Goal: Task Accomplishment & Management: Use online tool/utility

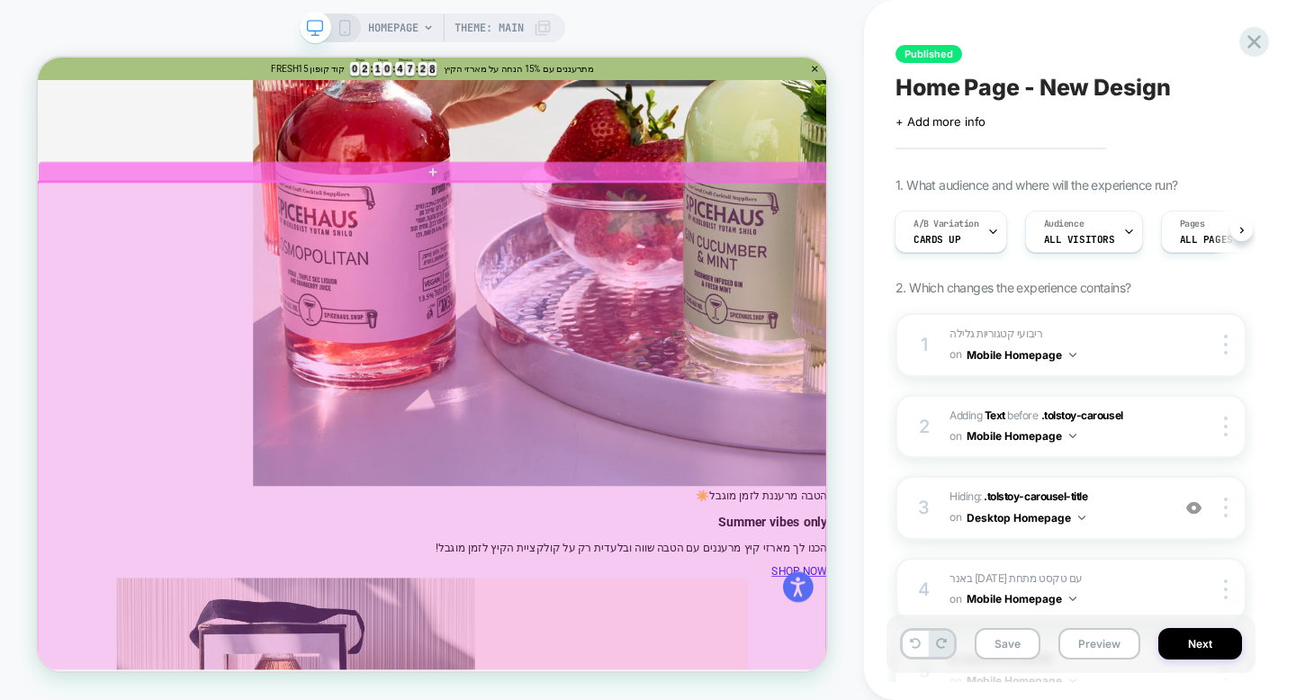
scroll to position [1015, 0]
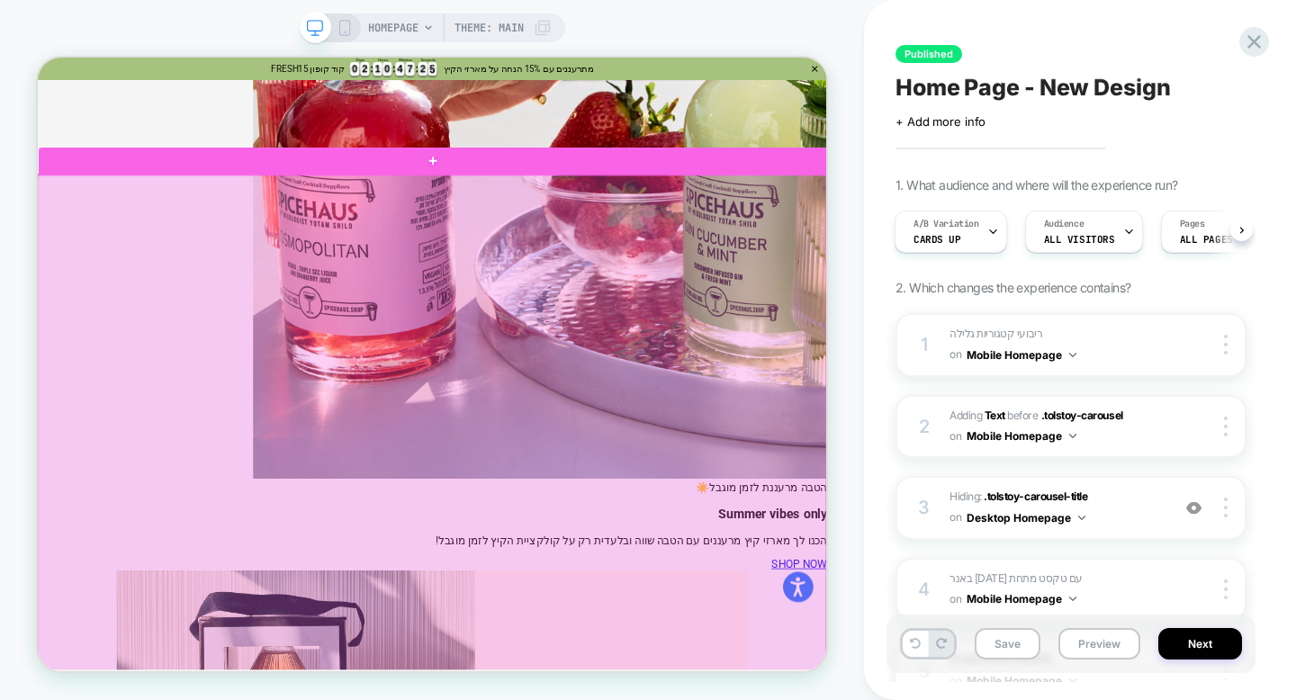
click at [953, 485] on div at bounding box center [563, 638] width 1052 height 849
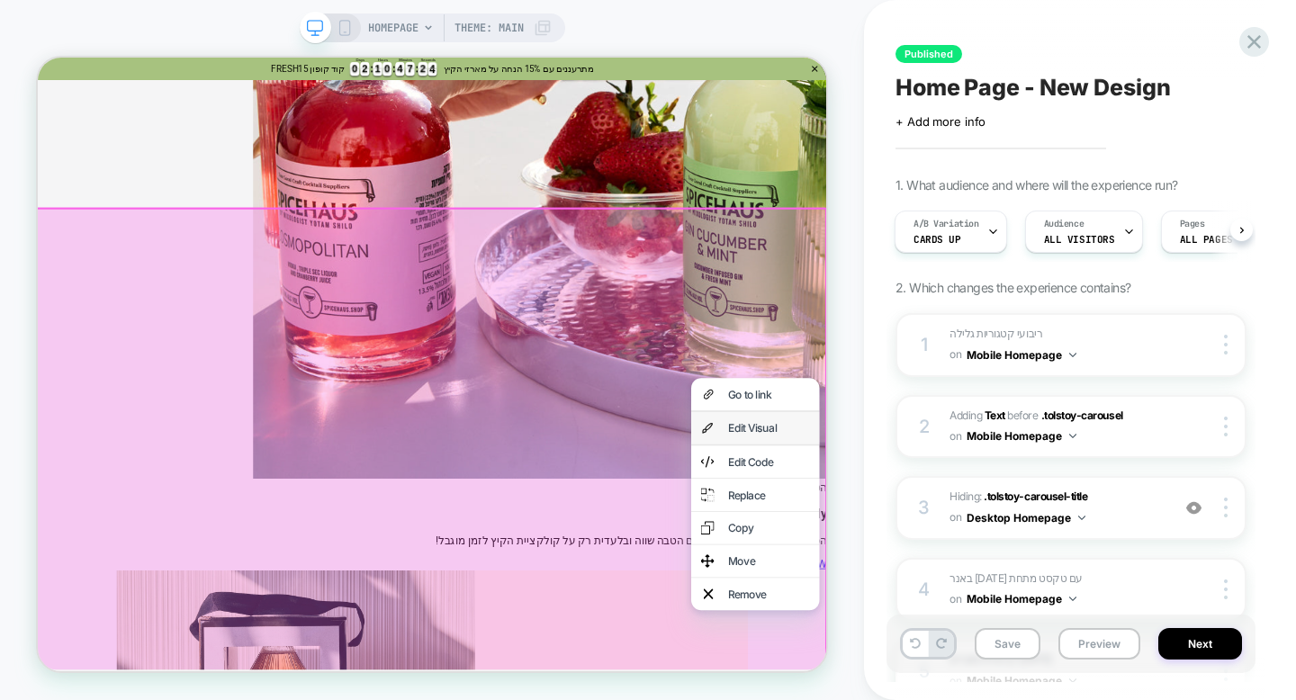
click at [982, 544] on div "Edit Visual" at bounding box center [1013, 552] width 110 height 18
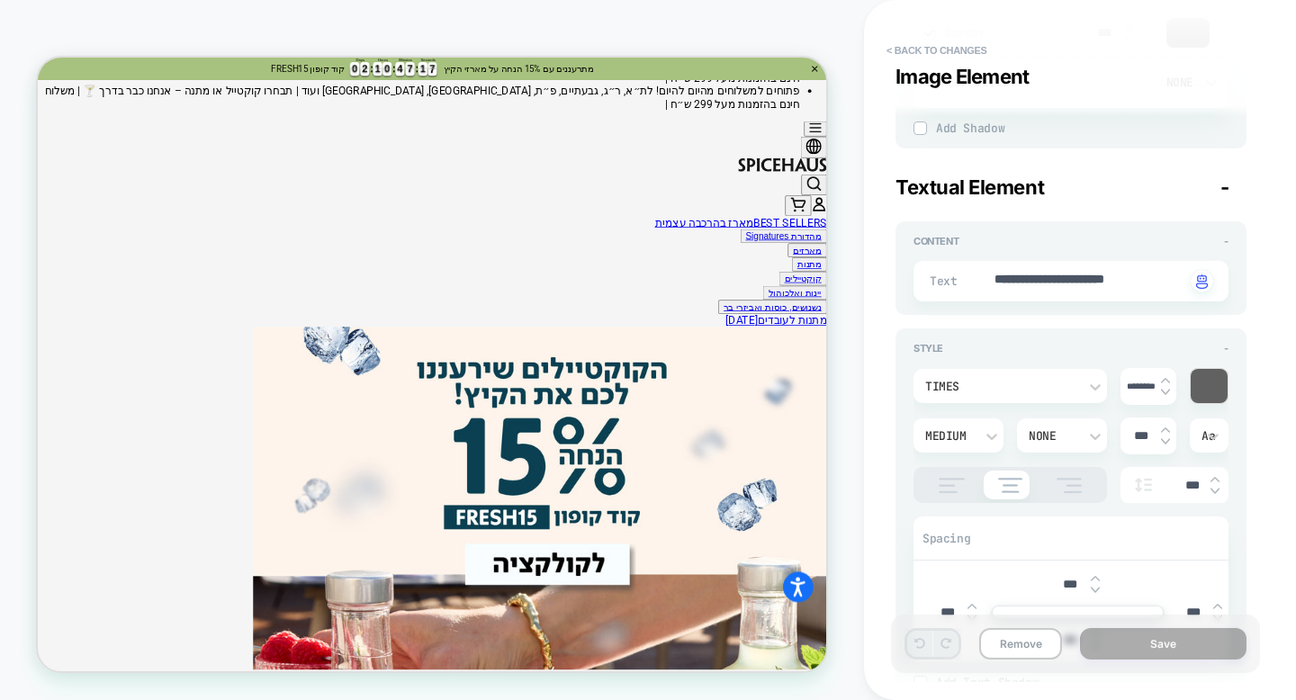
scroll to position [897, 0]
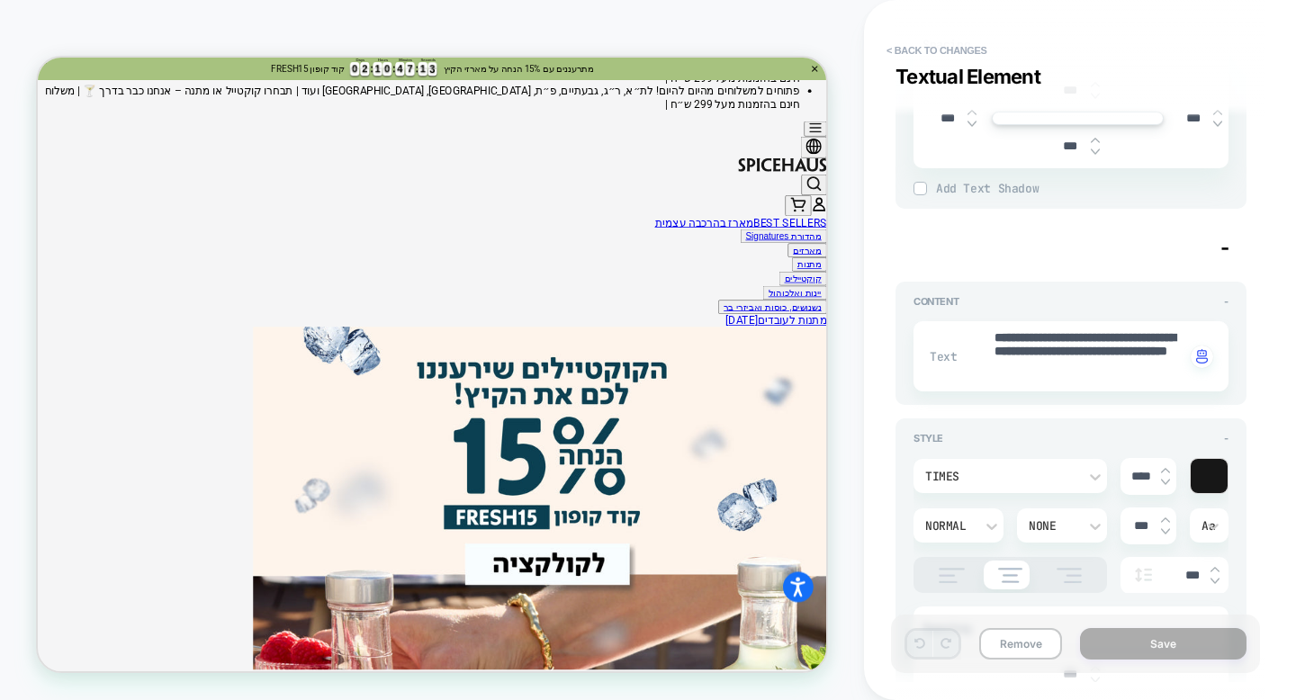
type textarea "*"
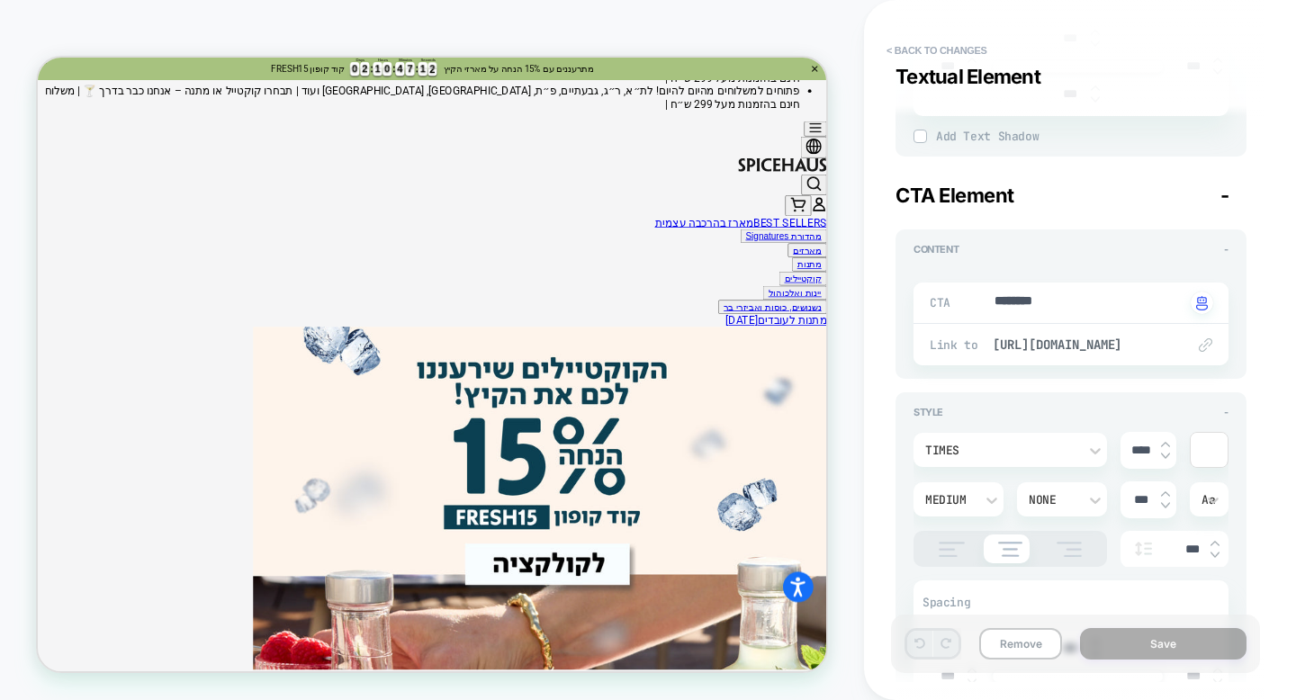
scroll to position [2564, 0]
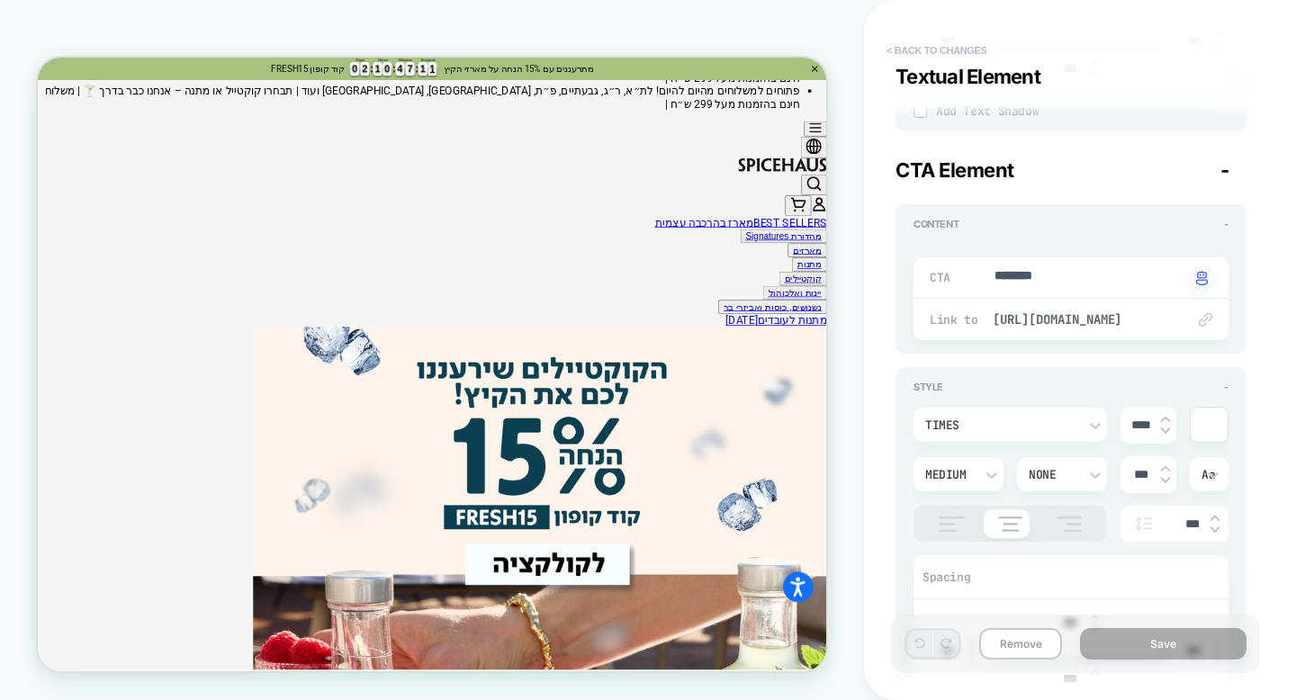
click at [895, 44] on button "< Back to changes" at bounding box center [937, 50] width 119 height 29
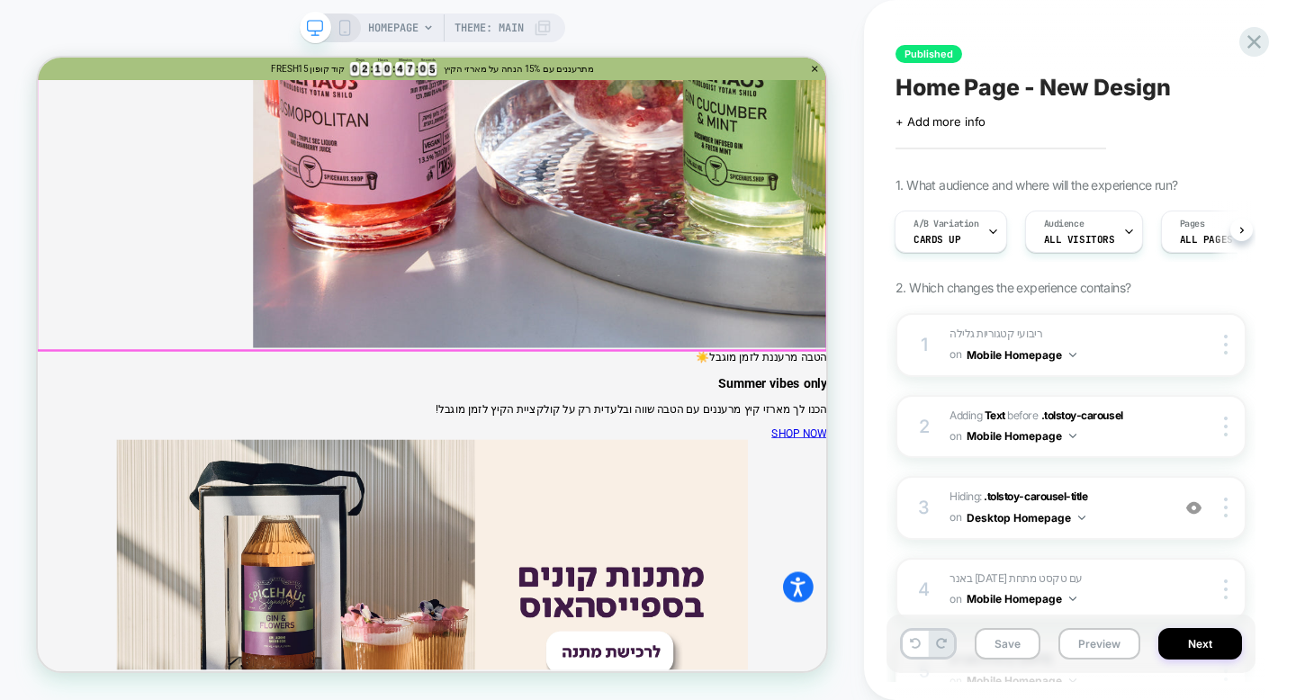
scroll to position [1194, 0]
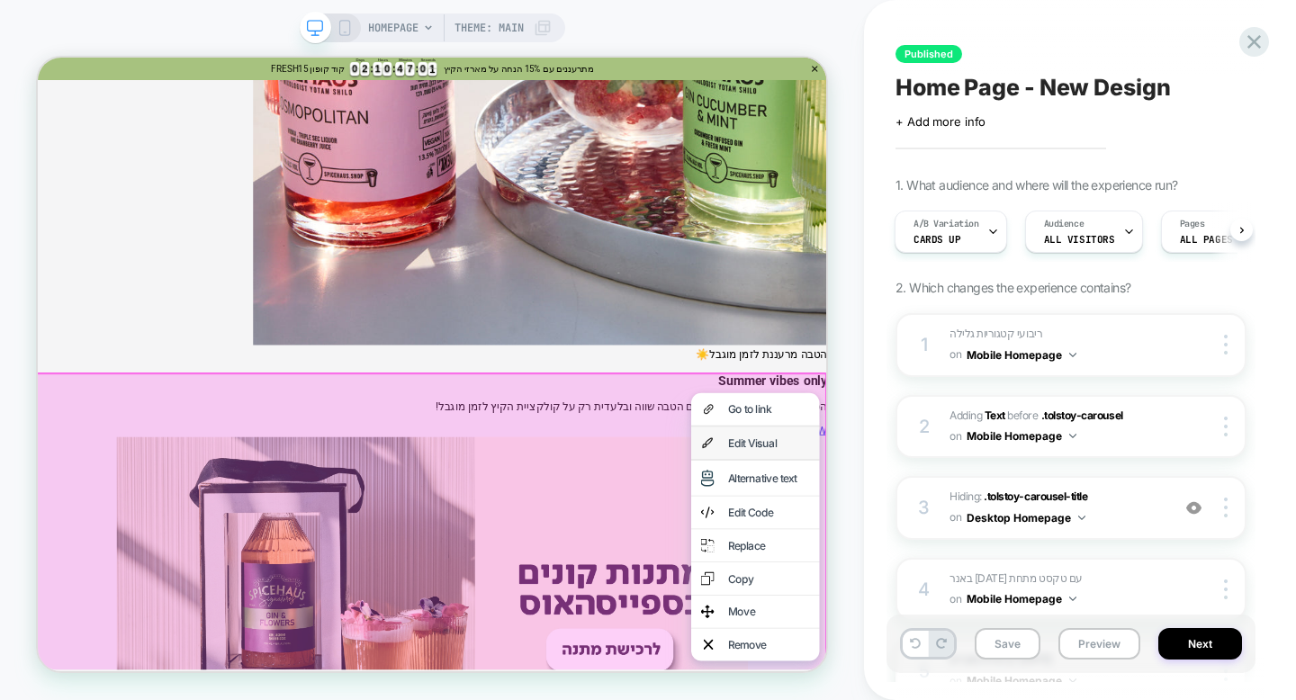
click at [1014, 564] on div "Edit Visual" at bounding box center [1013, 572] width 110 height 18
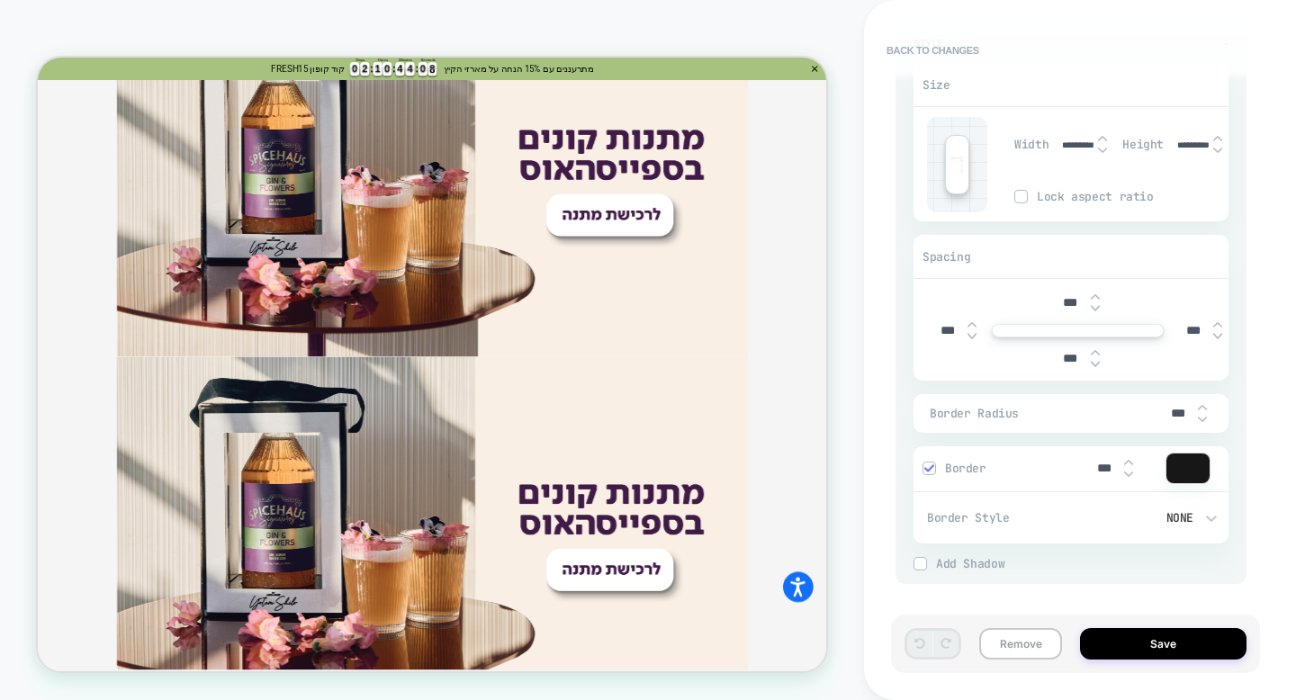
scroll to position [4128, 0]
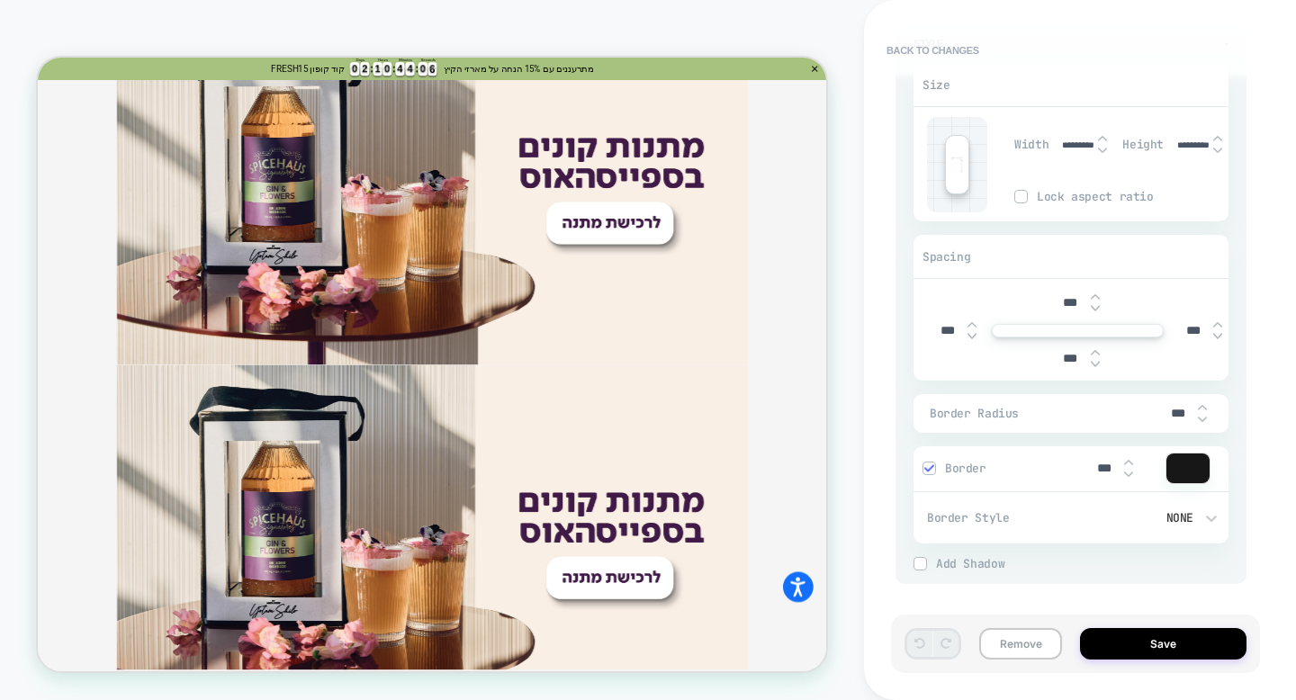
click at [663, 468] on img at bounding box center [564, 705] width 842 height 474
click at [907, 53] on button "Back to changes" at bounding box center [933, 50] width 111 height 29
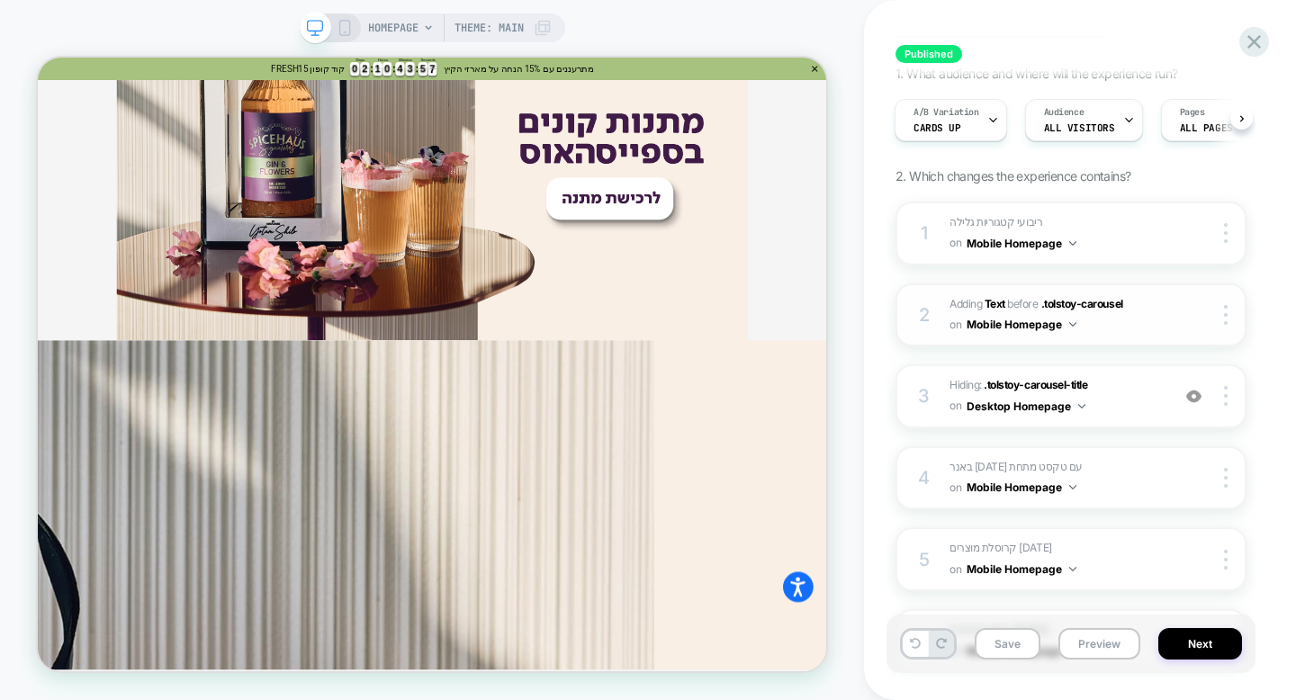
scroll to position [119, 0]
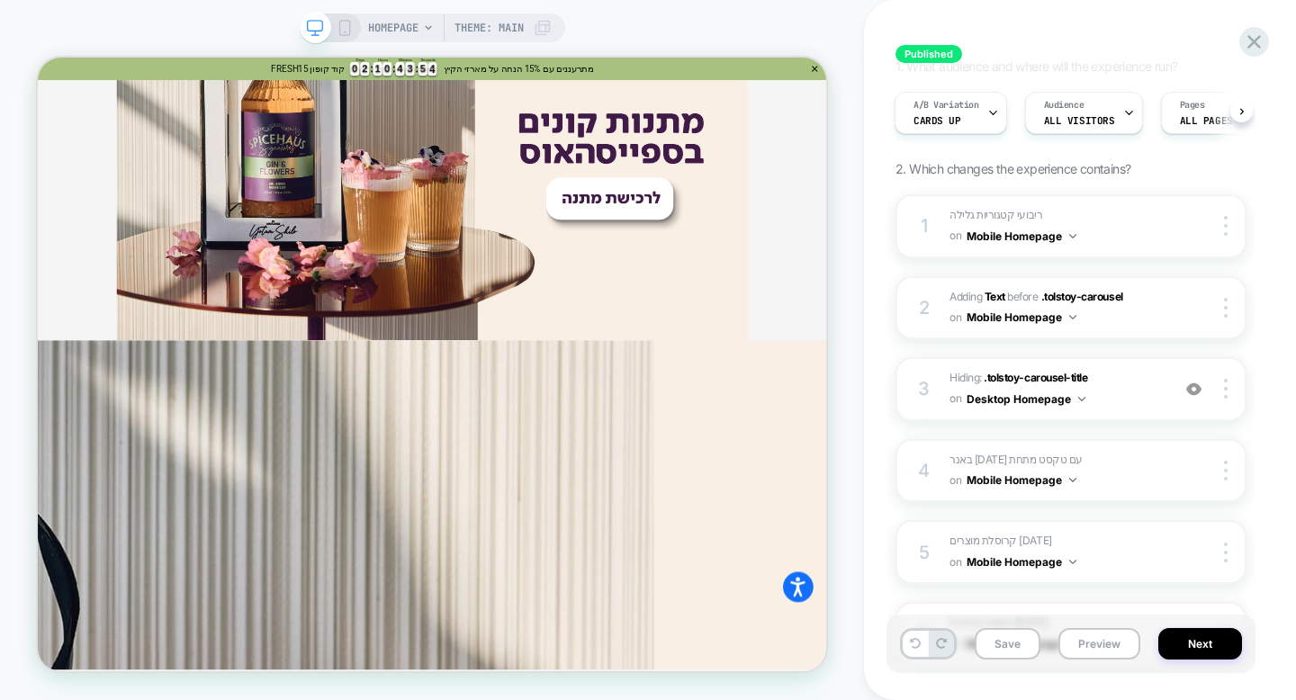
click at [343, 30] on icon at bounding box center [345, 28] width 16 height 16
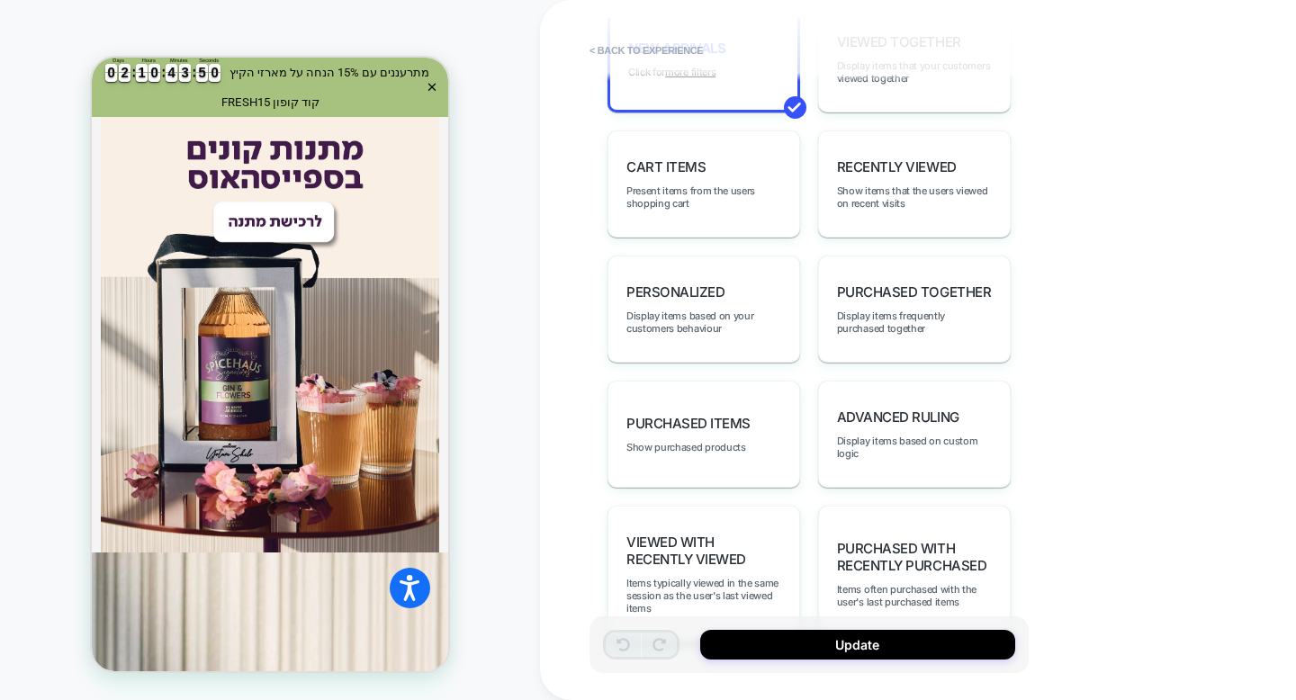
scroll to position [868, 0]
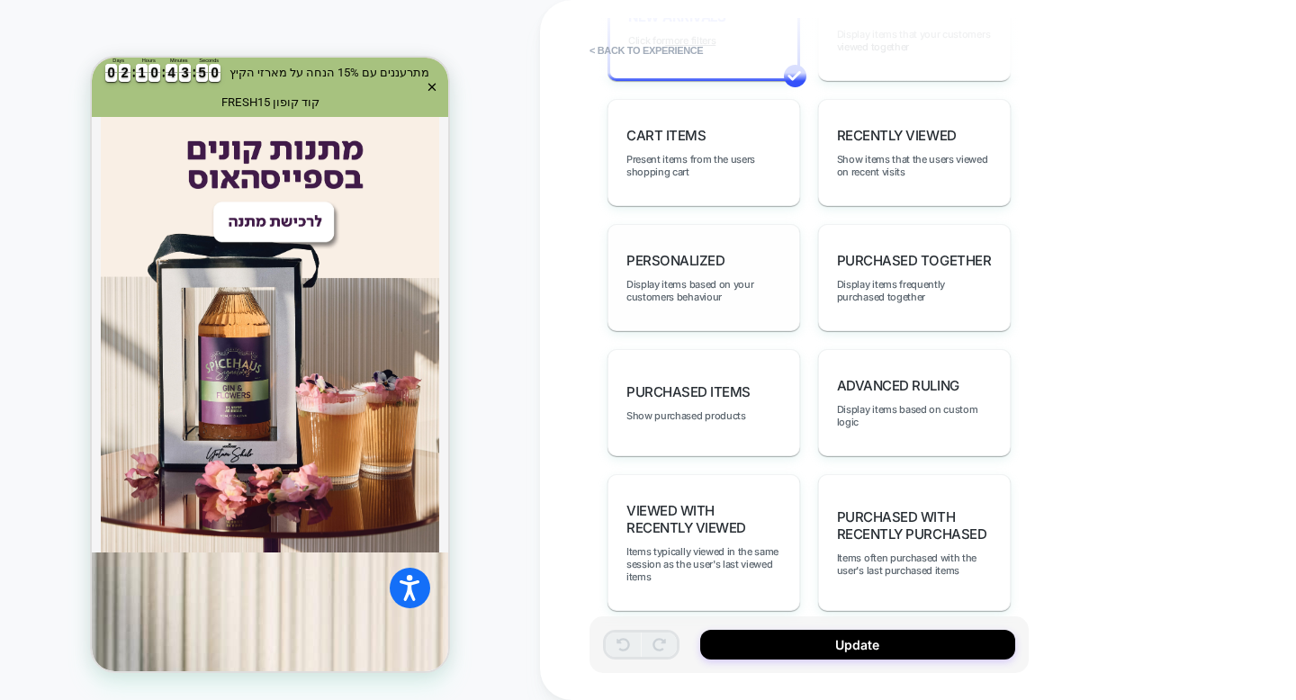
click at [747, 257] on div "personalized Display items based on your customers behaviour" at bounding box center [704, 277] width 193 height 107
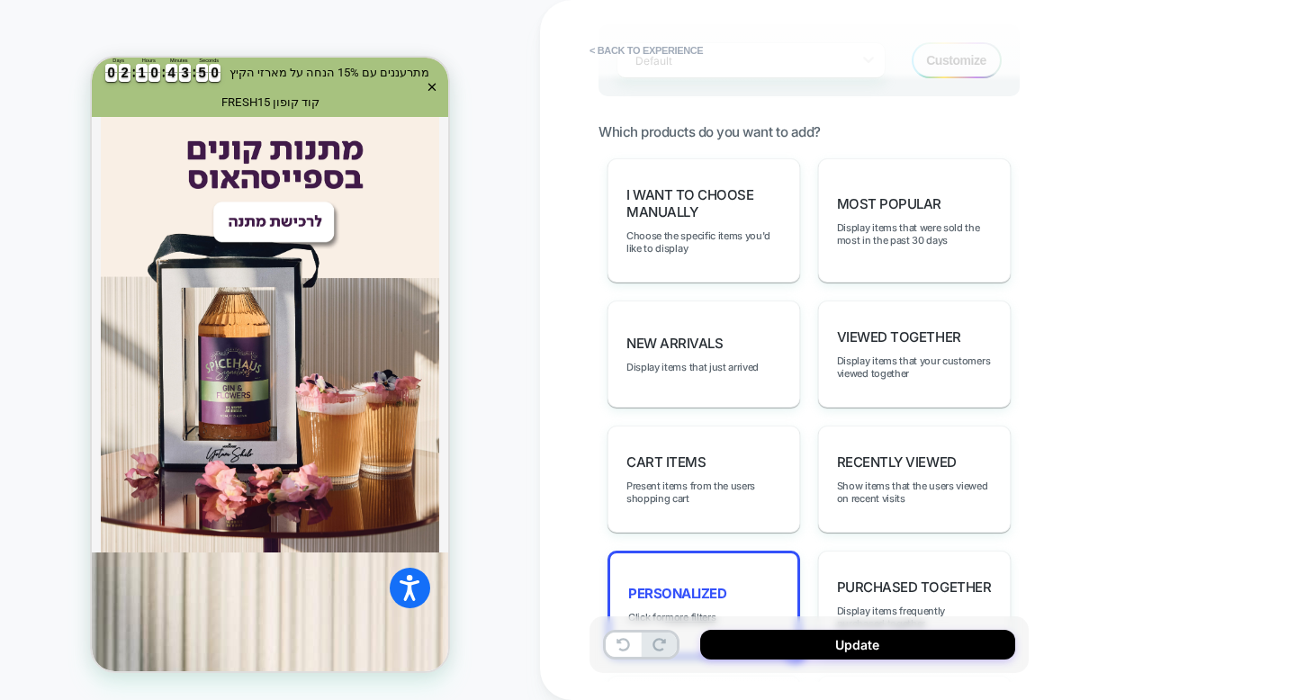
scroll to position [539, 0]
click at [698, 214] on span "I want to choose manually" at bounding box center [704, 205] width 155 height 34
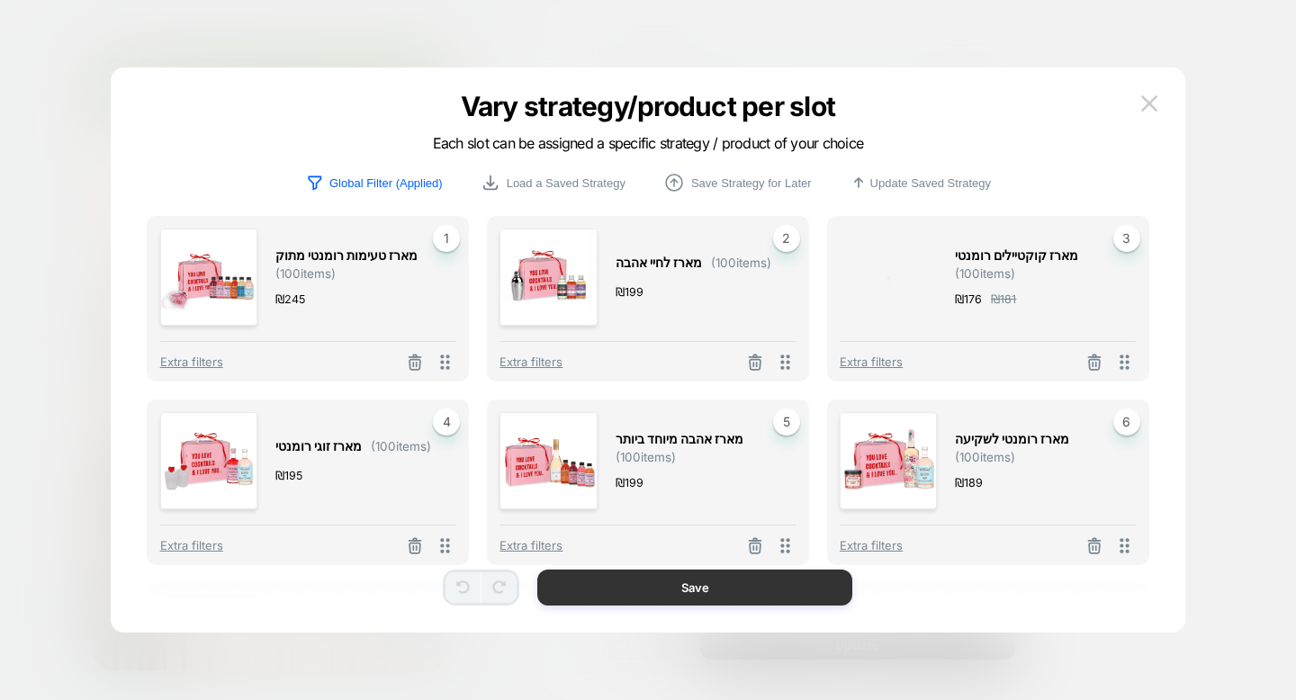
click at [777, 598] on button "Save" at bounding box center [694, 588] width 315 height 36
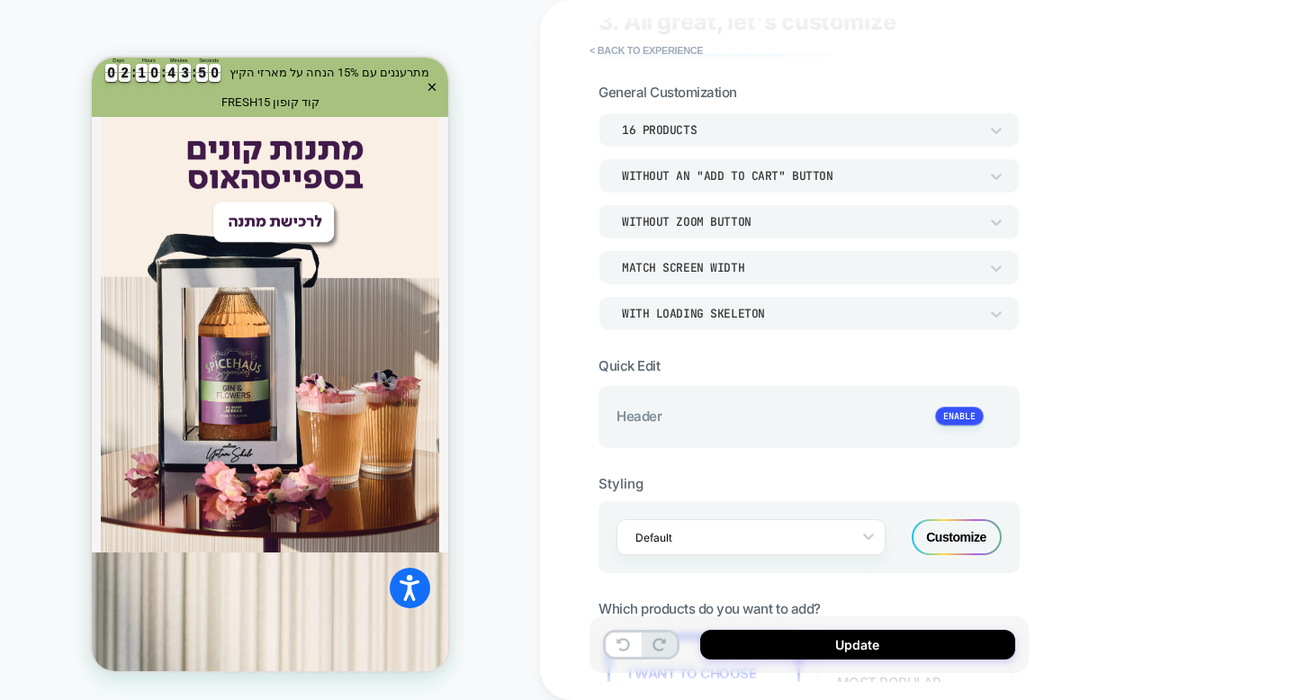
scroll to position [0, 0]
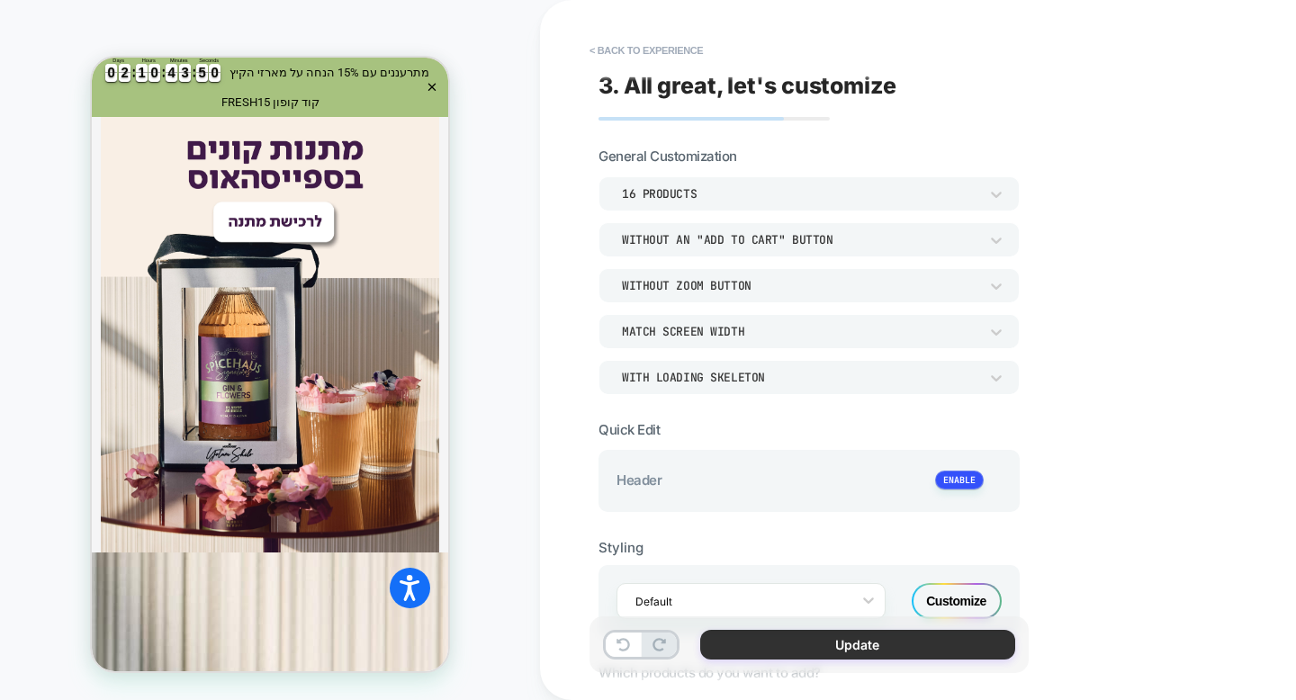
click at [888, 658] on button "Update" at bounding box center [857, 645] width 315 height 30
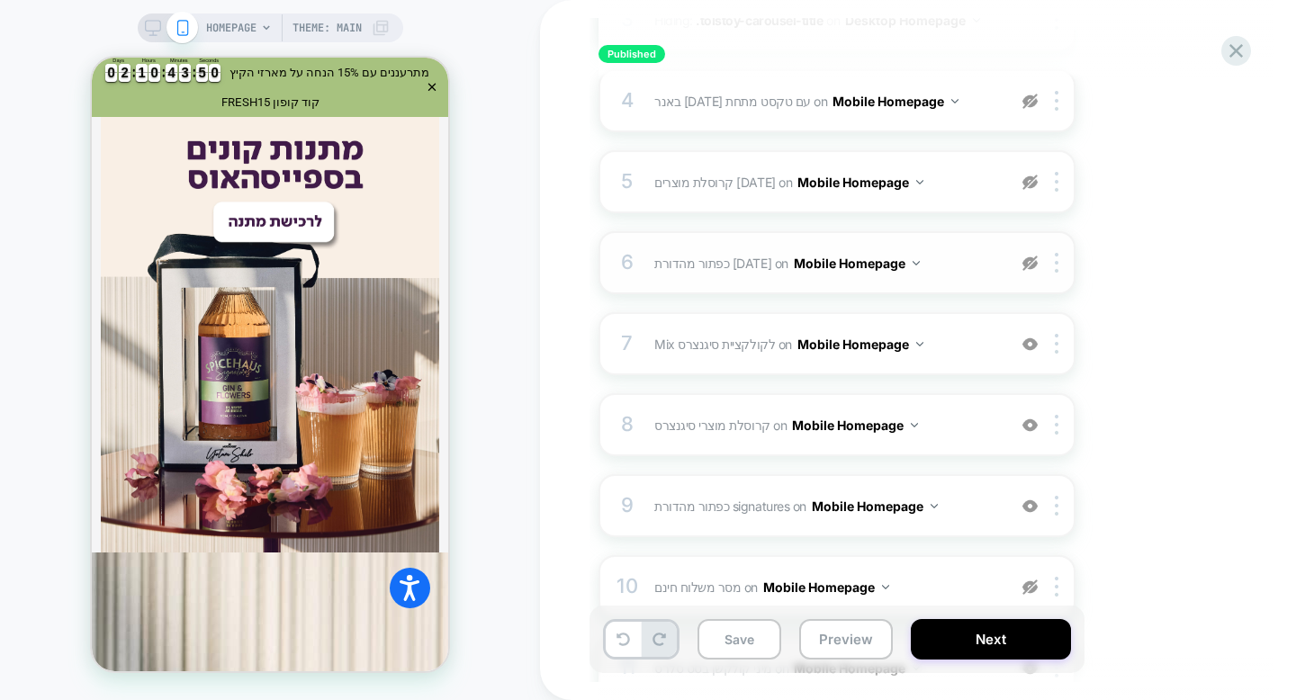
scroll to position [502, 0]
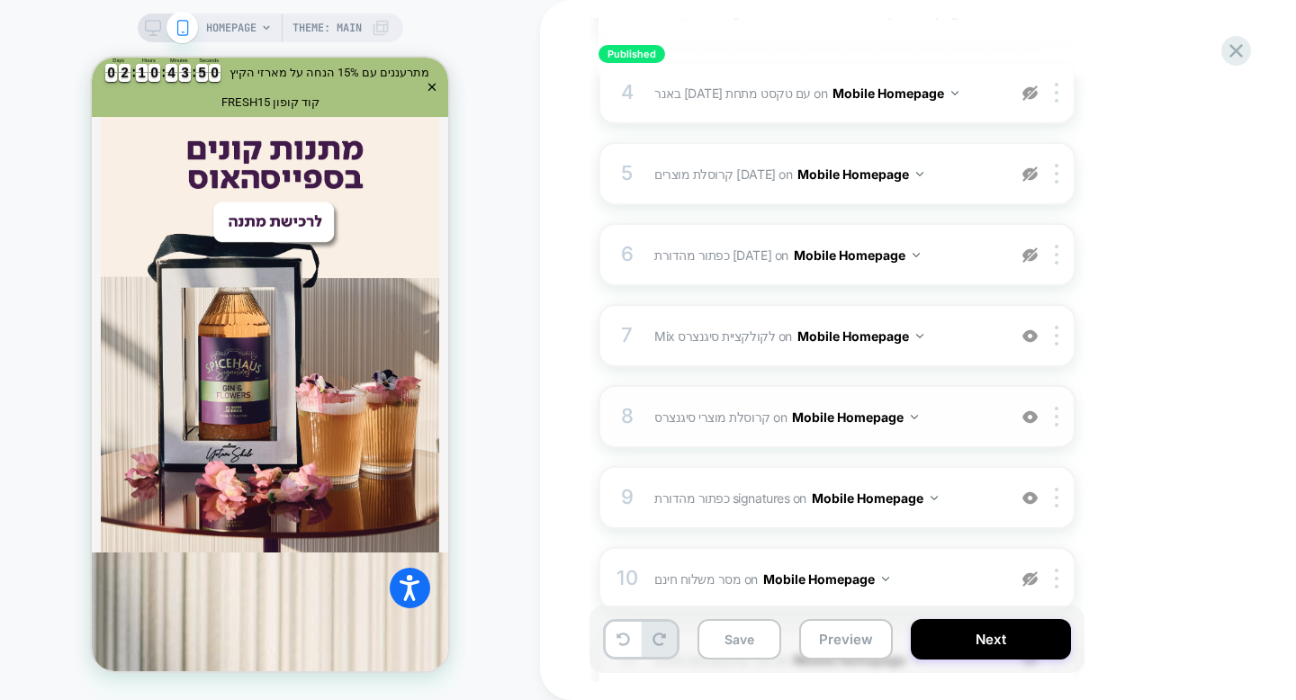
click at [930, 429] on div "8 קרוסלת מוצרי סיגנצרס Adding Product Slider AFTER #_loomi_addon_1737894227948 …" at bounding box center [837, 416] width 477 height 63
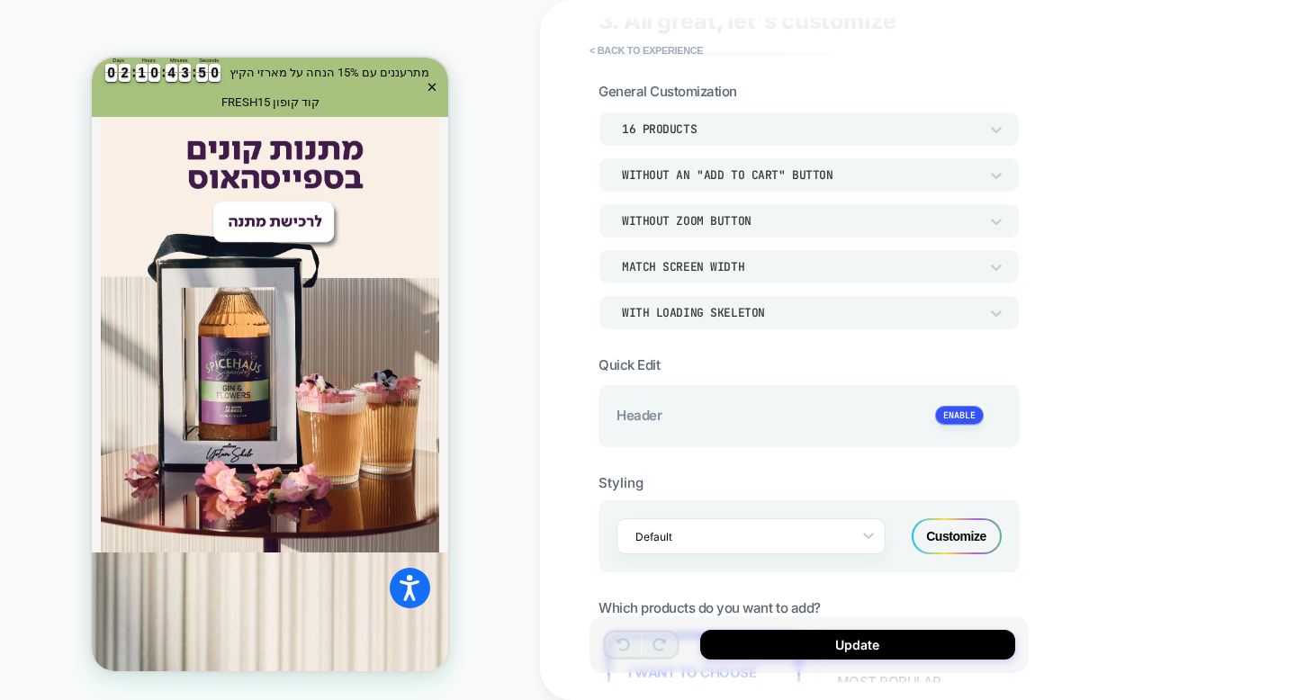
scroll to position [0, 0]
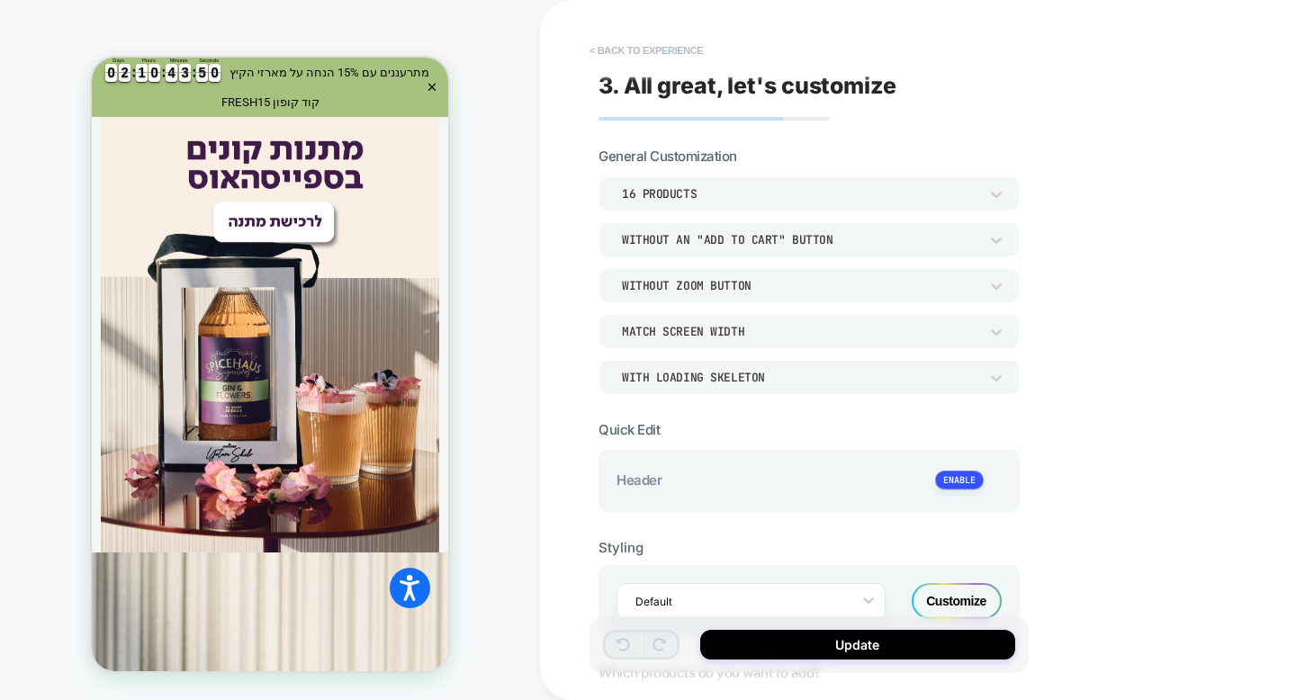
click at [594, 46] on button "< Back to experience" at bounding box center [646, 50] width 131 height 29
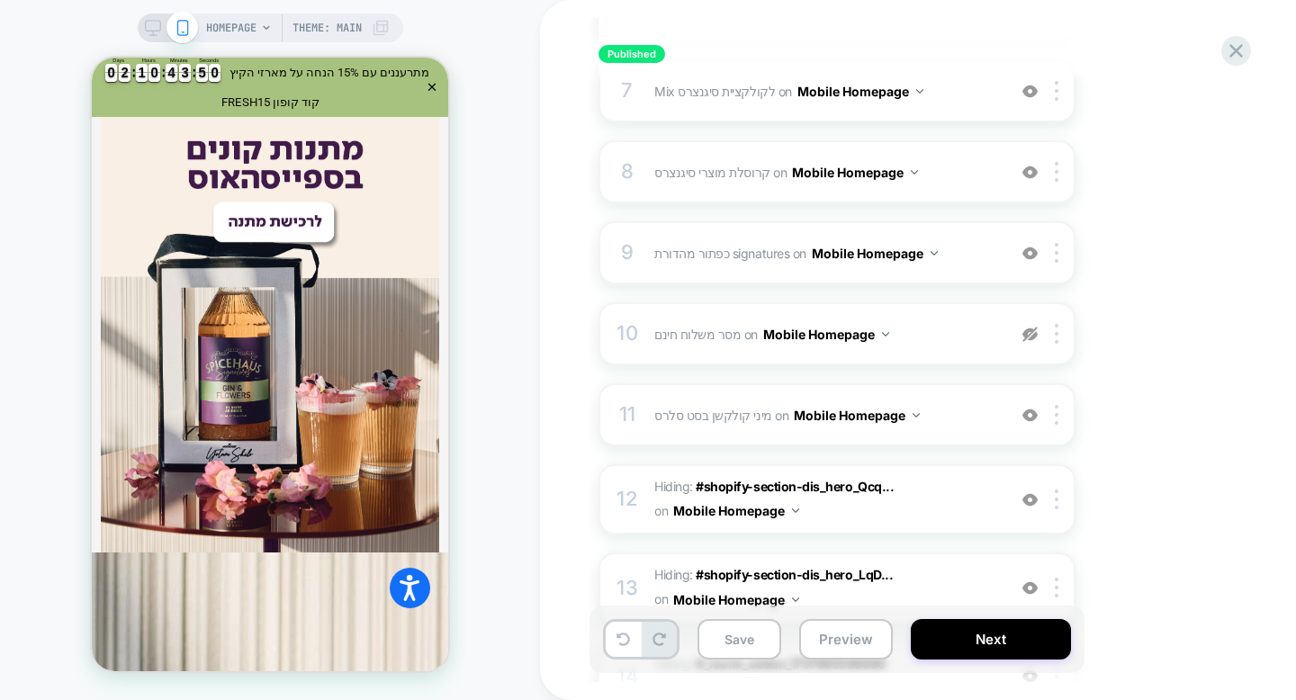
scroll to position [749, 0]
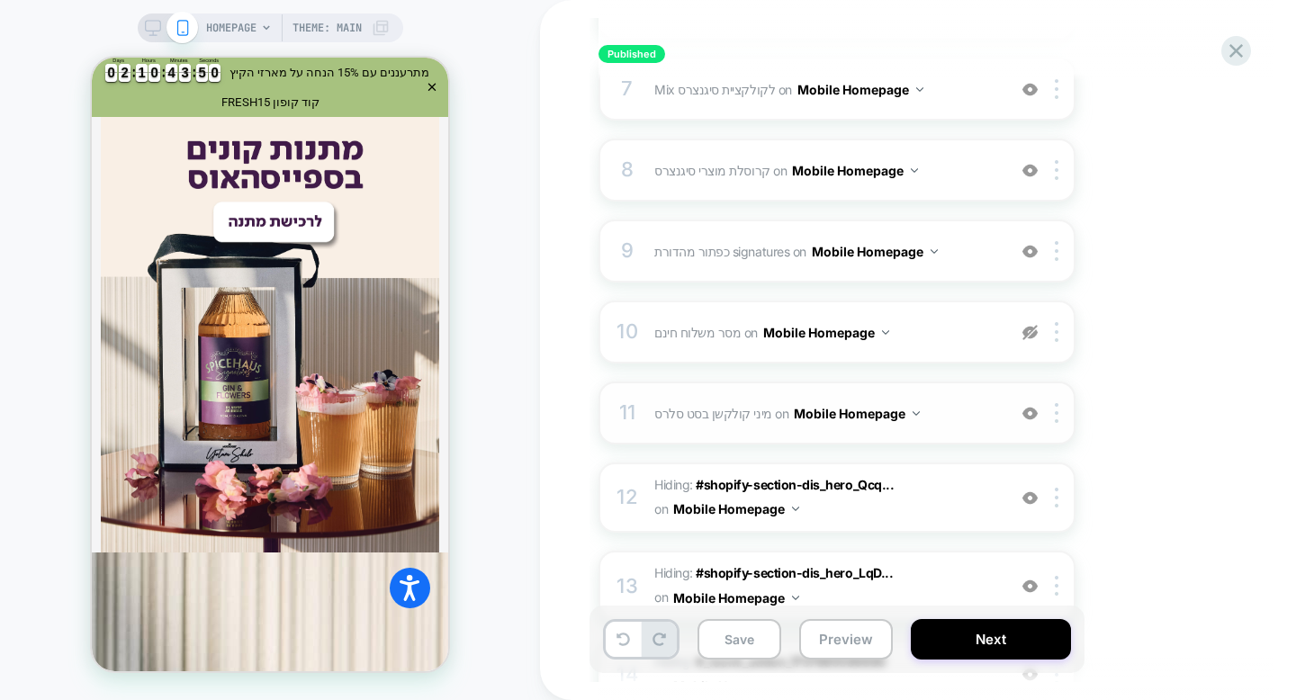
click at [837, 436] on div "11 מיני קולקשן בסט סלרס Adding Mini Collection AFTER .tolstoy-carousel on Mobil…" at bounding box center [837, 413] width 477 height 63
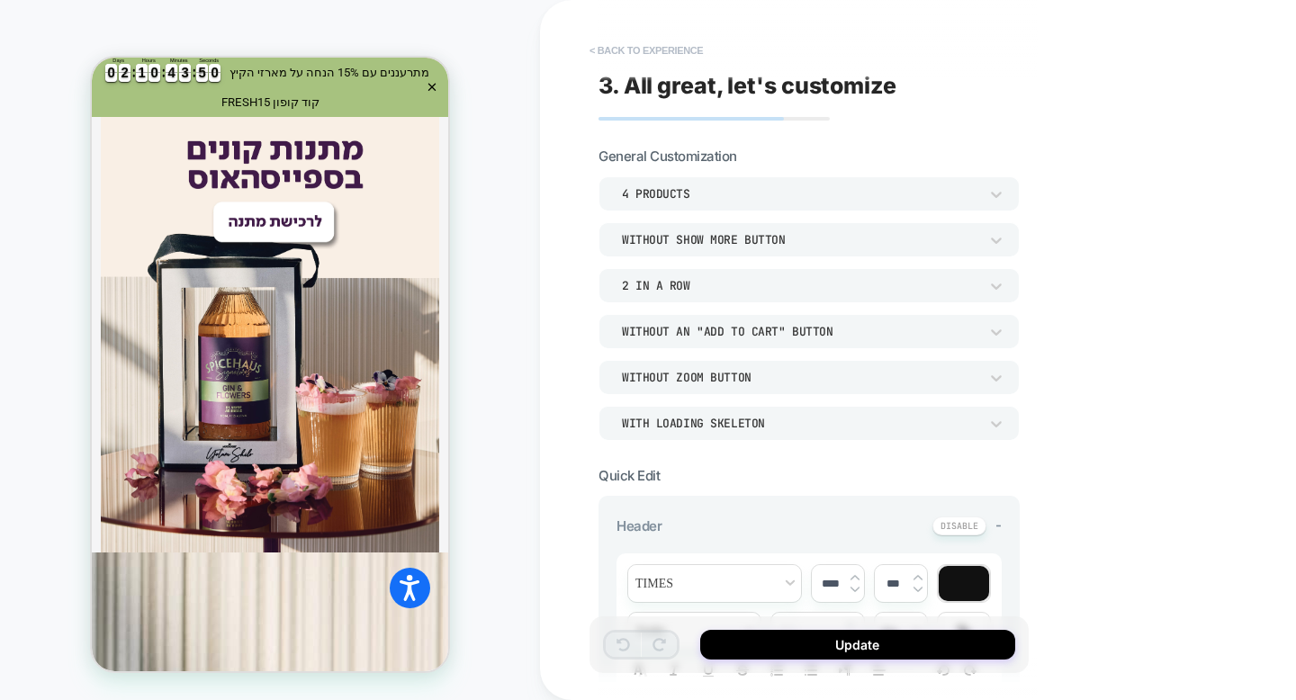
click at [623, 53] on button "< Back to experience" at bounding box center [646, 50] width 131 height 29
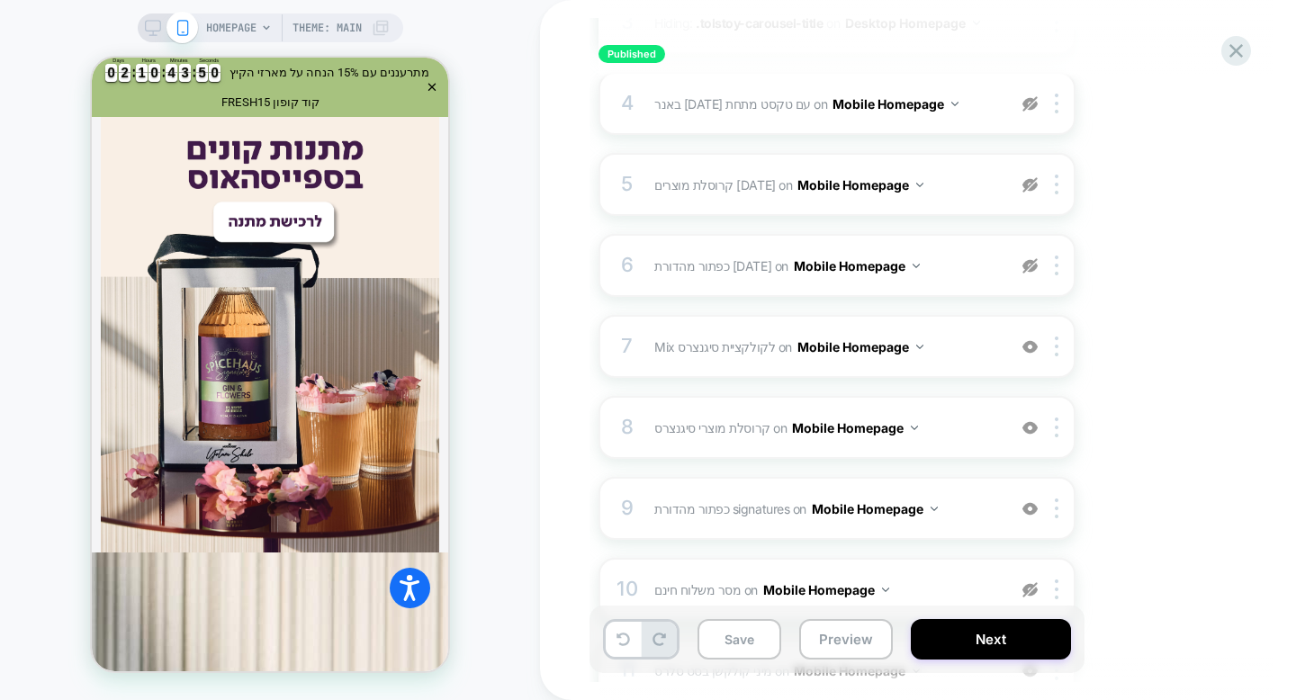
scroll to position [492, 0]
click at [755, 199] on div "5 קרוסלת מוצרים פסח Adding Product Slider AFTER #_loomi_addon_1737889960368 on …" at bounding box center [837, 183] width 477 height 63
click at [1027, 185] on img at bounding box center [1030, 183] width 15 height 15
click at [1029, 186] on img at bounding box center [1030, 183] width 15 height 15
click at [1033, 185] on img at bounding box center [1030, 183] width 15 height 15
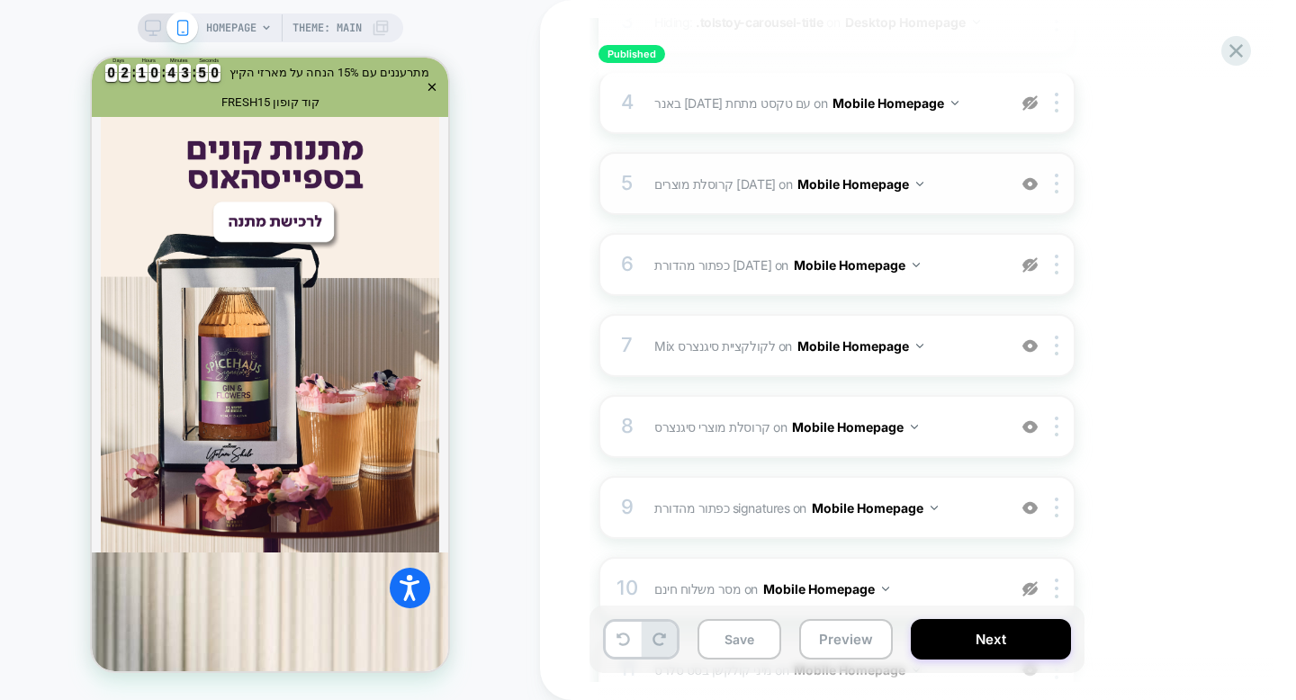
click at [725, 198] on div "5 קרוסלת מוצרים פסח Adding Product Slider AFTER #_loomi_addon_1737889960368 on …" at bounding box center [837, 183] width 477 height 63
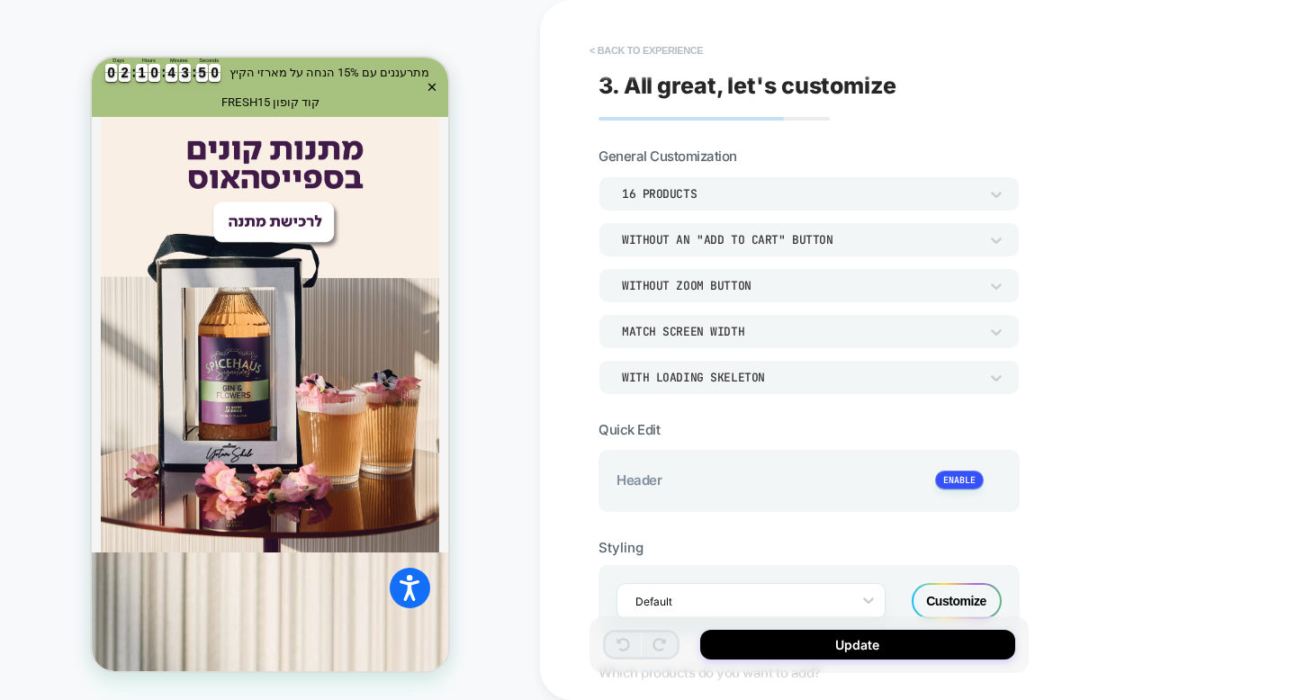
click at [609, 43] on button "< Back to experience" at bounding box center [646, 50] width 131 height 29
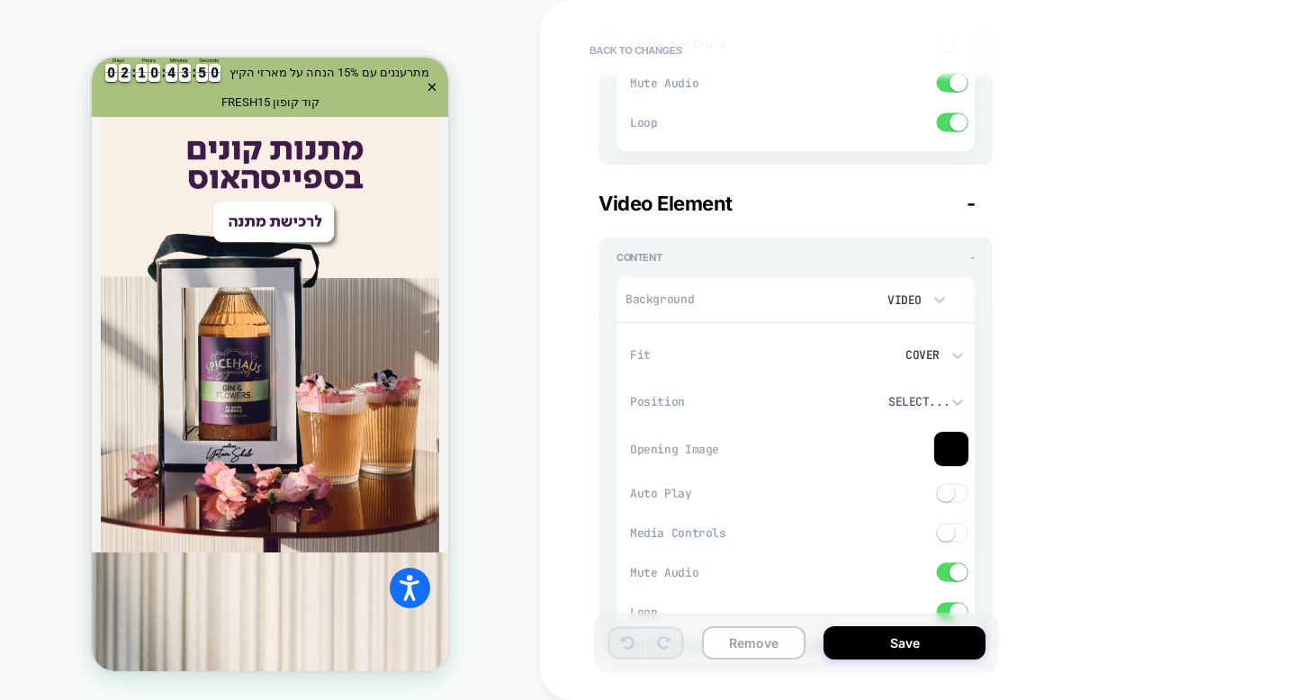
scroll to position [0, 0]
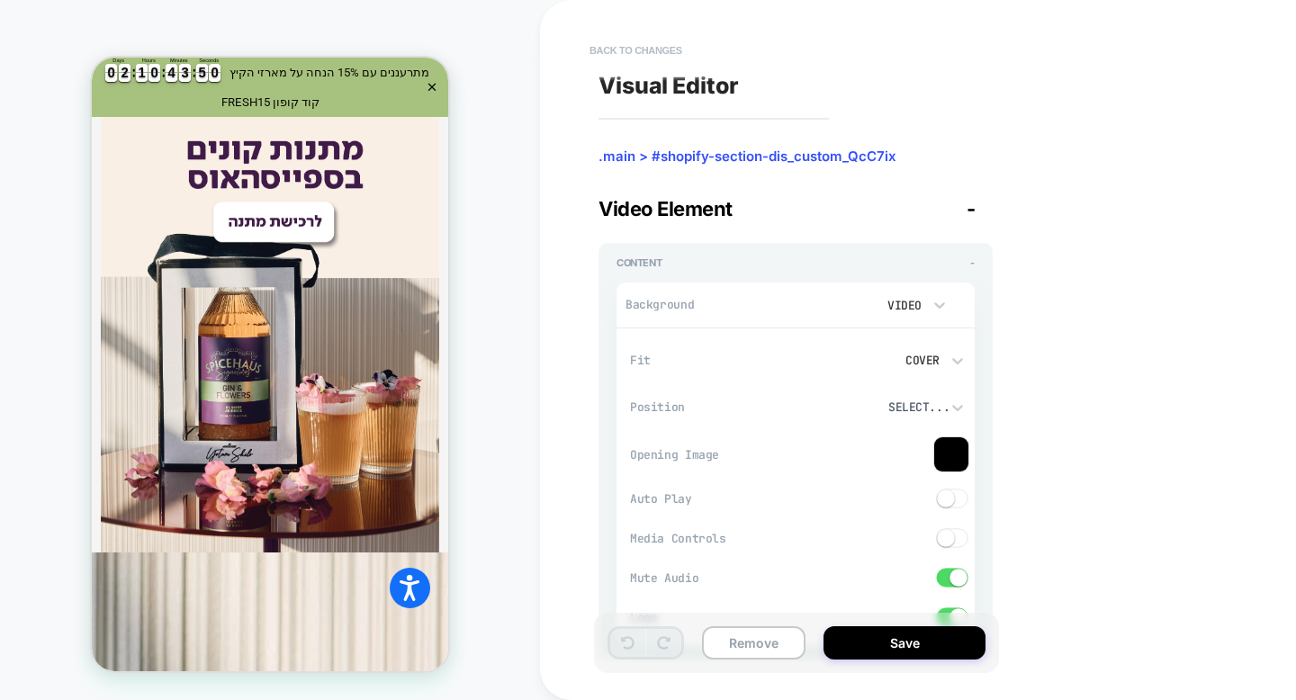
click at [610, 50] on button "Back to changes" at bounding box center [636, 50] width 111 height 29
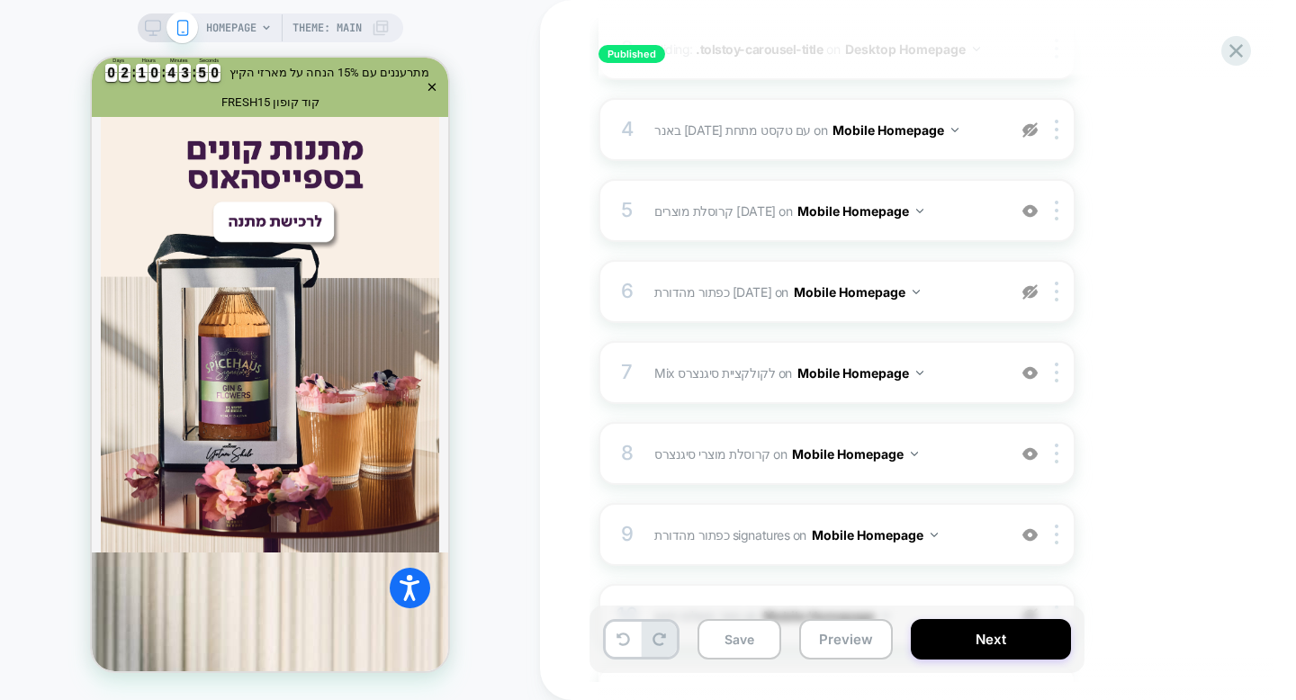
scroll to position [468, 0]
click at [1032, 209] on img at bounding box center [1030, 208] width 15 height 15
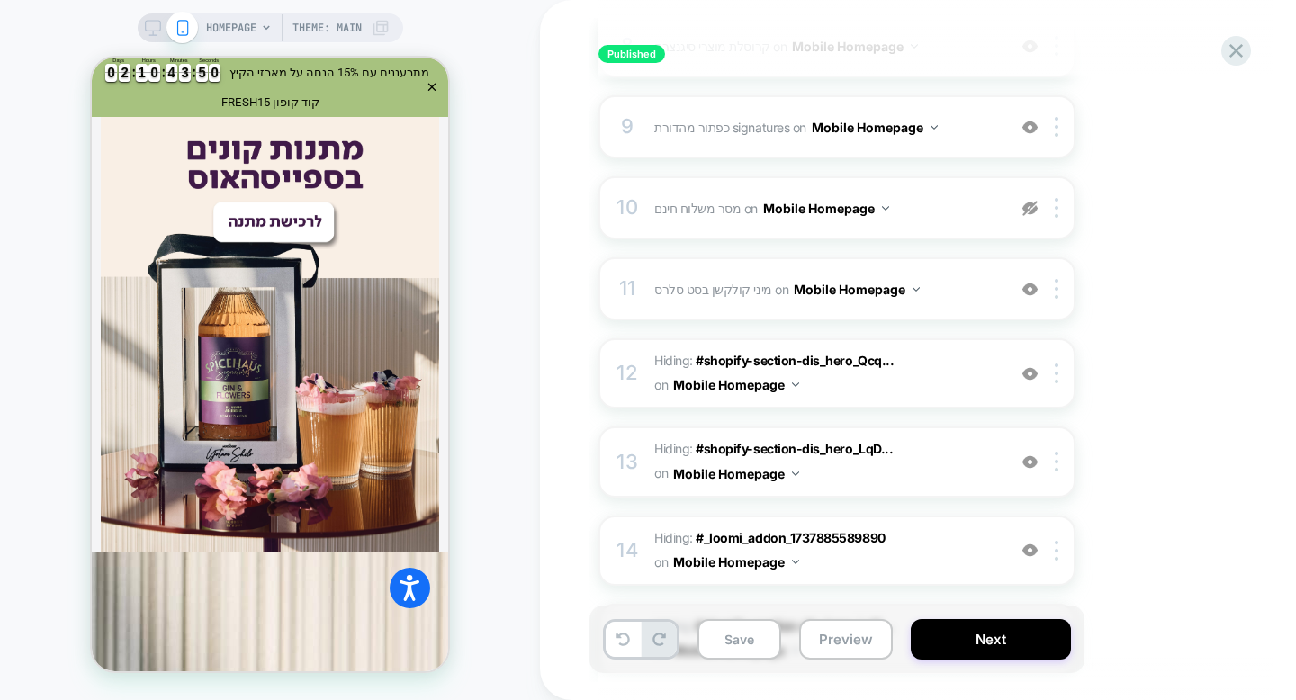
scroll to position [871, 0]
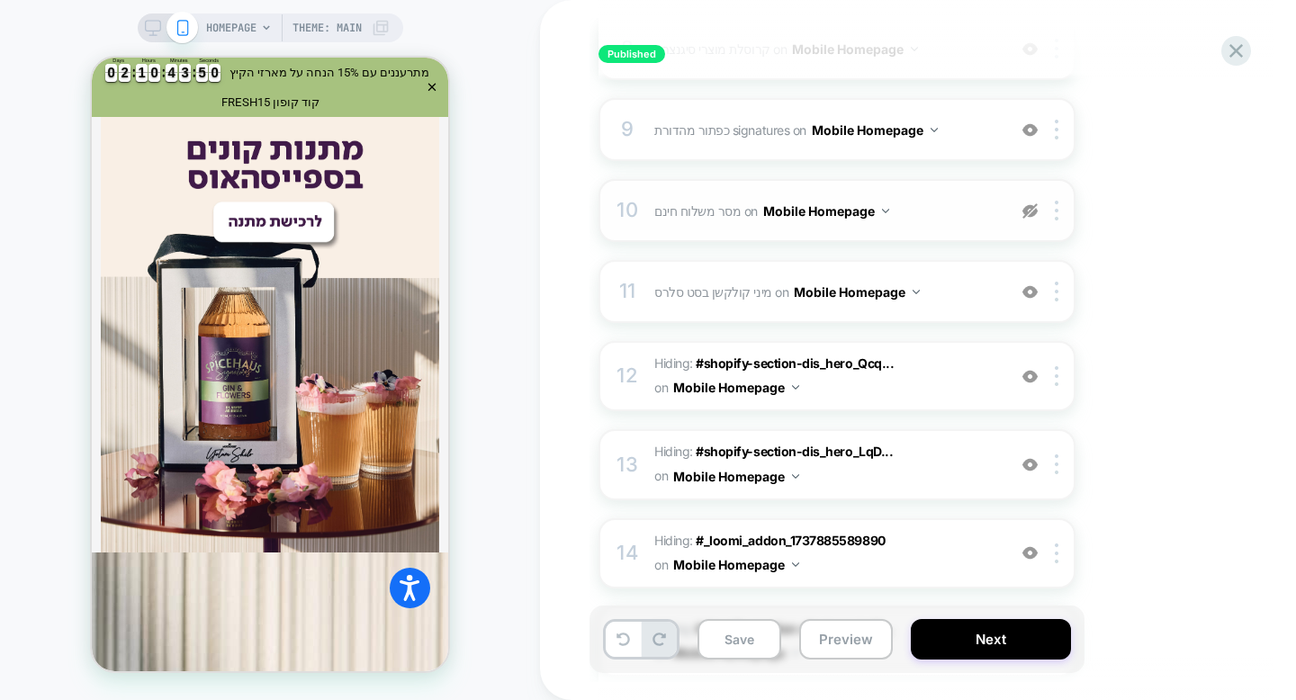
click at [1029, 219] on div at bounding box center [1030, 211] width 30 height 20
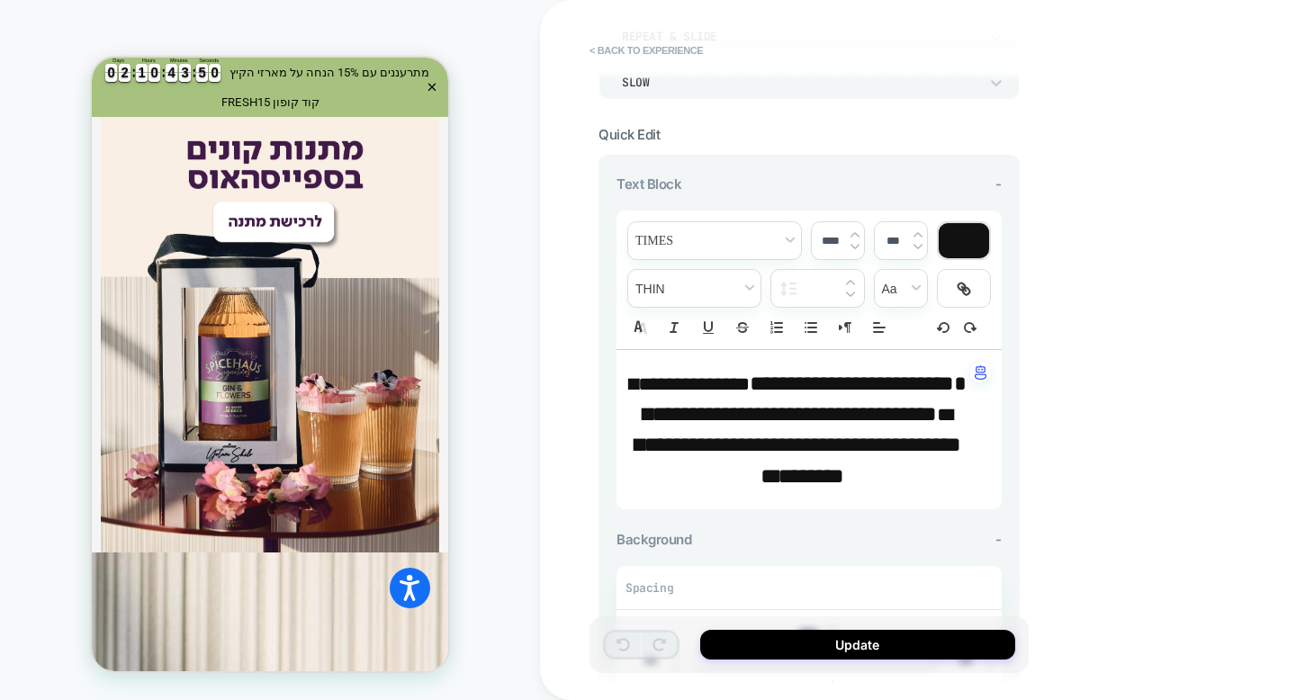
scroll to position [158, 0]
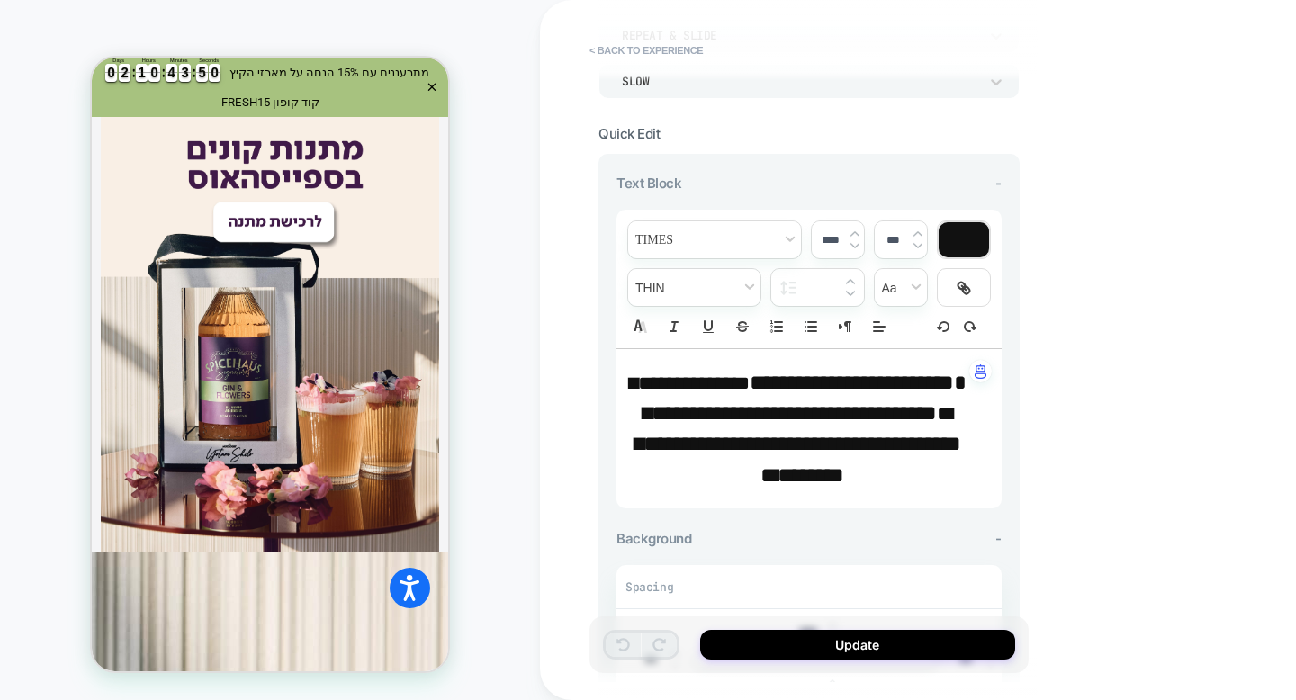
click at [694, 425] on p "**********" at bounding box center [803, 428] width 336 height 123
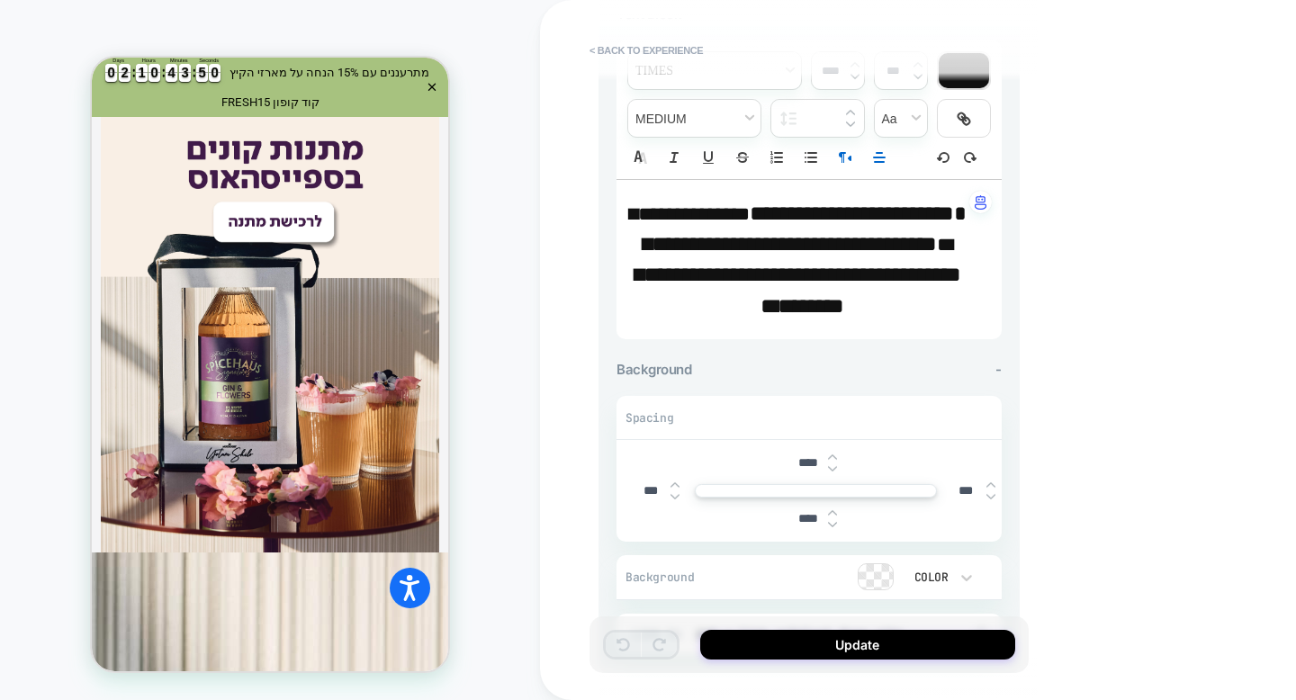
scroll to position [0, 0]
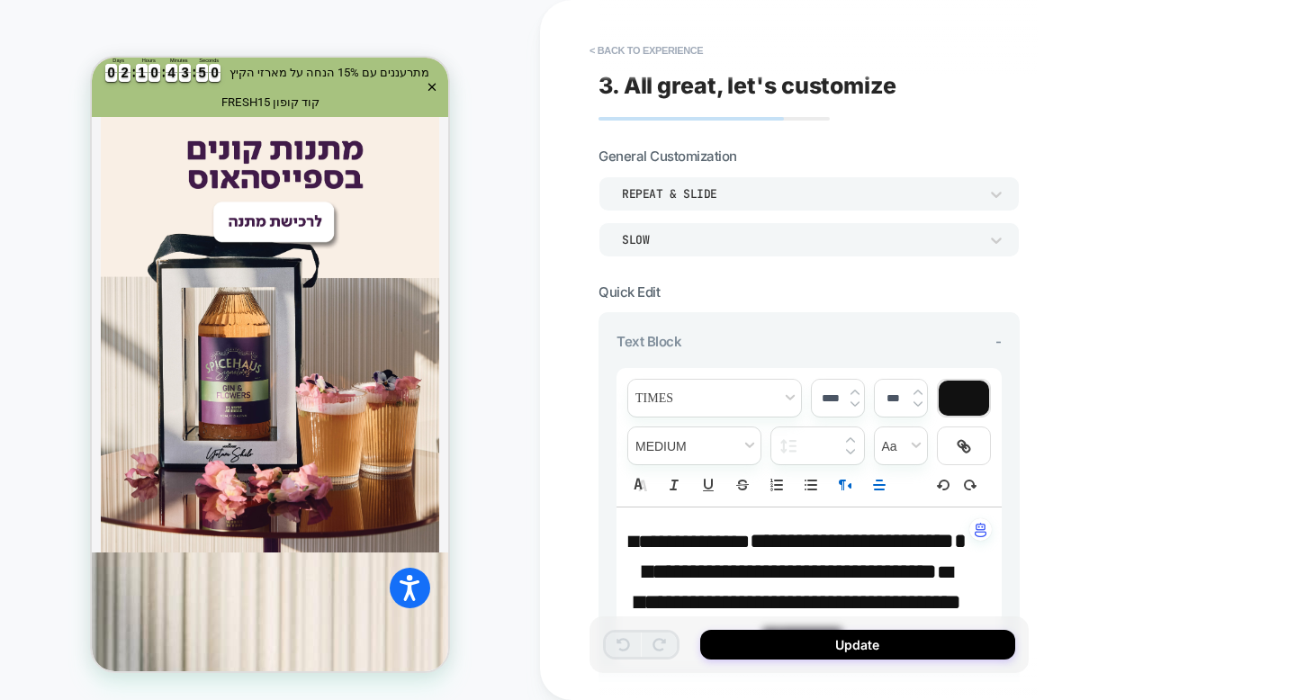
click at [964, 395] on div at bounding box center [964, 398] width 50 height 35
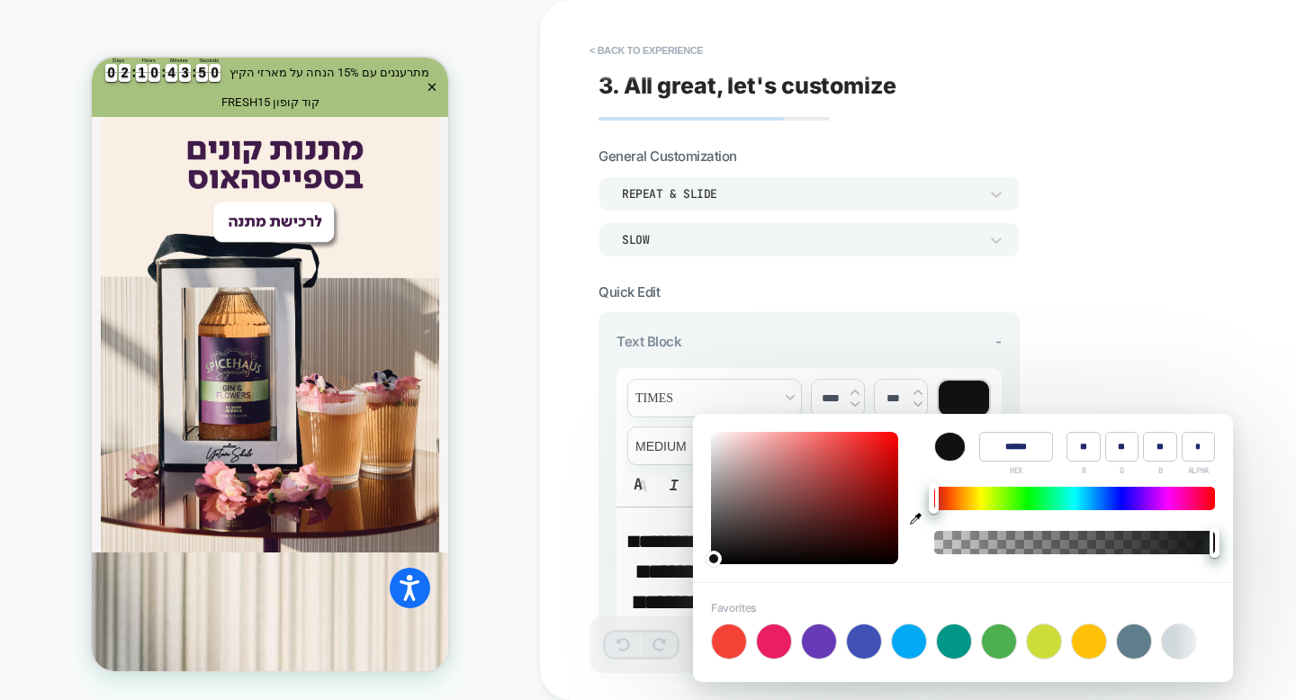
click at [624, 550] on div "**********" at bounding box center [809, 587] width 385 height 159
type input "****"
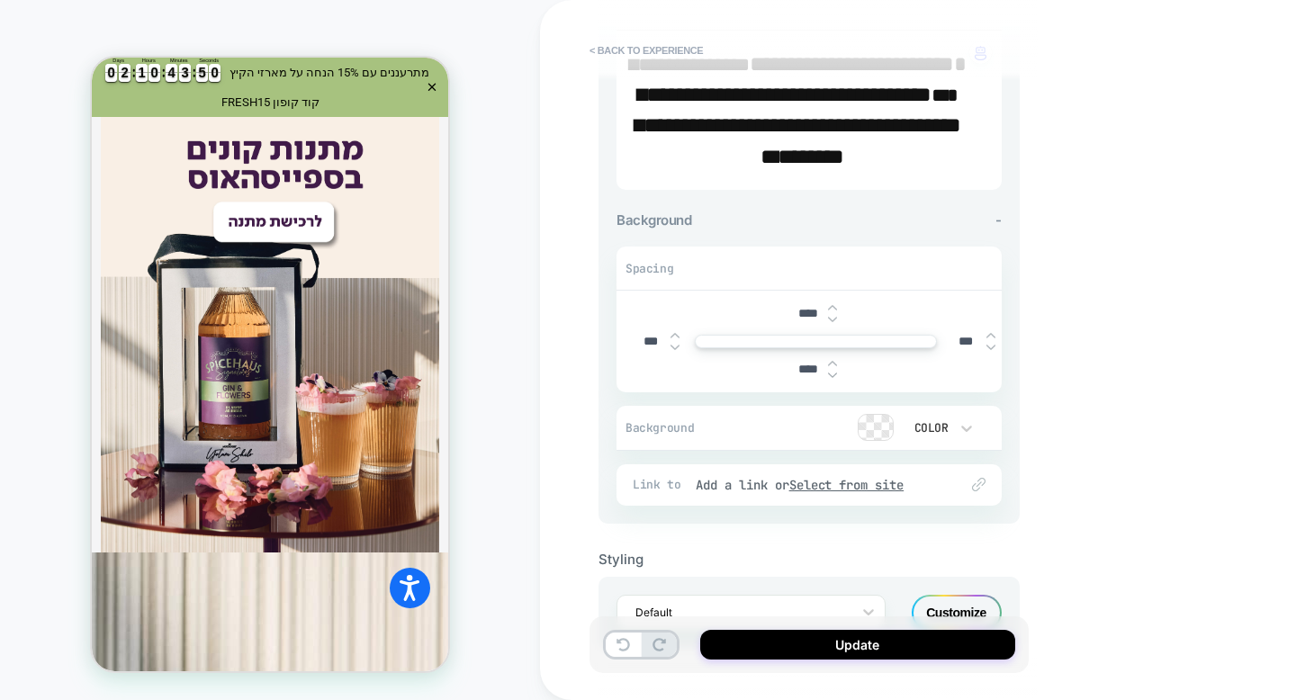
scroll to position [538, 0]
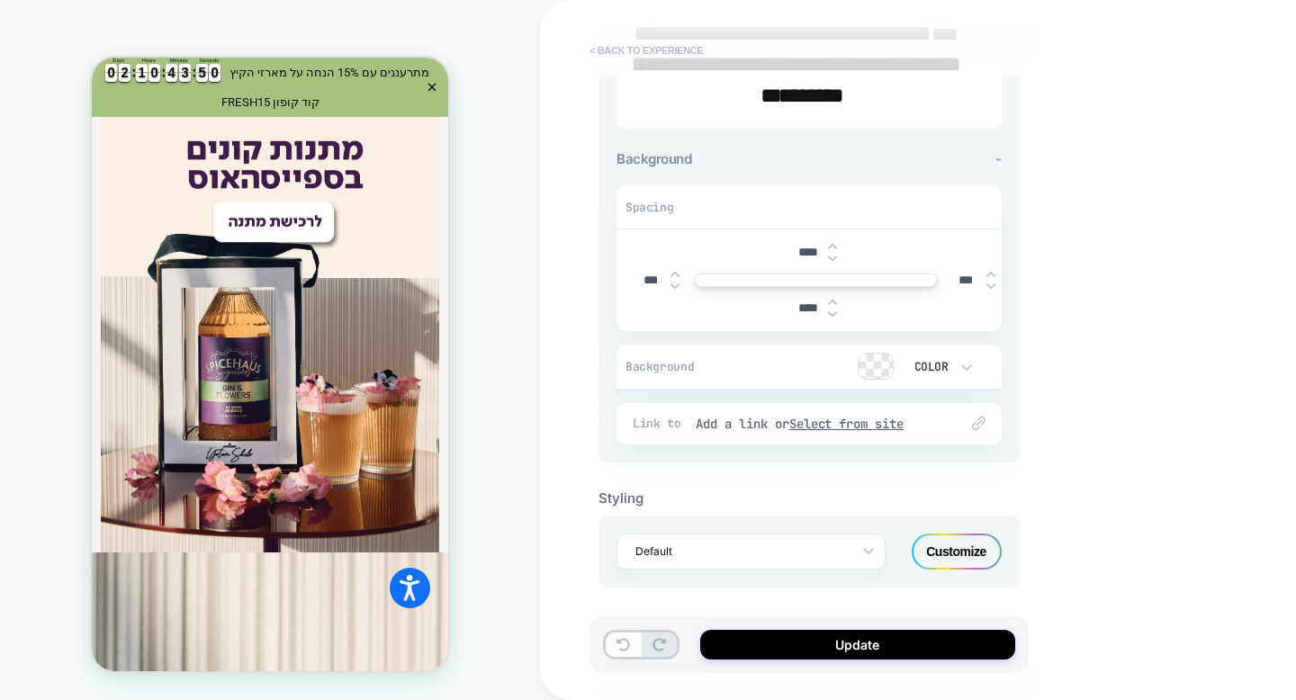
click at [628, 54] on button "< Back to experience" at bounding box center [646, 50] width 131 height 29
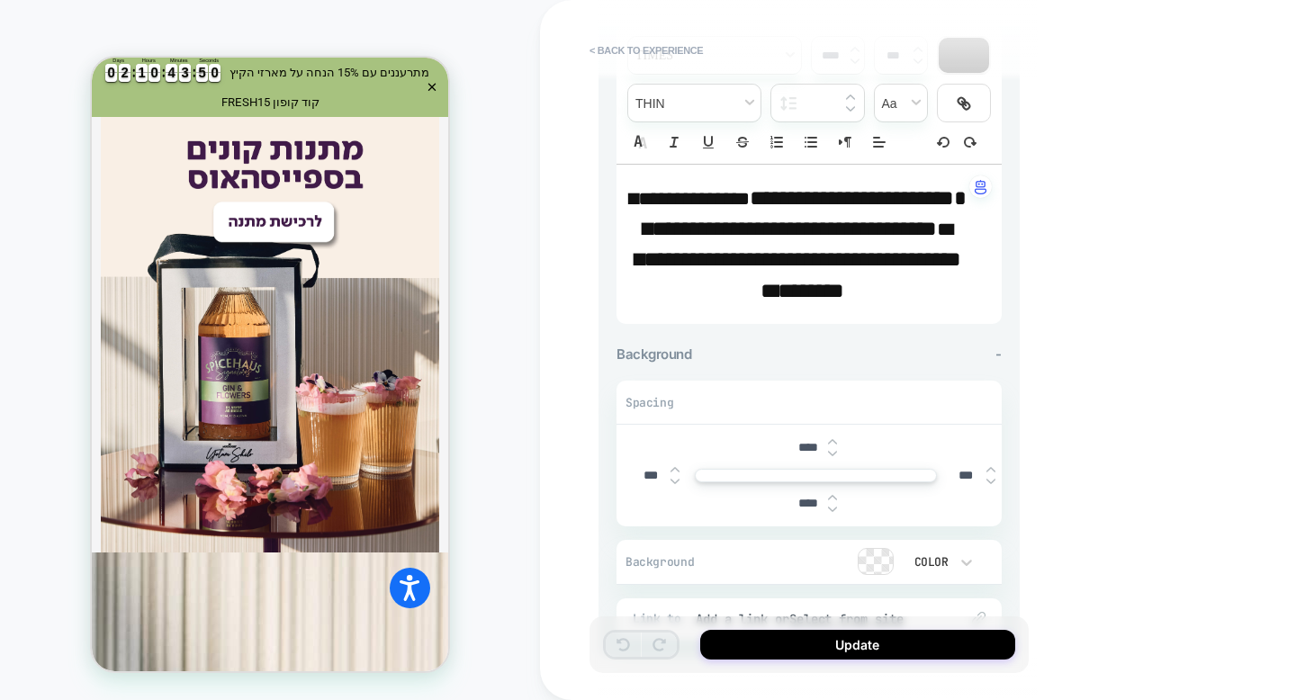
scroll to position [0, 0]
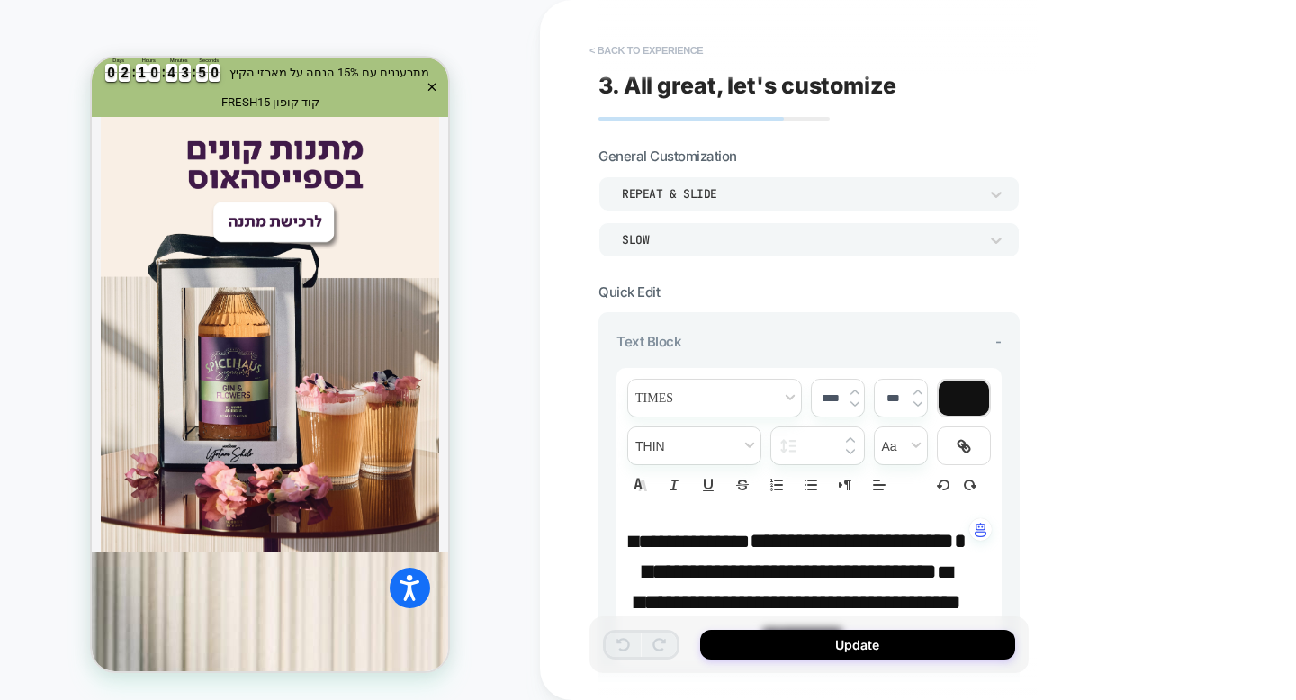
click at [600, 46] on button "< Back to experience" at bounding box center [646, 50] width 131 height 29
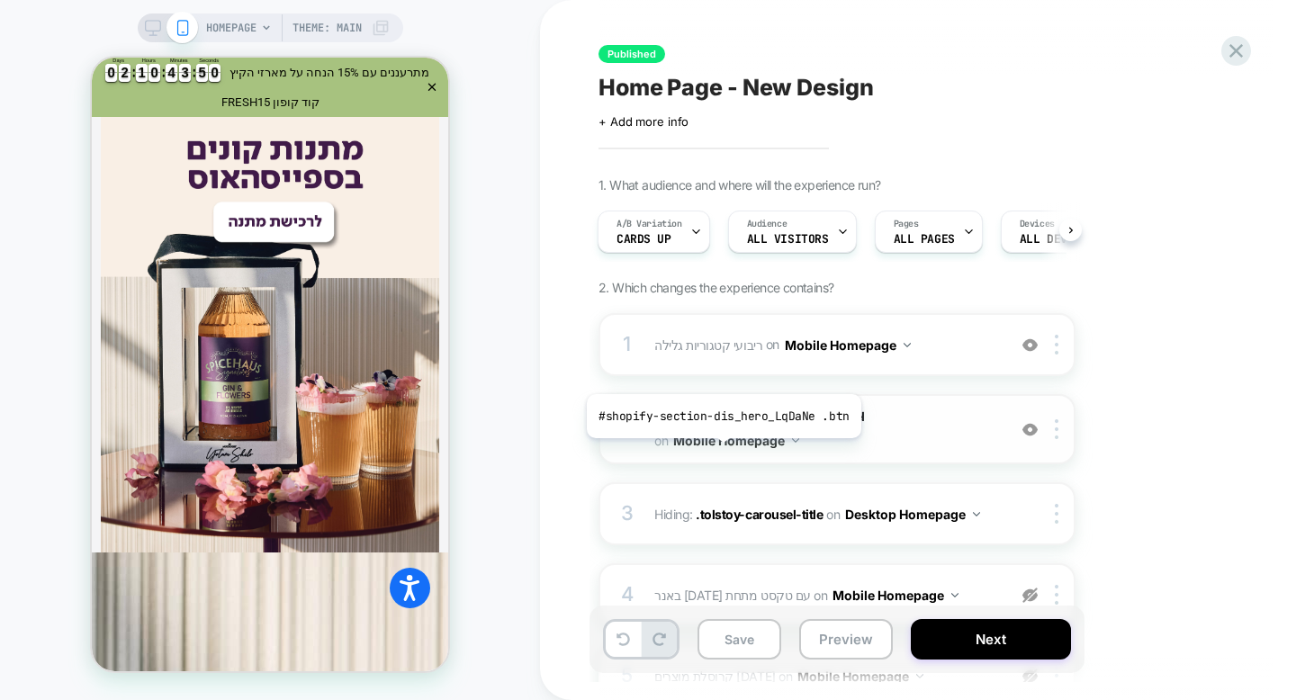
scroll to position [874, 0]
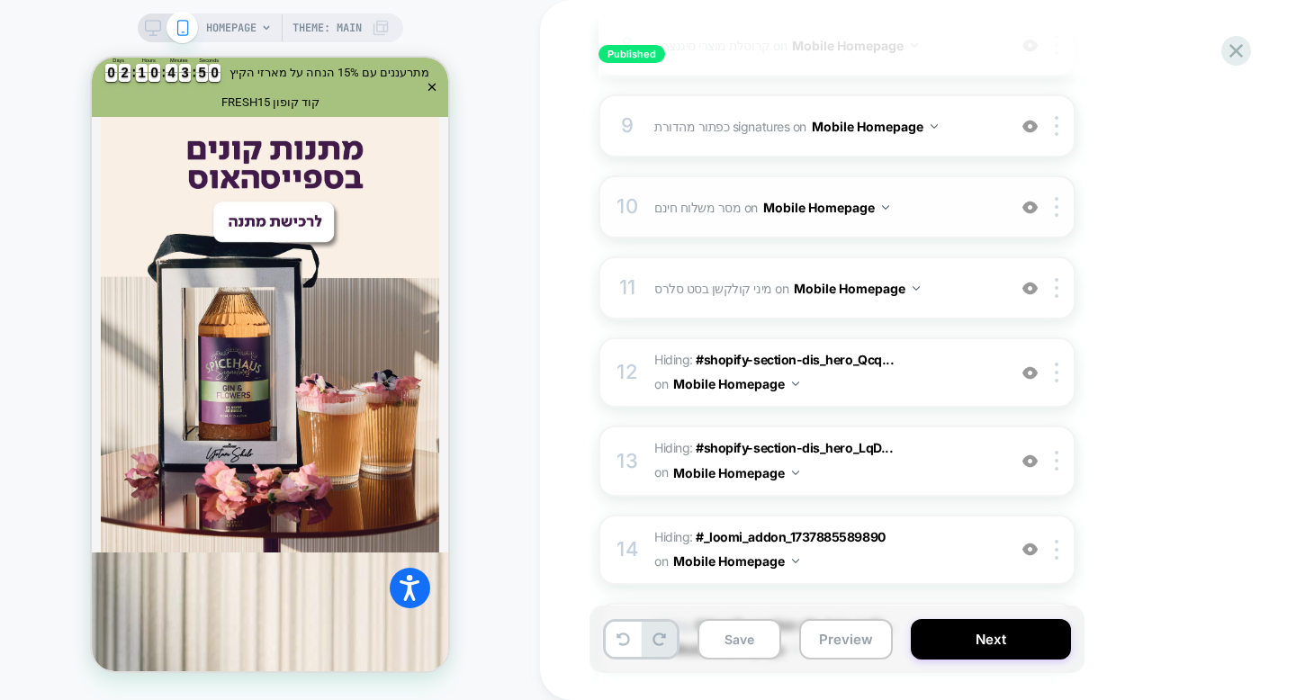
click at [731, 223] on div "10 מסר משלוח חינם Adding Animated Text BEFORE #_loomi_addon_1737894227948 on Mo…" at bounding box center [837, 207] width 477 height 63
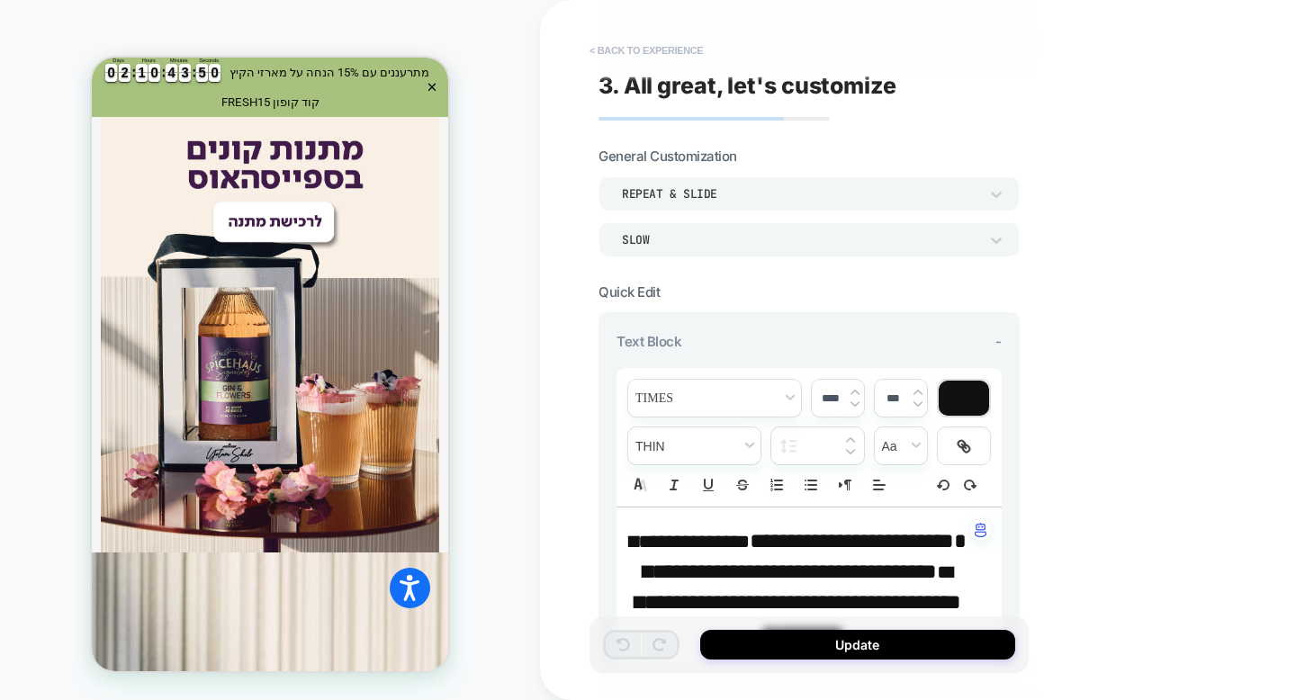
click at [651, 50] on button "< Back to experience" at bounding box center [646, 50] width 131 height 29
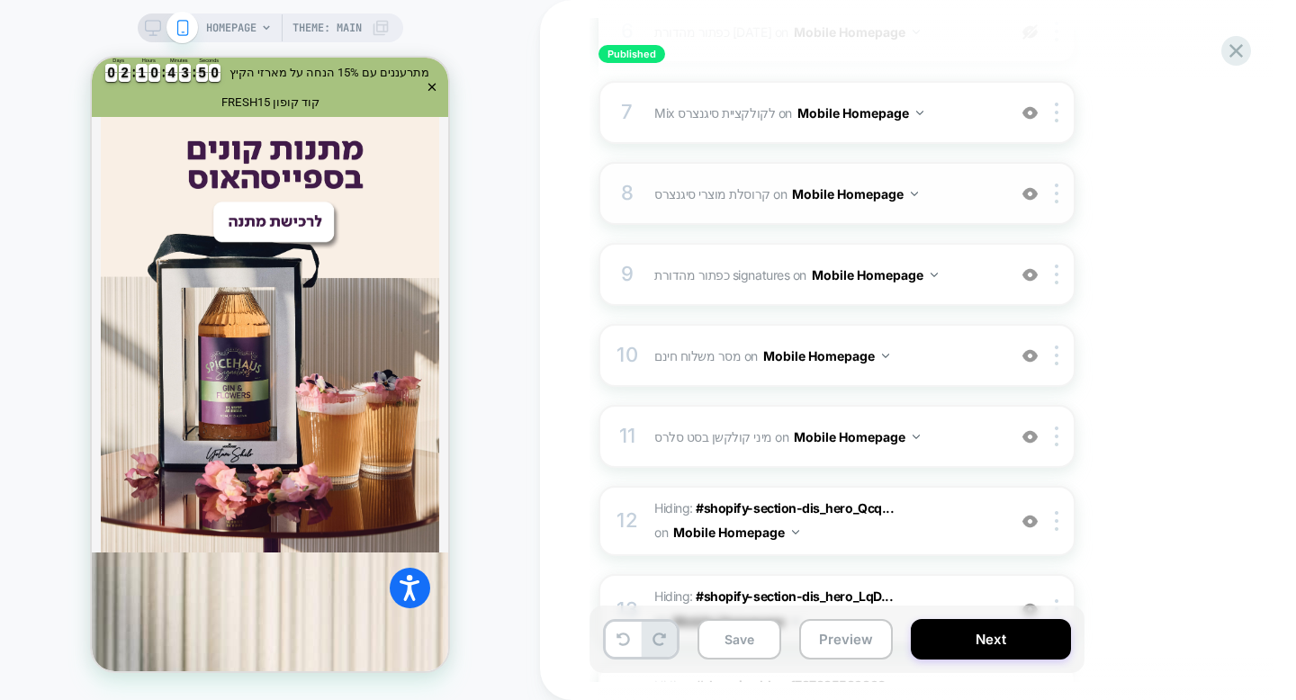
scroll to position [726, 0]
click at [1027, 359] on img at bounding box center [1030, 354] width 15 height 15
click at [1055, 361] on img at bounding box center [1057, 355] width 4 height 20
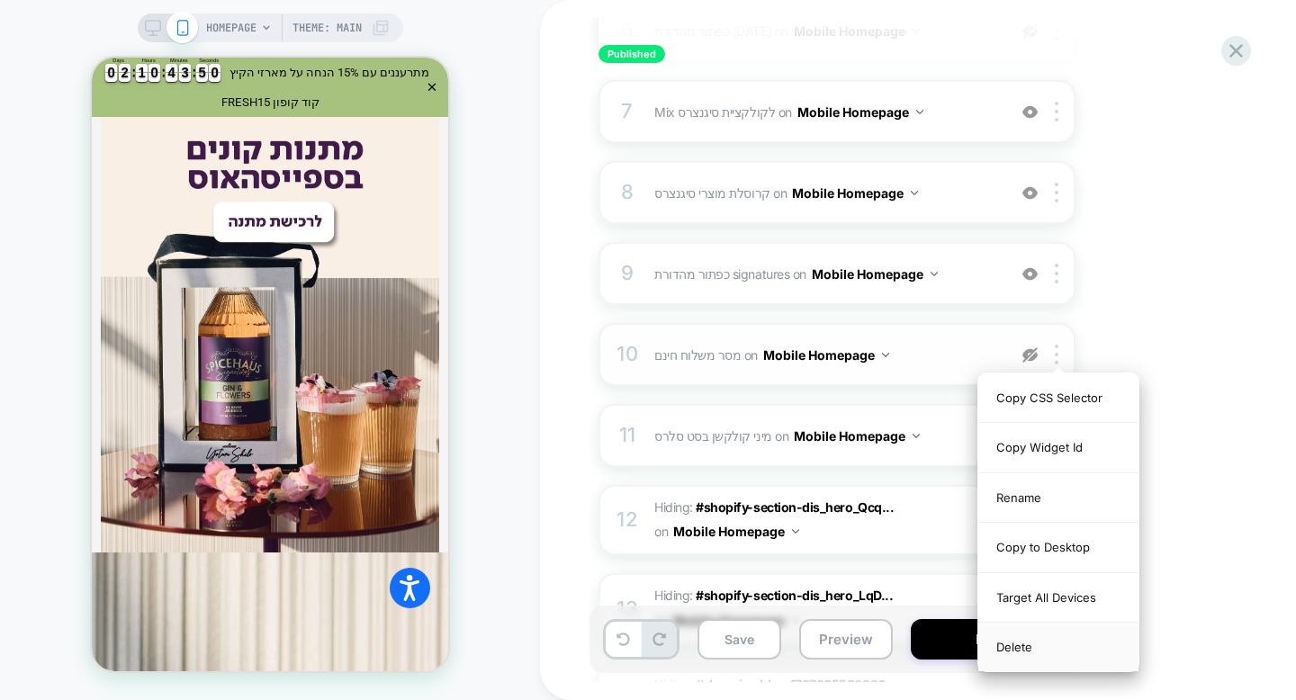
click at [1056, 645] on div "Delete" at bounding box center [1059, 647] width 160 height 49
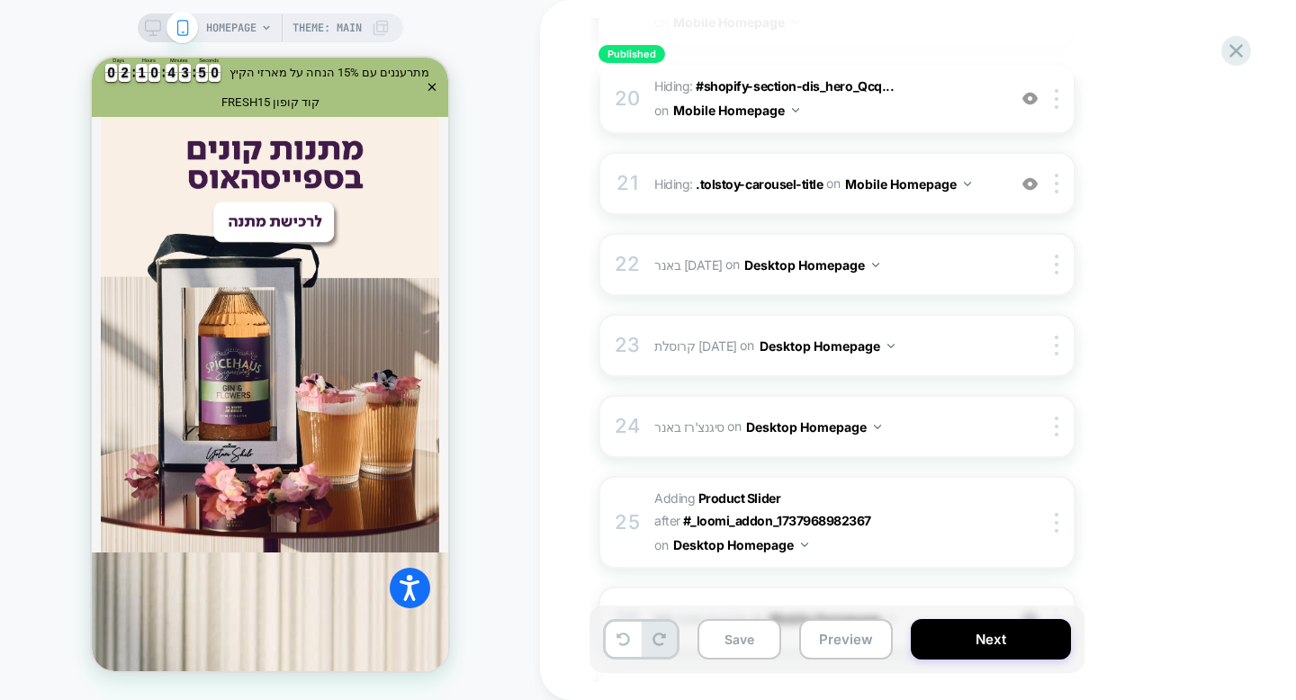
scroll to position [1877, 0]
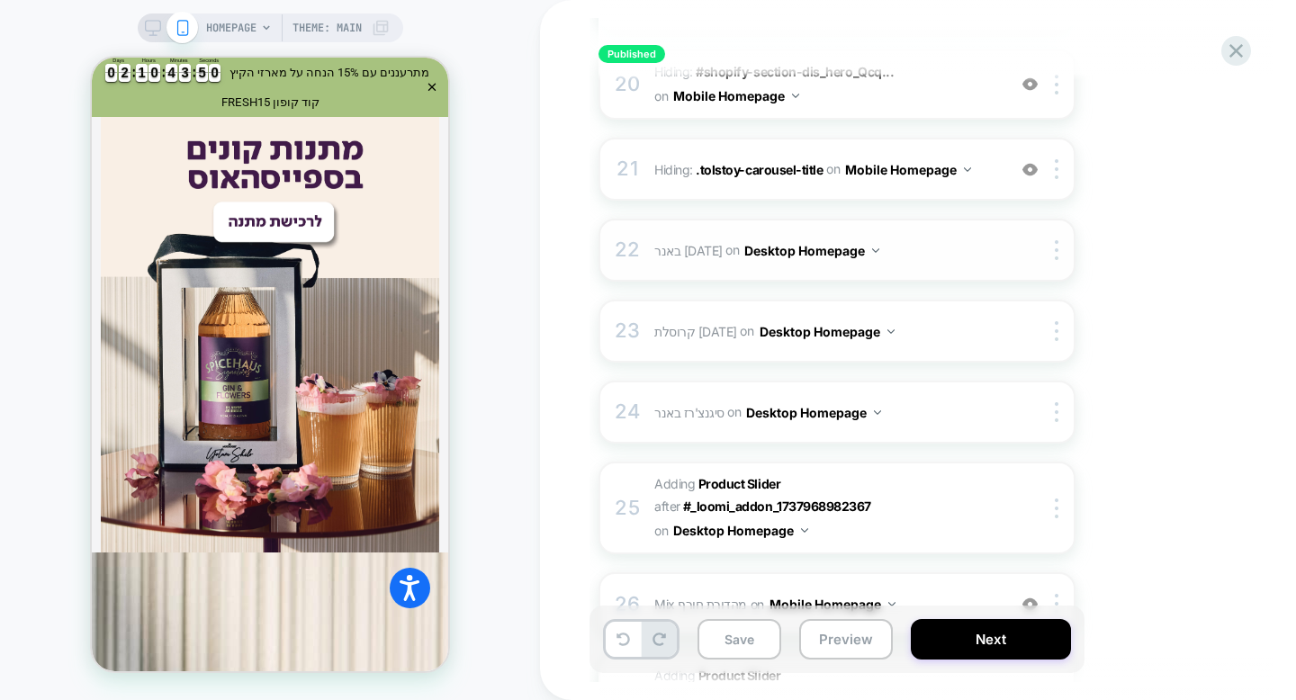
click at [915, 249] on span "באנר פסח Adding Mix AFTER .tolstoy-carousel-arrows-container on Desktop Homepage" at bounding box center [825, 251] width 343 height 26
click at [926, 335] on span "קרוסלת פסח Adding Product Slider AFTER #_loomi_addon_1737968364677 on Desktop H…" at bounding box center [825, 332] width 343 height 26
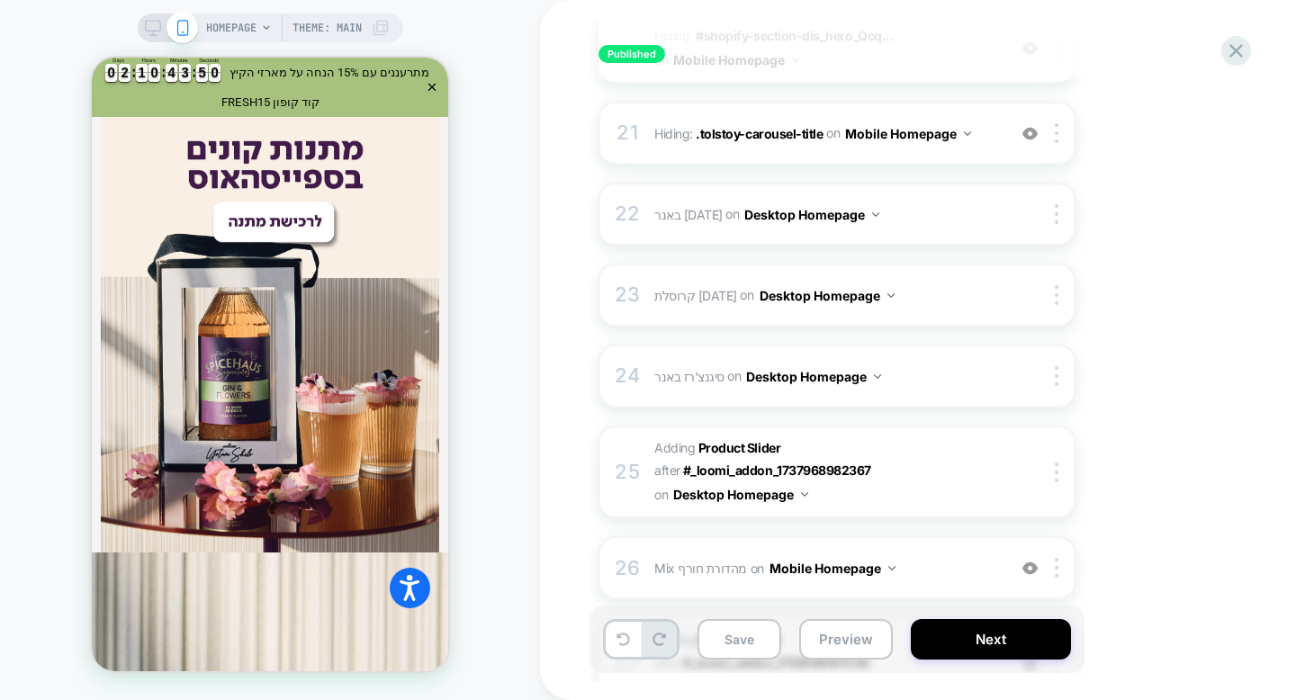
scroll to position [1967, 0]
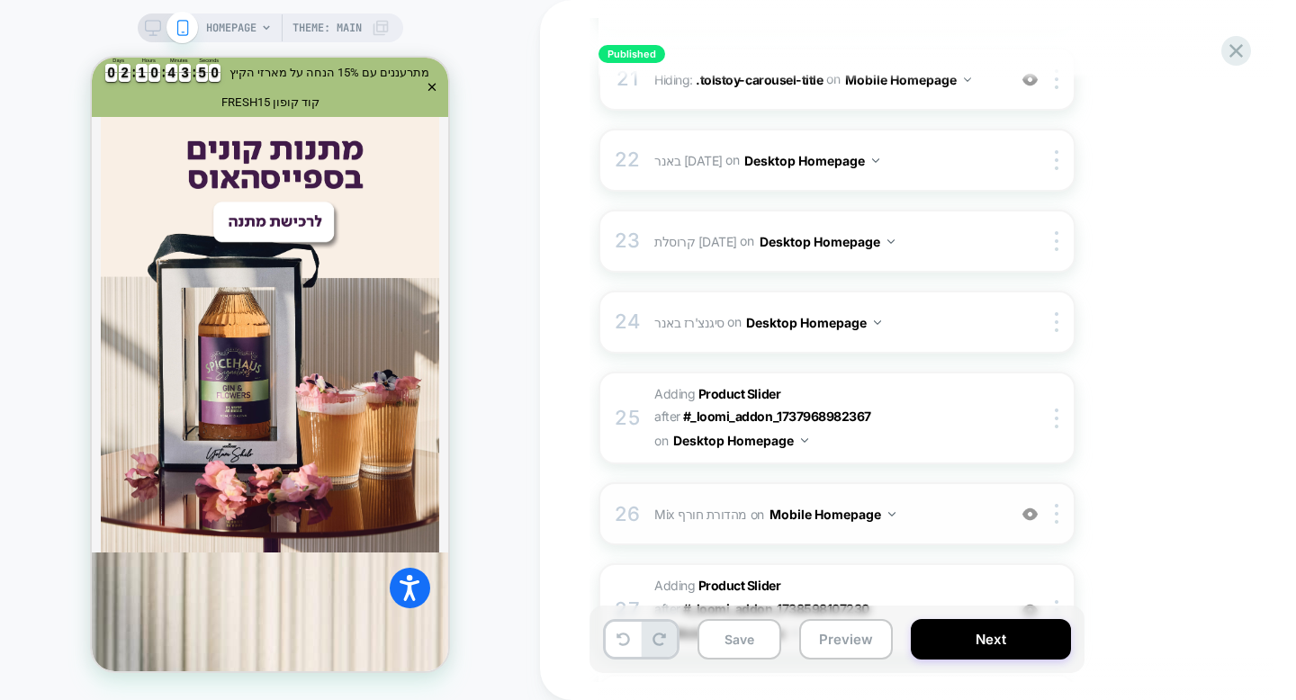
click at [920, 503] on span "Mix מהדורת חורף Adding Mix BEFORE #shopify-section-dis_hero_AMKH8z .slide__medi…" at bounding box center [825, 514] width 343 height 26
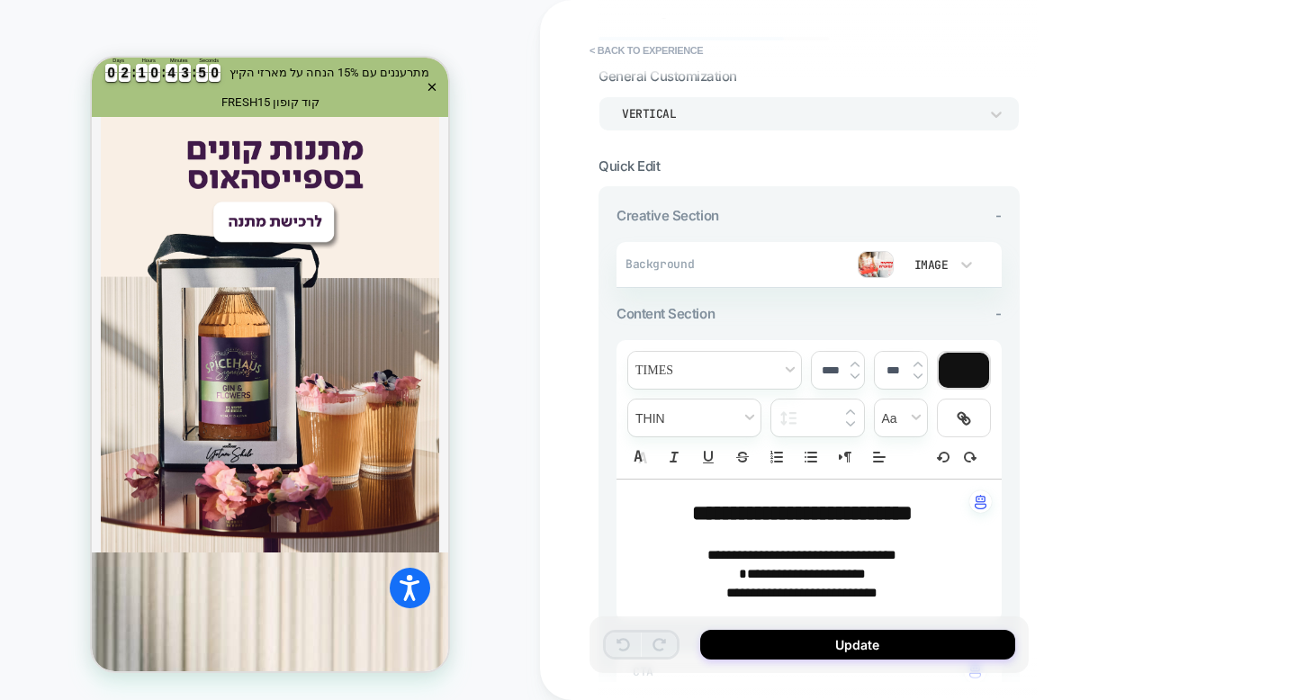
scroll to position [0, 0]
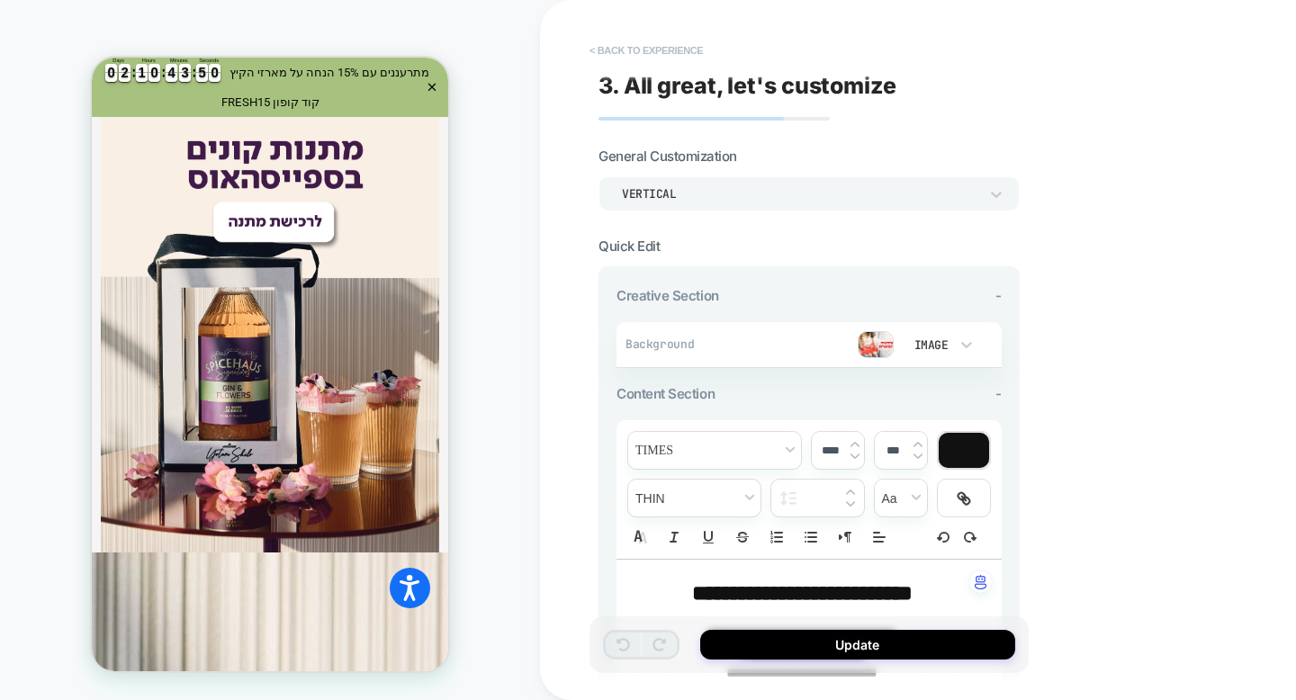
click at [652, 50] on button "< Back to experience" at bounding box center [646, 50] width 131 height 29
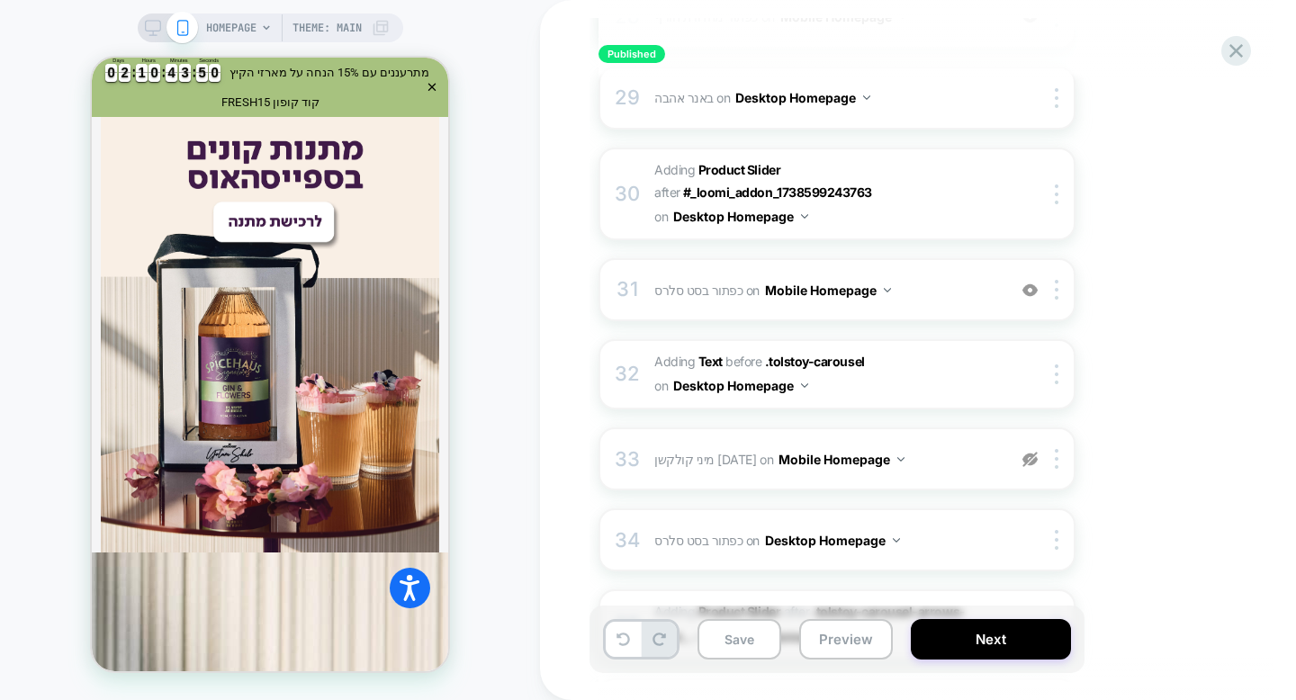
scroll to position [2661, 0]
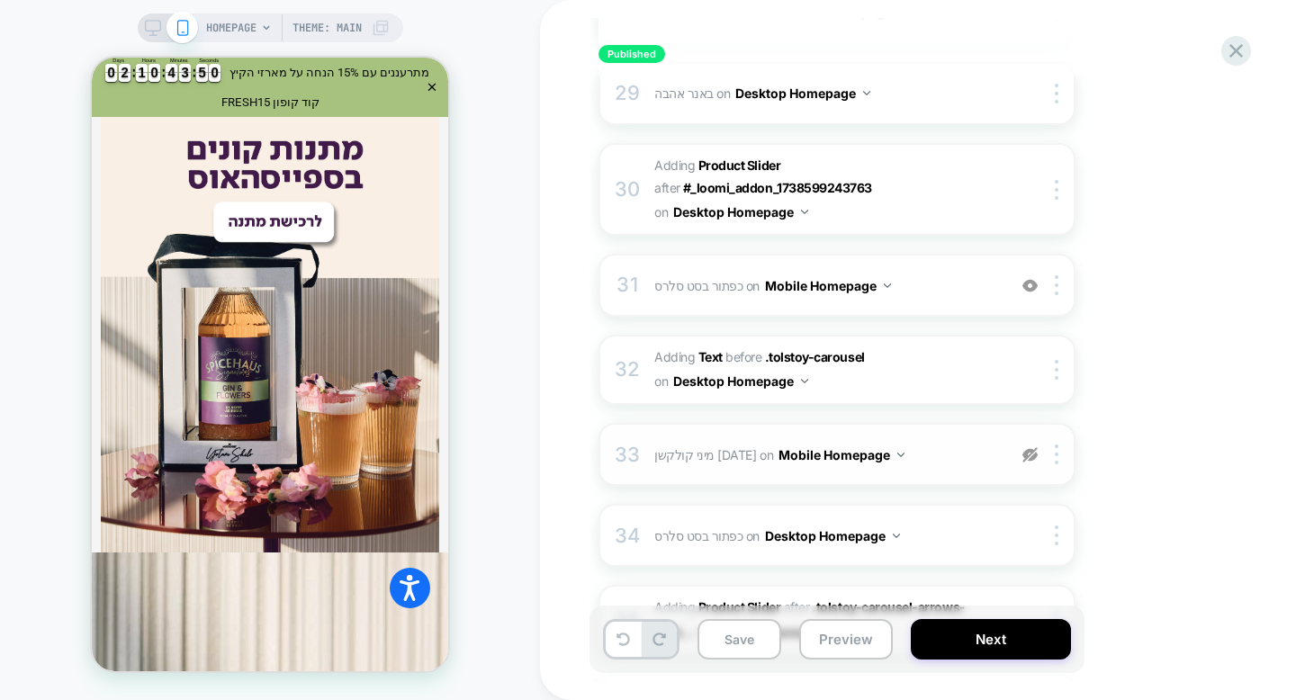
click at [1028, 447] on img at bounding box center [1030, 454] width 15 height 15
click at [907, 423] on div "33 מיני קולקשן פסח Replacing Mini Collection WITH #_loomi_addon_1737890567430 o…" at bounding box center [837, 454] width 477 height 63
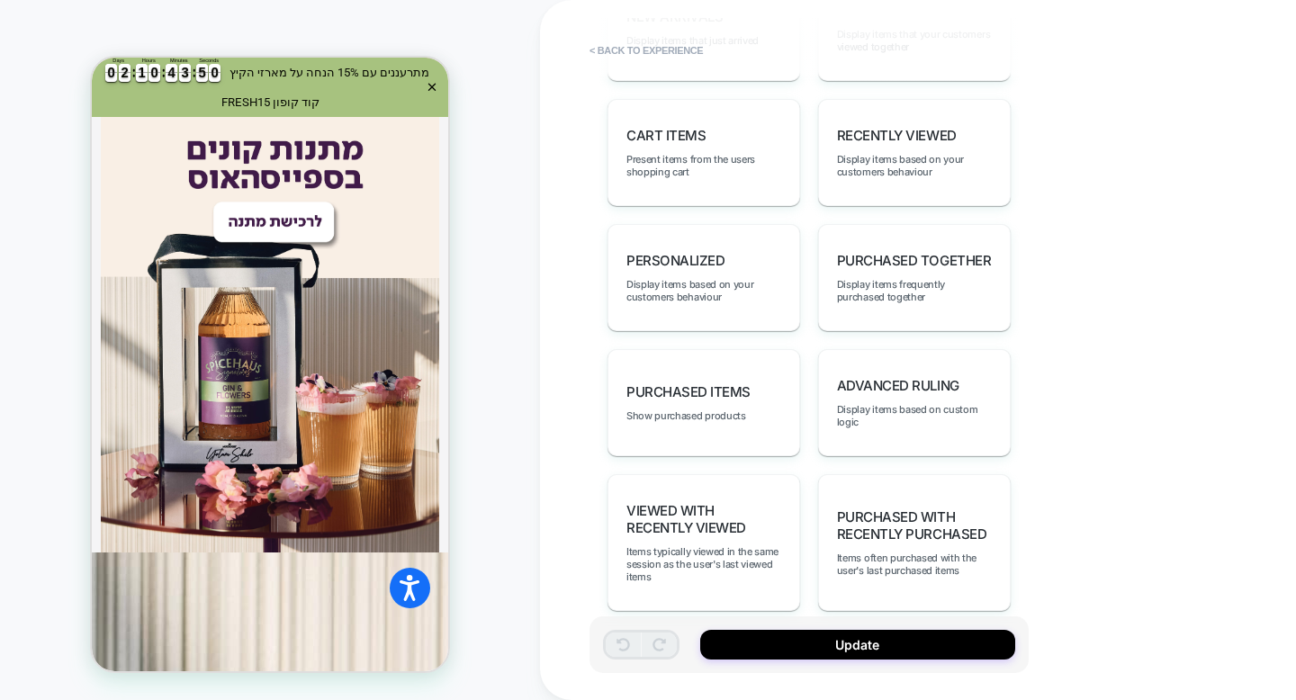
scroll to position [0, 0]
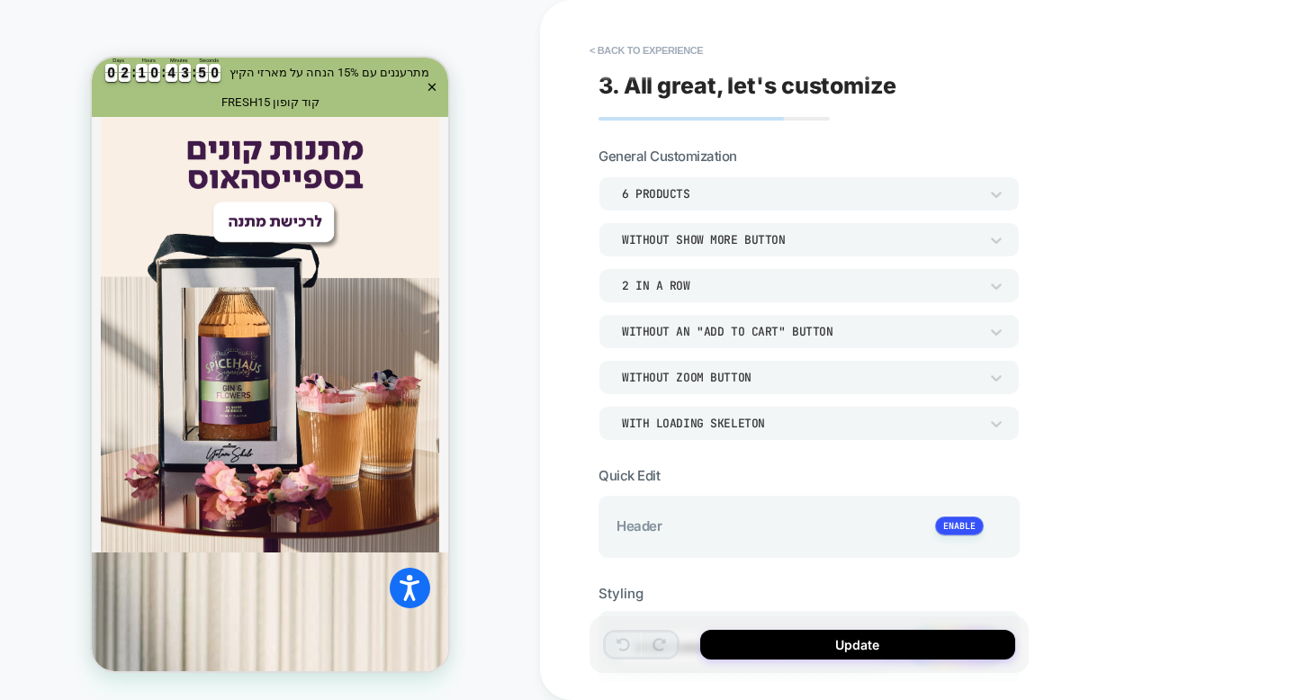
click at [661, 197] on div "6 Products" at bounding box center [800, 193] width 356 height 15
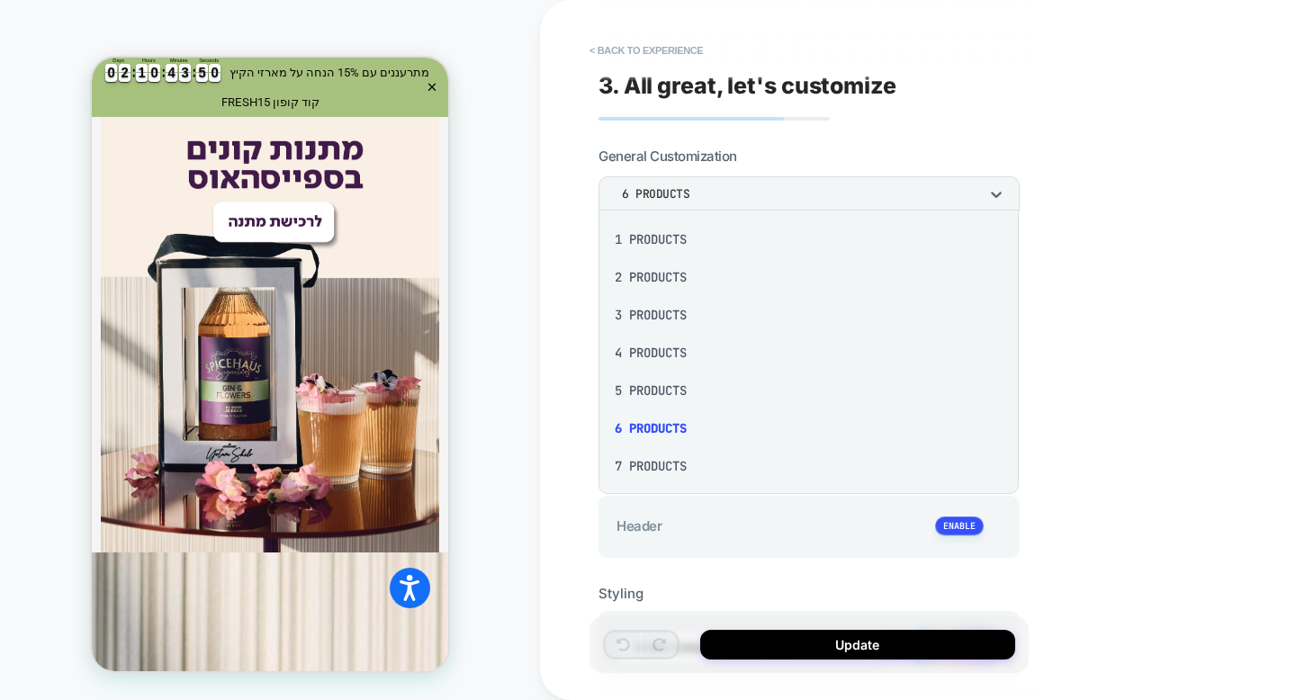
click at [694, 128] on div at bounding box center [648, 350] width 1296 height 700
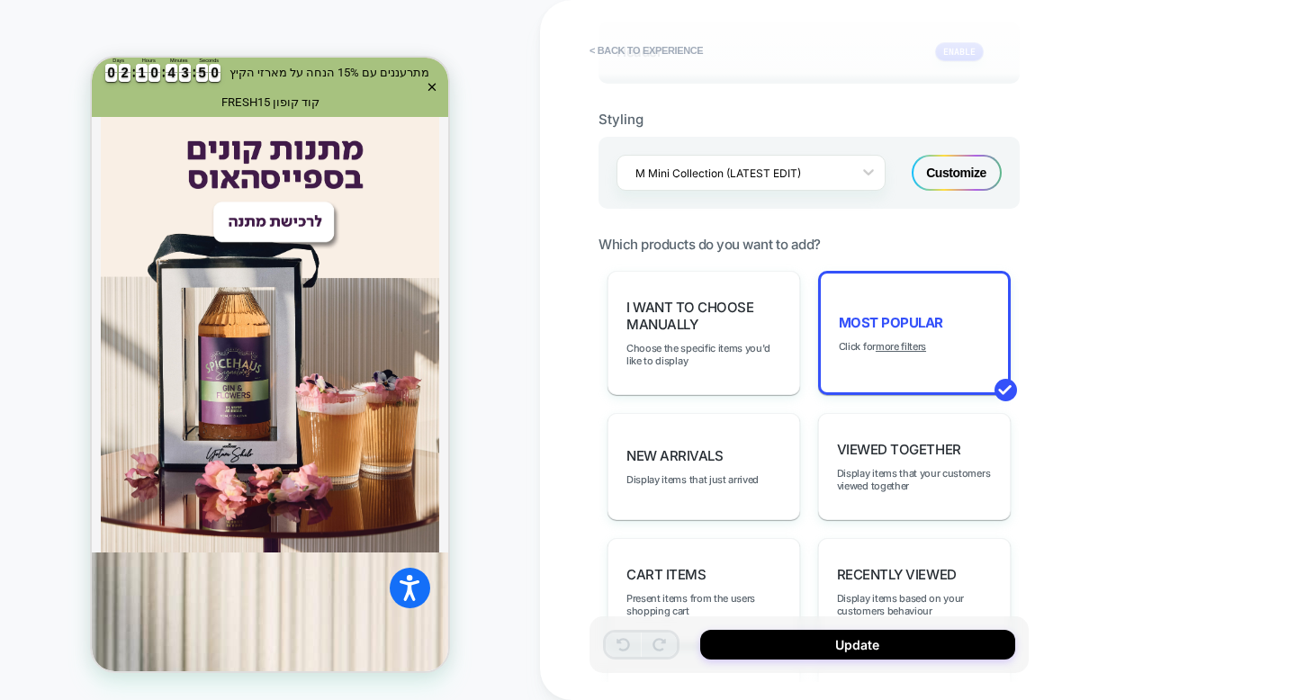
scroll to position [596, 0]
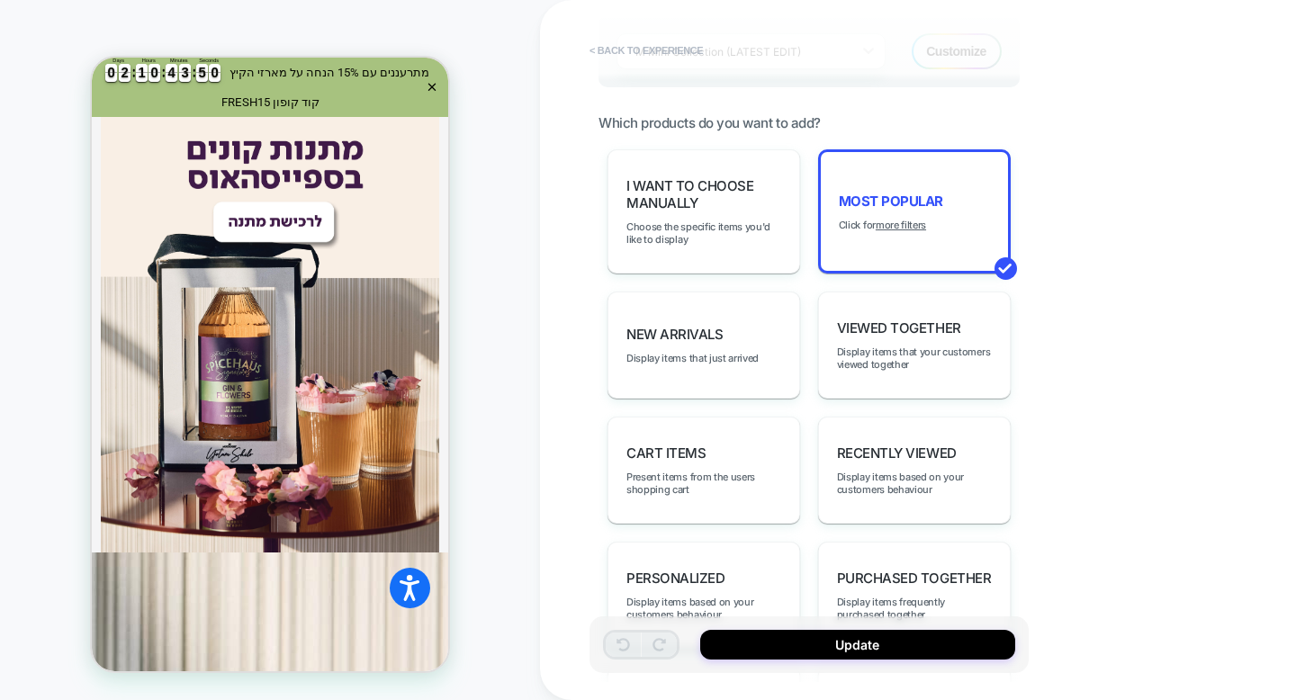
click at [618, 49] on button "< Back to experience" at bounding box center [646, 50] width 131 height 29
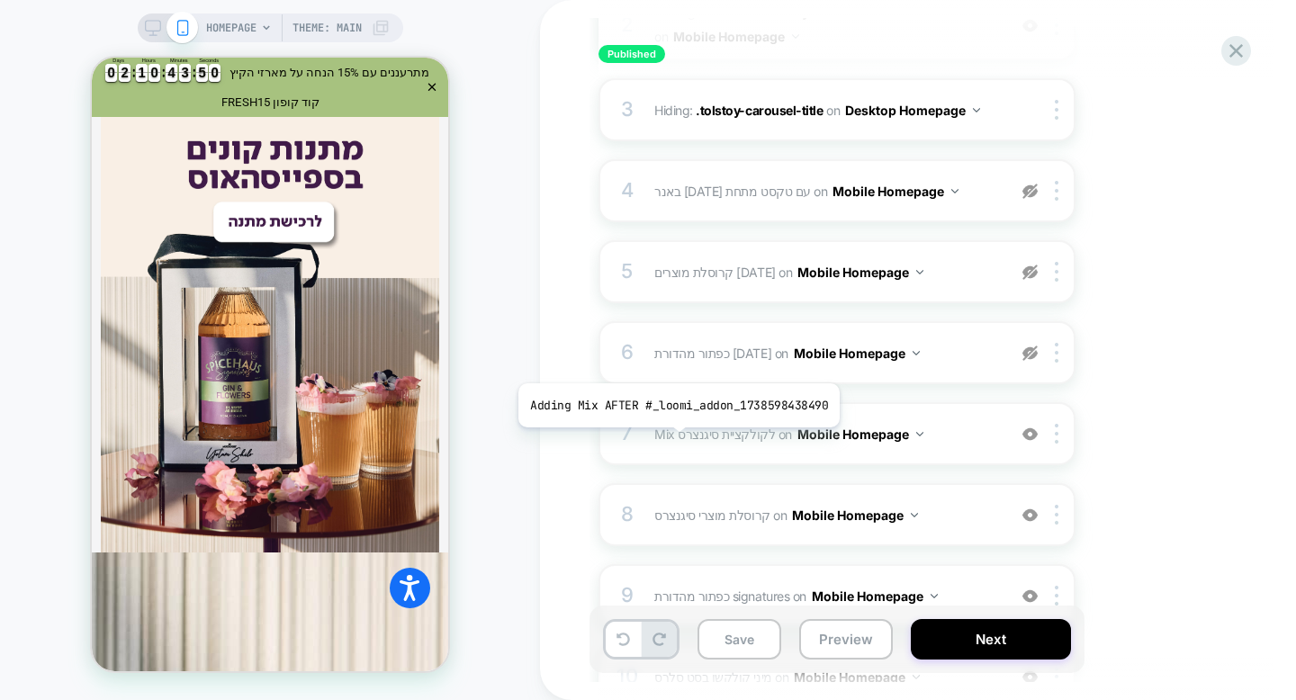
scroll to position [409, 0]
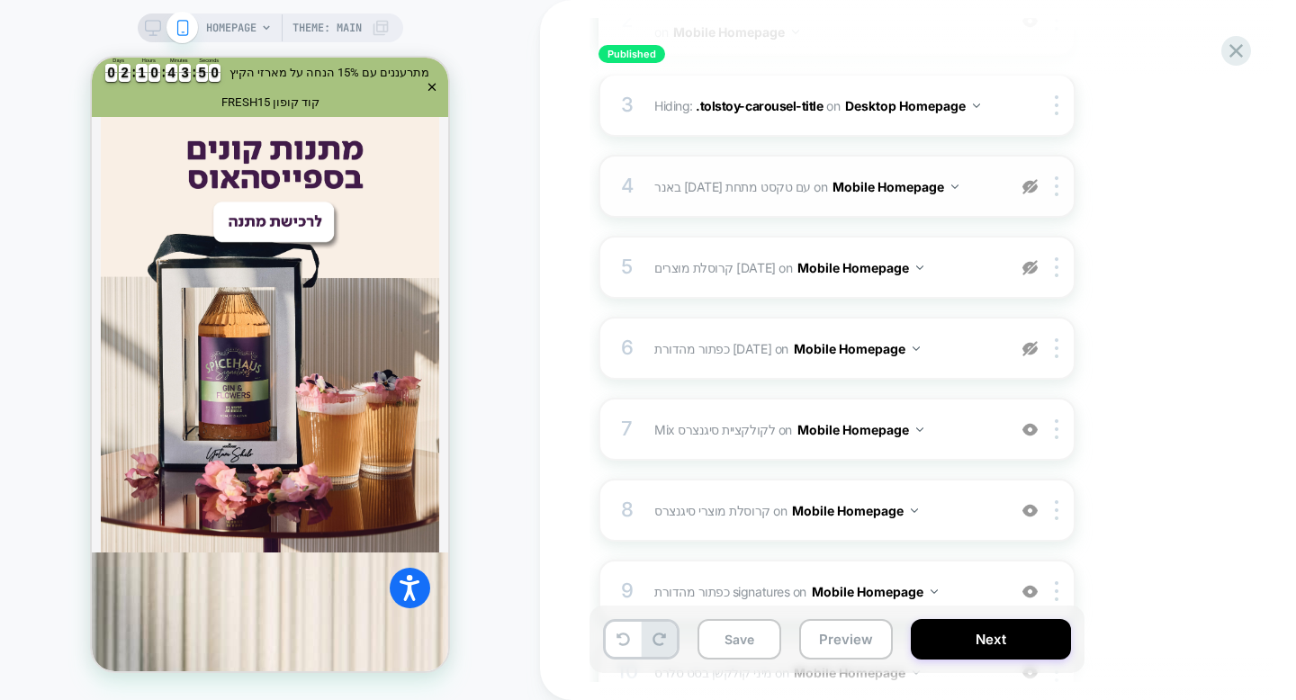
click at [1035, 188] on img at bounding box center [1030, 186] width 15 height 15
click at [1033, 185] on img at bounding box center [1030, 186] width 15 height 15
click at [1054, 184] on div at bounding box center [1060, 186] width 30 height 20
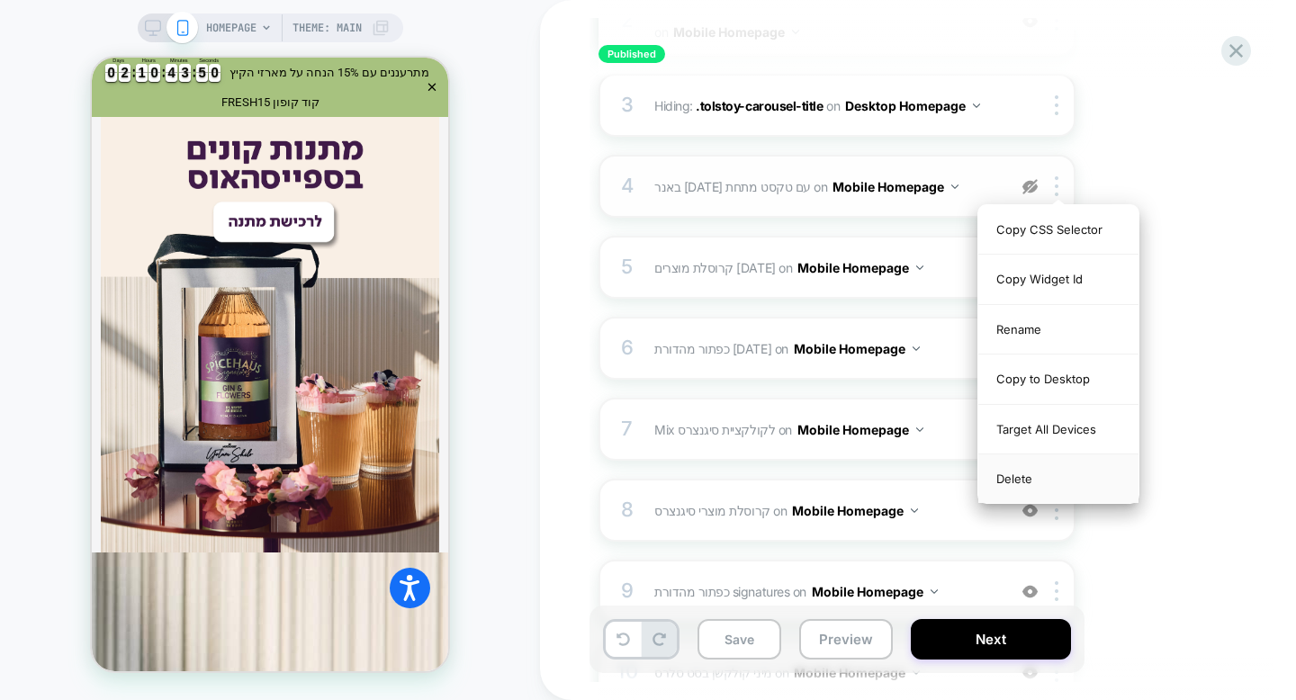
click at [1040, 485] on div "Delete" at bounding box center [1059, 479] width 160 height 49
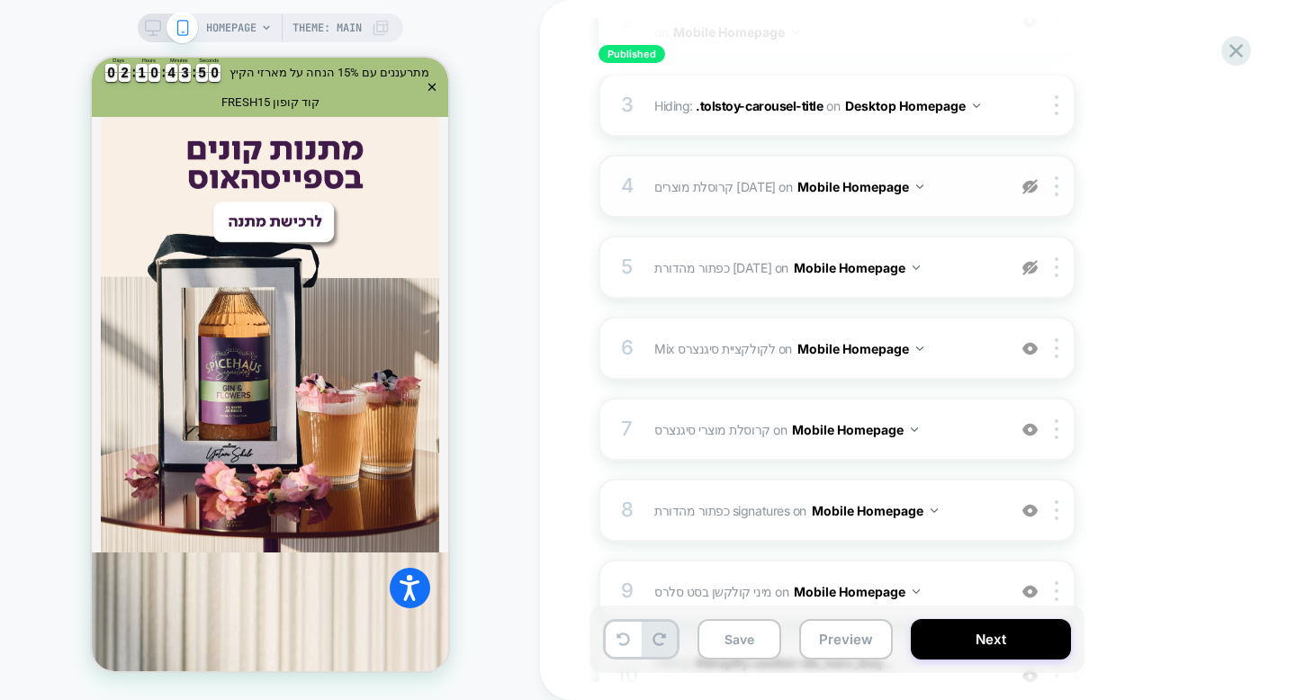
click at [1032, 192] on img at bounding box center [1030, 186] width 15 height 15
click at [1031, 186] on img at bounding box center [1030, 186] width 15 height 15
click at [1057, 185] on img at bounding box center [1057, 186] width 4 height 20
click at [1031, 183] on img at bounding box center [1030, 186] width 15 height 15
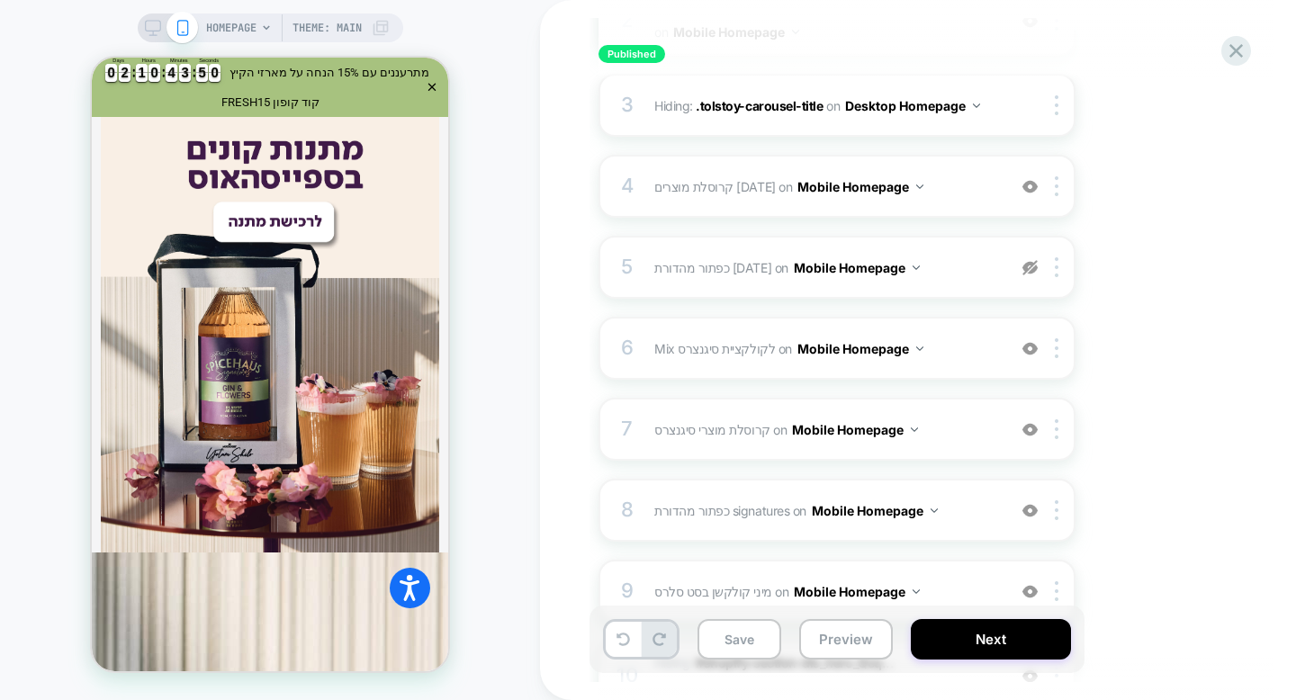
click at [1036, 187] on img at bounding box center [1030, 186] width 15 height 15
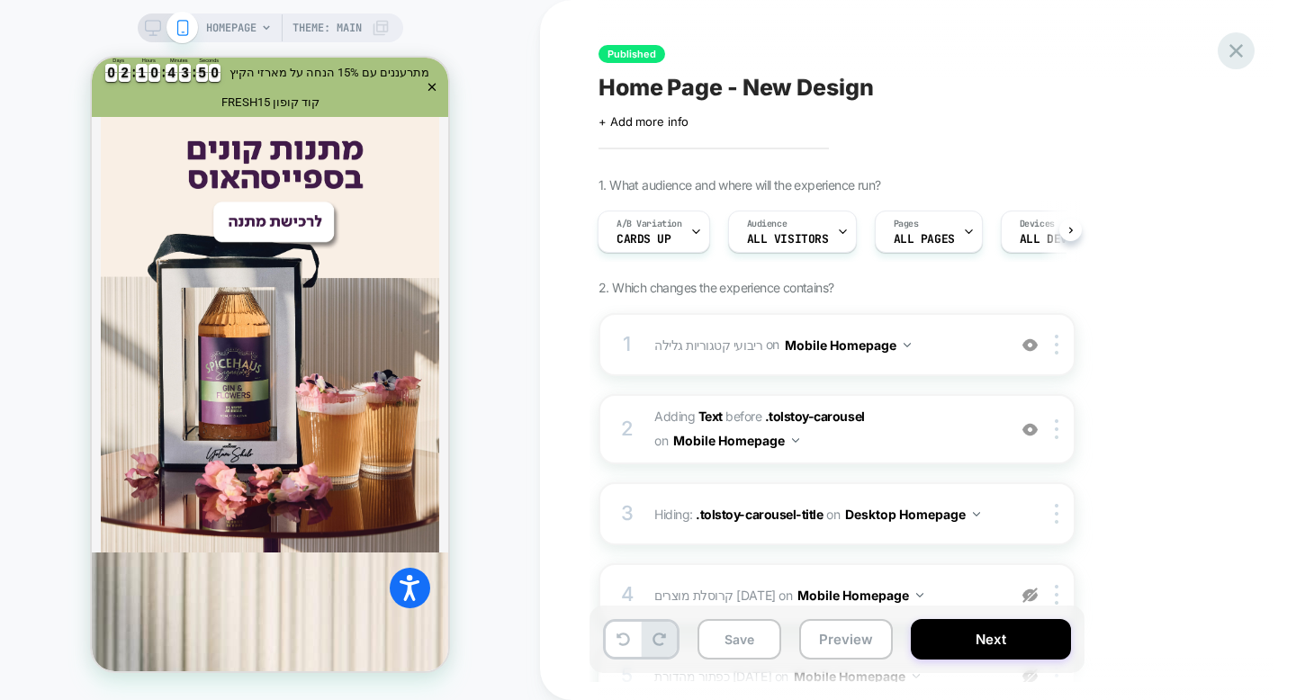
click at [1229, 46] on icon at bounding box center [1236, 51] width 24 height 24
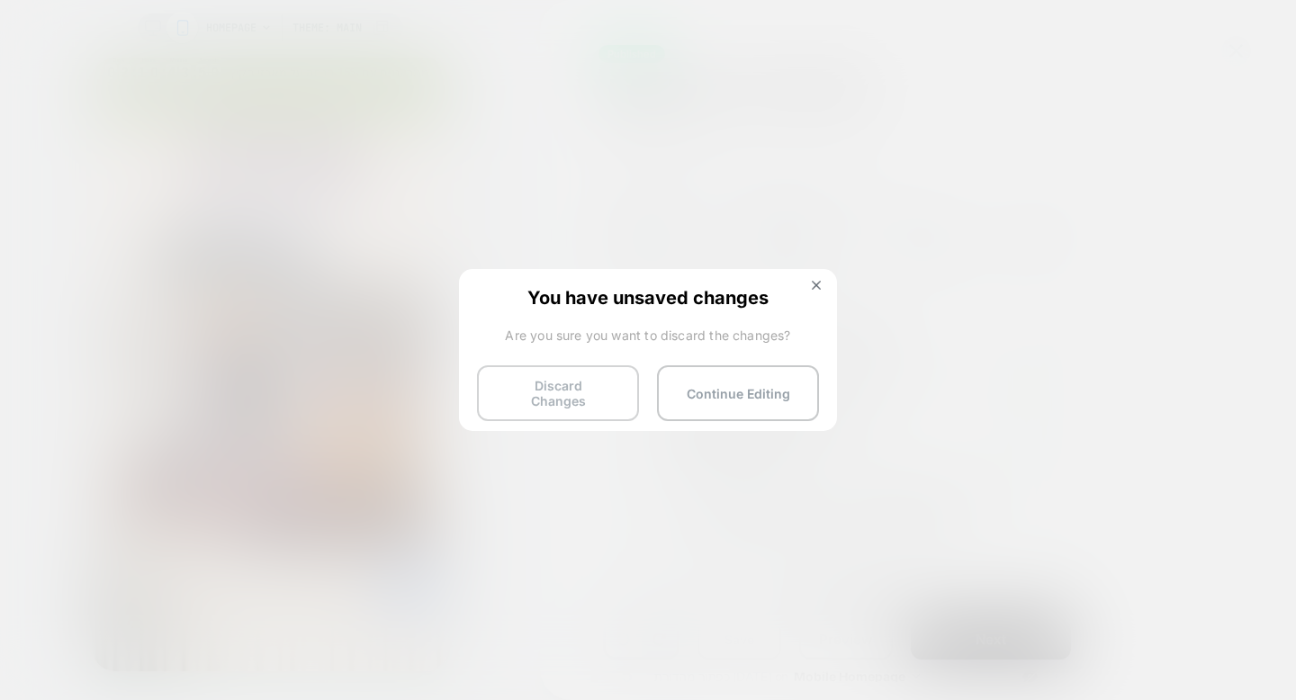
click at [589, 393] on button "Discard Changes" at bounding box center [558, 393] width 162 height 56
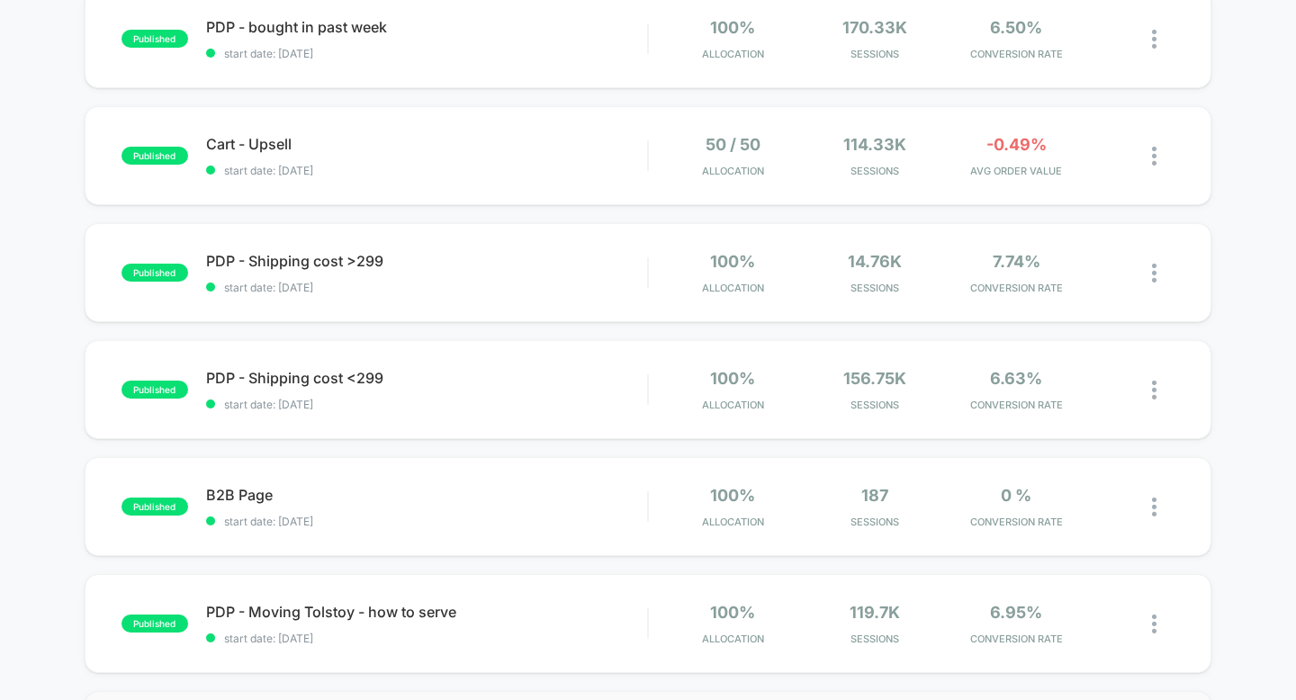
scroll to position [207, 0]
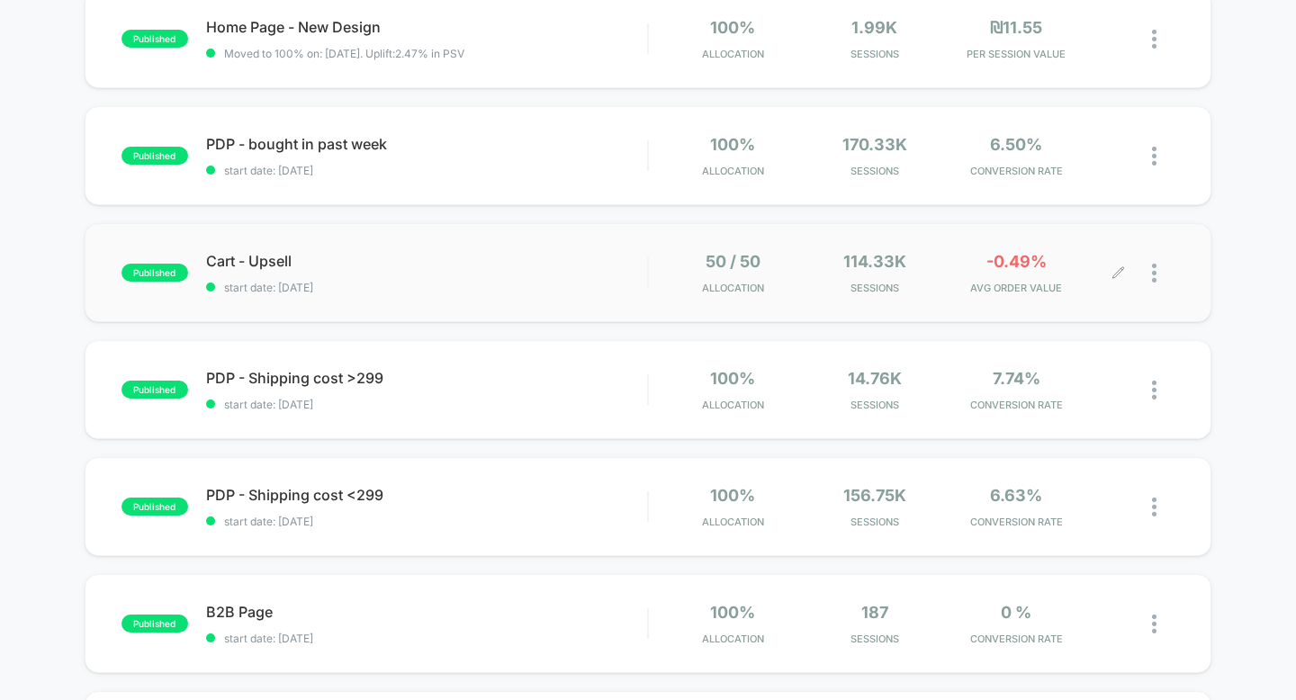
click at [1109, 275] on div at bounding box center [1105, 273] width 27 height 42
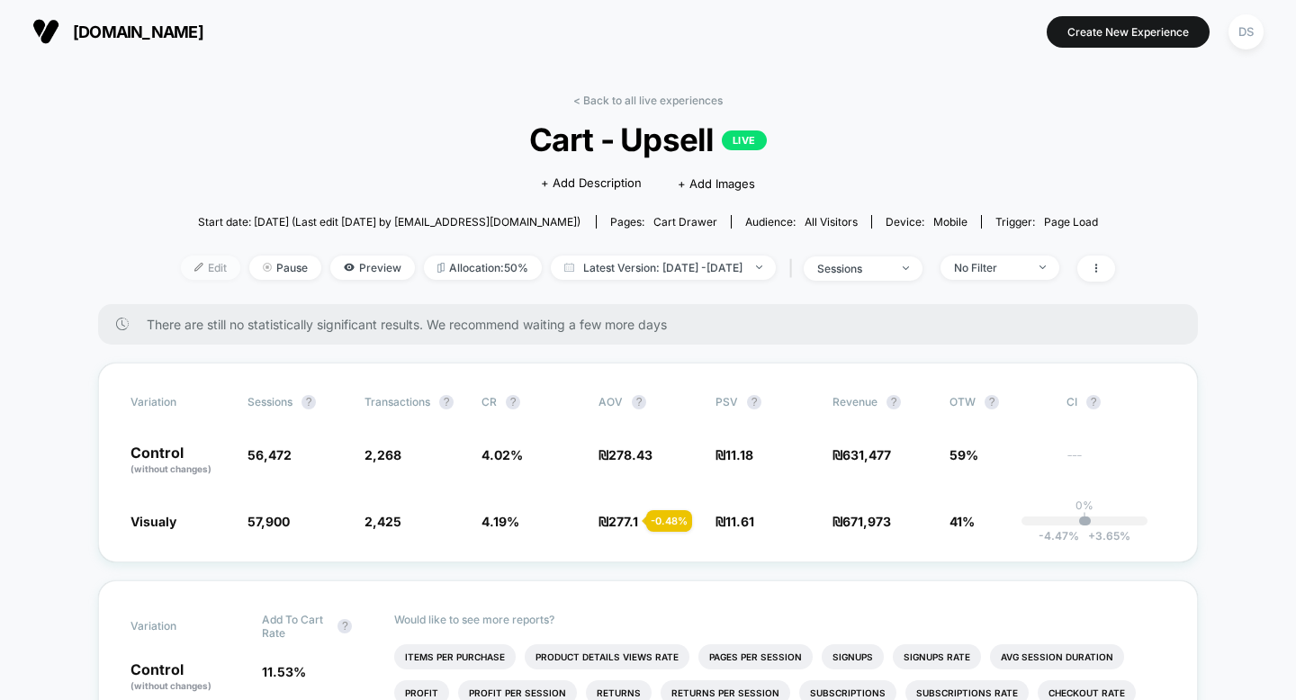
click at [181, 262] on span "Edit" at bounding box center [210, 268] width 59 height 24
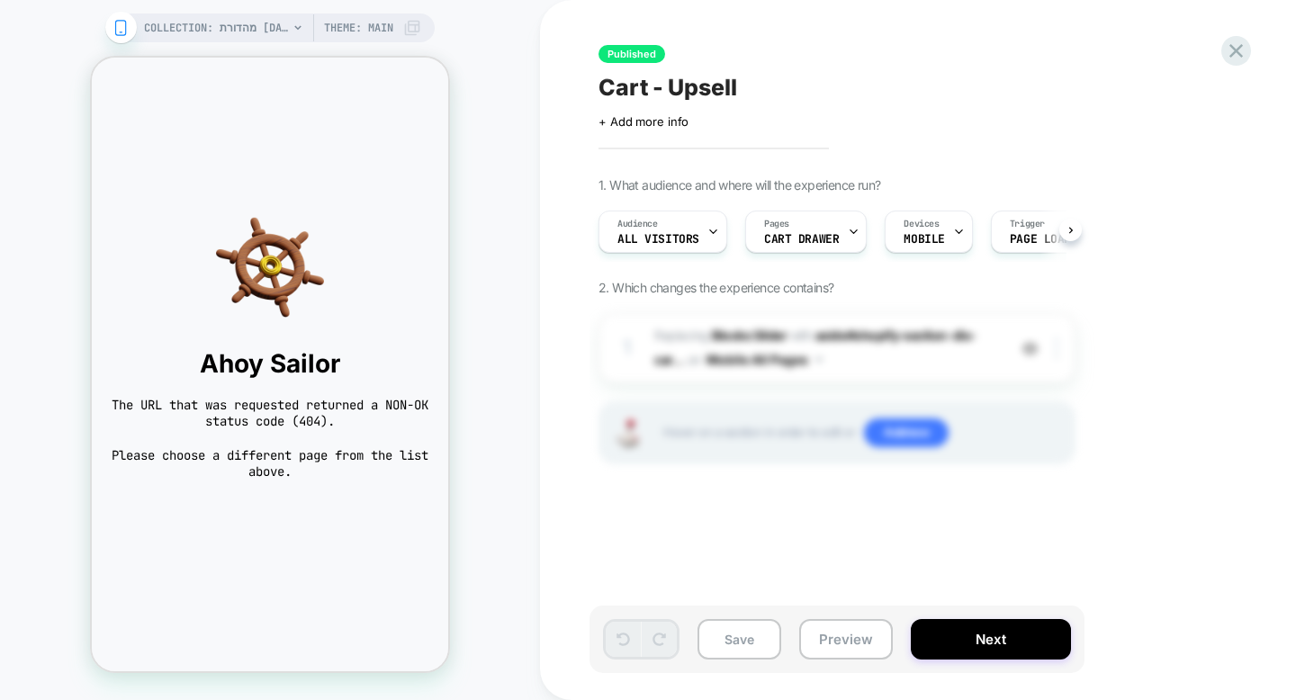
scroll to position [0, 1]
click at [268, 32] on span "COLLECTION: מהדורת [DATE] חגיגית (Category)" at bounding box center [216, 28] width 144 height 29
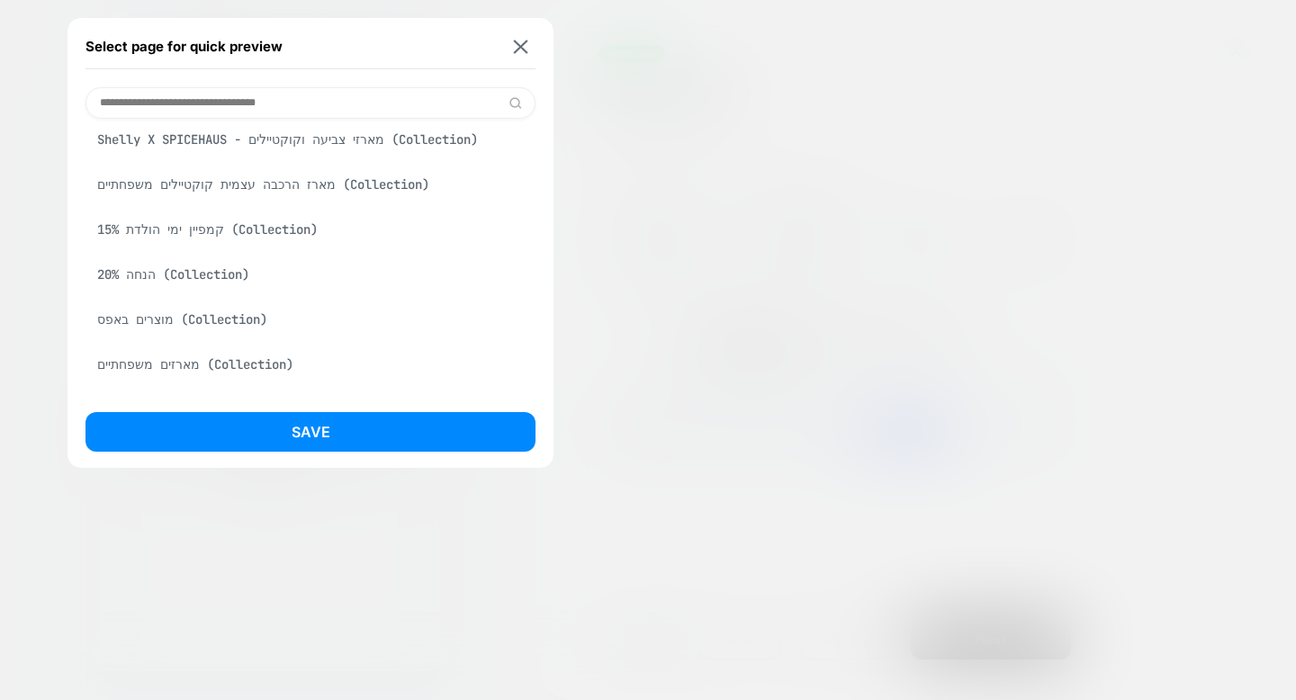
scroll to position [399, 0]
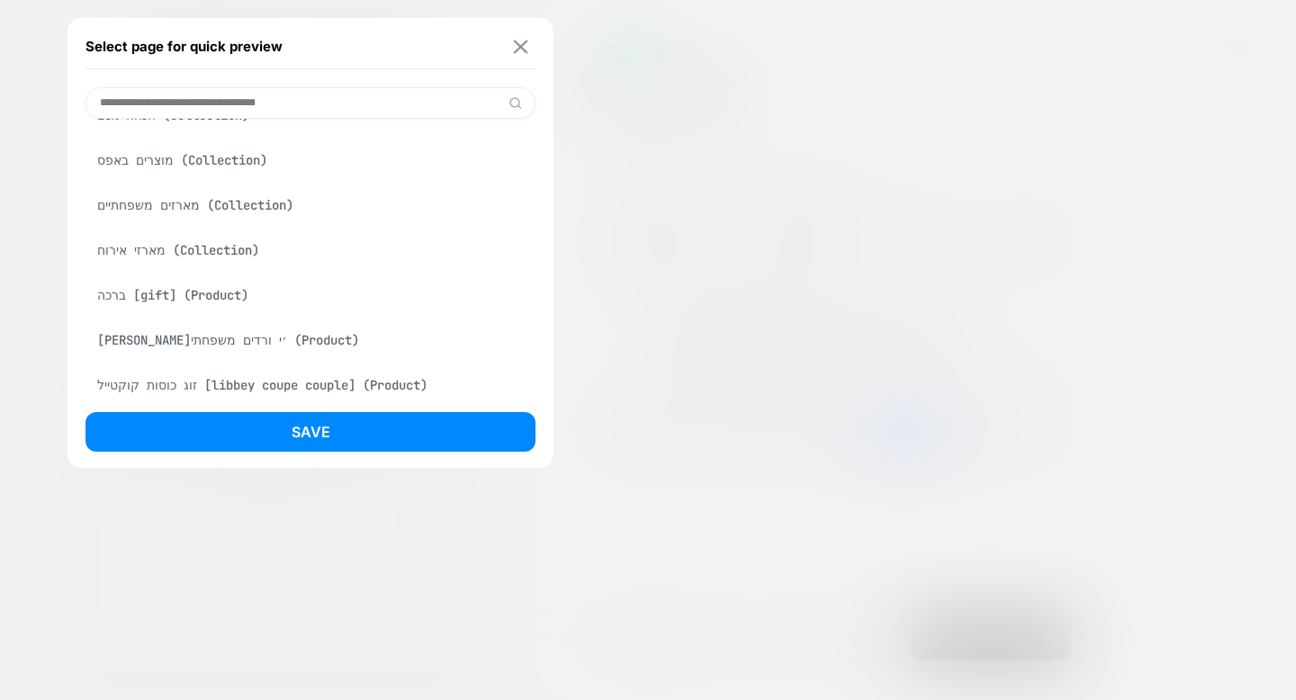
click at [528, 42] on button at bounding box center [521, 46] width 23 height 15
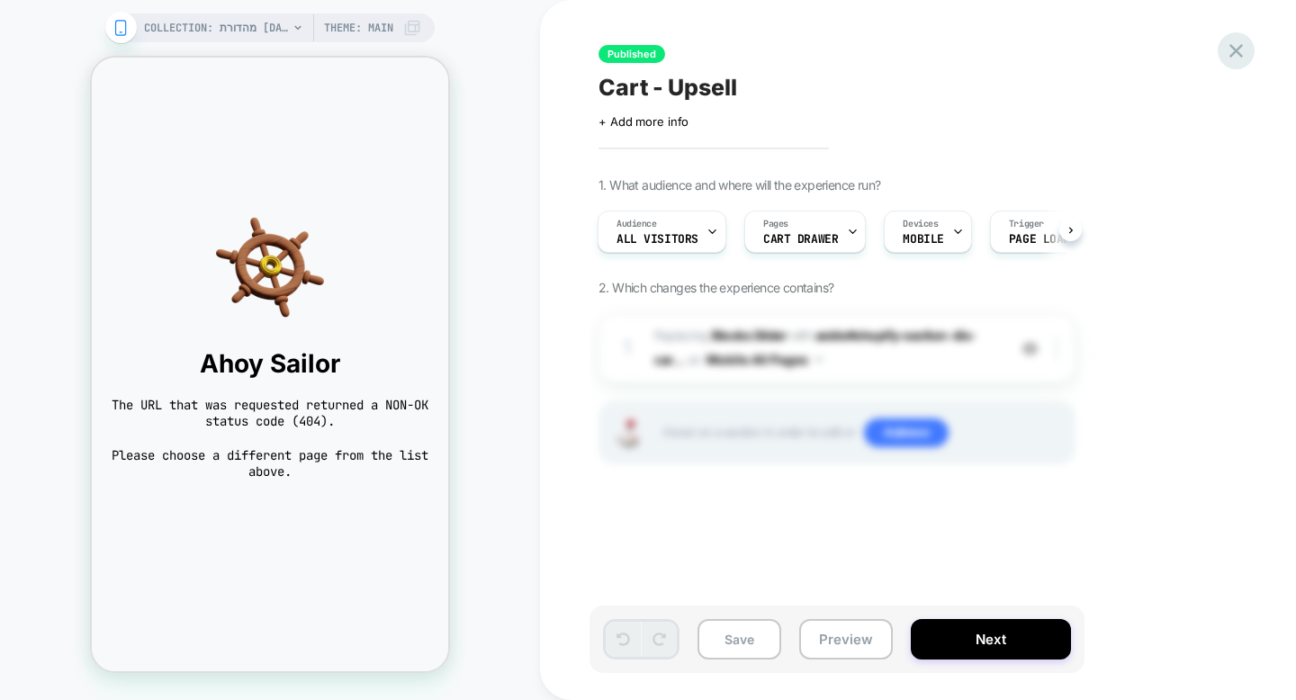
click at [1231, 49] on icon at bounding box center [1236, 51] width 24 height 24
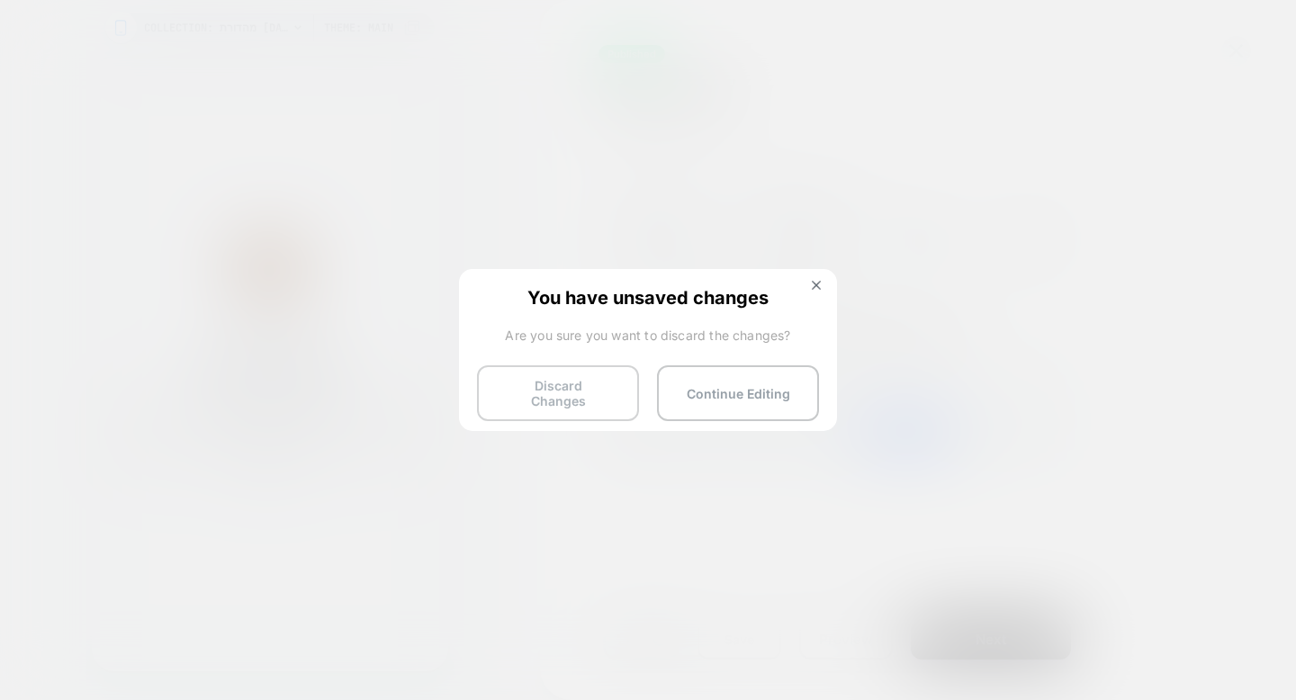
click at [624, 369] on button "Discard Changes" at bounding box center [558, 393] width 162 height 56
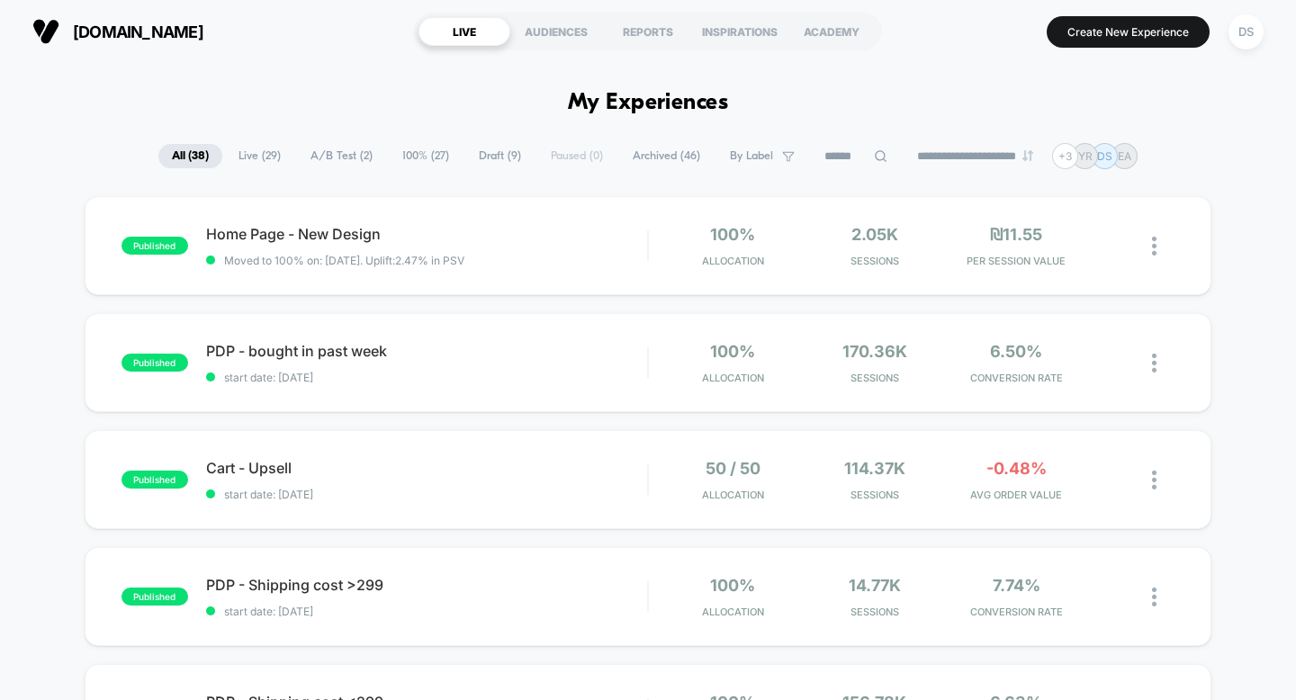
click at [242, 149] on span "Live ( 29 )" at bounding box center [259, 156] width 69 height 24
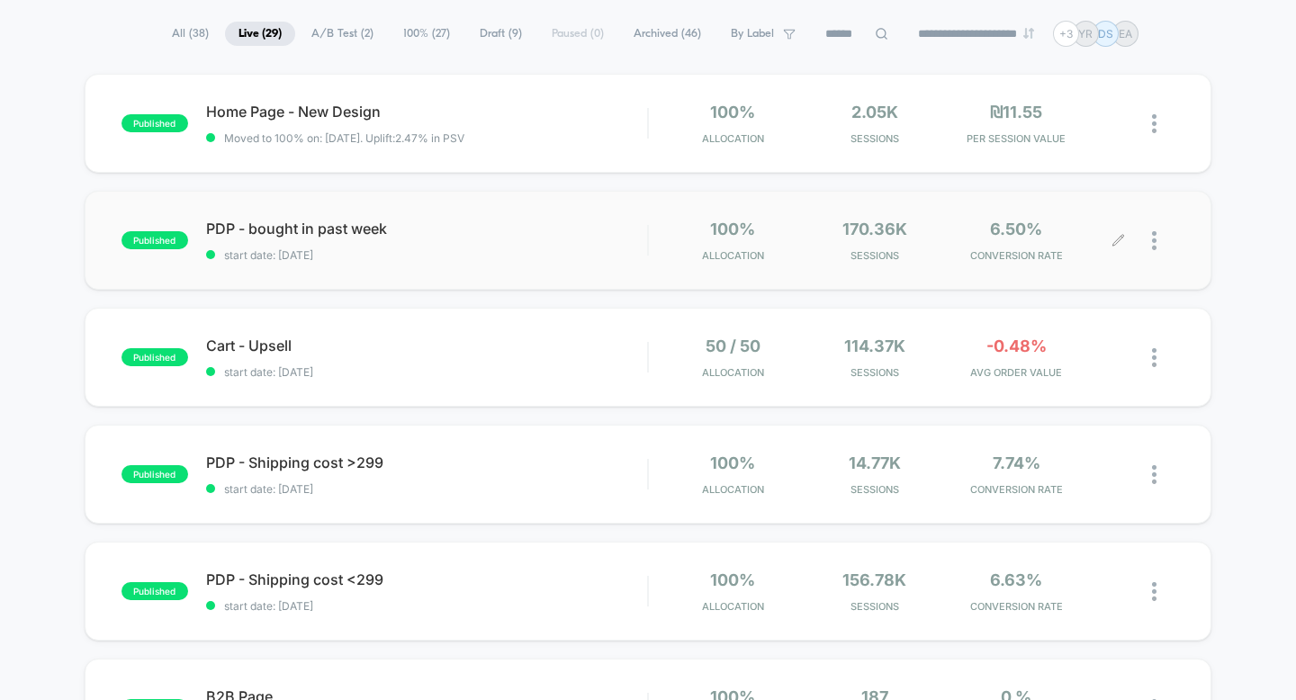
scroll to position [124, 0]
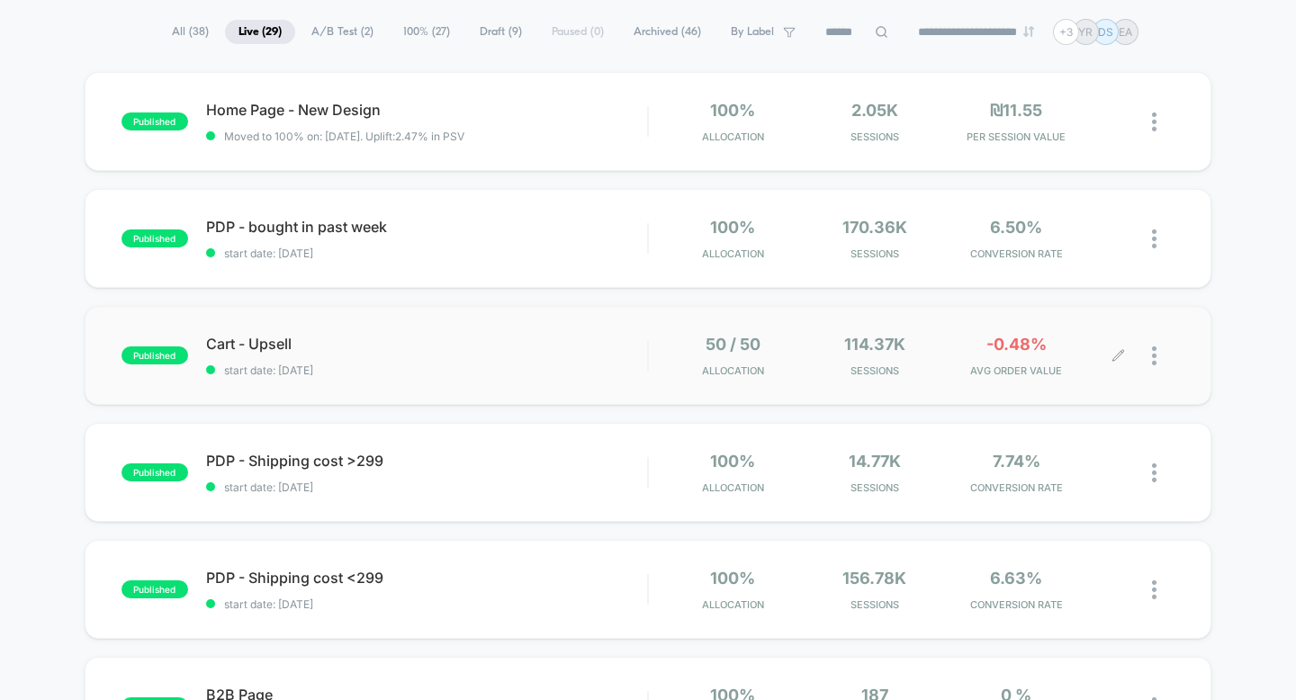
click at [1155, 366] on div at bounding box center [1163, 356] width 23 height 42
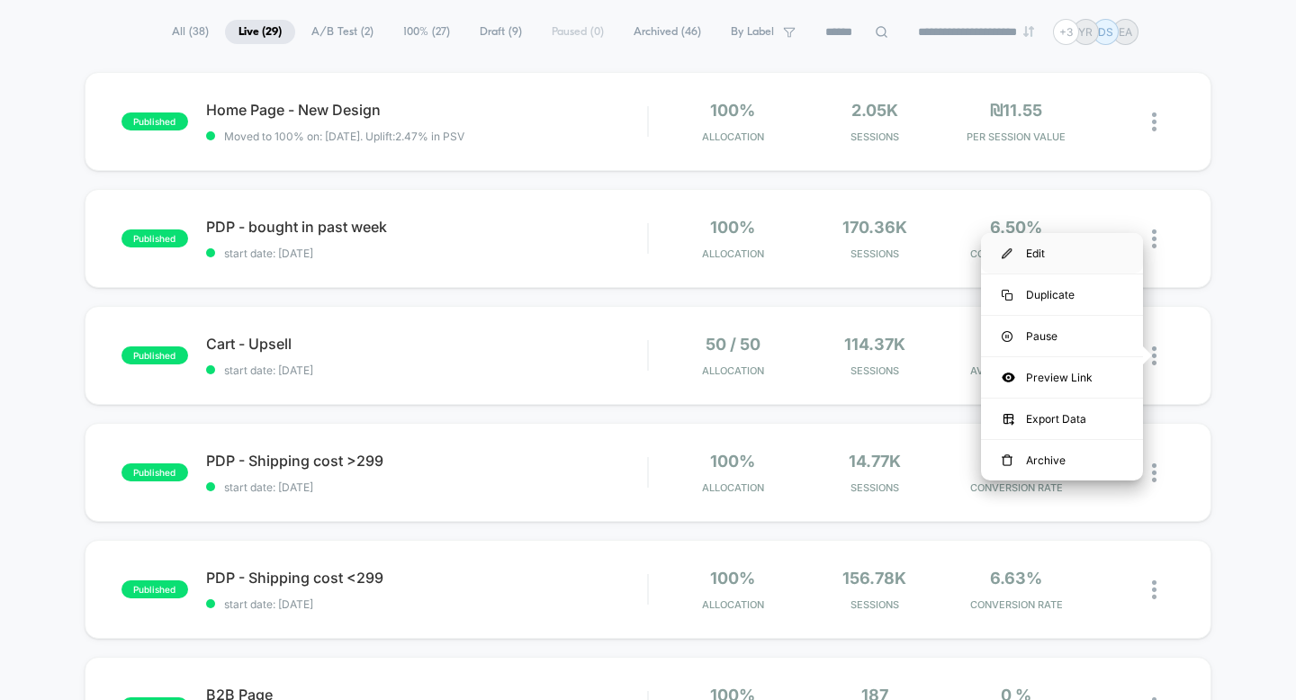
click at [1091, 257] on div "Edit" at bounding box center [1062, 253] width 162 height 41
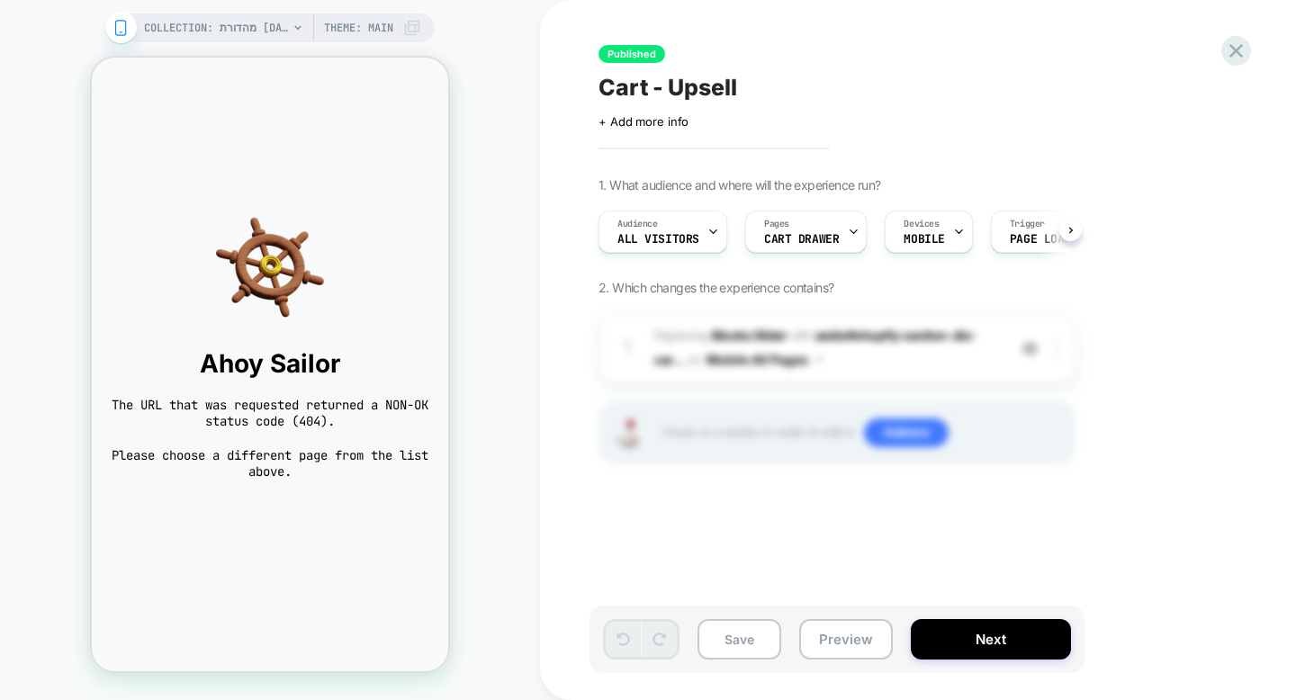
scroll to position [0, 1]
click at [275, 29] on span "COLLECTION: מהדורת [DATE] חגיגית (Category)" at bounding box center [216, 28] width 144 height 29
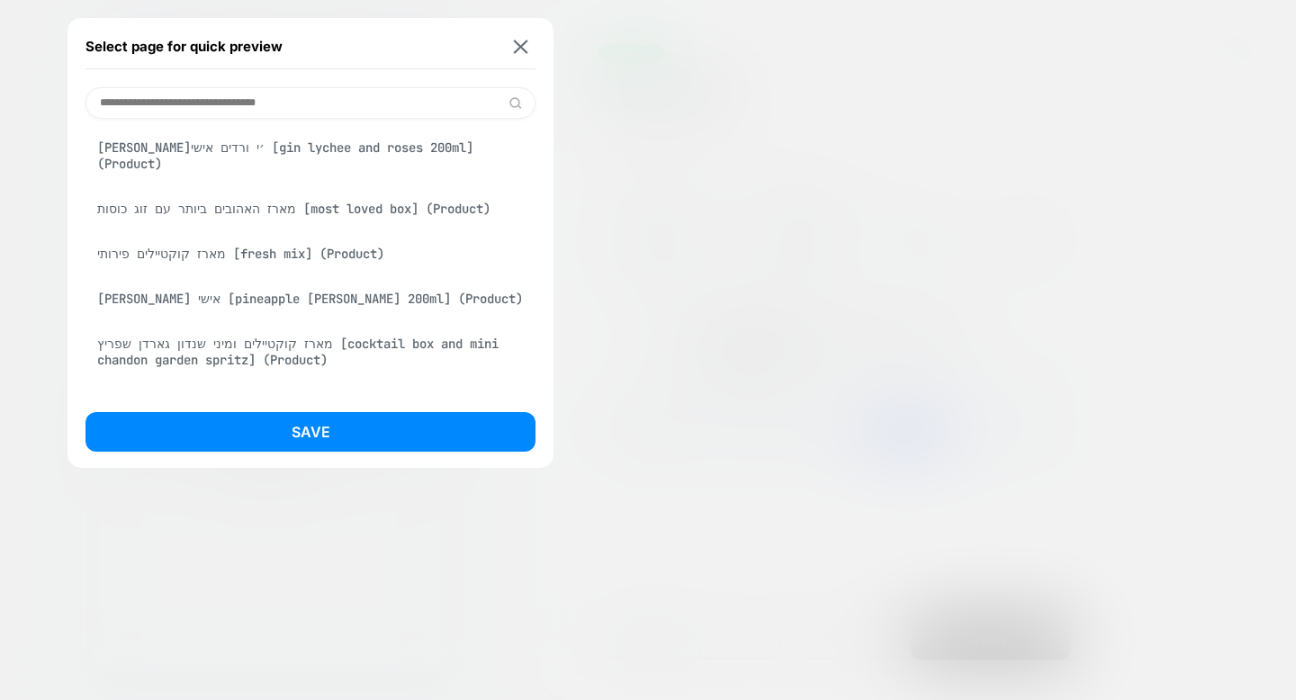
scroll to position [2046, 0]
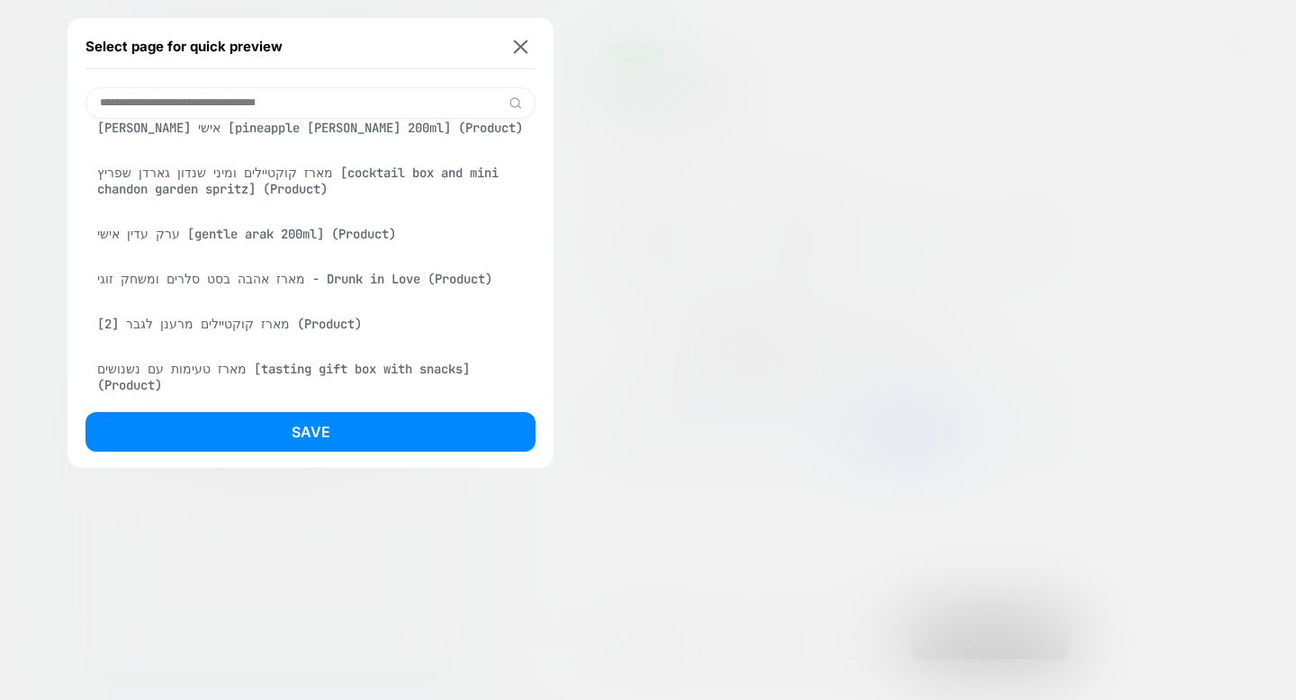
click at [291, 156] on div "מארז קוקטיילים ומיני שנדון גארדן שפריץ [cocktail box and mini chandon garden sp…" at bounding box center [311, 181] width 450 height 50
click at [513, 53] on button at bounding box center [521, 46] width 23 height 15
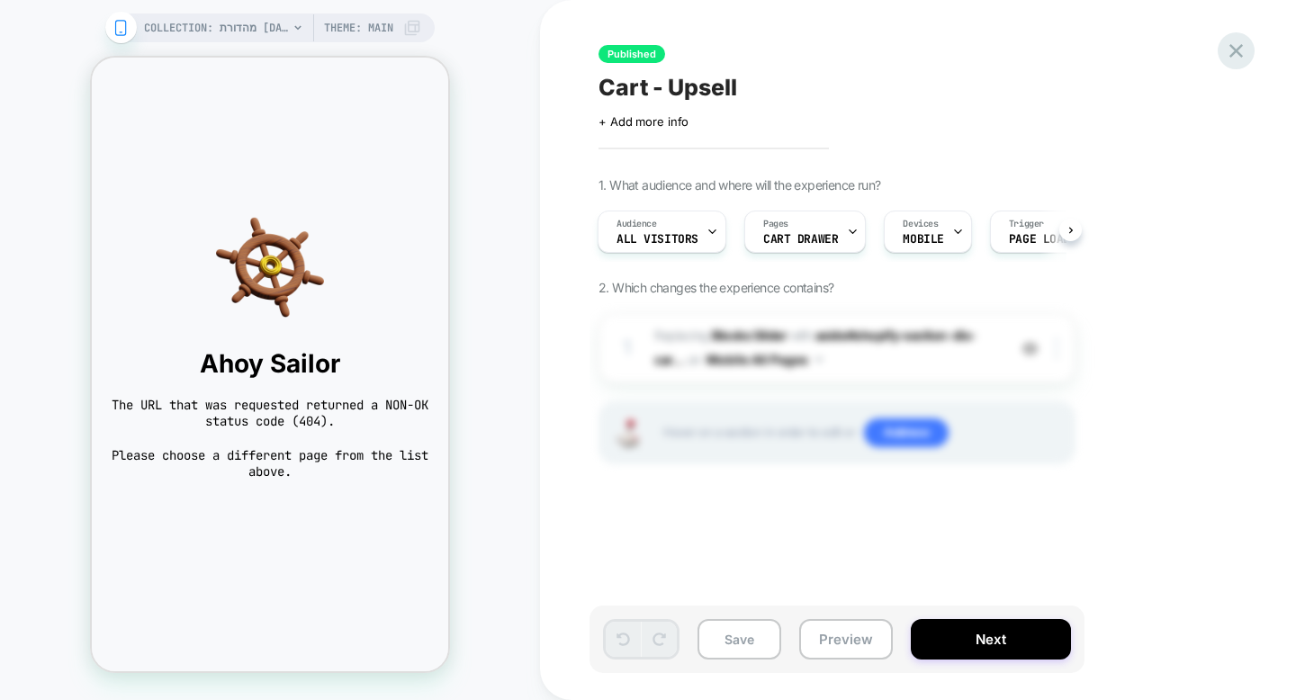
click at [1232, 54] on icon at bounding box center [1237, 51] width 14 height 14
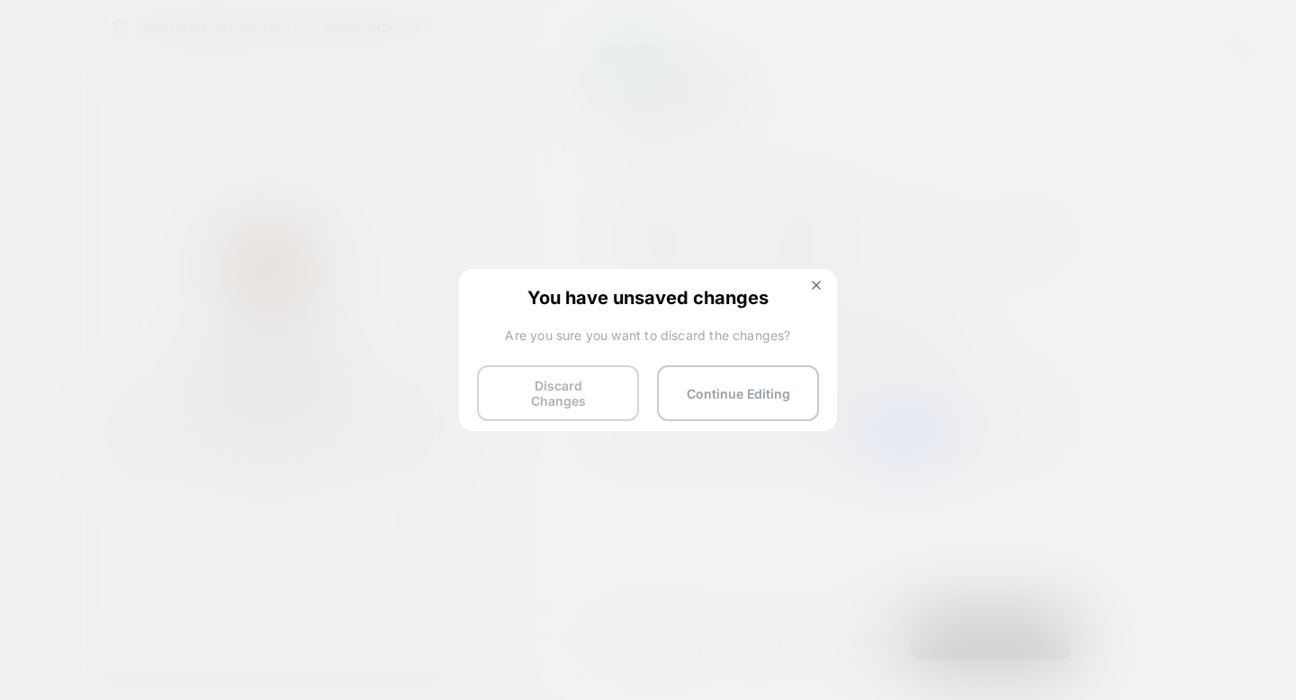
click at [600, 388] on button "Discard Changes" at bounding box center [558, 393] width 162 height 56
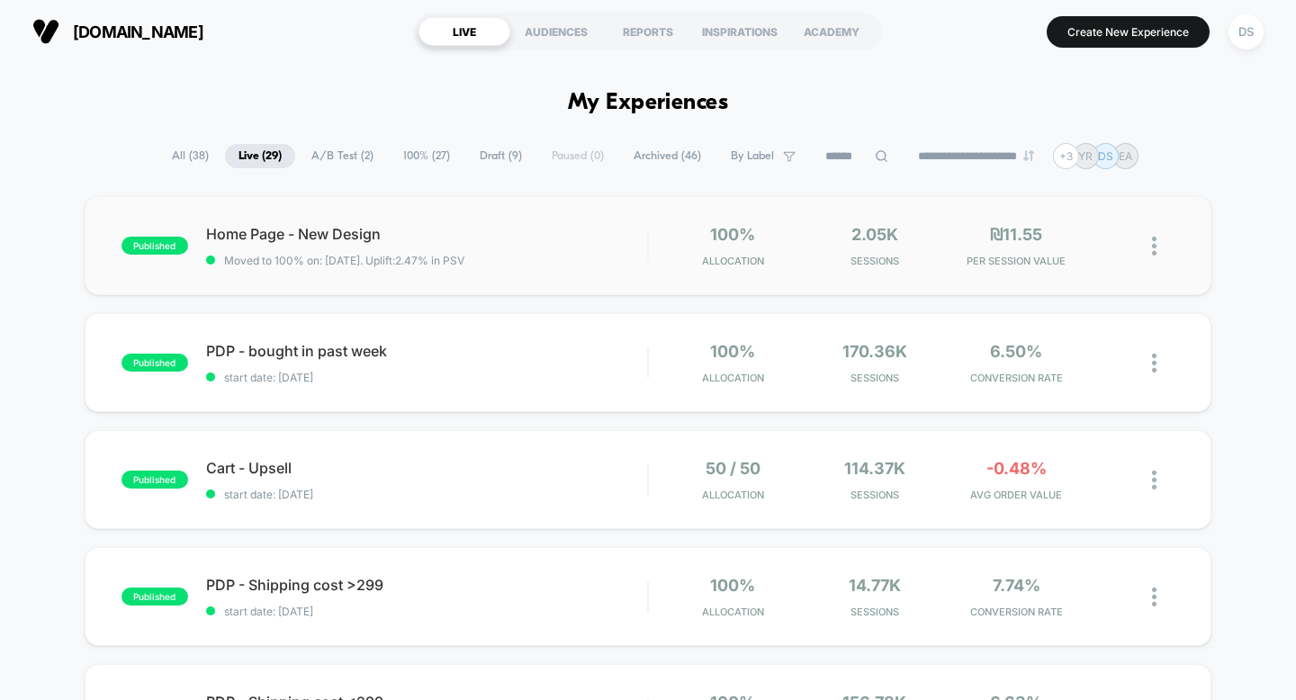
click at [1157, 248] on img at bounding box center [1154, 246] width 5 height 19
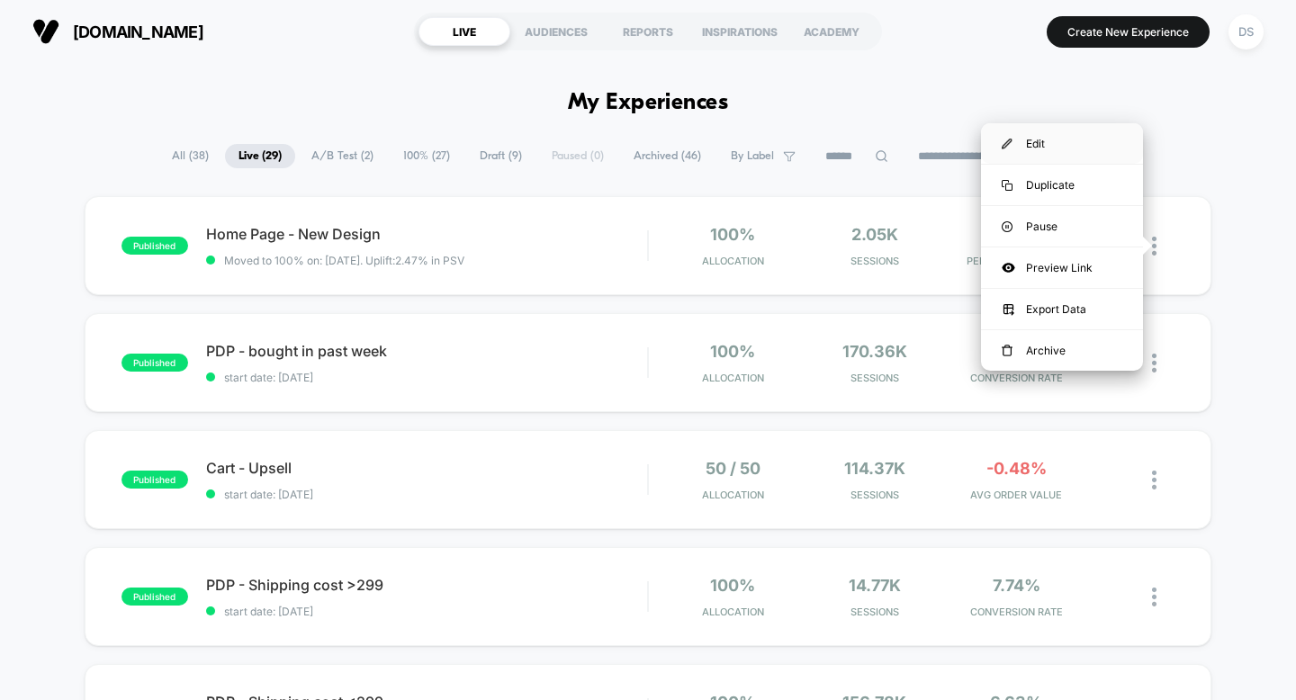
click at [1089, 152] on div "Edit" at bounding box center [1062, 143] width 162 height 41
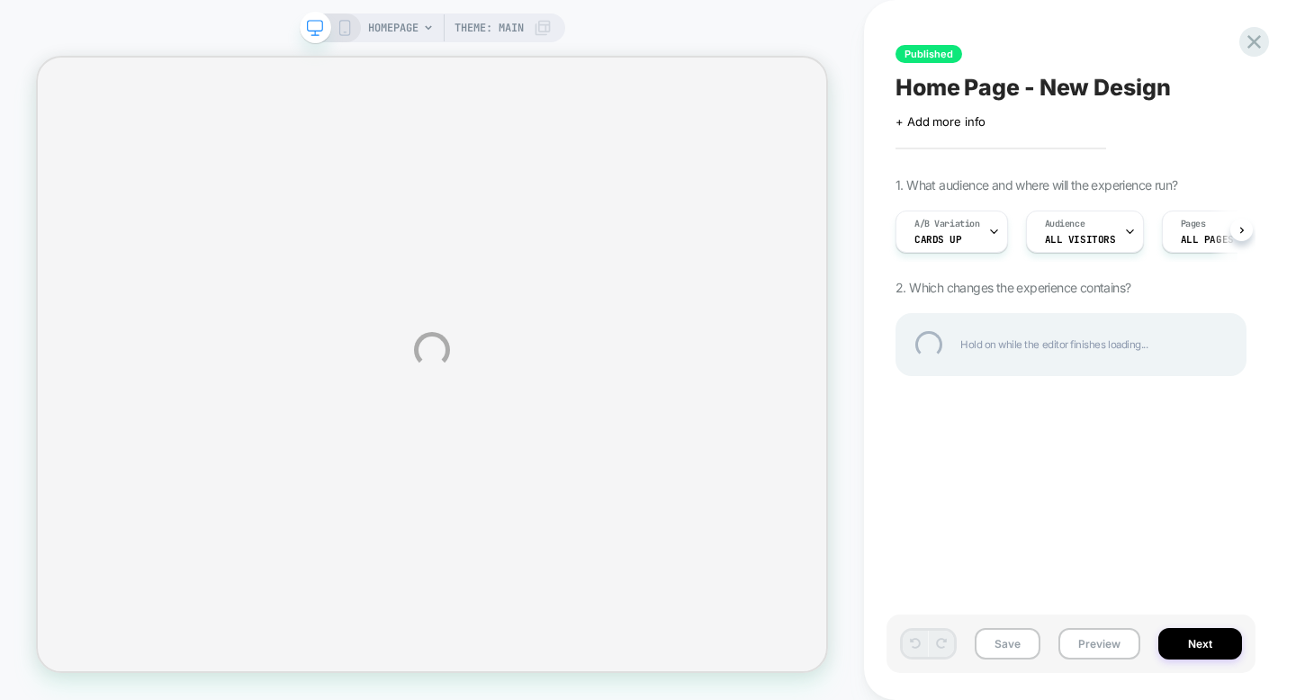
click at [349, 31] on div "HOMEPAGE Theme: MAIN Published Home Page - New Design Click to edit experience …" at bounding box center [648, 350] width 1296 height 700
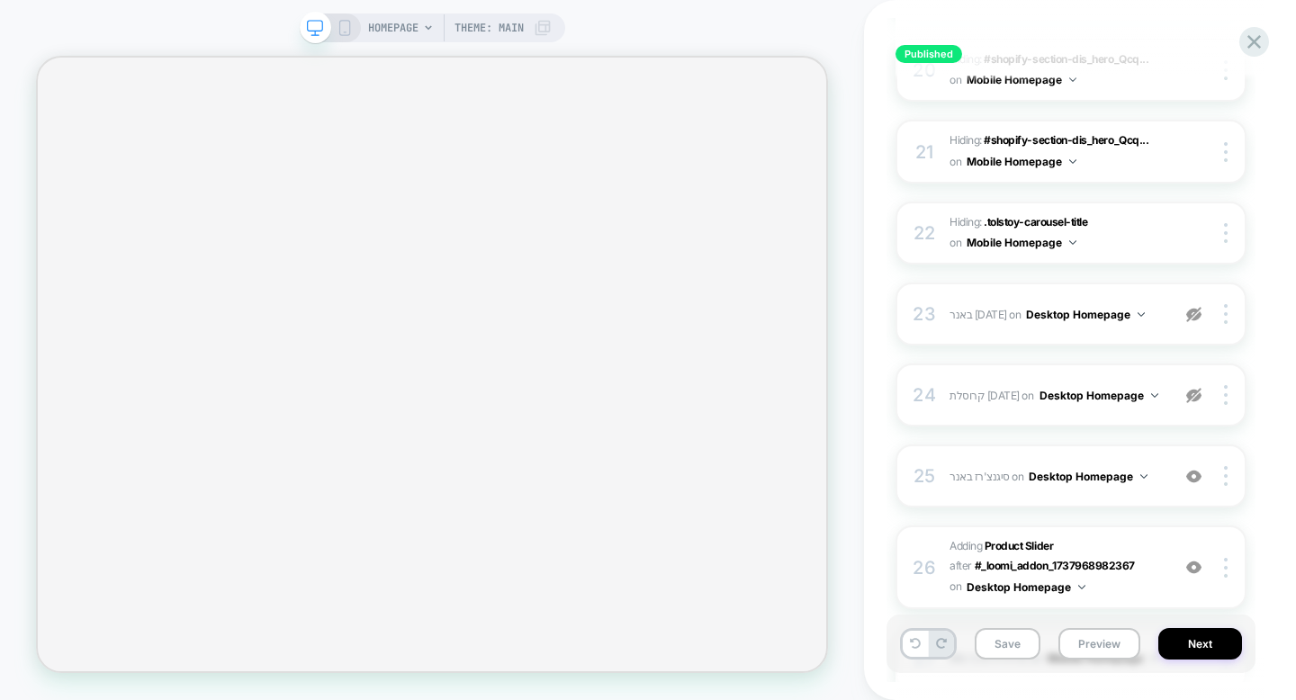
scroll to position [1827, 0]
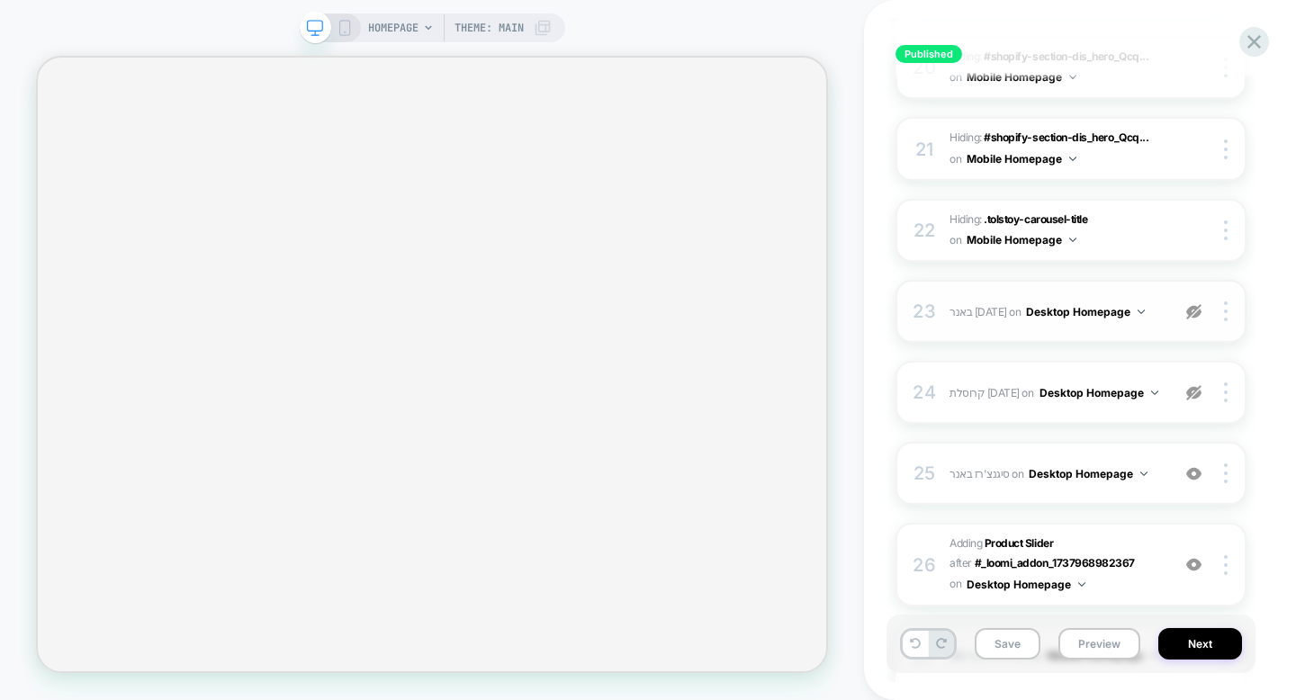
click at [1199, 306] on img at bounding box center [1194, 311] width 15 height 15
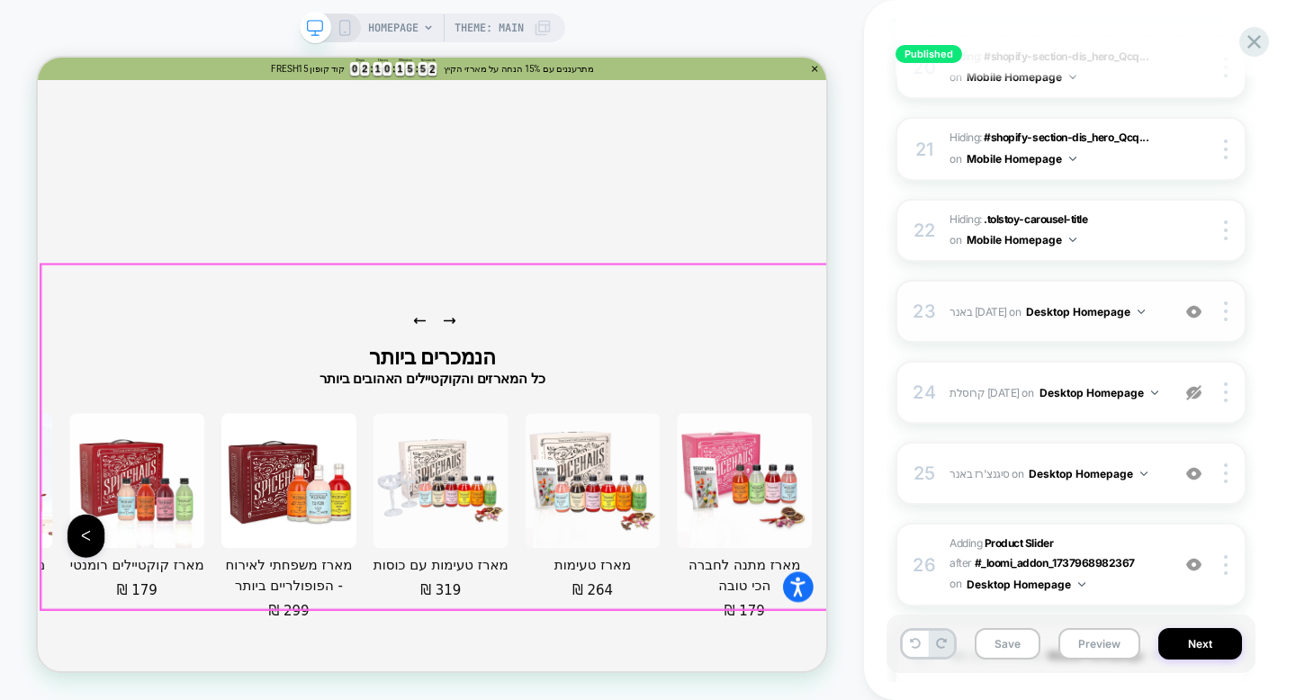
scroll to position [0, 0]
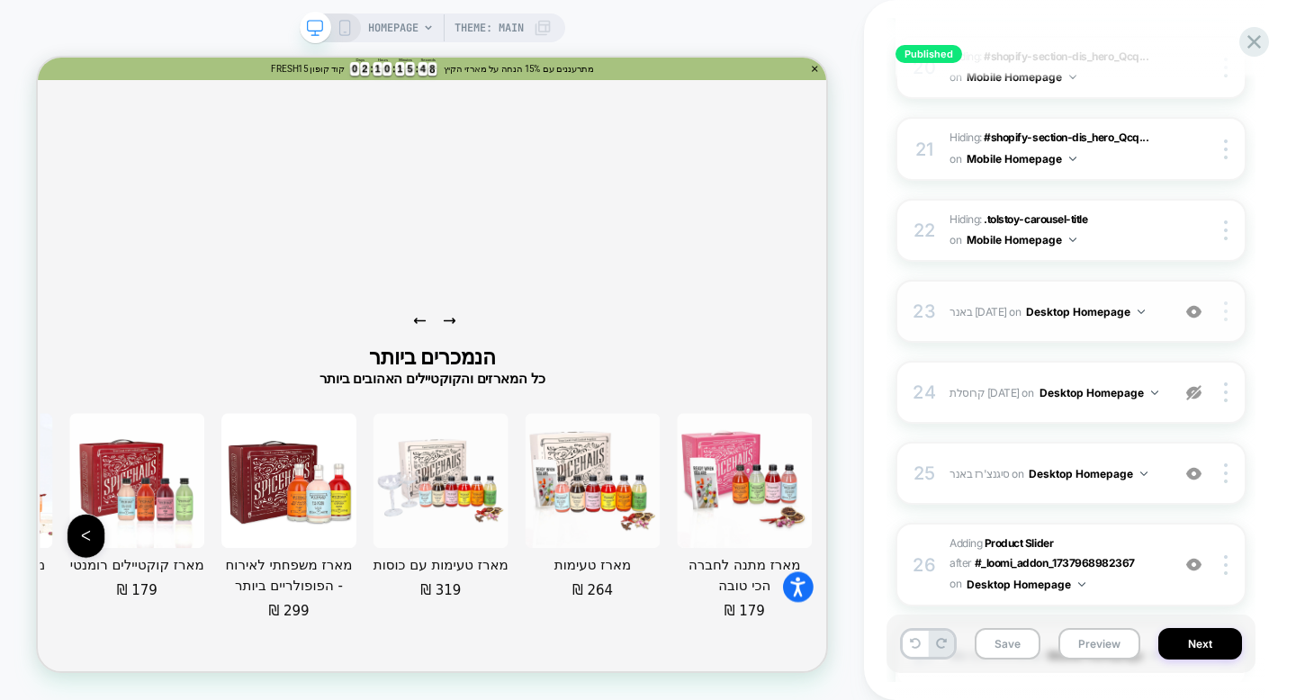
click at [1227, 302] on img at bounding box center [1226, 312] width 4 height 20
click at [1295, 298] on div "Published Home Page - New Design Click to edit experience details + Add more in…" at bounding box center [1080, 350] width 432 height 700
click at [1192, 304] on img at bounding box center [1194, 311] width 15 height 15
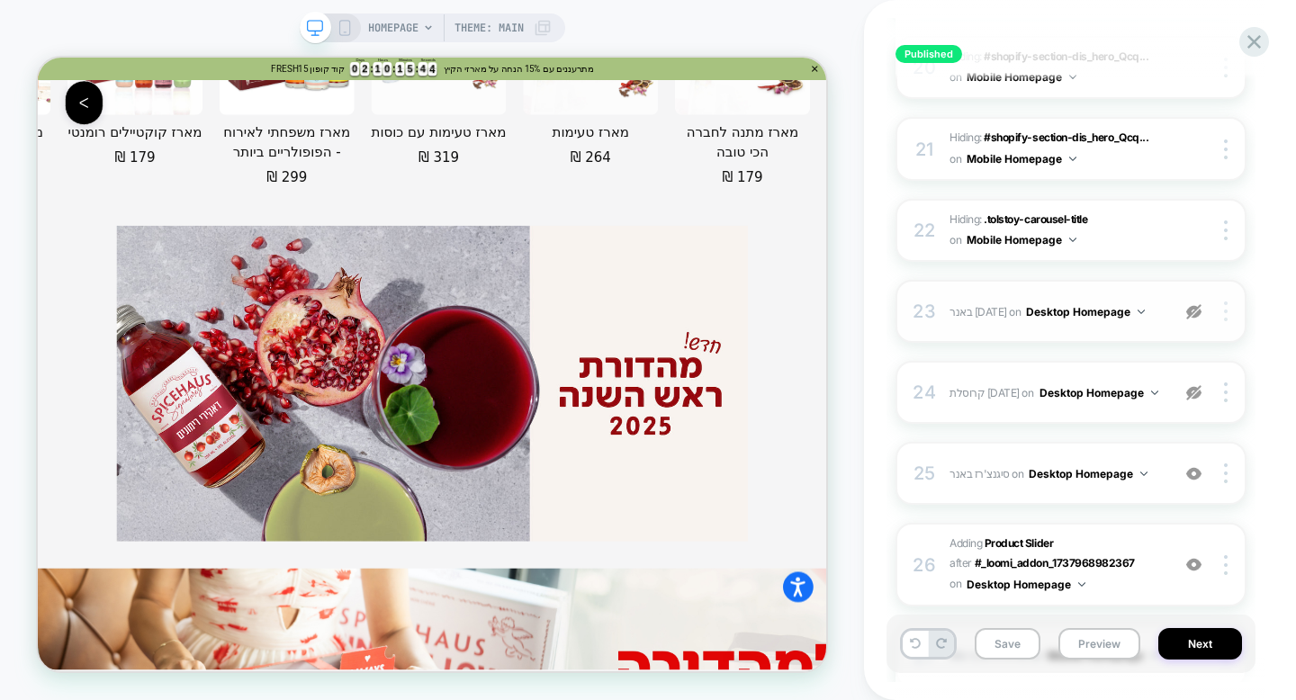
scroll to position [7000, 0]
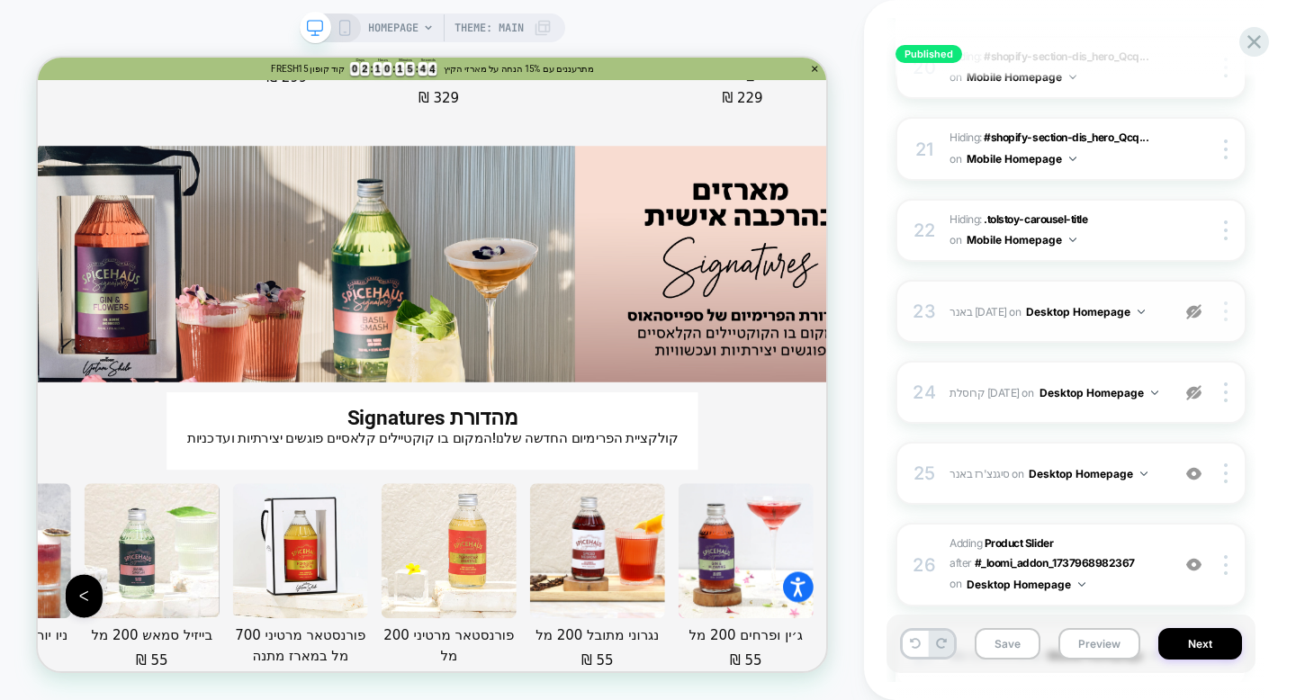
click at [1223, 310] on div at bounding box center [1229, 312] width 34 height 20
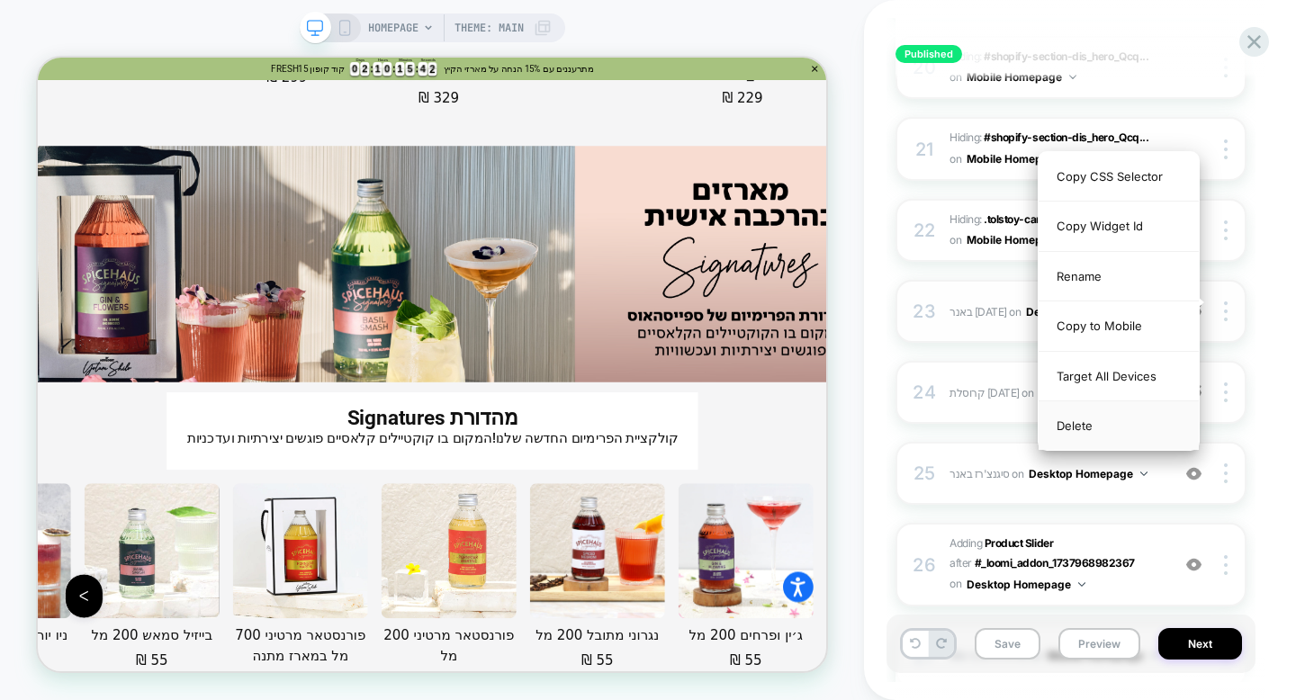
click at [1176, 417] on div "Delete" at bounding box center [1119, 426] width 160 height 49
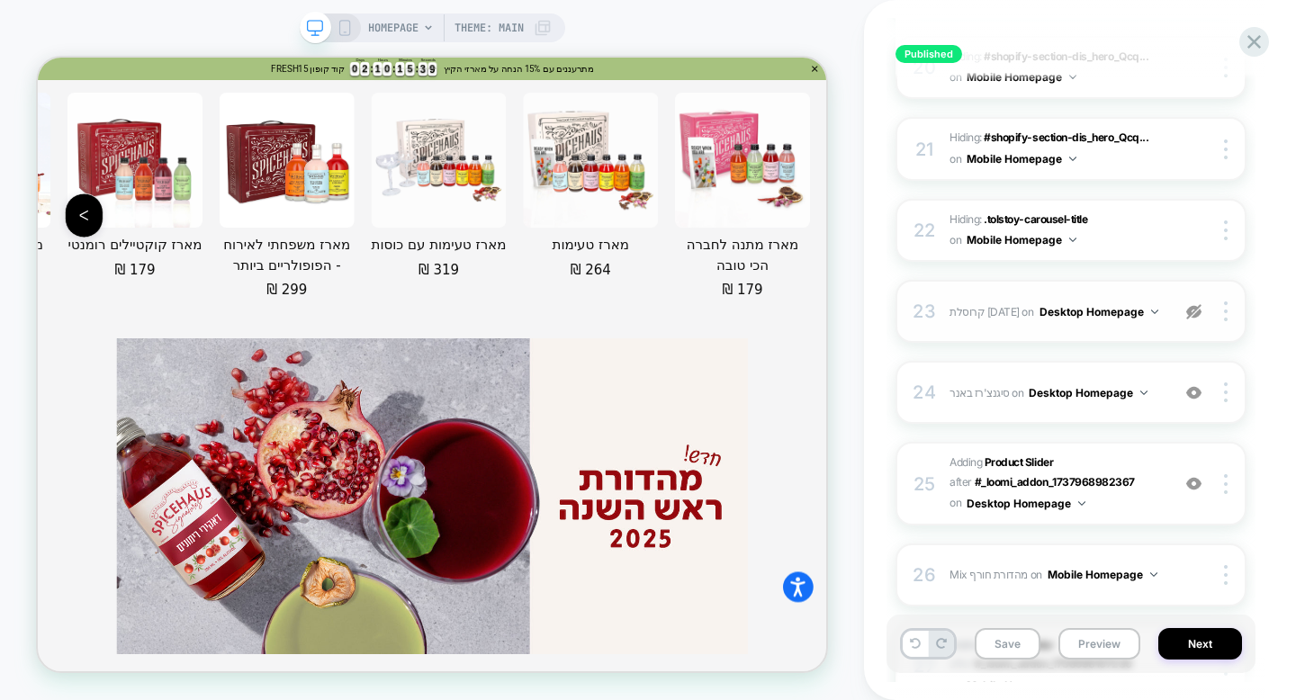
click at [1195, 304] on img at bounding box center [1194, 311] width 15 height 15
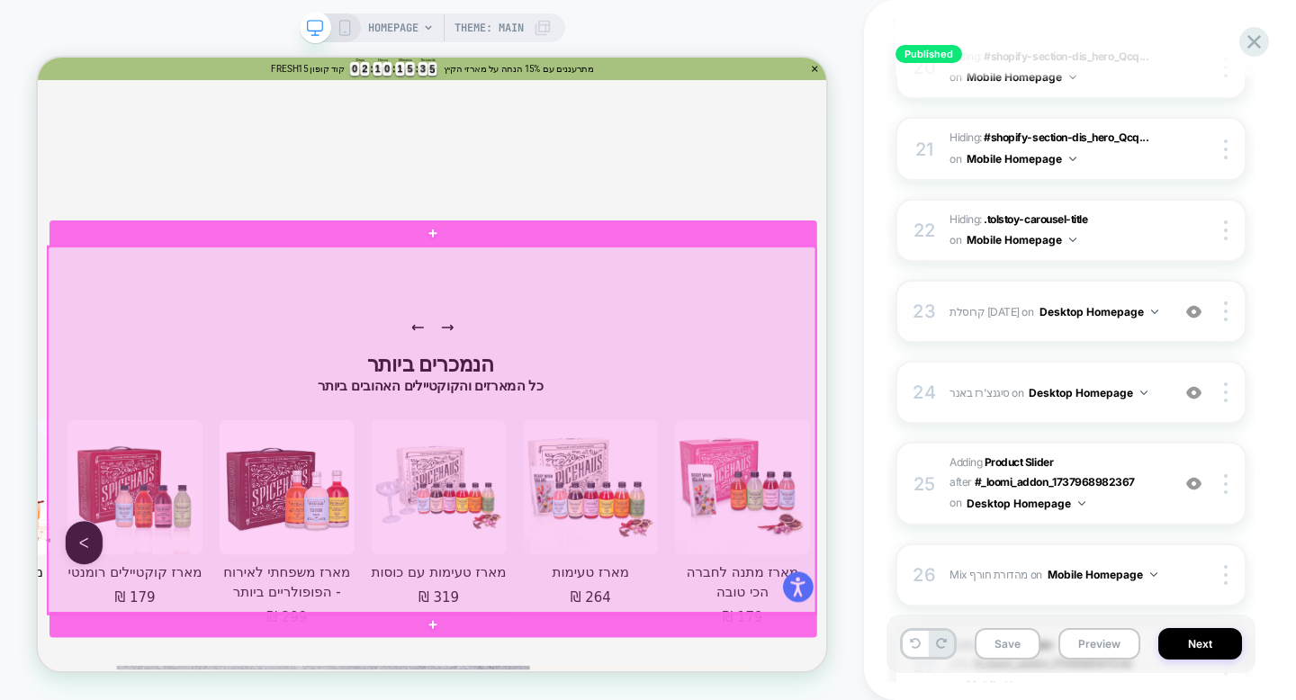
scroll to position [5493, 0]
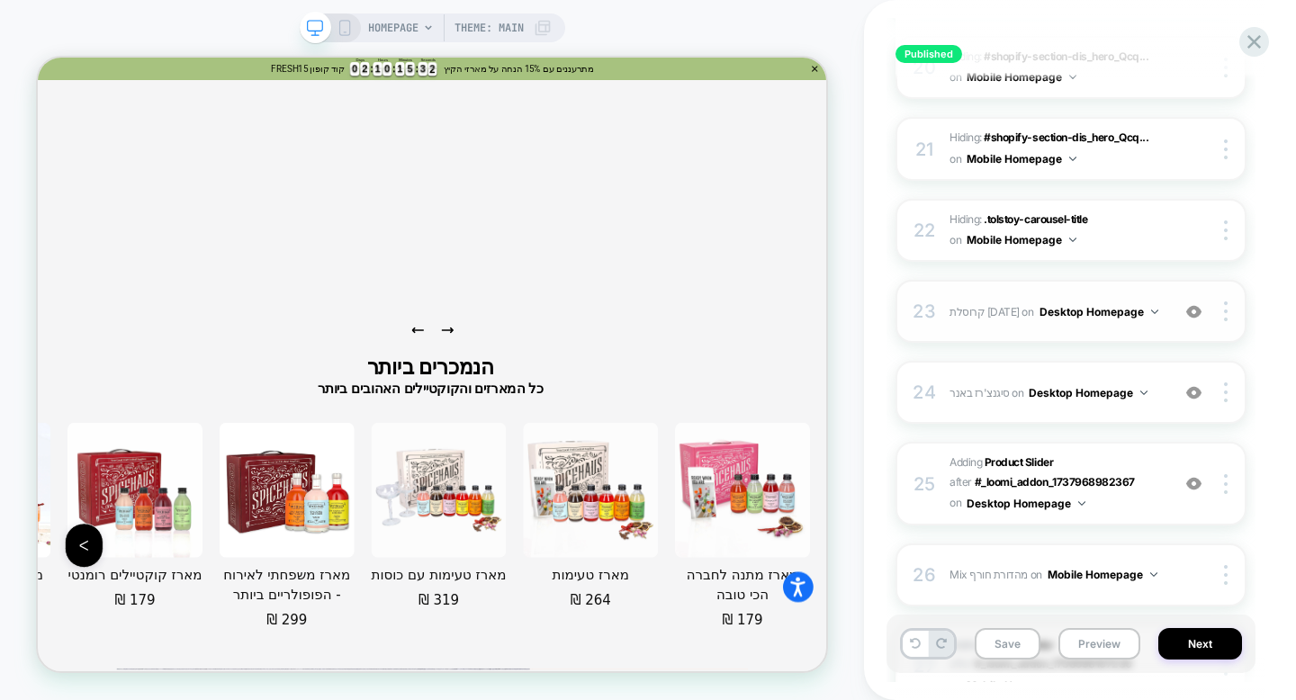
click at [1192, 308] on img at bounding box center [1194, 311] width 15 height 15
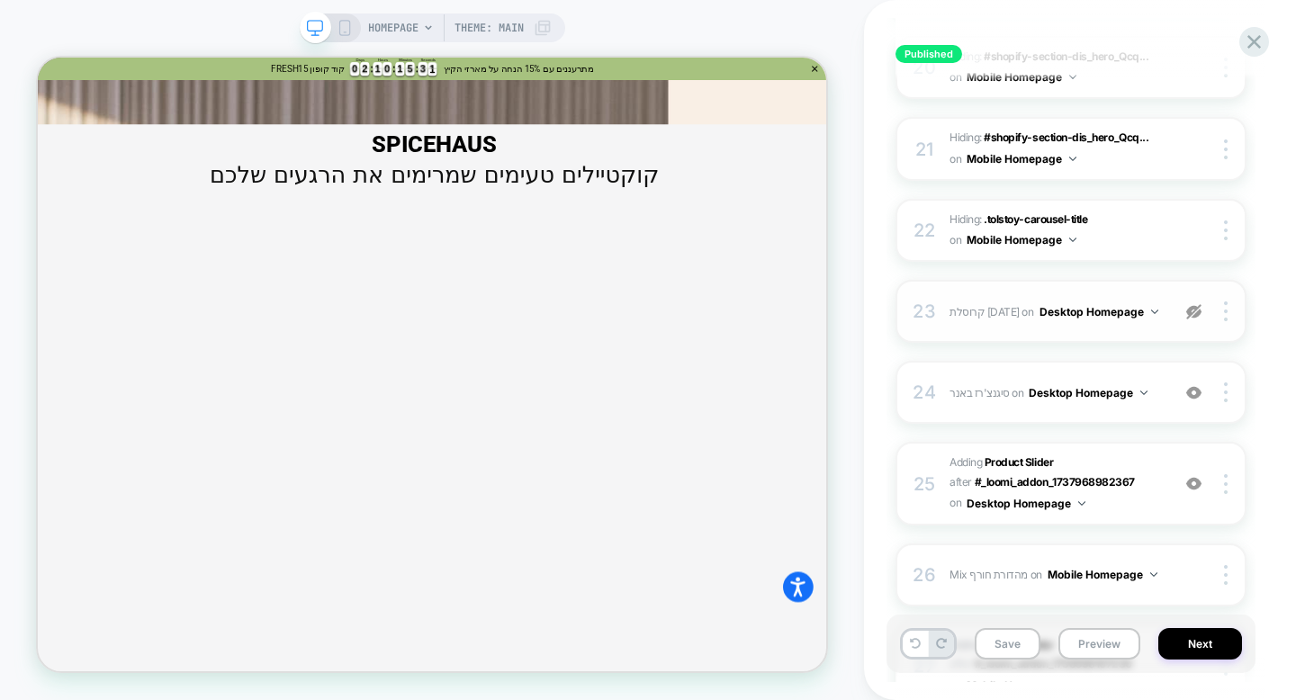
scroll to position [6002, 0]
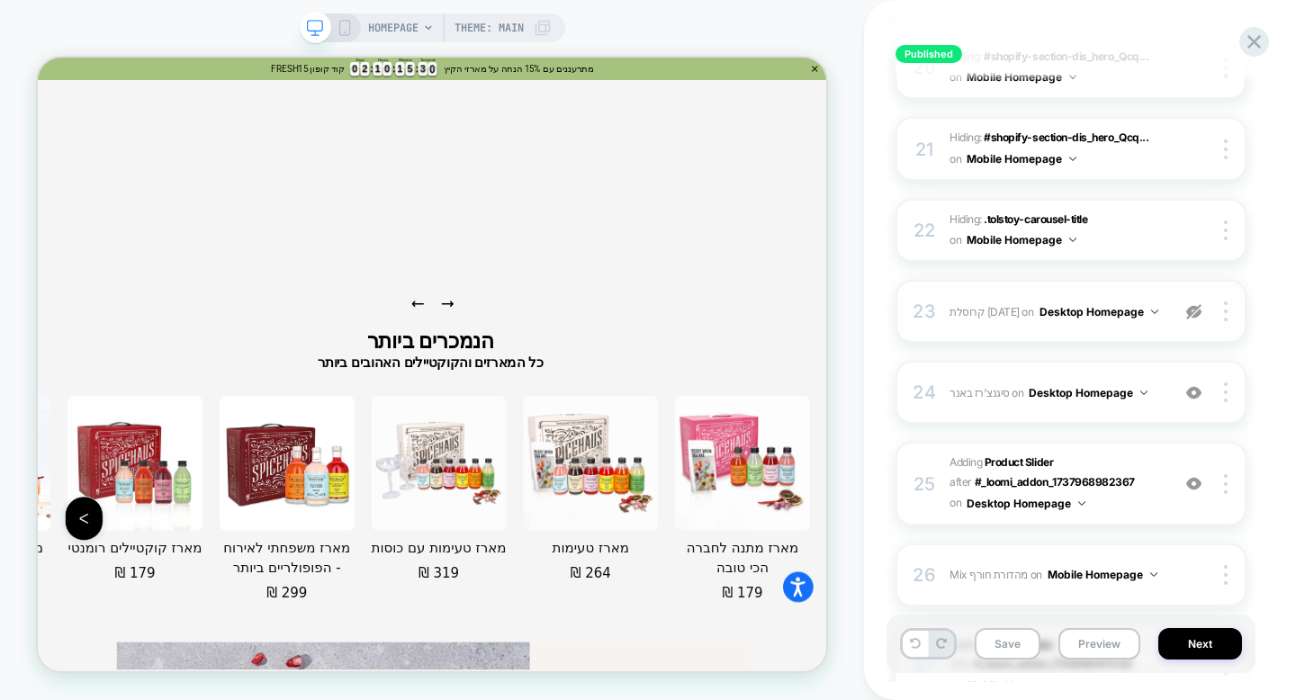
click at [1192, 308] on img at bounding box center [1194, 311] width 15 height 15
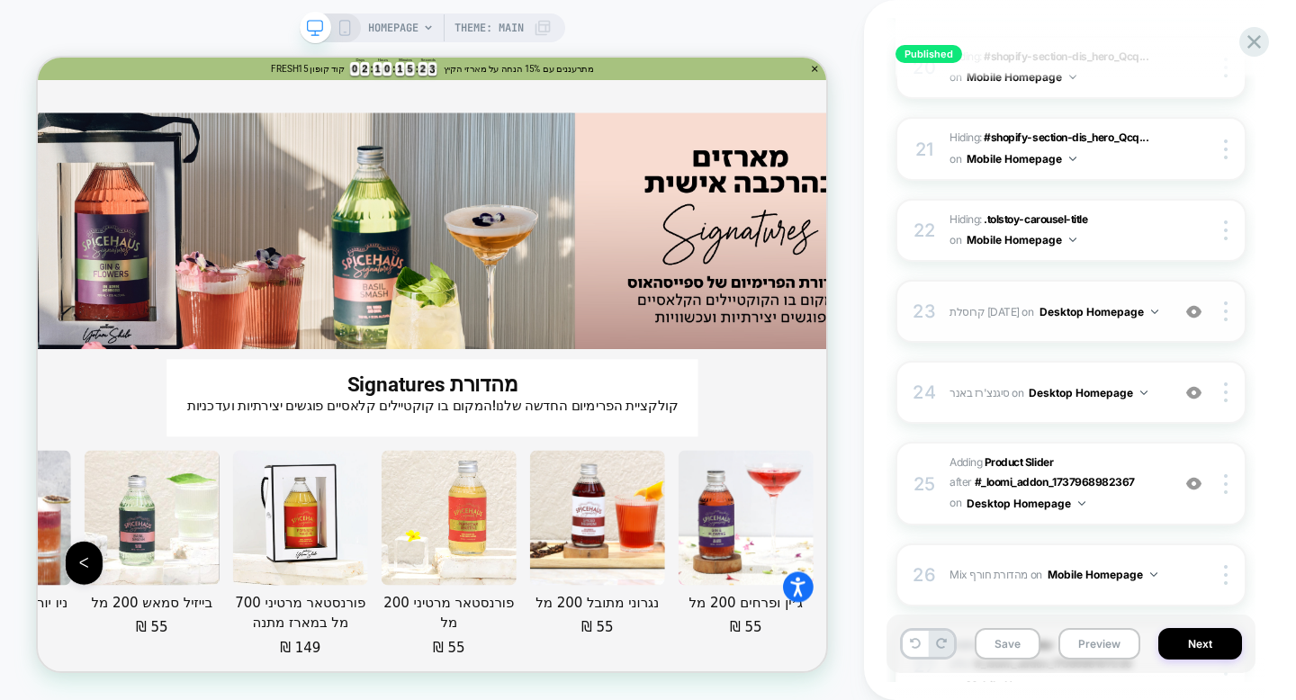
scroll to position [8001, 0]
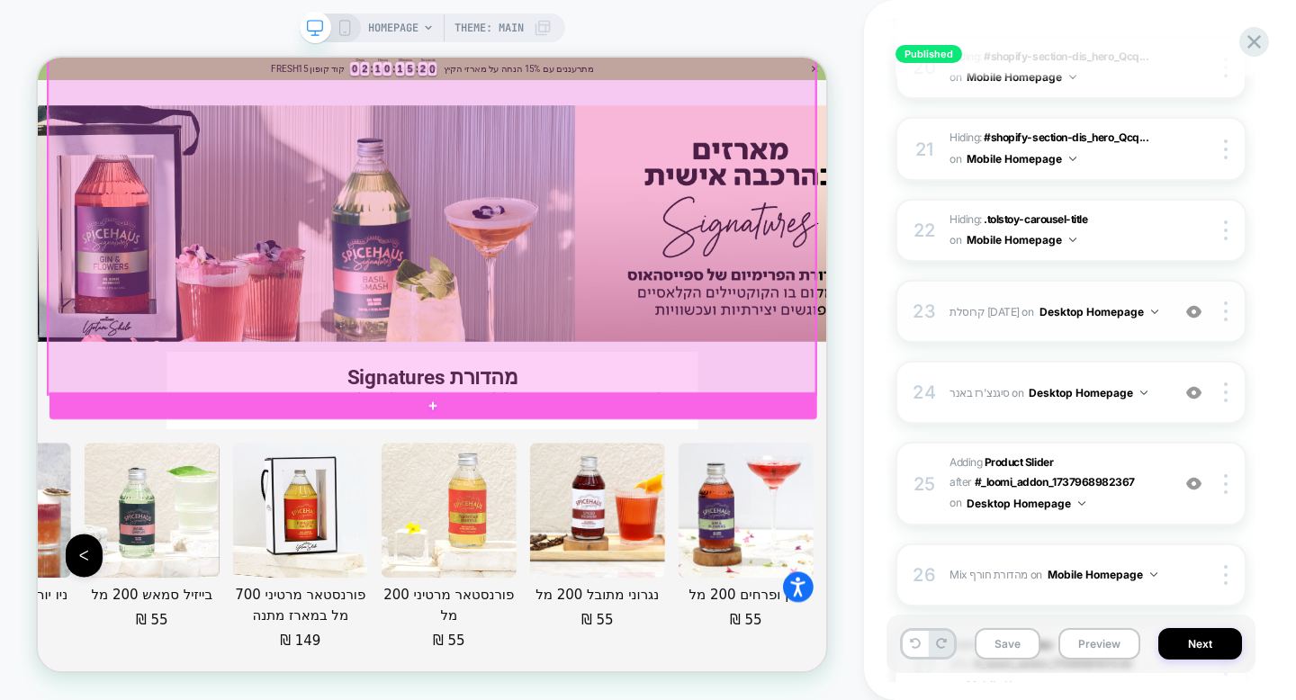
click at [947, 359] on div at bounding box center [563, 271] width 1024 height 474
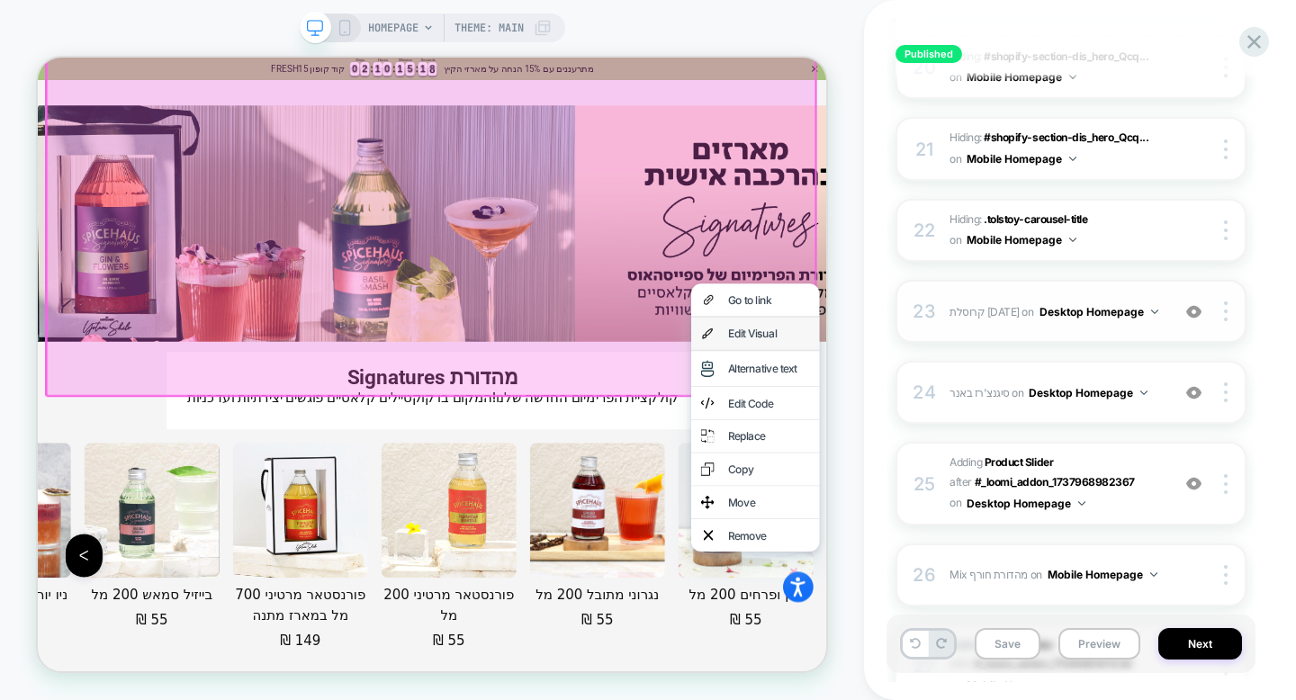
click at [971, 417] on div "Edit Visual" at bounding box center [1013, 426] width 110 height 18
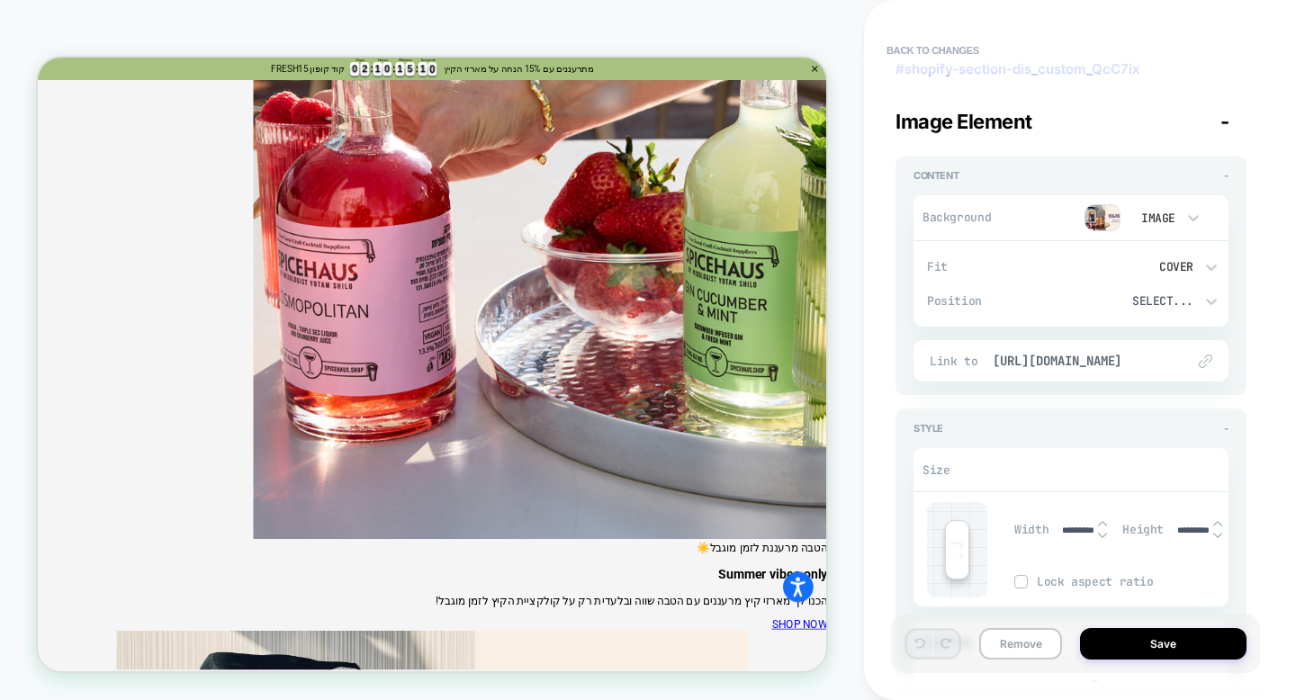
scroll to position [86, 0]
click at [0, 0] on span "Position" at bounding box center [0, 0] width 0 height 0
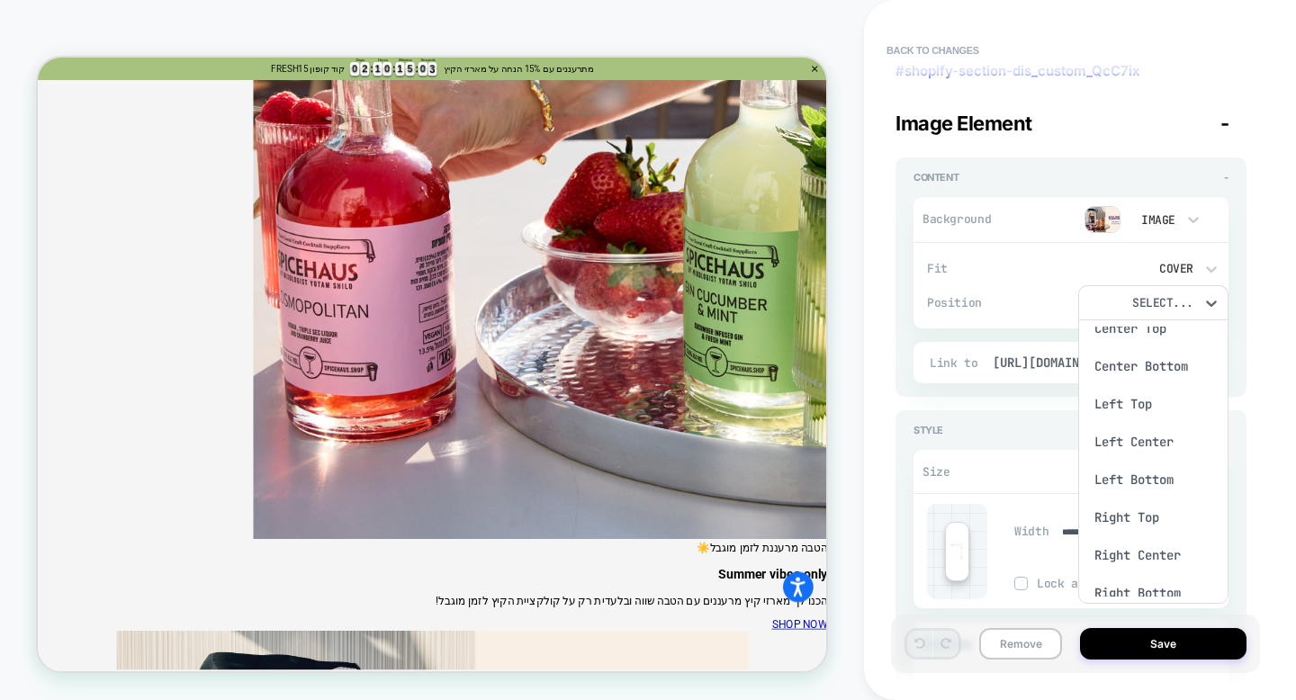
scroll to position [81, 0]
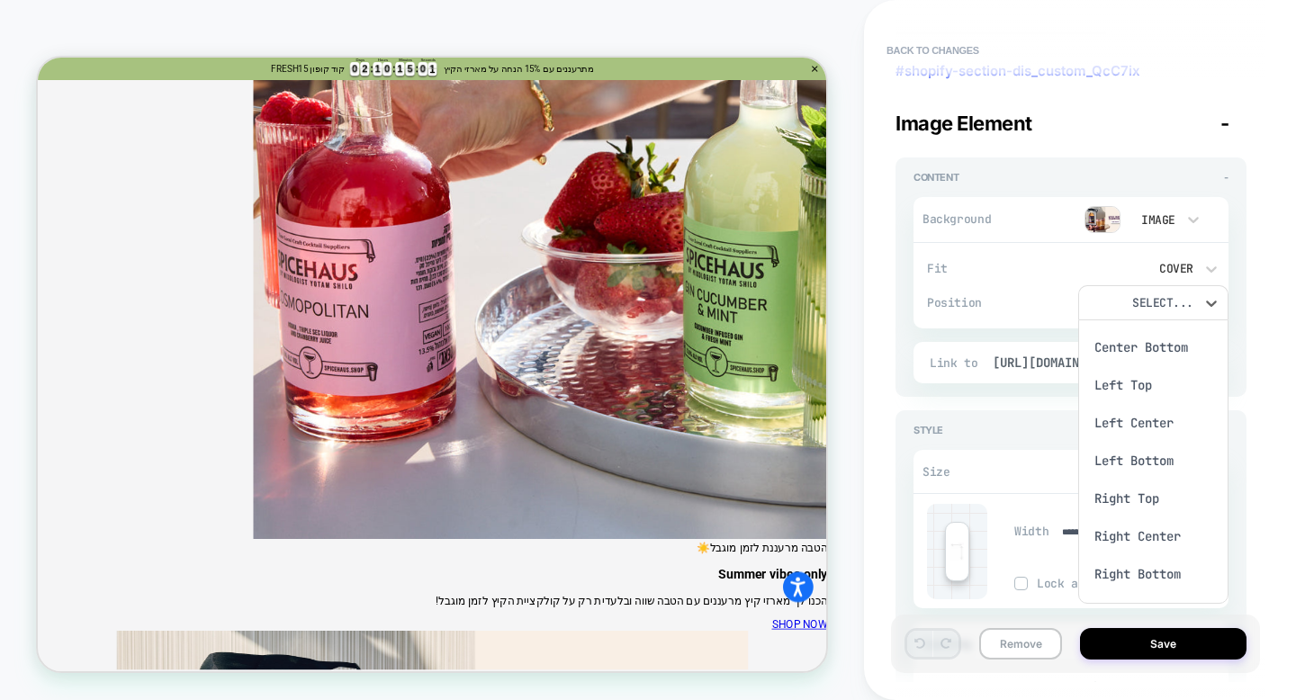
click at [0, 0] on div at bounding box center [0, 0] width 0 height 0
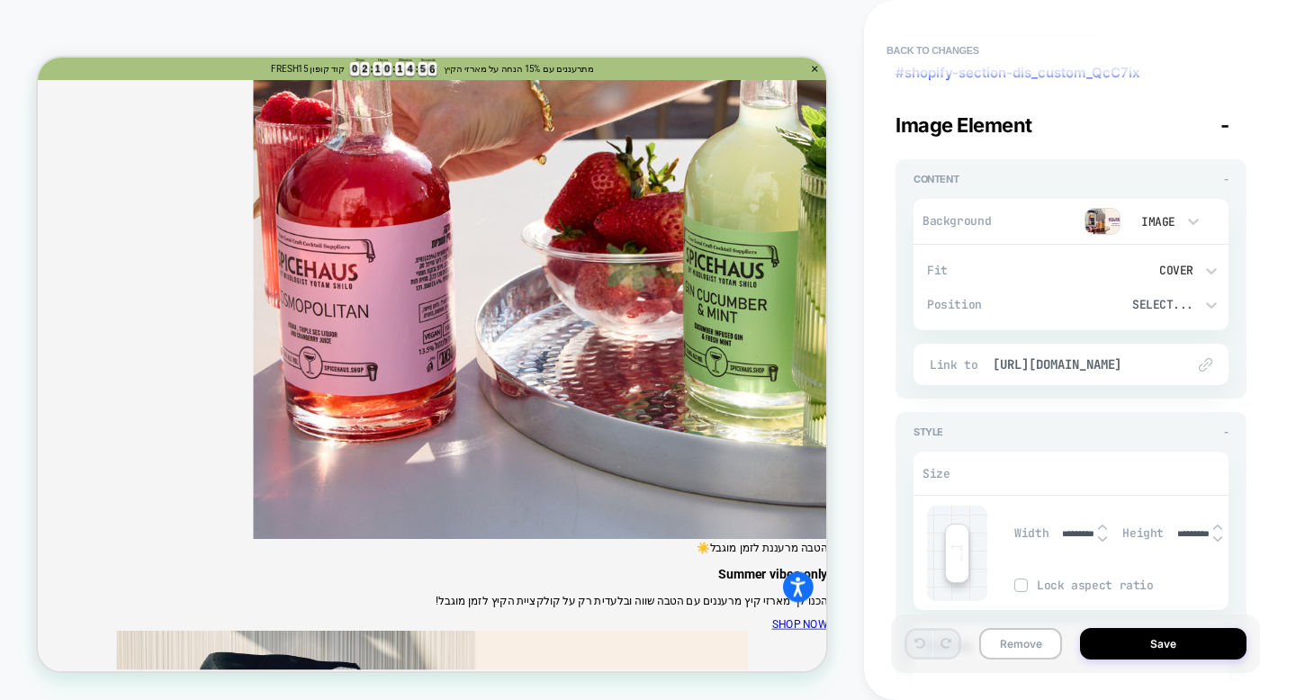
scroll to position [0, 0]
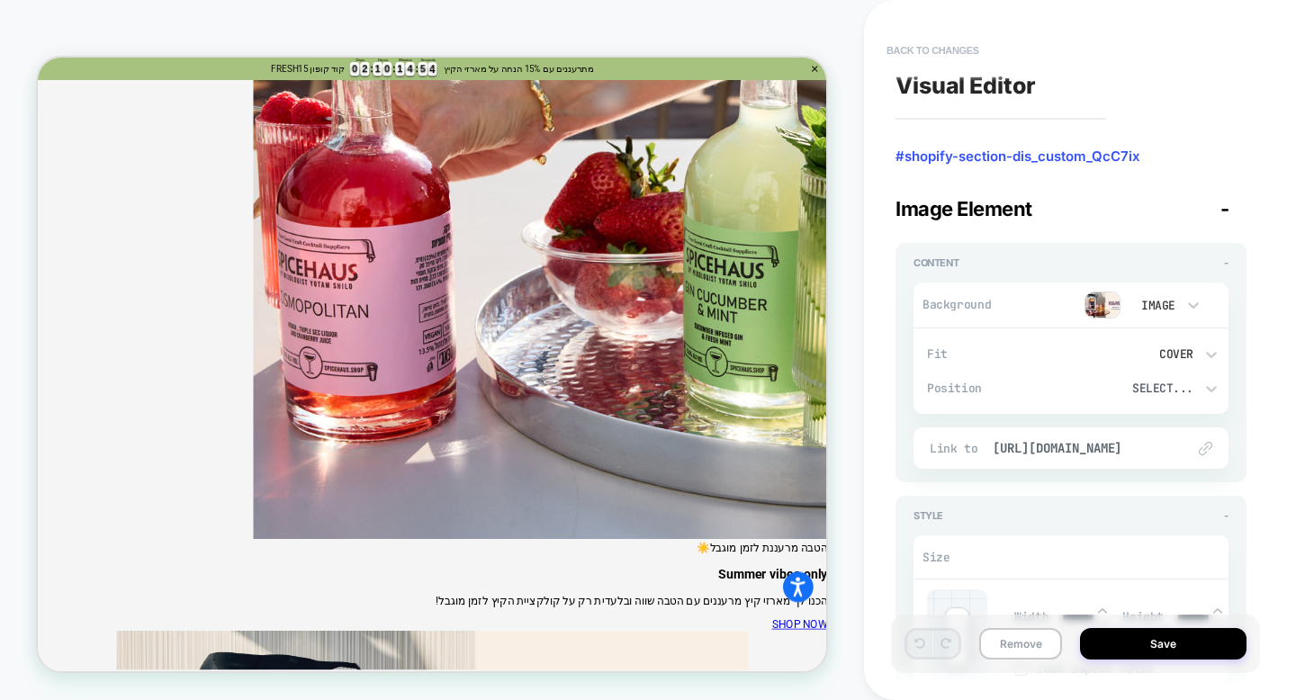
click at [0, 0] on button "Back to changes" at bounding box center [0, 0] width 0 height 0
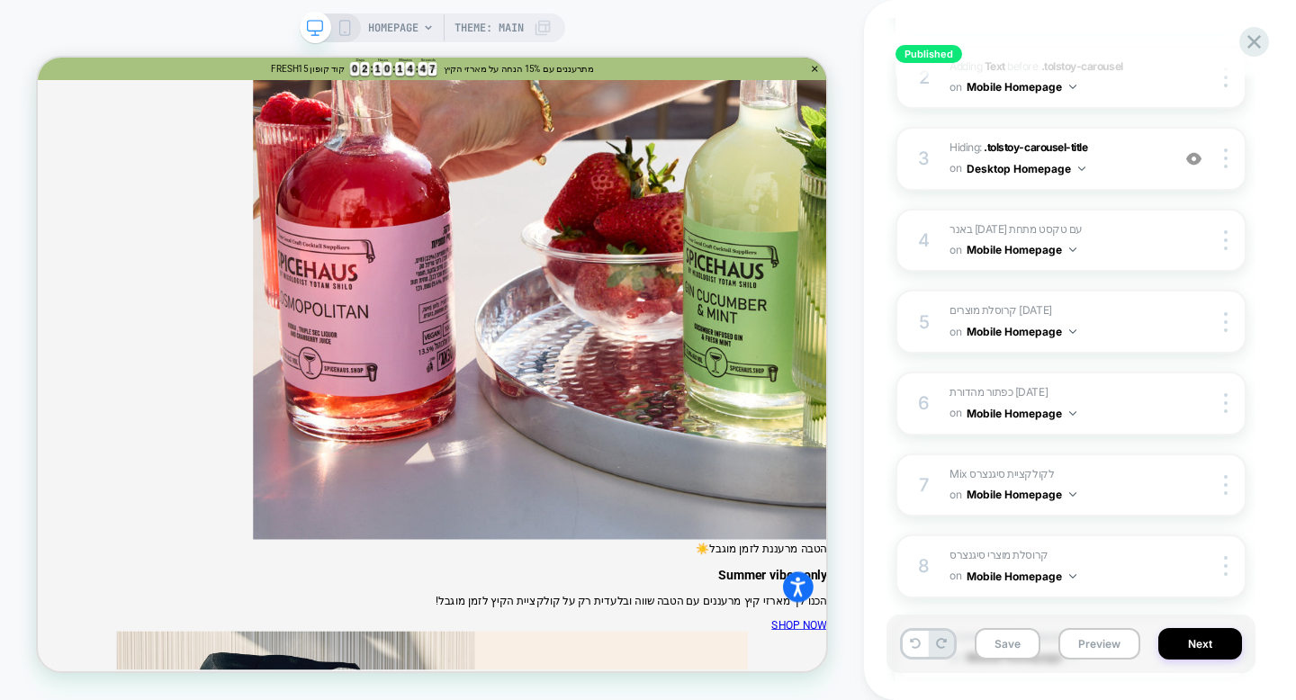
scroll to position [344, 0]
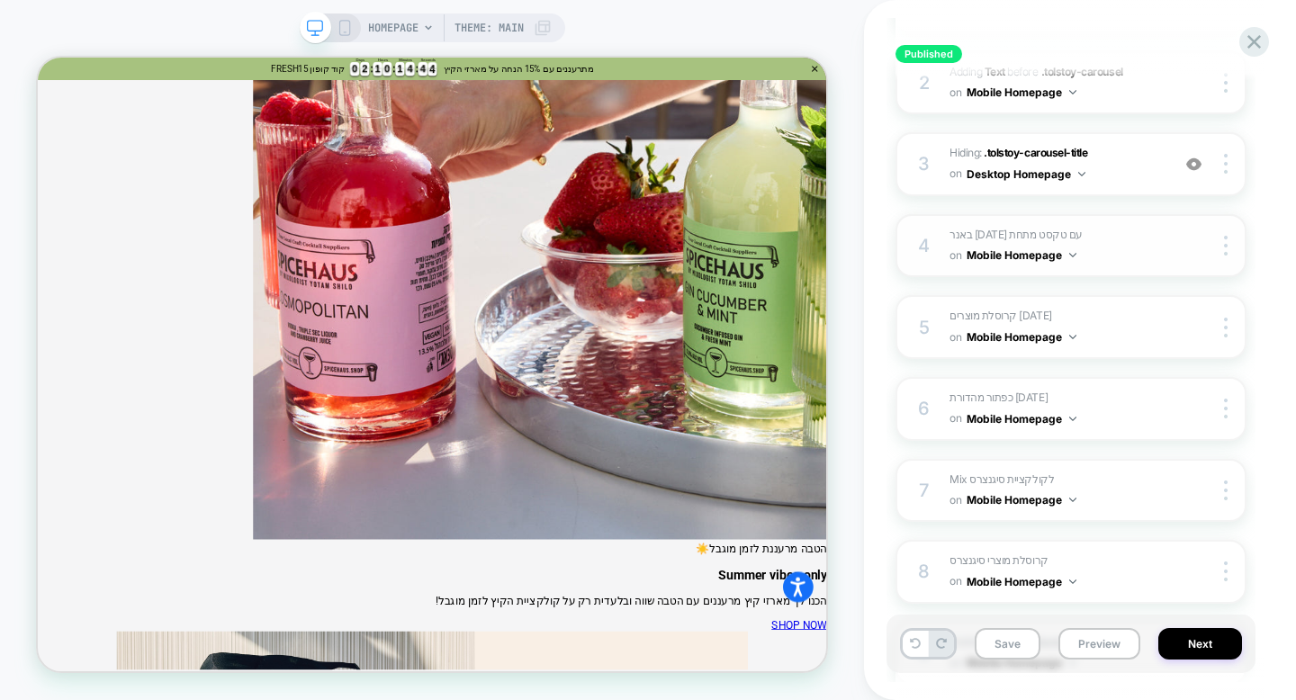
click at [1156, 237] on span "באנר פסח עם טקסט מתחת Adding Mix AFTER .tolstoy-carousel on Mobile Homepage" at bounding box center [1056, 246] width 212 height 42
click at [1228, 246] on div at bounding box center [1229, 246] width 34 height 20
click at [1224, 249] on img at bounding box center [1226, 246] width 4 height 20
click at [953, 244] on div "on Mobile Homepage" at bounding box center [1013, 255] width 127 height 23
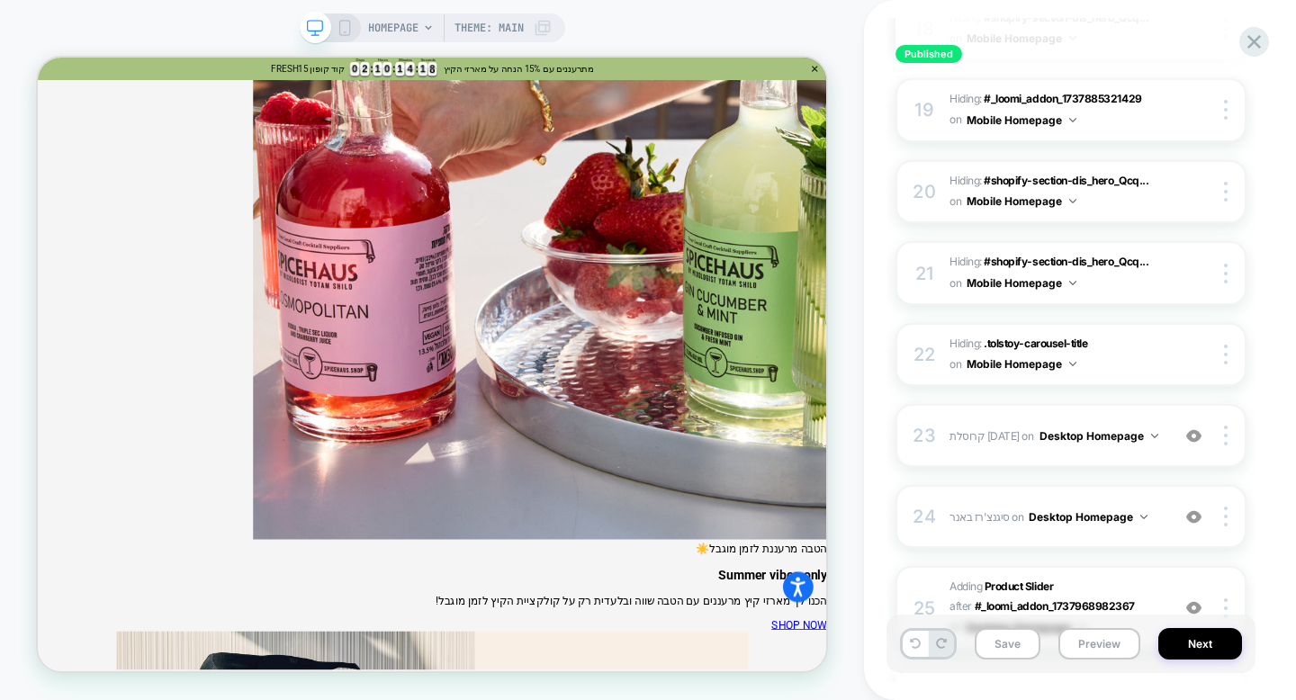
scroll to position [1715, 0]
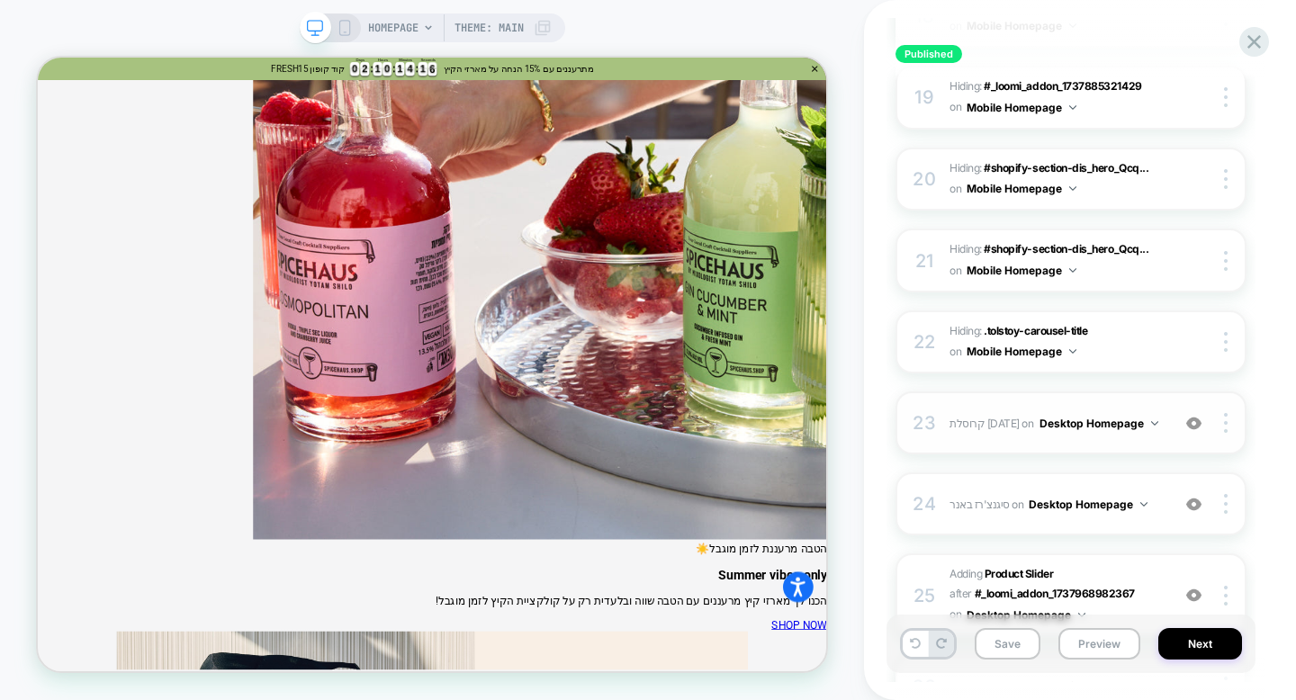
click at [1164, 411] on div "23 קרוסלת פסח Adding Product Slider AFTER #_loomi_addon_1737968364677 on Deskto…" at bounding box center [1071, 423] width 351 height 63
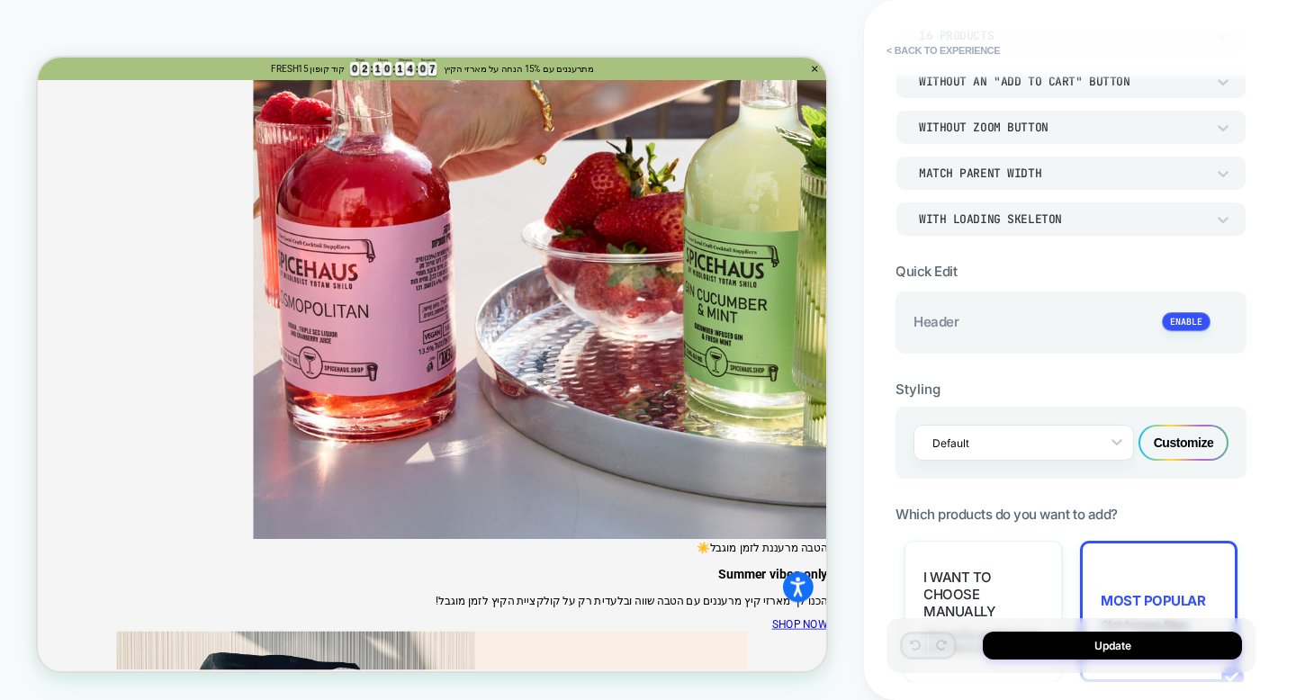
scroll to position [0, 0]
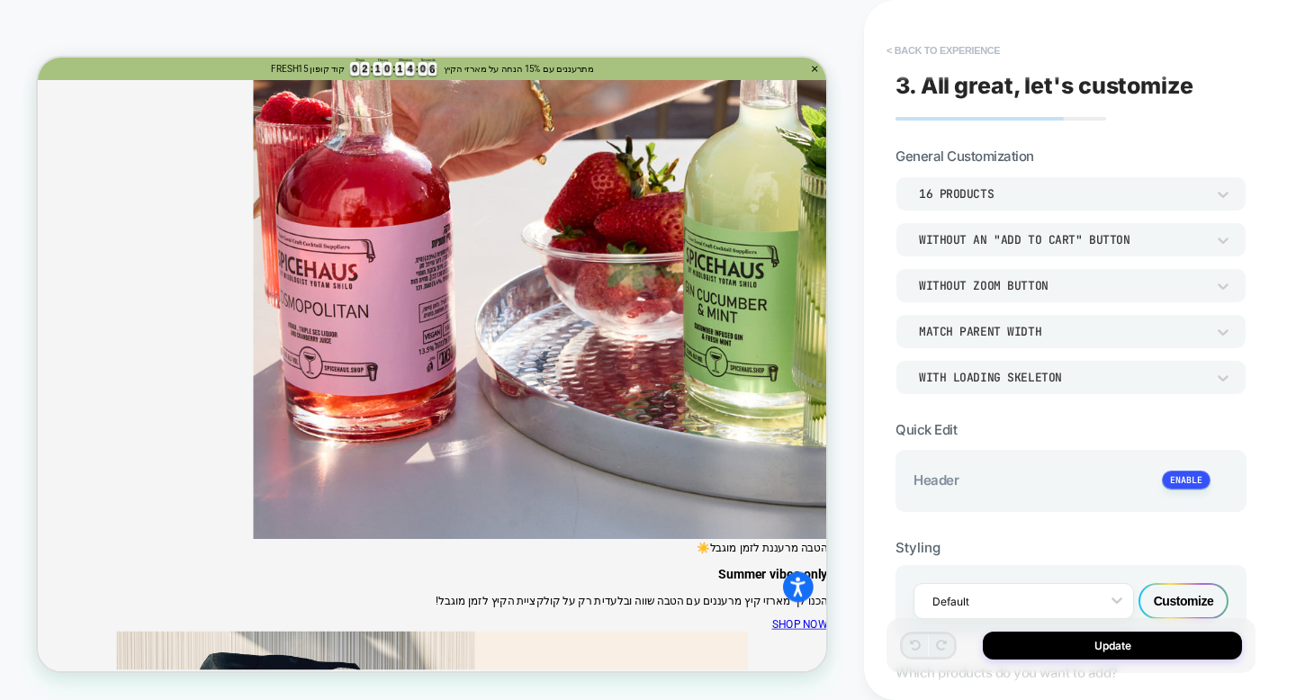
click at [916, 53] on button "< Back to experience" at bounding box center [943, 50] width 131 height 29
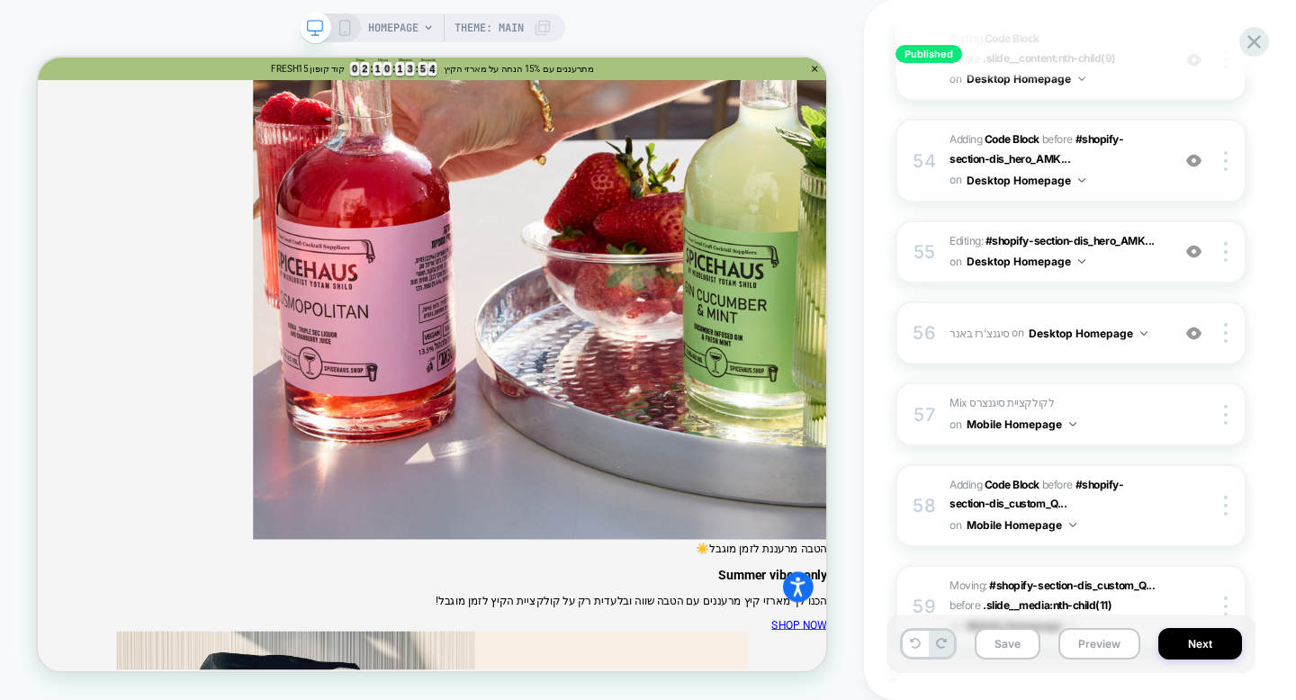
scroll to position [4624, 0]
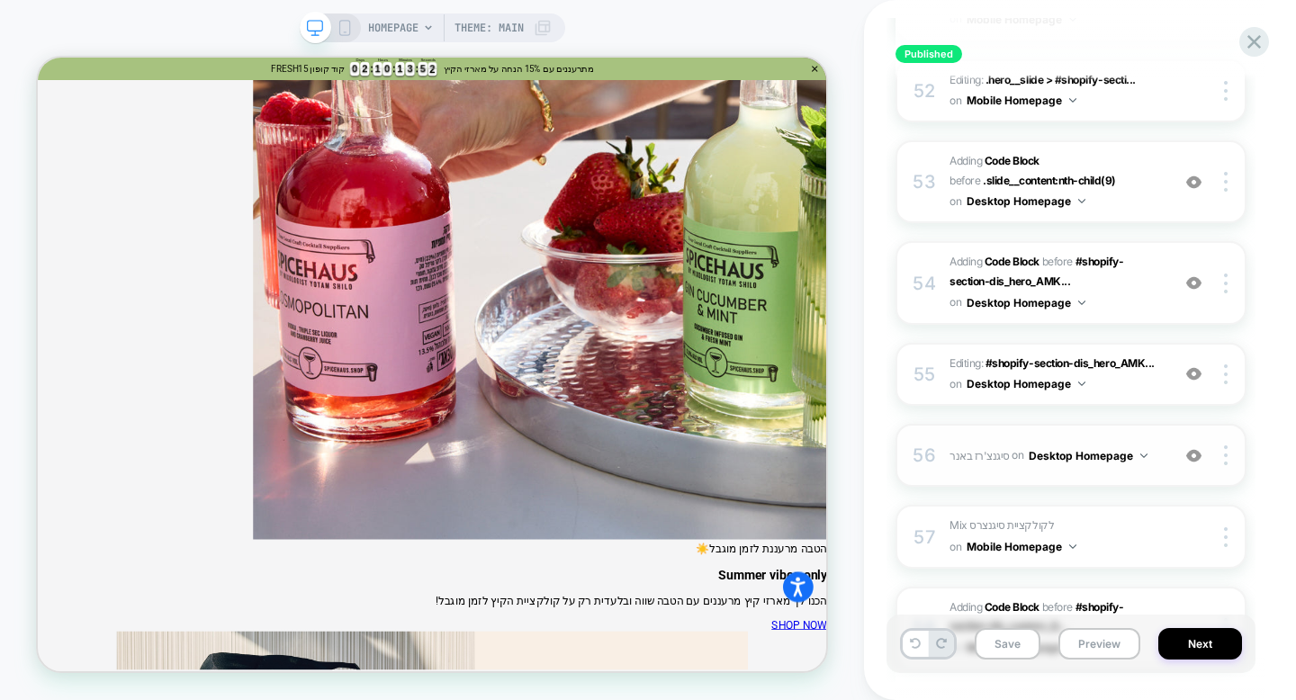
click at [1161, 424] on div "56 סיגנצ'רז באנר Adding Mix BEFORE #_loomi_addon_1748969550811 on Desktop Homep…" at bounding box center [1071, 455] width 351 height 63
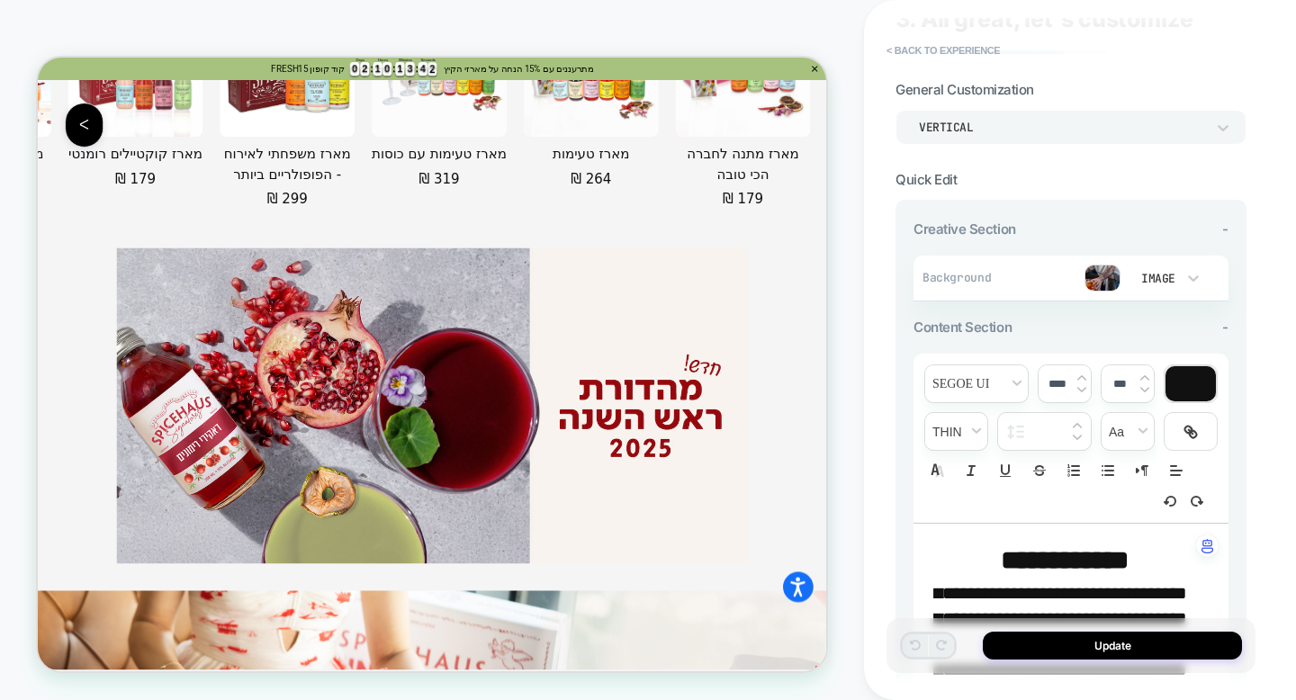
scroll to position [0, 0]
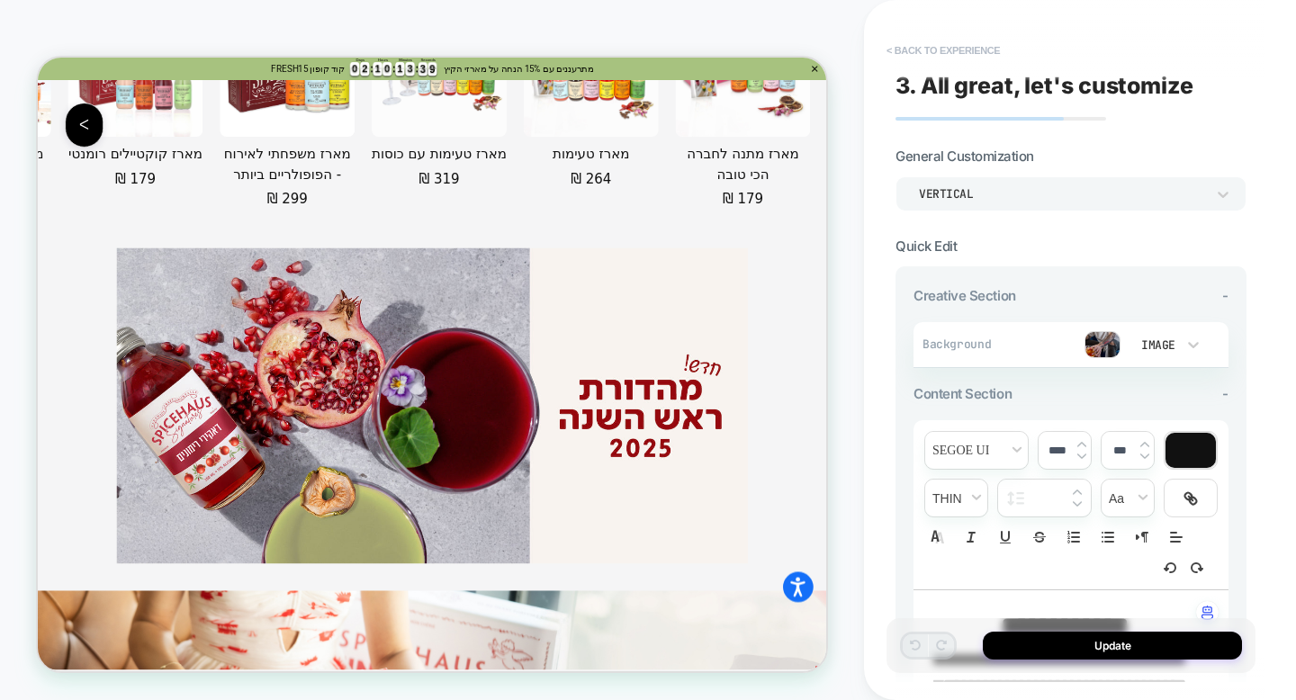
click at [909, 55] on button "< Back to experience" at bounding box center [943, 50] width 131 height 29
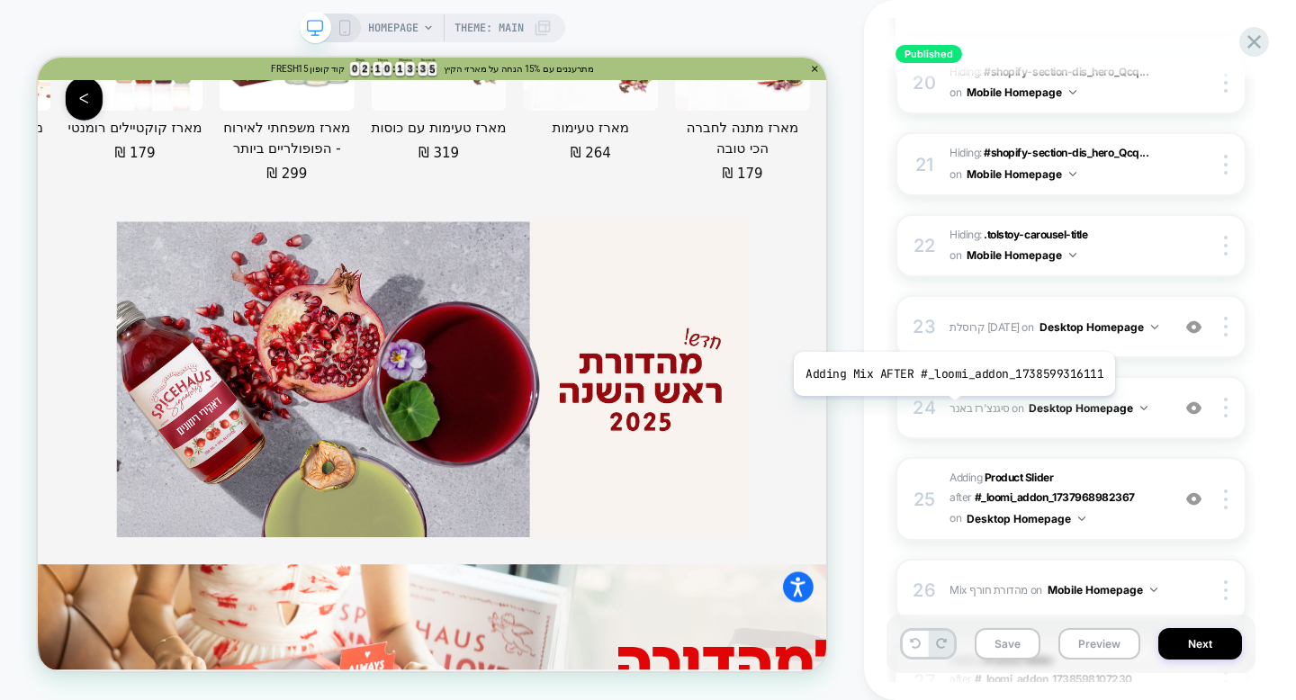
scroll to position [1815, 0]
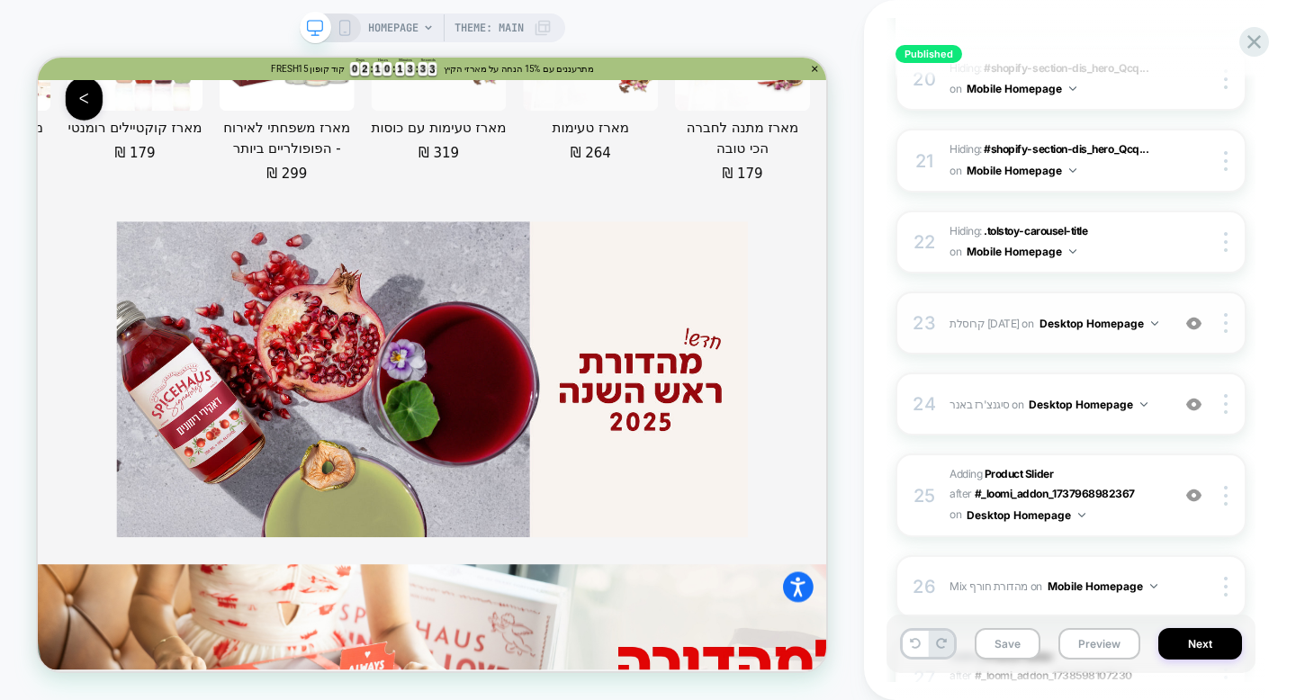
click at [1194, 316] on img at bounding box center [1194, 323] width 15 height 15
click at [1195, 317] on img at bounding box center [1194, 323] width 15 height 15
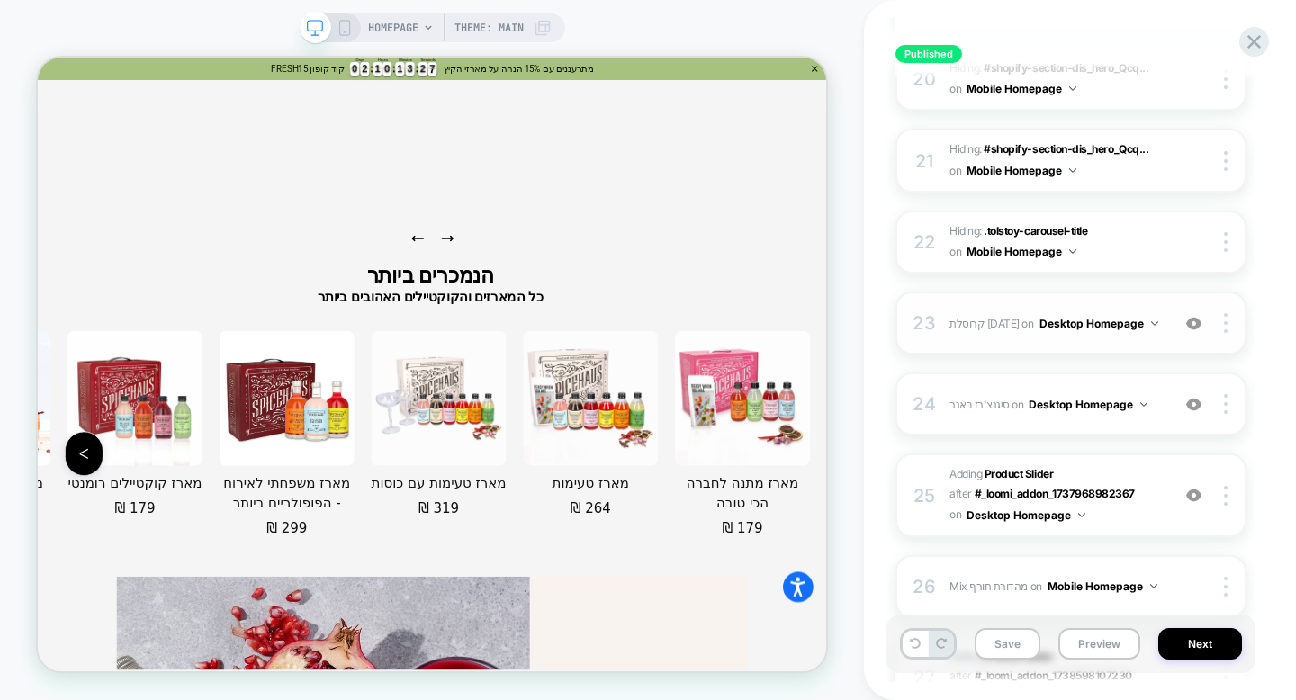
scroll to position [8964, 0]
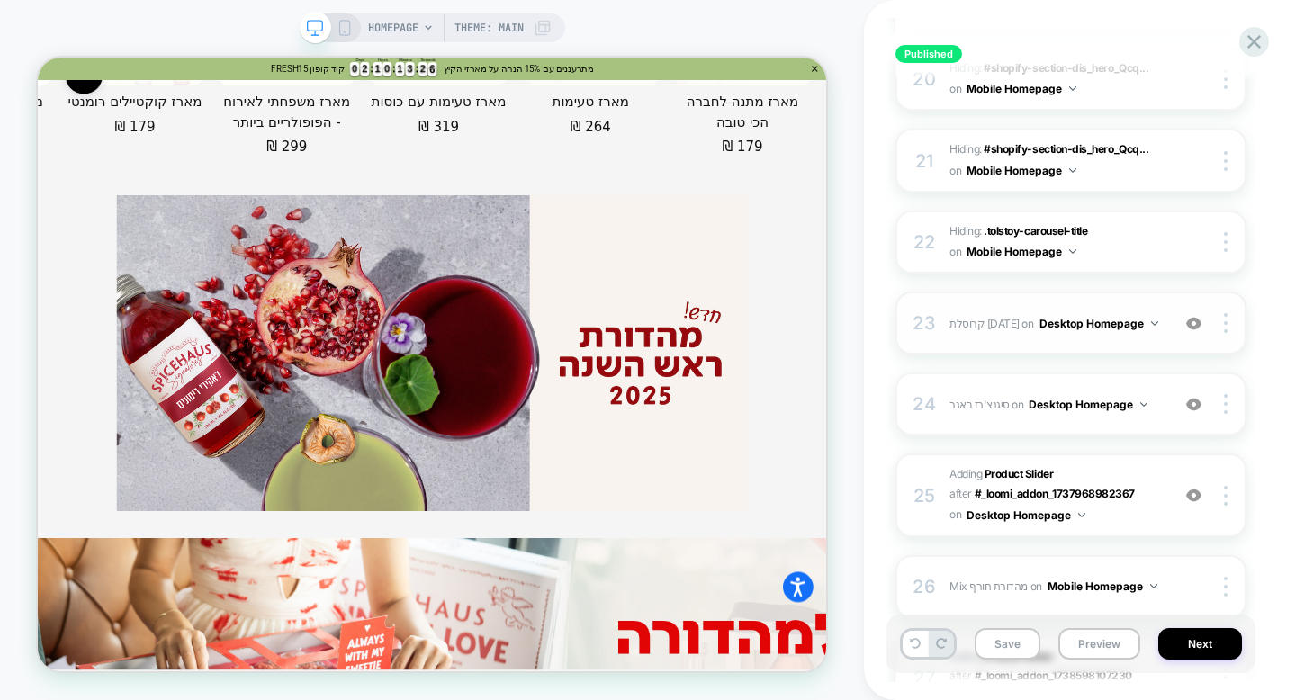
click at [1195, 317] on img at bounding box center [1194, 323] width 15 height 15
click at [1228, 320] on div at bounding box center [1229, 323] width 34 height 20
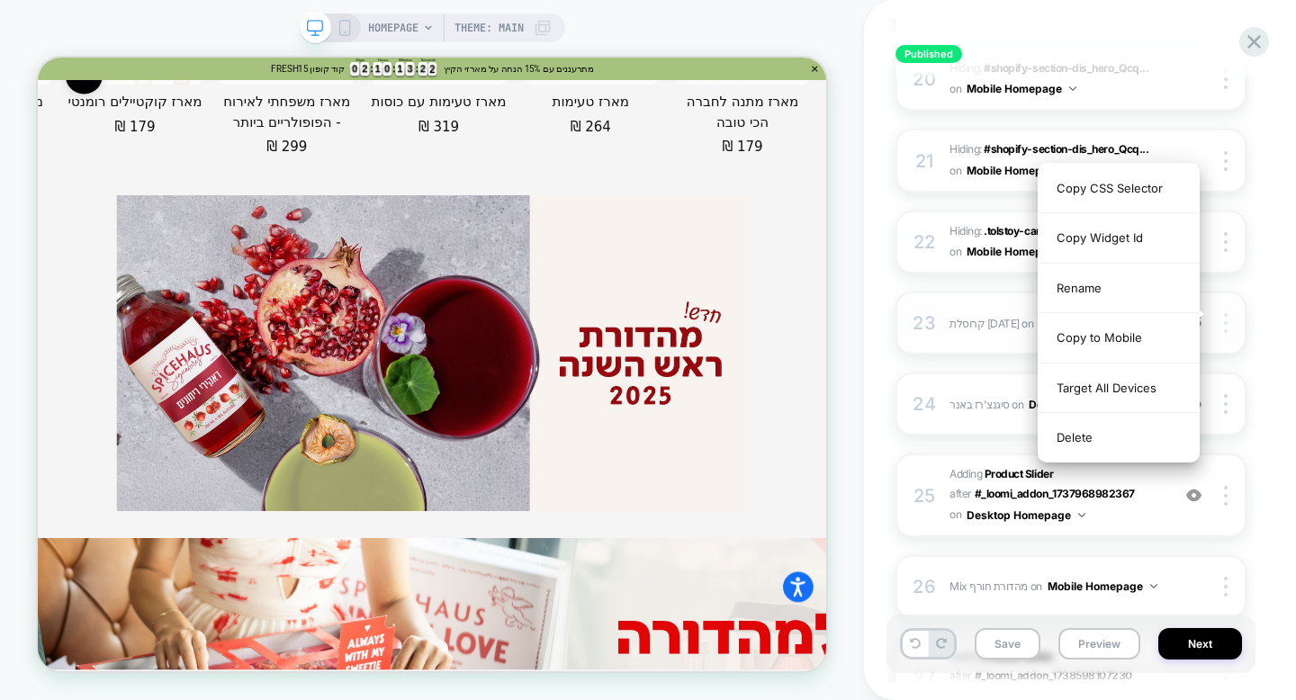
click at [1228, 320] on div at bounding box center [1229, 323] width 34 height 20
click at [1225, 314] on img at bounding box center [1226, 323] width 4 height 20
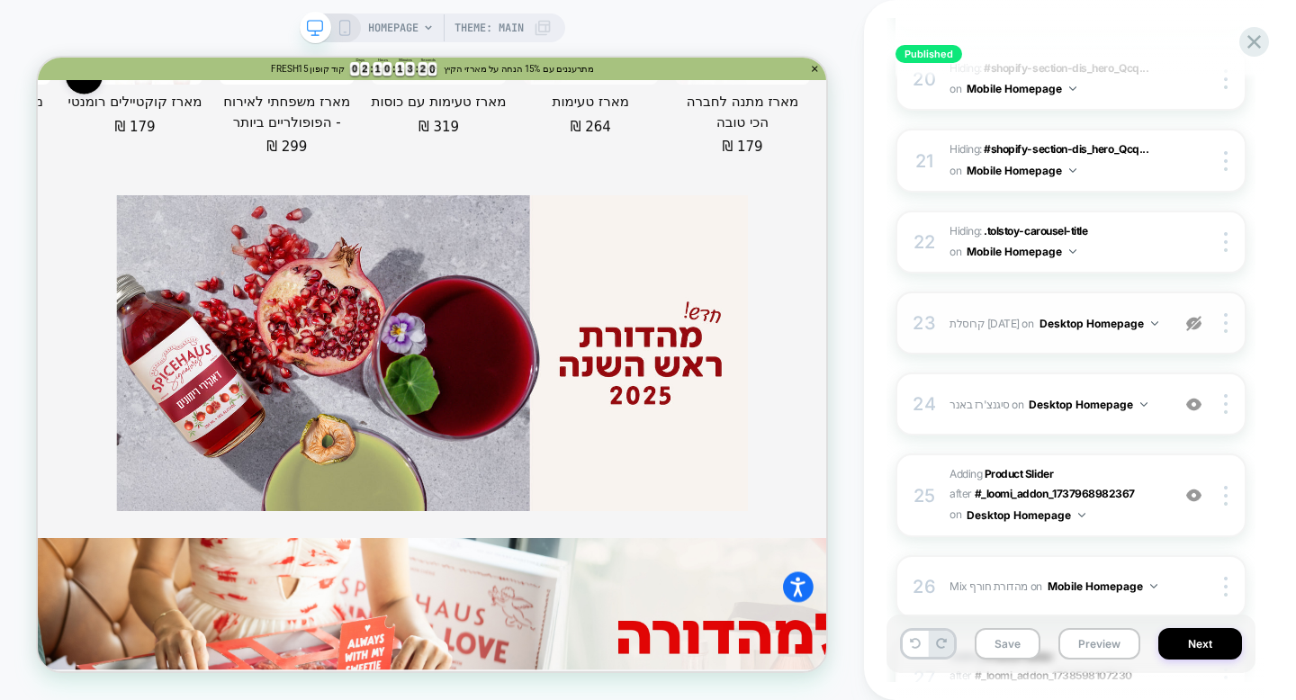
click at [1218, 300] on div "23 קרוסלת פסח Adding Product Slider AFTER #_loomi_addon_1737968364677 on Deskto…" at bounding box center [1071, 323] width 351 height 63
click at [1224, 315] on img at bounding box center [1226, 323] width 4 height 20
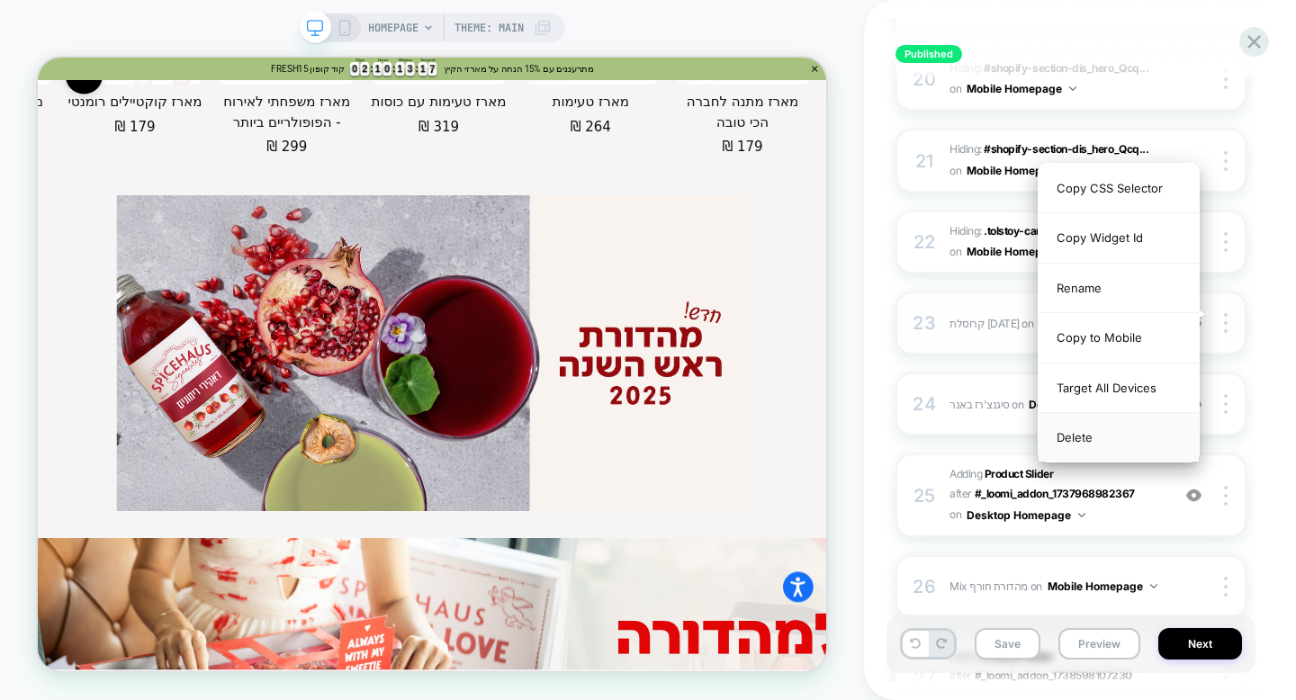
click at [1166, 437] on div "Delete" at bounding box center [1119, 437] width 160 height 49
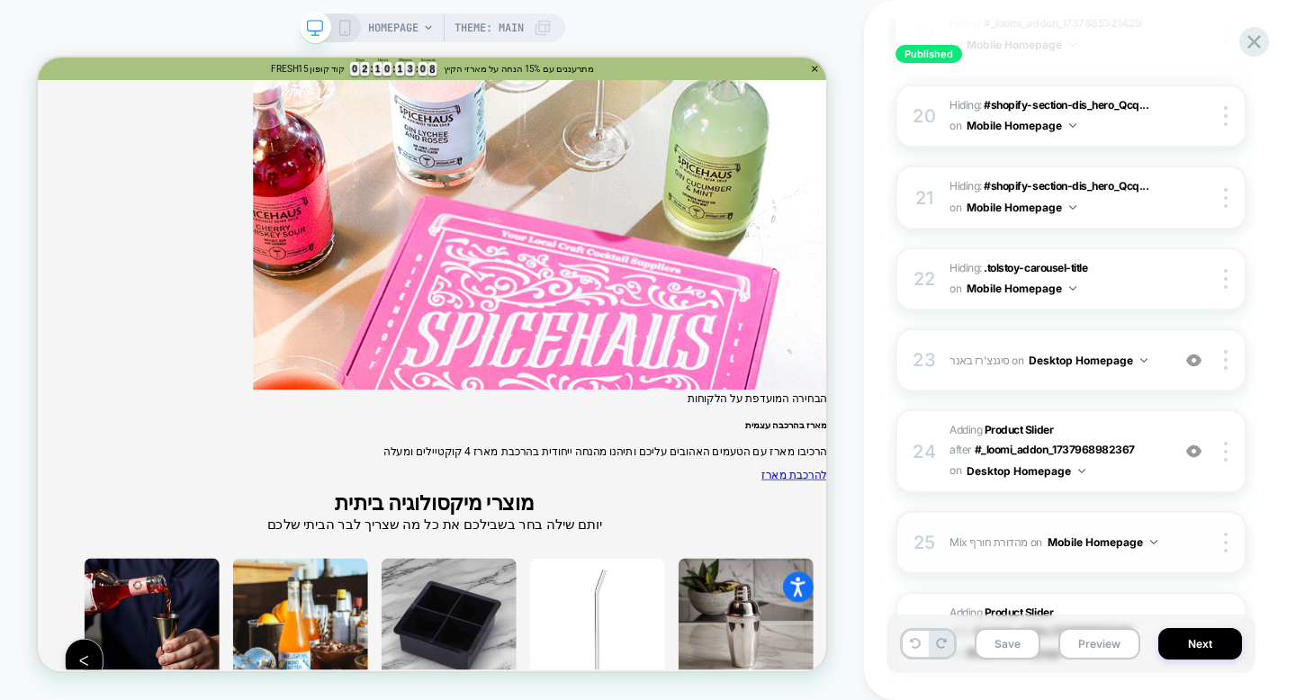
scroll to position [1777, 0]
click at [1144, 370] on div "23 סיגנצ'רז באנר Adding Mix AFTER #_loomi_addon_1738599316111 on Desktop Homepa…" at bounding box center [1071, 360] width 351 height 63
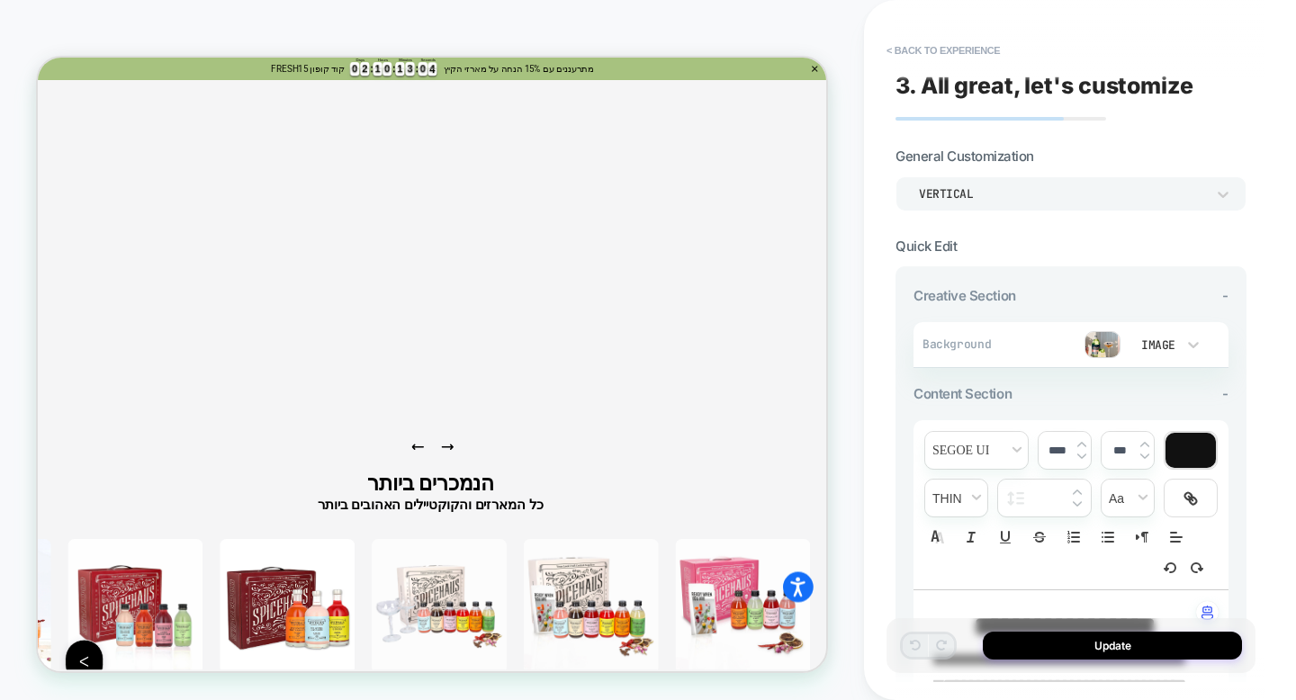
scroll to position [8648, 0]
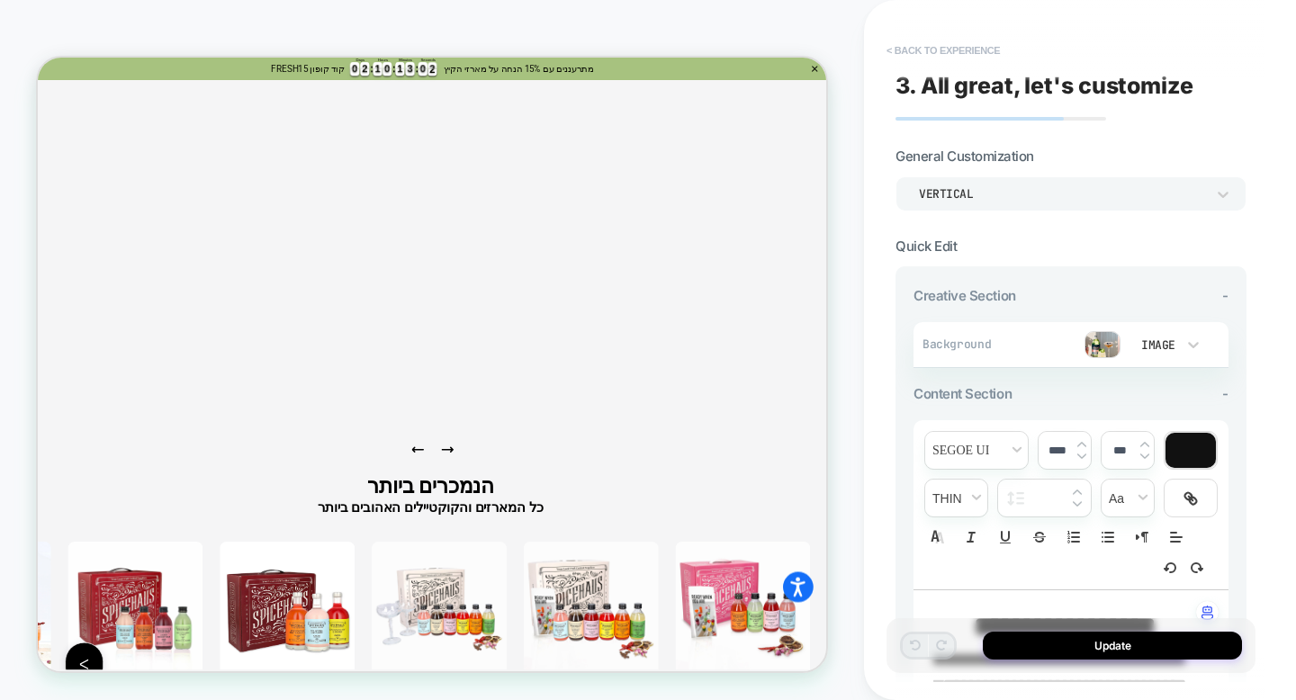
click at [916, 53] on button "< Back to experience" at bounding box center [943, 50] width 131 height 29
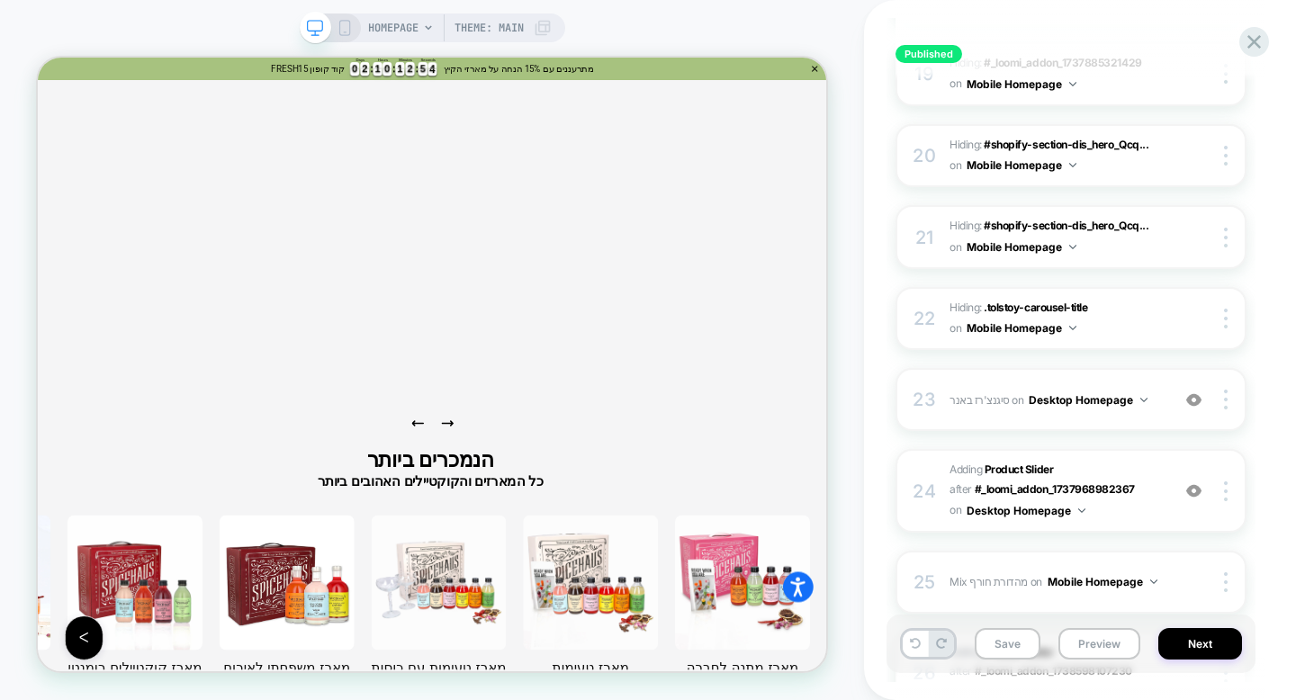
scroll to position [1788, 0]
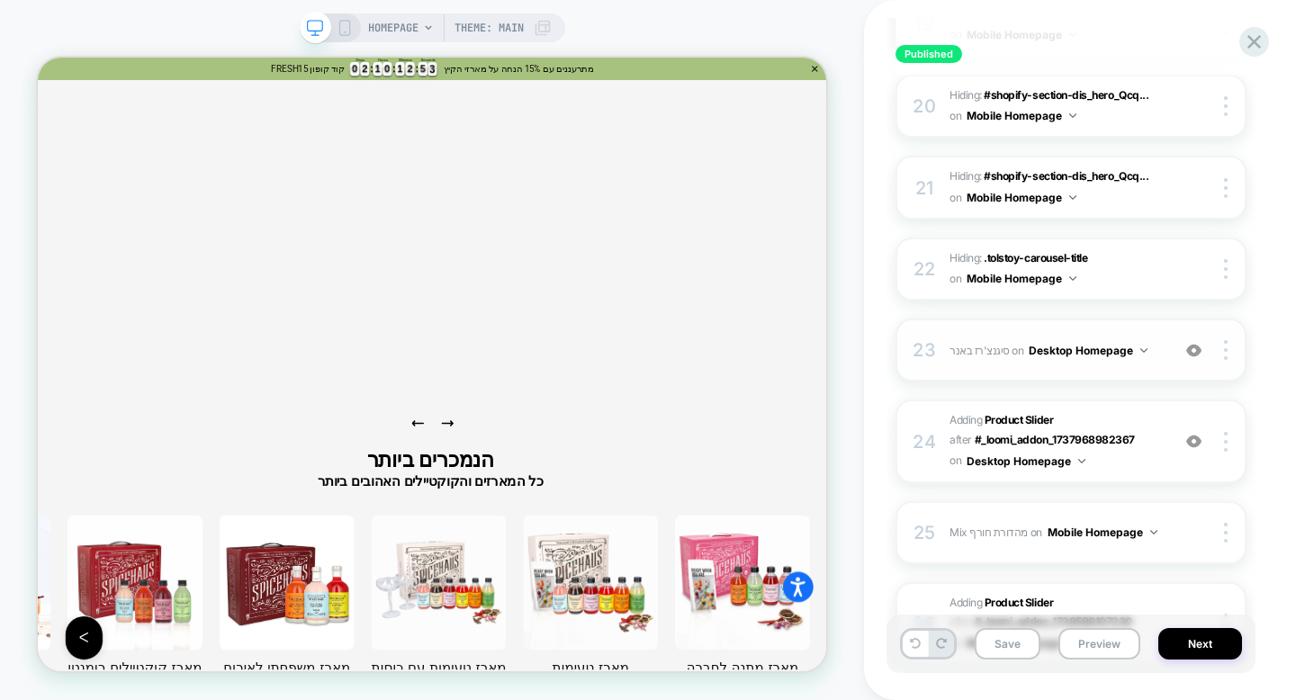
click at [1074, 360] on div "23 סיגנצ'רז באנר Adding Mix AFTER #_loomi_addon_1738599316111 on Desktop Homepa…" at bounding box center [1071, 350] width 351 height 63
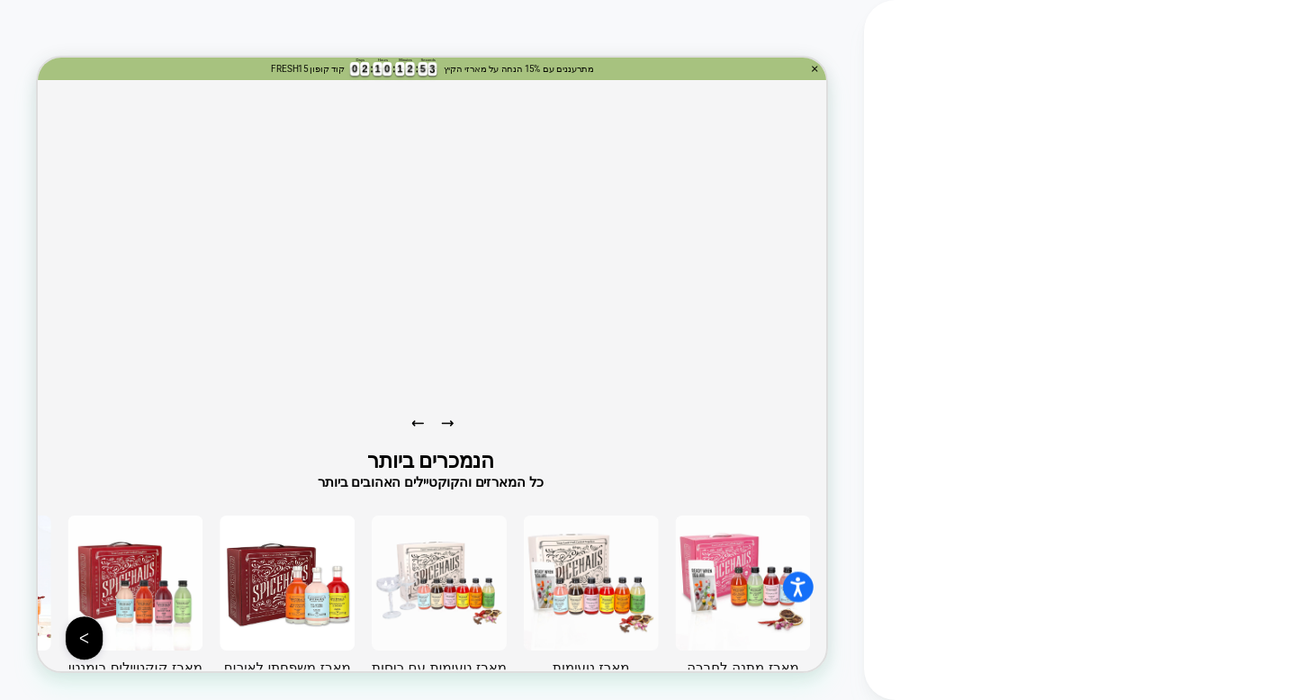
scroll to position [9156, 0]
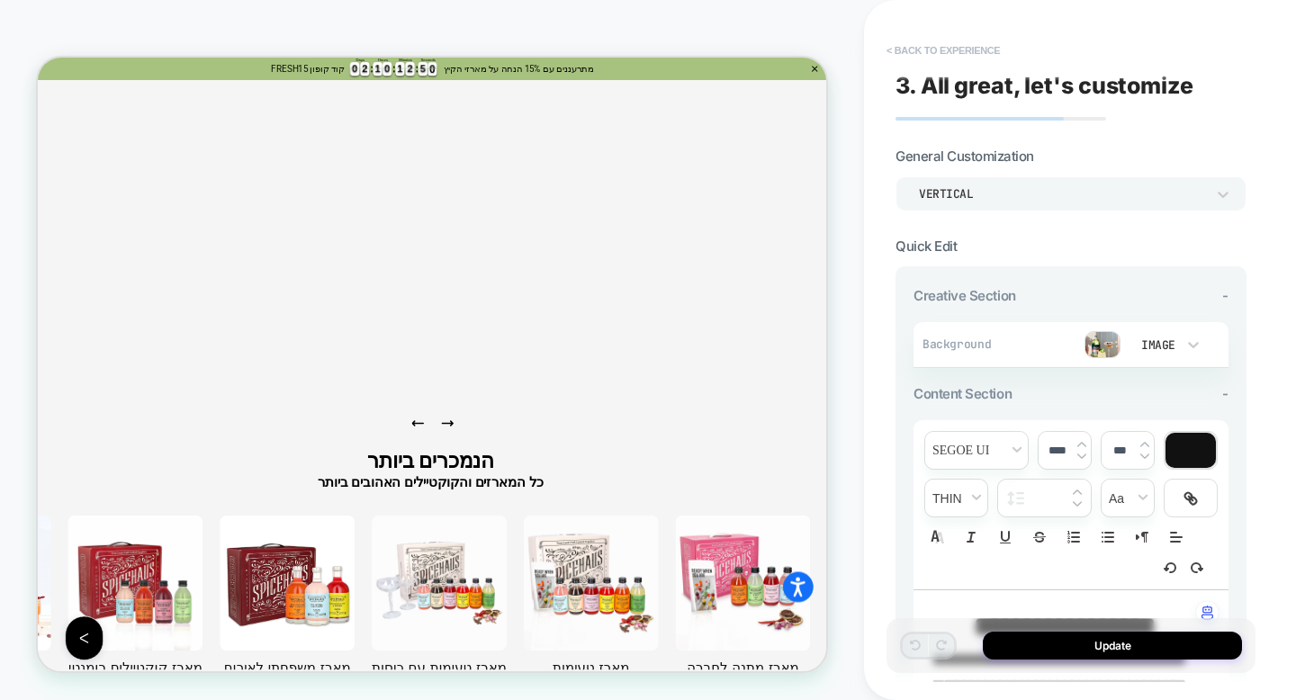
click at [949, 58] on button "< Back to experience" at bounding box center [943, 50] width 131 height 29
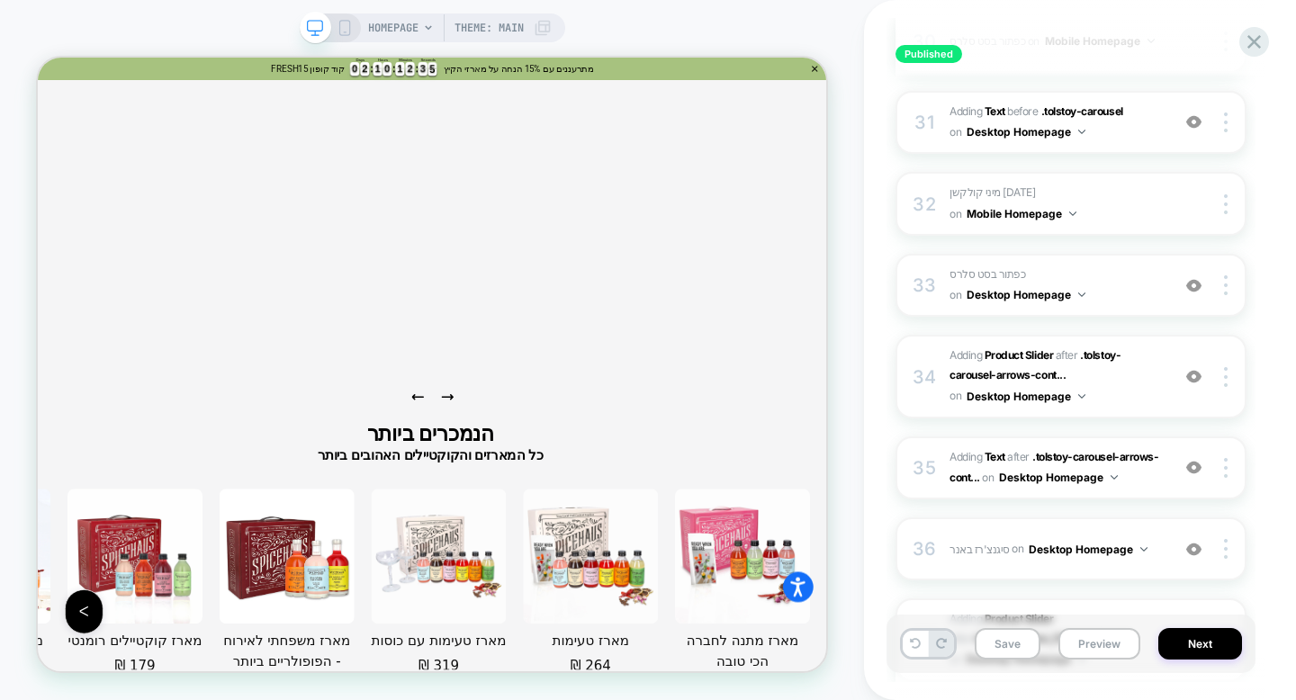
scroll to position [2731, 0]
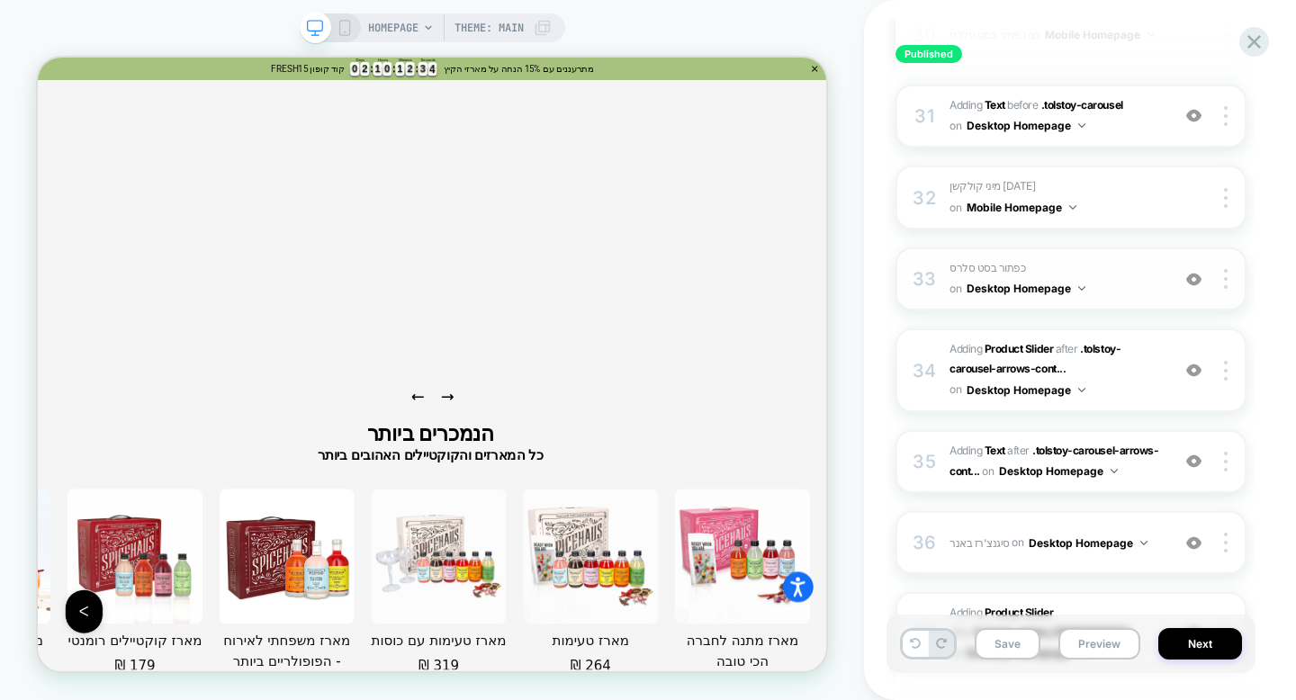
click at [1086, 285] on div "33 כפתור בסט סלרס Adding Text AFTER #_loomi_addon_1737895664153 on Desktop Home…" at bounding box center [1071, 280] width 351 height 64
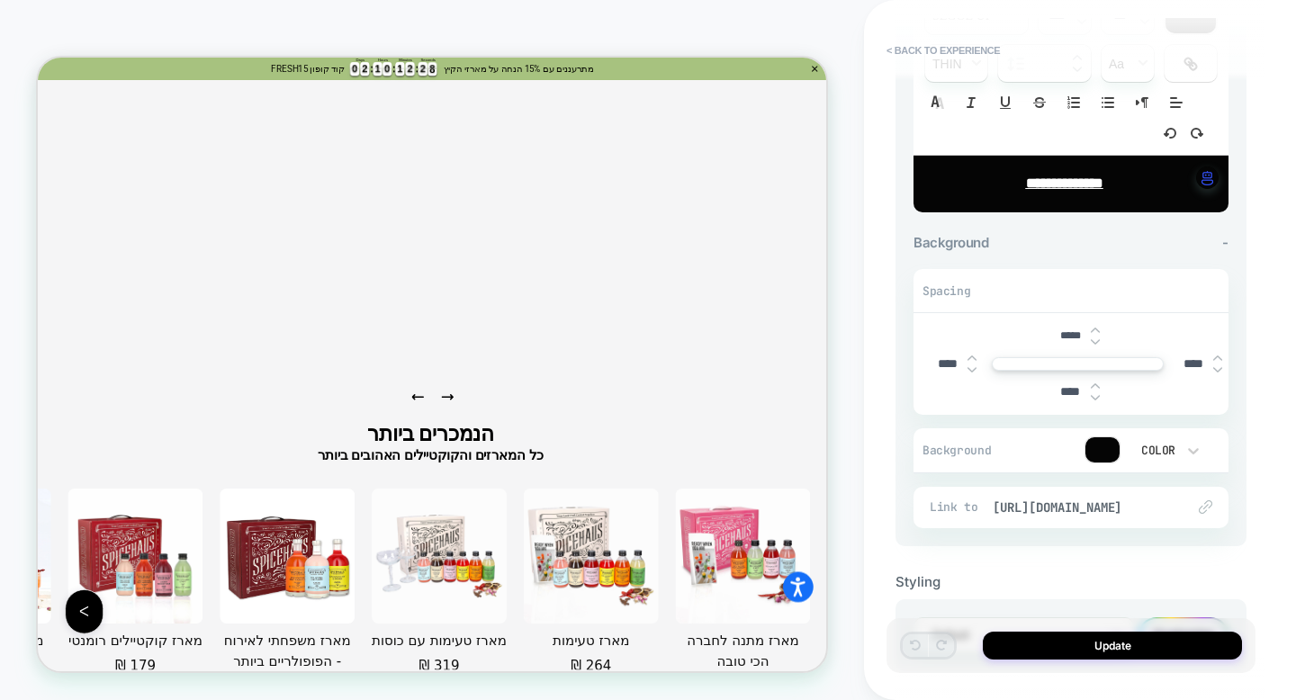
scroll to position [256, 0]
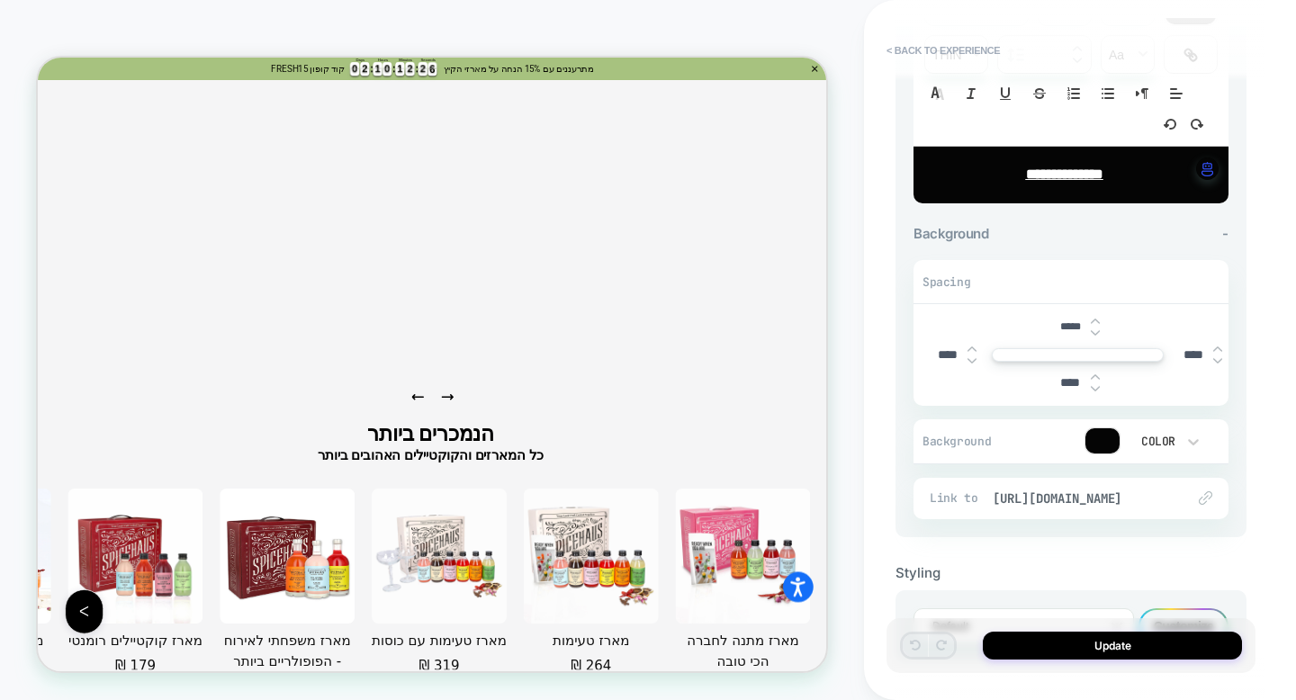
click at [1049, 283] on div "Spacing" at bounding box center [1071, 282] width 315 height 43
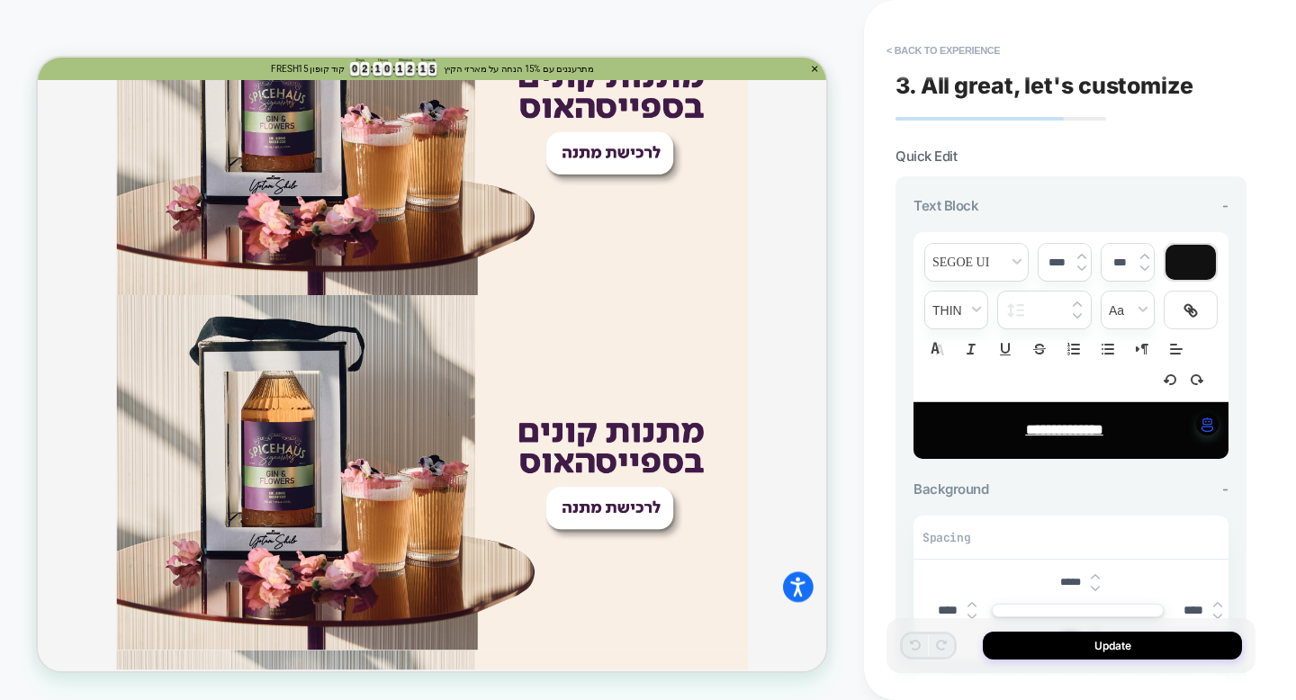
scroll to position [1855, 0]
click at [911, 49] on button "< Back to experience" at bounding box center [943, 50] width 131 height 29
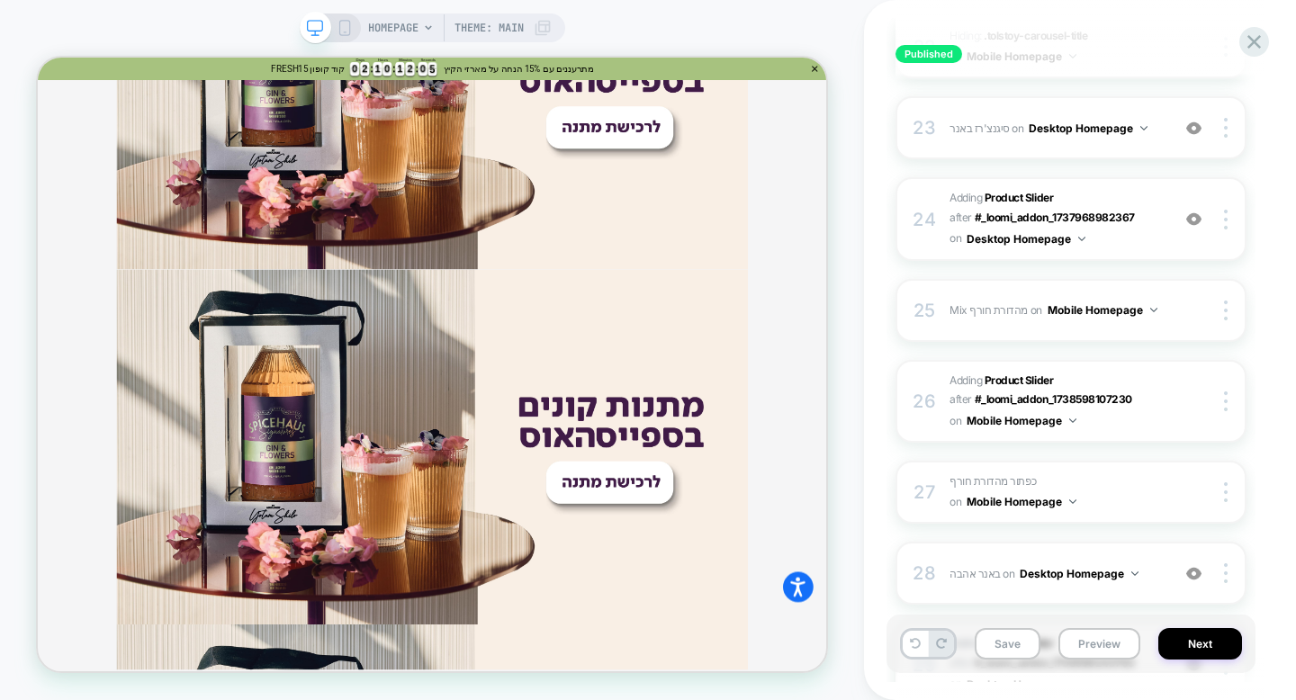
scroll to position [2017, 0]
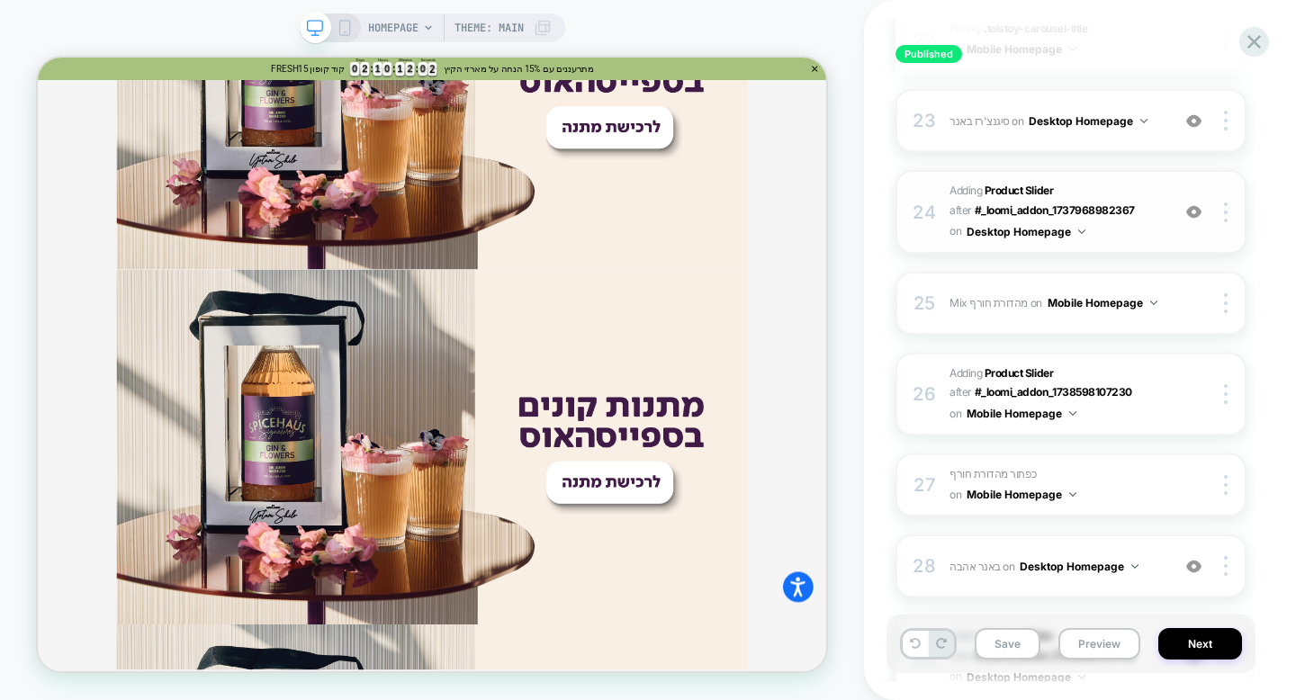
click at [1149, 223] on span "#_loomi_addon_1737969110555 Adding Product Slider AFTER #_loomi_addon_173796898…" at bounding box center [1056, 211] width 212 height 61
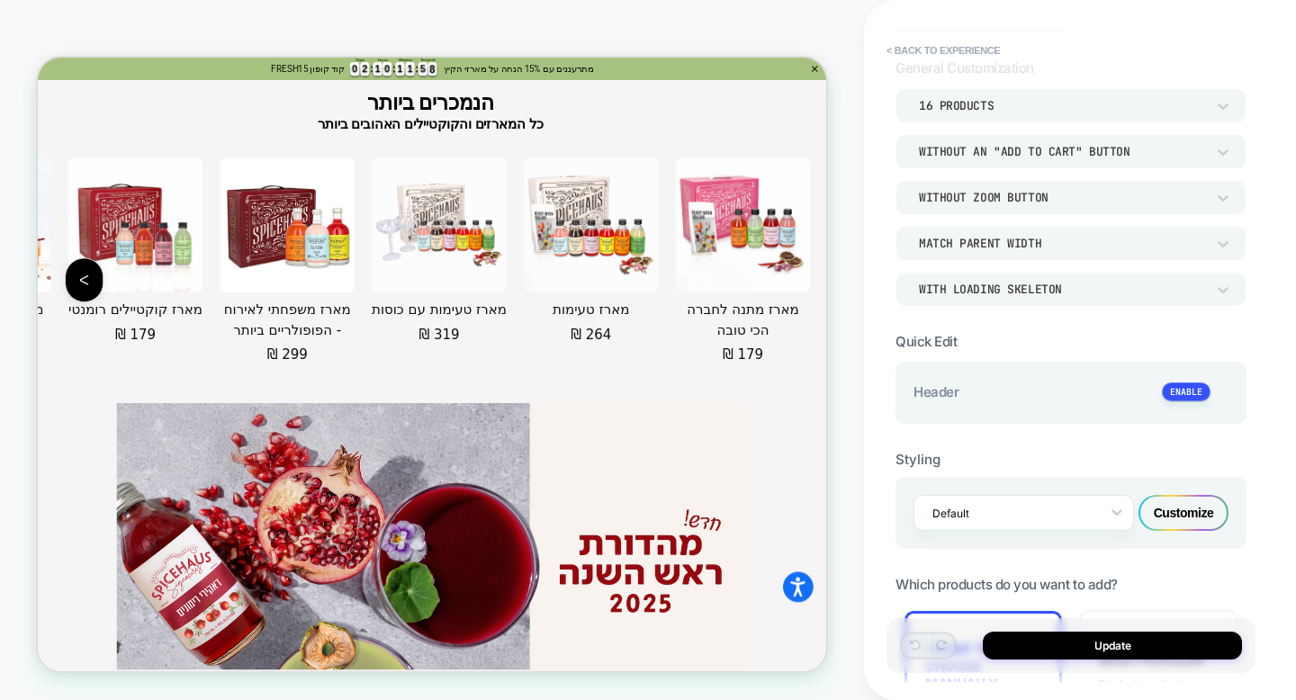
scroll to position [0, 0]
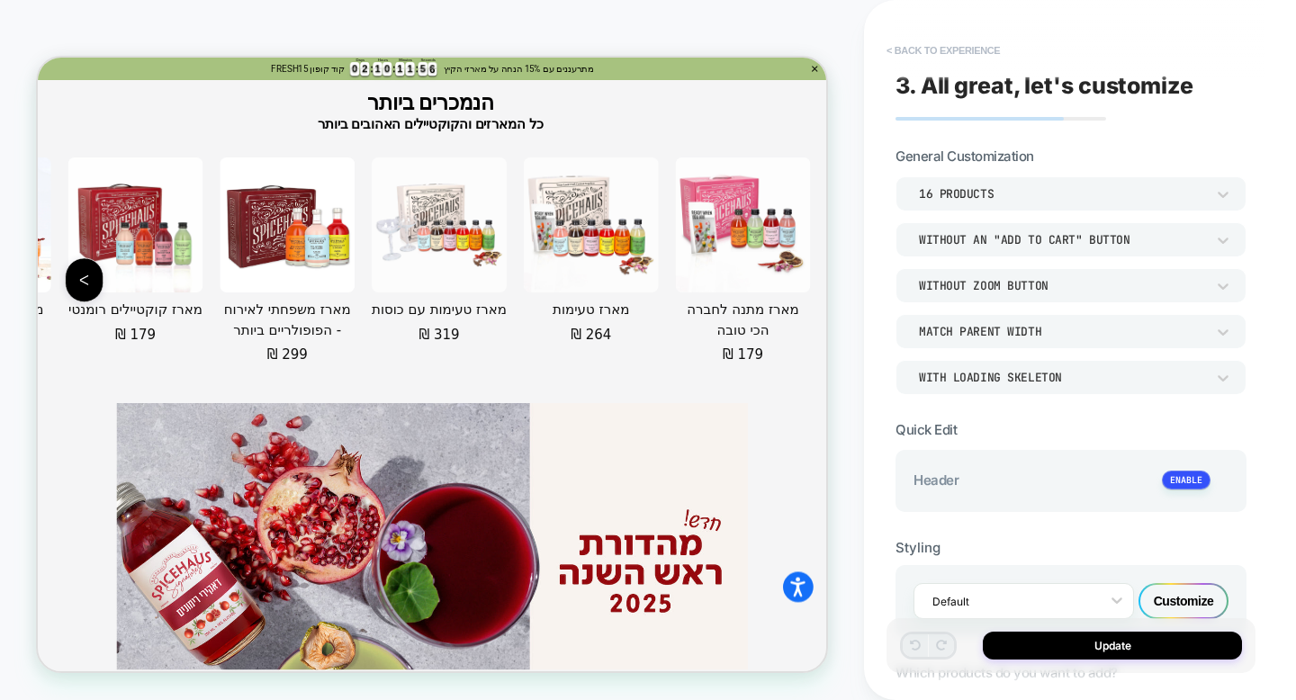
click at [975, 52] on button "< Back to experience" at bounding box center [943, 50] width 131 height 29
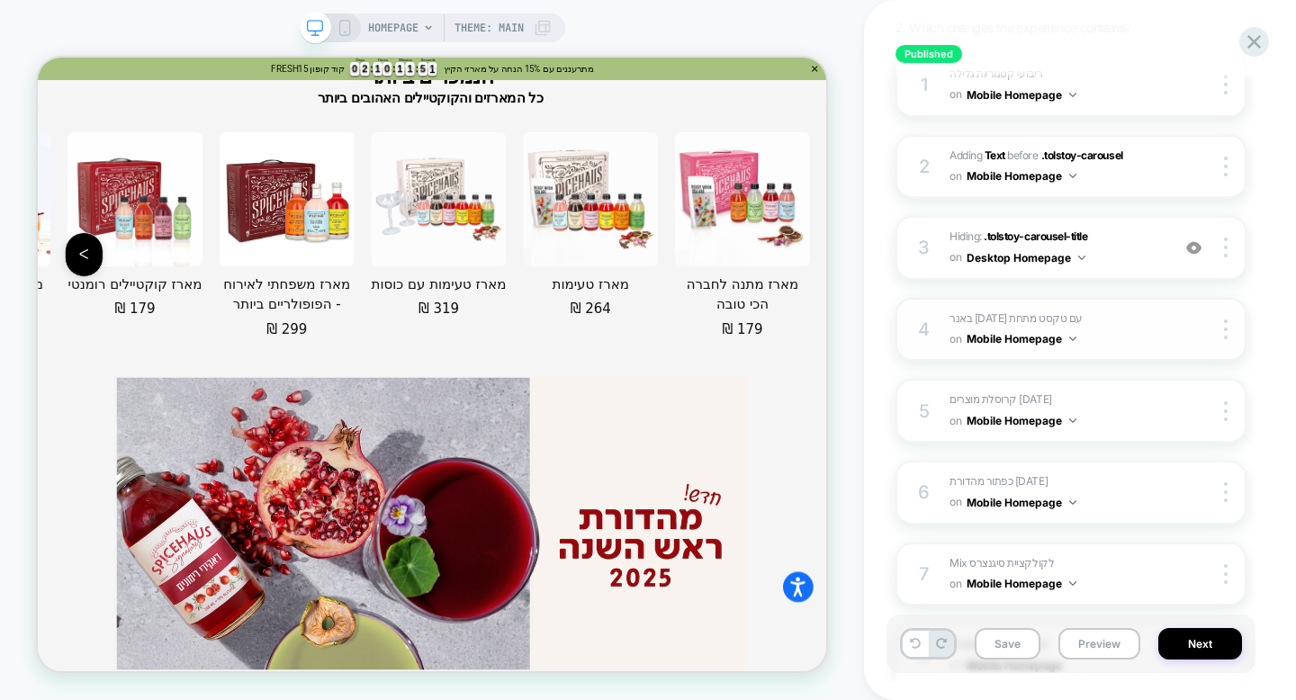
scroll to position [266, 0]
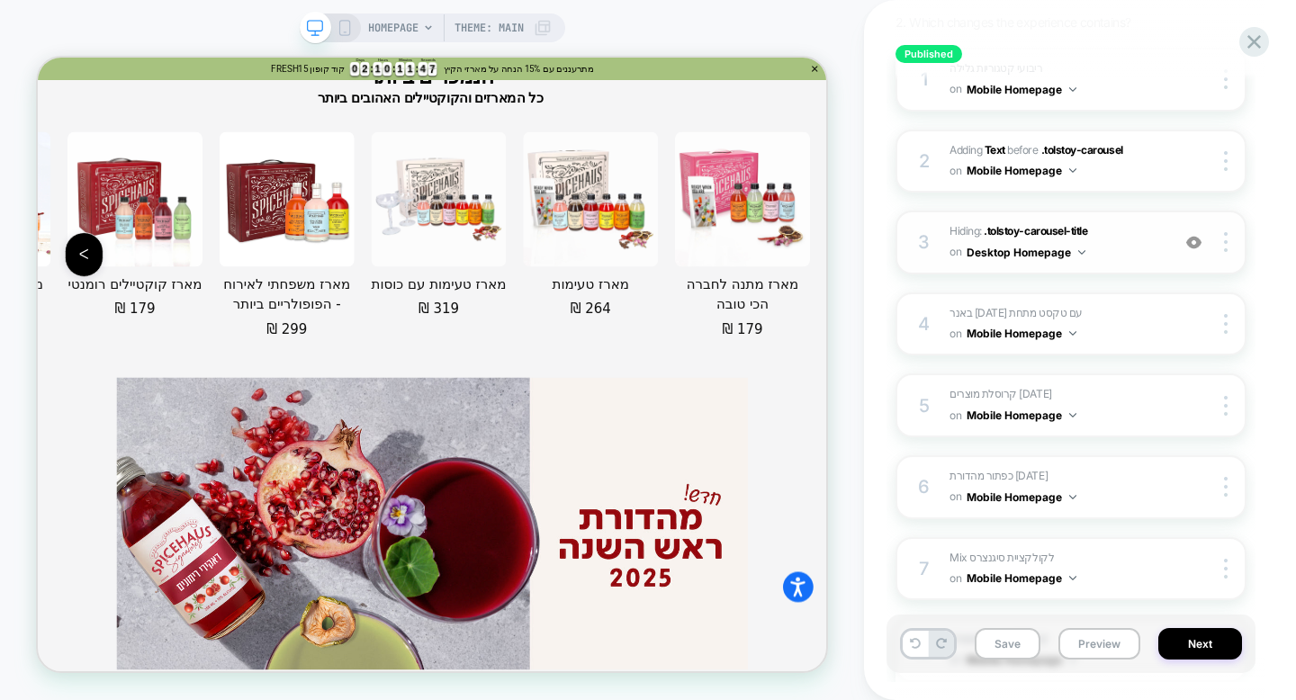
click at [1114, 265] on div "3 Hiding : .tolstoy-carousel-title .tolstoy-carousel-title on Desktop Homepage …" at bounding box center [1071, 243] width 351 height 64
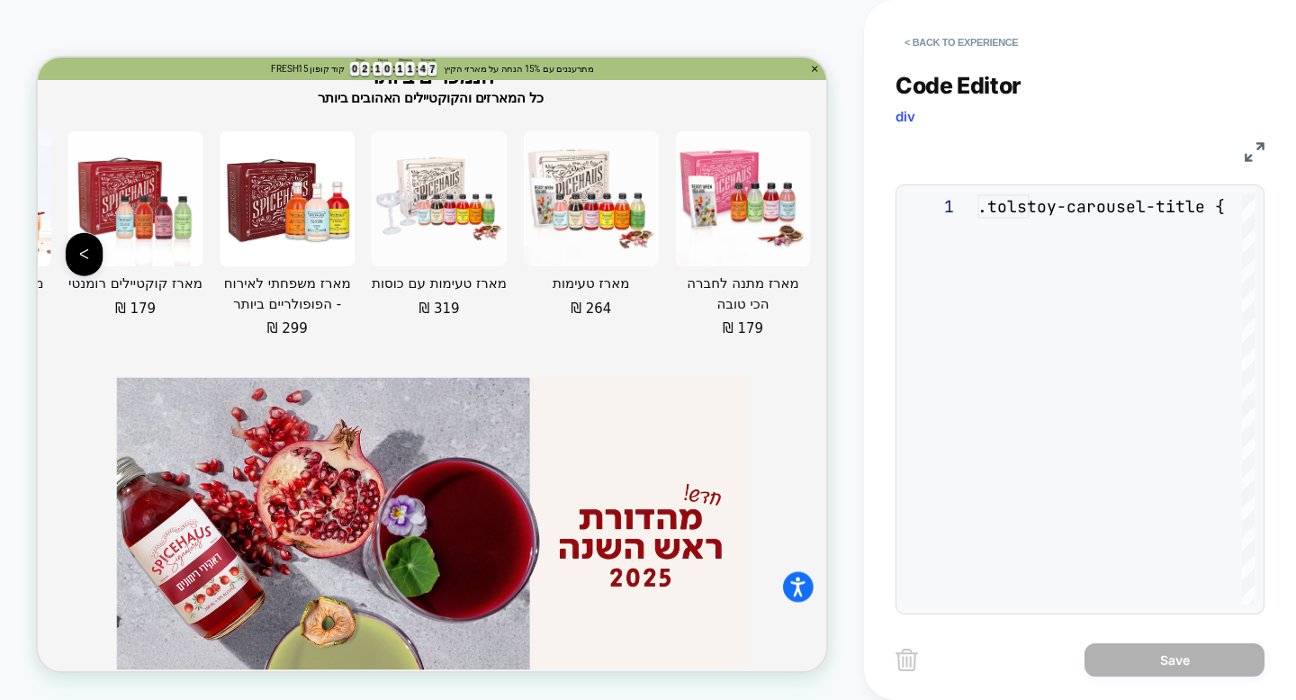
scroll to position [73, 0]
click at [947, 50] on button "< Back to experience" at bounding box center [961, 42] width 131 height 29
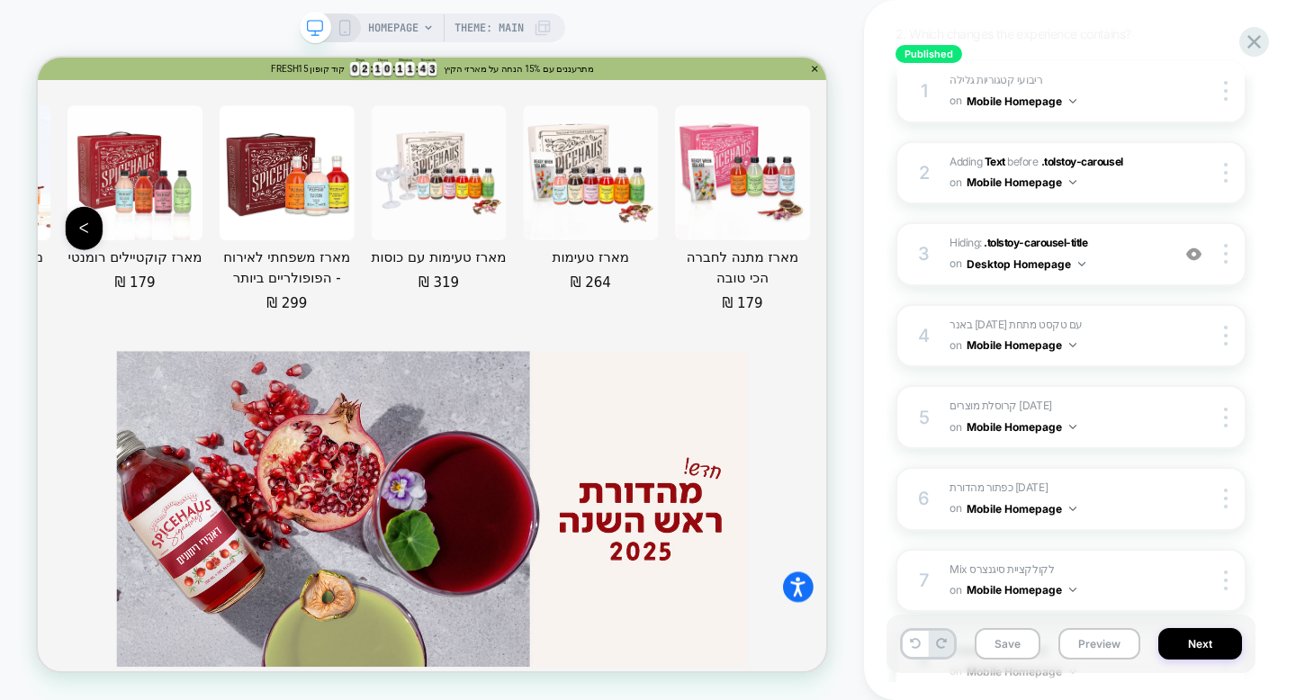
scroll to position [266, 0]
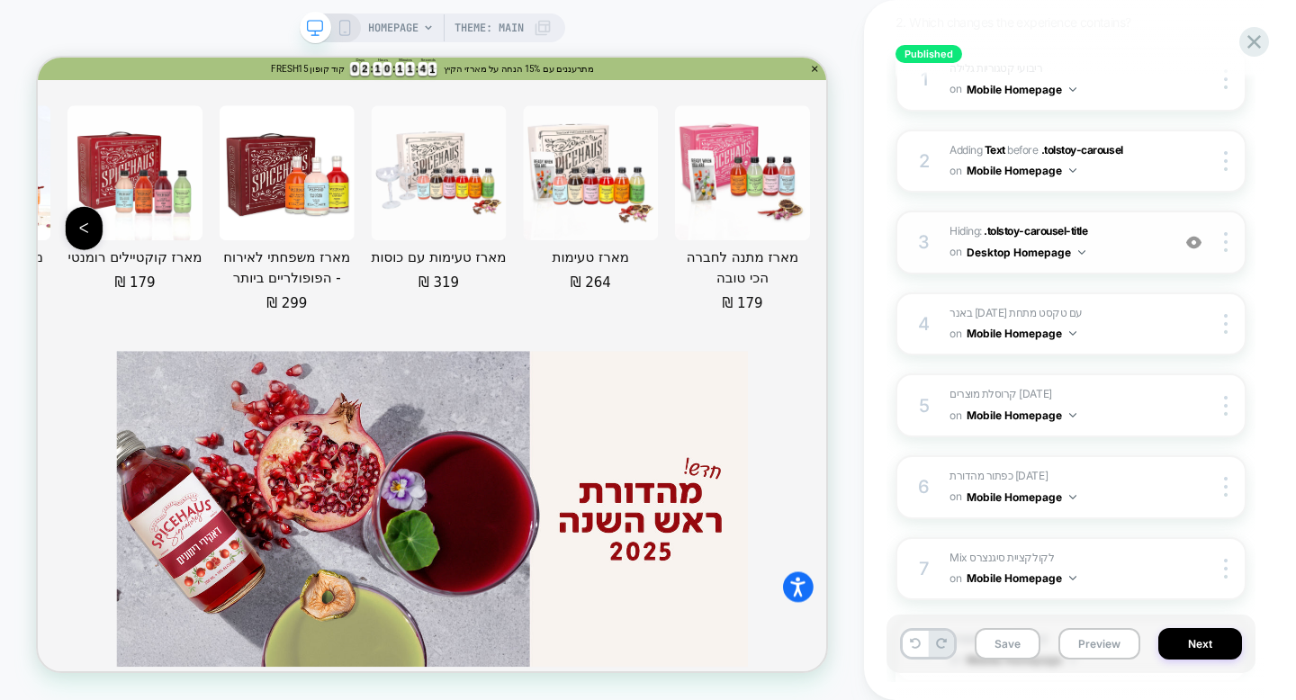
click at [1128, 228] on span "Hiding : .tolstoy-carousel-title .tolstoy-carousel-title on Desktop Homepage" at bounding box center [1056, 242] width 212 height 42
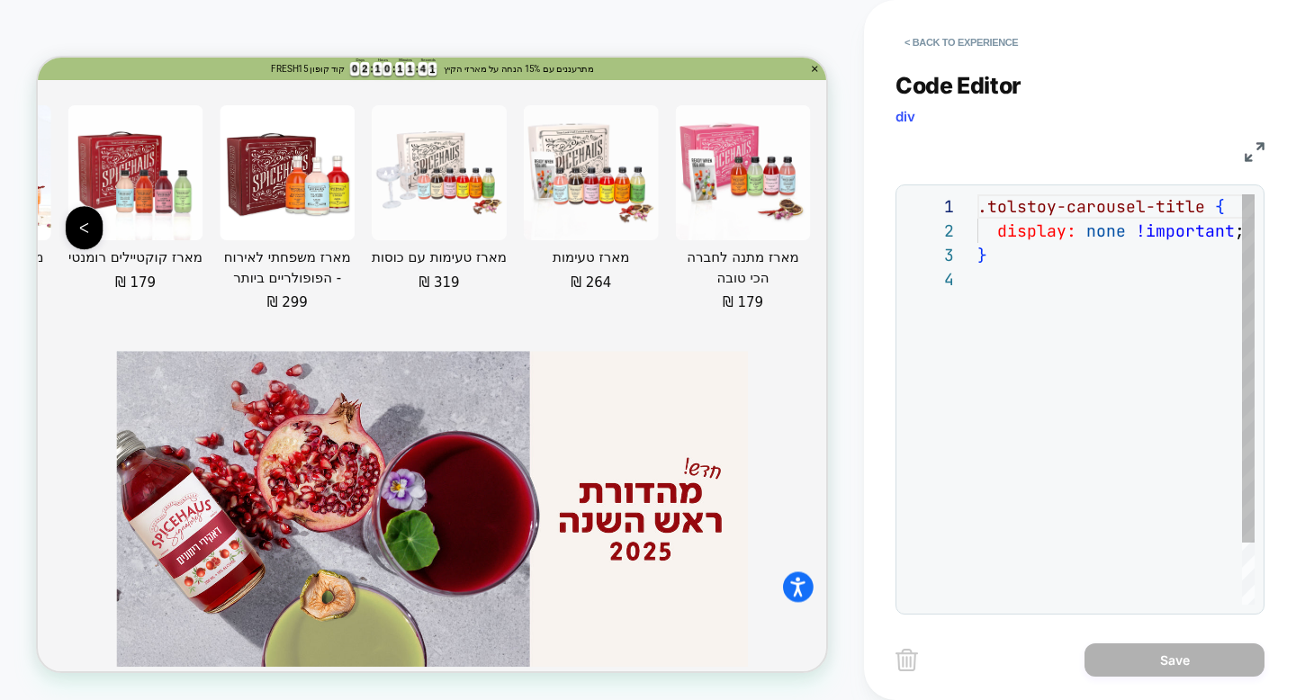
scroll to position [73, 0]
click at [929, 35] on button "< Back to experience" at bounding box center [961, 42] width 131 height 29
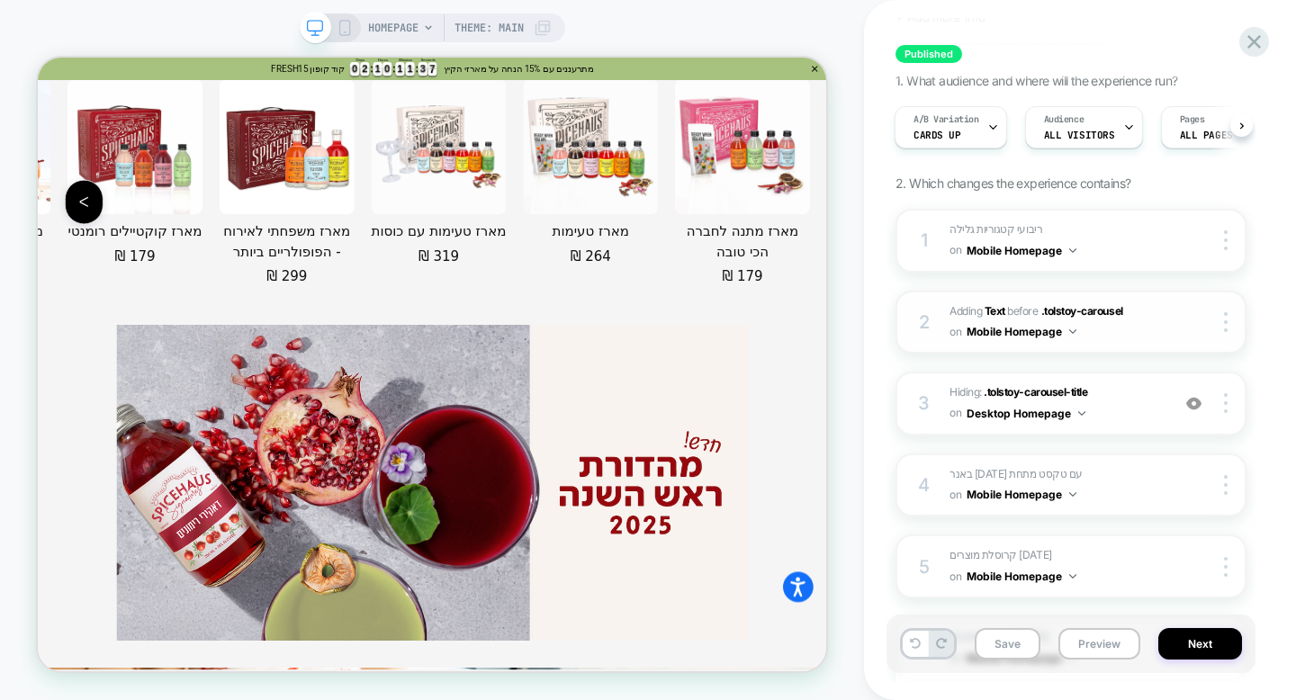
scroll to position [182, 0]
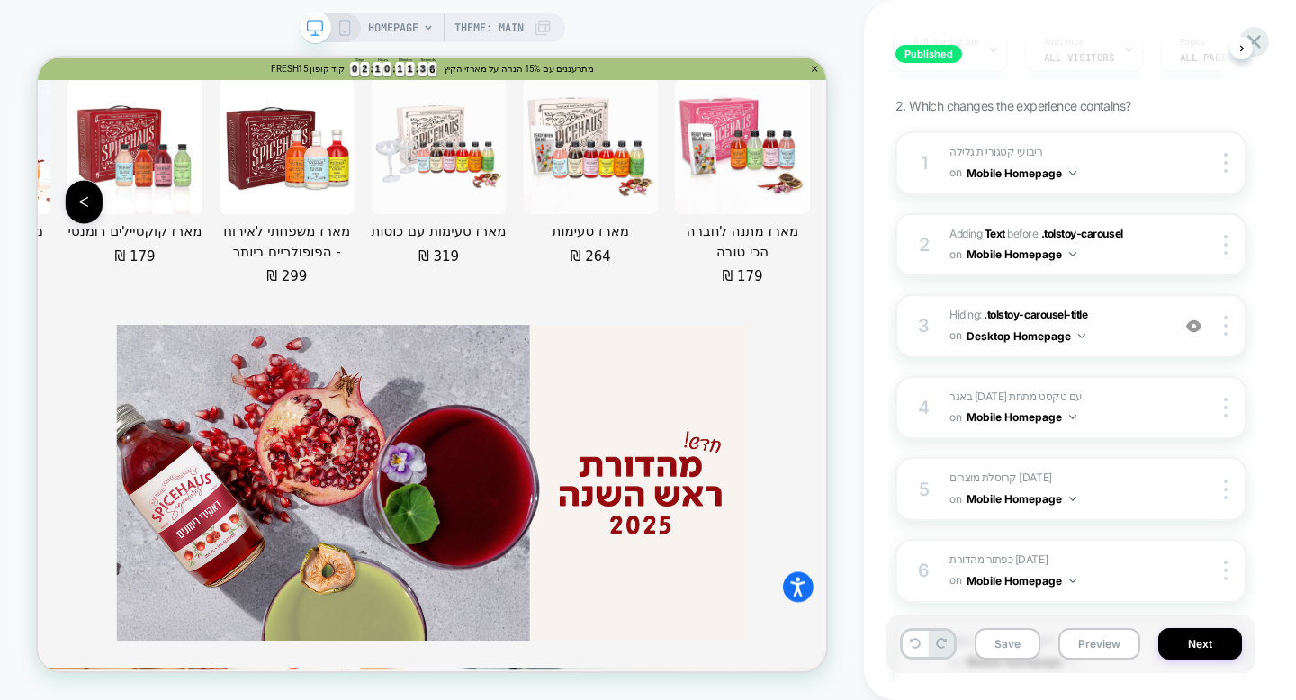
click at [1194, 324] on img at bounding box center [1194, 326] width 15 height 15
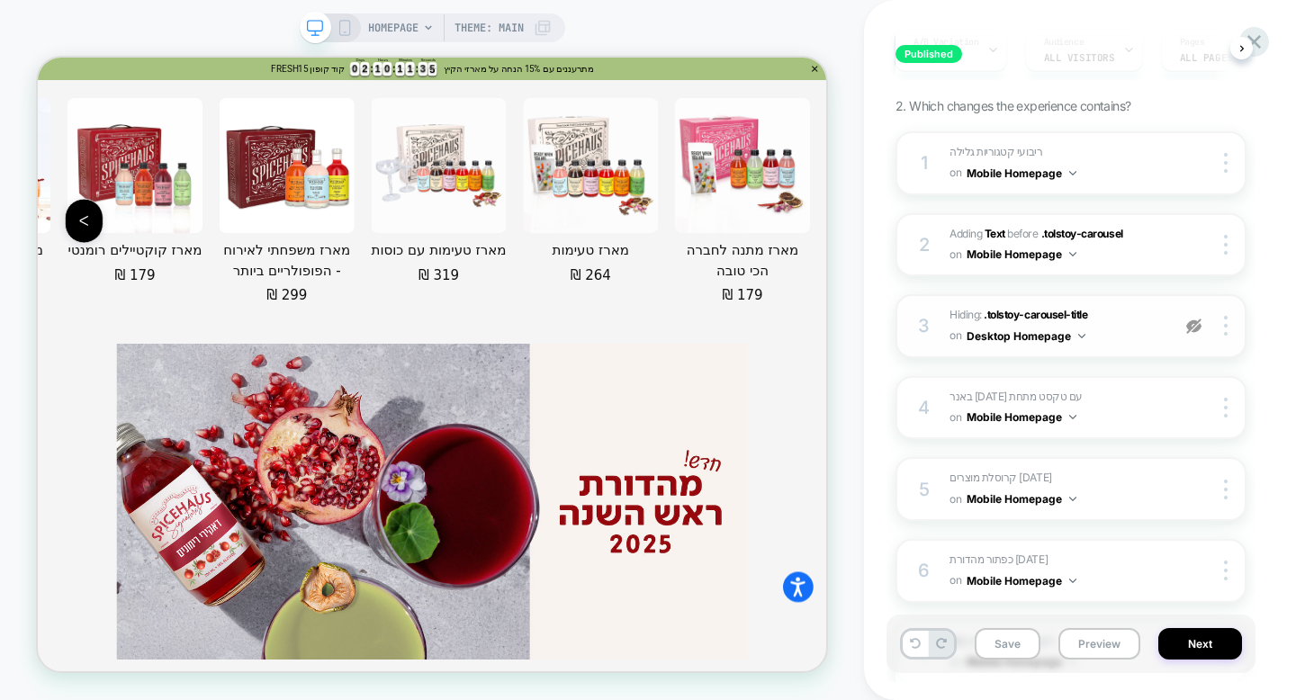
scroll to position [12131, 0]
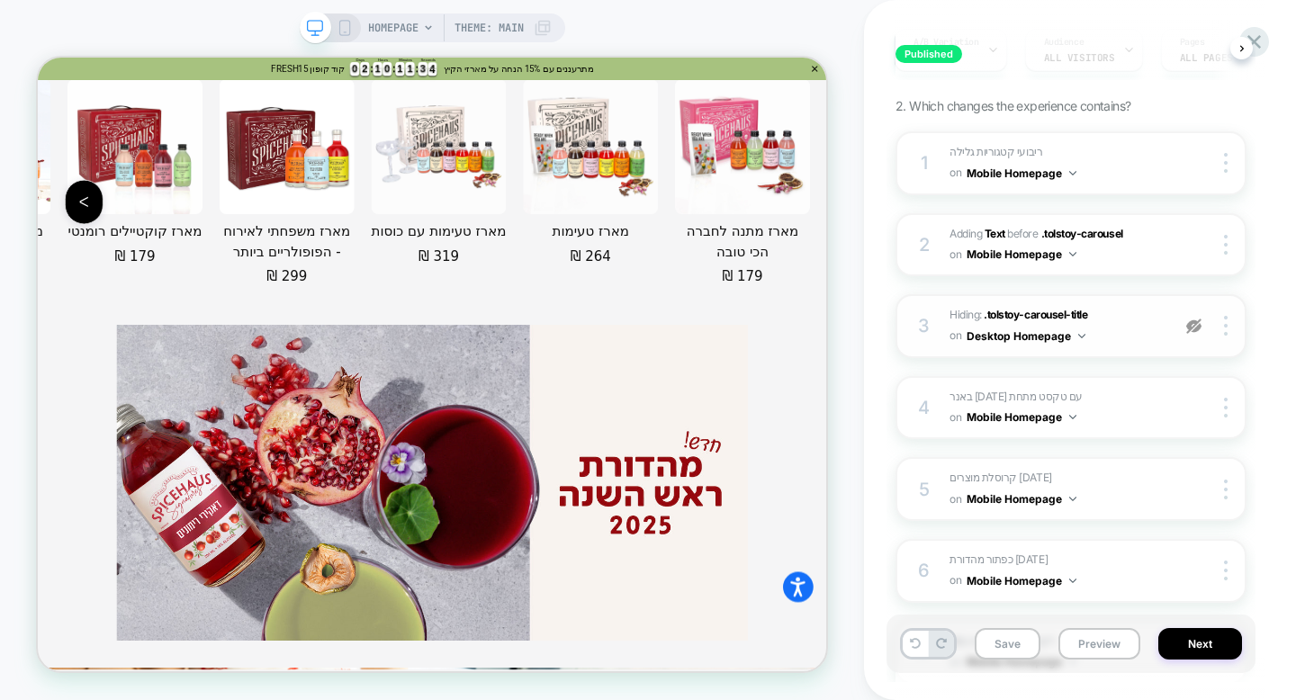
click at [1195, 323] on img at bounding box center [1194, 326] width 15 height 15
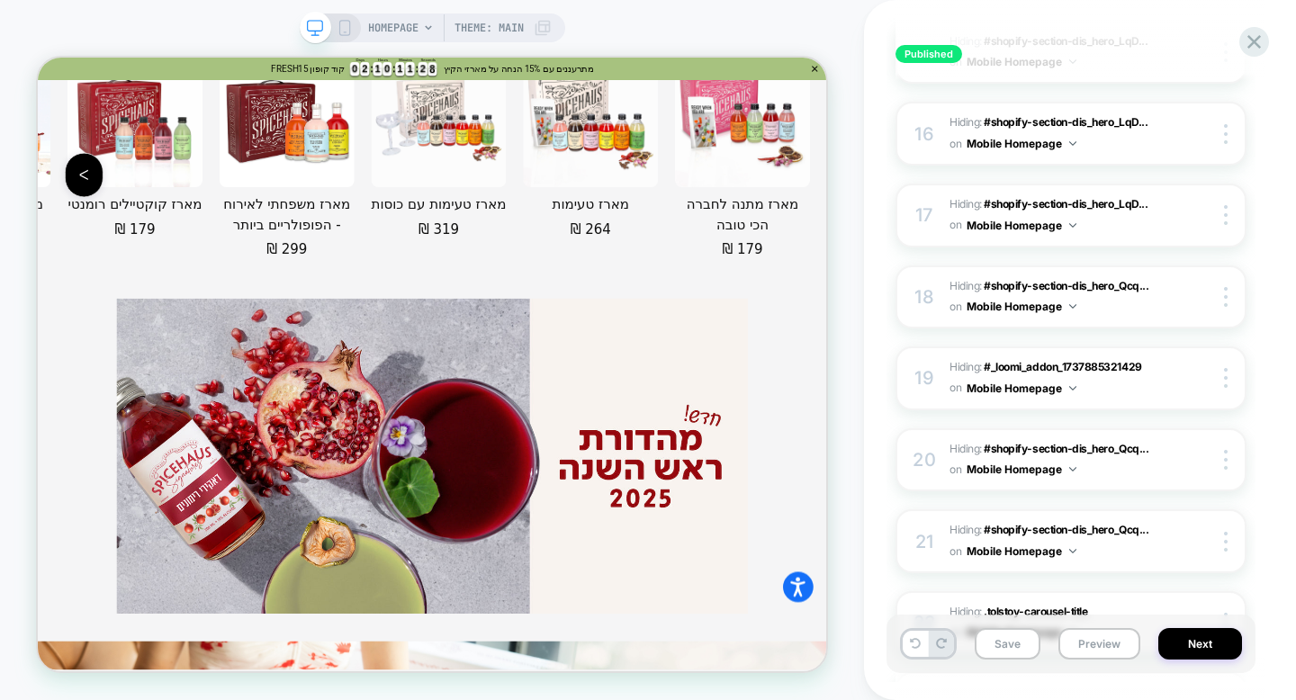
scroll to position [1435, 0]
click at [345, 29] on icon at bounding box center [345, 28] width 16 height 16
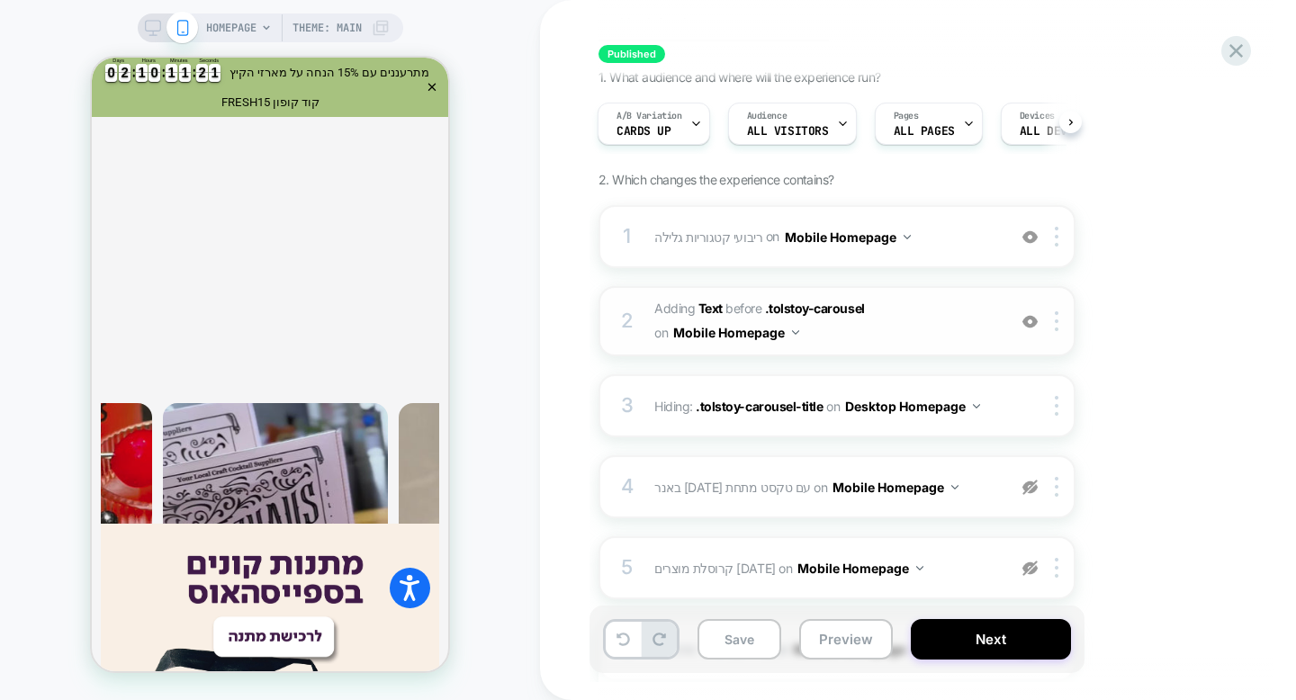
scroll to position [120, 0]
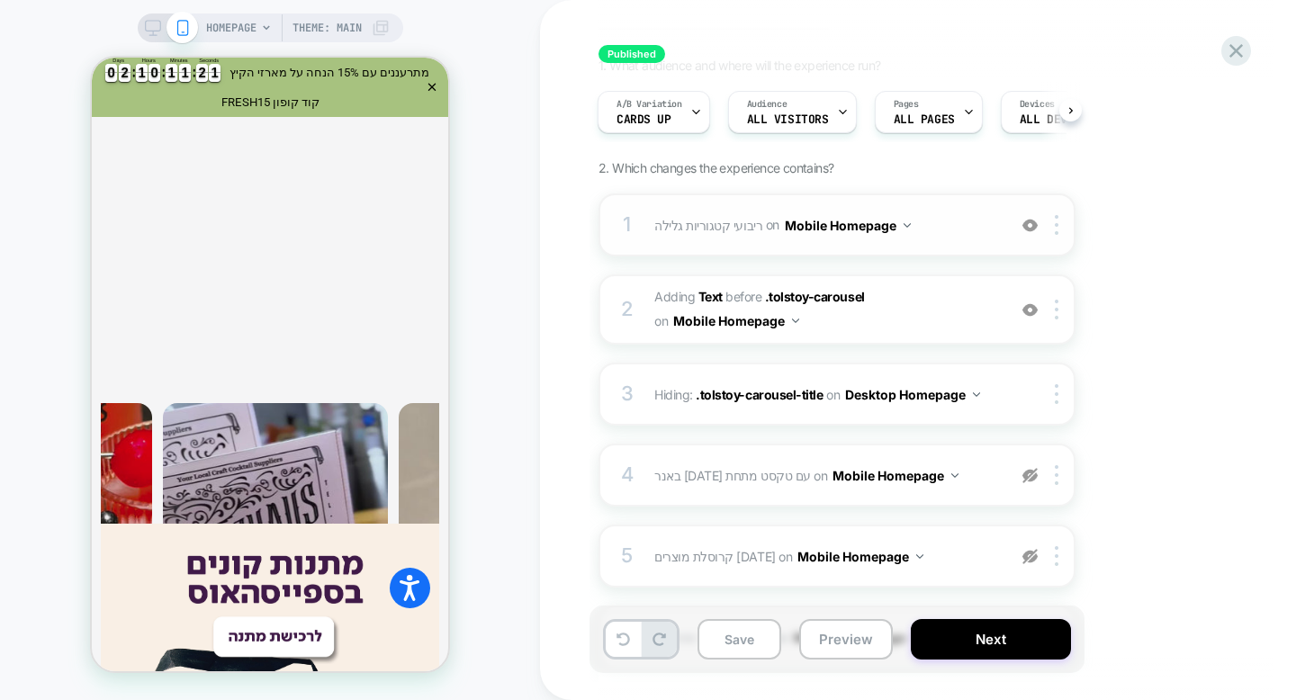
click at [916, 218] on span "ריבועי קטגוריות גלילה Adding Scrollable BEFORE #shopify-section-dis_custom_QcC7…" at bounding box center [825, 225] width 343 height 26
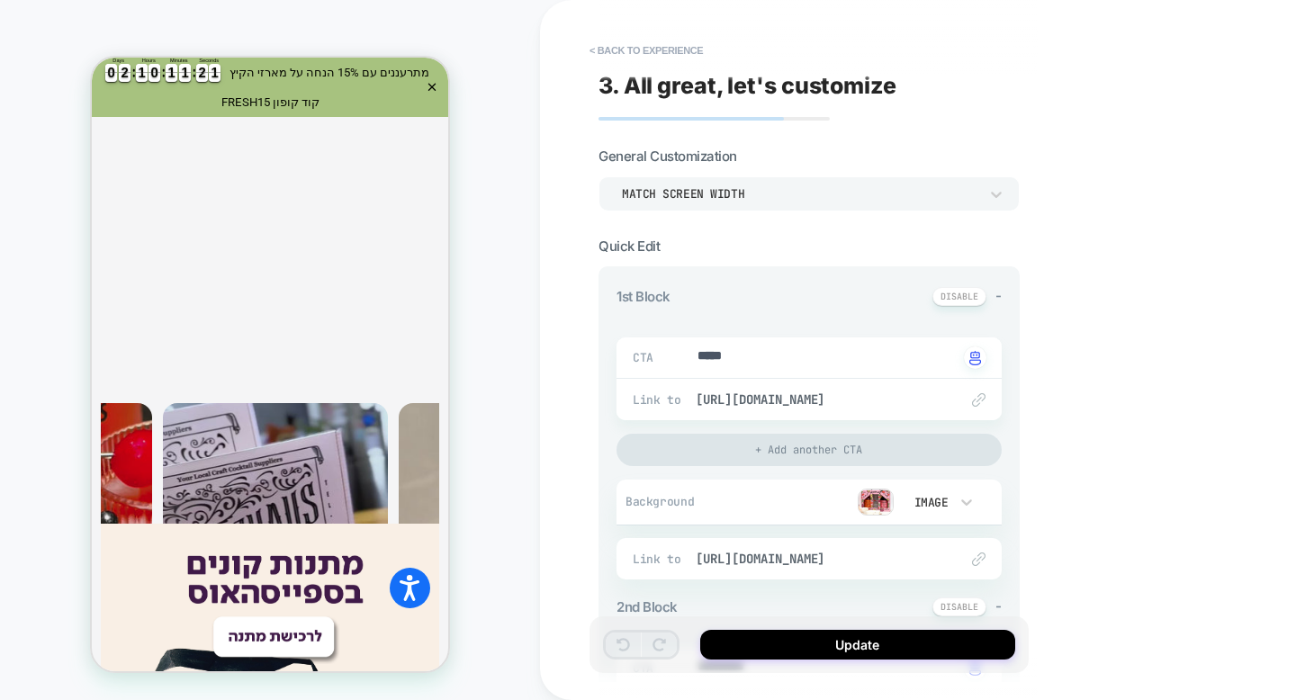
type textarea "*"
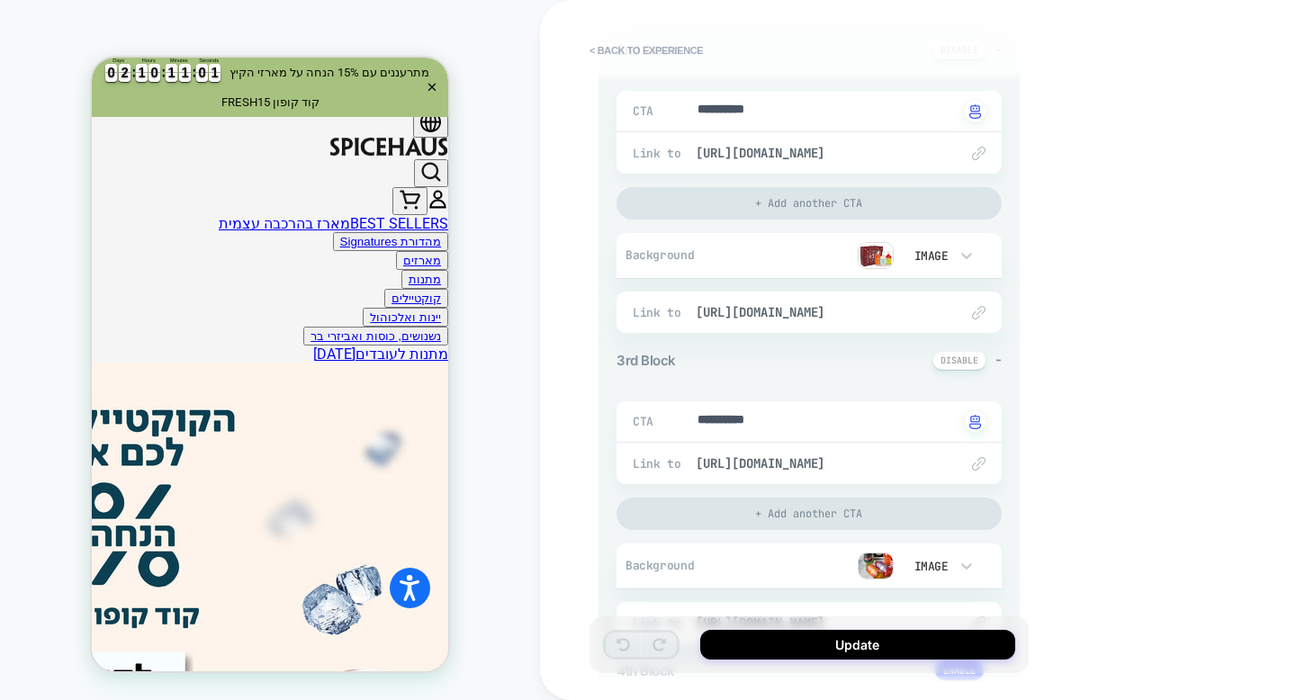
scroll to position [0, 0]
click at [652, 50] on button "< Back to experience" at bounding box center [646, 50] width 131 height 29
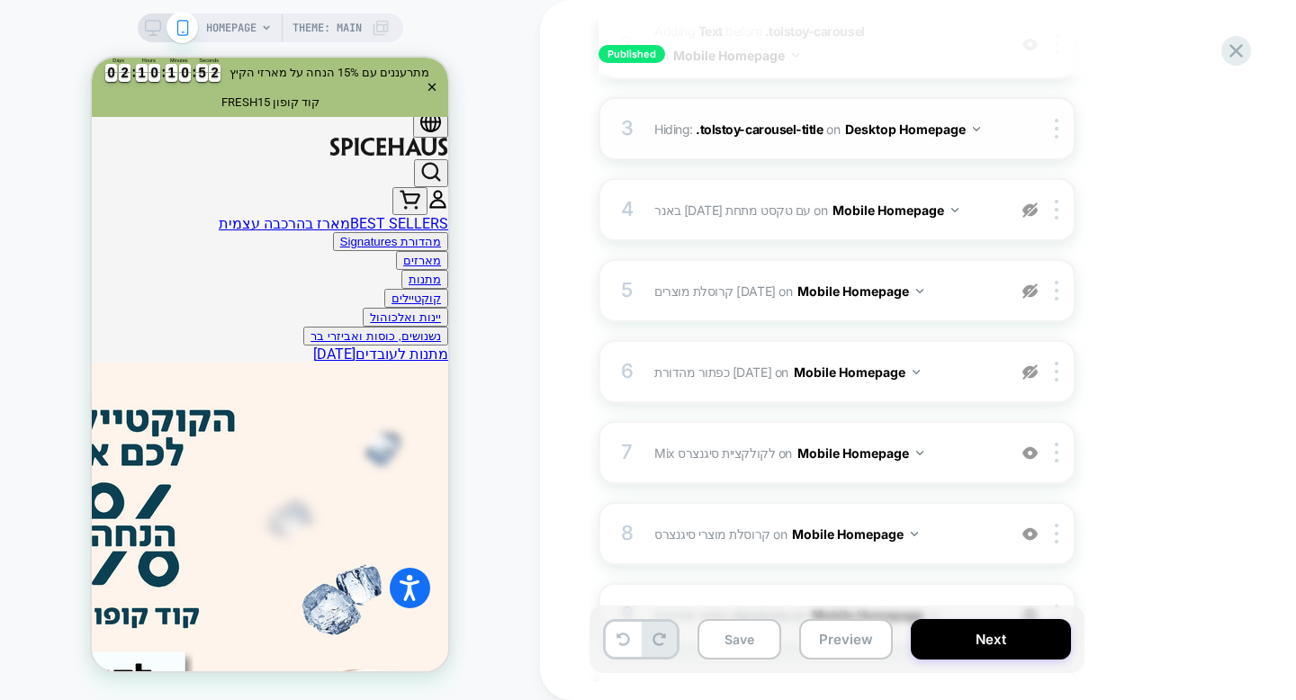
scroll to position [388, 0]
click at [1030, 210] on img at bounding box center [1030, 207] width 15 height 15
click at [1033, 204] on img at bounding box center [1030, 207] width 15 height 15
click at [978, 213] on span "באנר פסח עם טקסט מתחת Adding Mix AFTER .tolstoy-carousel on Mobile Homepage" at bounding box center [825, 207] width 343 height 26
click at [1031, 207] on img at bounding box center [1030, 207] width 15 height 15
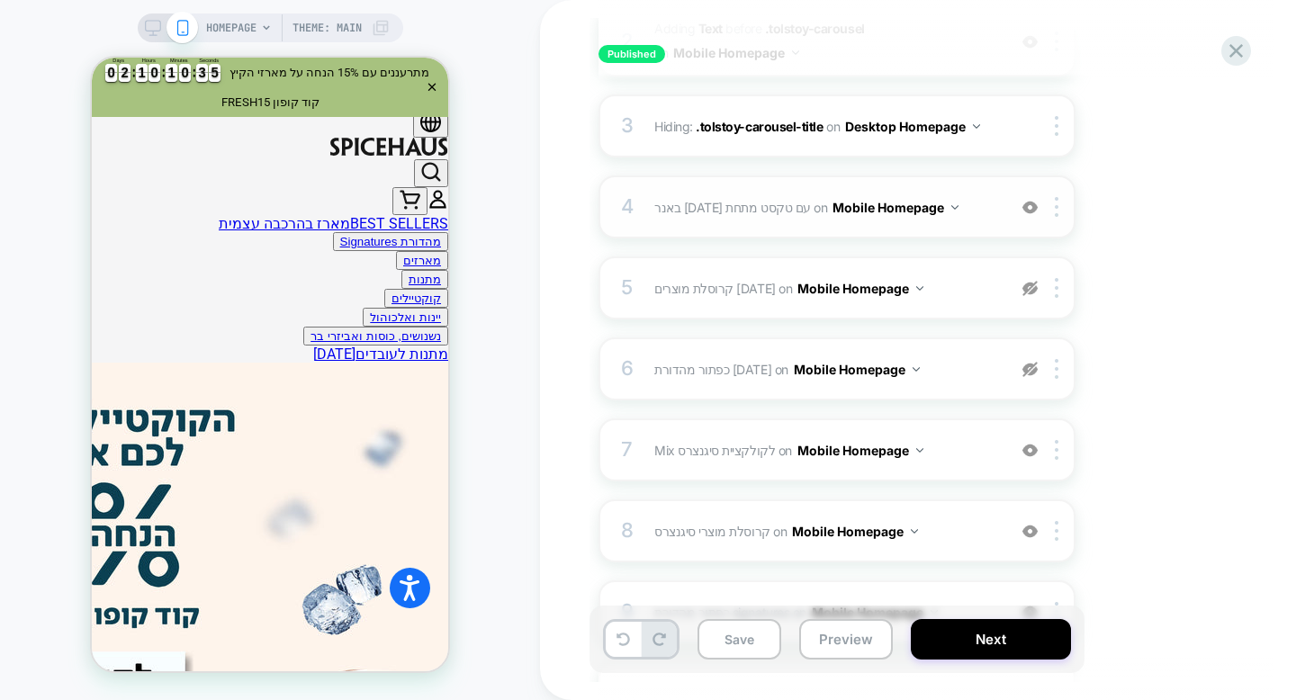
click at [961, 226] on div "4 באנר פסח עם טקסט מתחת Adding Mix AFTER .tolstoy-carousel on Mobile Homepage A…" at bounding box center [837, 207] width 477 height 63
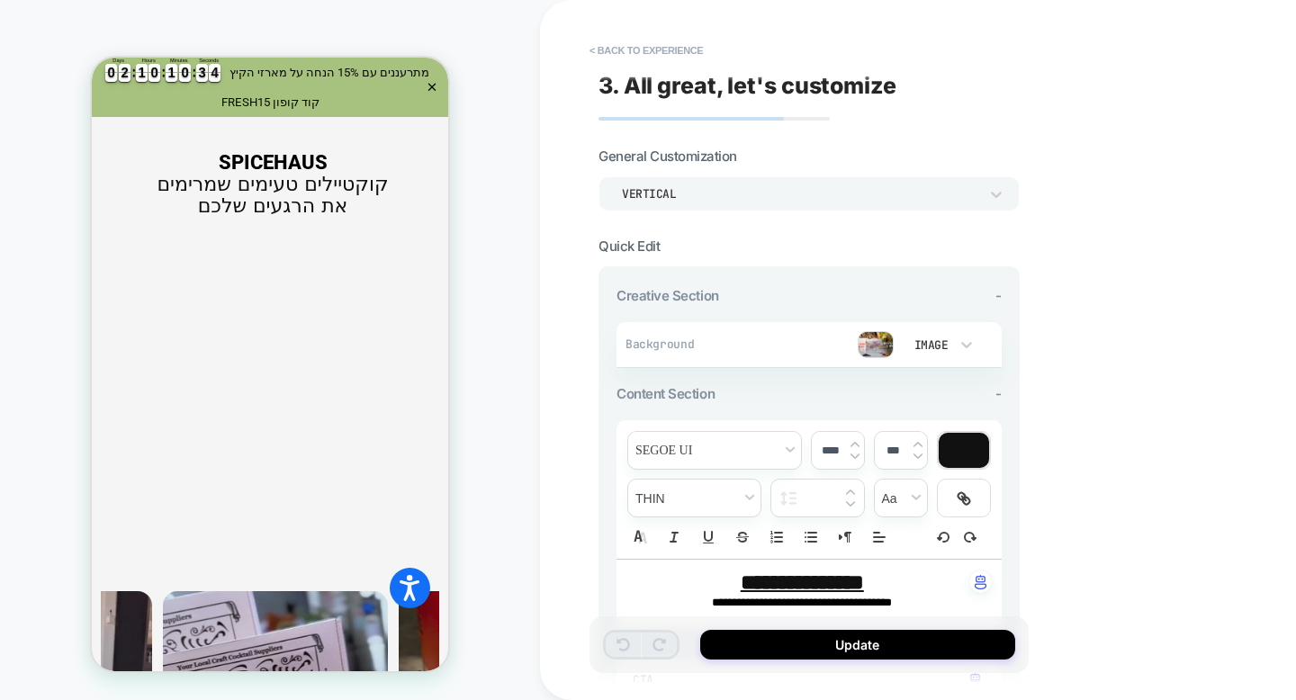
scroll to position [2537, 0]
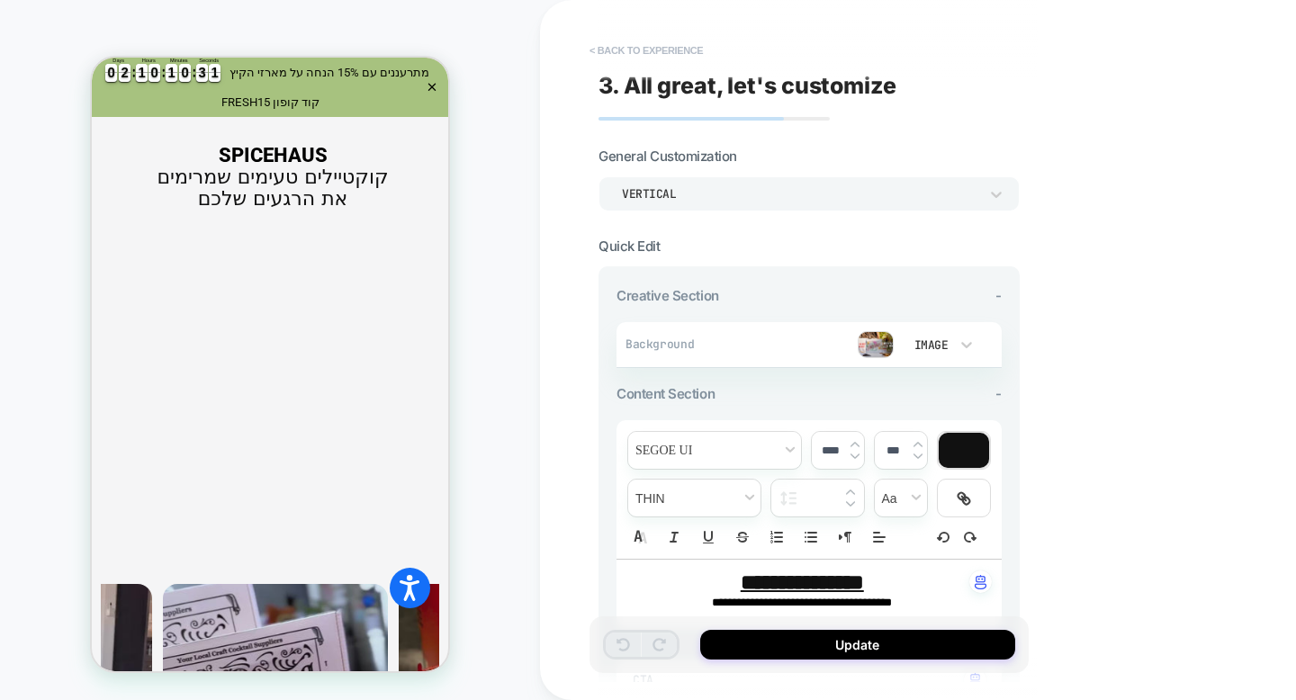
click at [634, 53] on button "< Back to experience" at bounding box center [646, 50] width 131 height 29
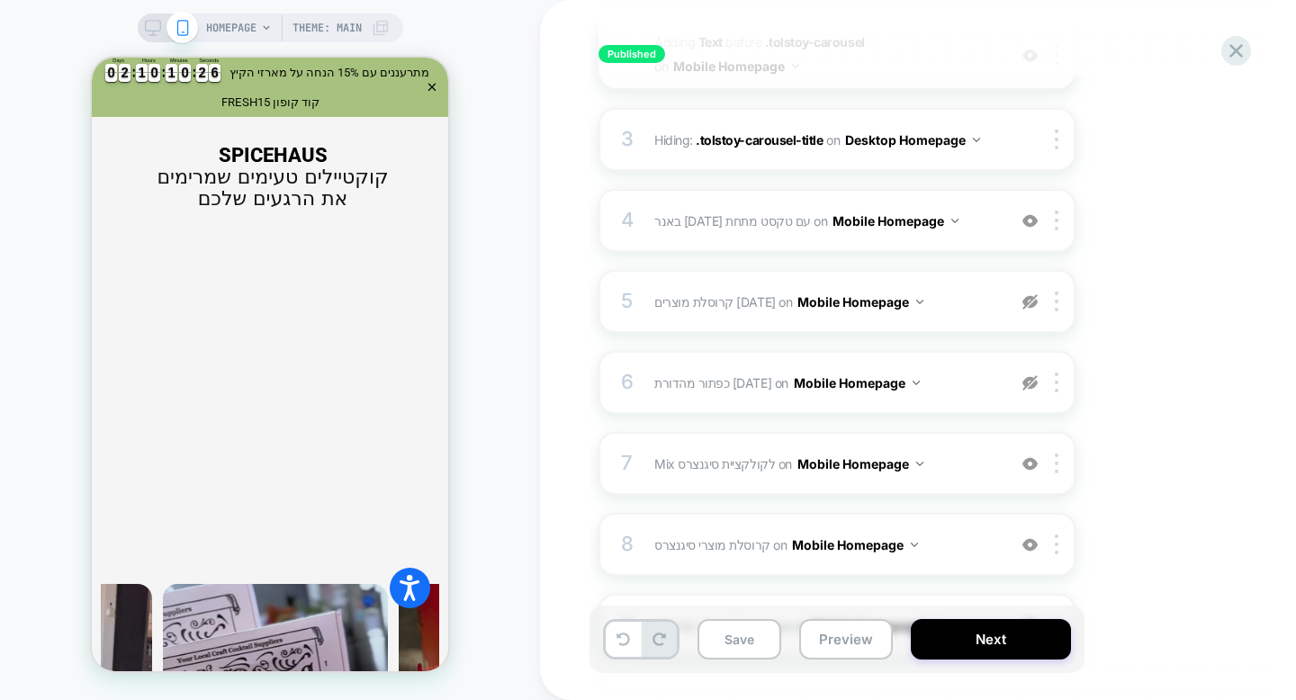
scroll to position [375, 0]
click at [1033, 216] on img at bounding box center [1030, 219] width 15 height 15
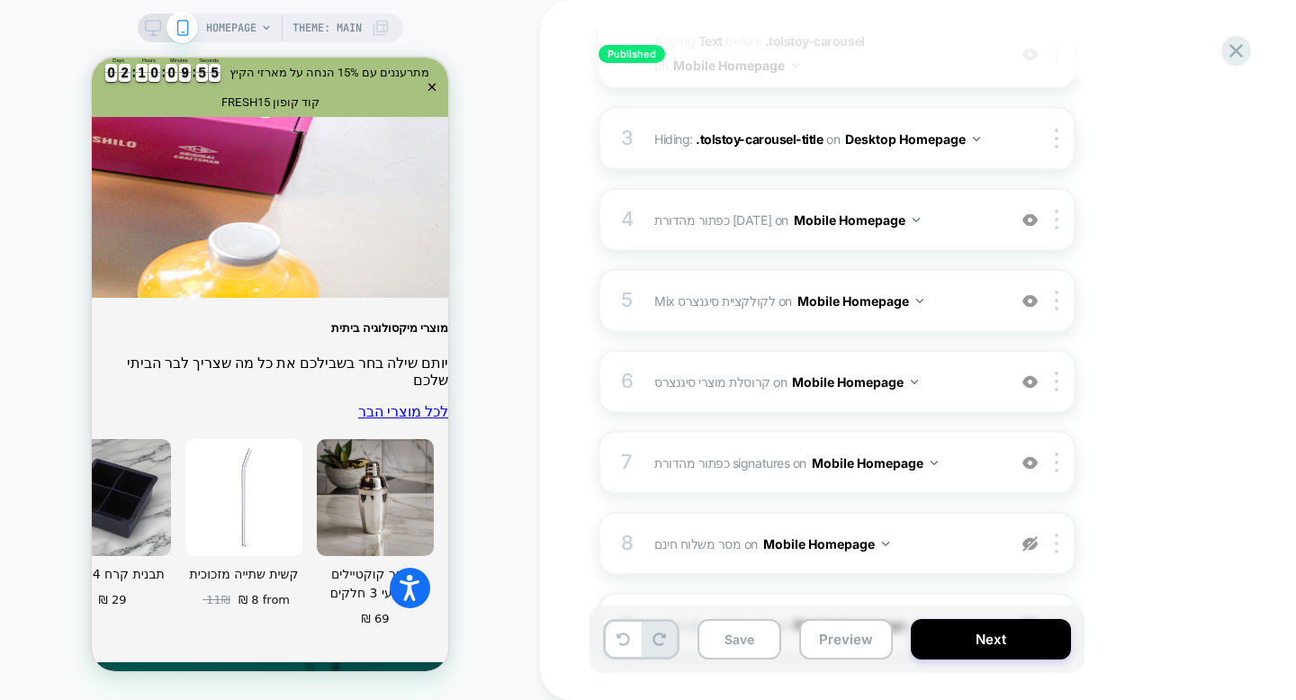
scroll to position [6829, 0]
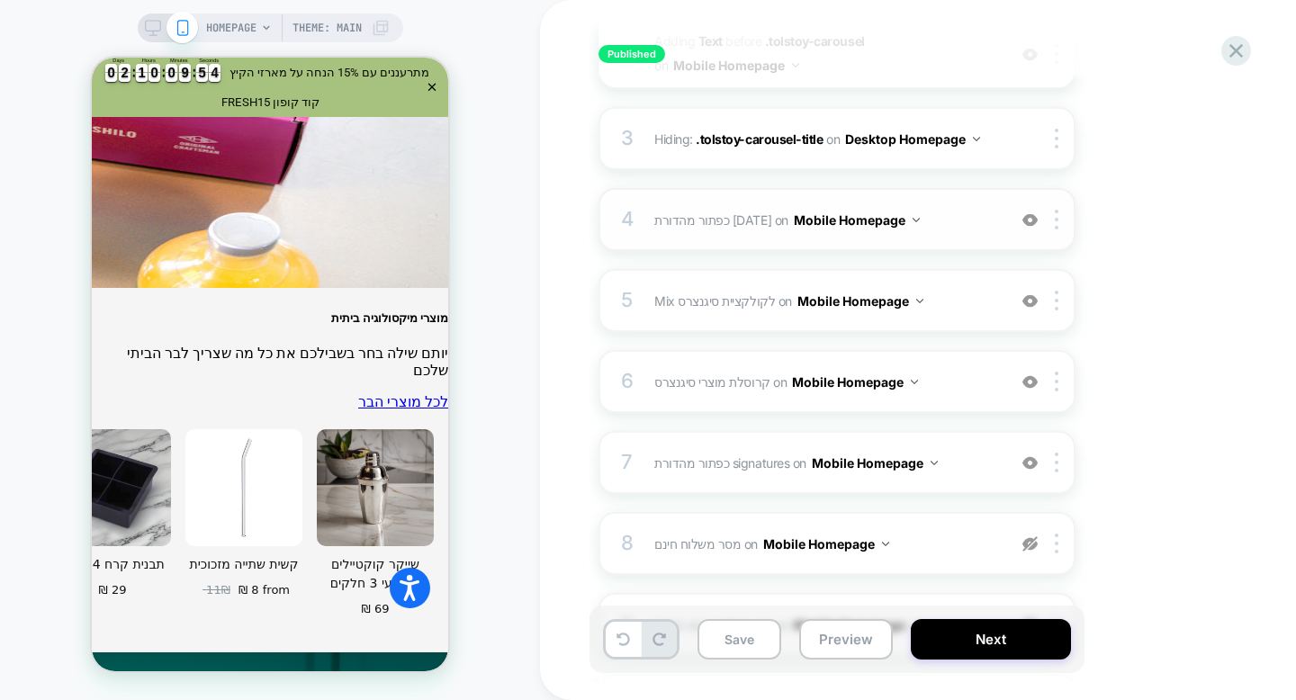
click at [1030, 216] on img at bounding box center [1030, 219] width 15 height 15
click at [0, 0] on img at bounding box center [0, 0] width 0 height 0
click at [997, 227] on span "כפתור מהדורת פסח 2025 Adding Text AFTER #_loomi_addon_1737890567430 on Mobile H…" at bounding box center [825, 220] width 343 height 26
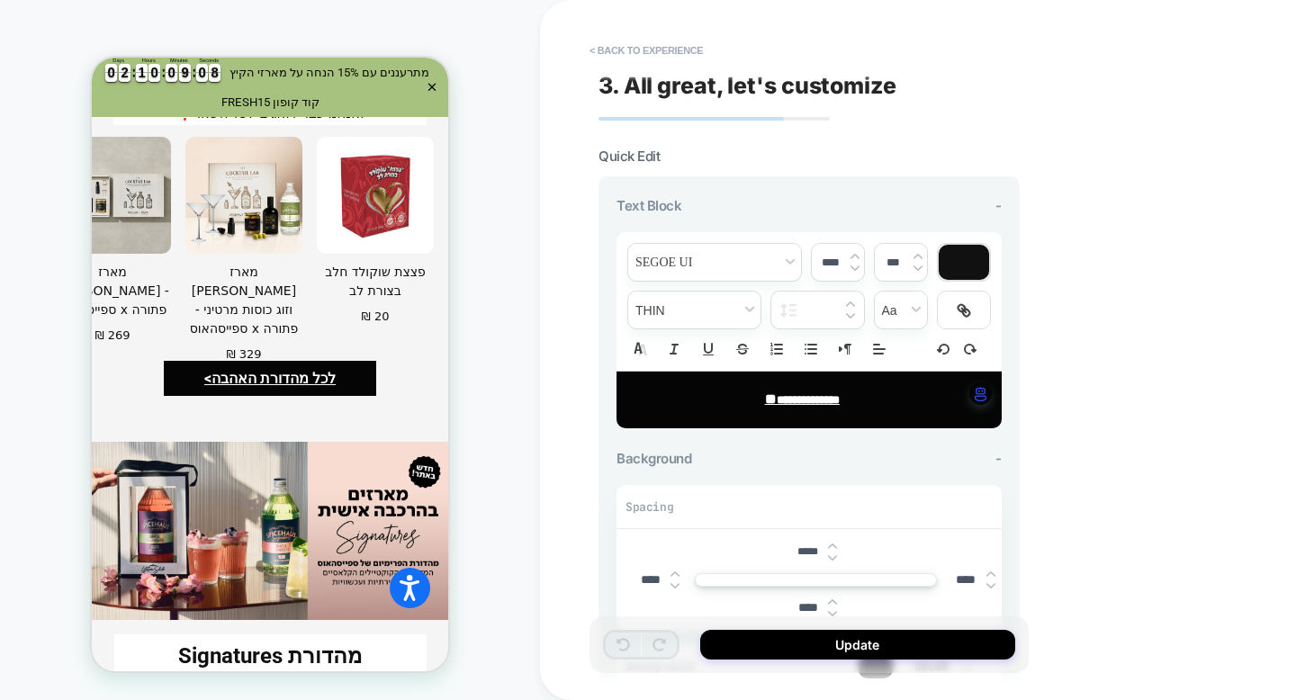
scroll to position [3885, 0]
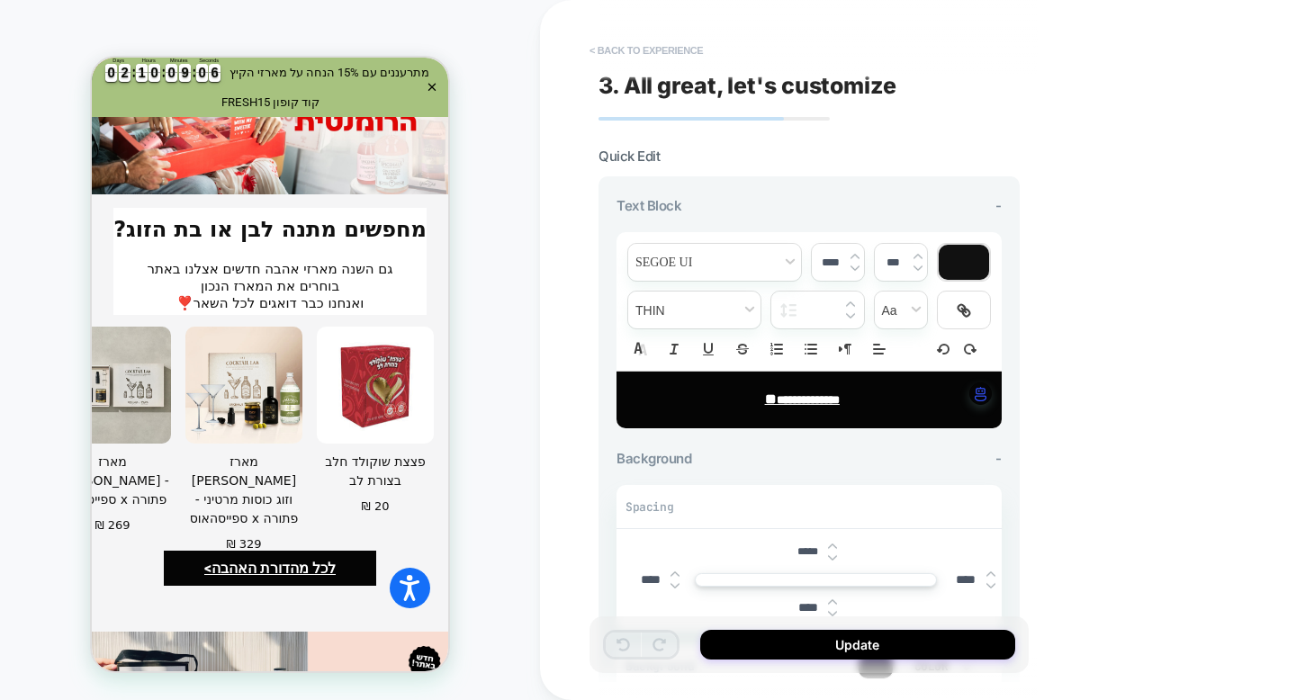
click at [637, 51] on button "< Back to experience" at bounding box center [646, 50] width 131 height 29
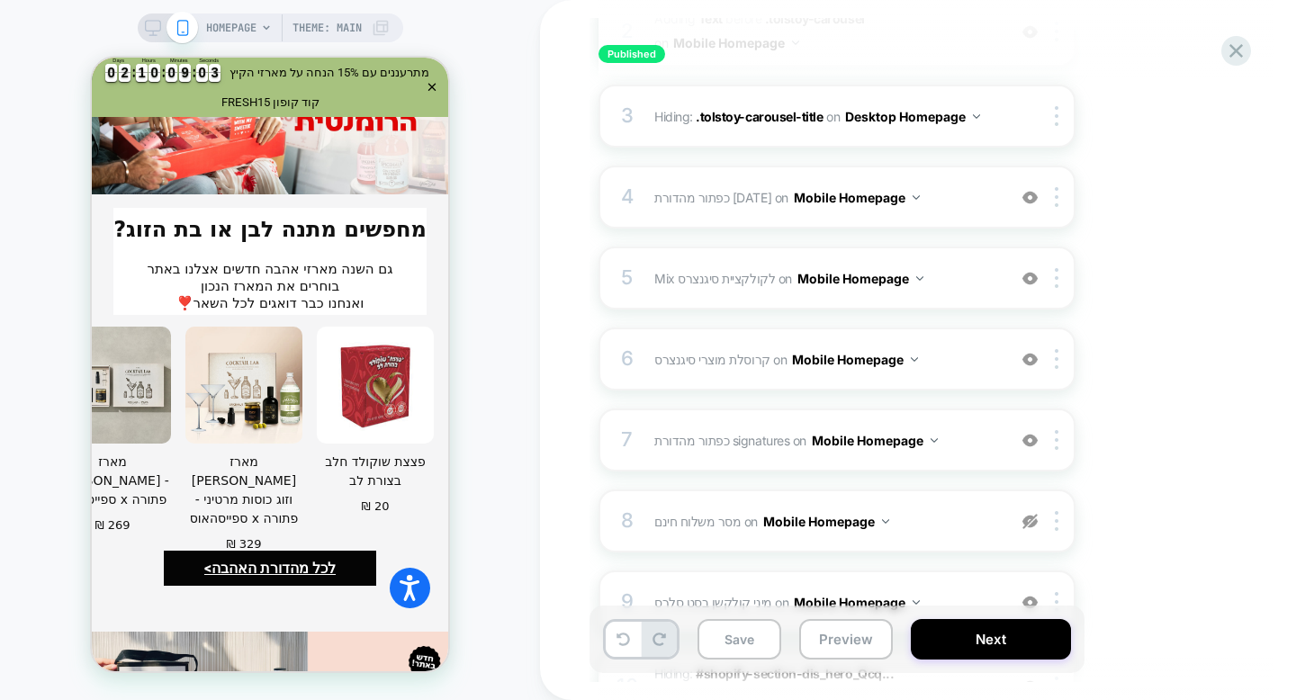
scroll to position [418, 0]
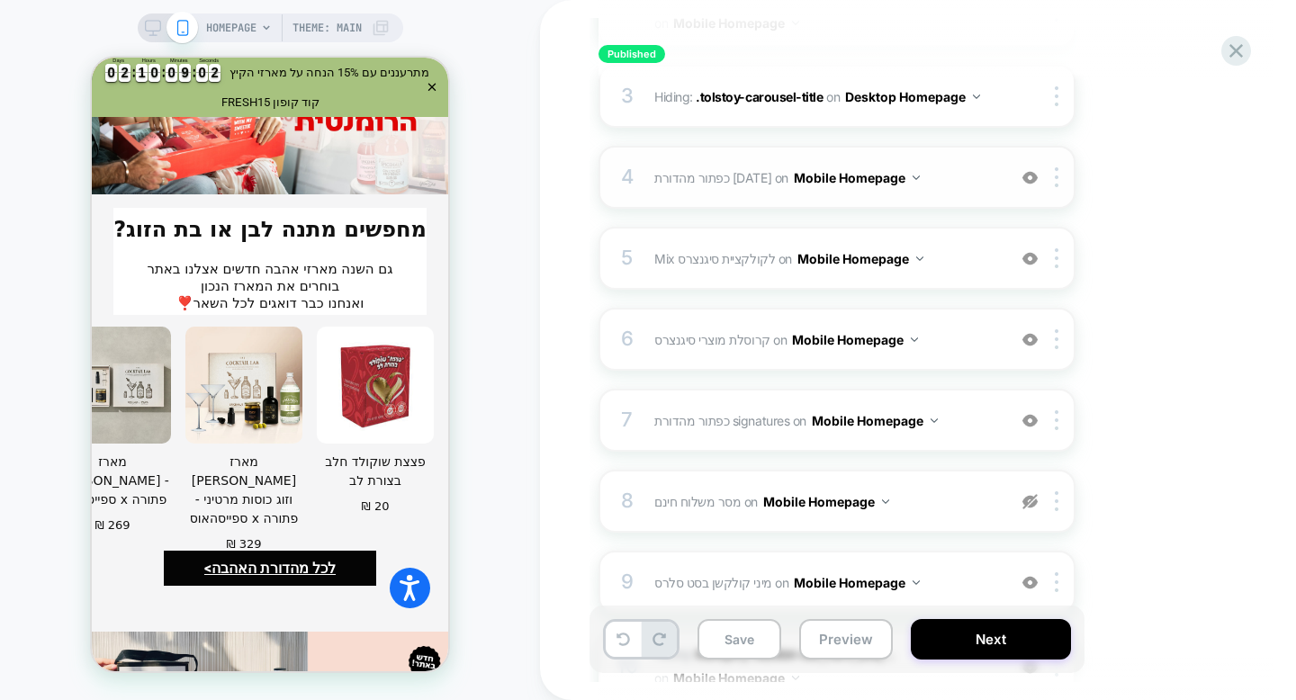
click at [997, 185] on div "4 כפתור מהדורת פסח 2025 Adding Text AFTER #_loomi_addon_1737890567430 on Mobile…" at bounding box center [837, 177] width 477 height 63
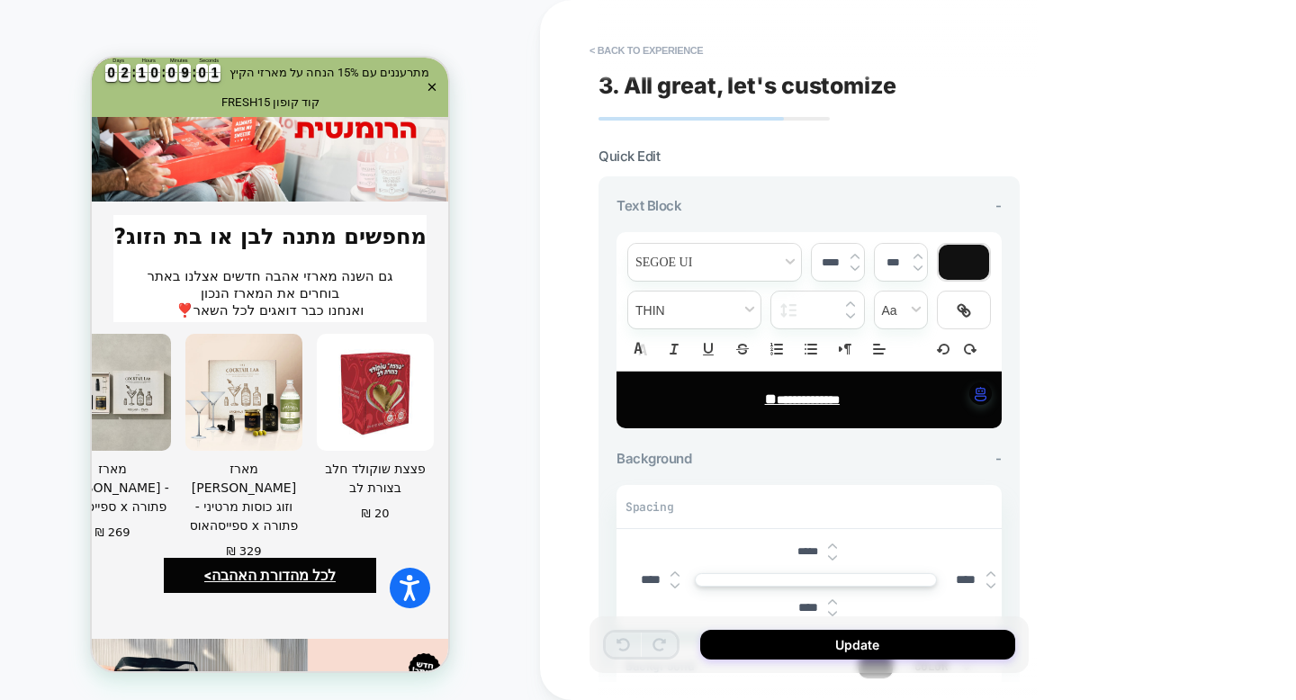
scroll to position [3885, 0]
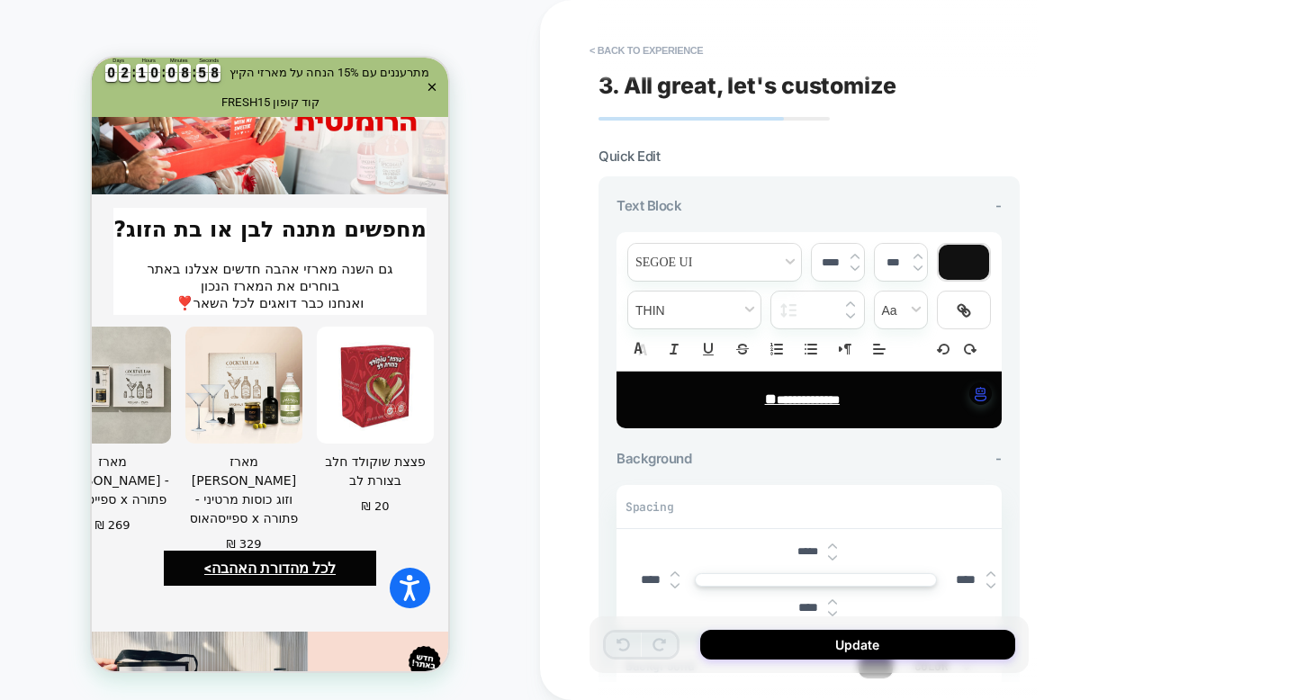
click at [791, 400] on u "**********" at bounding box center [808, 400] width 63 height 12
type input "****"
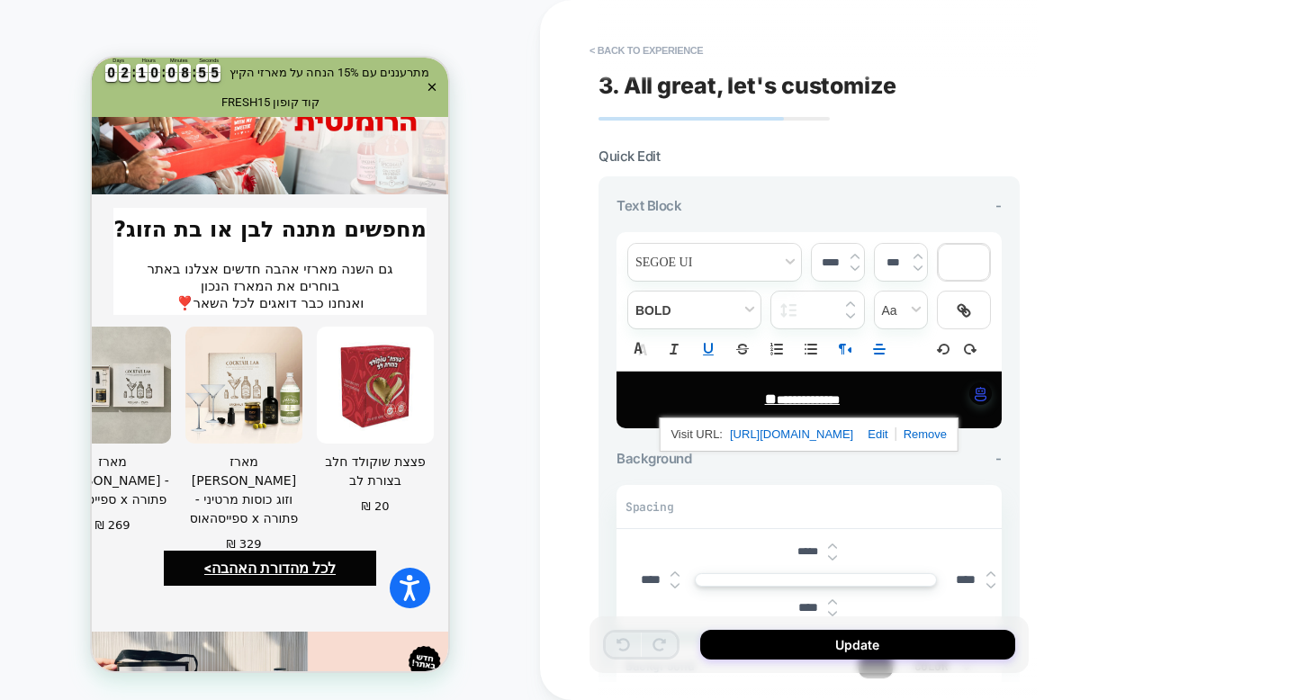
click at [797, 436] on link "[URL][DOMAIN_NAME]" at bounding box center [791, 434] width 123 height 23
click at [667, 55] on button "< Back to experience" at bounding box center [646, 50] width 131 height 29
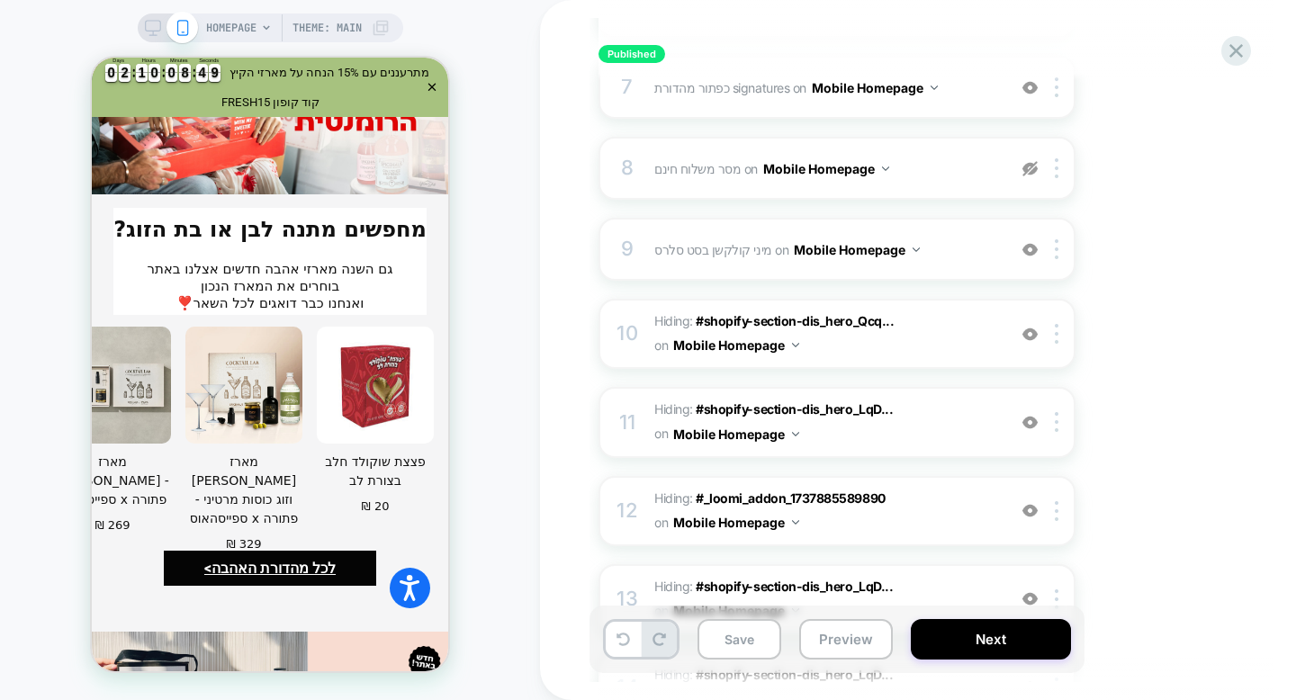
scroll to position [824, 0]
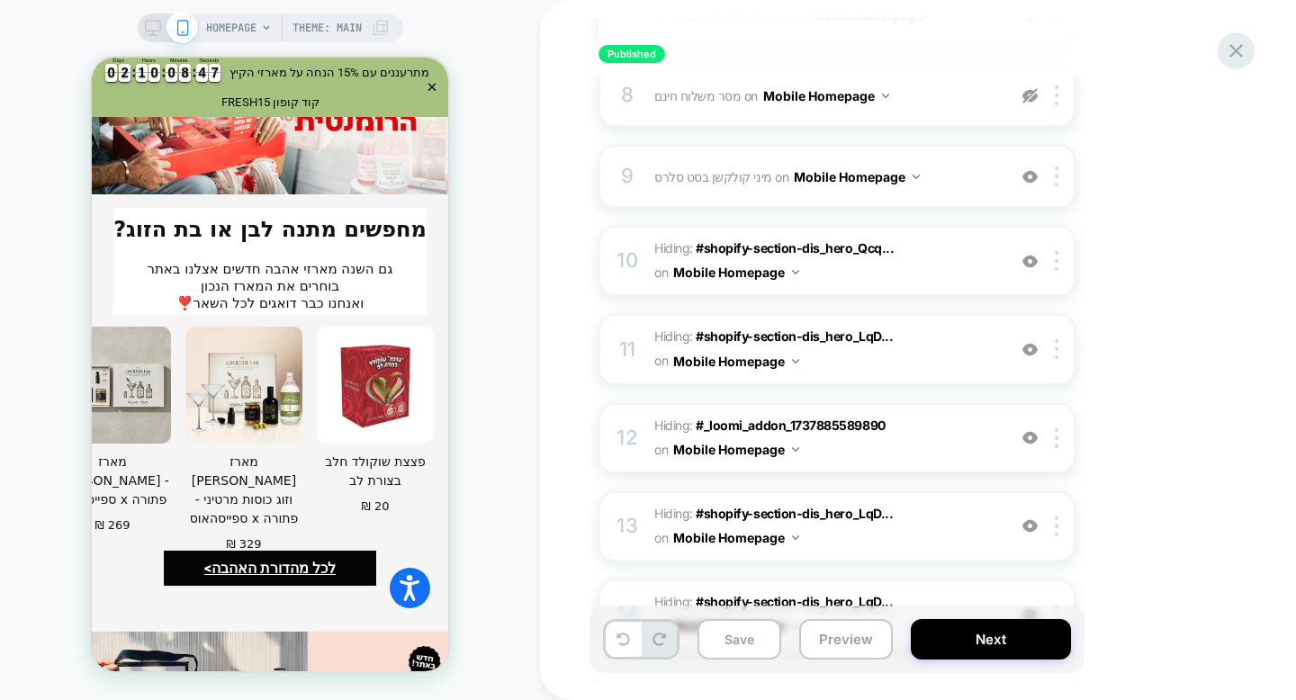
click at [1232, 49] on icon at bounding box center [1236, 51] width 24 height 24
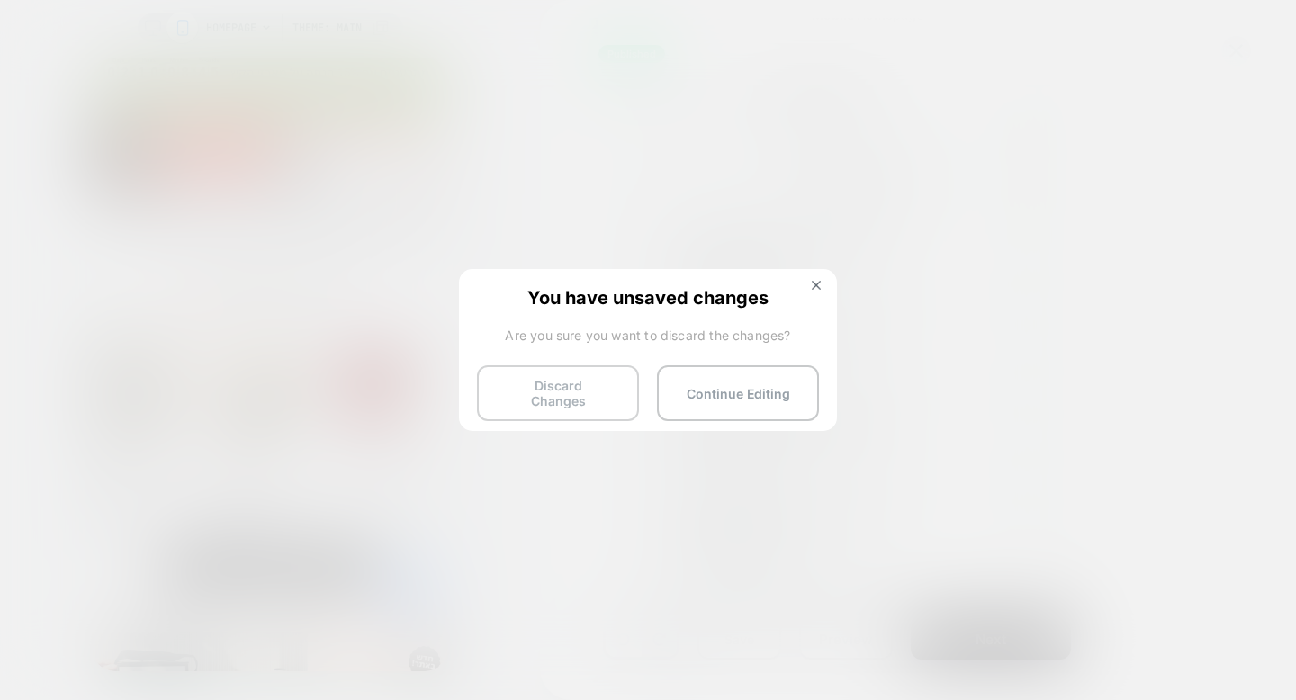
click at [555, 389] on button "Discard Changes" at bounding box center [558, 393] width 162 height 56
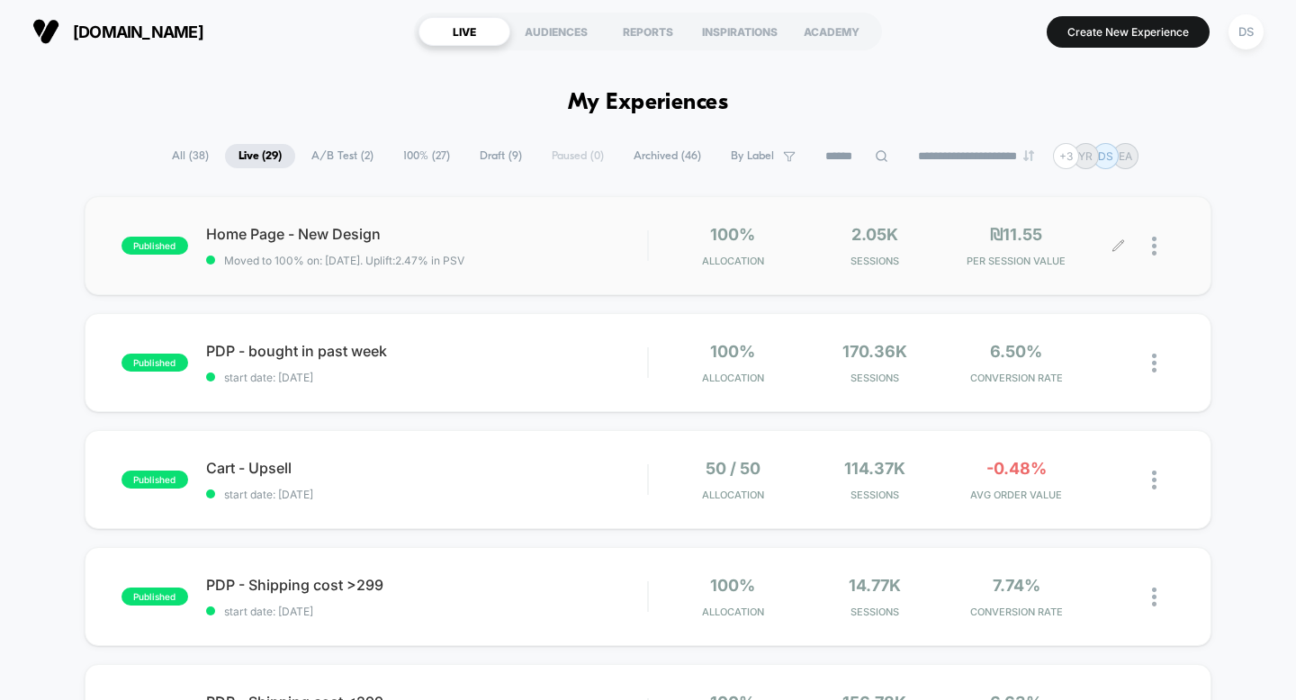
click at [1158, 240] on div at bounding box center [1163, 246] width 23 height 42
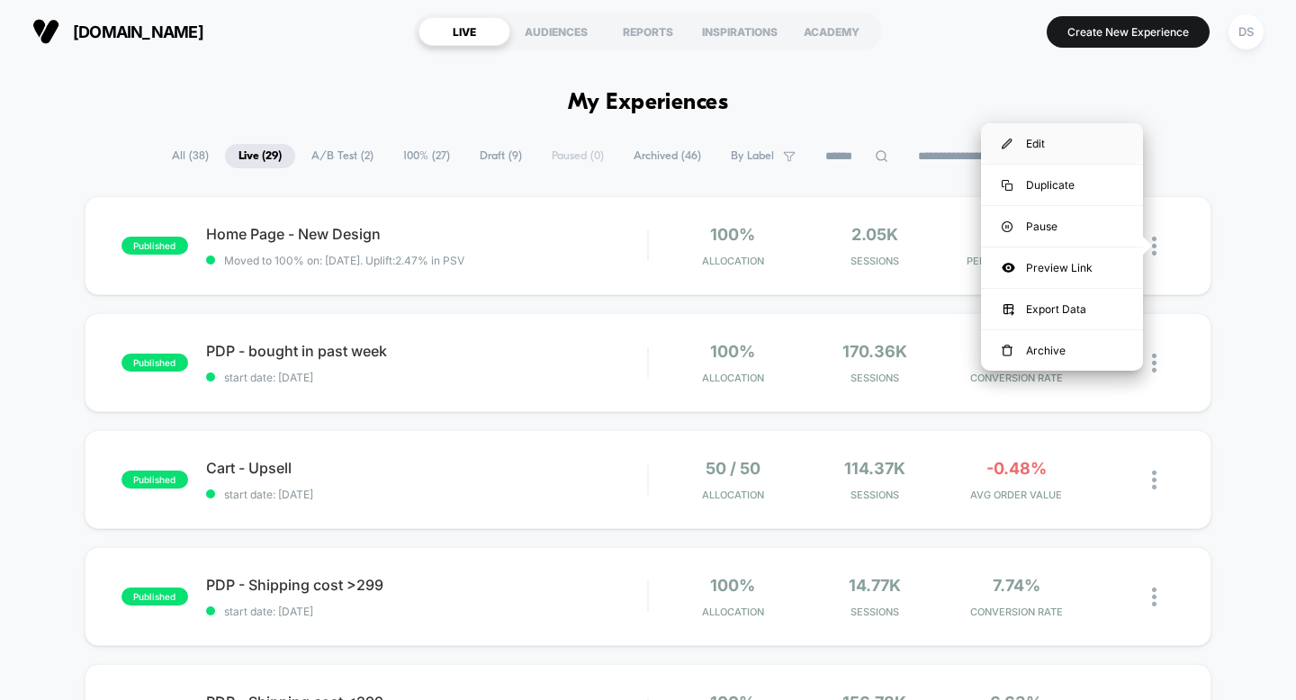
click at [1102, 150] on div "Edit" at bounding box center [1062, 143] width 162 height 41
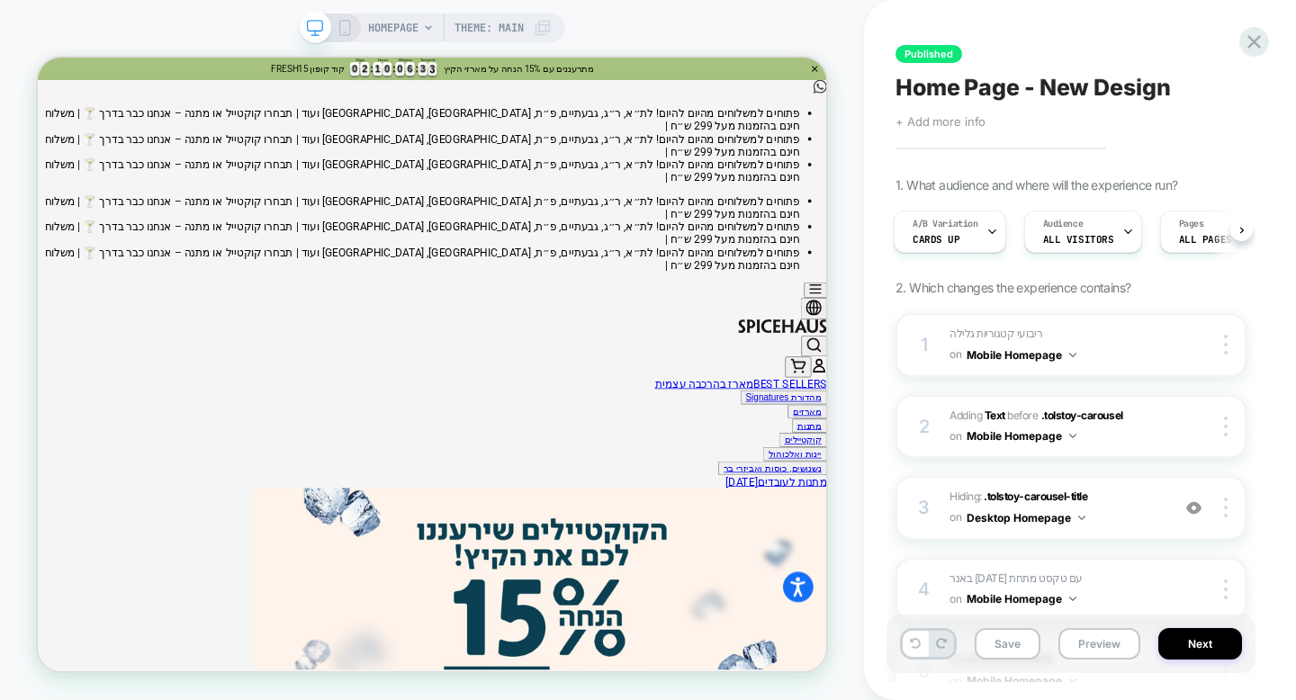
click at [930, 125] on span "+ Add more info" at bounding box center [941, 121] width 90 height 14
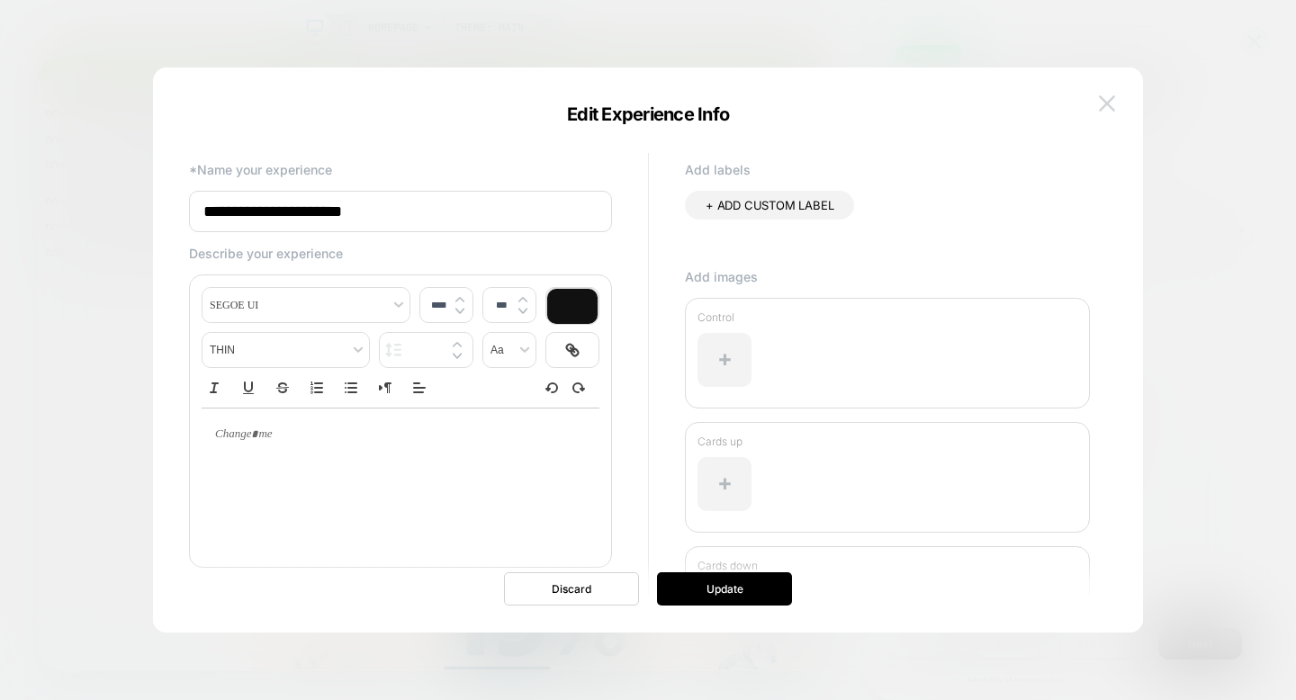
click at [1112, 104] on img at bounding box center [1107, 102] width 16 height 15
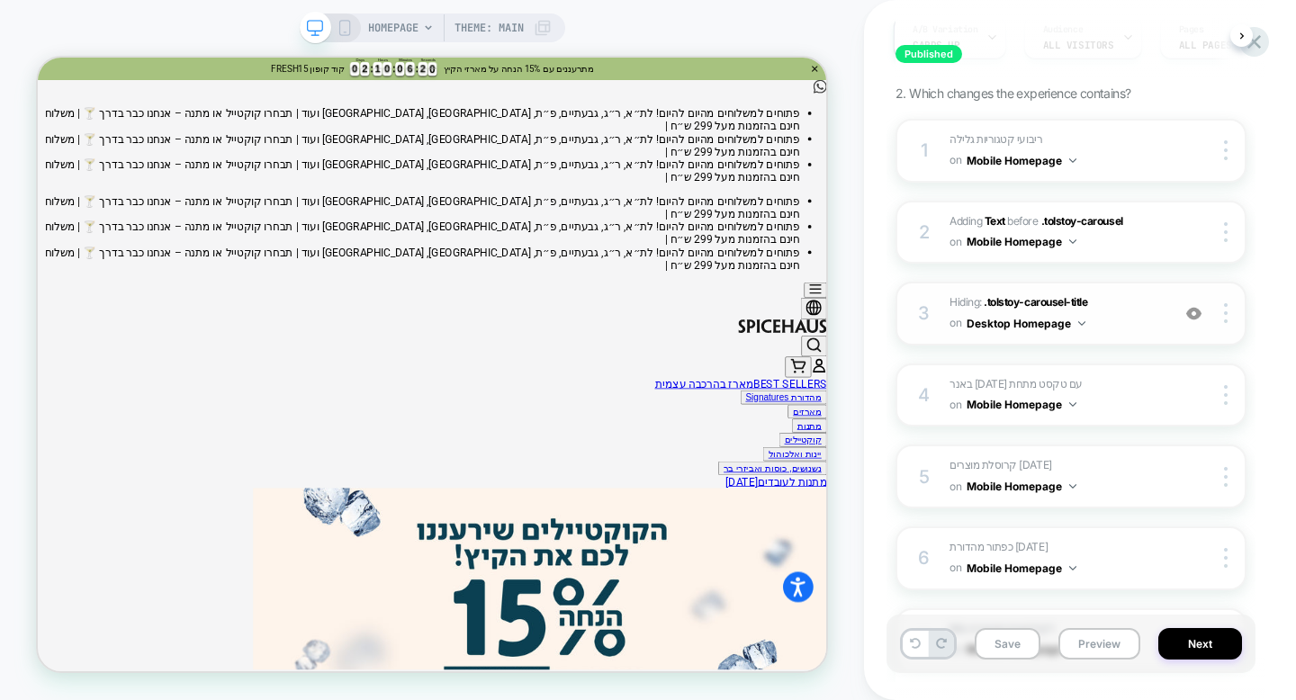
scroll to position [202, 0]
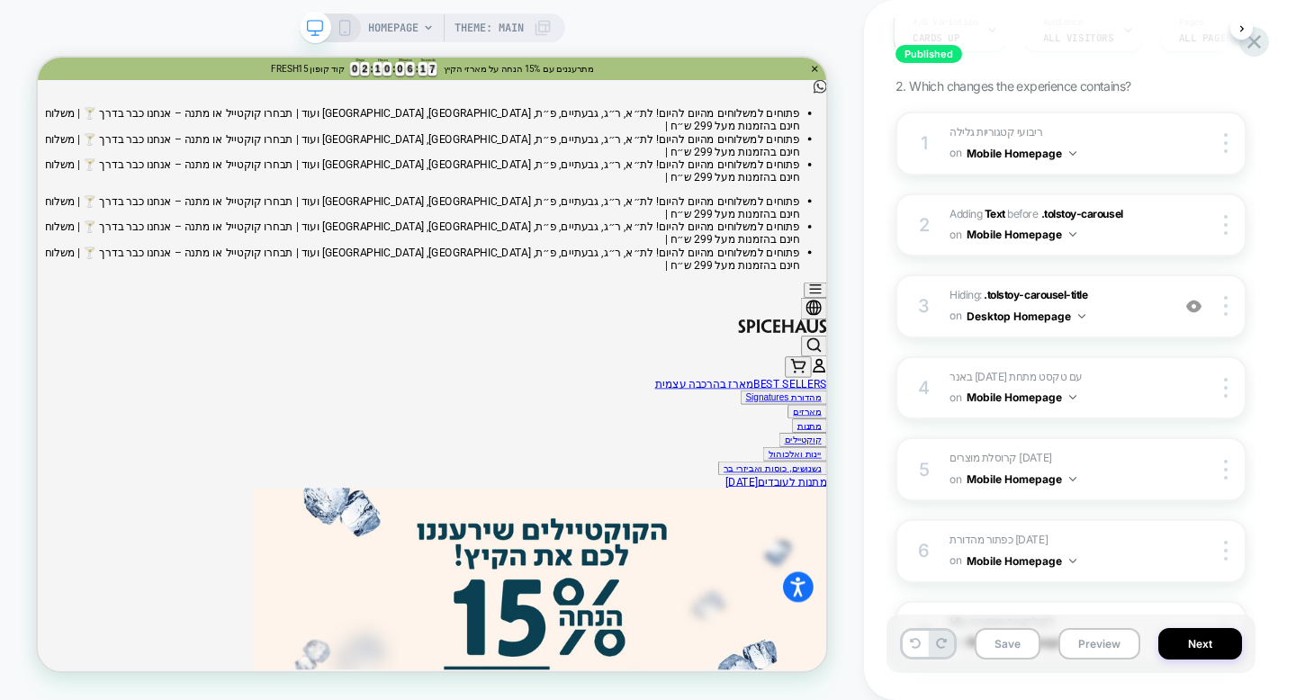
click at [342, 32] on icon at bounding box center [345, 28] width 16 height 16
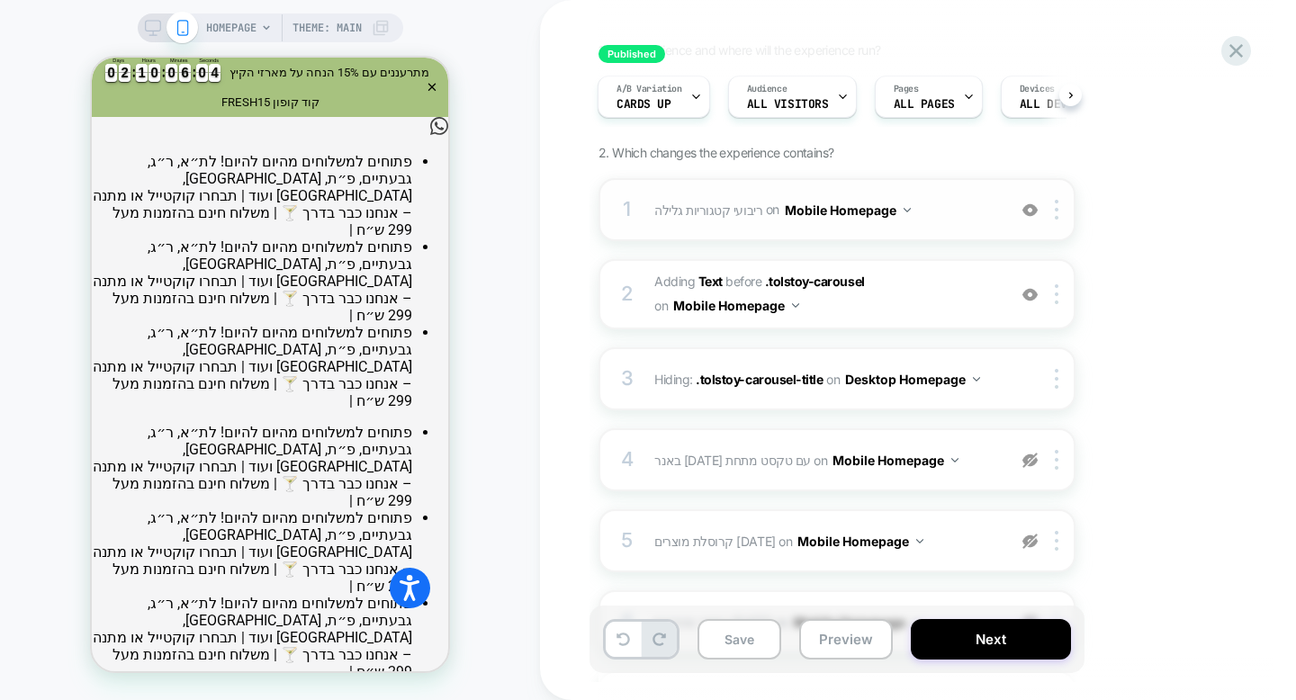
scroll to position [139, 0]
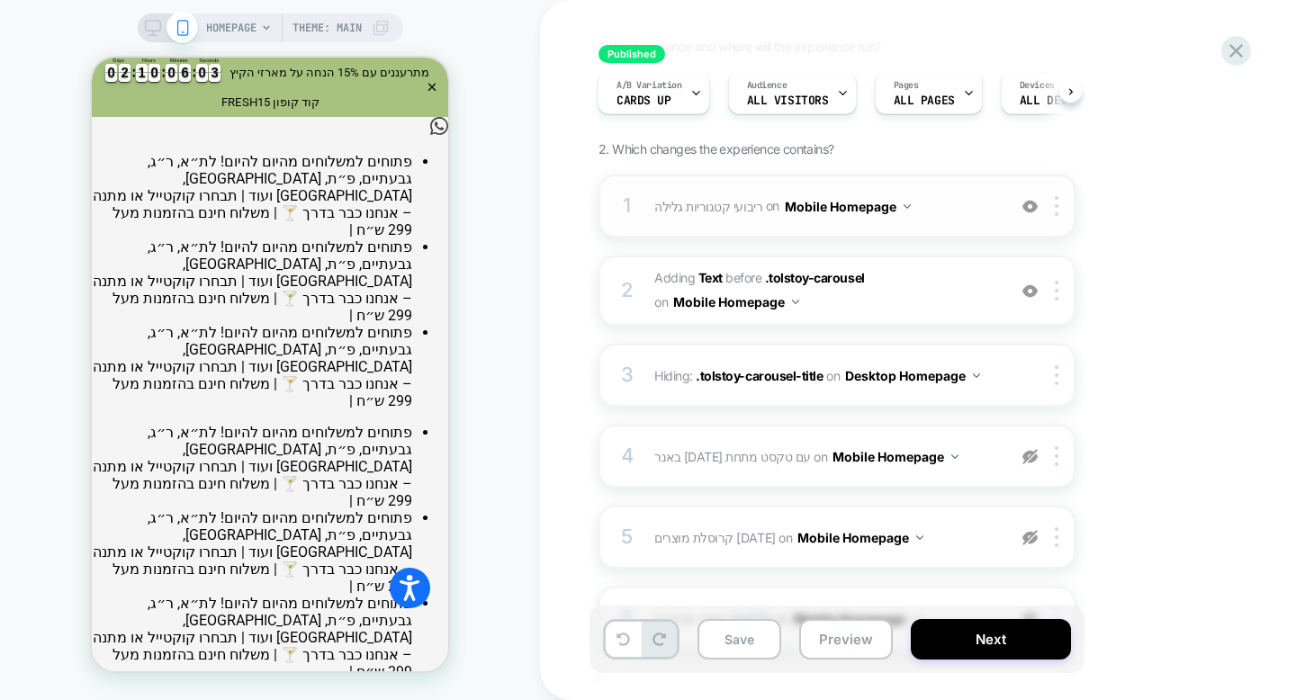
click at [954, 230] on div "1 ריבועי קטגוריות גלילה Adding Scrollable BEFORE #shopify-section-dis_custom_Qc…" at bounding box center [837, 206] width 477 height 63
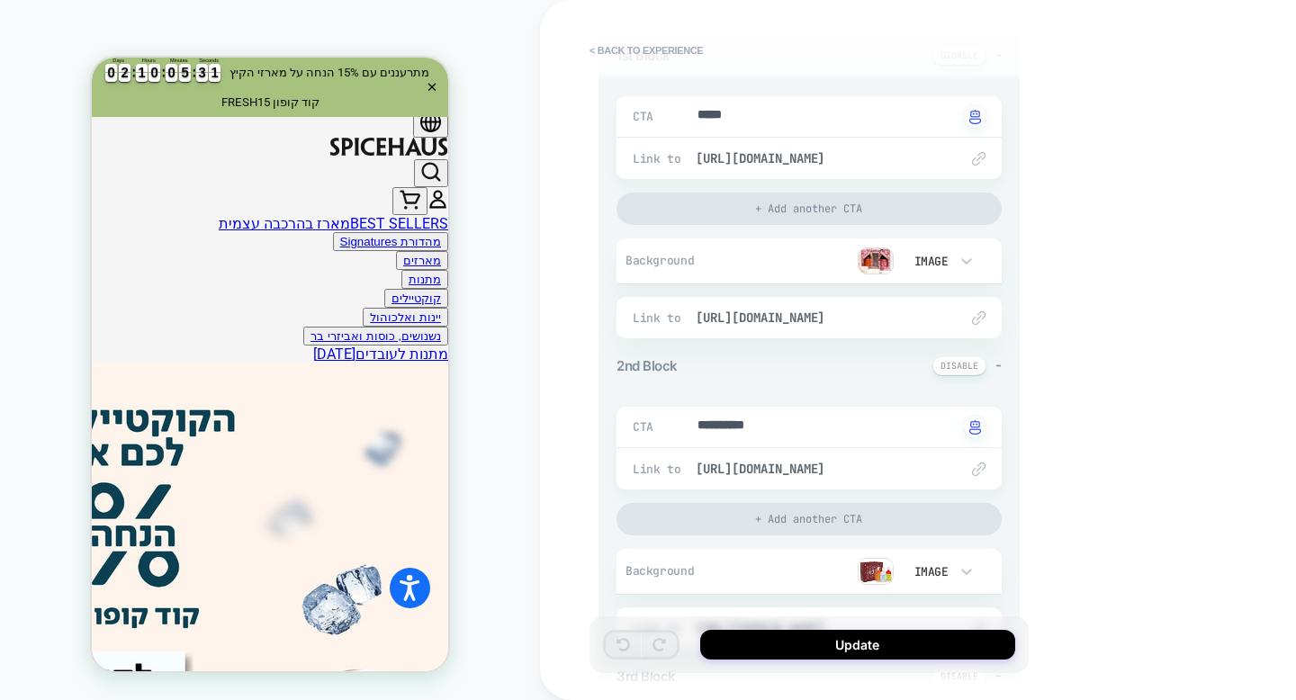
scroll to position [239, 0]
click at [727, 429] on textarea "**********" at bounding box center [827, 429] width 262 height 21
type textarea "*"
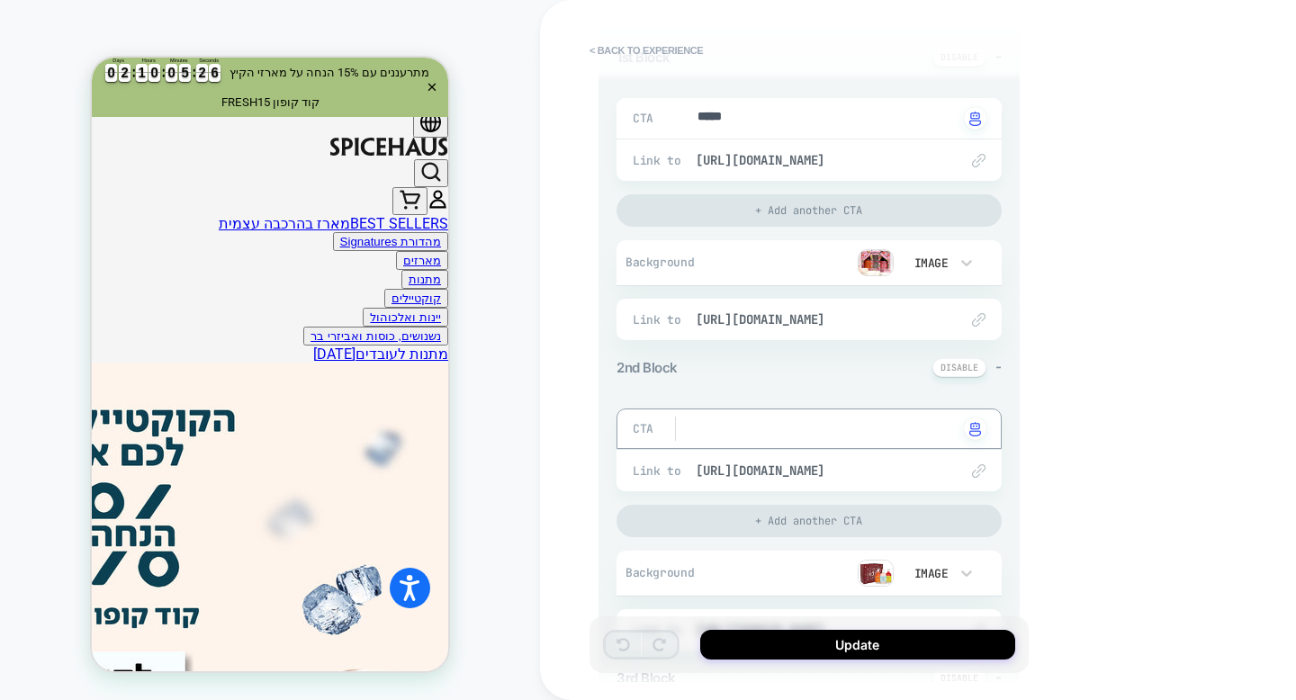
type textarea "*"
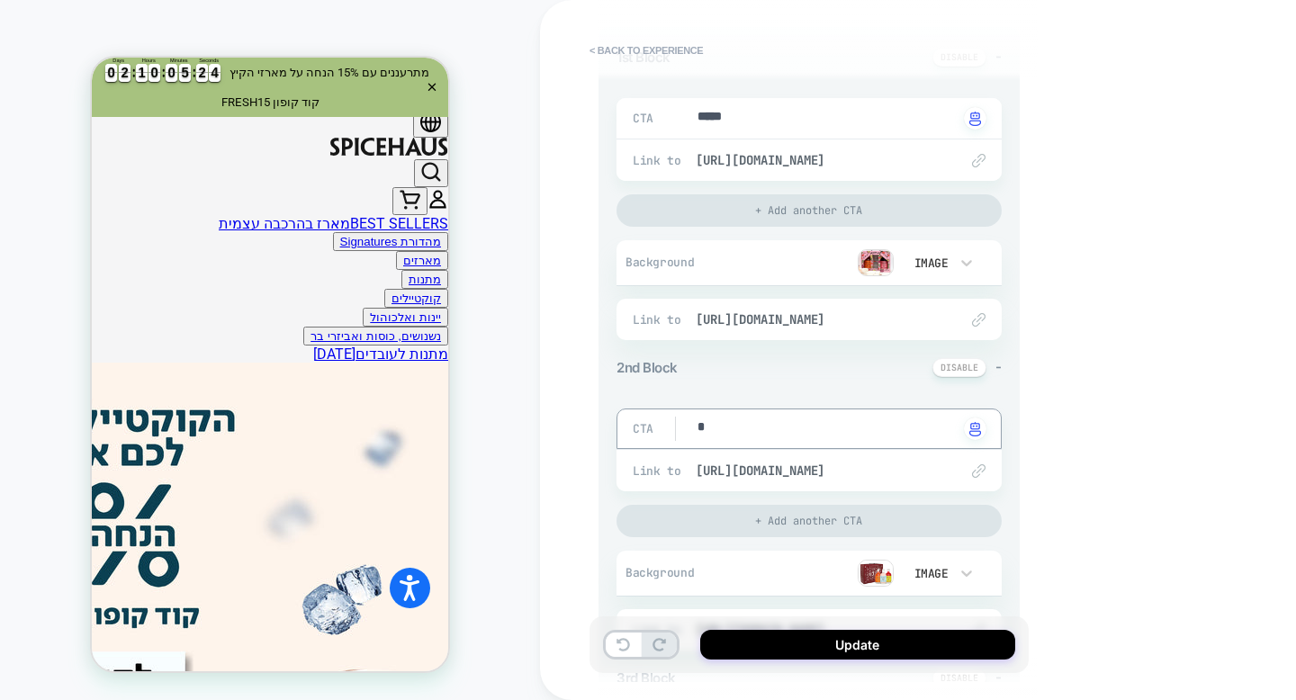
type textarea "**"
type textarea "*"
type textarea "***"
type textarea "*"
type textarea "****"
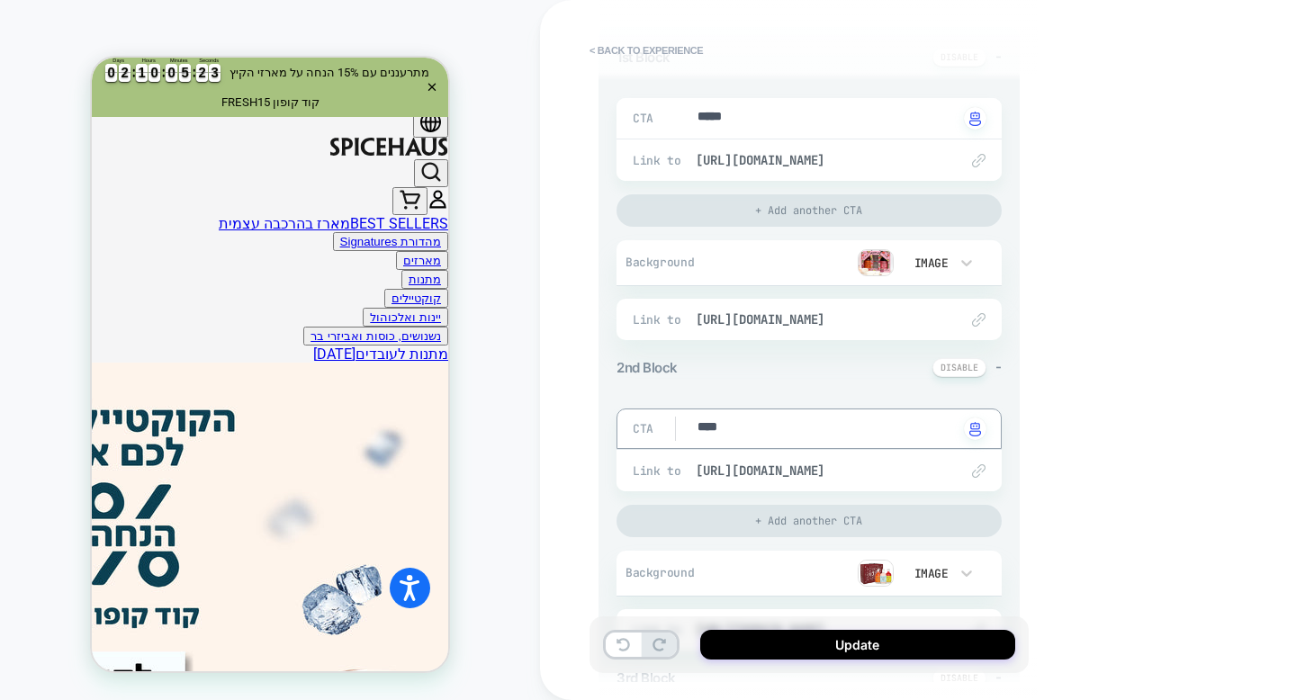
type textarea "*"
type textarea "****"
type textarea "*"
type textarea "****"
type textarea "*"
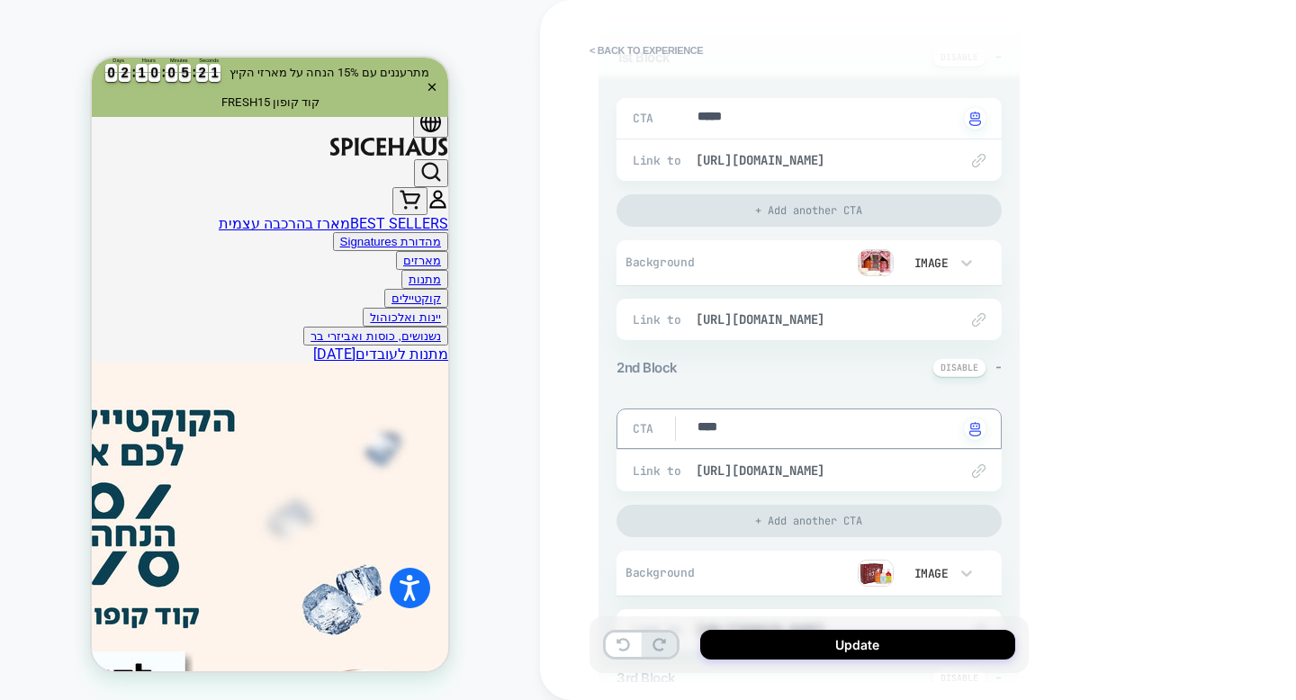
type textarea "***"
type textarea "*"
type textarea "**"
type textarea "*"
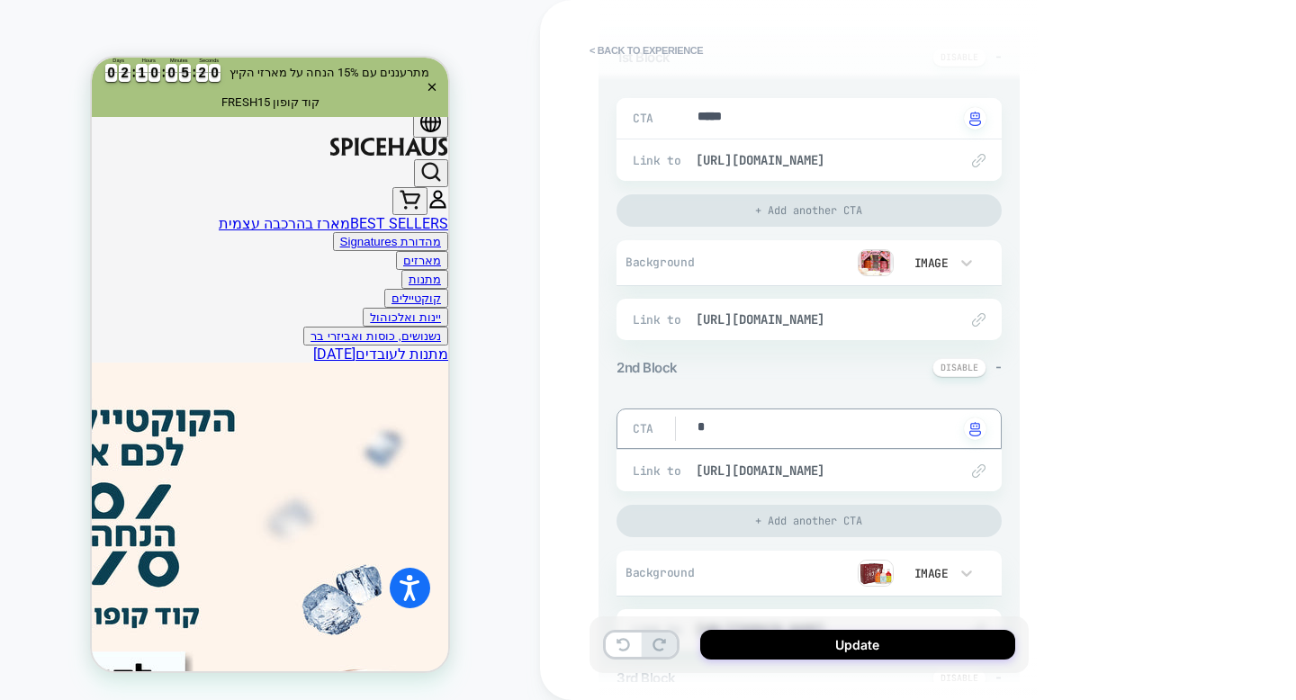
type textarea "*"
type textarea "**"
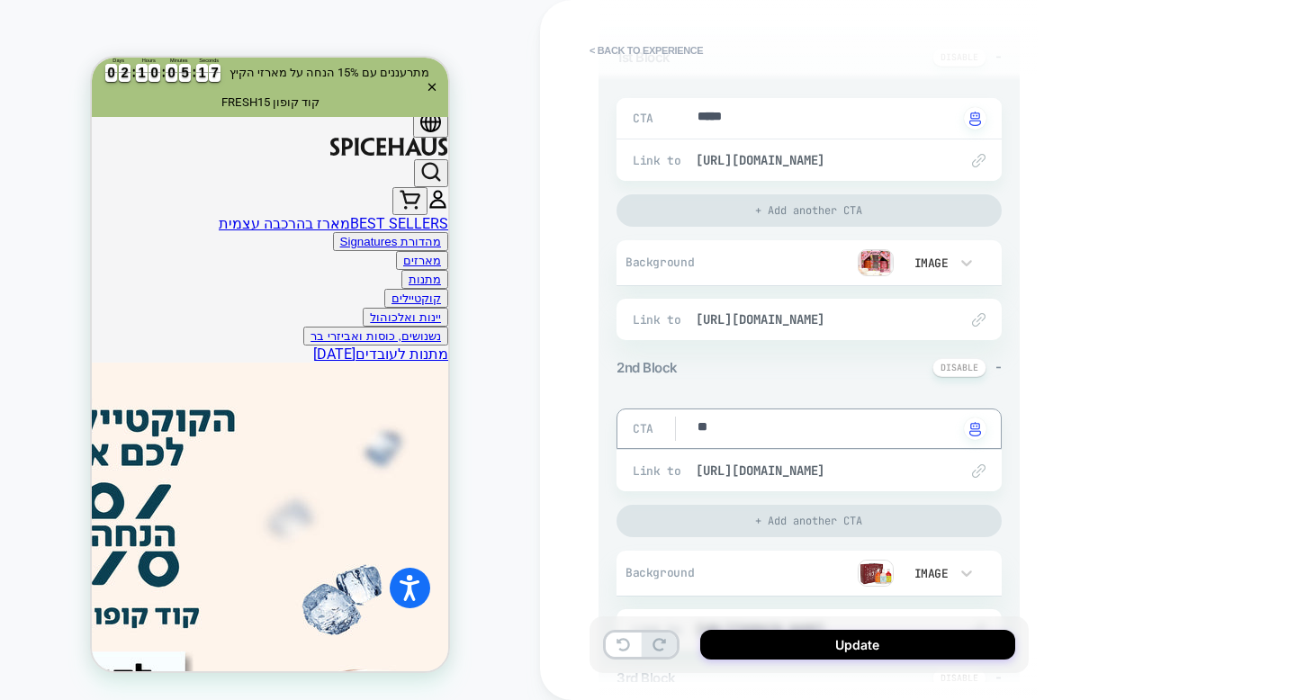
type textarea "*"
type textarea "***"
type textarea "*"
type textarea "****"
type textarea "*"
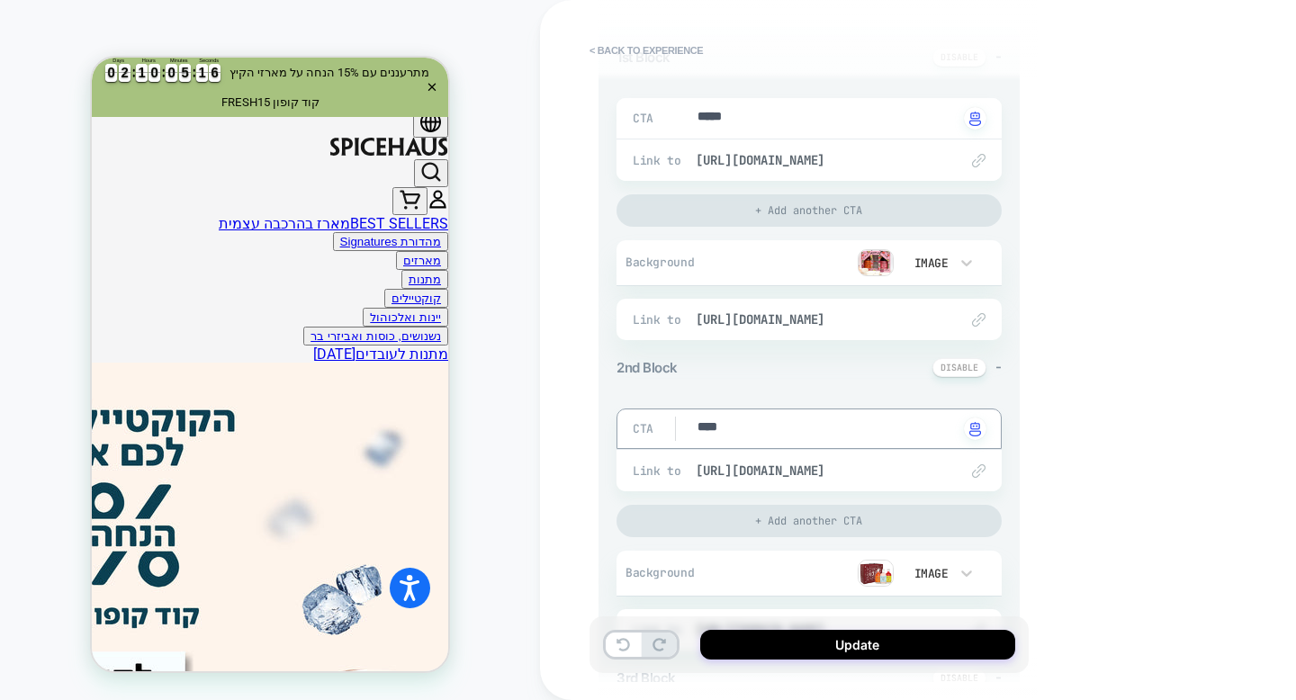
type textarea "****"
type textarea "*"
type textarea "******"
type textarea "*"
type textarea "*******"
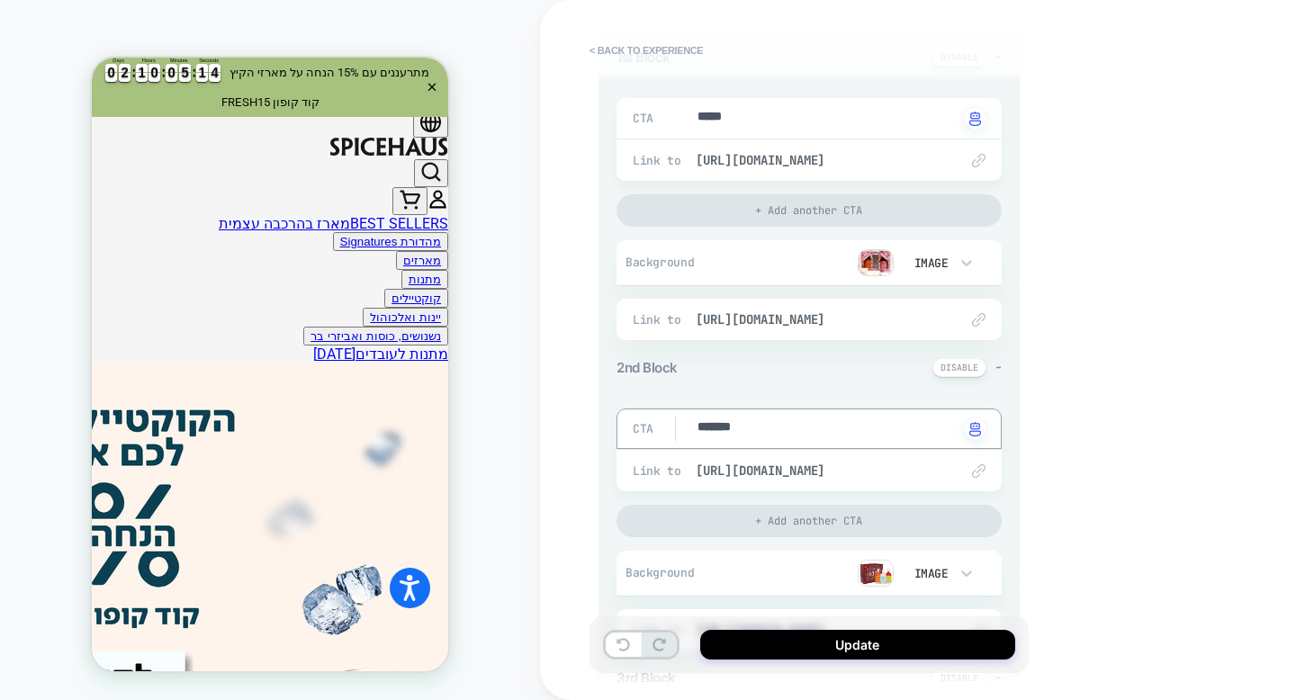
type textarea "*"
type textarea "******"
type textarea "*"
type textarea "****"
type textarea "*"
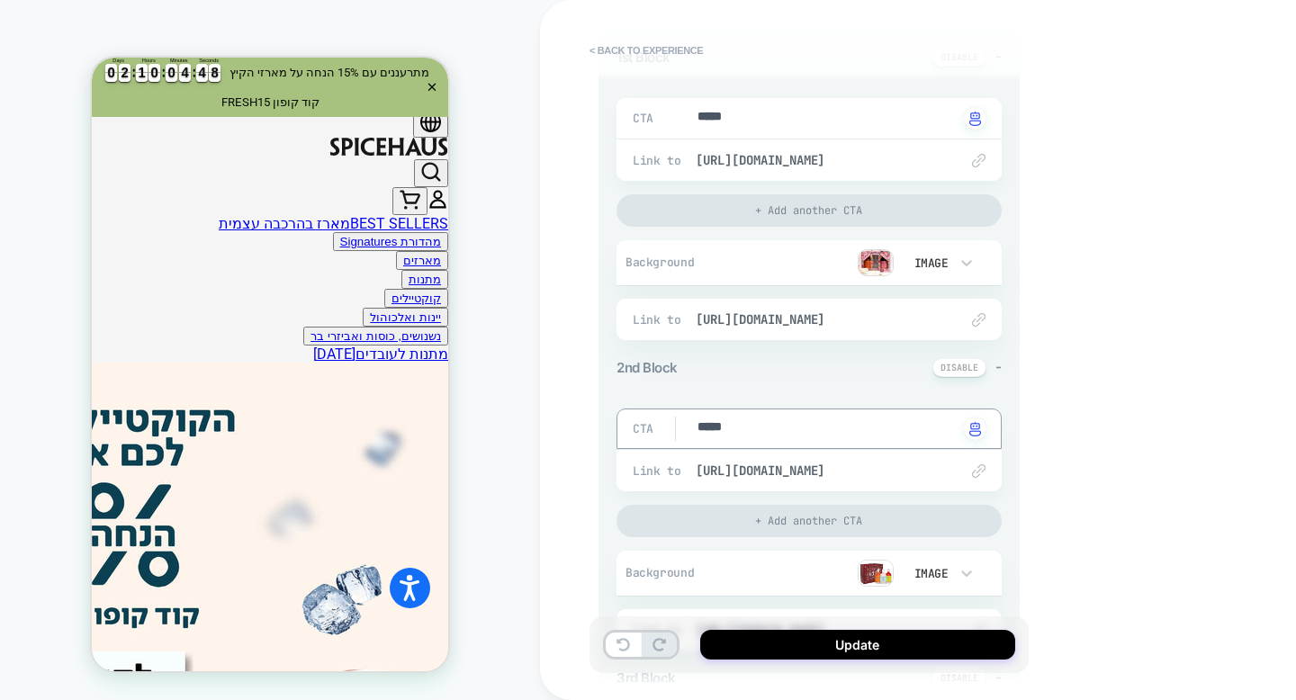
type textarea "****"
type textarea "*"
type textarea "***"
type textarea "*"
type textarea "**"
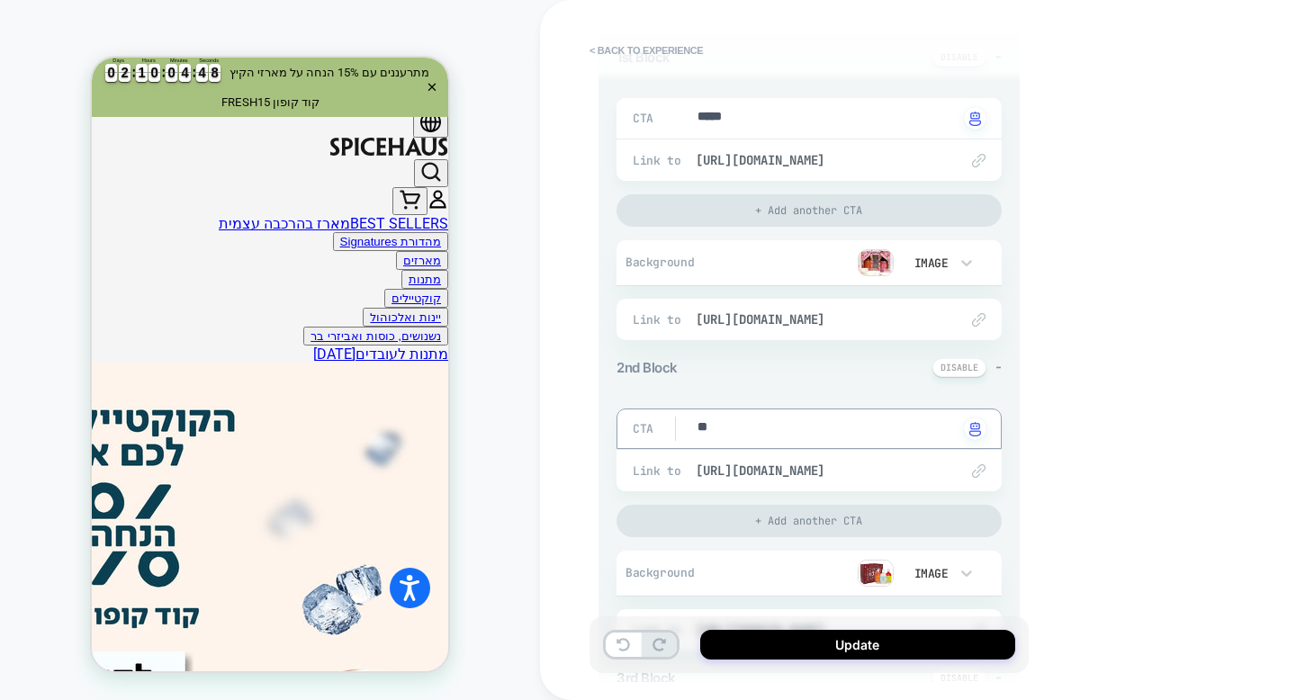
type textarea "*"
click at [618, 644] on icon at bounding box center [624, 645] width 14 height 14
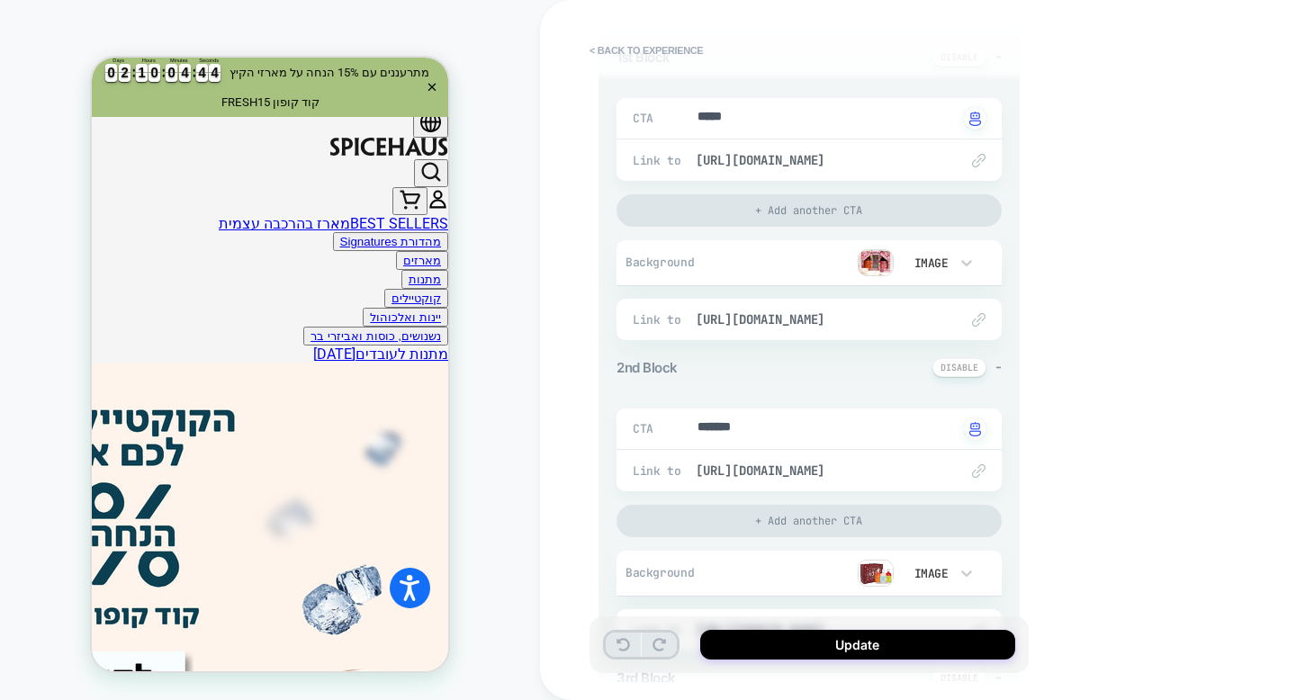
click at [618, 644] on icon at bounding box center [624, 645] width 14 height 14
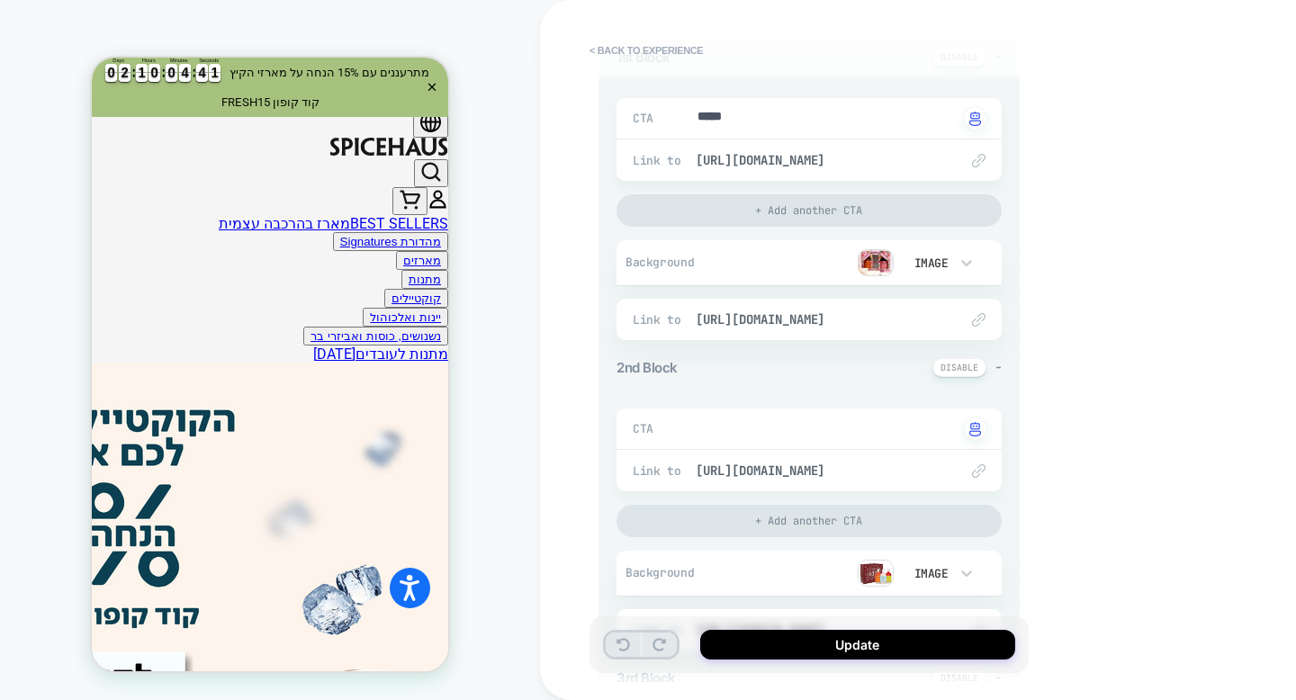
click at [618, 644] on icon at bounding box center [624, 645] width 14 height 14
type textarea "*"
click at [719, 419] on textarea "***" at bounding box center [827, 429] width 262 height 21
click at [711, 427] on textarea "***" at bounding box center [827, 429] width 262 height 21
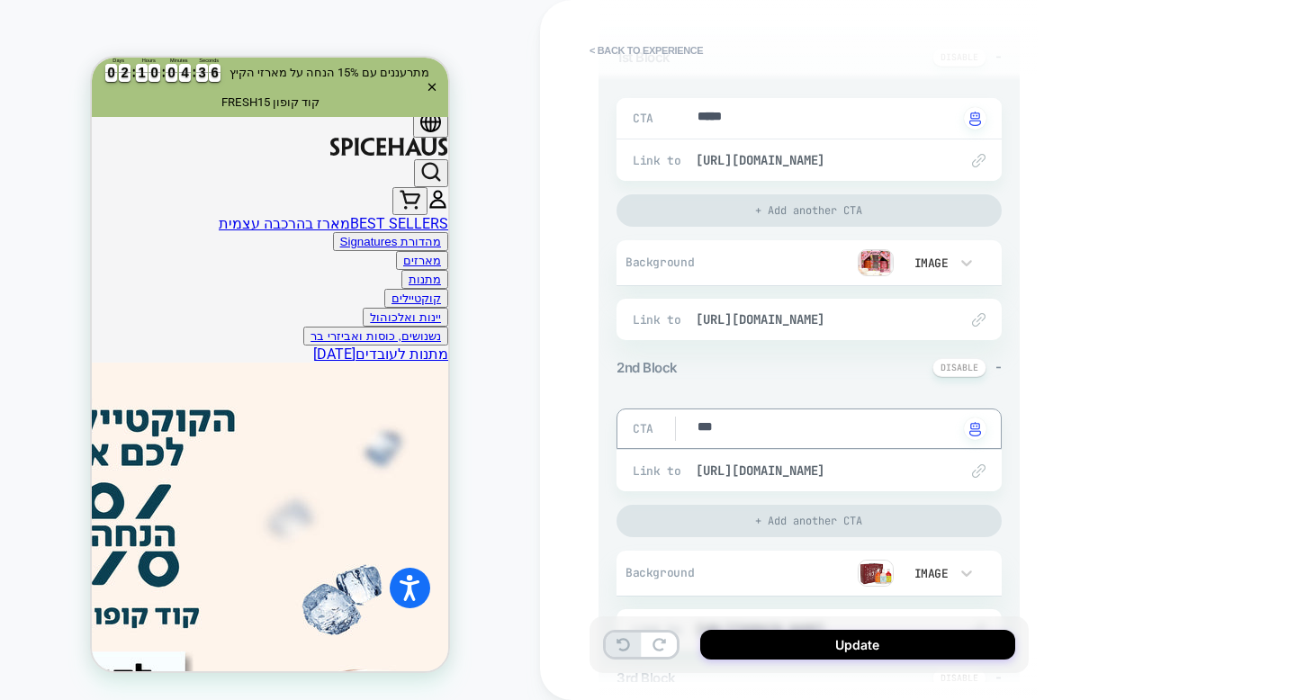
click at [711, 427] on textarea "***" at bounding box center [827, 429] width 262 height 21
type textarea "*"
type textarea "**"
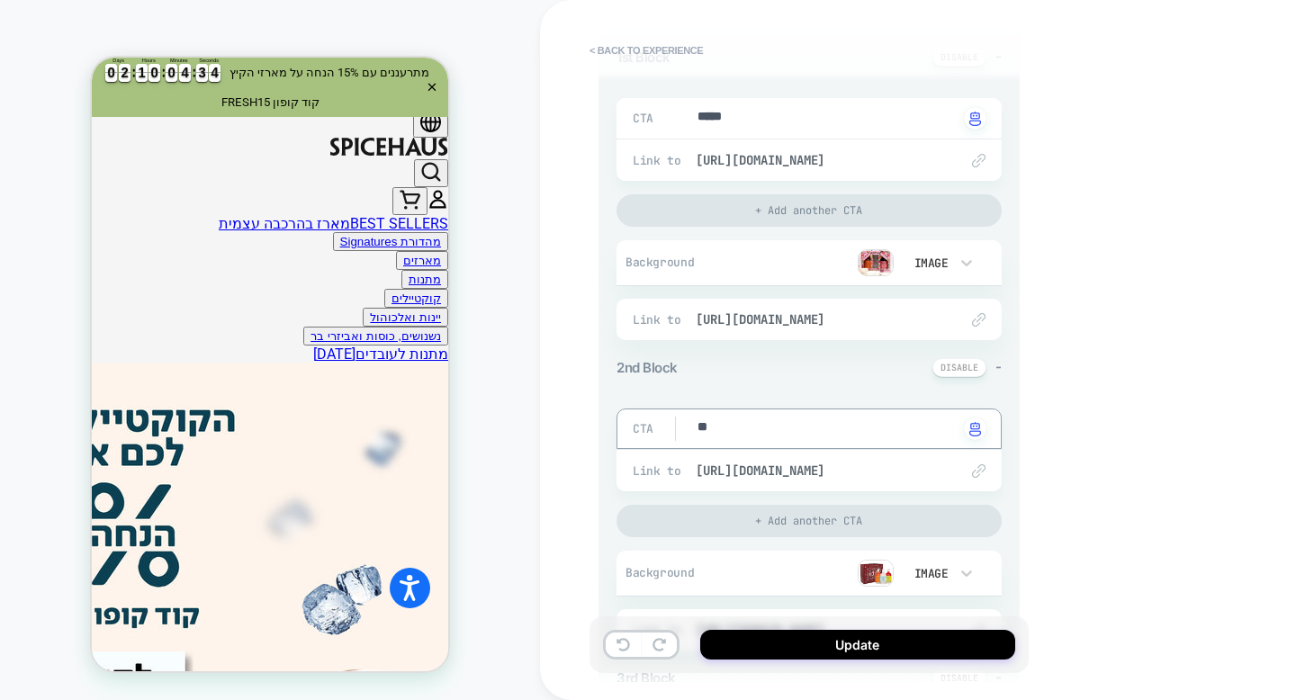
type textarea "*"
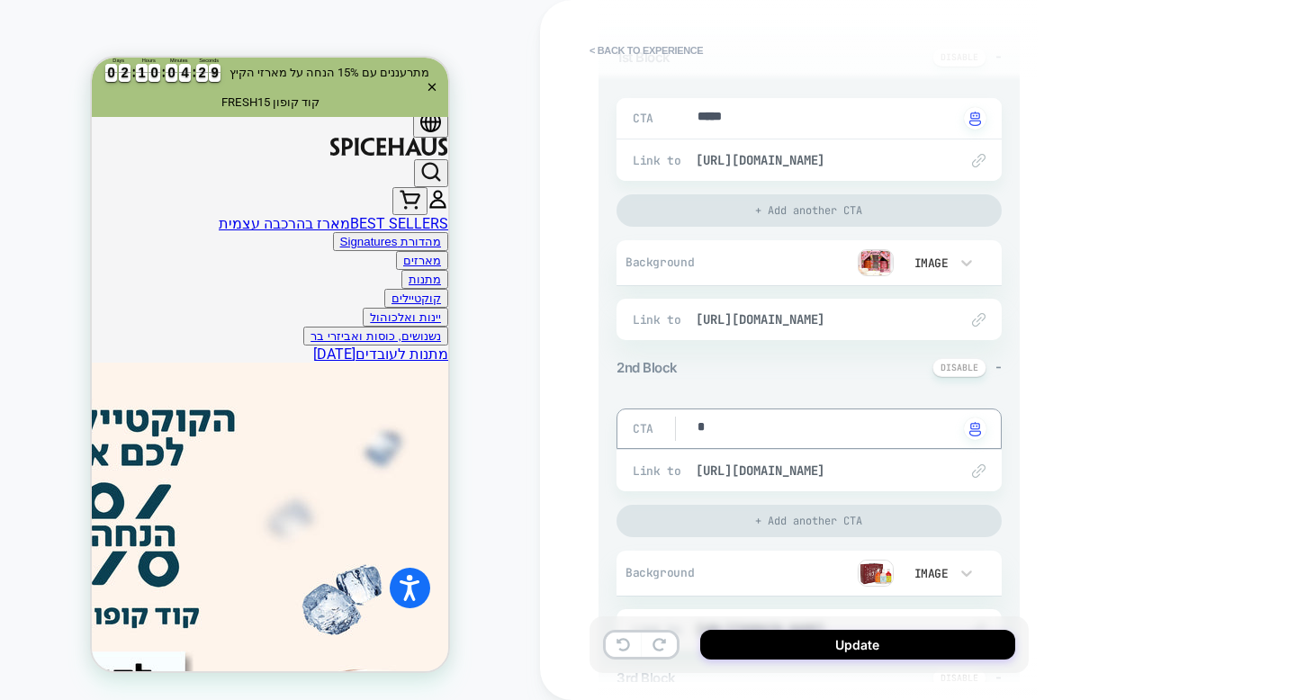
type textarea "*"
type textarea "**"
type textarea "*"
type textarea "***"
type textarea "*"
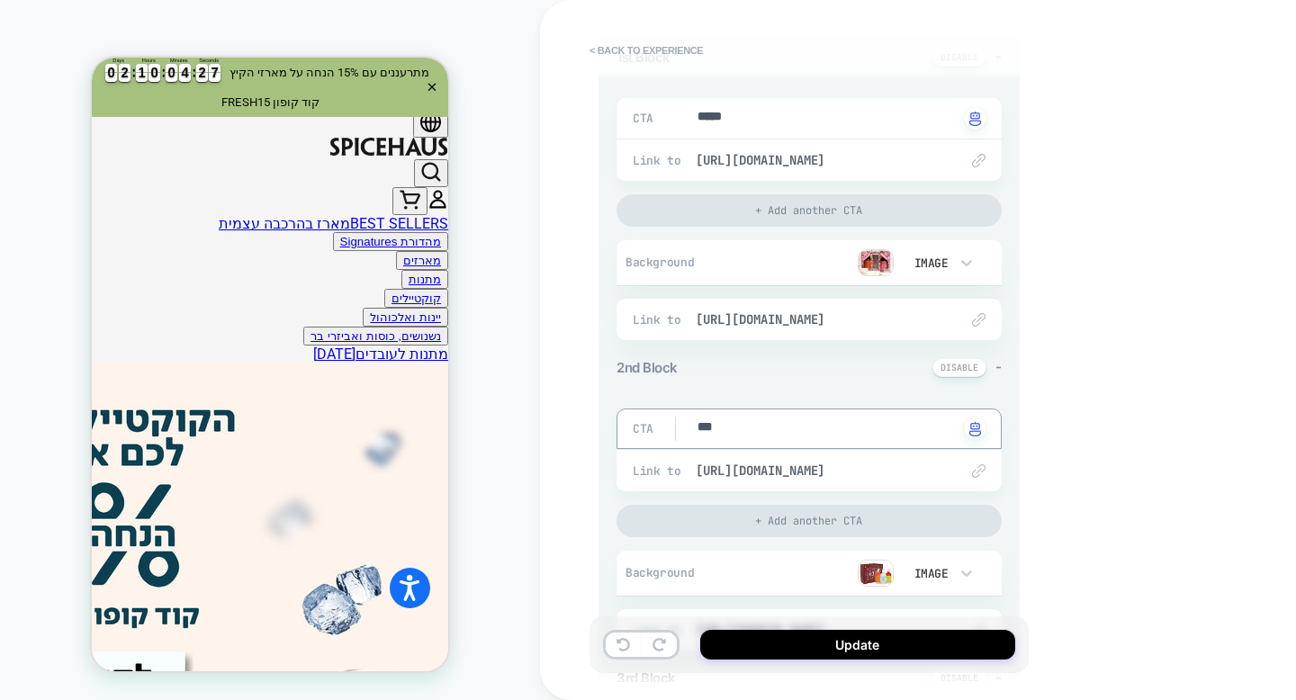
type textarea "****"
type textarea "*"
type textarea "*****"
type textarea "*"
type textarea "******"
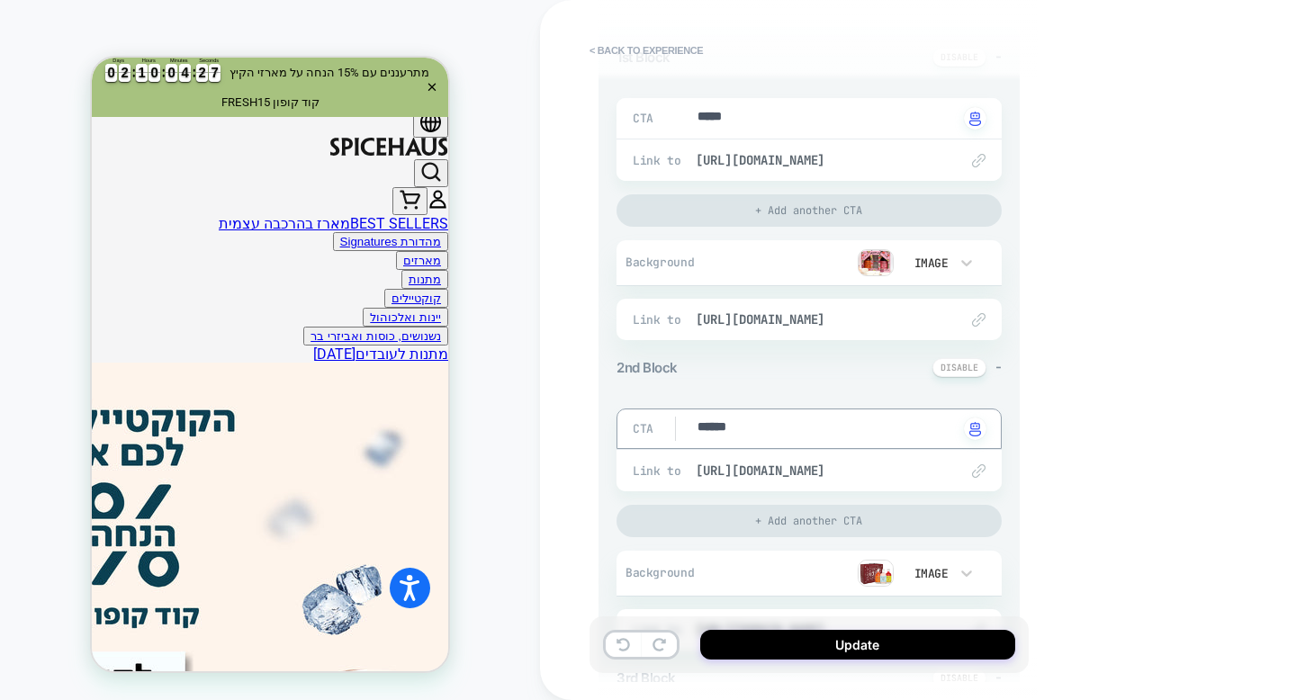
type textarea "*"
type textarea "*******"
type textarea "*"
type textarea "*******"
type textarea "*"
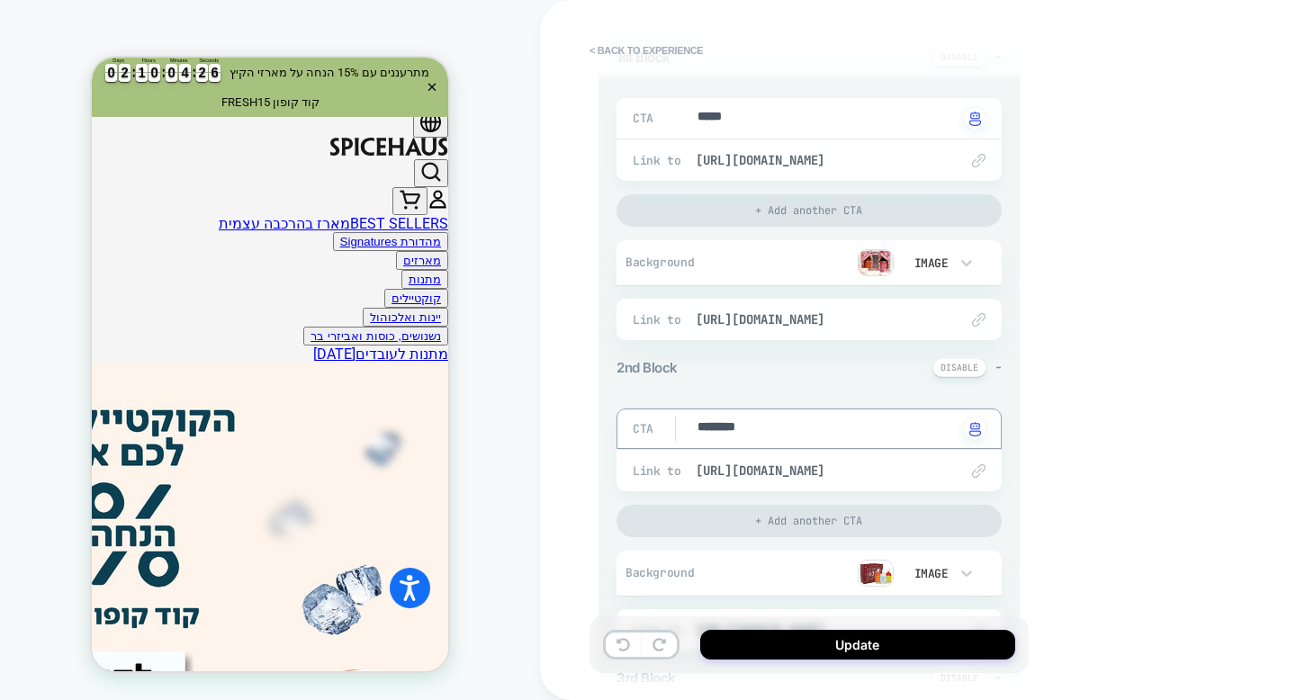
type textarea "*********"
type textarea "*"
type textarea "**********"
type textarea "*"
type textarea "**********"
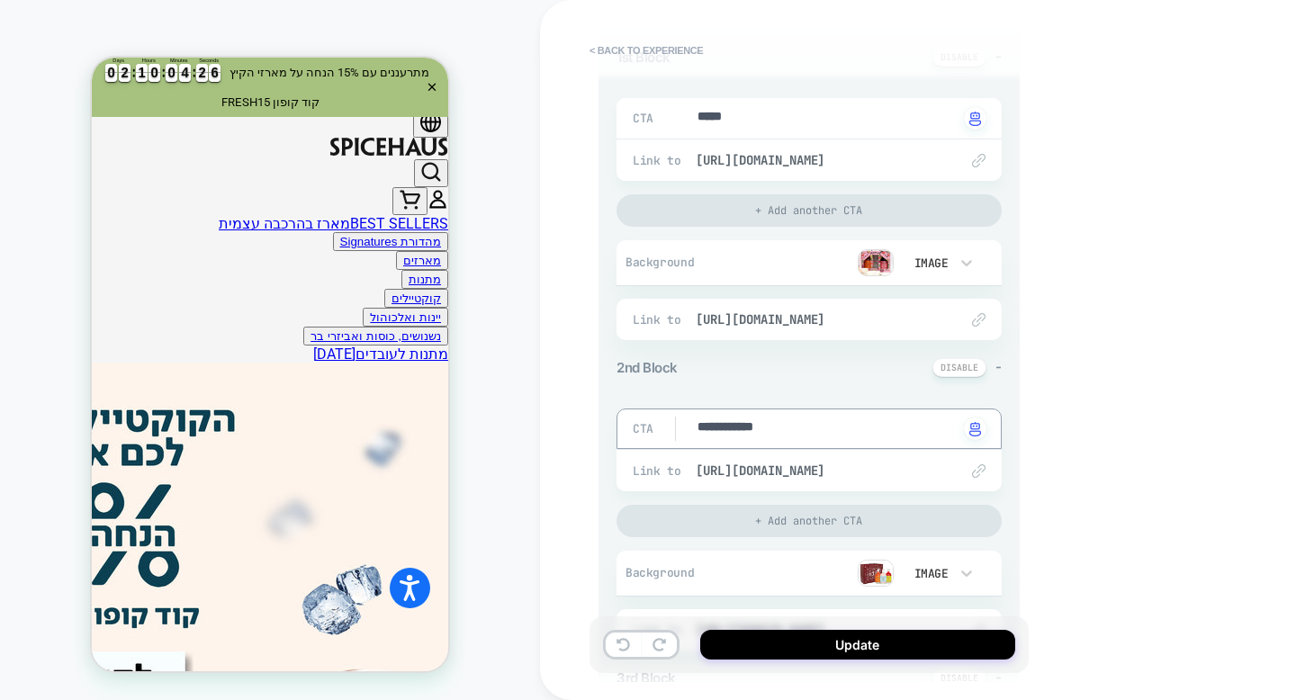
type textarea "*"
type textarea "**********"
click at [724, 430] on textarea "**********" at bounding box center [827, 429] width 262 height 21
type textarea "*"
type textarea "**********"
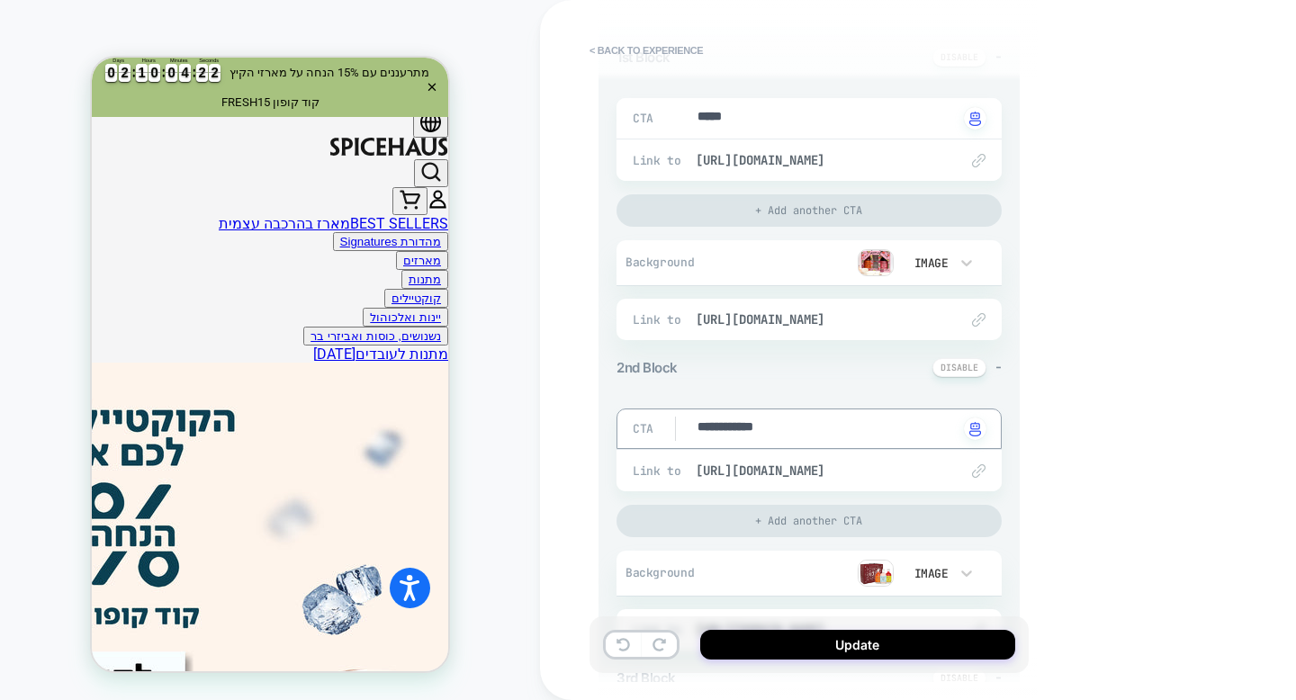
type textarea "*"
type textarea "**********"
type textarea "*"
click at [796, 435] on textarea "**********" at bounding box center [827, 429] width 262 height 21
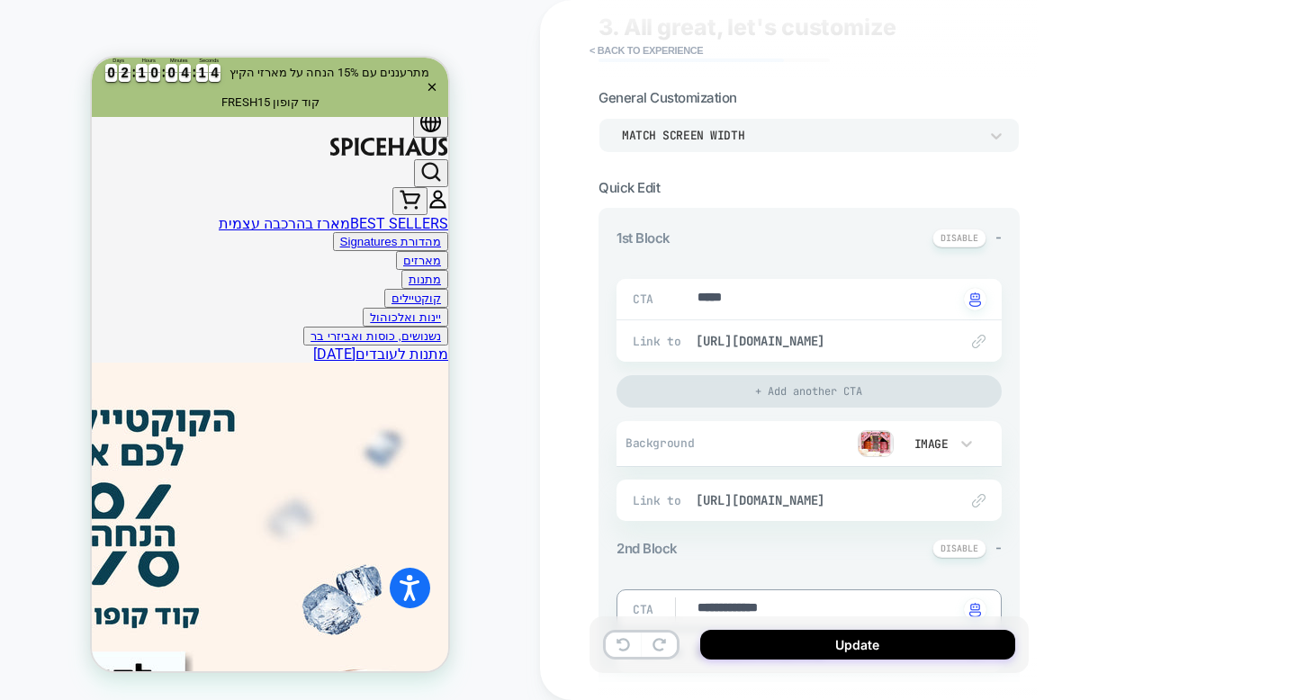
scroll to position [0, 0]
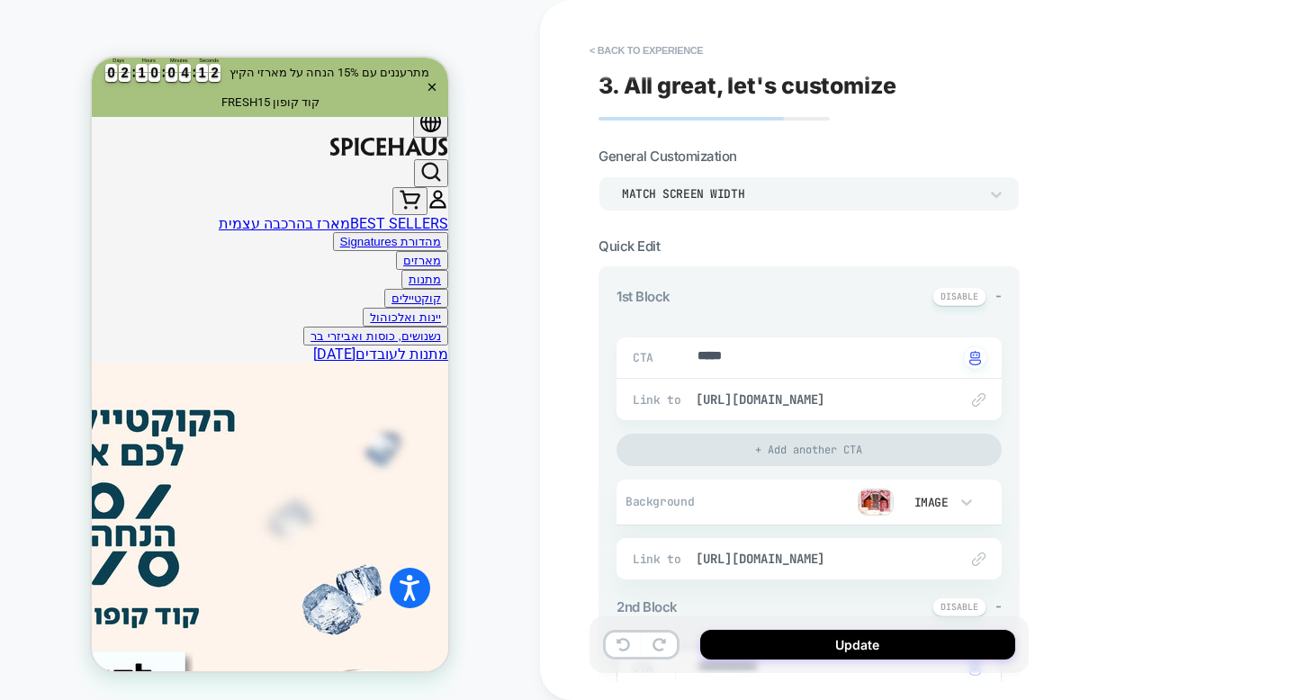
type textarea "**********"
type textarea "*"
click at [753, 358] on textarea "*****" at bounding box center [827, 357] width 262 height 21
type textarea "*"
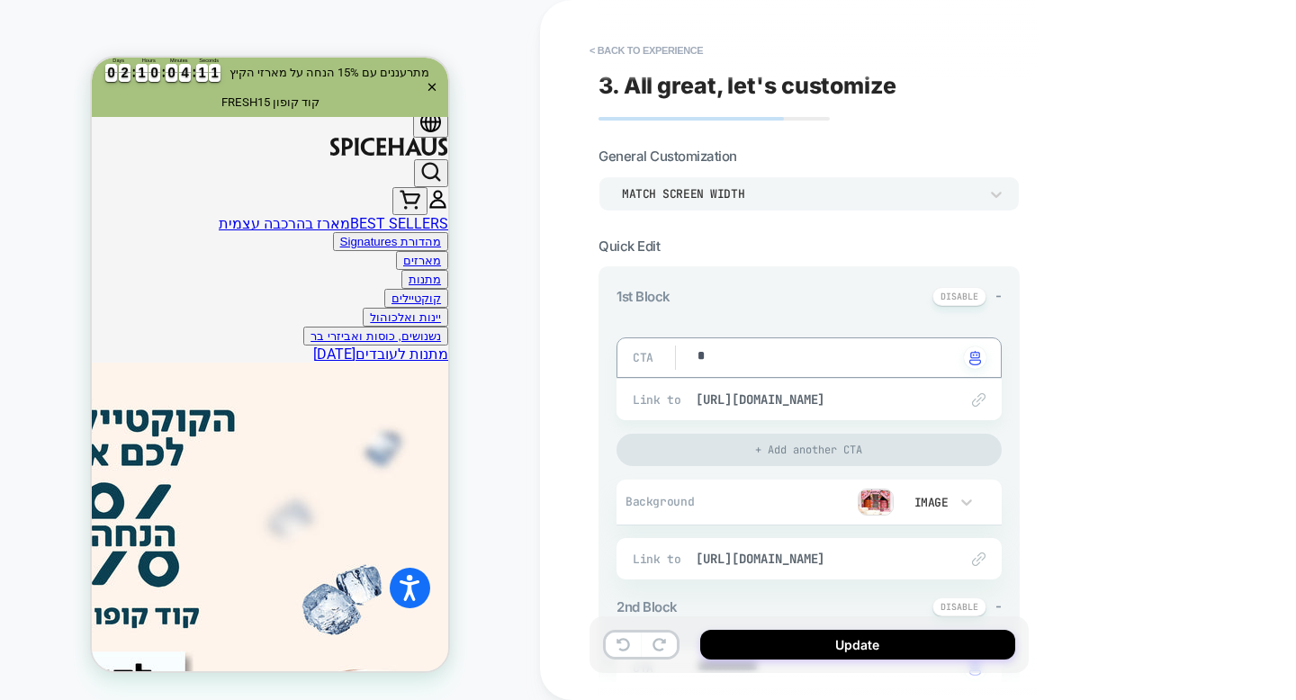
type textarea "*"
type textarea "**"
type textarea "*"
type textarea "***"
type textarea "*"
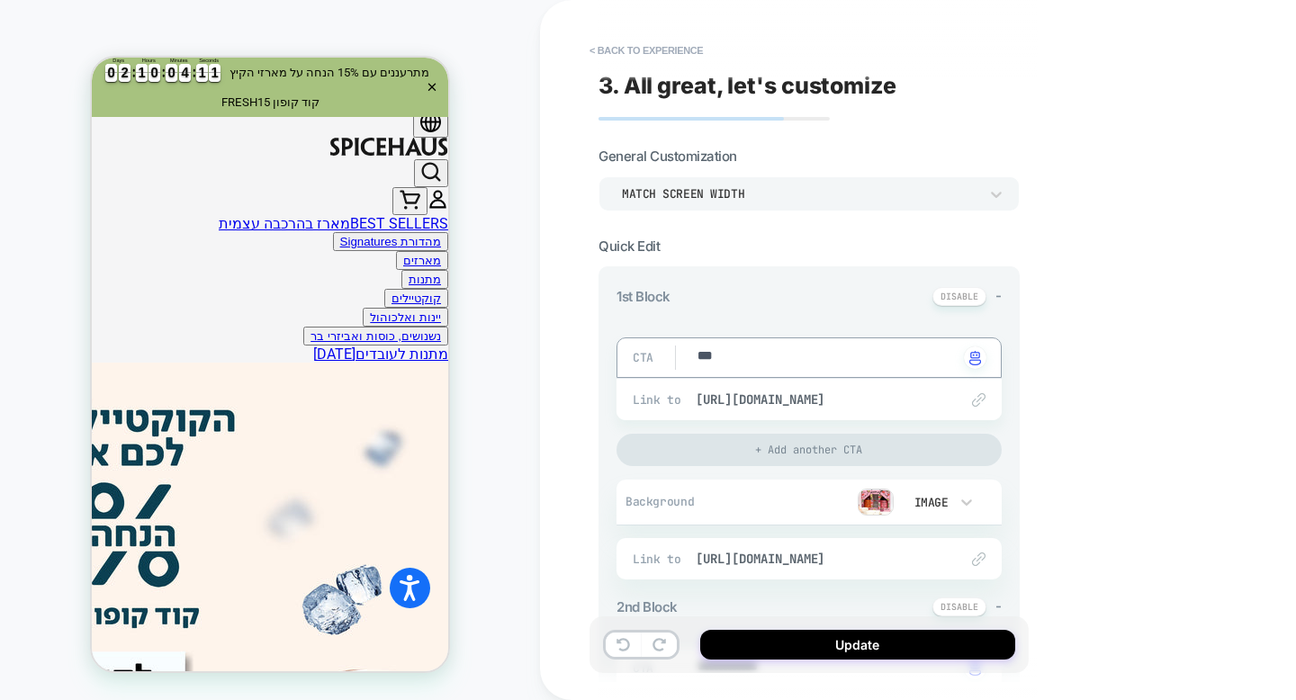
type textarea "****"
type textarea "*"
type textarea "*****"
type textarea "*"
type textarea "*****"
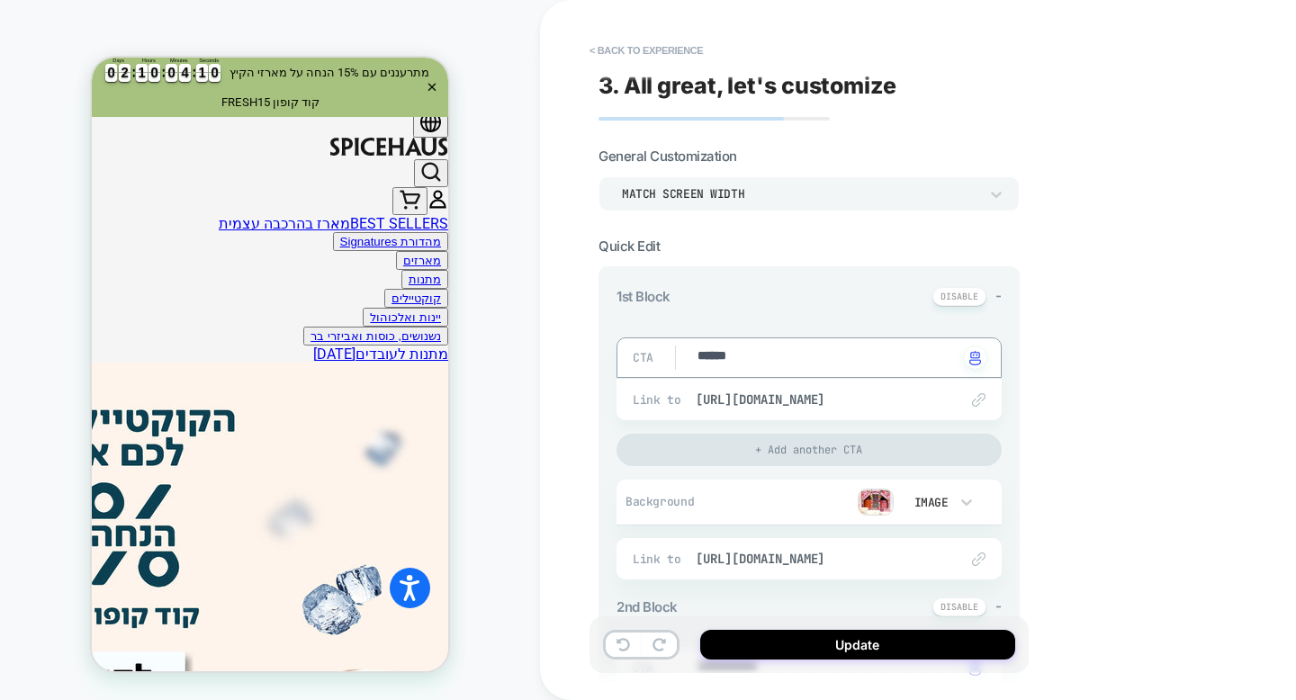
type textarea "*"
type textarea "*******"
type textarea "*"
type textarea "*********"
type textarea "*"
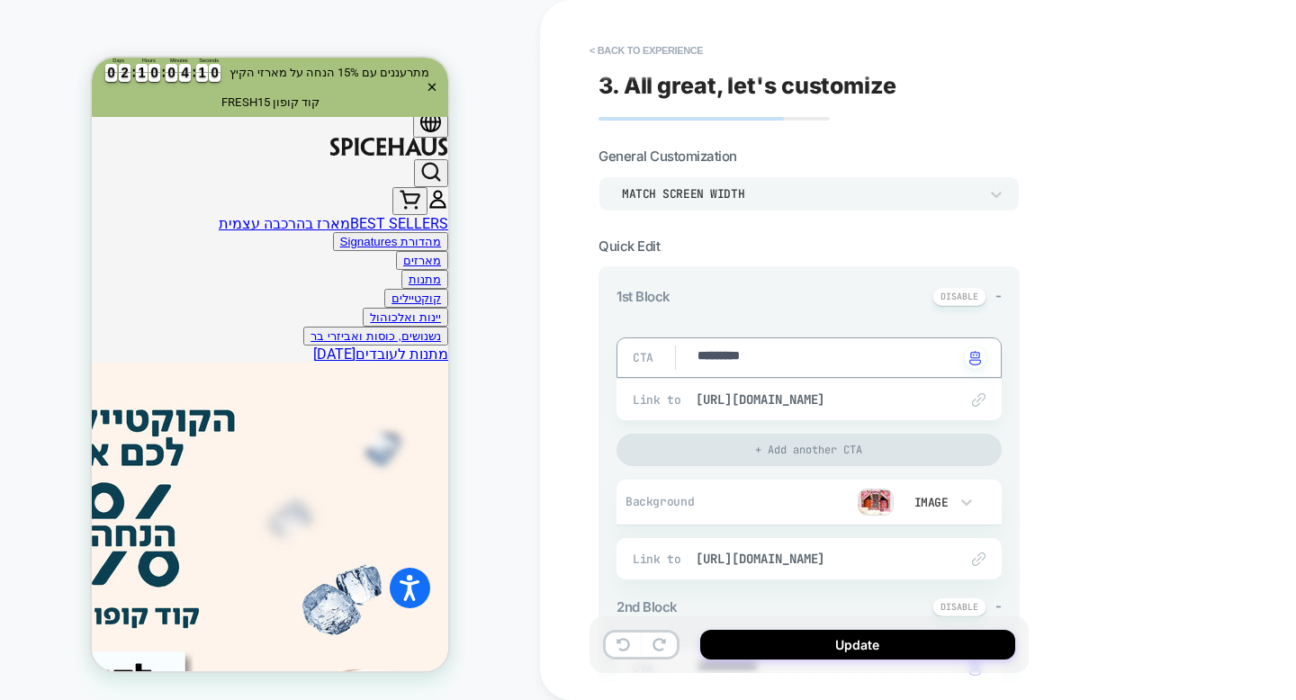
type textarea "**********"
type textarea "*"
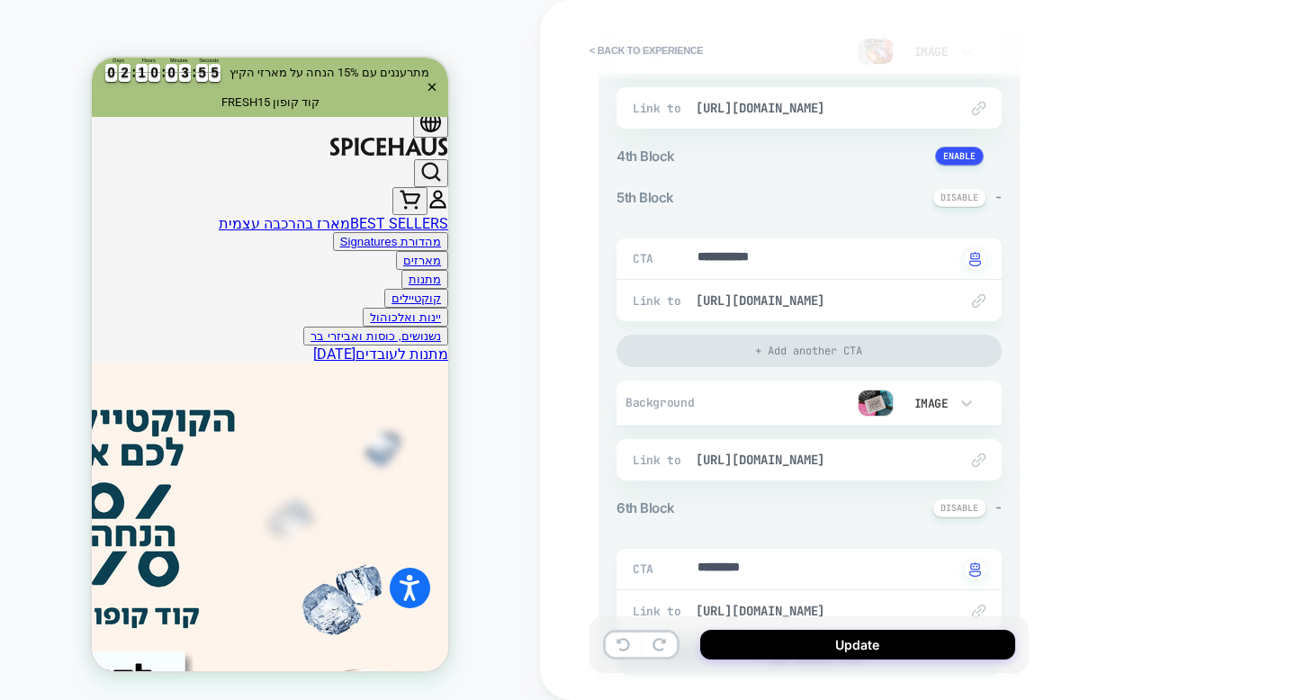
scroll to position [1074, 0]
type textarea "**********"
click at [713, 261] on textarea "**********" at bounding box center [827, 257] width 262 height 21
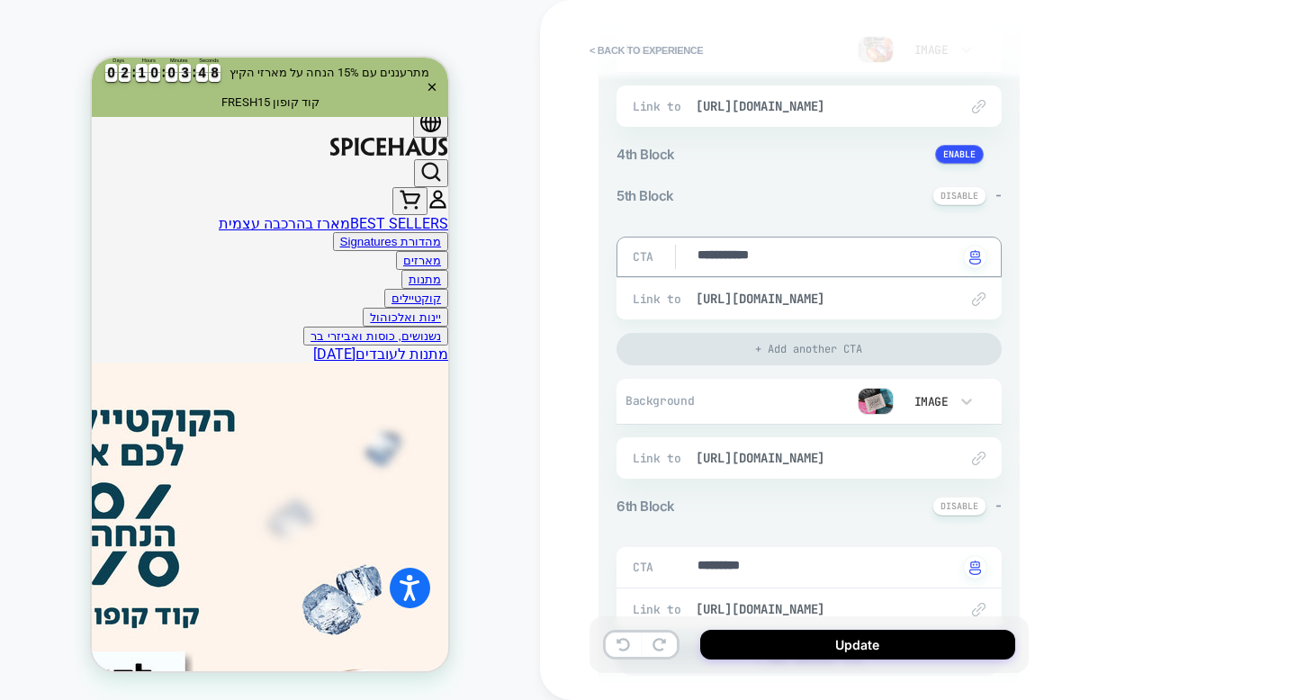
type textarea "*"
type textarea "**"
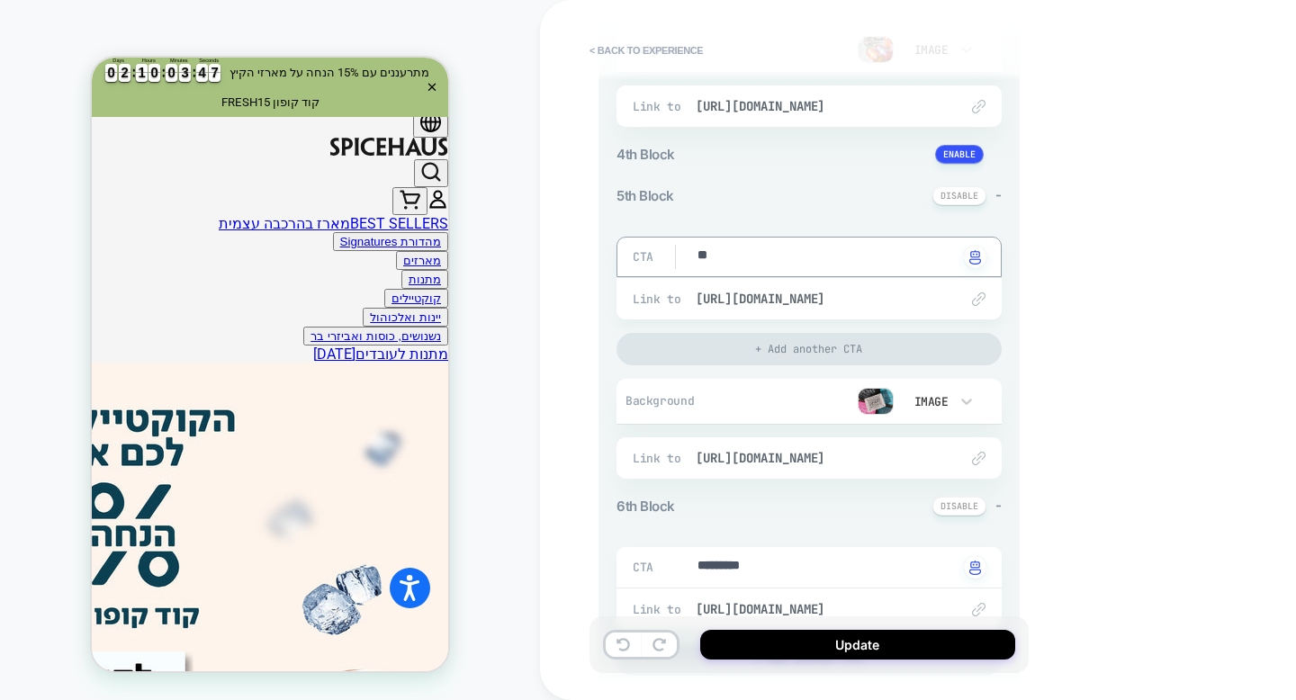
type textarea "*"
type textarea "***"
type textarea "*"
type textarea "****"
type textarea "*"
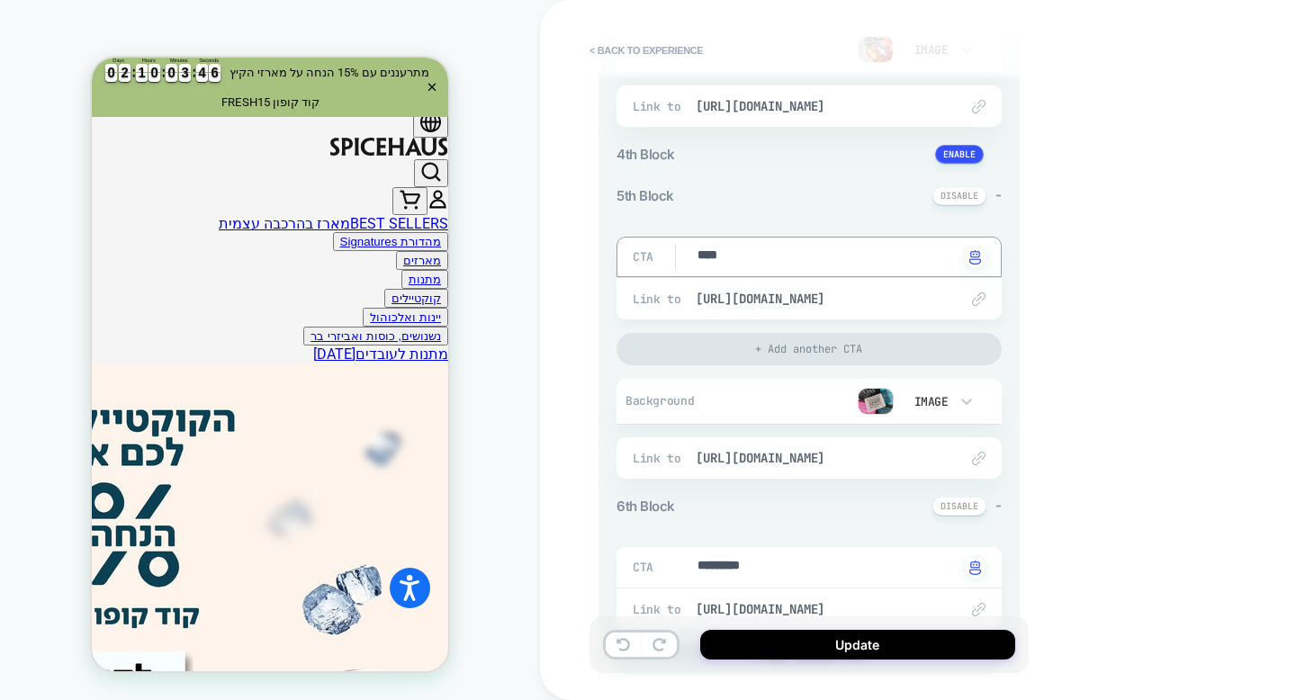
type textarea "*****"
type textarea "*"
type textarea "******"
type textarea "*"
type textarea "******"
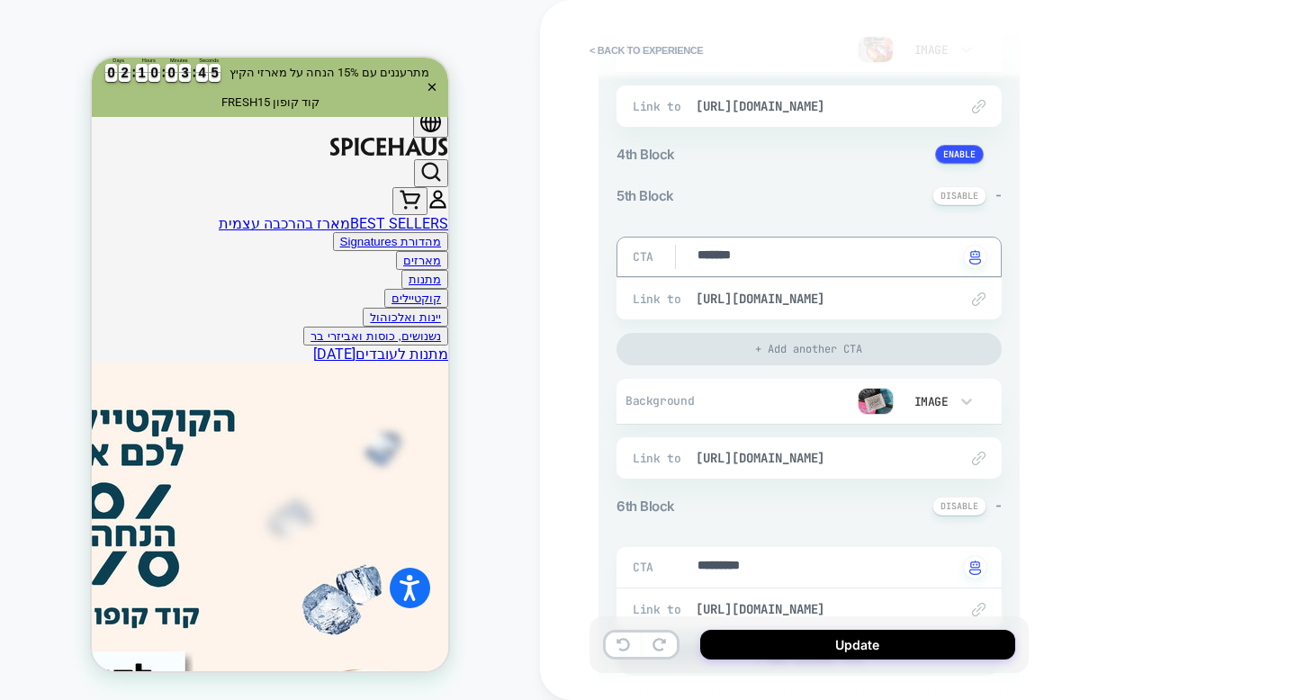
type textarea "*"
type textarea "******"
type textarea "*"
type textarea "*****"
type textarea "*"
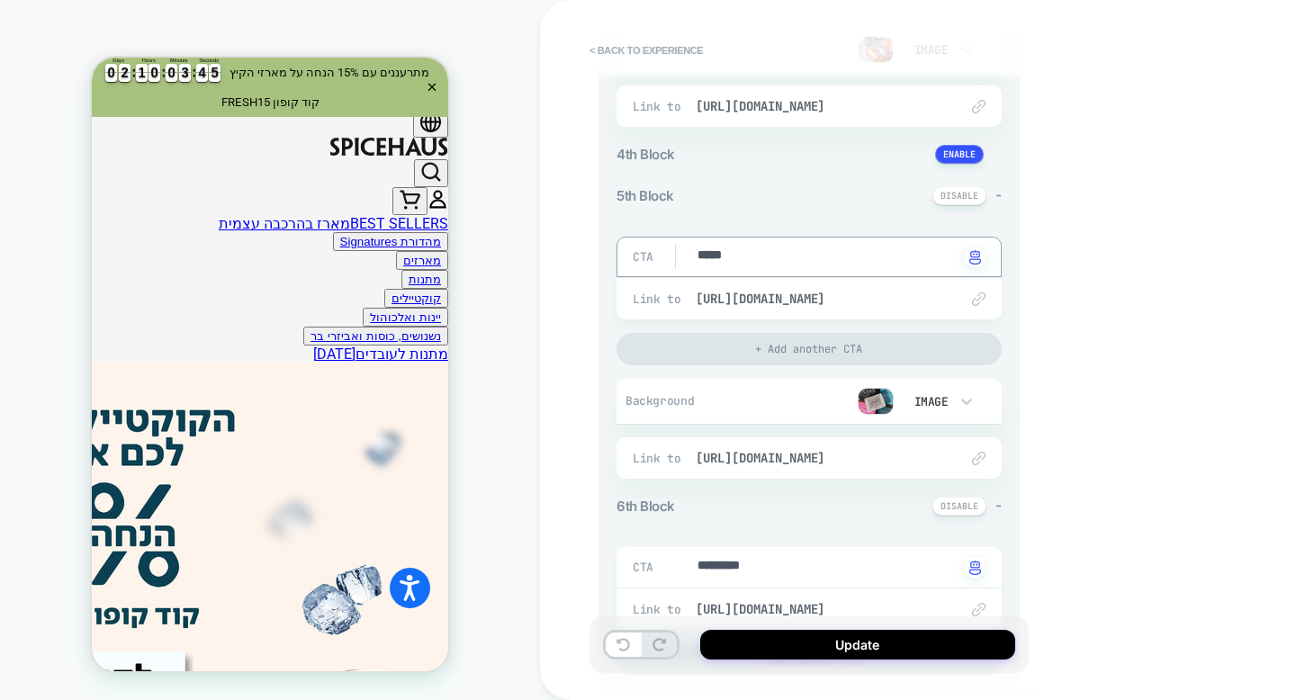
type textarea "****"
type textarea "*"
type textarea "***"
type textarea "*"
type textarea "**"
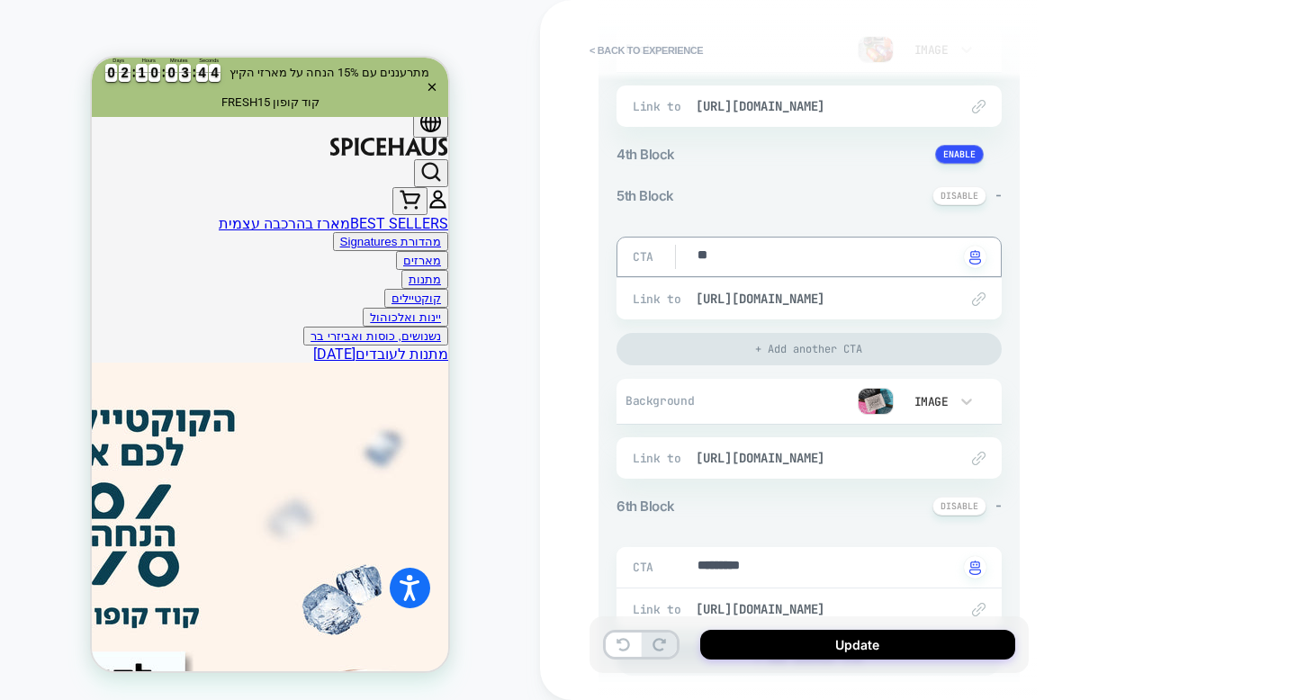
type textarea "*"
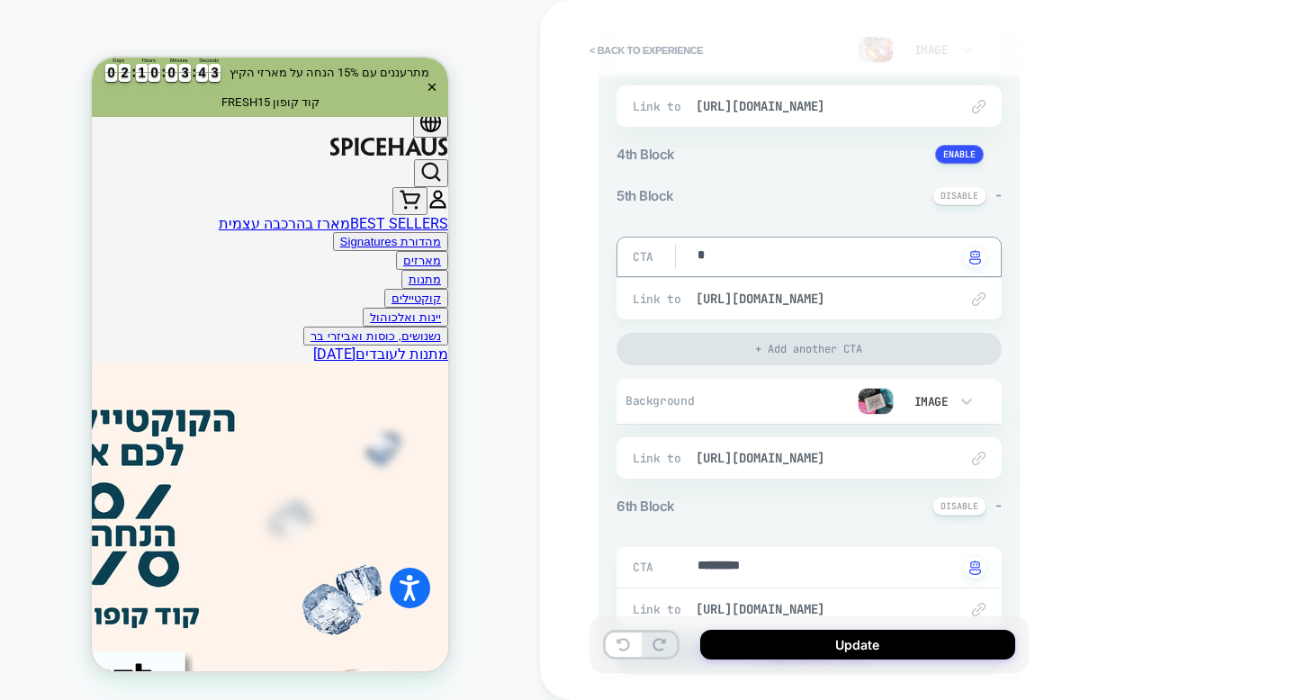
type textarea "*"
type textarea "**"
type textarea "*"
type textarea "***"
type textarea "*"
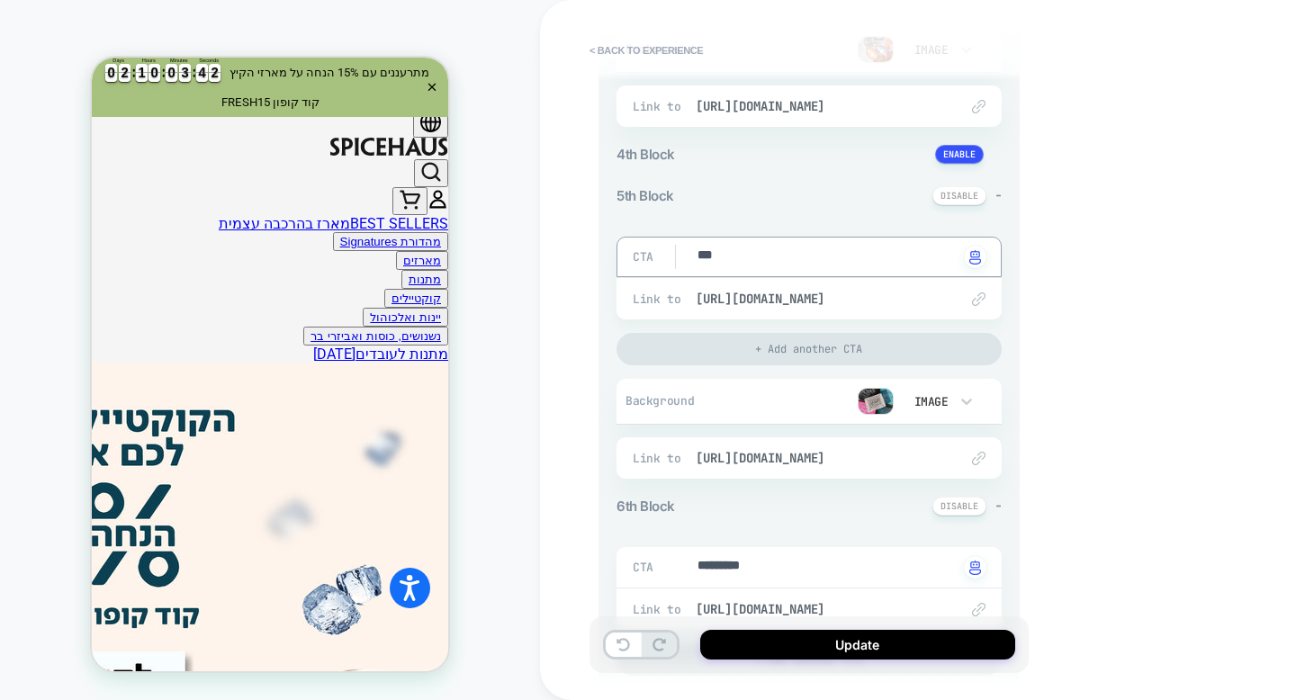
type textarea "****"
type textarea "*"
type textarea "****"
type textarea "*"
type textarea "******"
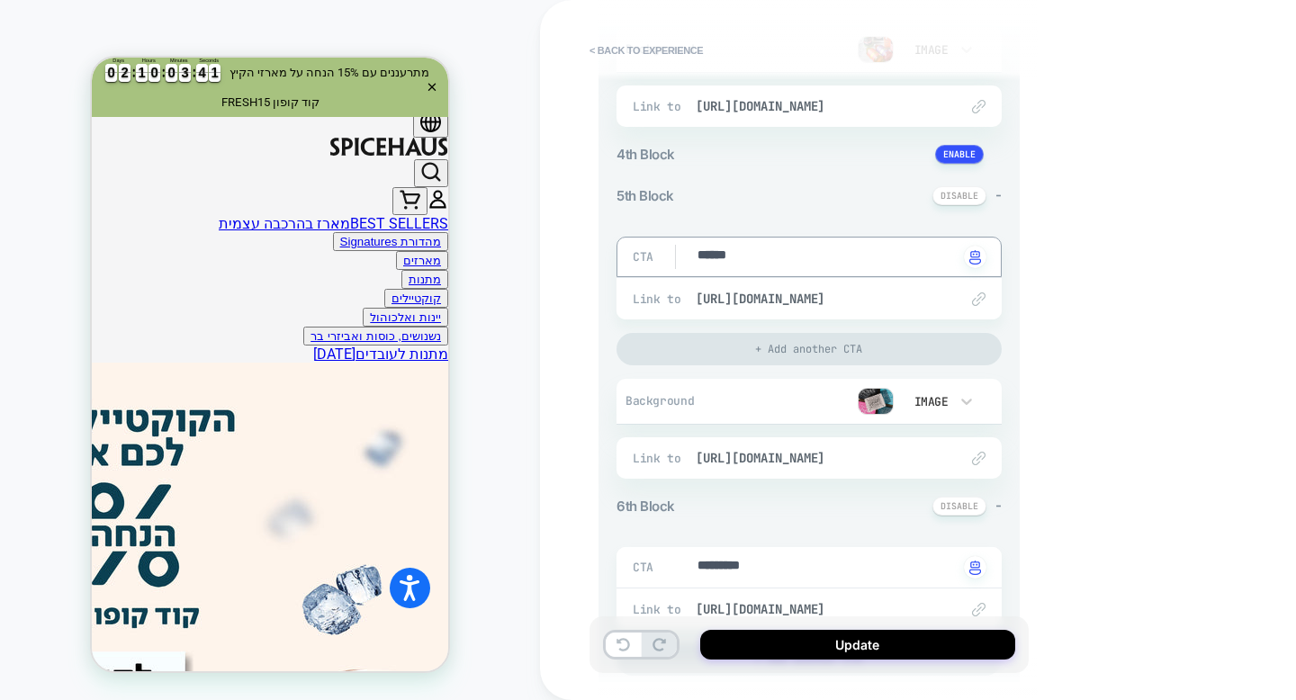
type textarea "*"
type textarea "*******"
type textarea "*"
type textarea "********"
type textarea "*"
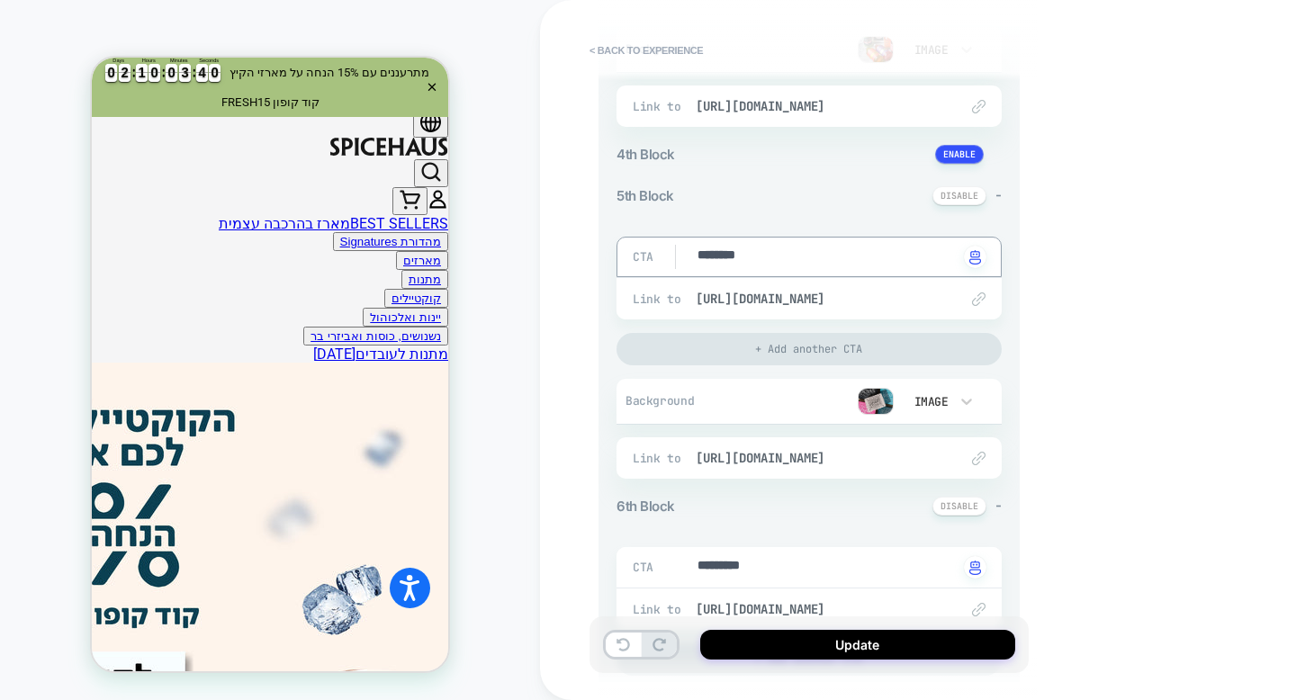
type textarea "*********"
type textarea "*"
type textarea "**********"
type textarea "*"
type textarea "*********"
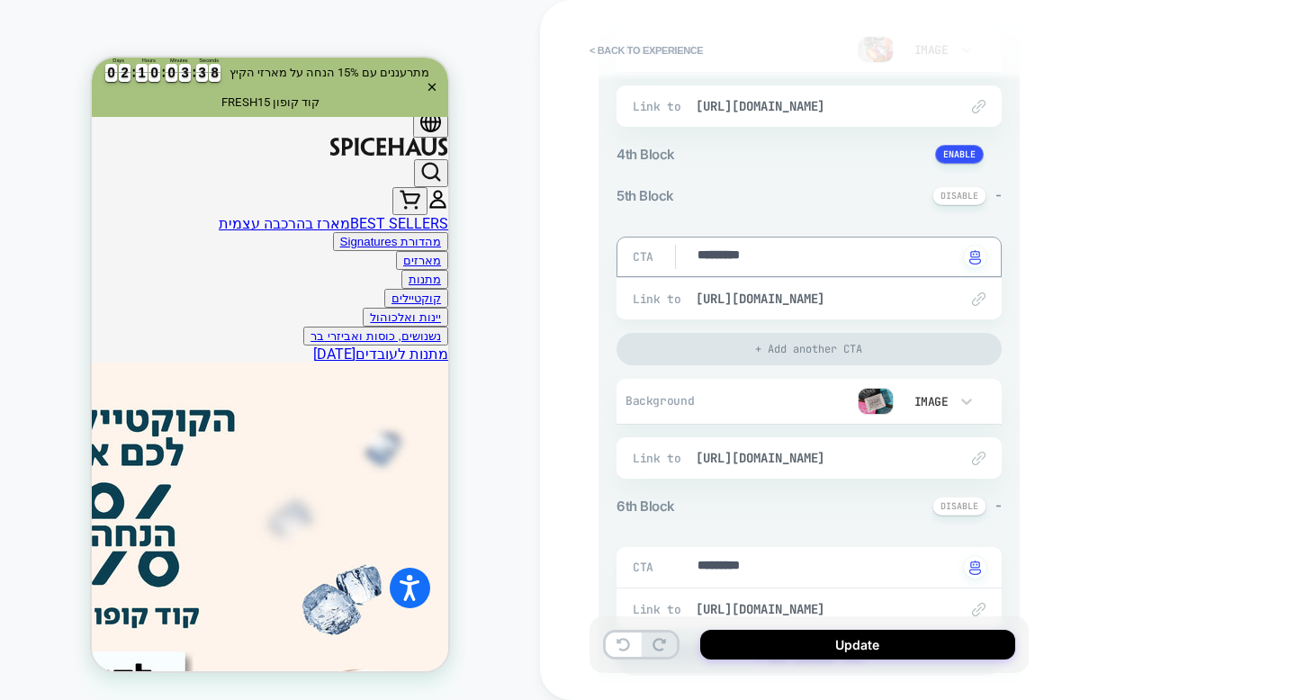
type textarea "*"
type textarea "********"
type textarea "*"
type textarea "*********"
type textarea "*"
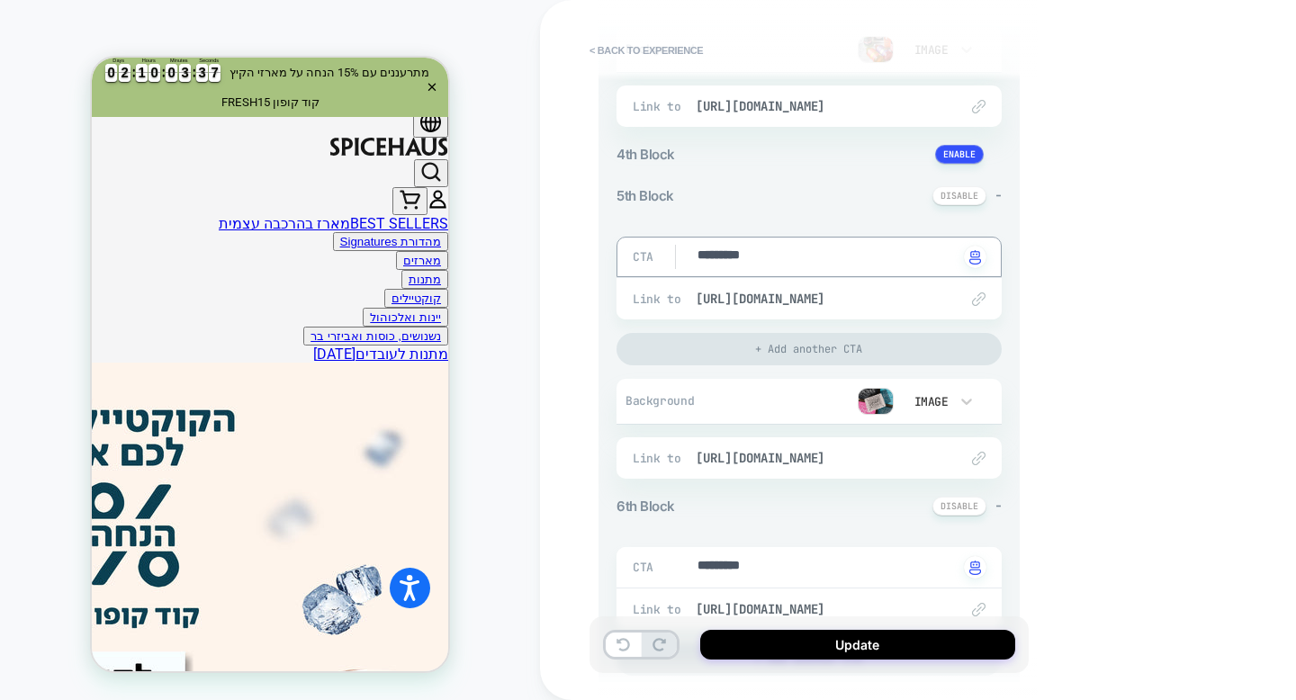
type textarea "**********"
type textarea "*"
type textarea "**********"
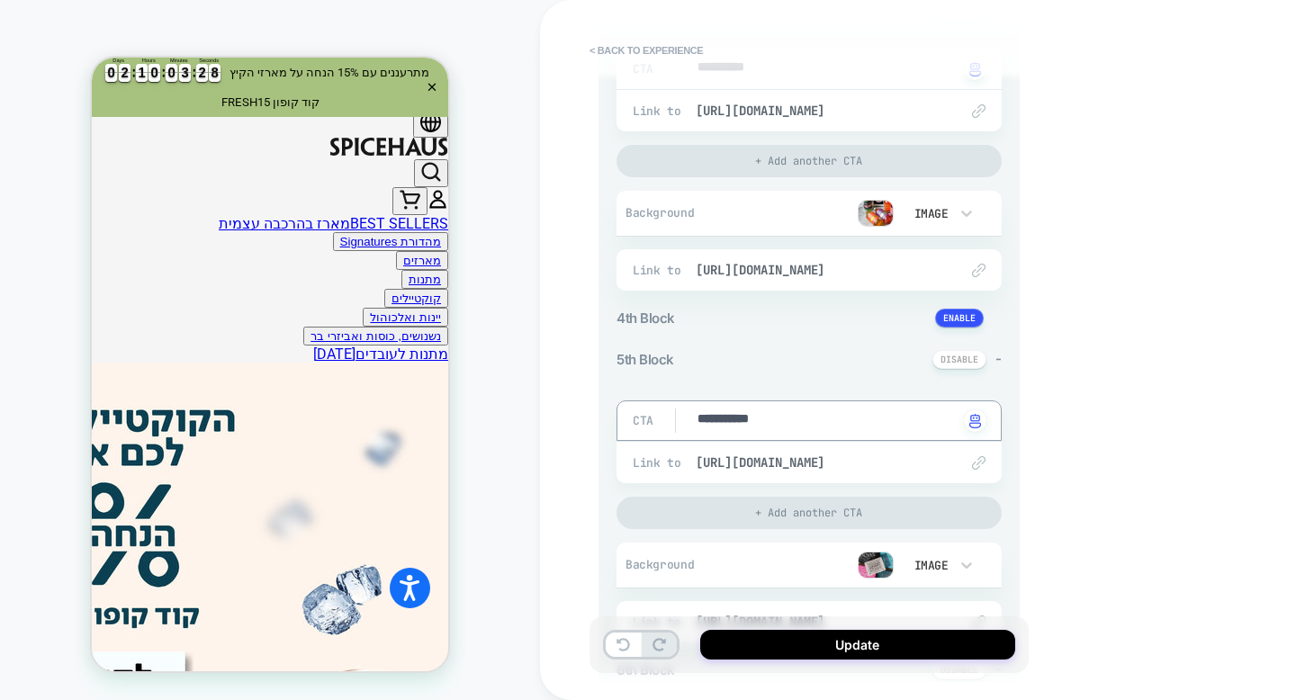
scroll to position [889, 0]
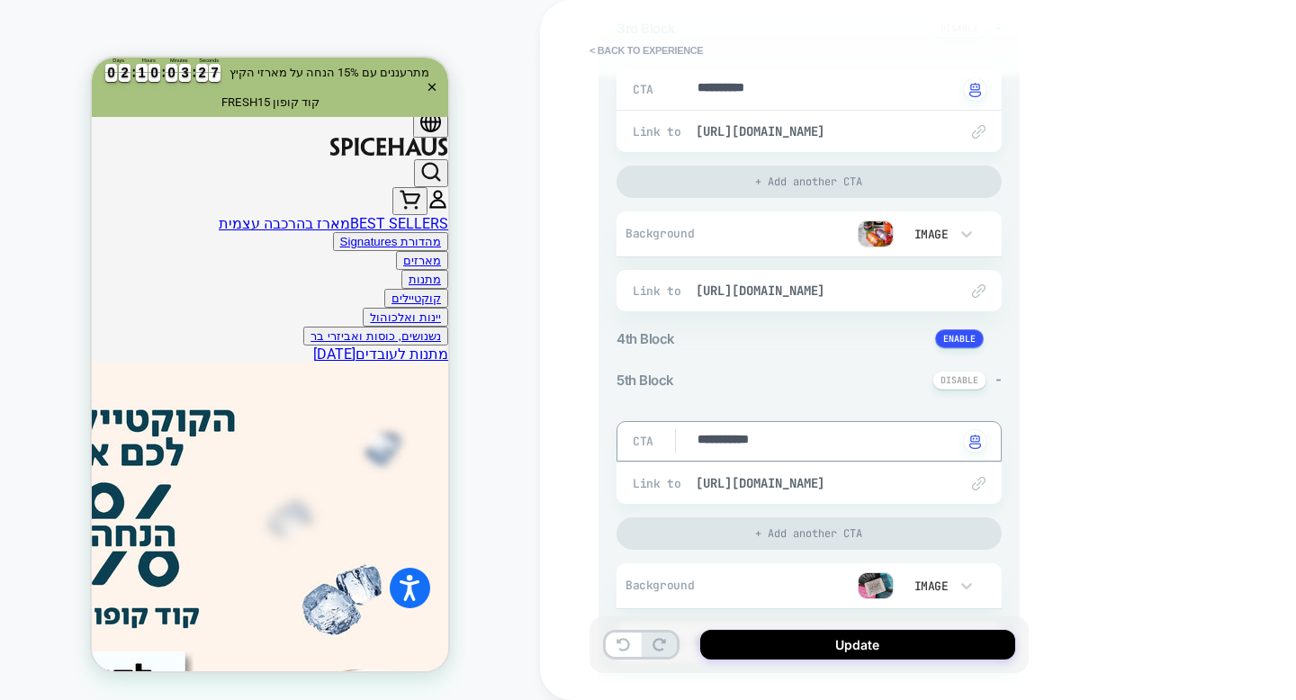
click at [658, 338] on span "4th Block" at bounding box center [646, 338] width 59 height 17
click at [952, 340] on button at bounding box center [959, 338] width 49 height 19
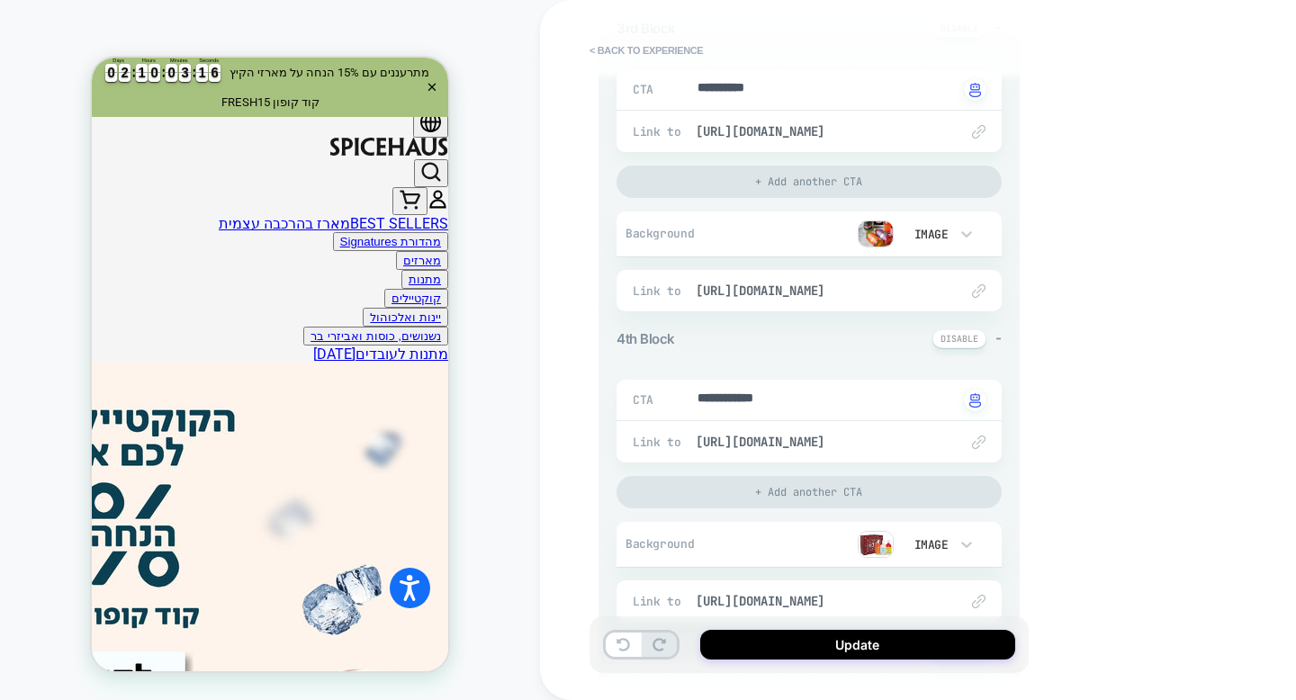
scroll to position [0, 0]
type textarea "*"
click at [746, 393] on textarea "**********" at bounding box center [827, 400] width 262 height 21
type textarea "*"
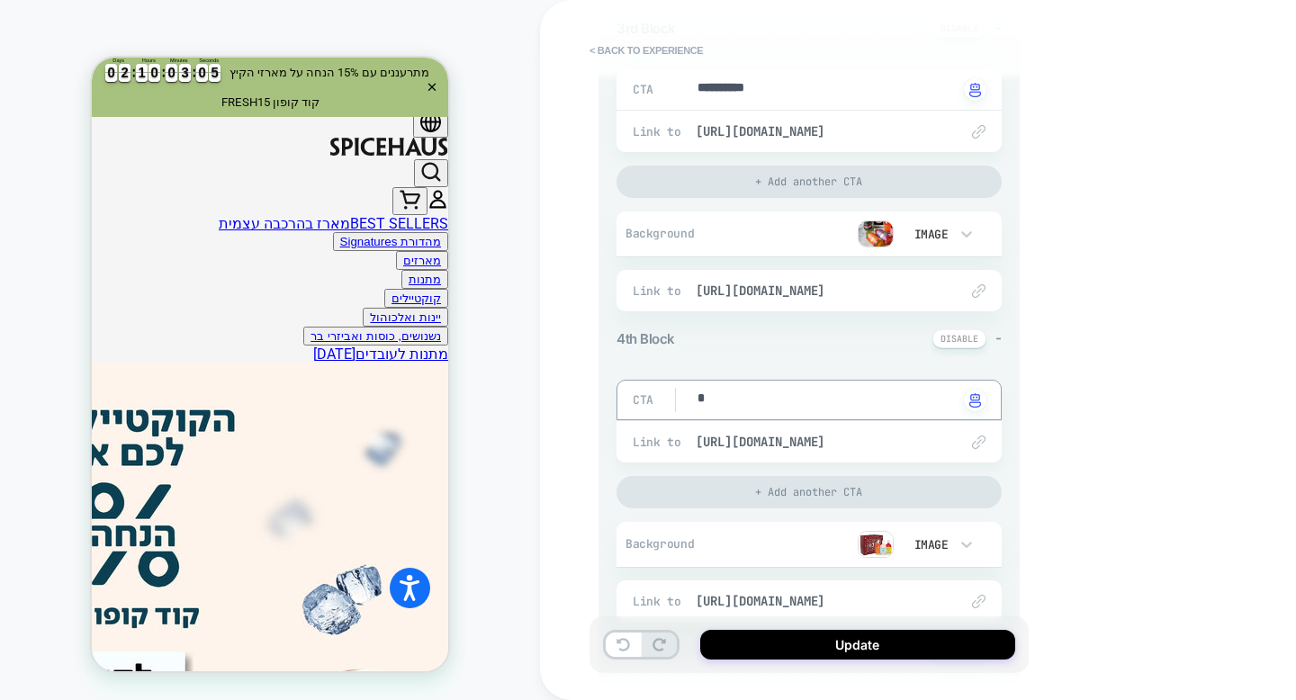
type textarea "*"
type textarea "**"
type textarea "*"
type textarea "***"
type textarea "*"
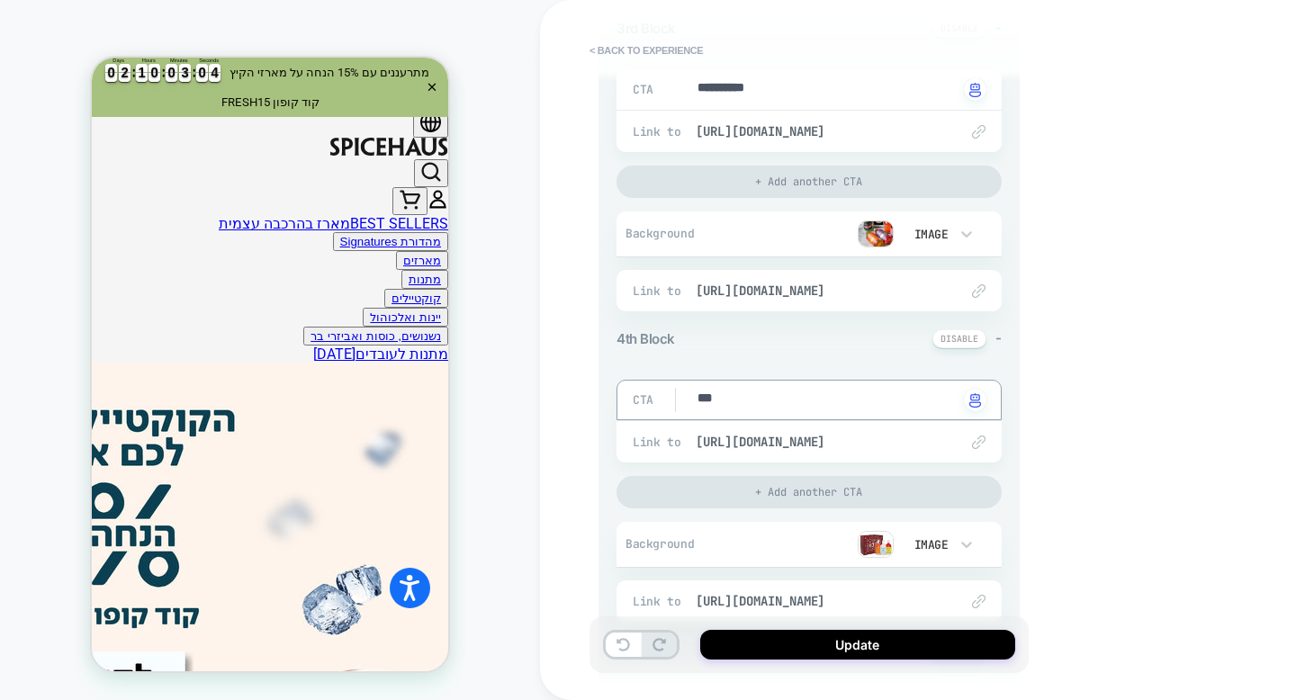
type textarea "***"
type textarea "*"
type textarea "*****"
type textarea "*"
type textarea "******"
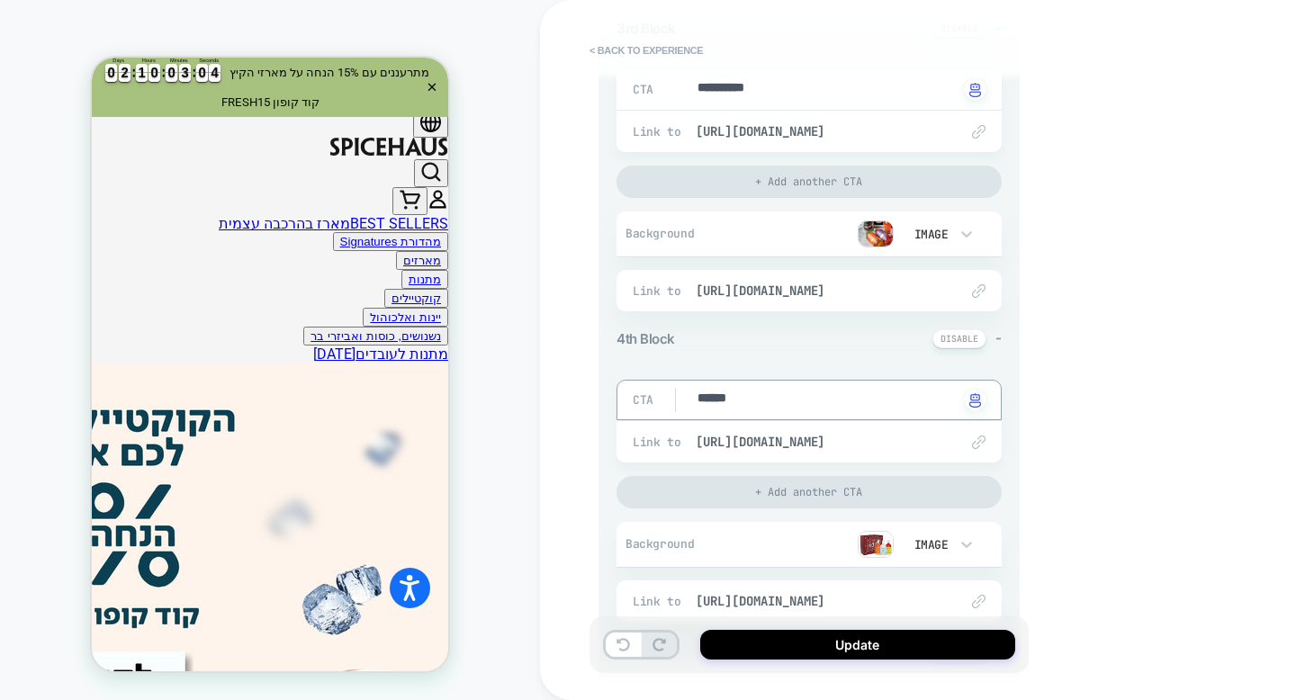
type textarea "*"
type textarea "*******"
type textarea "*"
type textarea "********"
type textarea "*"
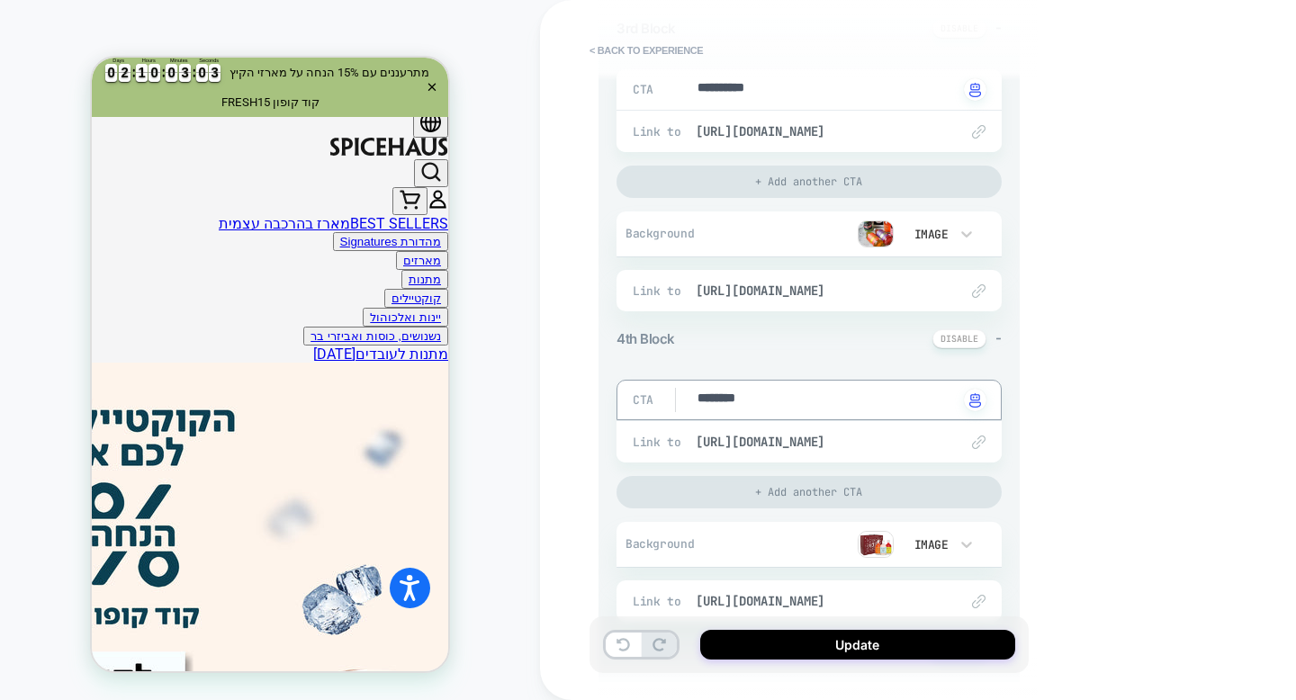
type textarea "********"
type textarea "*"
type textarea "********"
click at [840, 444] on span "[URL][DOMAIN_NAME]" at bounding box center [818, 442] width 245 height 16
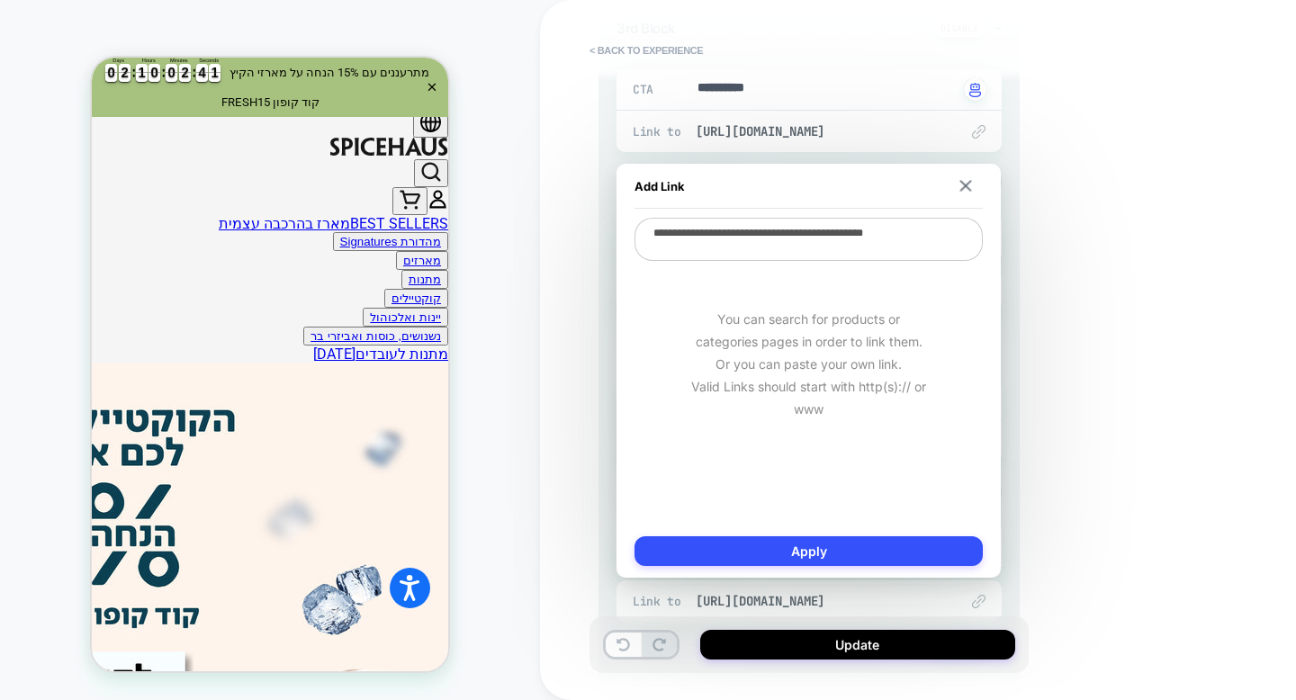
click at [840, 444] on div "You can search for products or categories pages in order to link them. Or you c…" at bounding box center [809, 364] width 348 height 203
click at [824, 230] on textarea "**********" at bounding box center [809, 242] width 348 height 48
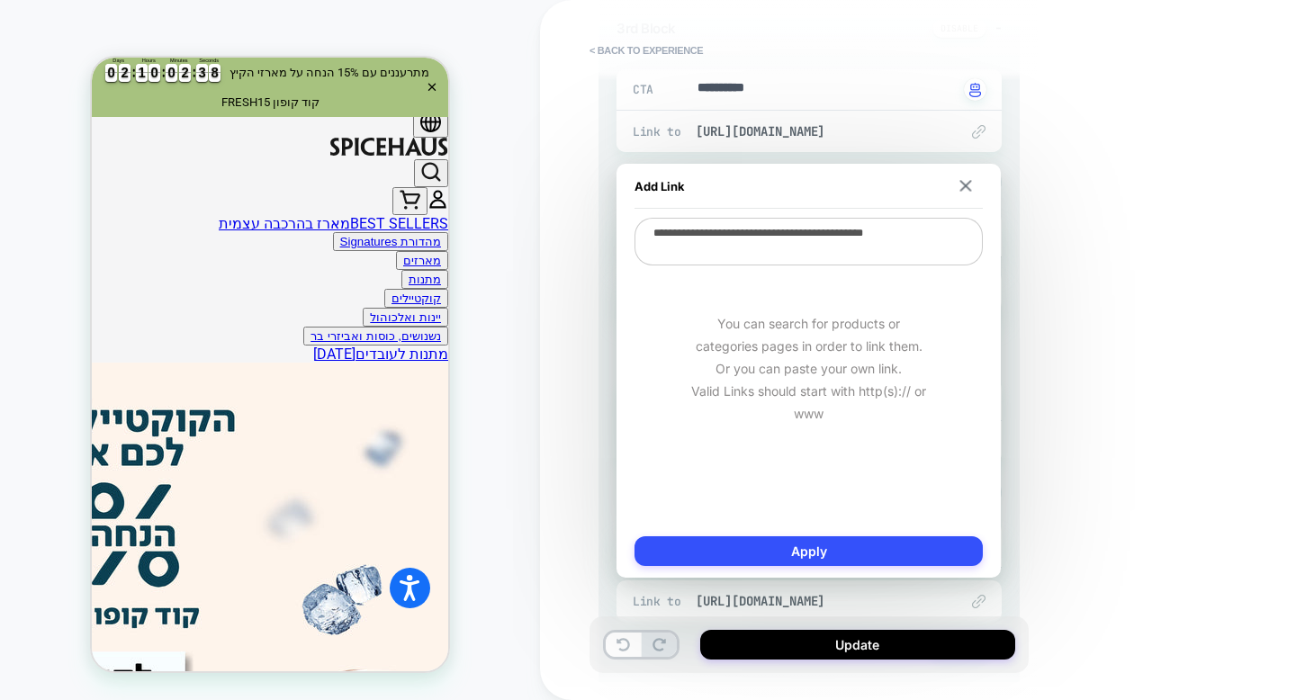
paste textarea "**********"
type textarea "*"
type textarea "**********"
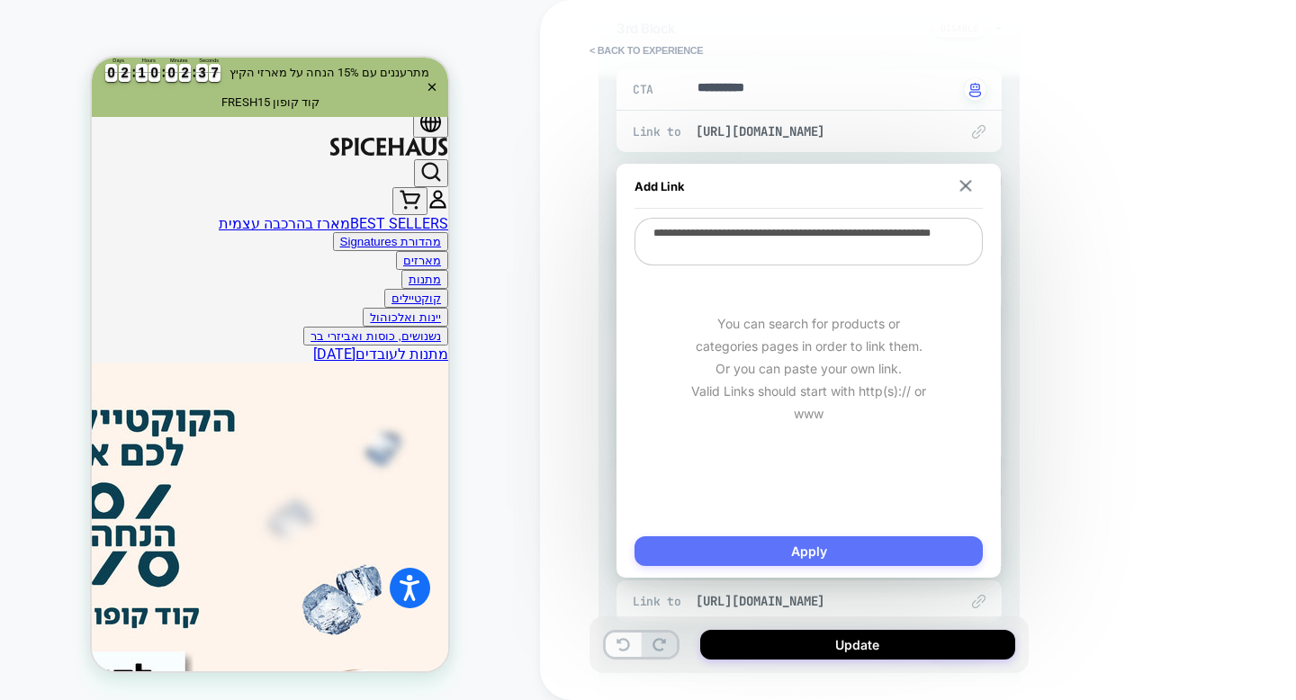
click at [902, 540] on button "Apply" at bounding box center [809, 552] width 348 height 30
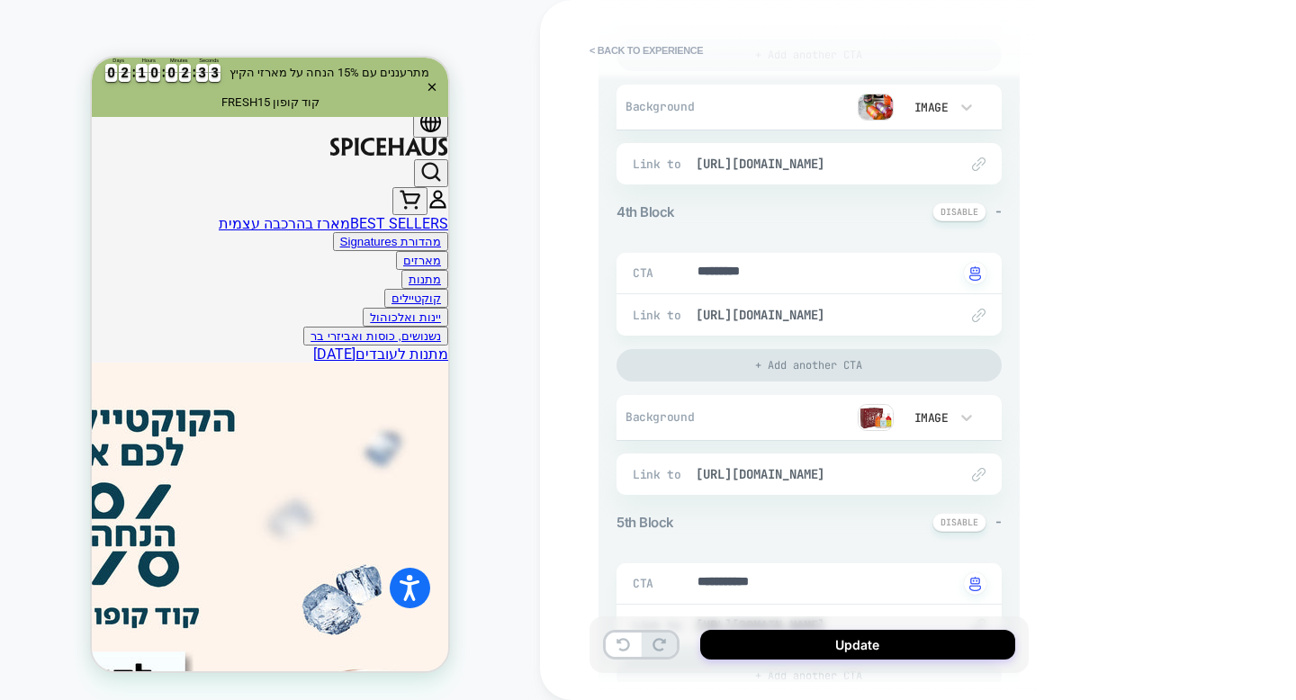
scroll to position [1017, 0]
click at [867, 418] on img at bounding box center [876, 416] width 36 height 27
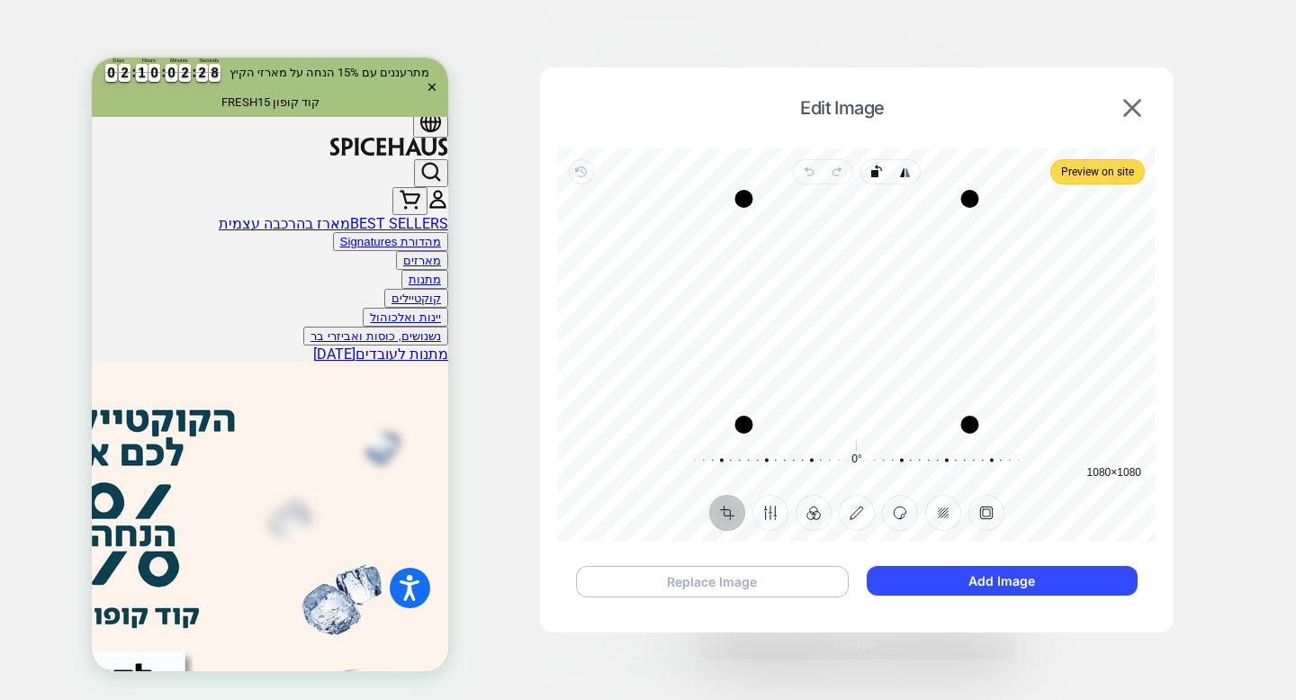
click at [795, 582] on button "Replace Image" at bounding box center [712, 582] width 273 height 32
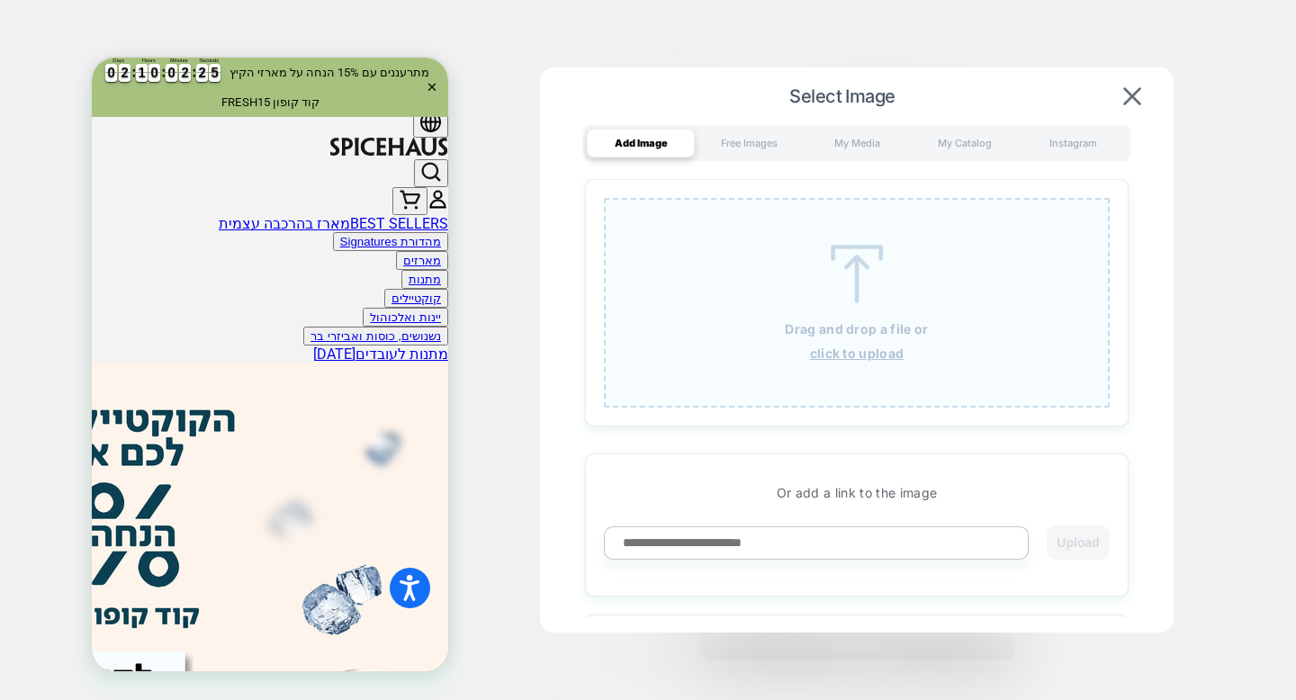
click at [869, 361] on u "click to upload" at bounding box center [857, 353] width 95 height 15
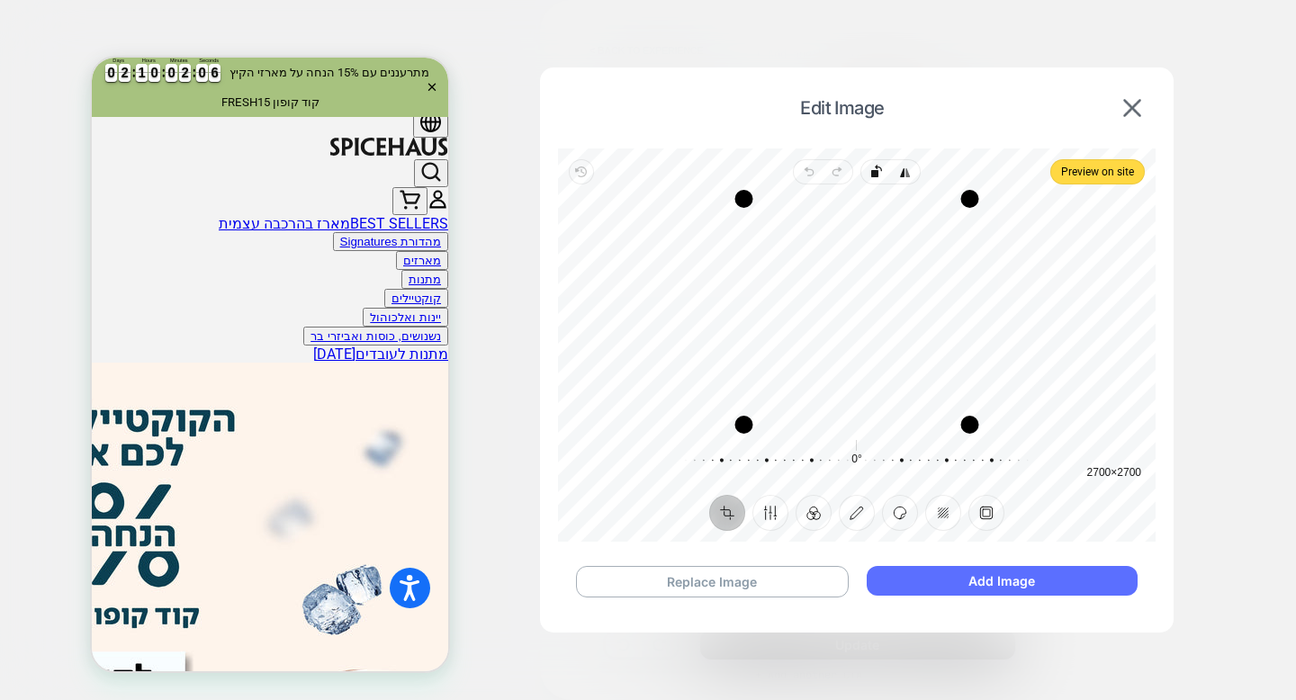
click at [934, 590] on button "Add Image" at bounding box center [1002, 581] width 271 height 30
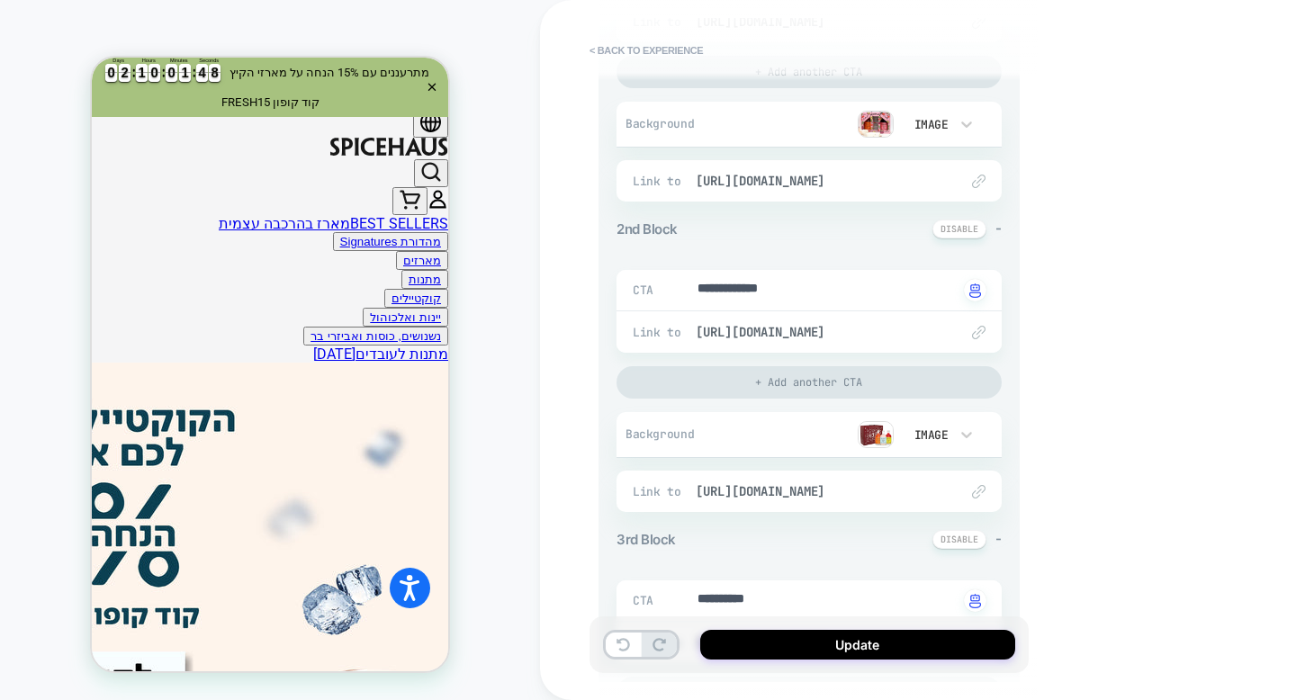
scroll to position [323, 0]
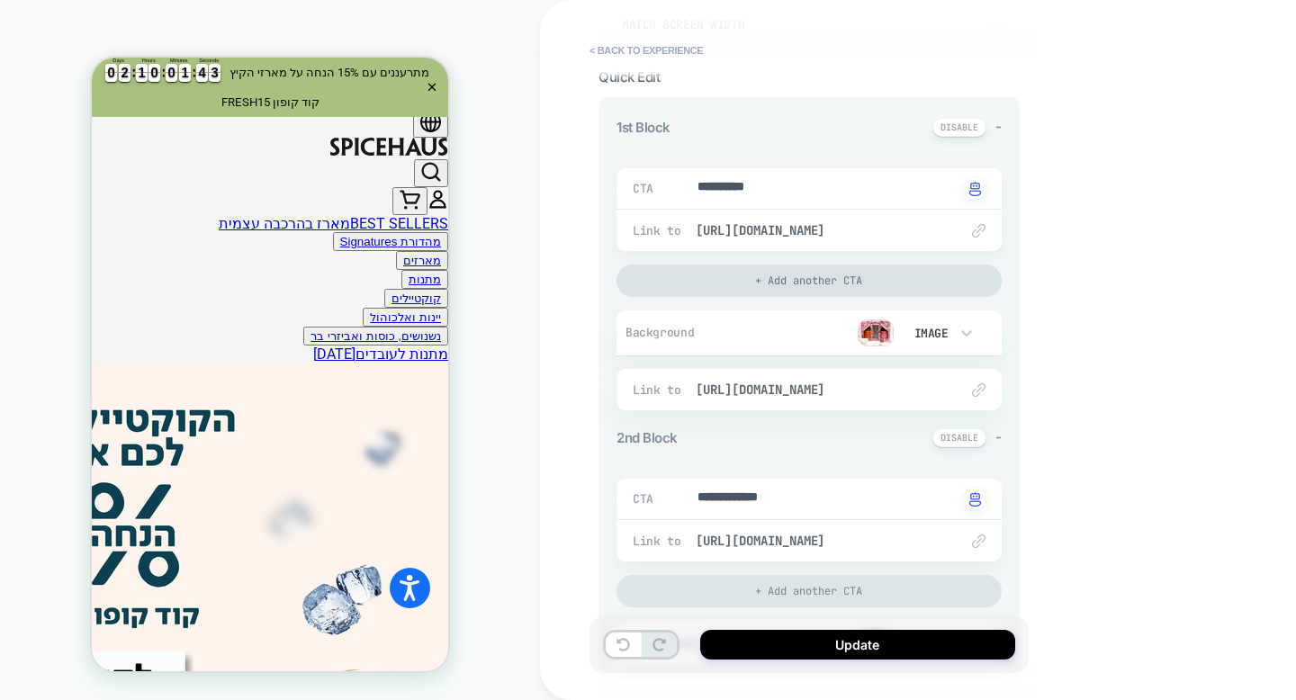
scroll to position [181, 0]
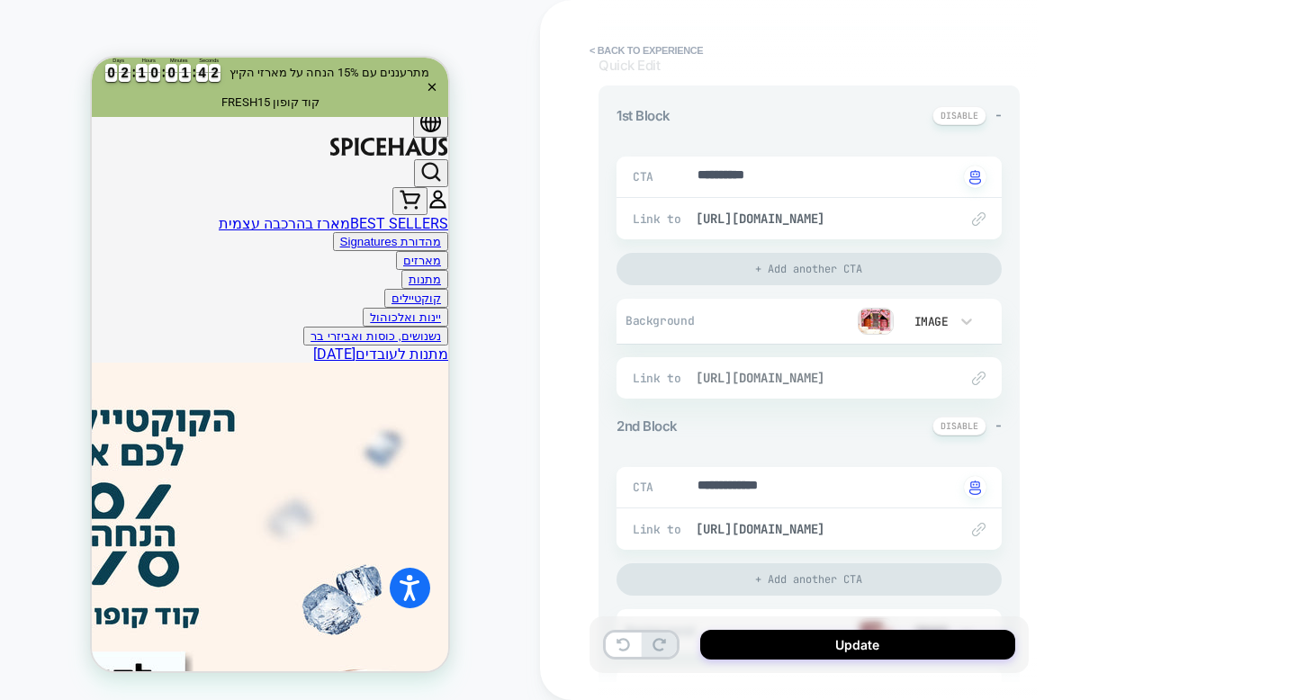
click at [843, 373] on span "[URL][DOMAIN_NAME]" at bounding box center [818, 378] width 245 height 16
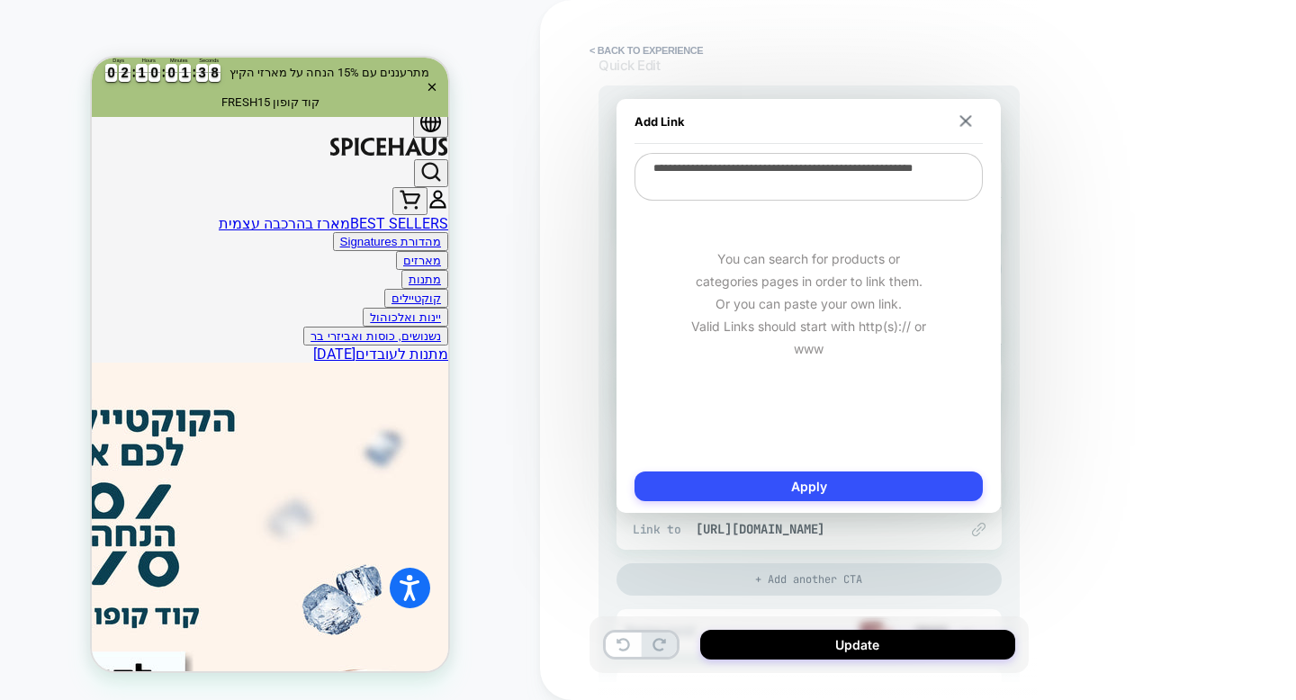
click at [888, 191] on textarea "**********" at bounding box center [809, 177] width 348 height 48
click at [965, 125] on img at bounding box center [967, 121] width 12 height 12
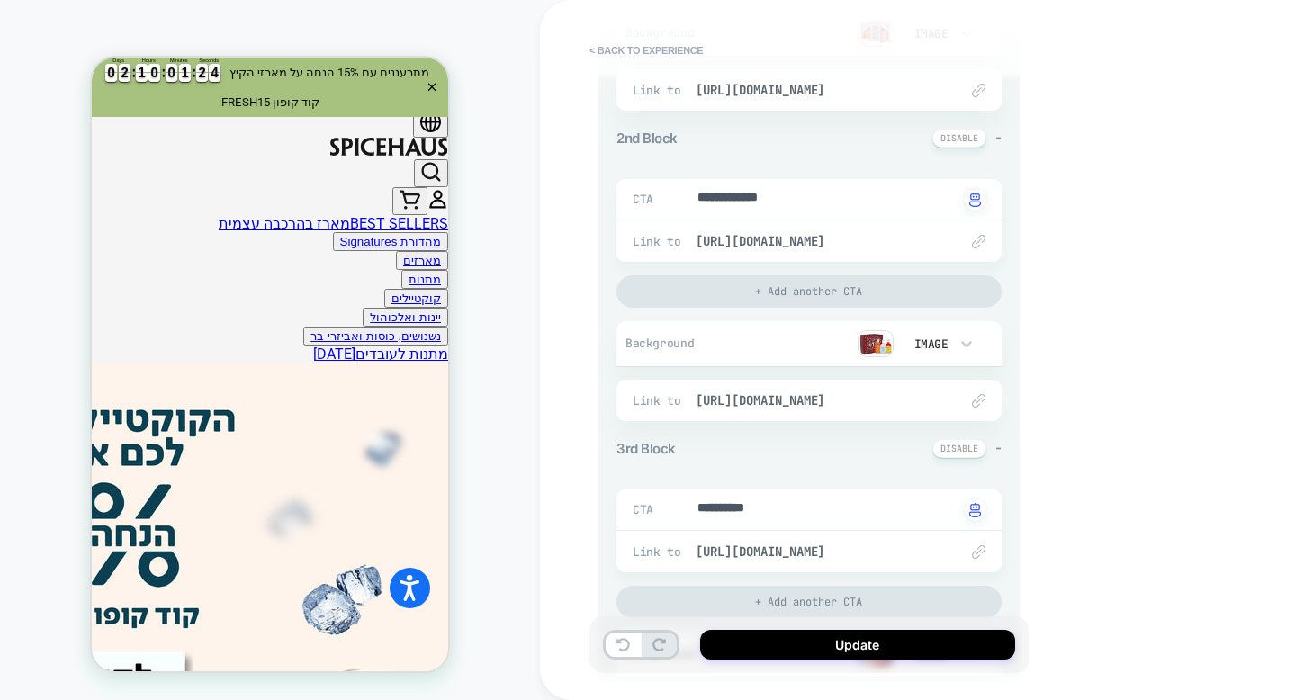
scroll to position [472, 0]
click at [884, 338] on img at bounding box center [876, 341] width 36 height 27
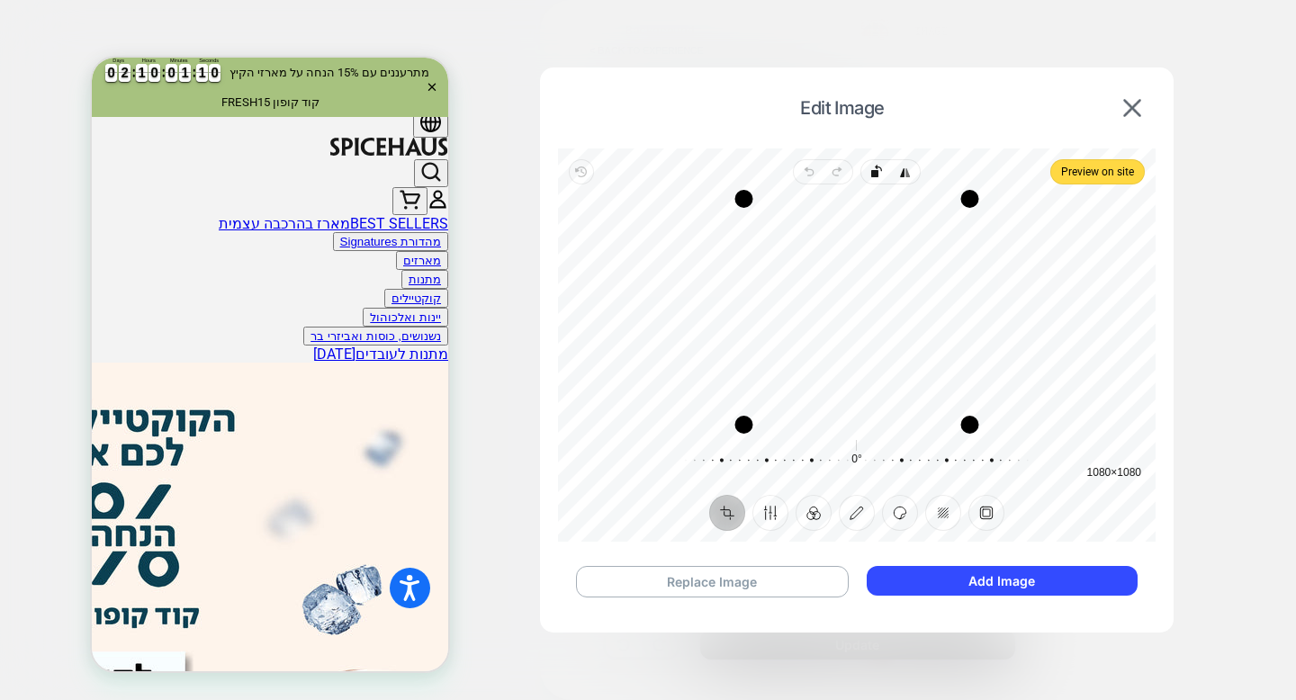
scroll to position [0, 0]
click at [898, 573] on button "Add Image" at bounding box center [1002, 581] width 271 height 30
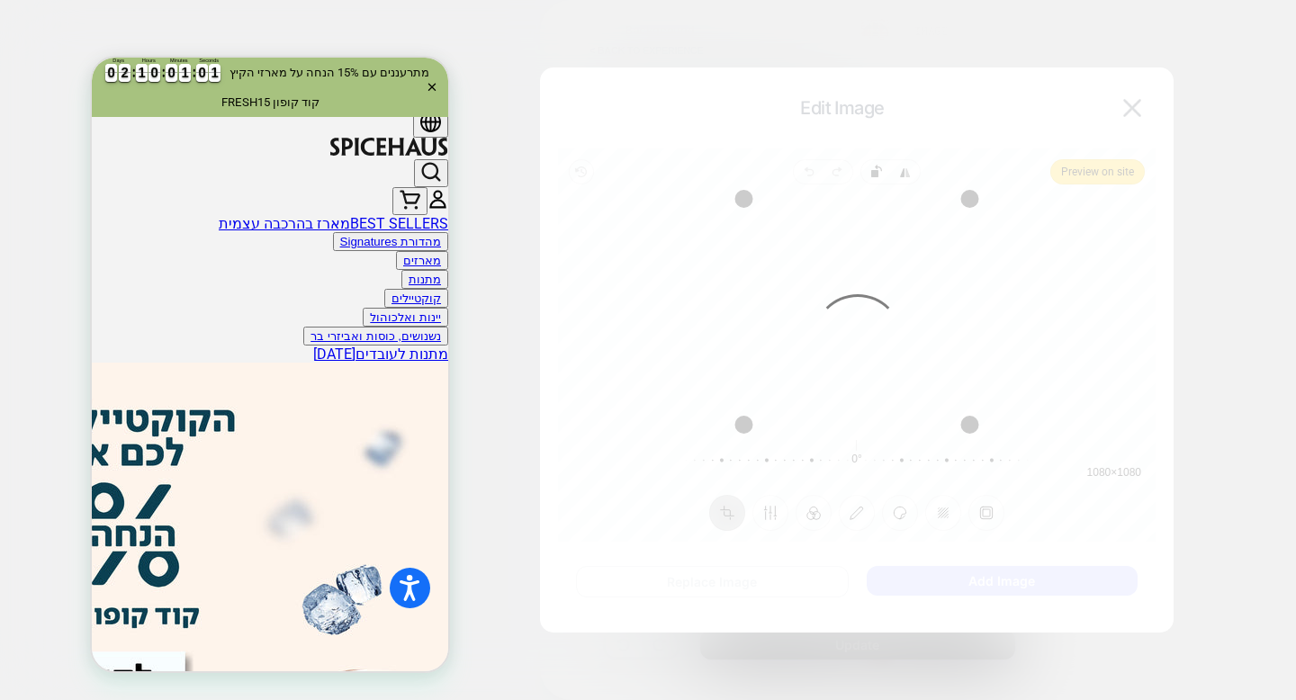
click at [1006, 260] on div "Recenter" at bounding box center [857, 312] width 569 height 226
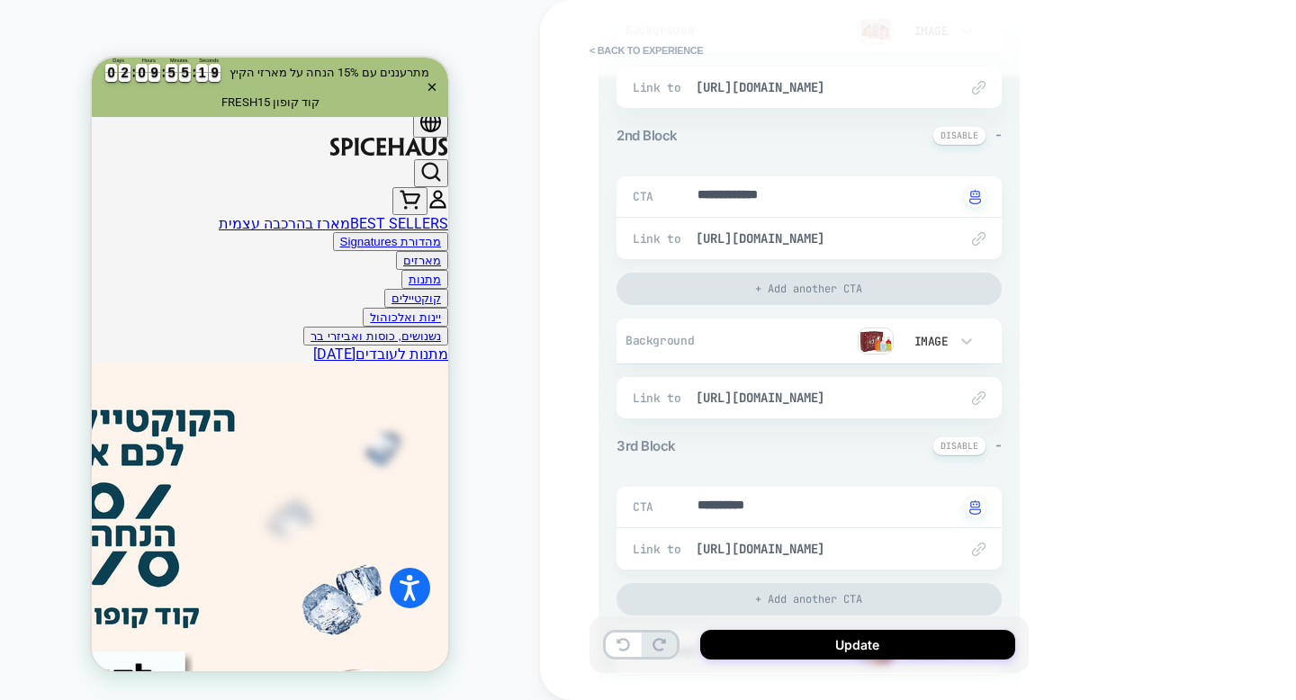
click at [878, 338] on img at bounding box center [876, 341] width 36 height 27
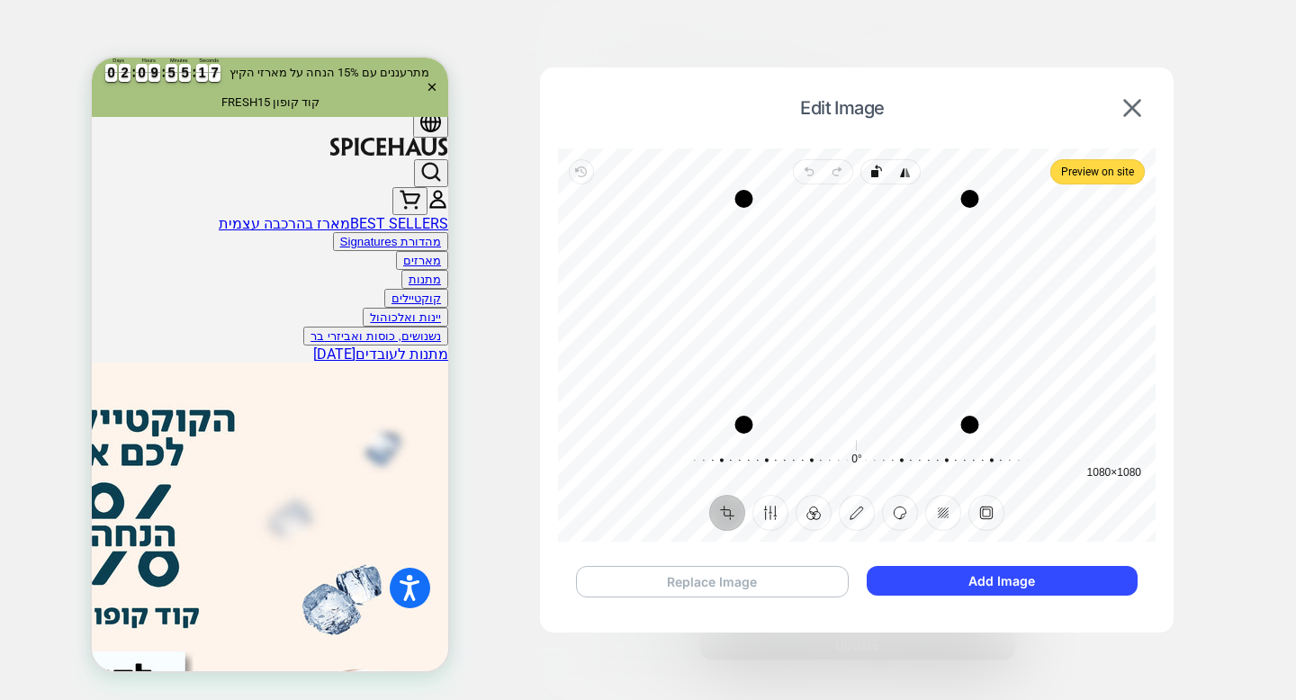
click at [732, 577] on button "Replace Image" at bounding box center [712, 582] width 273 height 32
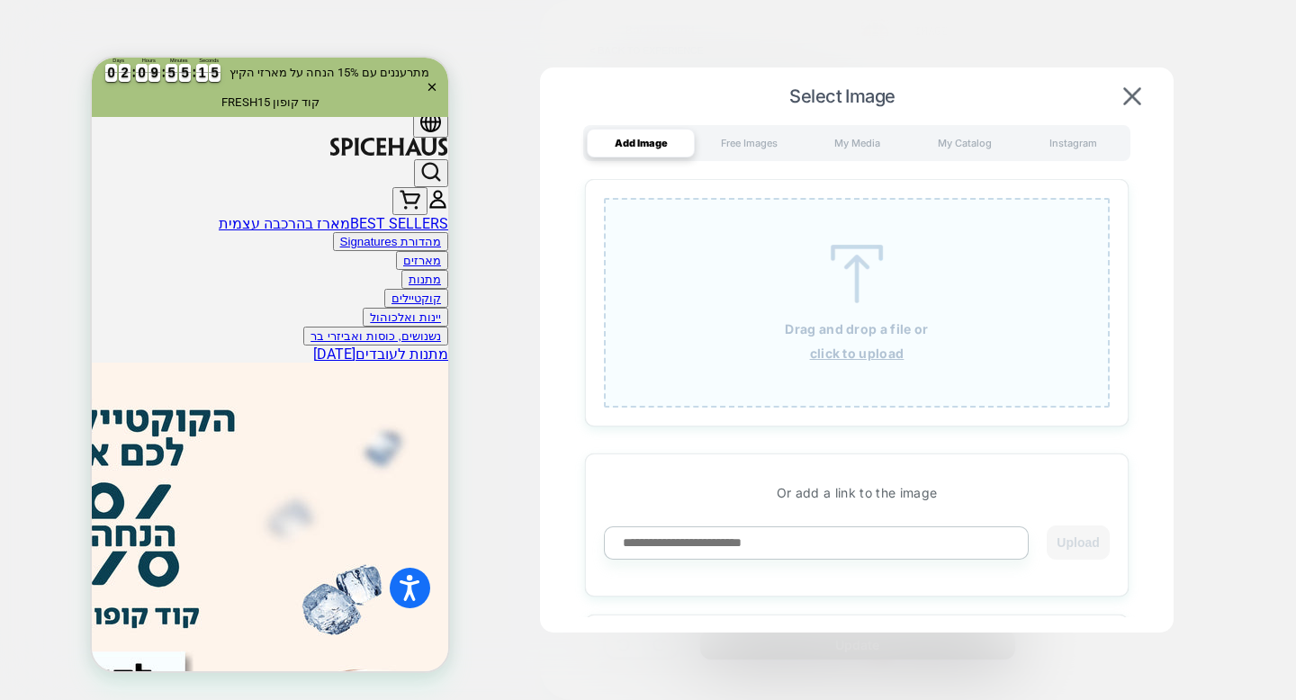
click at [861, 347] on u "click to upload" at bounding box center [857, 353] width 95 height 15
click at [827, 355] on u "click to upload" at bounding box center [857, 353] width 95 height 15
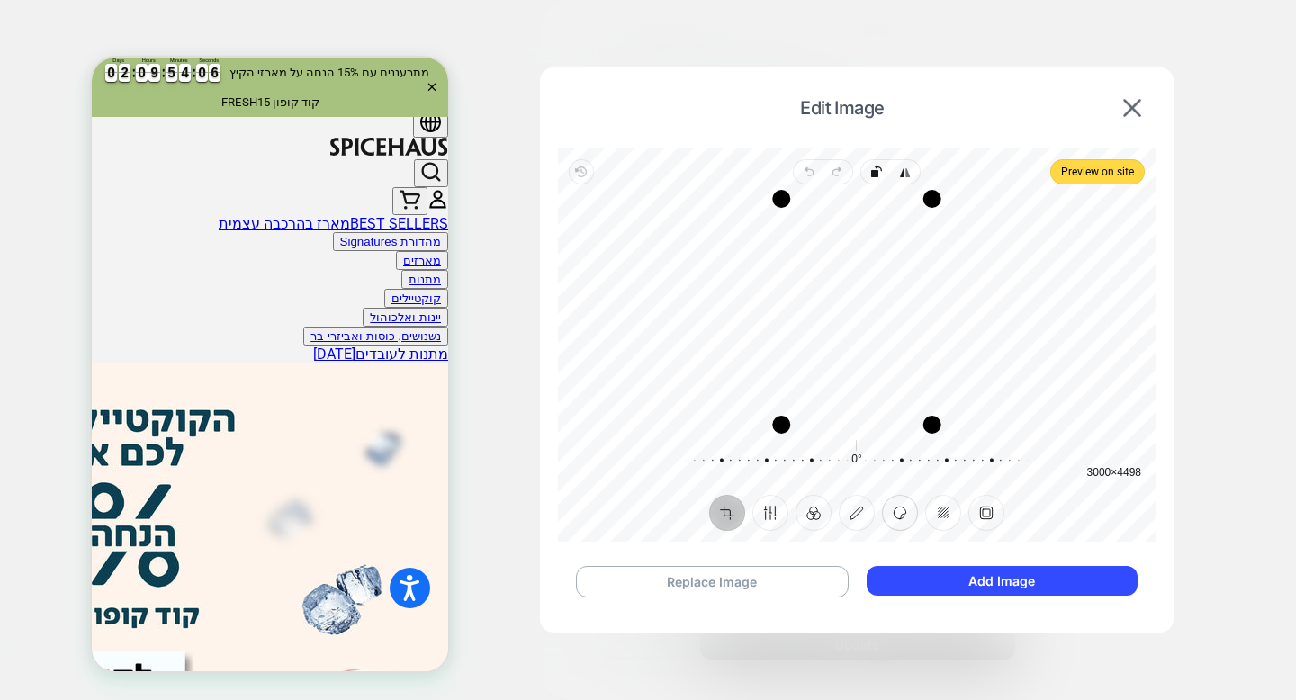
click at [891, 517] on button "Sticker" at bounding box center [900, 513] width 36 height 36
click at [868, 515] on button "Annotate" at bounding box center [857, 513] width 36 height 36
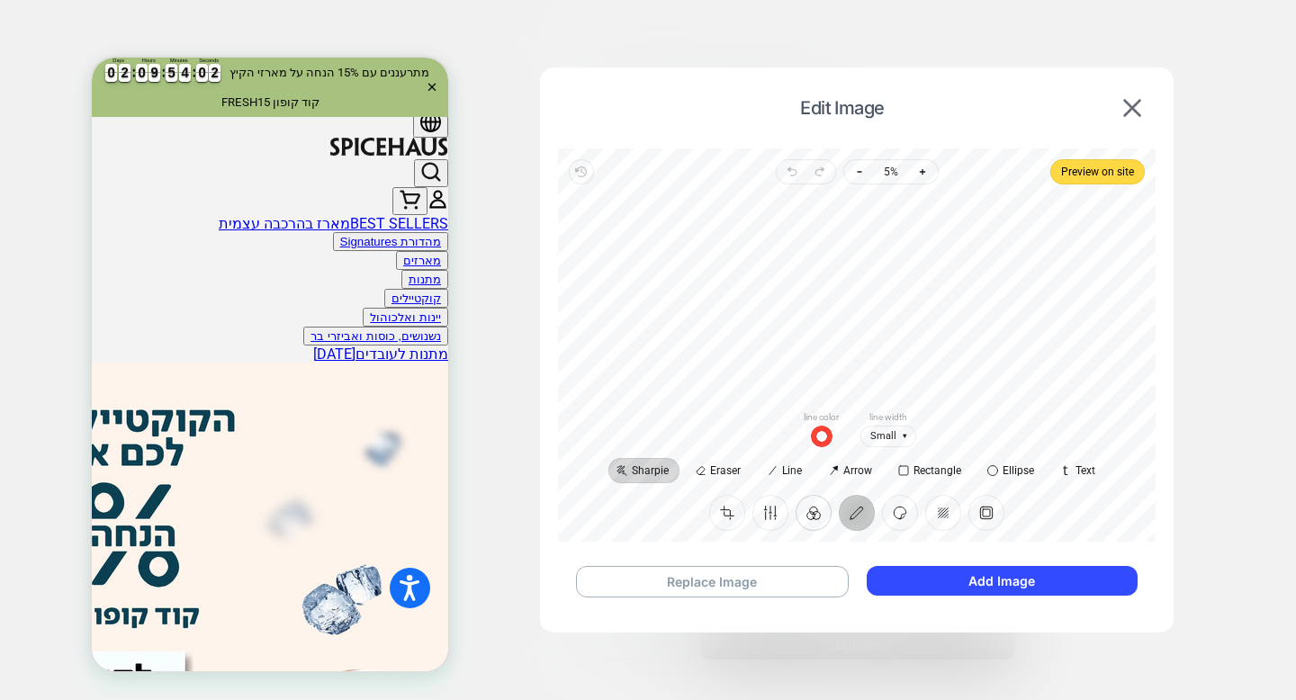
click at [824, 515] on button "Filter" at bounding box center [814, 513] width 36 height 36
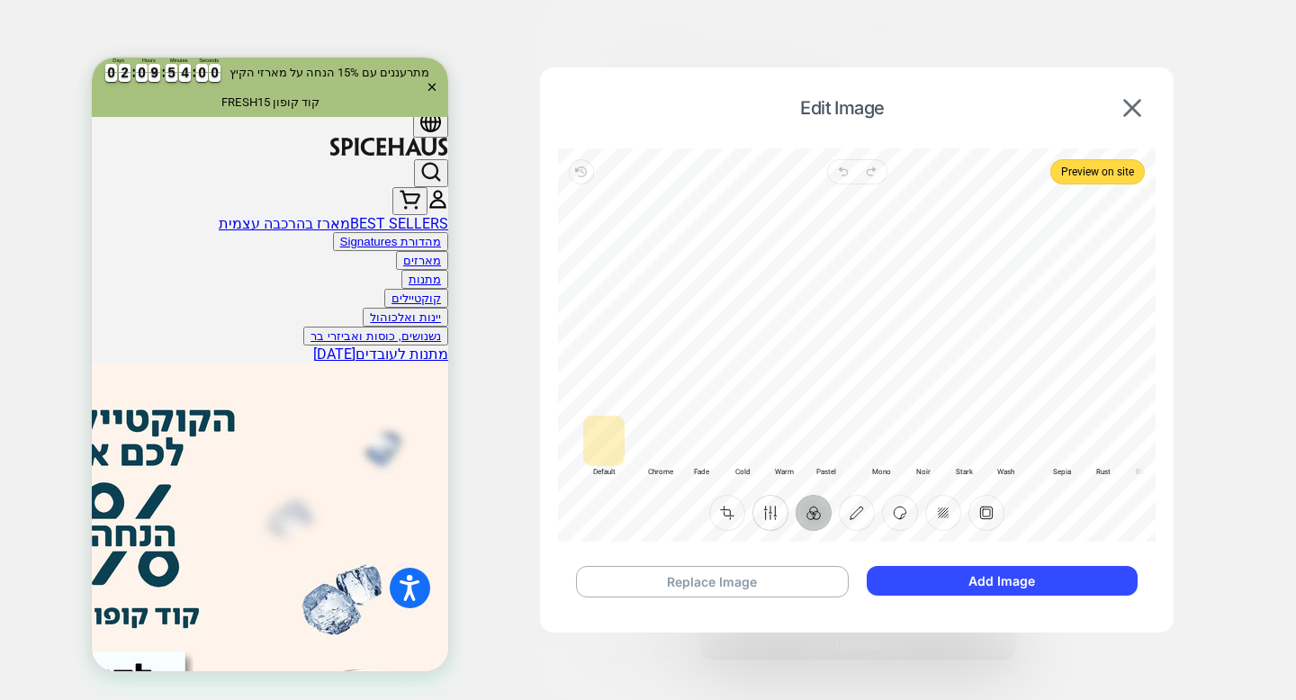
click at [778, 512] on button "Finetune" at bounding box center [771, 513] width 36 height 36
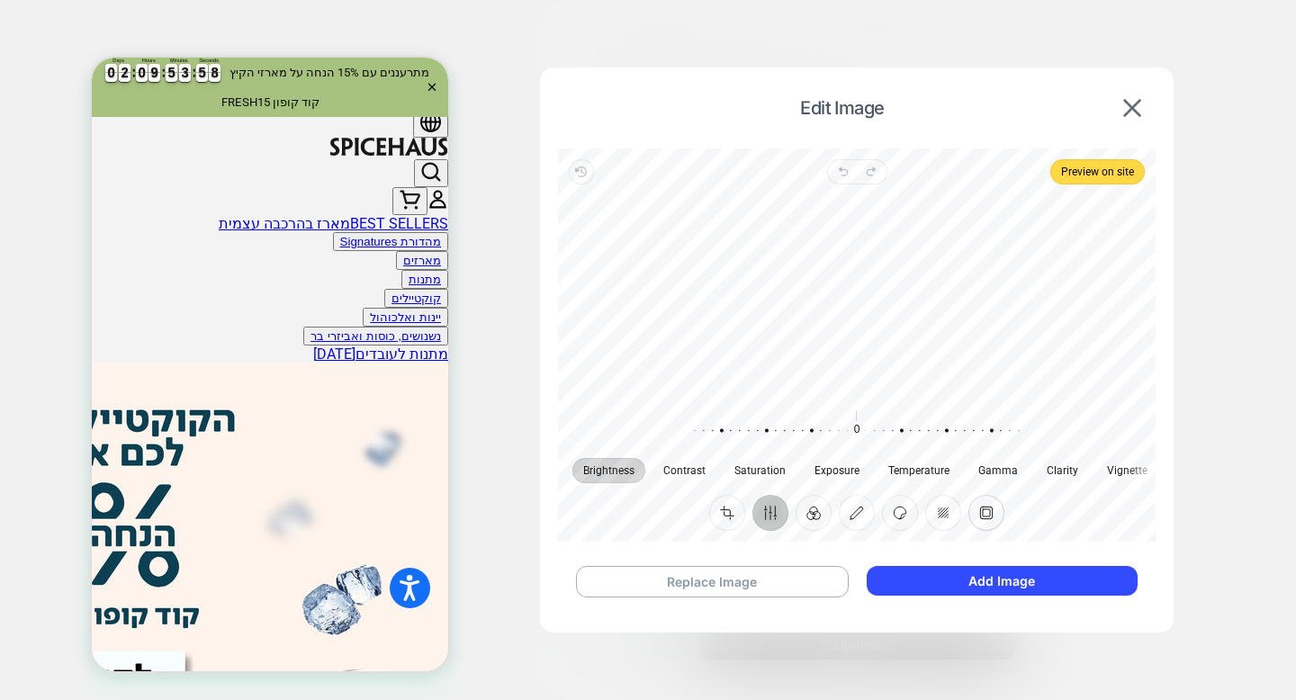
click at [979, 519] on button "Frame" at bounding box center [987, 513] width 36 height 36
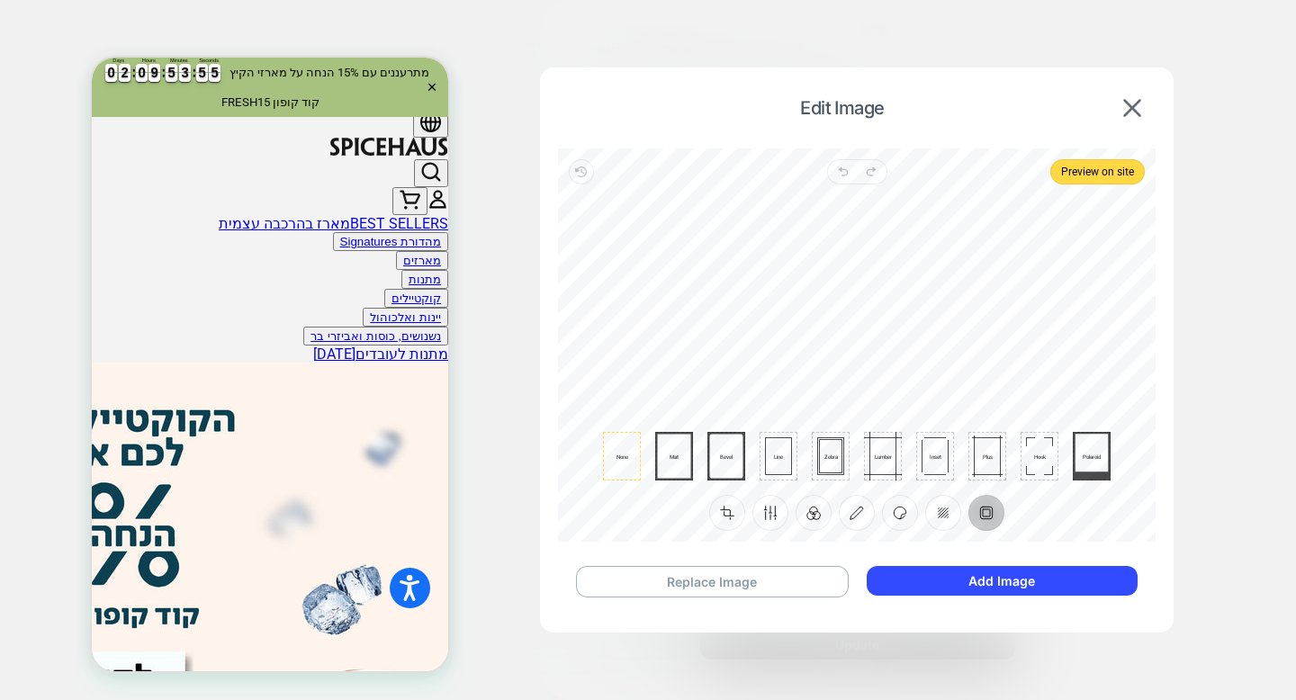
click at [1061, 460] on ul "None Mat Bevel Line Zebra Lumber Inset Plus Hook Polaroid" at bounding box center [857, 456] width 508 height 49
click at [1042, 460] on div "Hook" at bounding box center [1040, 456] width 38 height 49
click at [984, 461] on div "Plus" at bounding box center [988, 456] width 38 height 49
click at [1030, 458] on span "Hook" at bounding box center [1040, 456] width 28 height 6
click at [1064, 458] on ul "None Mat Bevel Line Zebra Lumber Inset Plus Hook Polaroid" at bounding box center [857, 456] width 508 height 49
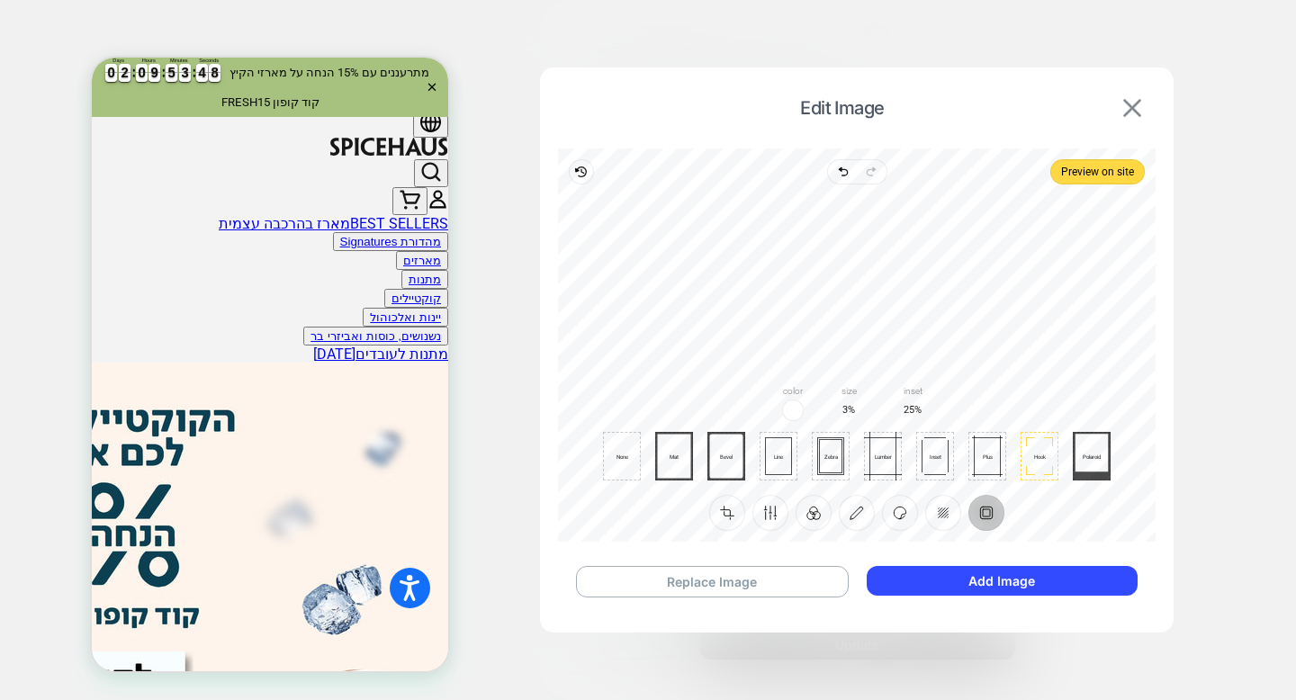
click at [1138, 99] on img at bounding box center [1132, 108] width 18 height 18
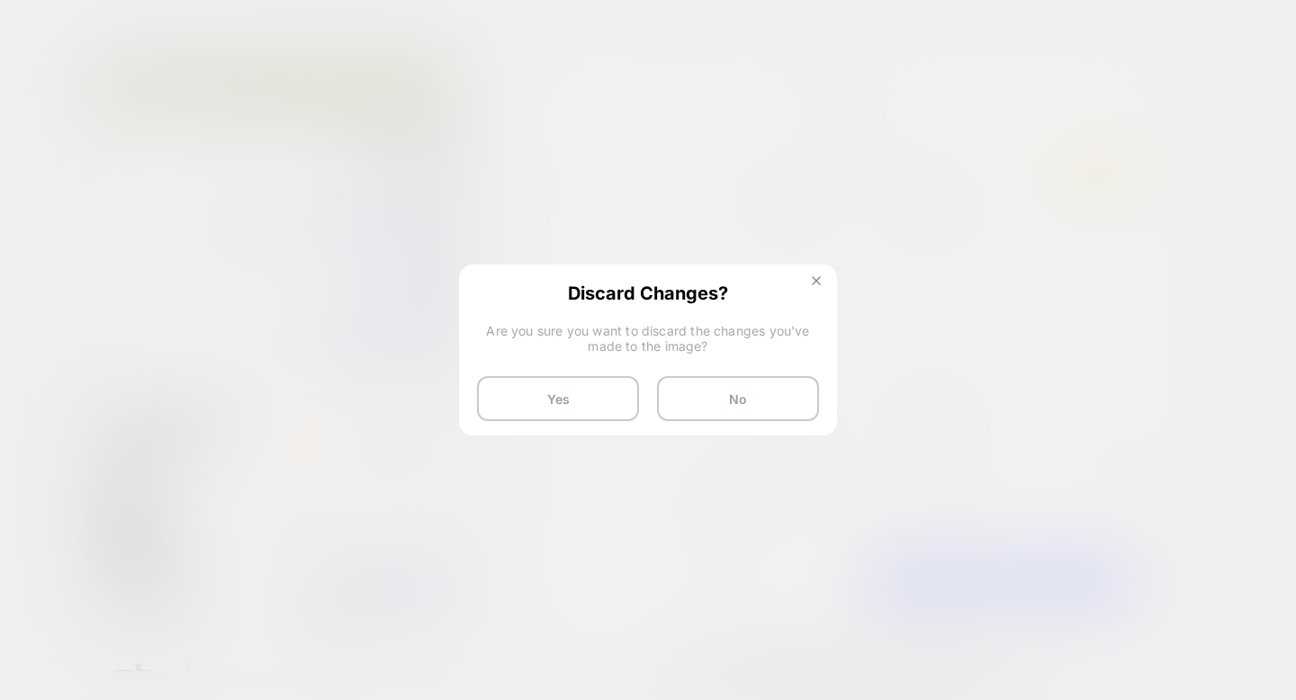
click at [820, 284] on img at bounding box center [816, 280] width 9 height 9
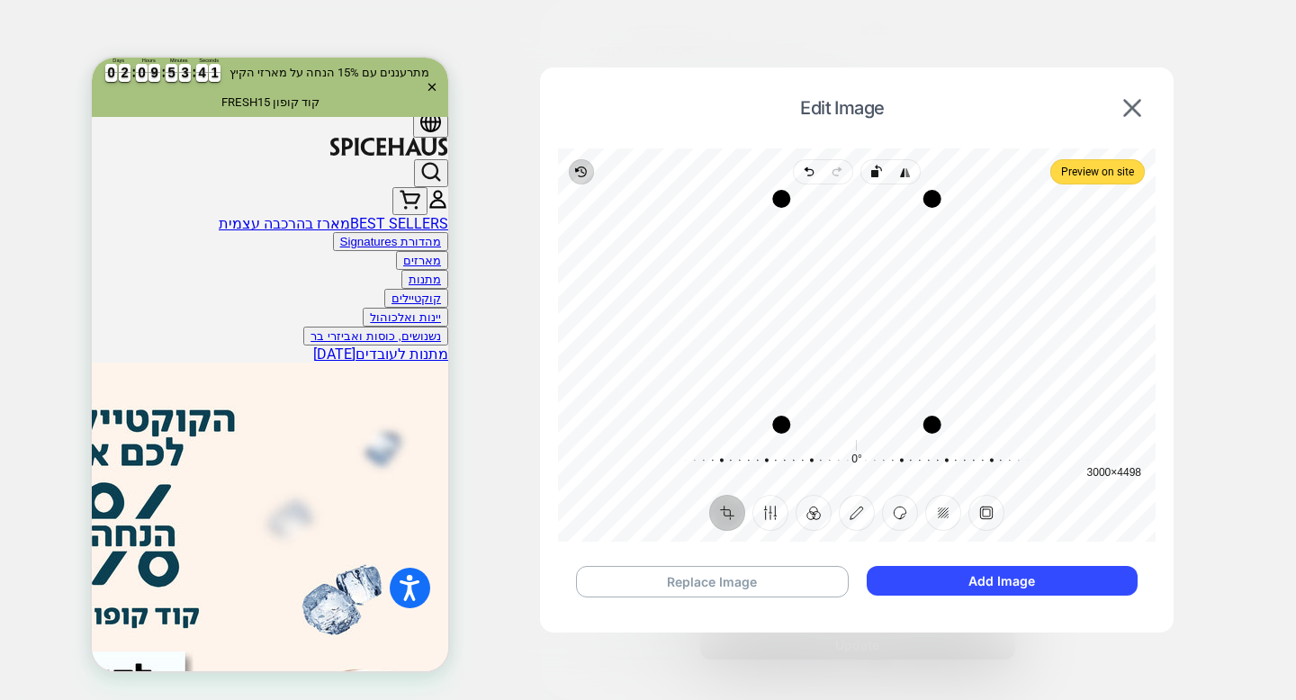
click at [573, 176] on span "Revert" at bounding box center [581, 171] width 25 height 25
click at [817, 575] on button "Replace Image" at bounding box center [712, 582] width 273 height 32
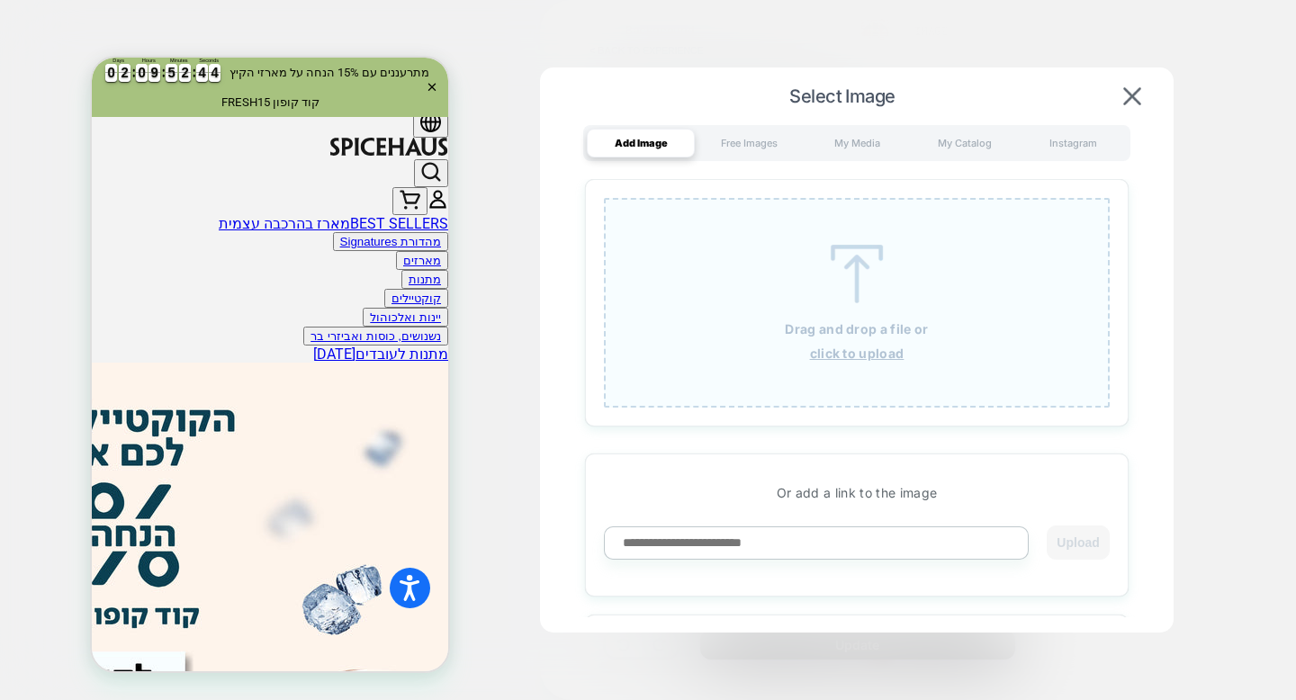
click at [838, 355] on u "click to upload" at bounding box center [857, 353] width 95 height 15
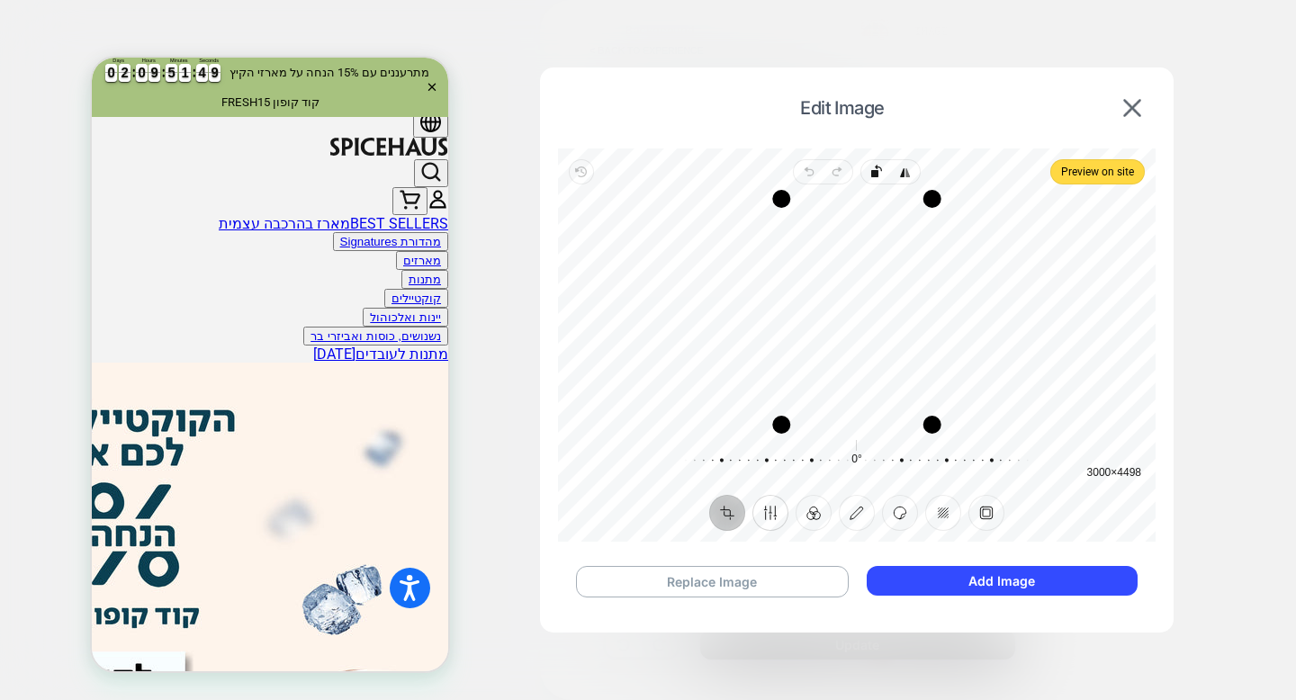
click at [777, 507] on button "Finetune" at bounding box center [771, 513] width 36 height 36
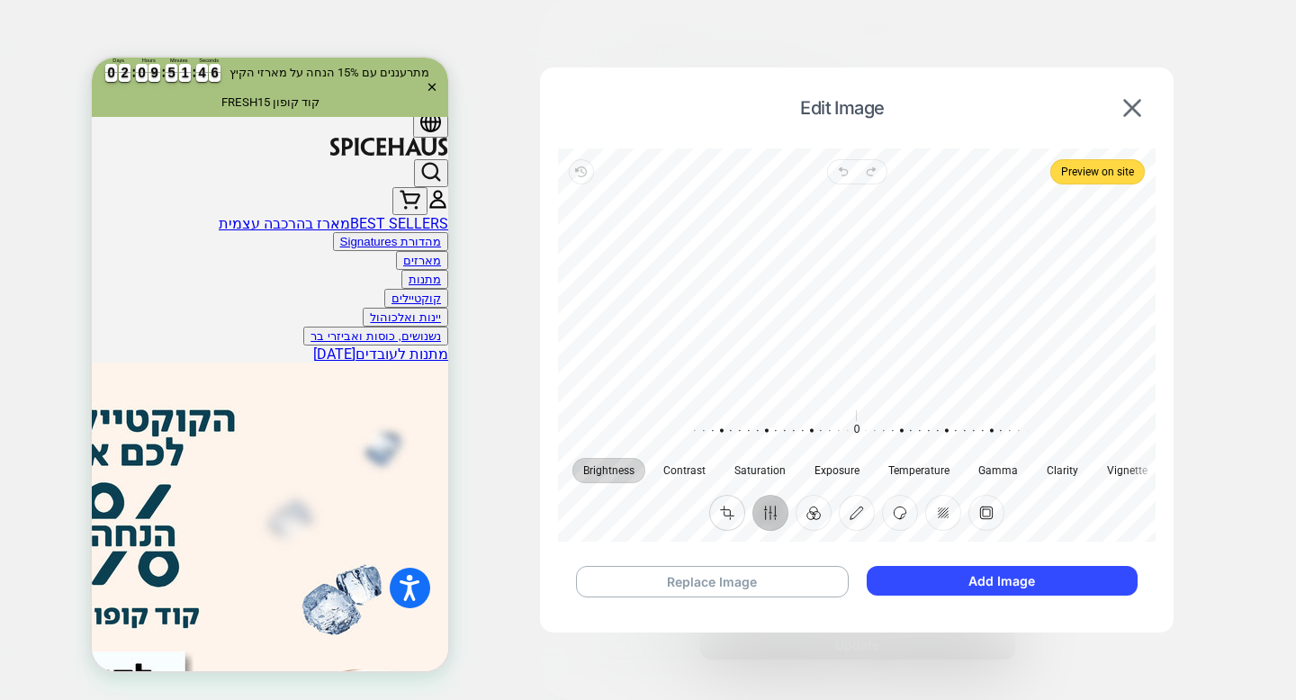
click at [726, 509] on button "Crop" at bounding box center [727, 513] width 36 height 36
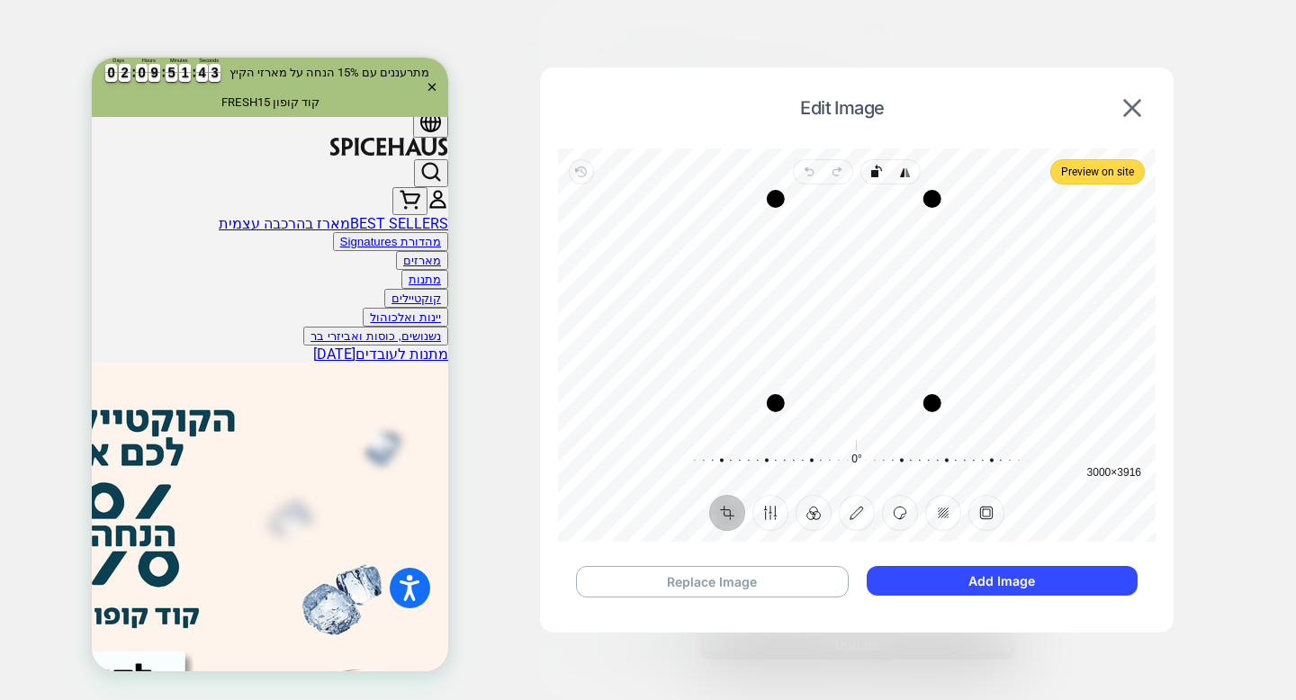
drag, startPoint x: 780, startPoint y: 429, endPoint x: 775, endPoint y: 407, distance: 22.3
click at [775, 407] on div "Drag corner bl" at bounding box center [776, 403] width 18 height 18
drag, startPoint x: 775, startPoint y: 407, endPoint x: 774, endPoint y: 443, distance: 36.0
click at [774, 438] on div "Drag corner bl" at bounding box center [775, 429] width 18 height 18
drag, startPoint x: 803, startPoint y: 389, endPoint x: 799, endPoint y: 342, distance: 47.0
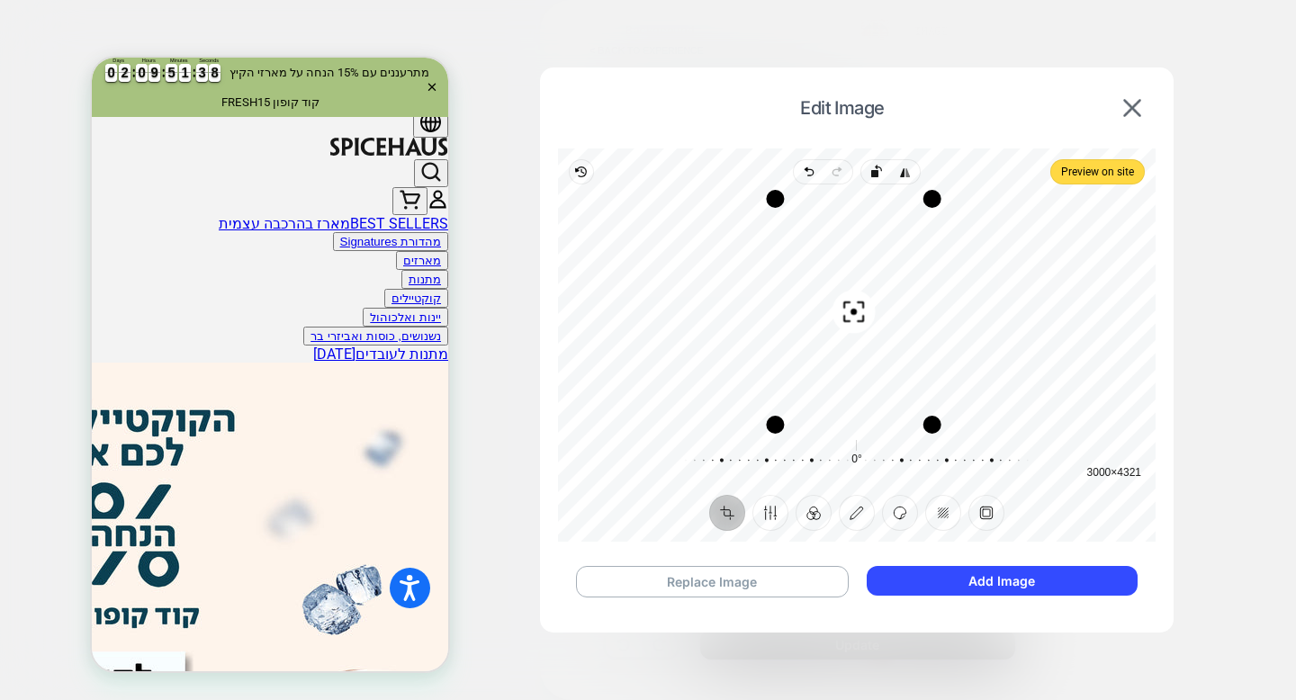
click at [799, 342] on div "Recenter" at bounding box center [857, 312] width 569 height 226
click at [984, 524] on button "Frame" at bounding box center [987, 513] width 36 height 36
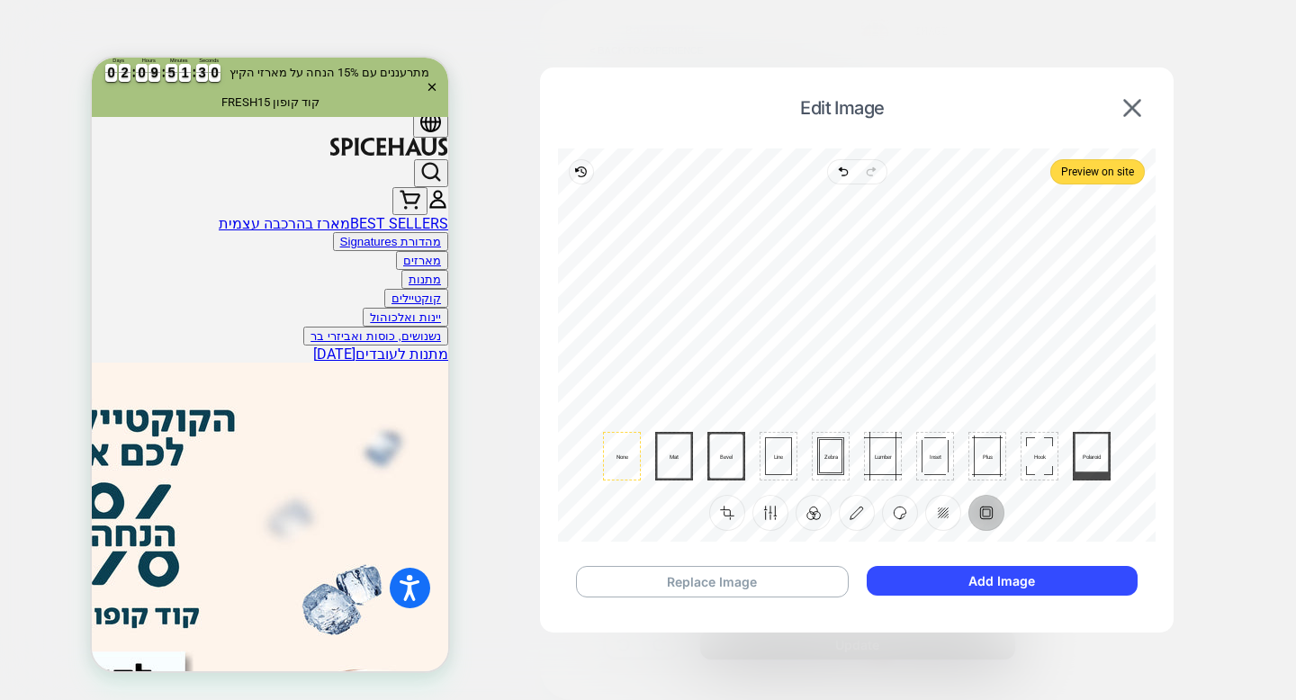
click at [717, 470] on icon at bounding box center [727, 456] width 38 height 49
click at [776, 463] on div at bounding box center [778, 457] width 27 height 38
click at [826, 464] on div at bounding box center [831, 456] width 22 height 32
click at [884, 456] on div at bounding box center [883, 457] width 49 height 38
click at [708, 456] on rect at bounding box center [727, 456] width 38 height 49
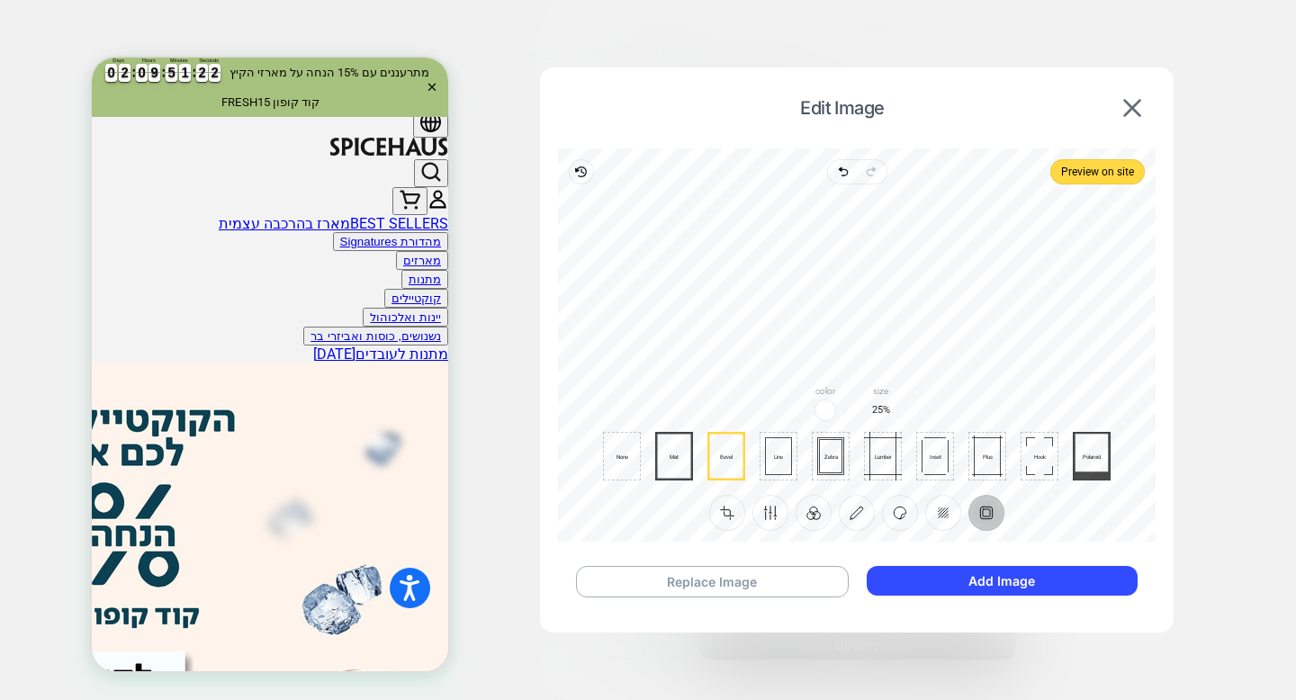
click at [682, 456] on icon at bounding box center [674, 456] width 38 height 49
click at [604, 461] on div "None" at bounding box center [622, 456] width 38 height 49
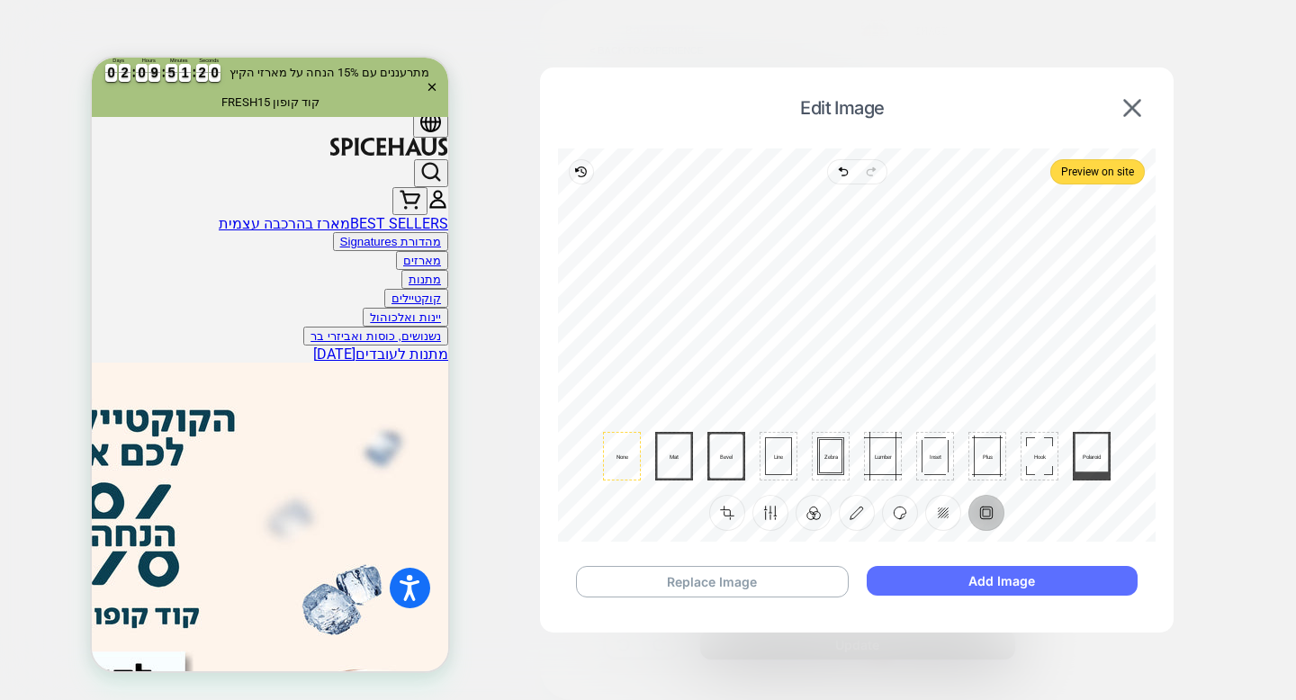
click at [1032, 580] on button "Add Image" at bounding box center [1002, 581] width 271 height 30
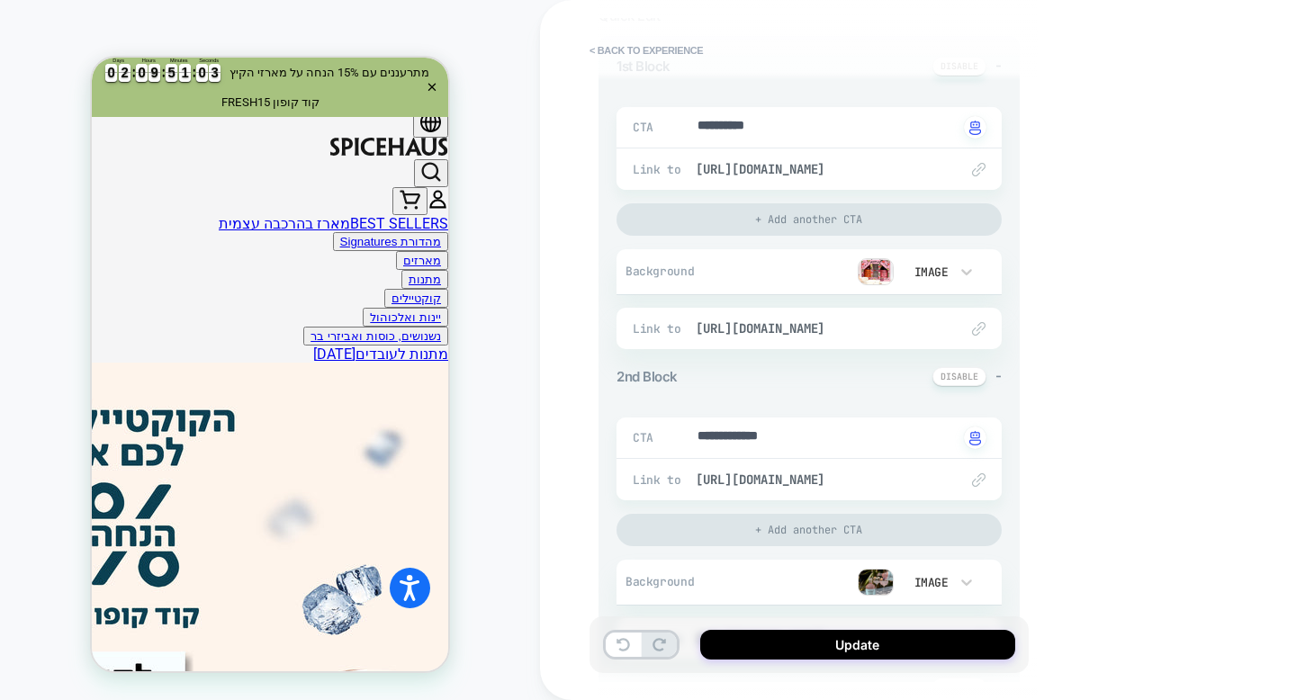
scroll to position [153, 0]
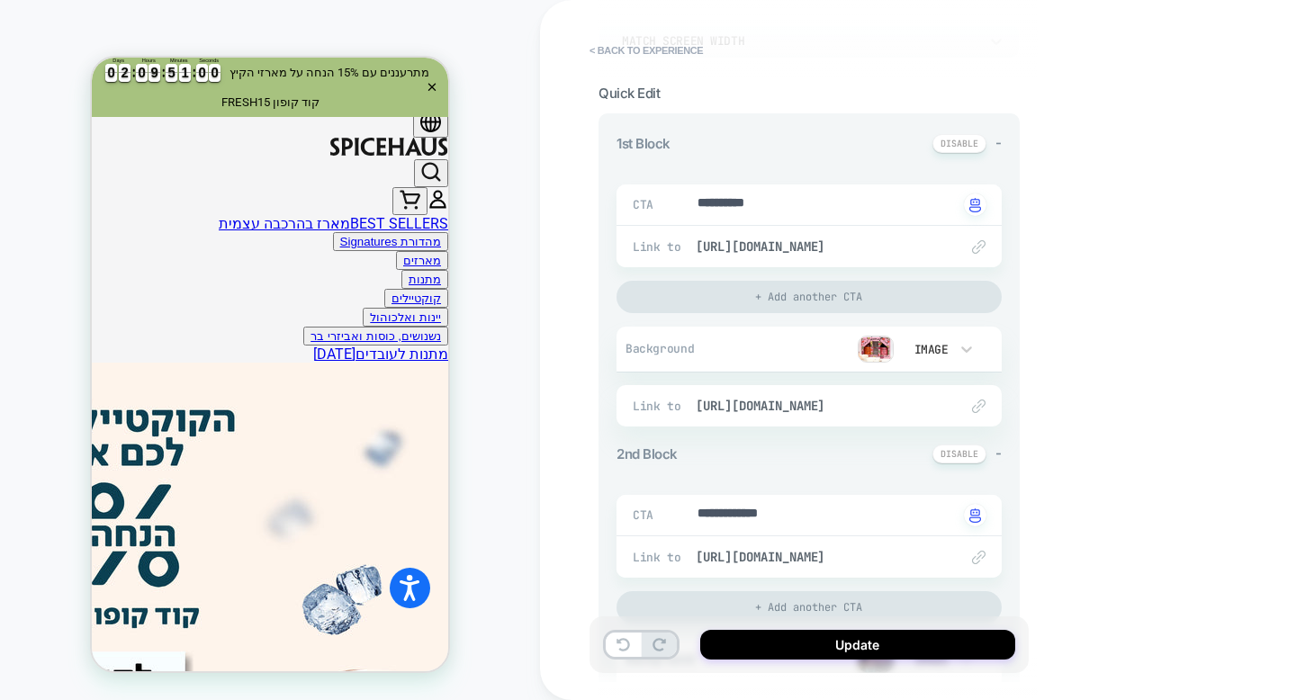
click at [935, 342] on div "Image" at bounding box center [930, 349] width 38 height 15
click at [872, 346] on div at bounding box center [648, 350] width 1296 height 700
click at [872, 346] on img at bounding box center [876, 349] width 36 height 27
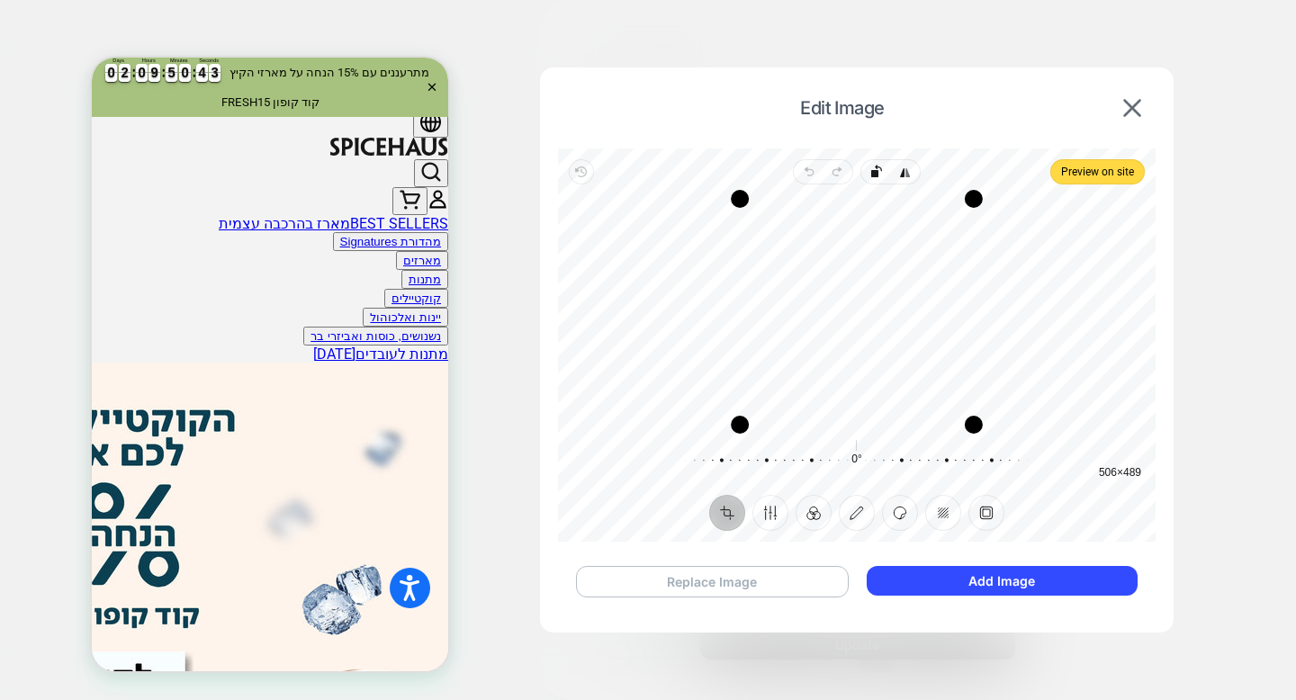
click at [770, 578] on button "Replace Image" at bounding box center [712, 582] width 273 height 32
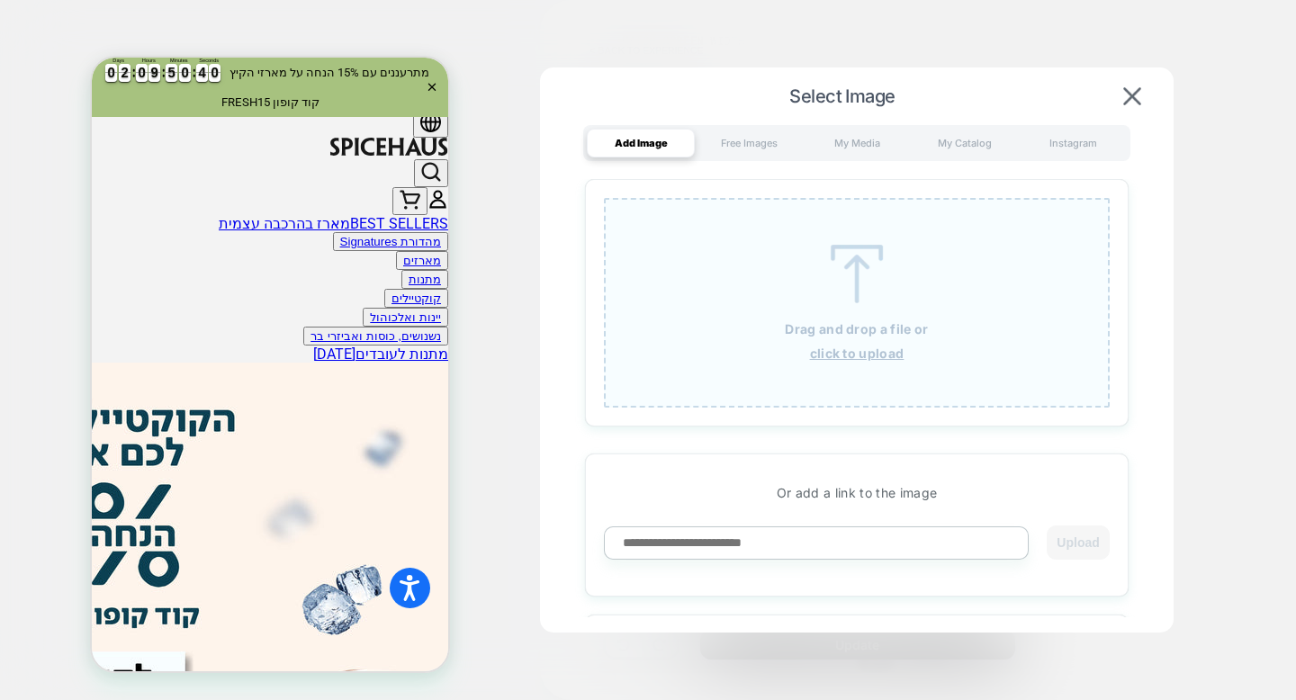
click at [851, 356] on u "click to upload" at bounding box center [857, 353] width 95 height 15
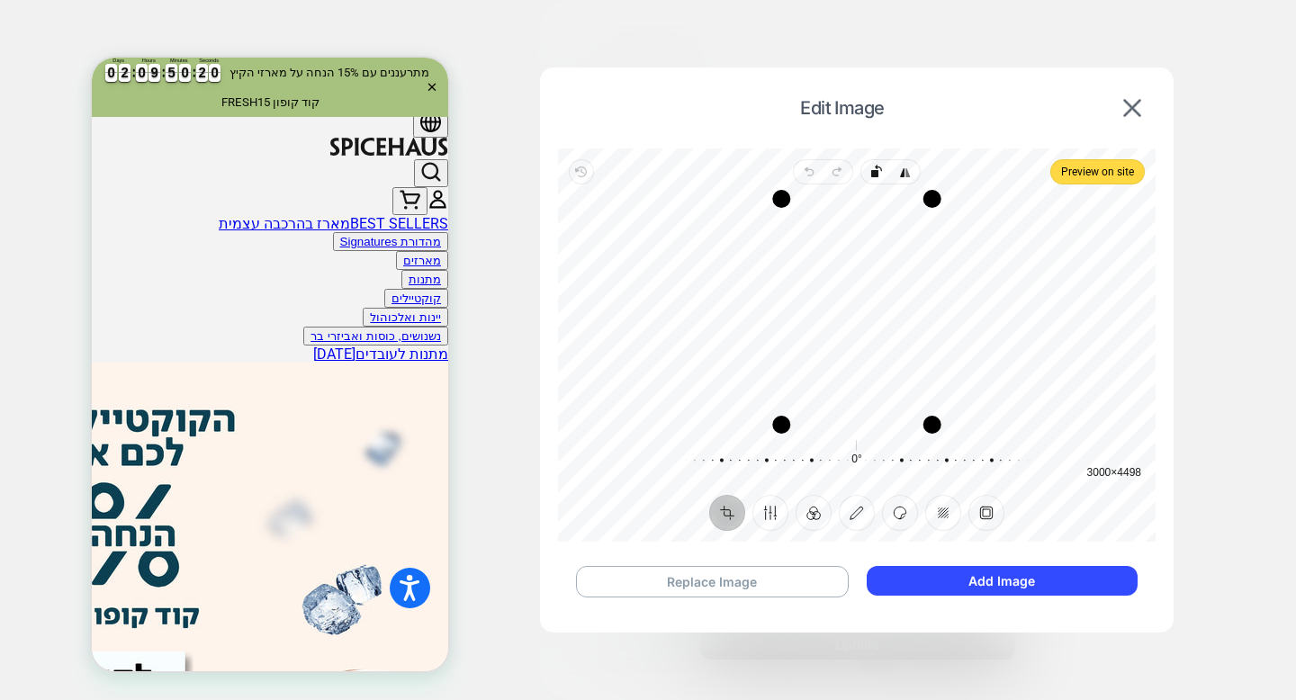
scroll to position [0, -30]
click at [985, 573] on button "Add Image" at bounding box center [1002, 581] width 271 height 30
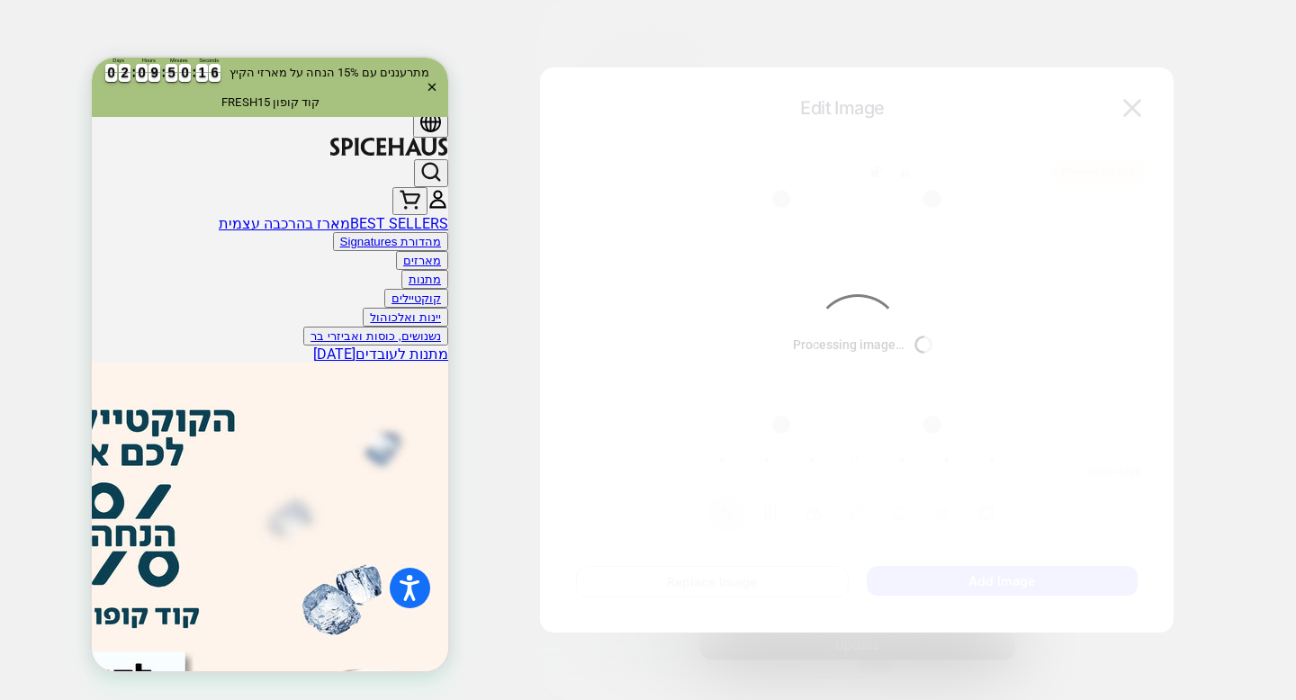
type textarea "*"
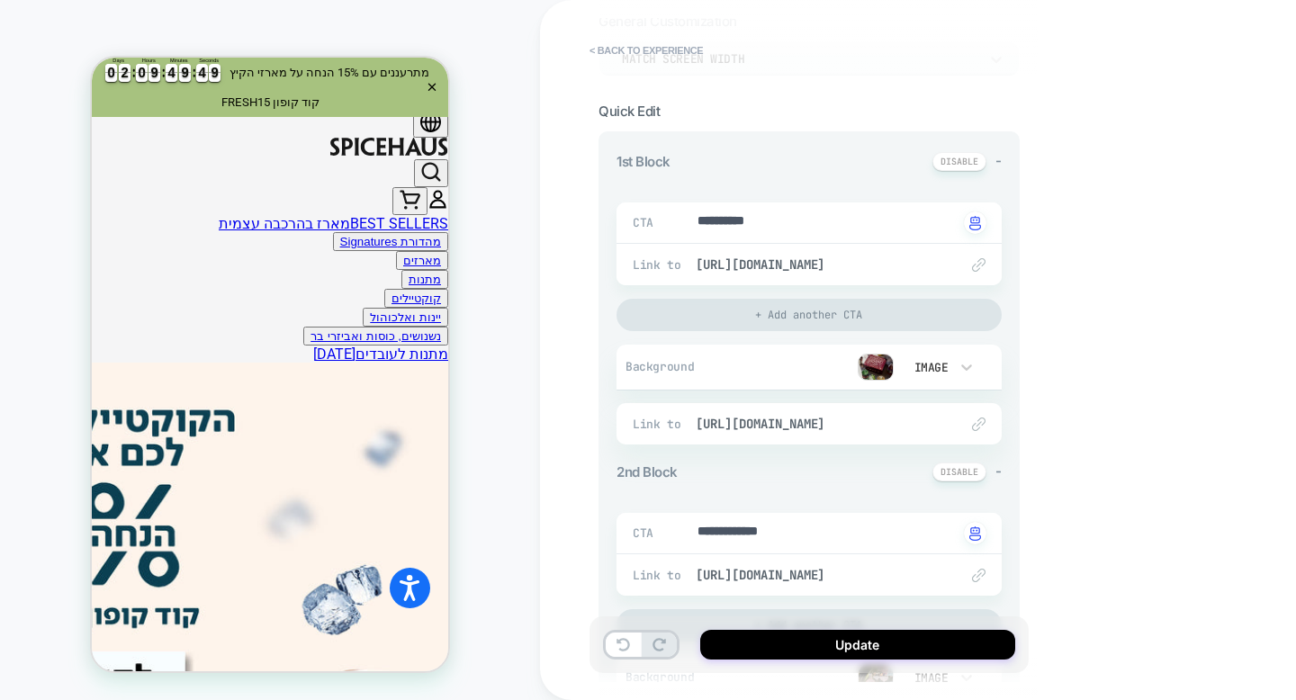
scroll to position [131, 0]
click at [625, 115] on span "Quick Edit" at bounding box center [629, 114] width 61 height 17
drag, startPoint x: 609, startPoint y: 180, endPoint x: 600, endPoint y: 259, distance: 79.7
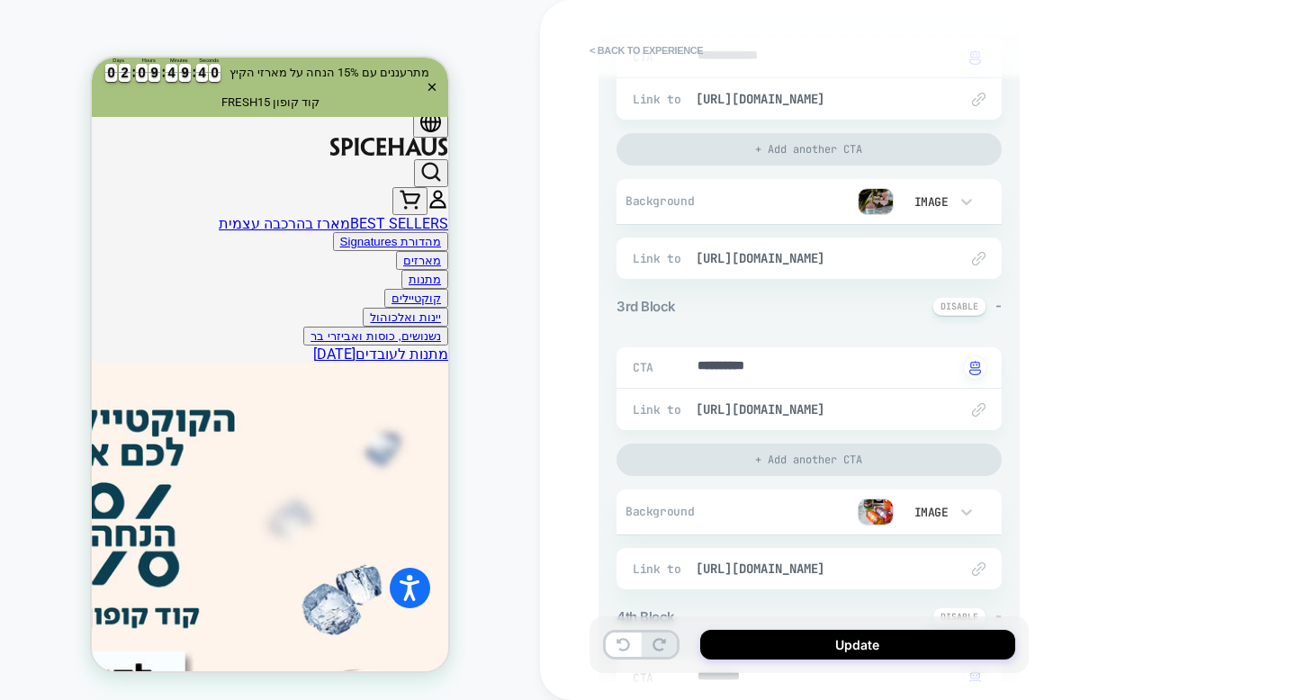
scroll to position [613, 0]
drag, startPoint x: 627, startPoint y: 308, endPoint x: 614, endPoint y: 257, distance: 52.2
click at [614, 257] on div "**********" at bounding box center [809, 657] width 421 height 2008
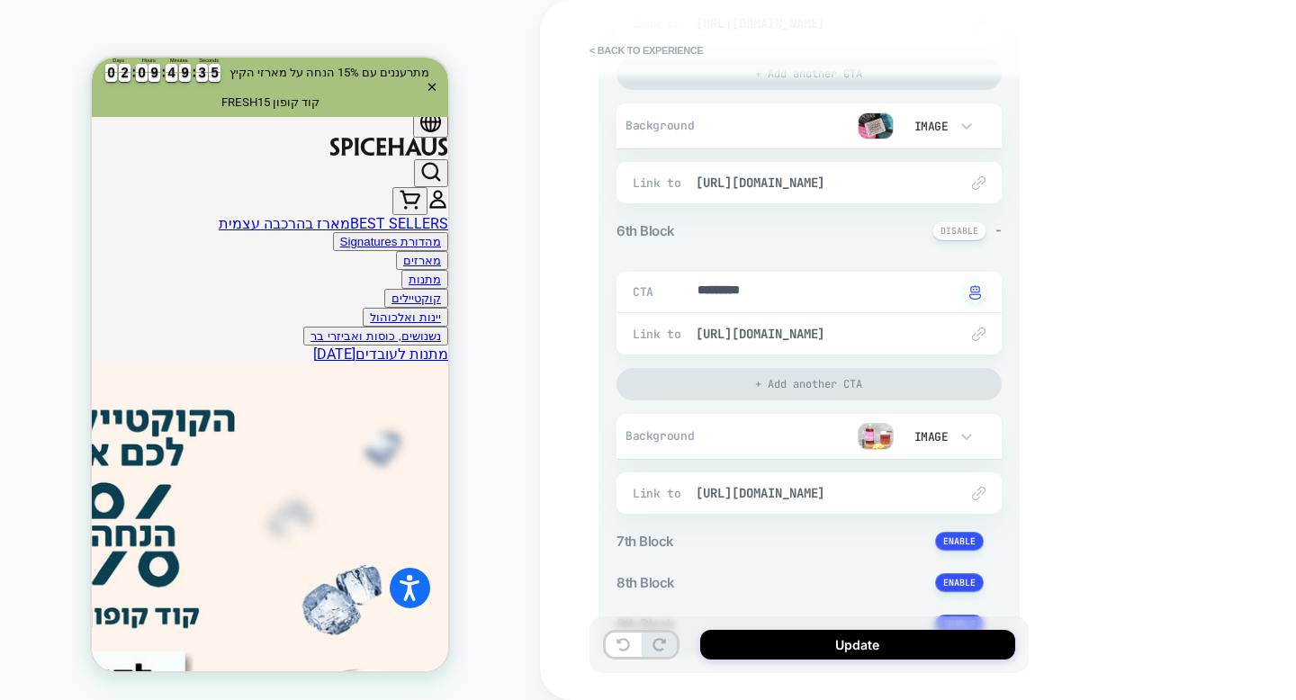
scroll to position [1817, 0]
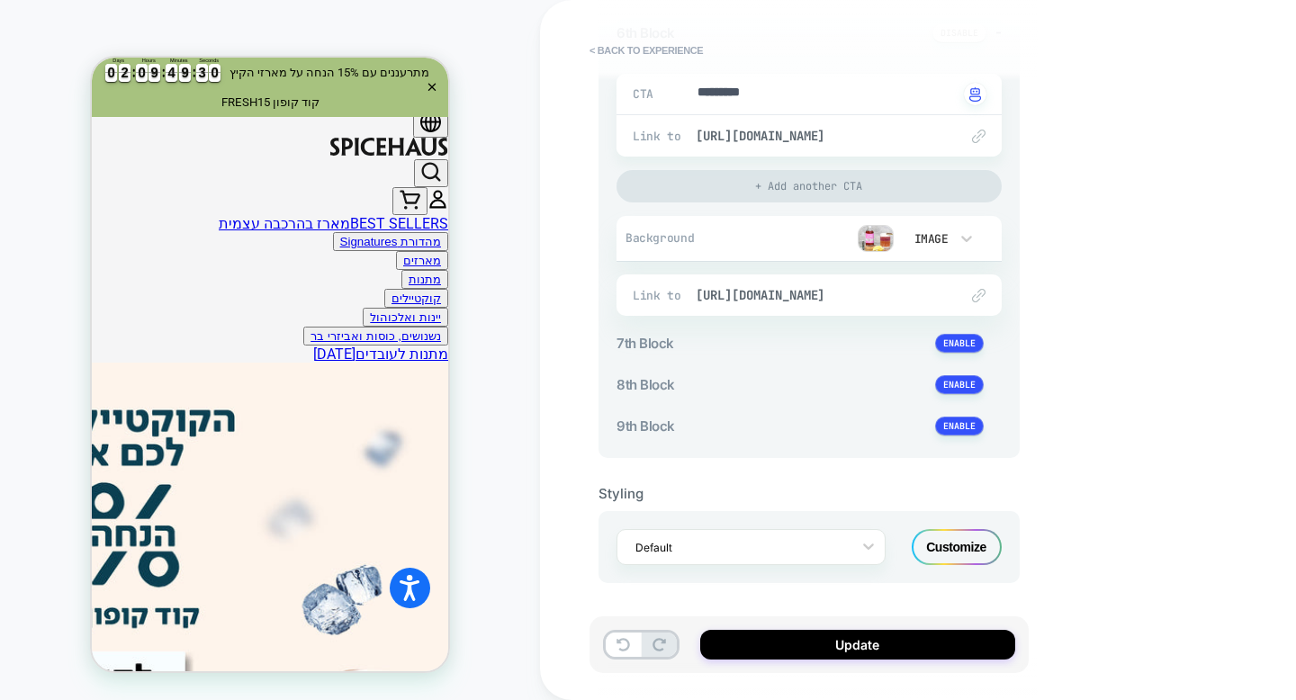
drag, startPoint x: 659, startPoint y: 435, endPoint x: 656, endPoint y: 387, distance: 47.8
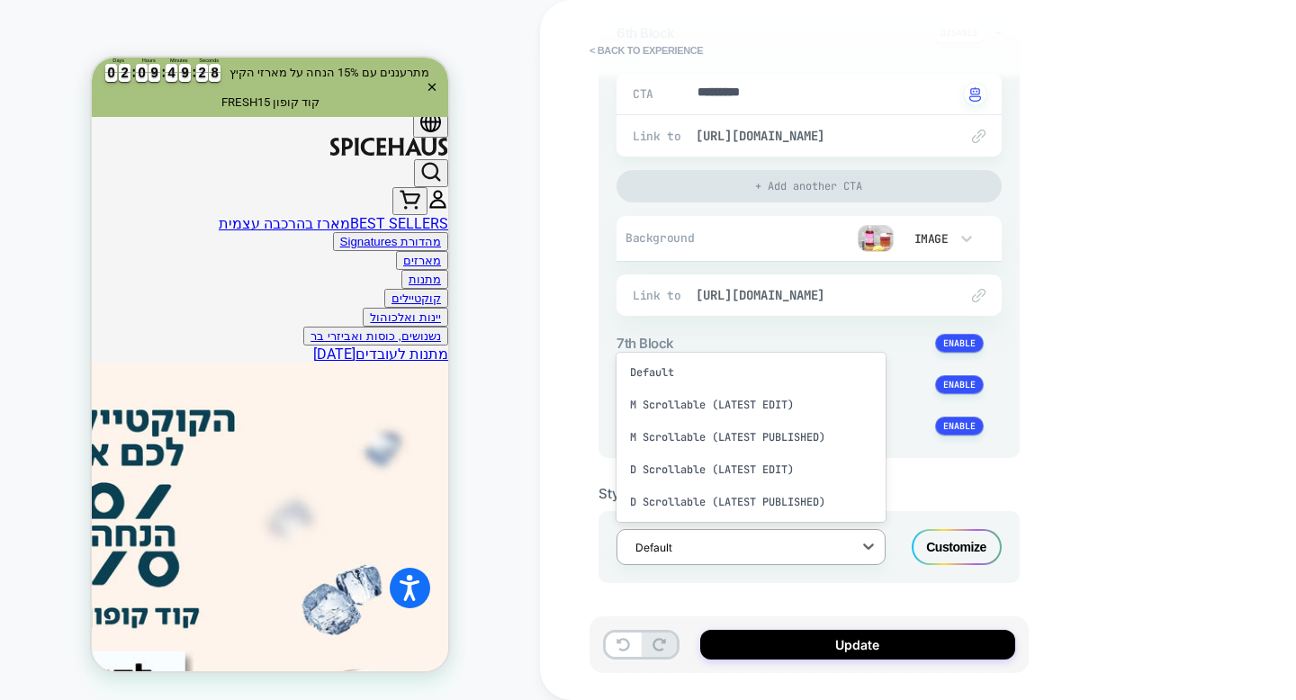
click at [803, 374] on div "Default" at bounding box center [751, 372] width 269 height 32
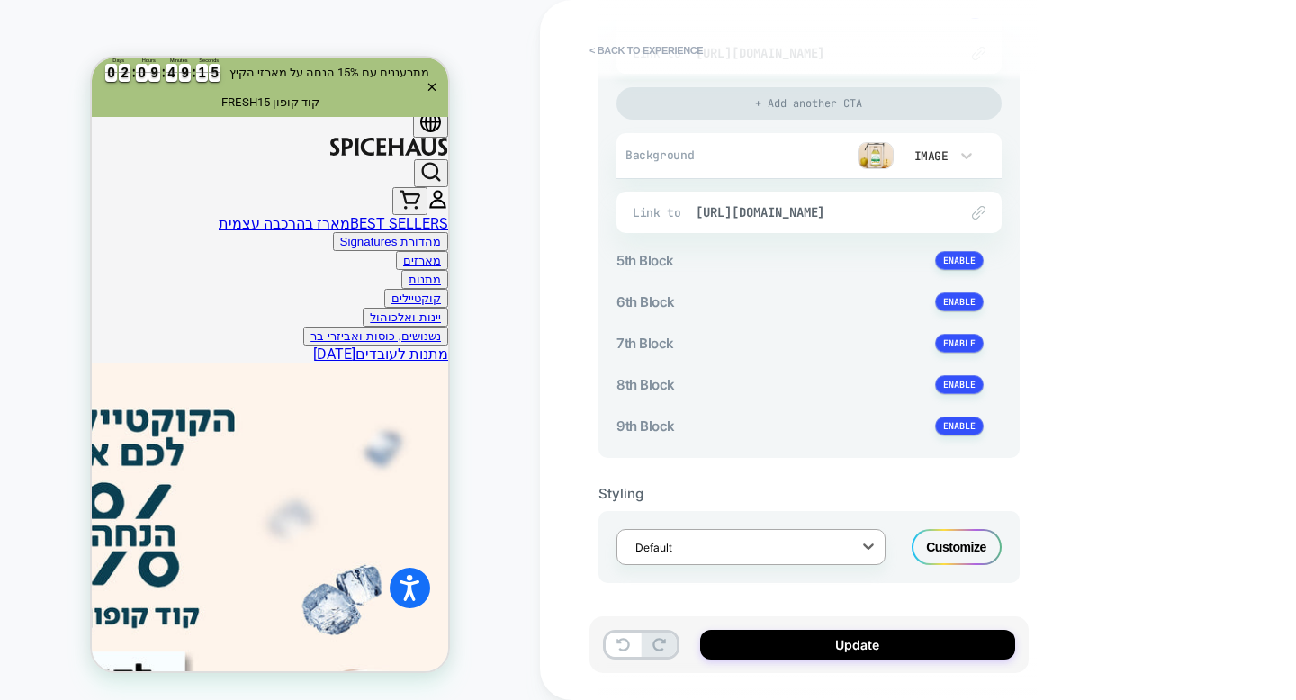
scroll to position [1323, 0]
click at [932, 553] on div "Customize" at bounding box center [957, 548] width 90 height 36
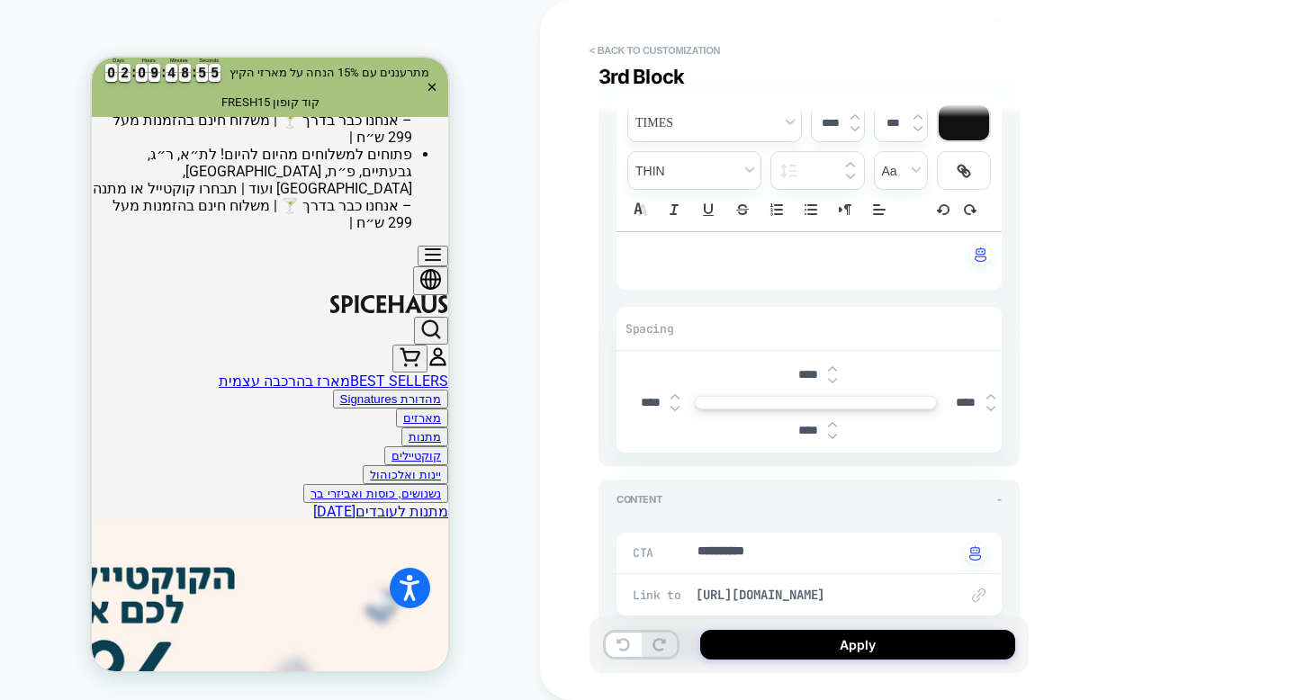
scroll to position [2042, 0]
click at [643, 54] on button "< Back to customization" at bounding box center [655, 50] width 149 height 29
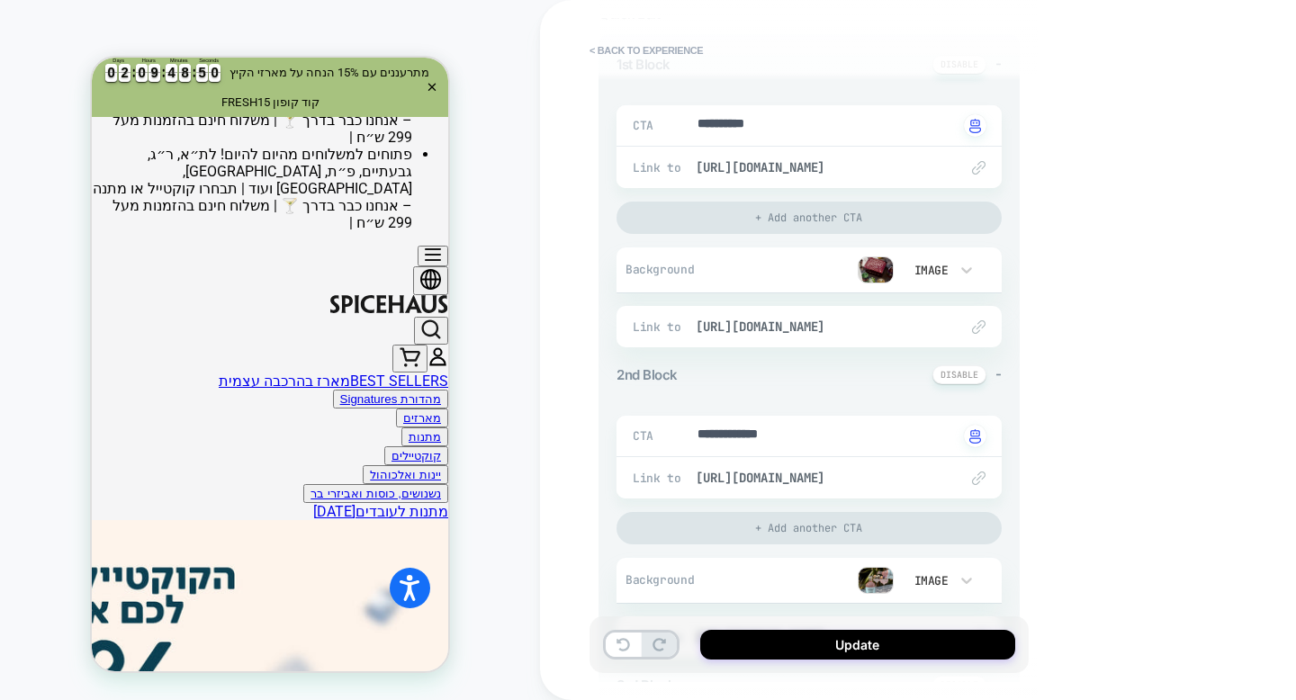
scroll to position [282, 0]
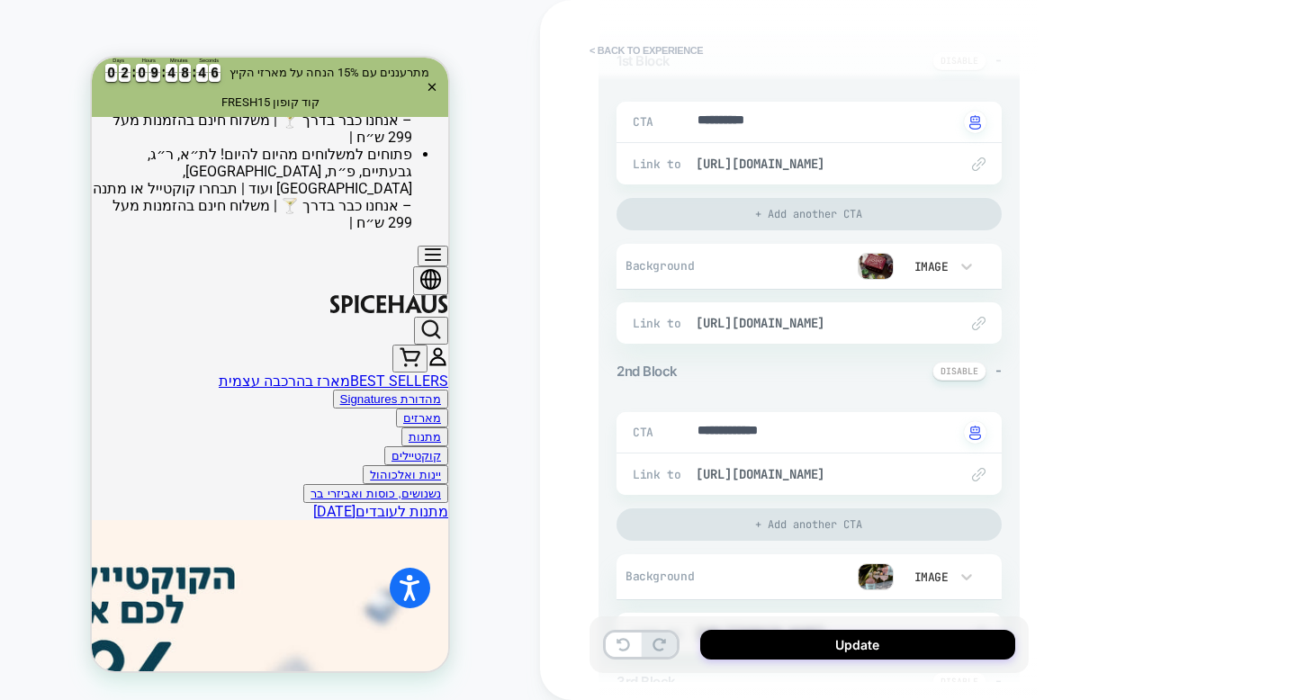
click at [646, 50] on button "< Back to experience" at bounding box center [646, 50] width 131 height 29
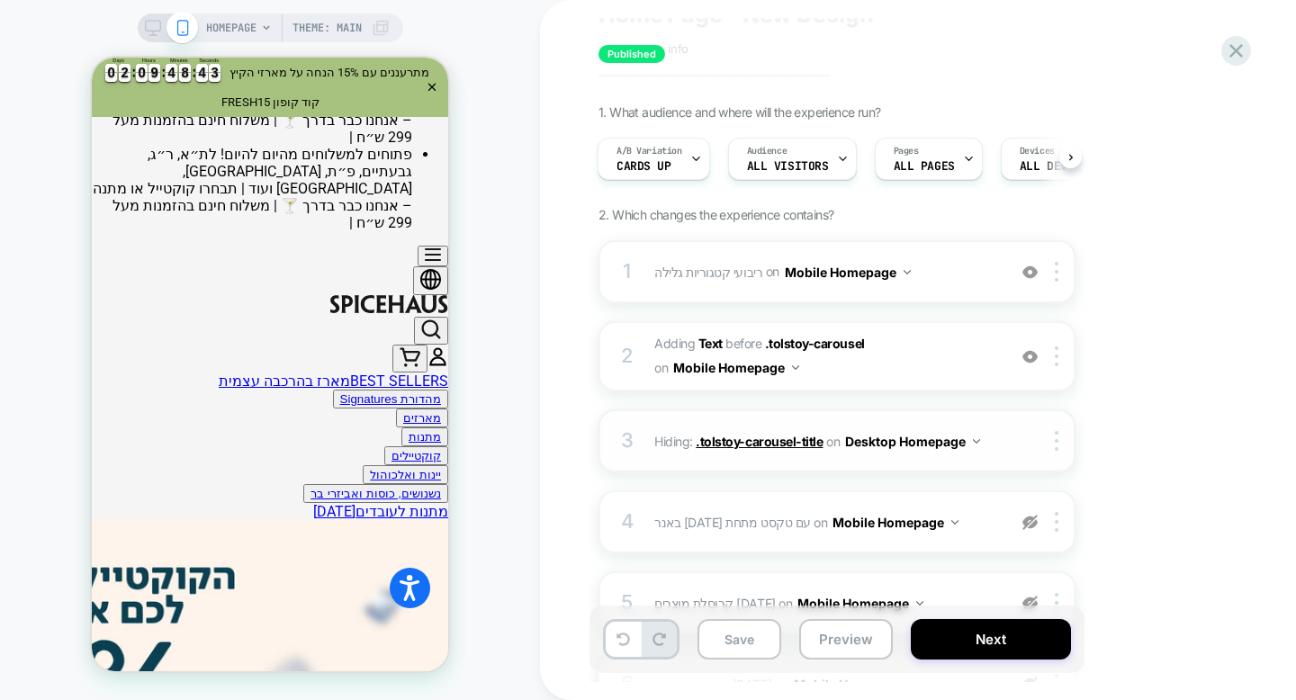
scroll to position [77, 0]
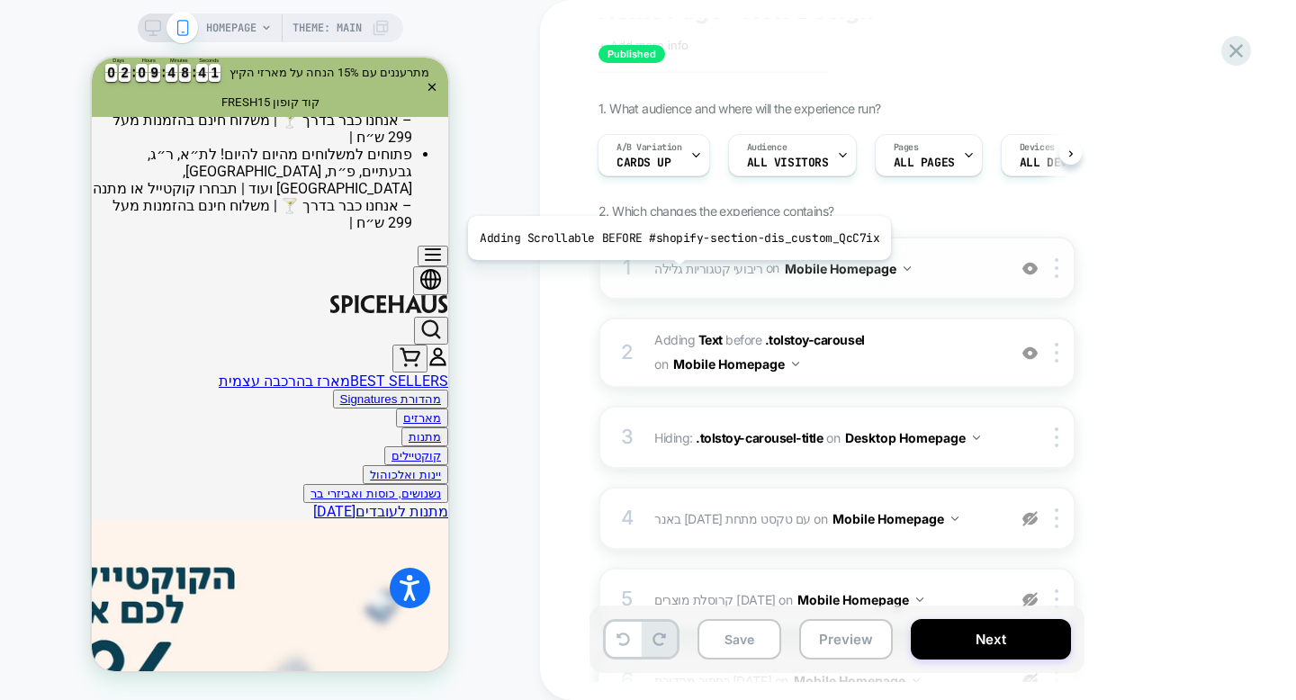
click at [674, 274] on span "ריבועי קטגוריות גלילה" at bounding box center [708, 267] width 108 height 15
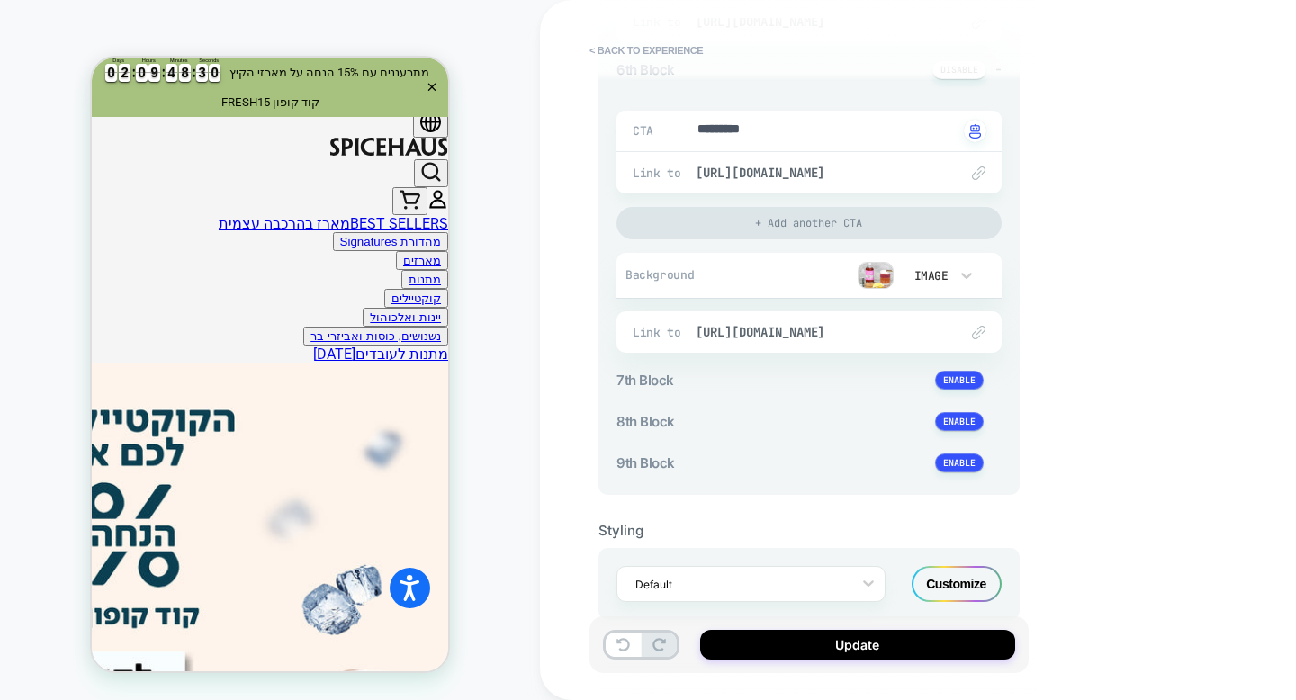
scroll to position [1547, 0]
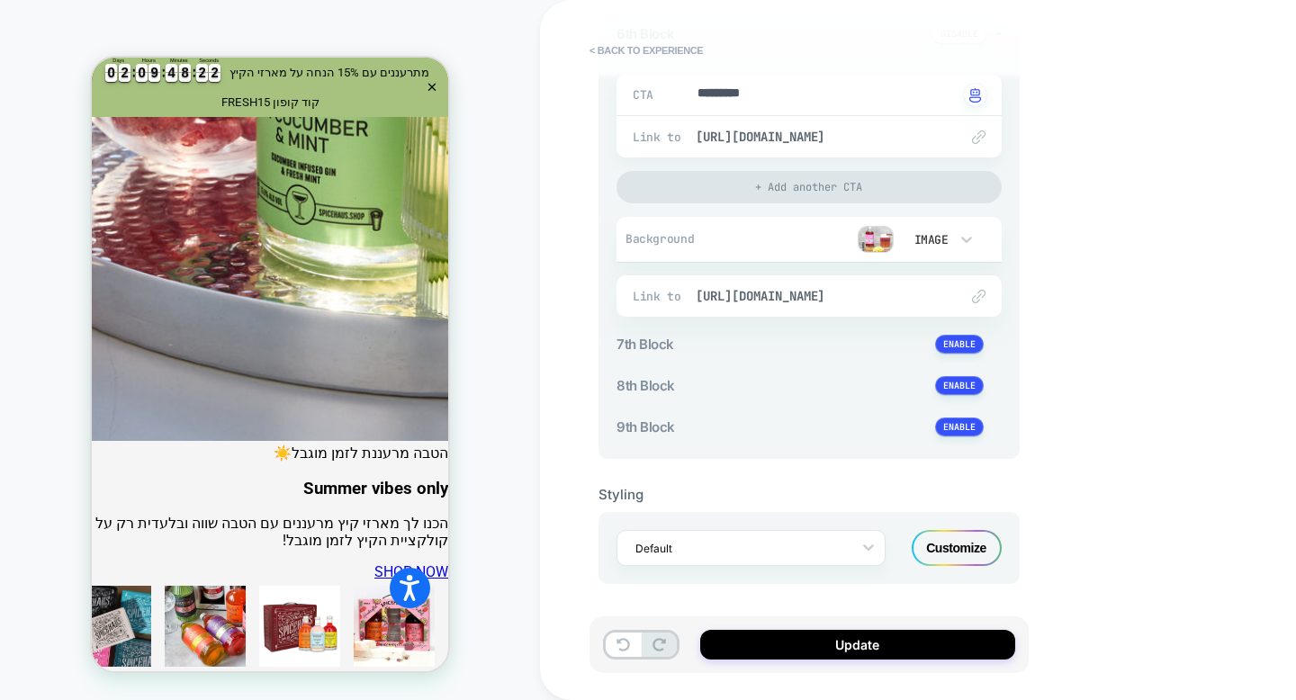
scroll to position [1744, 0]
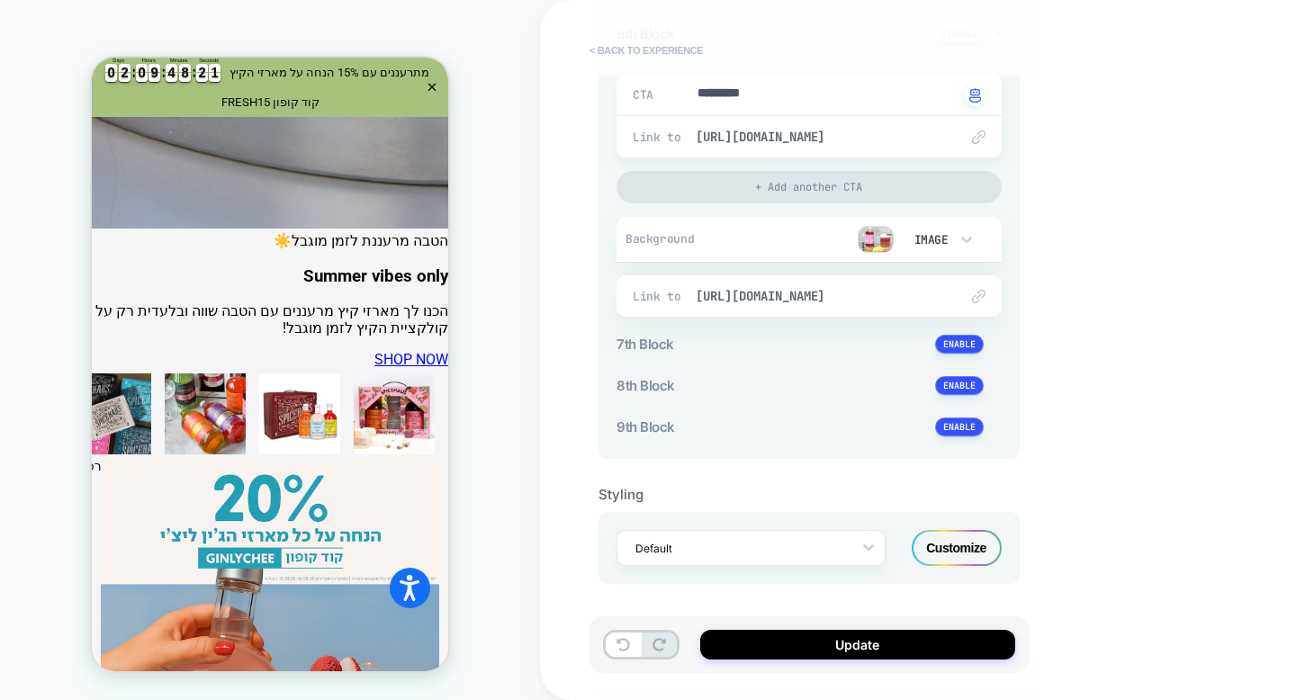
click at [649, 47] on button "< Back to experience" at bounding box center [646, 50] width 131 height 29
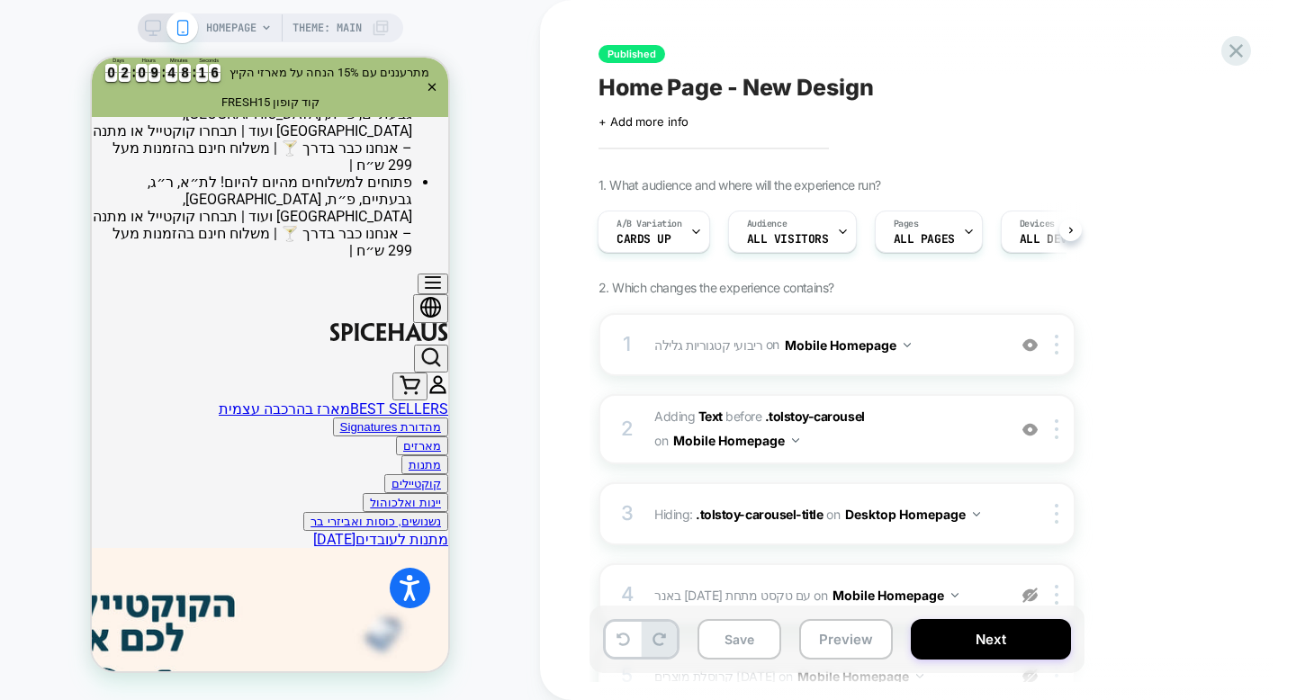
scroll to position [459, 0]
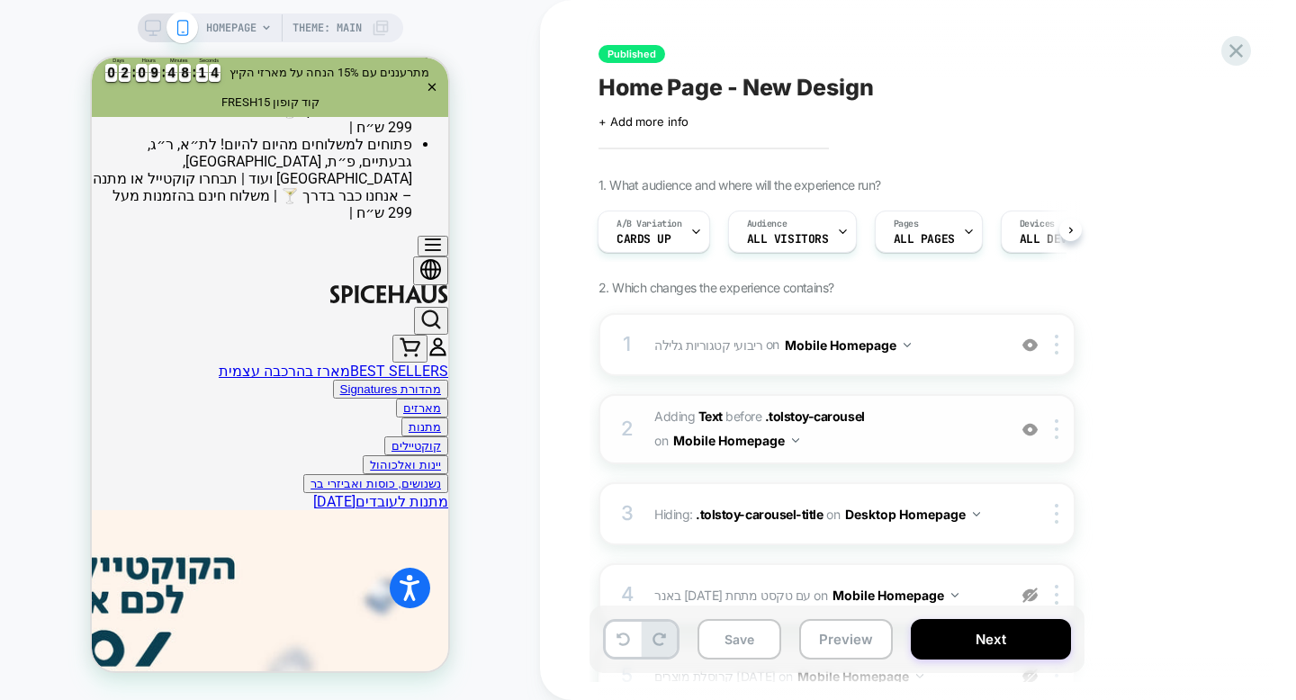
click at [1032, 428] on img at bounding box center [1030, 429] width 15 height 15
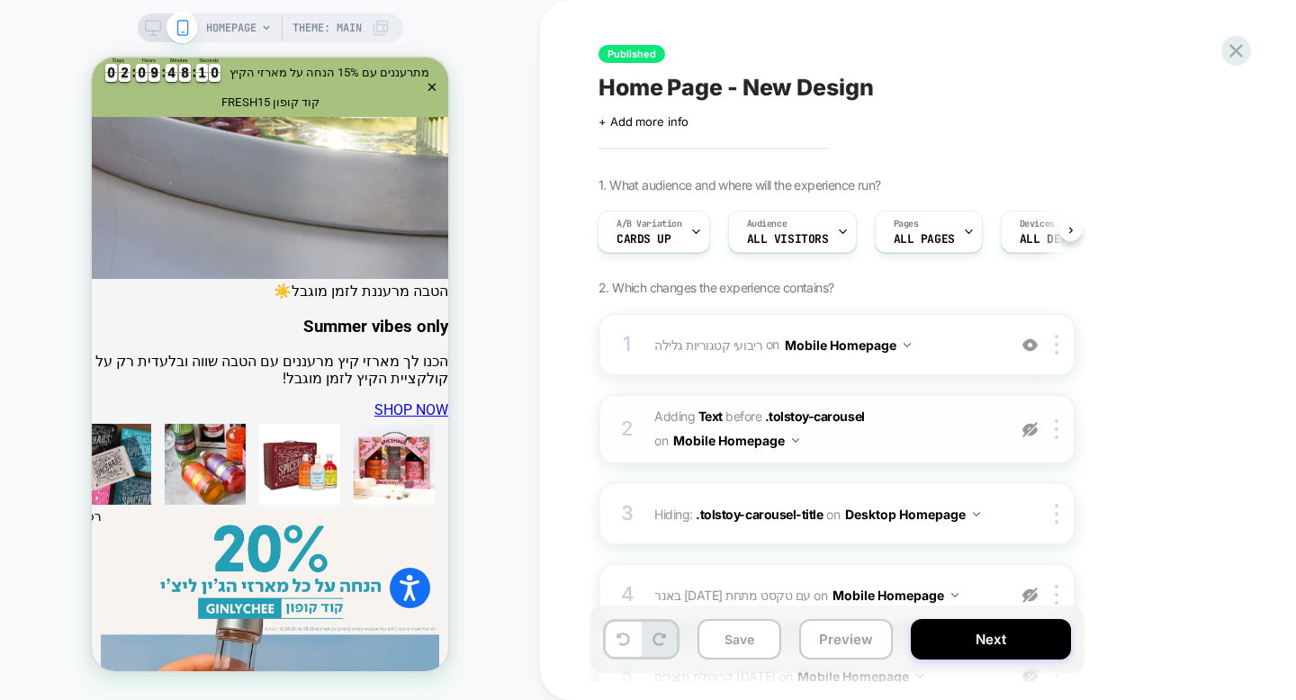
scroll to position [1737, 0]
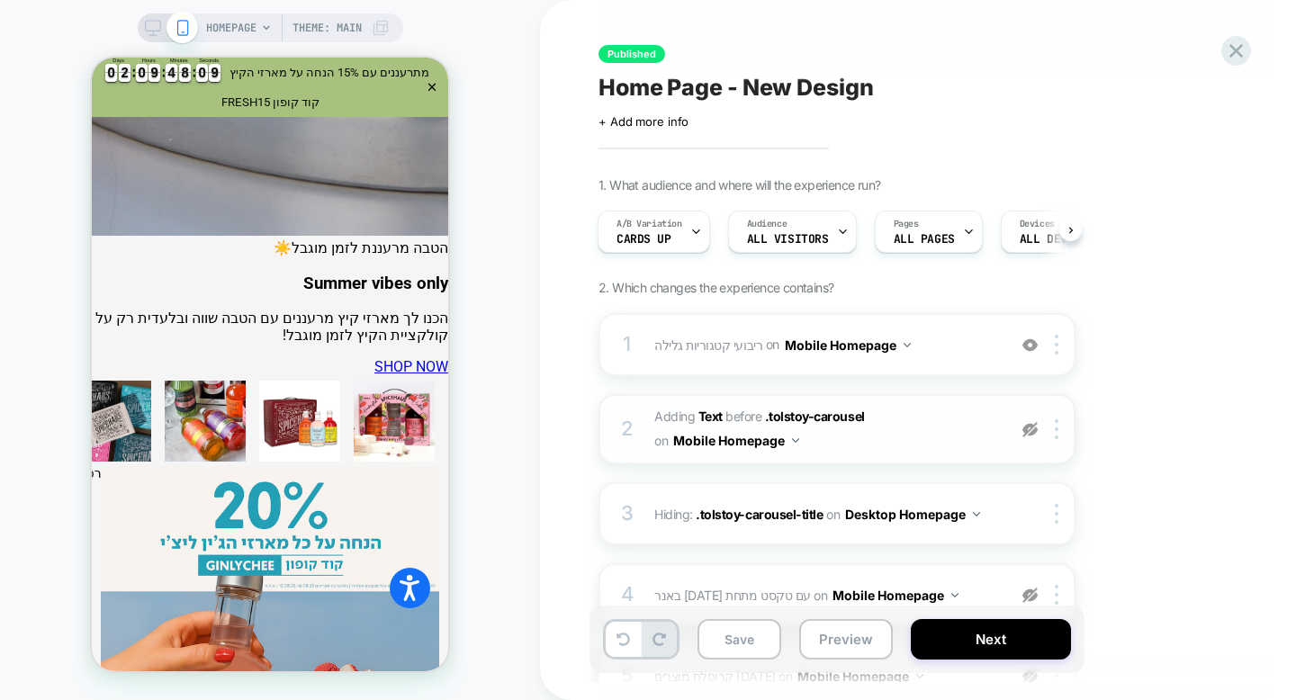
click at [1029, 430] on img at bounding box center [1030, 429] width 15 height 15
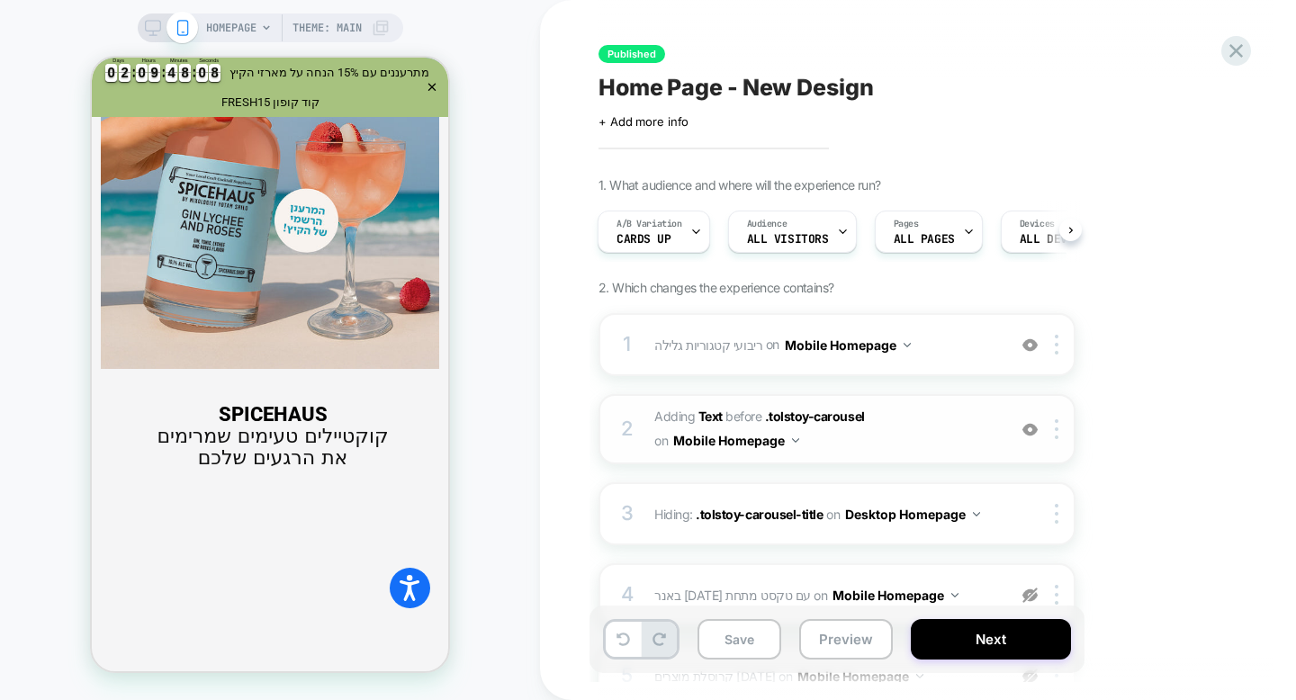
scroll to position [1805, 0]
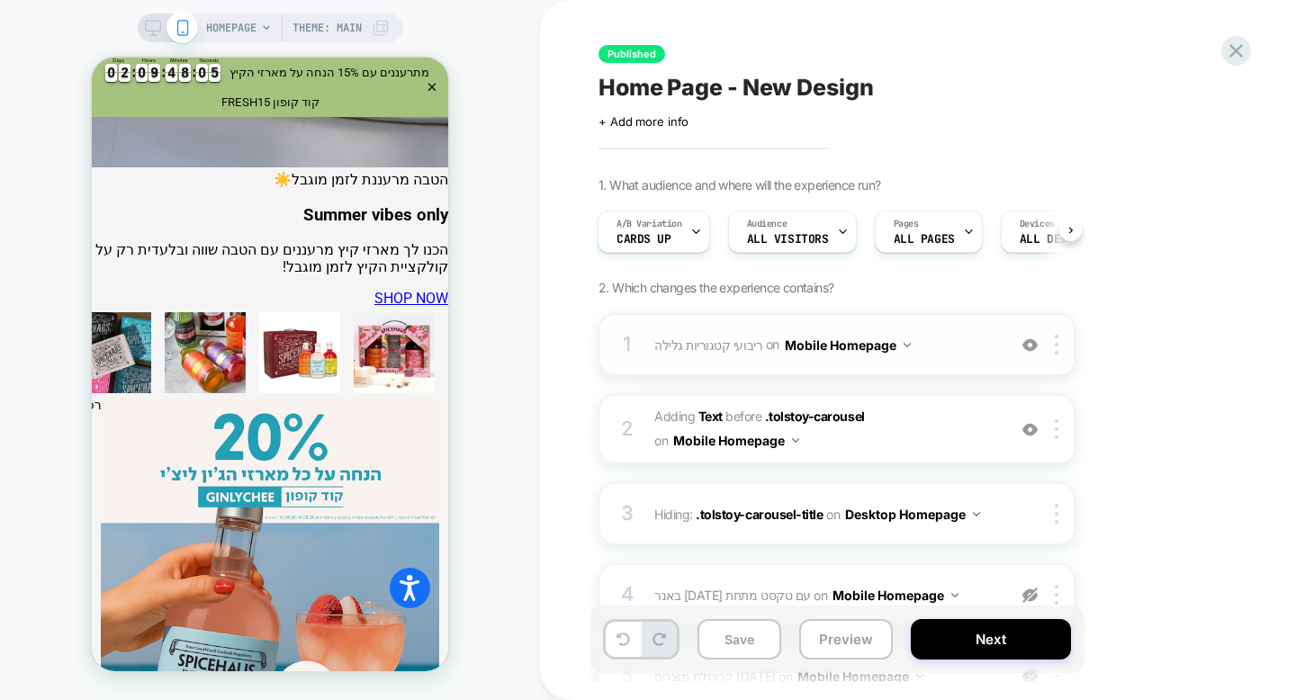
click at [983, 360] on div "1 ריבועי קטגוריות גלילה Adding Scrollable BEFORE #shopify-section-dis_custom_Qc…" at bounding box center [837, 344] width 477 height 63
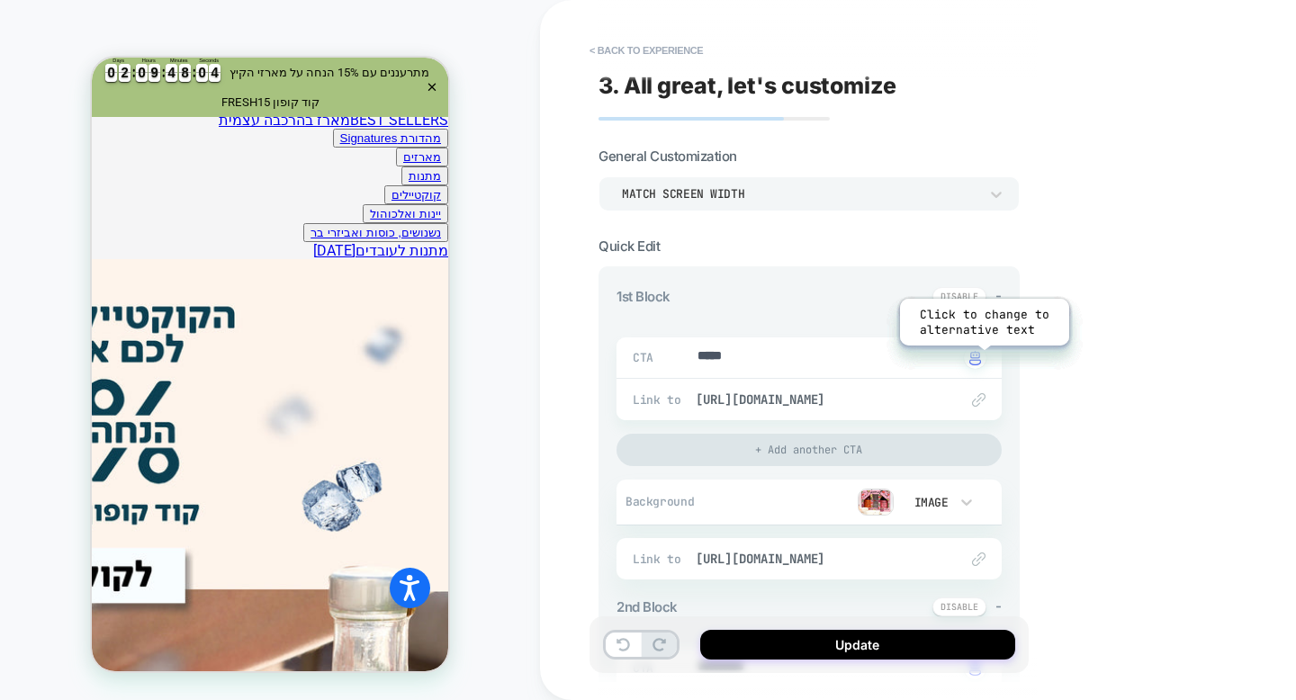
scroll to position [607, 0]
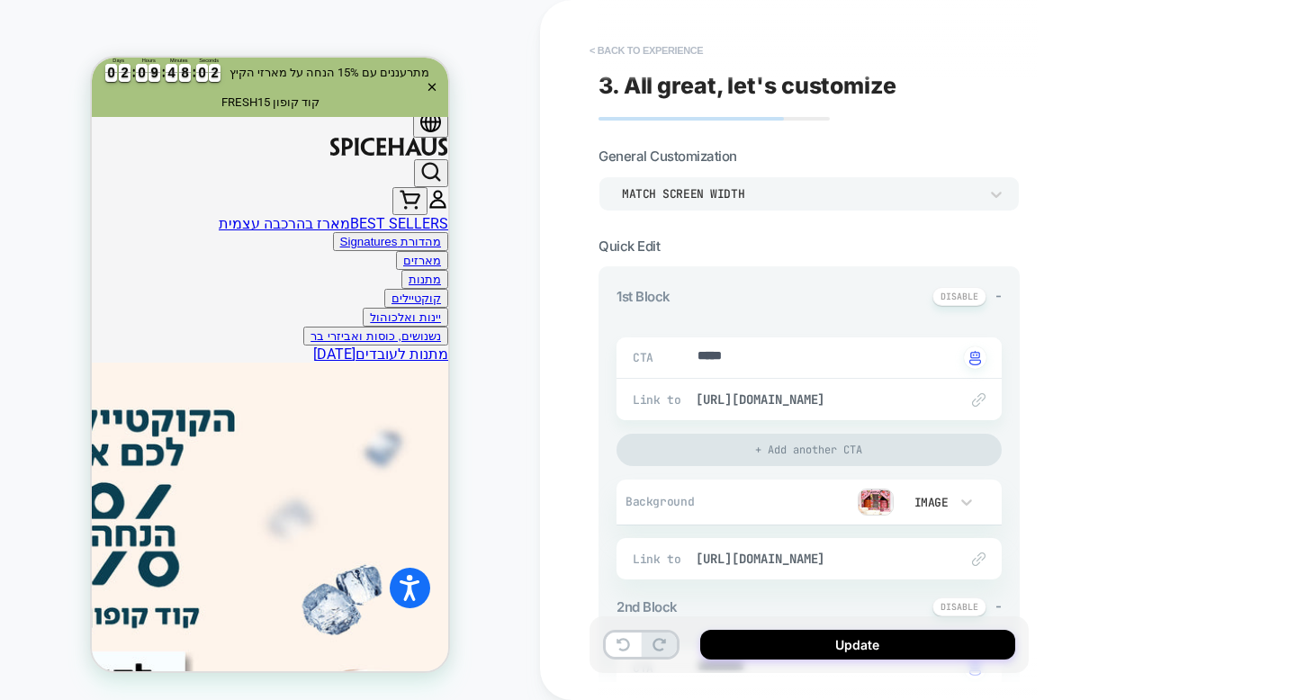
click at [669, 42] on button "< Back to experience" at bounding box center [646, 50] width 131 height 29
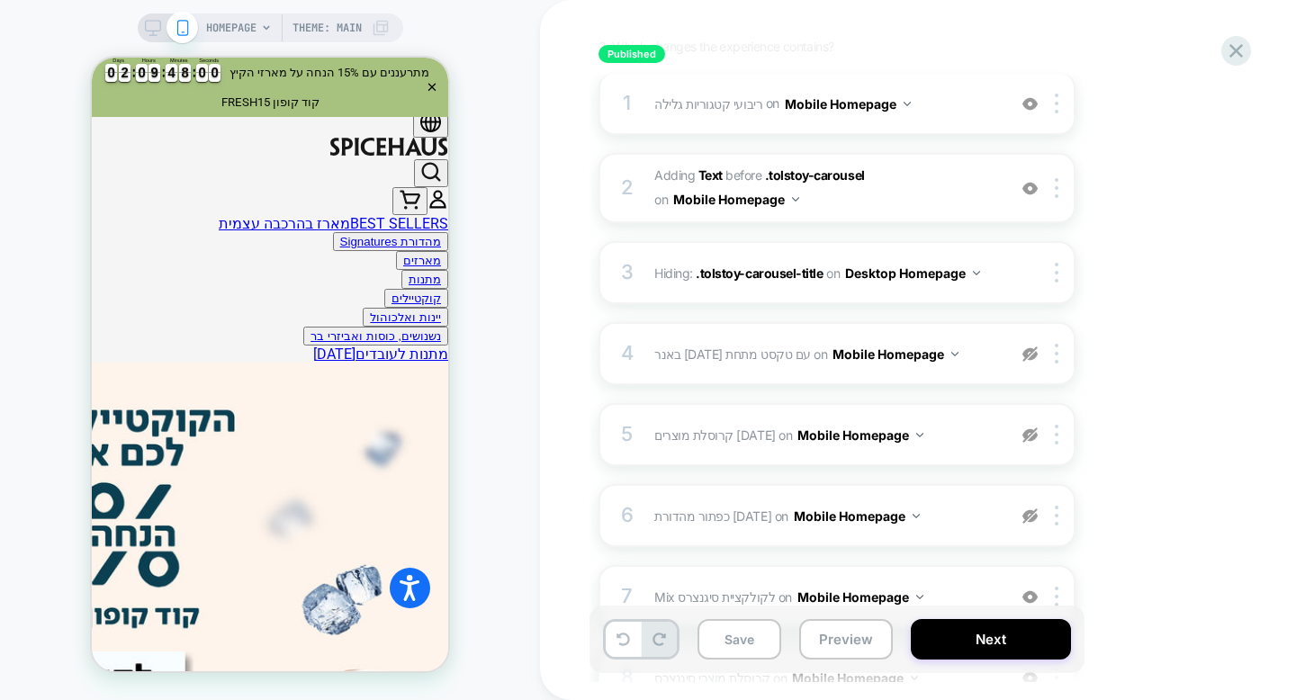
scroll to position [377, 0]
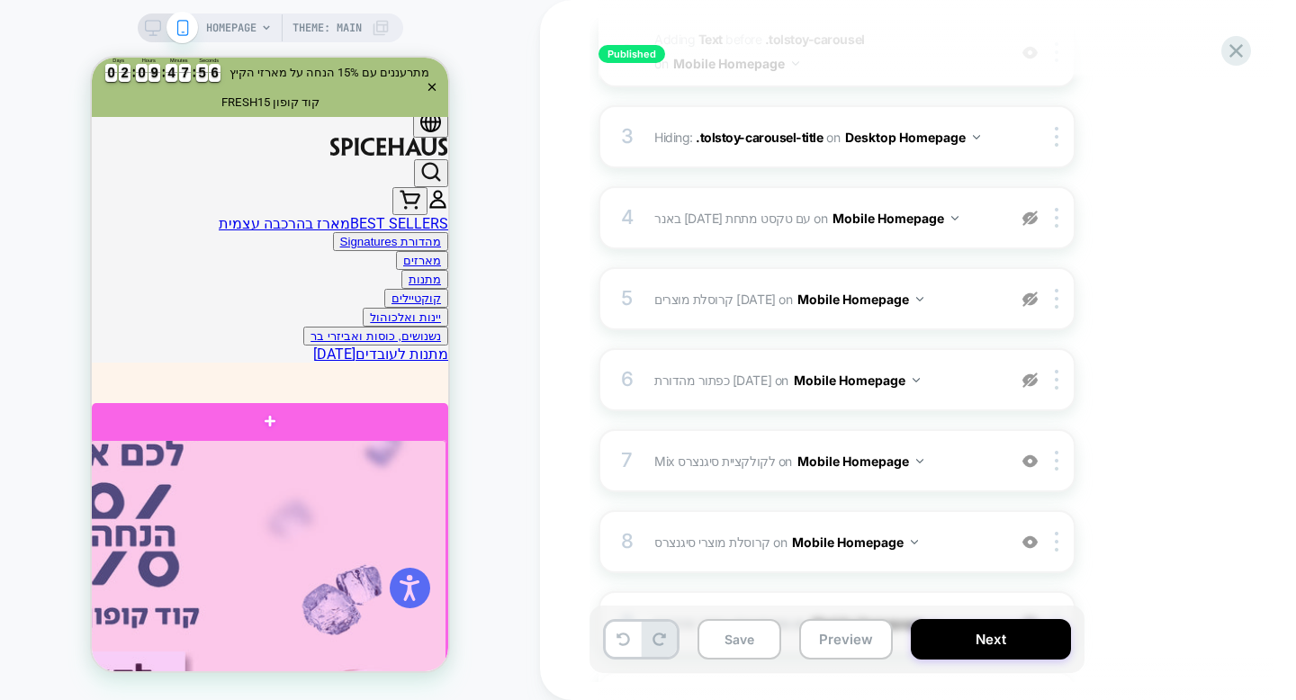
click at [292, 528] on div at bounding box center [268, 662] width 356 height 444
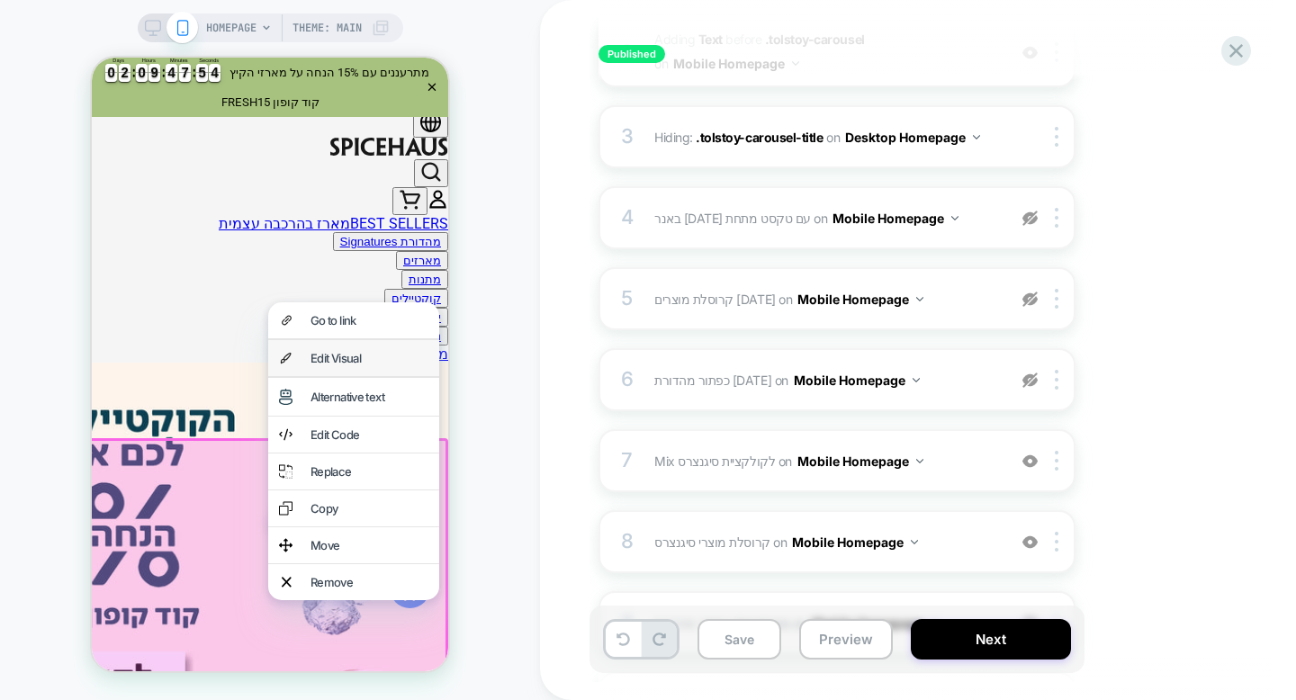
click at [348, 349] on div "Edit Visual" at bounding box center [353, 358] width 171 height 36
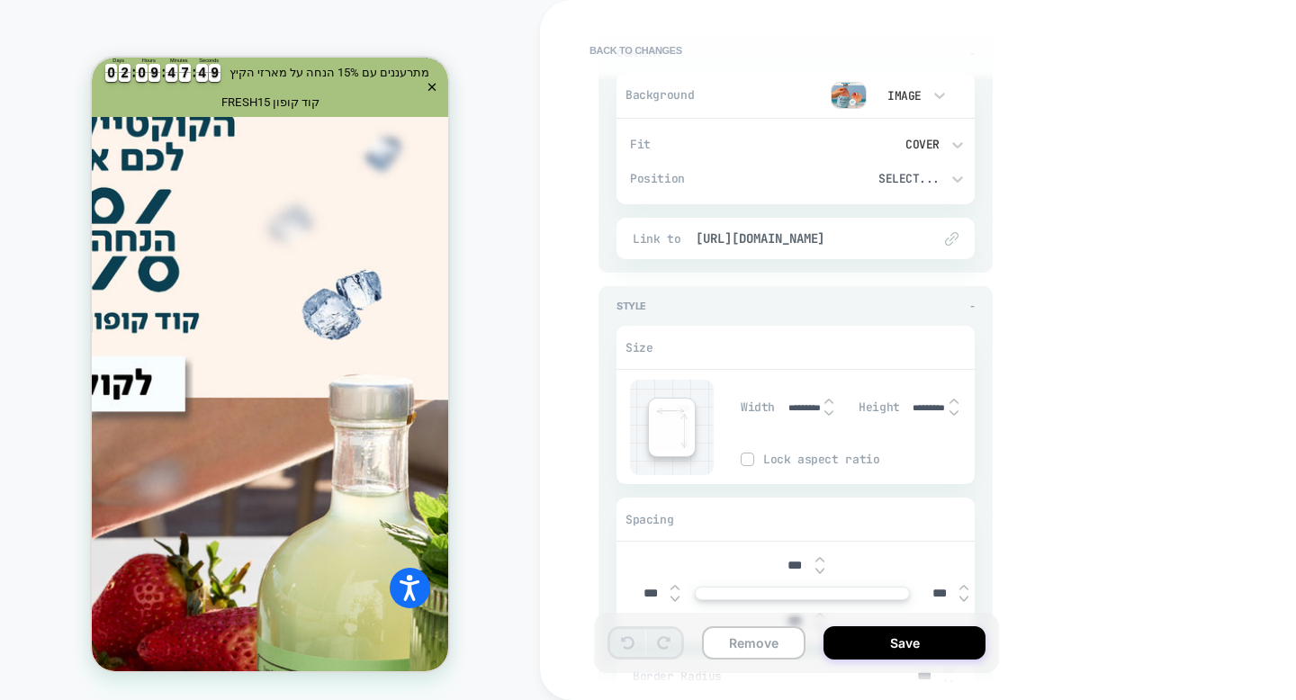
scroll to position [1524, 0]
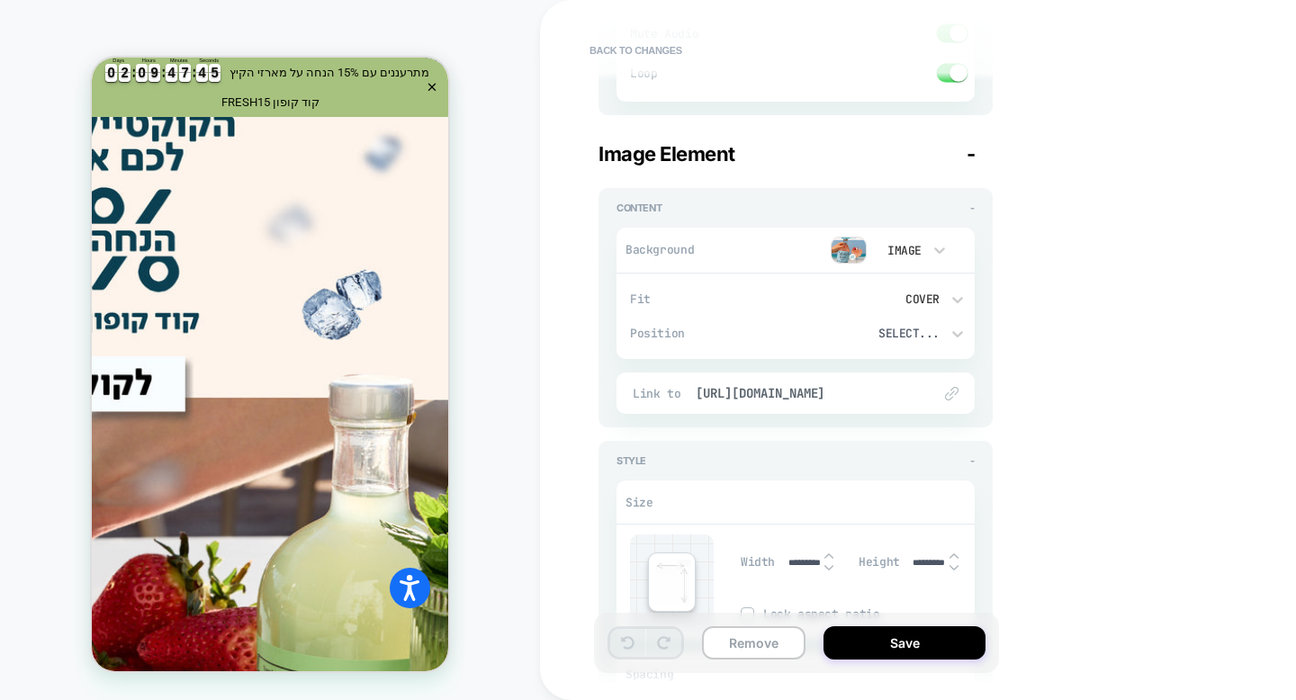
click at [843, 246] on img at bounding box center [849, 250] width 36 height 27
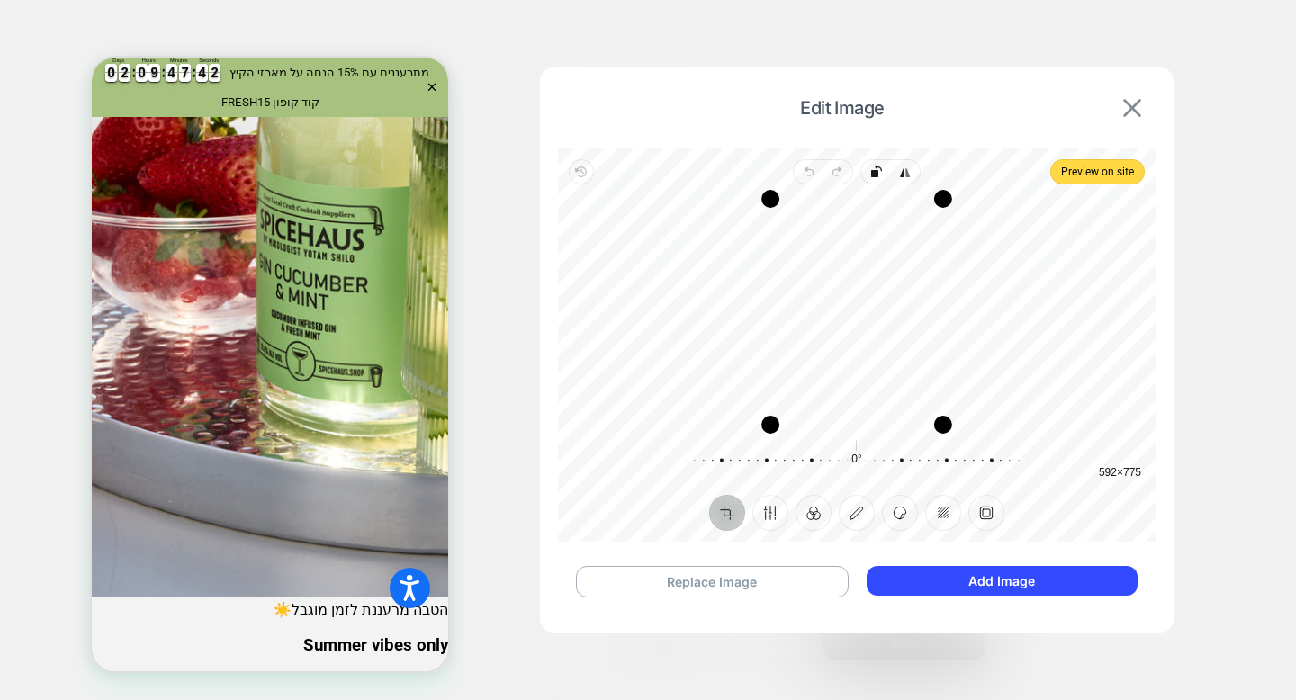
scroll to position [902, 0]
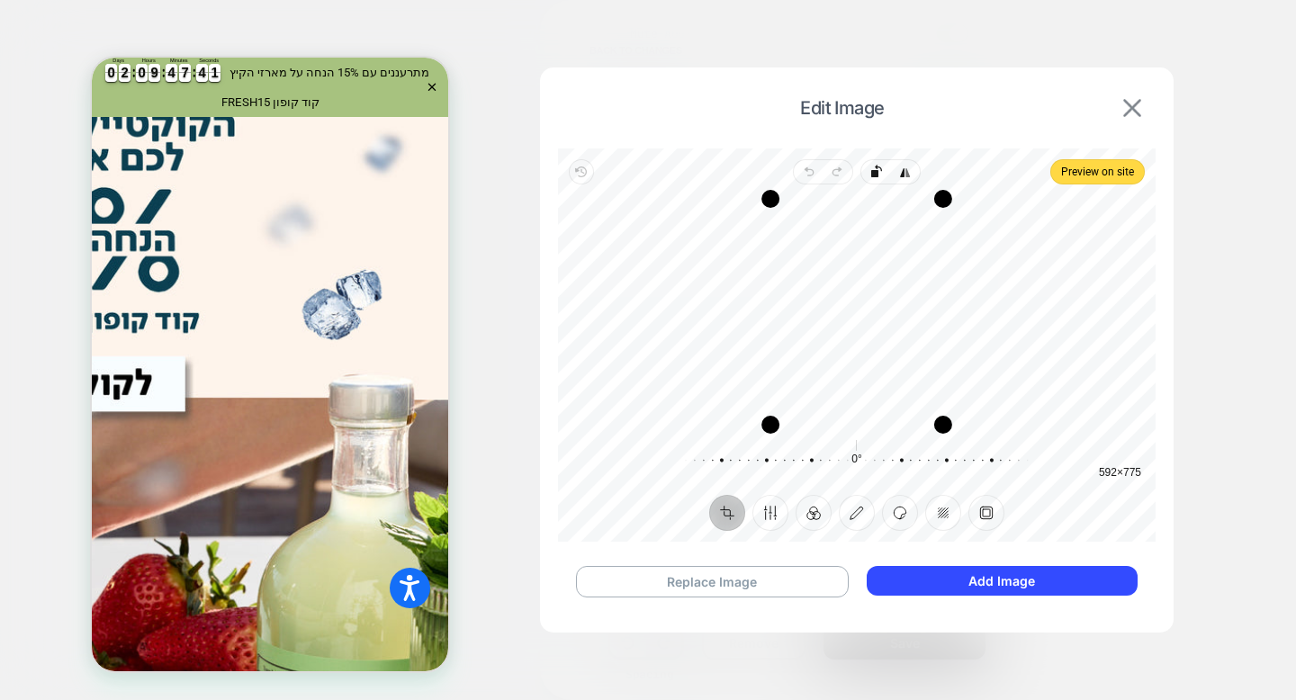
click at [1135, 109] on img at bounding box center [1132, 108] width 18 height 18
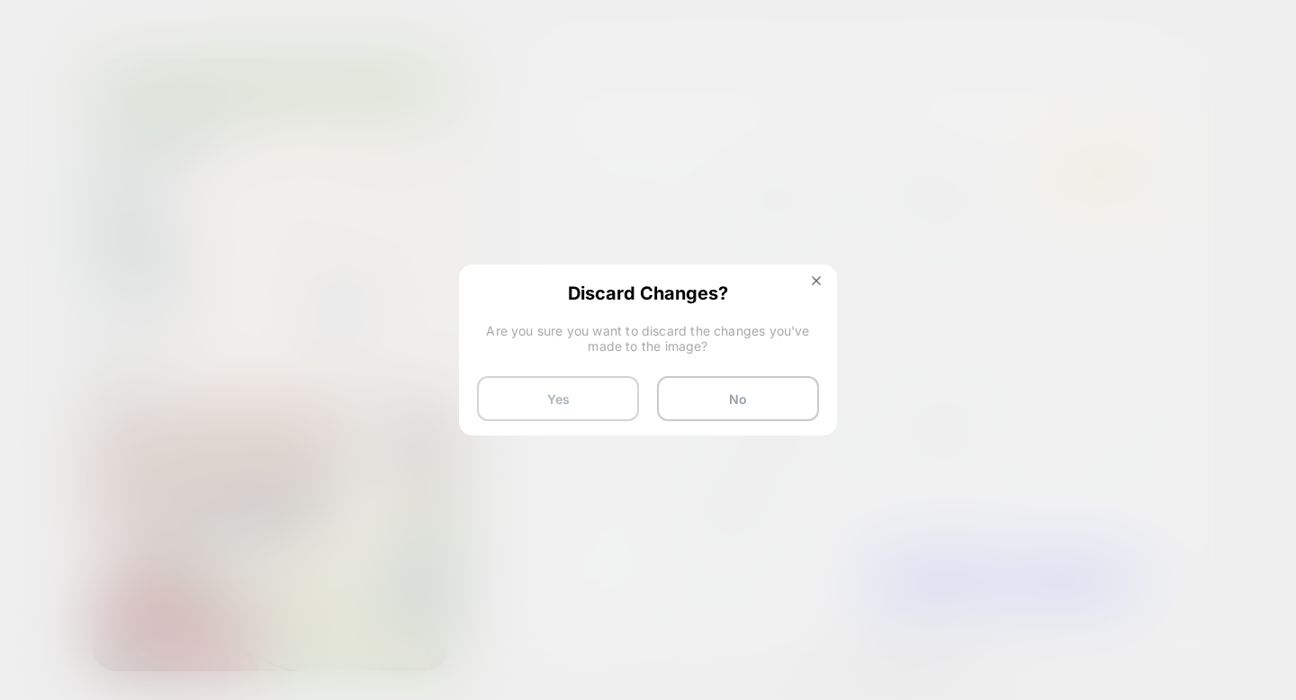
click at [591, 405] on button "Yes" at bounding box center [558, 398] width 162 height 45
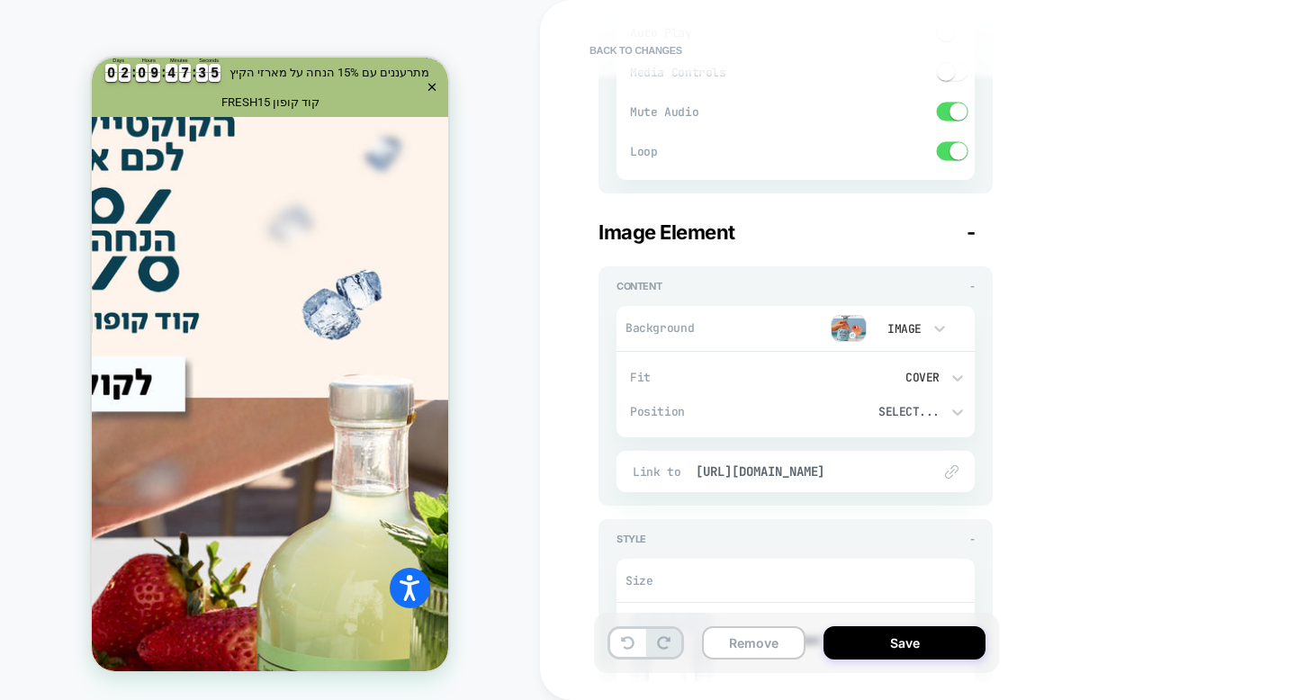
scroll to position [1445, 0]
click at [906, 411] on div "Select..." at bounding box center [880, 412] width 121 height 15
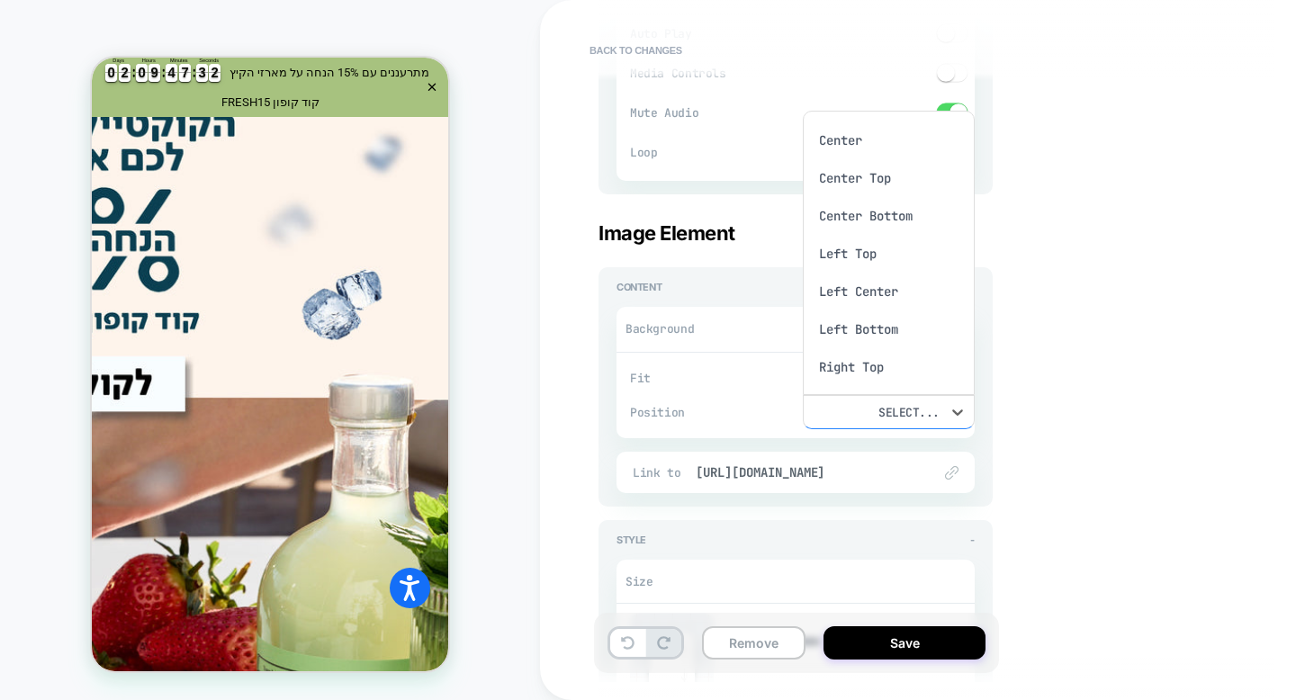
click at [906, 411] on div at bounding box center [648, 350] width 1296 height 700
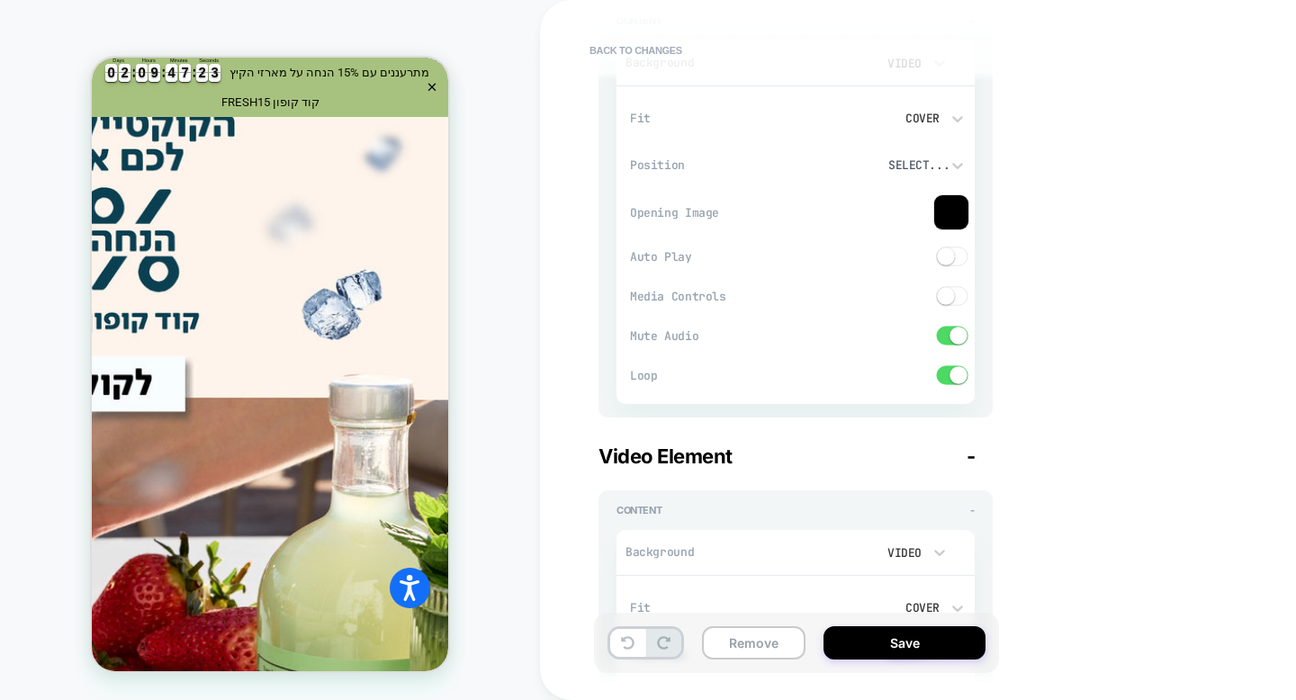
scroll to position [0, 0]
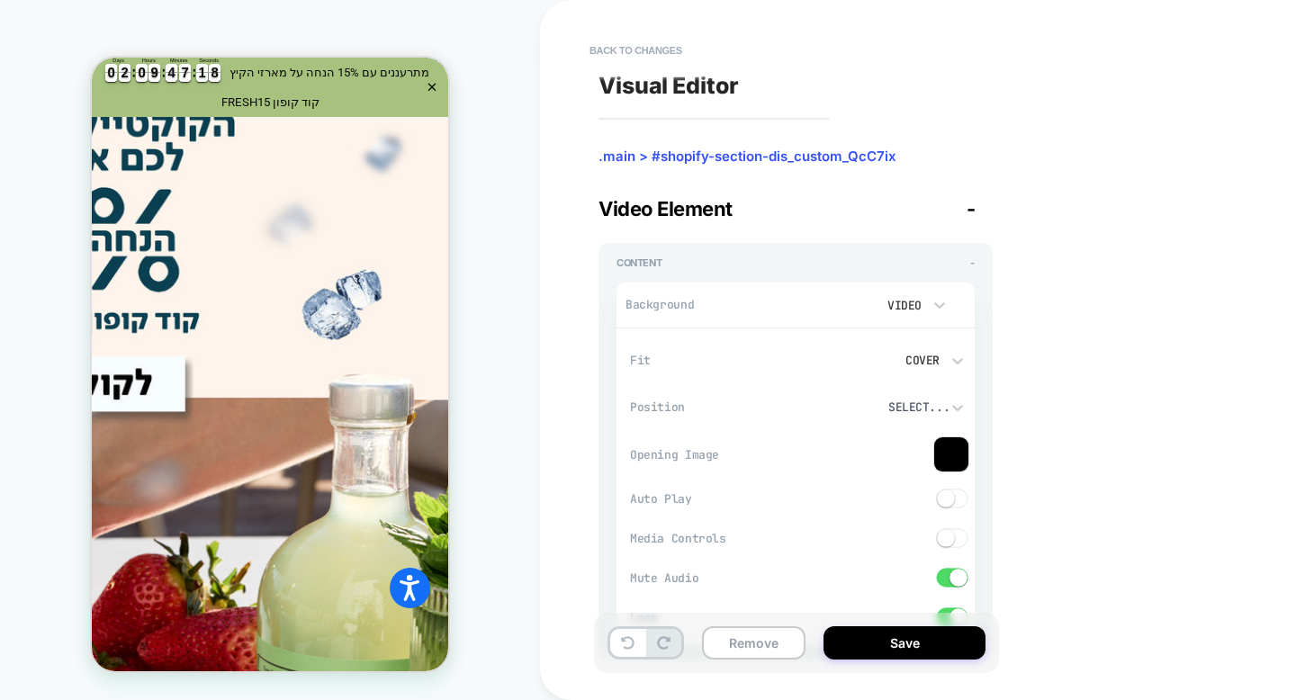
click at [692, 152] on span ".main > #shopify-section-dis_custom_QcC7ix" at bounding box center [796, 157] width 394 height 18
click at [627, 50] on button "Back to changes" at bounding box center [636, 50] width 111 height 29
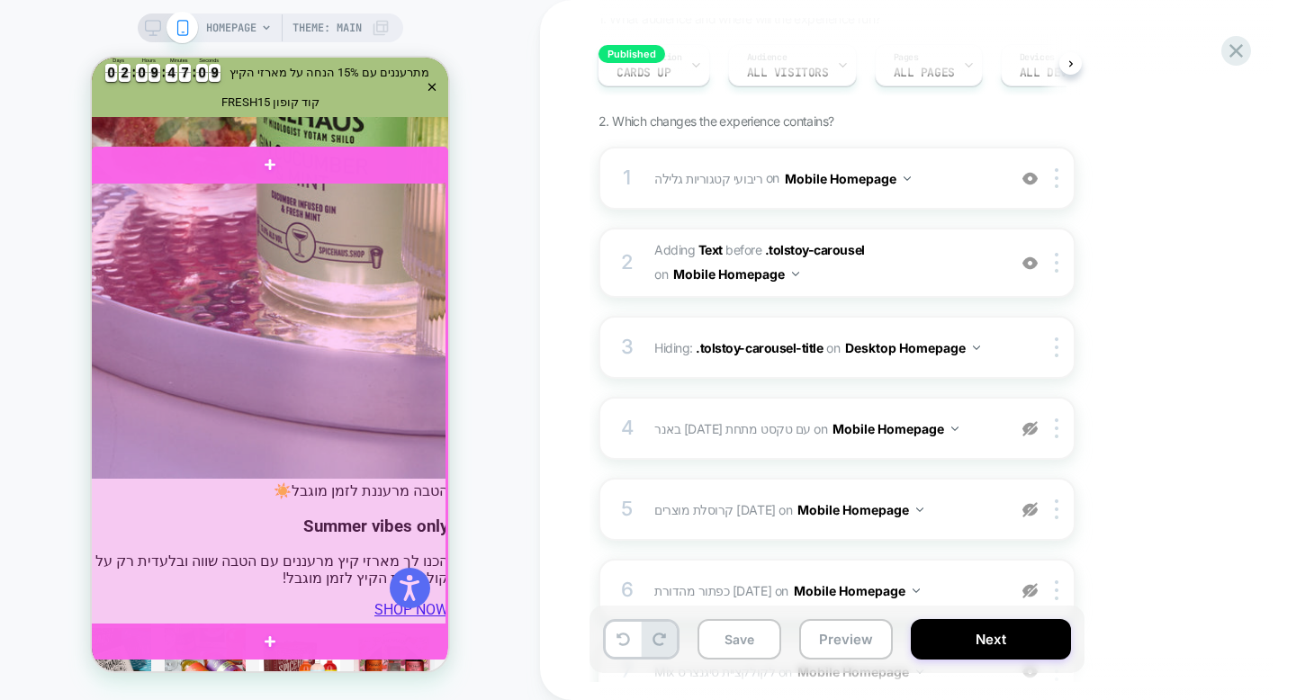
scroll to position [1493, 0]
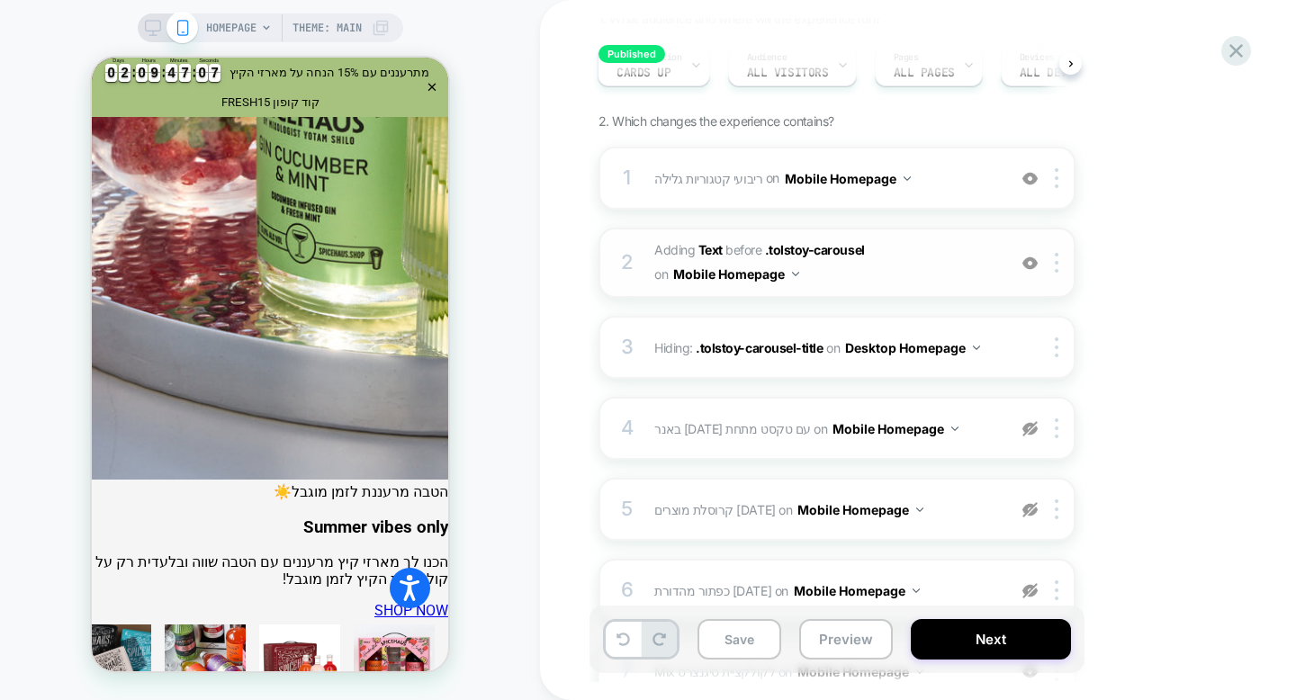
click at [1029, 264] on img at bounding box center [1030, 263] width 15 height 15
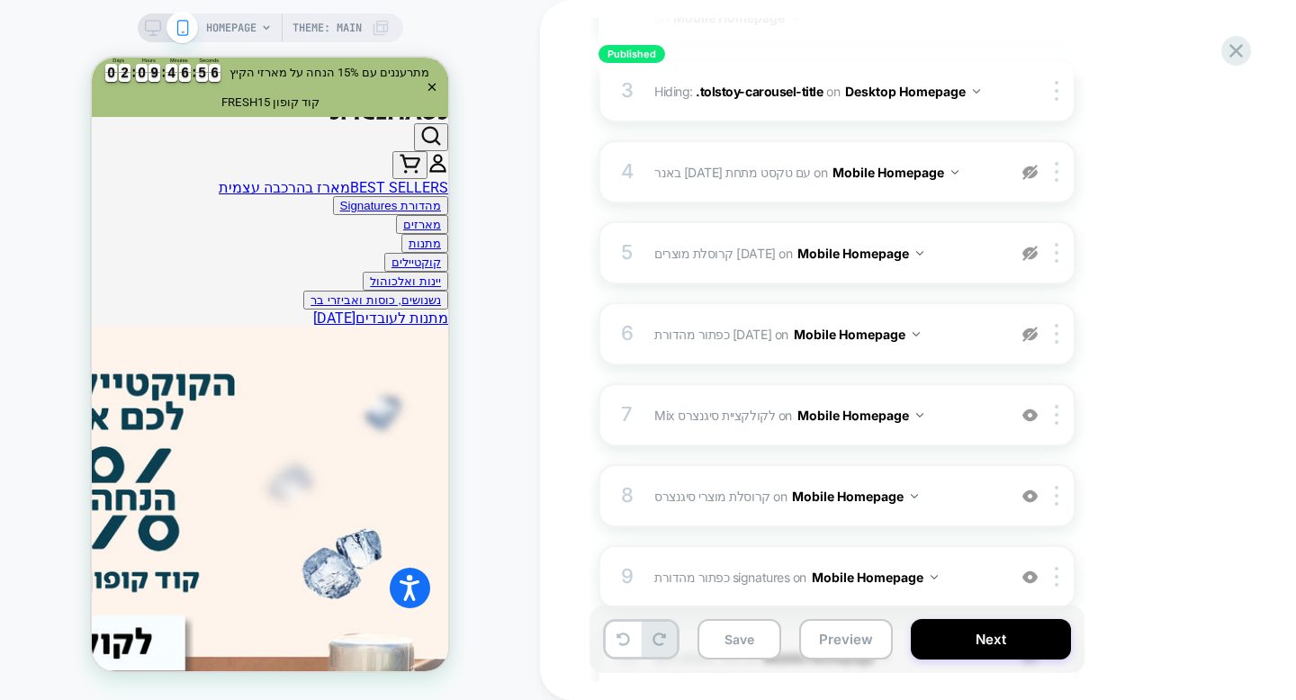
scroll to position [0, 0]
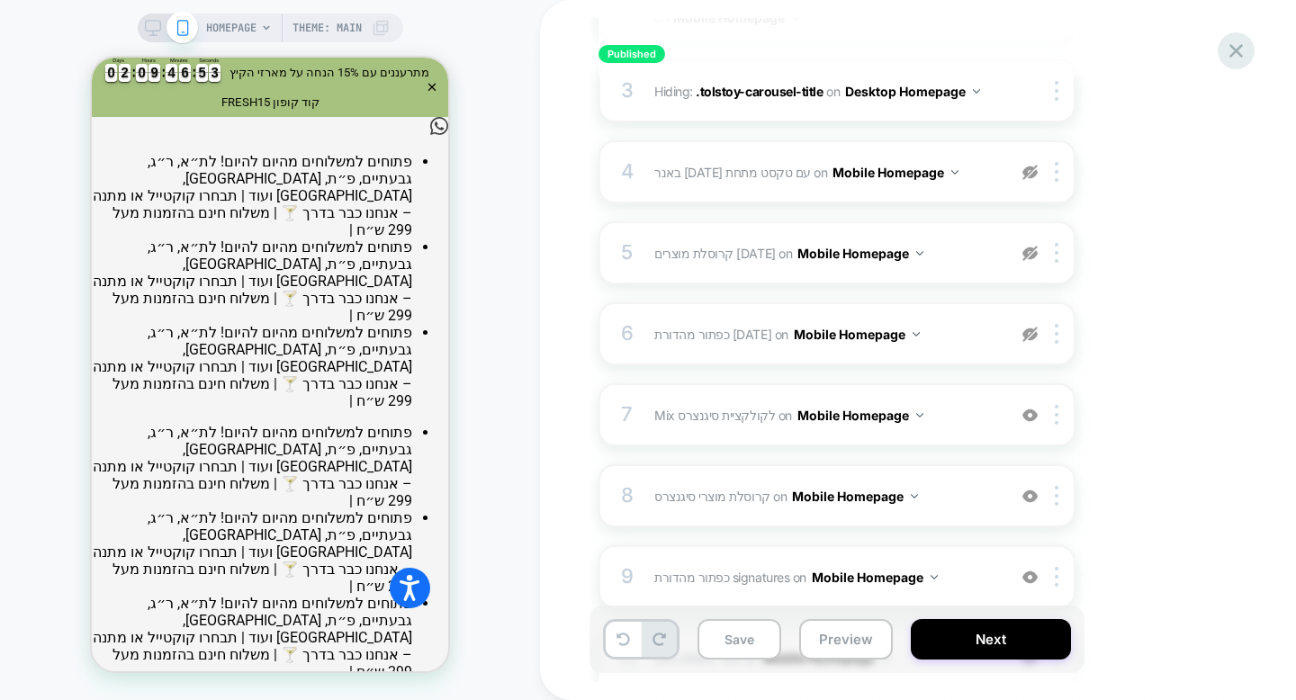
click at [1249, 51] on div at bounding box center [1236, 50] width 37 height 37
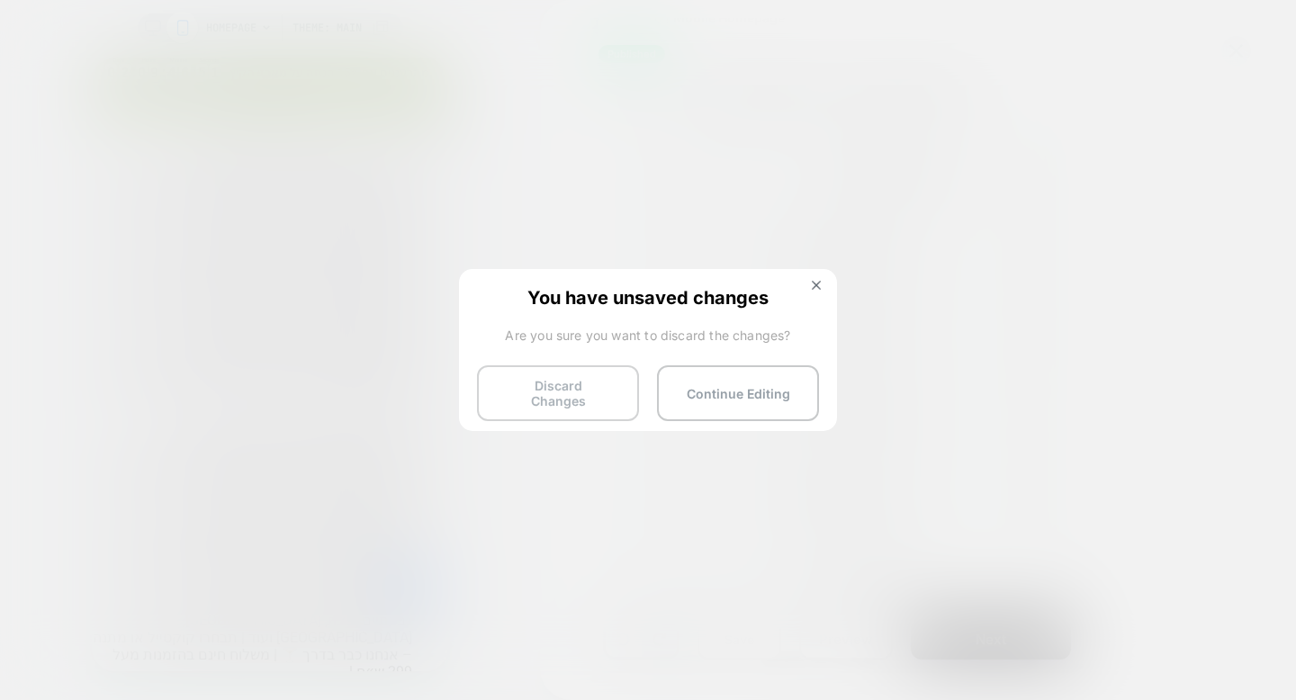
click at [554, 394] on button "Discard Changes" at bounding box center [558, 393] width 162 height 56
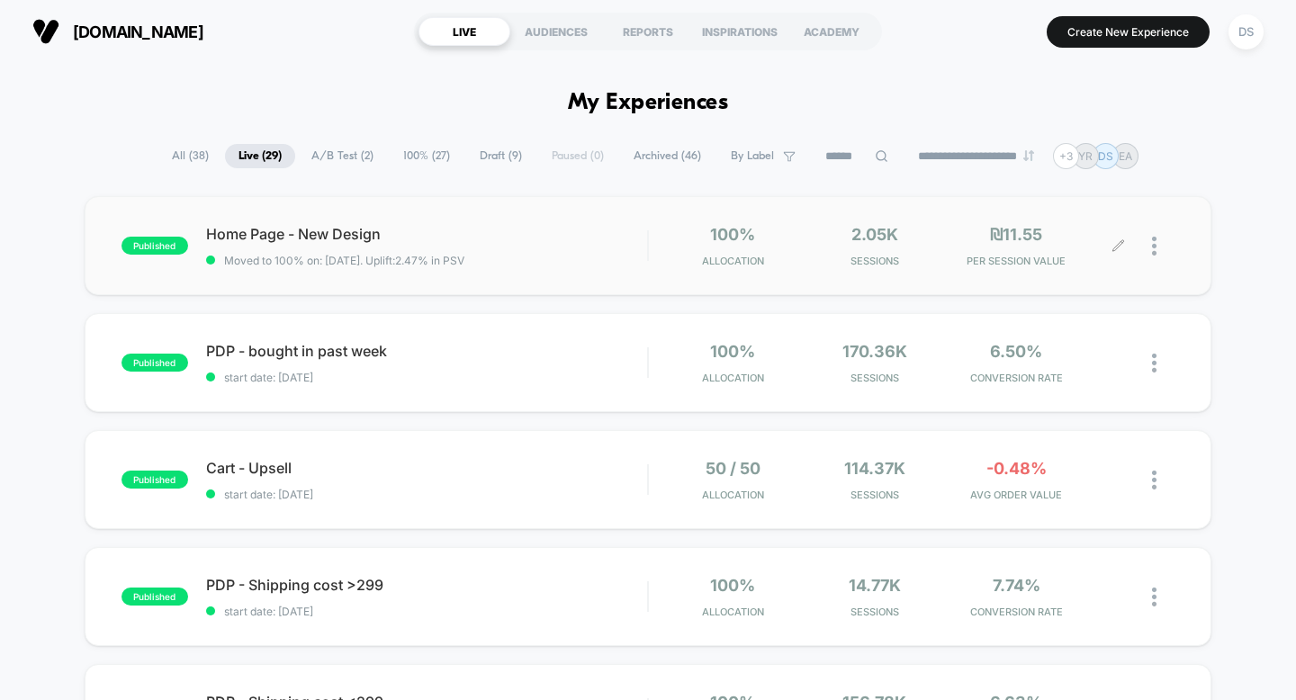
click at [1123, 242] on icon at bounding box center [1118, 245] width 11 height 11
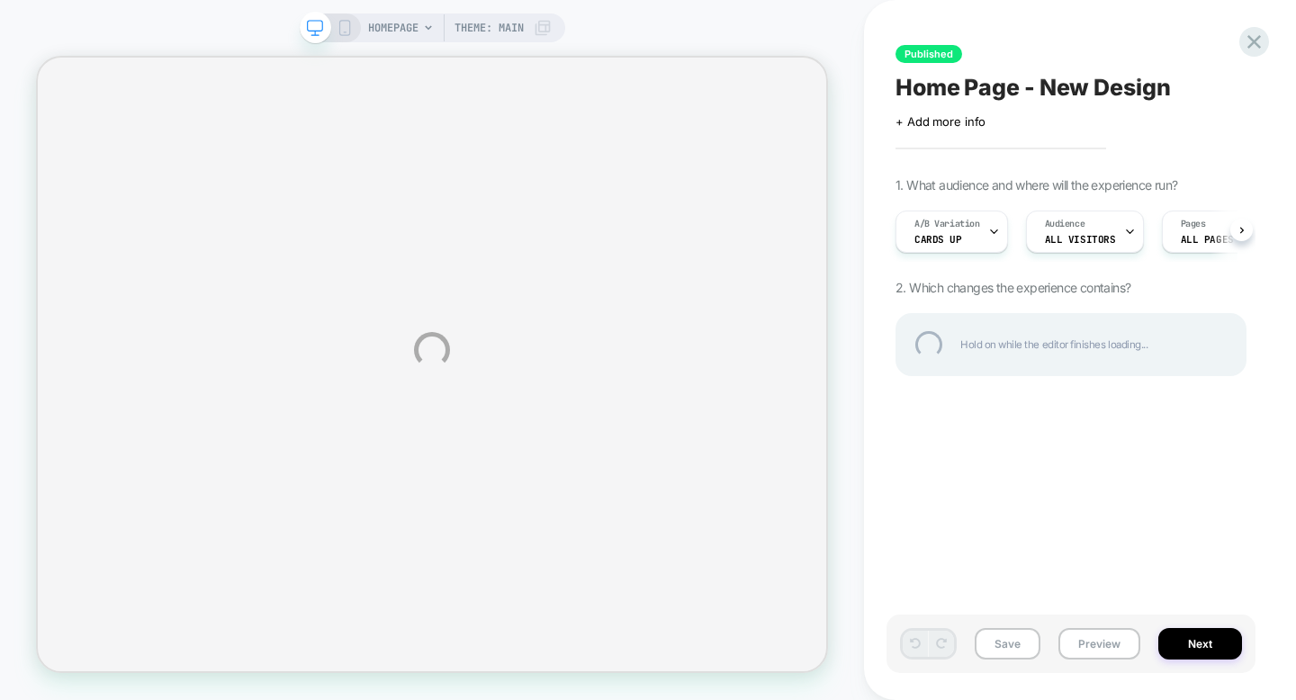
click at [339, 32] on div "HOMEPAGE Theme: MAIN Published Home Page - New Design Click to edit experience …" at bounding box center [648, 350] width 1296 height 700
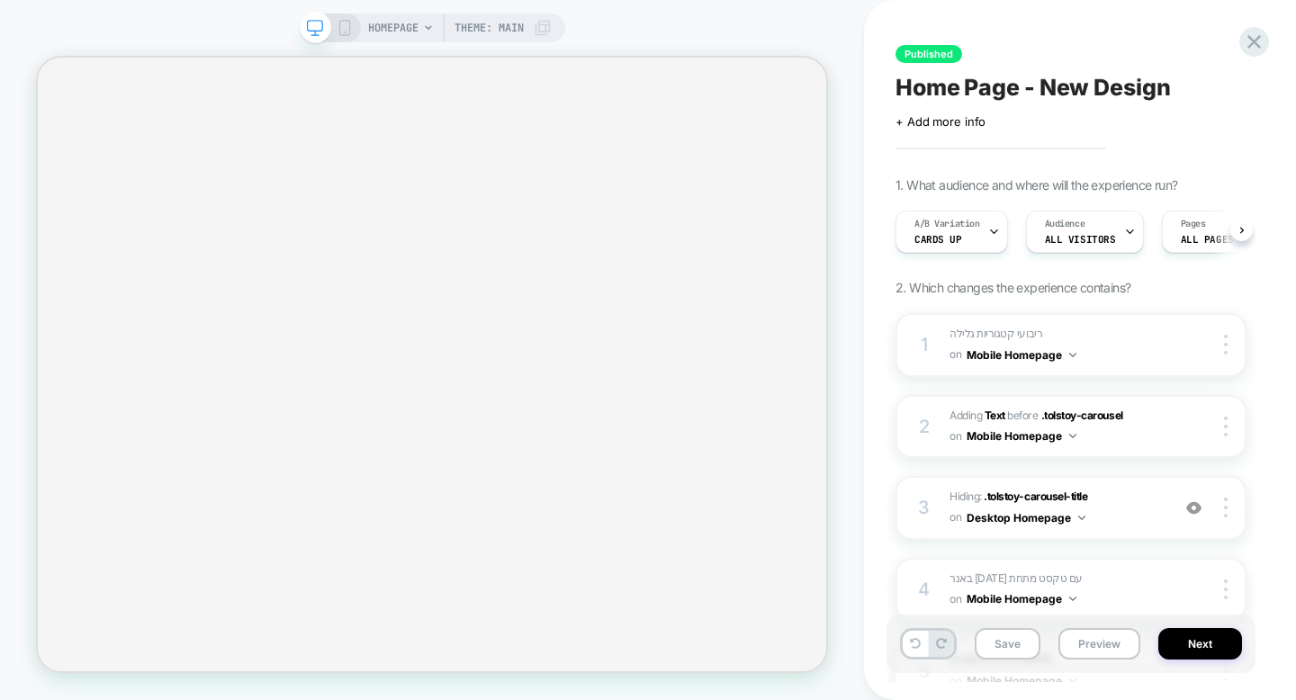
scroll to position [0, 1]
click at [339, 32] on icon at bounding box center [345, 28] width 16 height 16
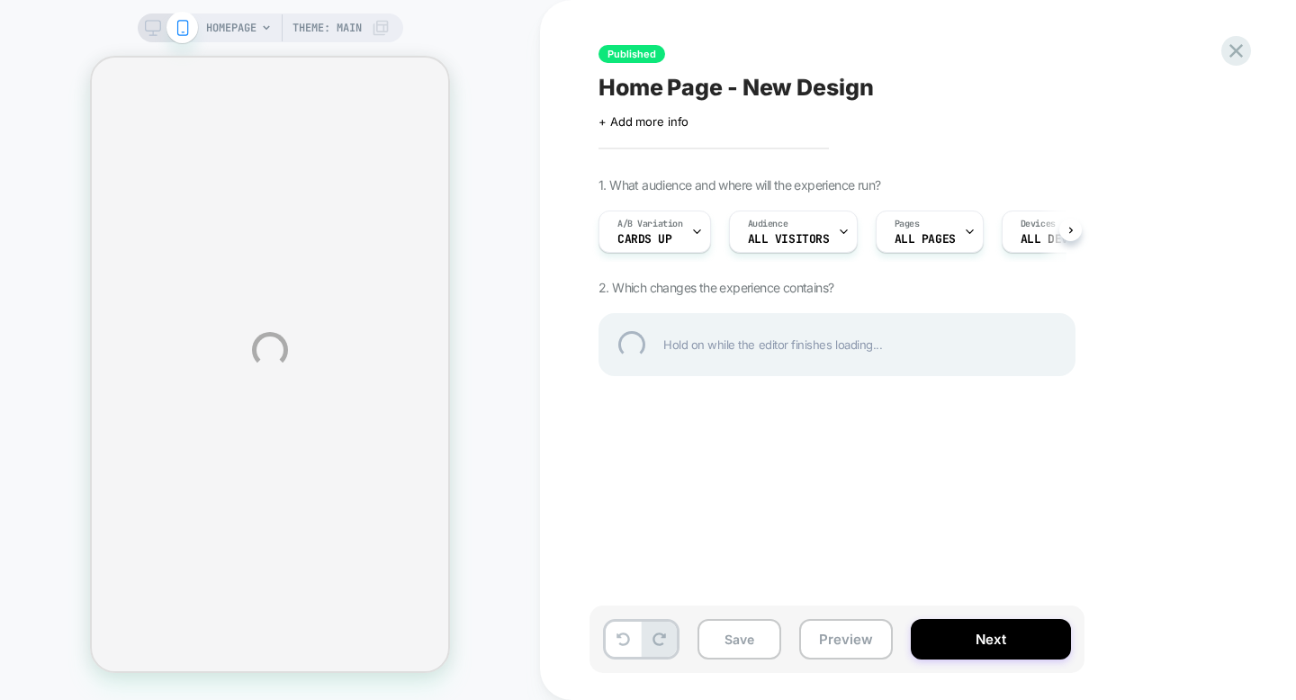
click at [339, 32] on div "HOMEPAGE Theme: MAIN Published Home Page - New Design Click to edit experience …" at bounding box center [648, 350] width 1296 height 700
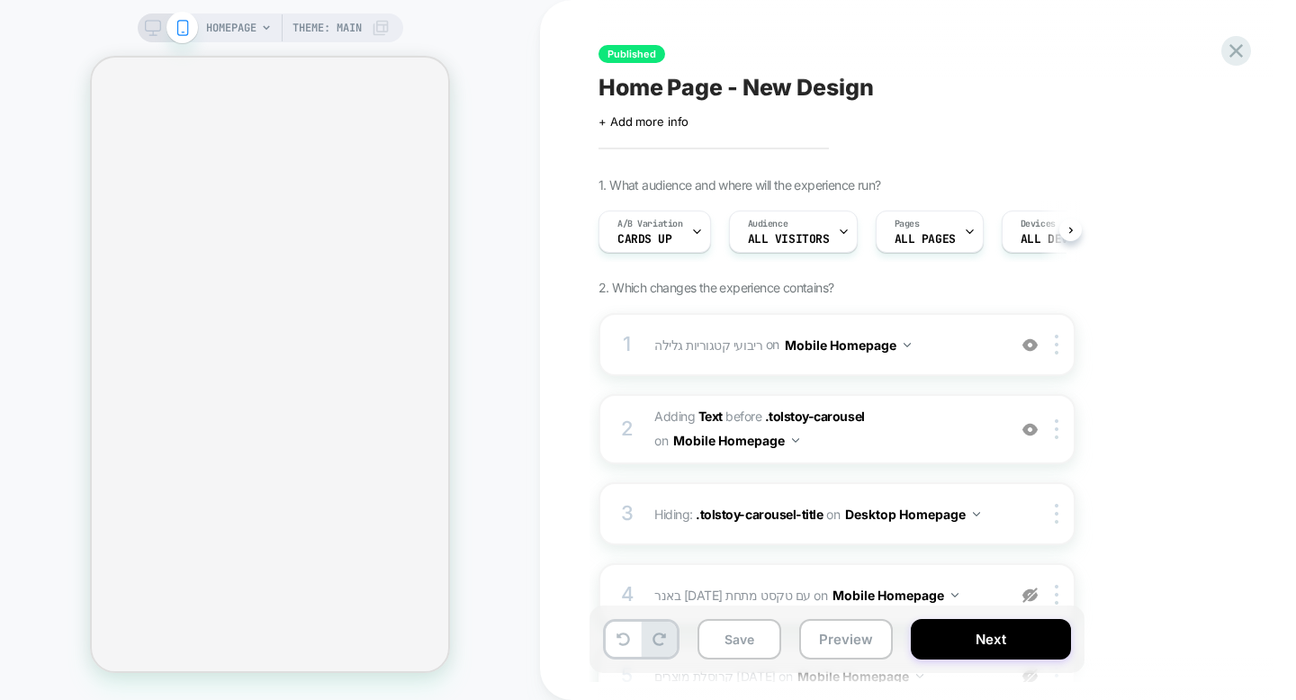
scroll to position [0, 1]
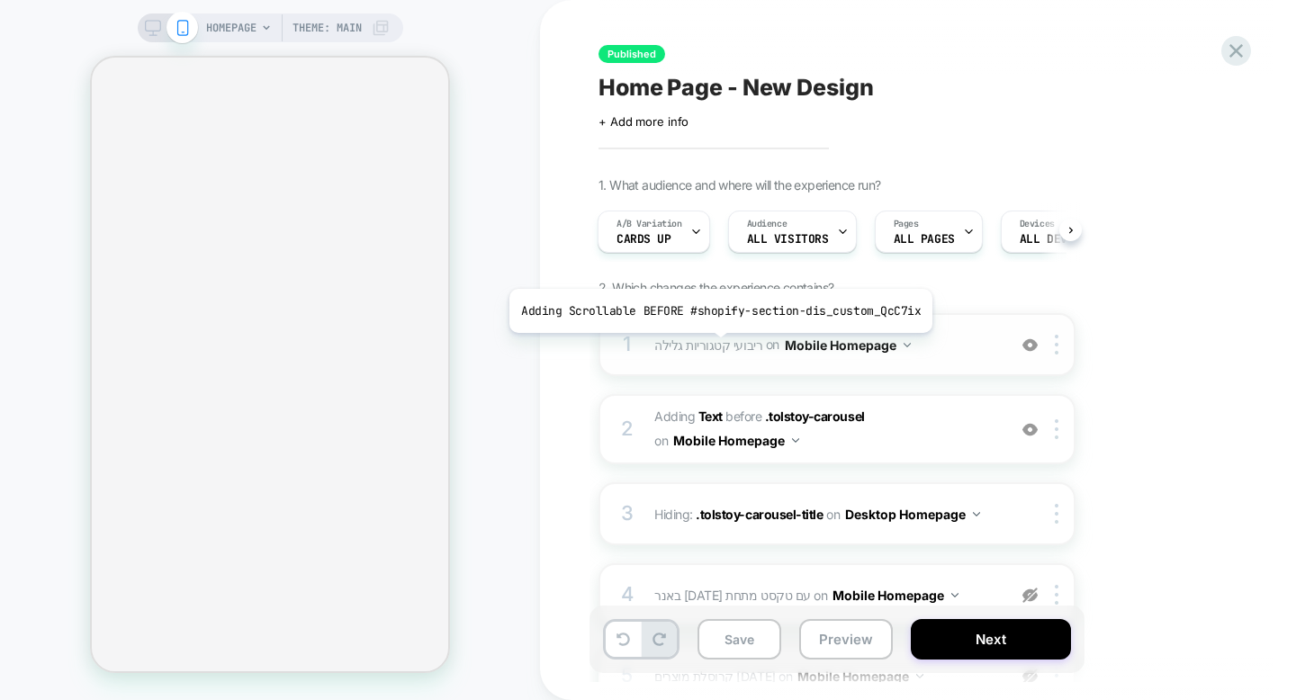
click at [716, 347] on span "ריבועי קטגוריות גלילה" at bounding box center [708, 344] width 108 height 15
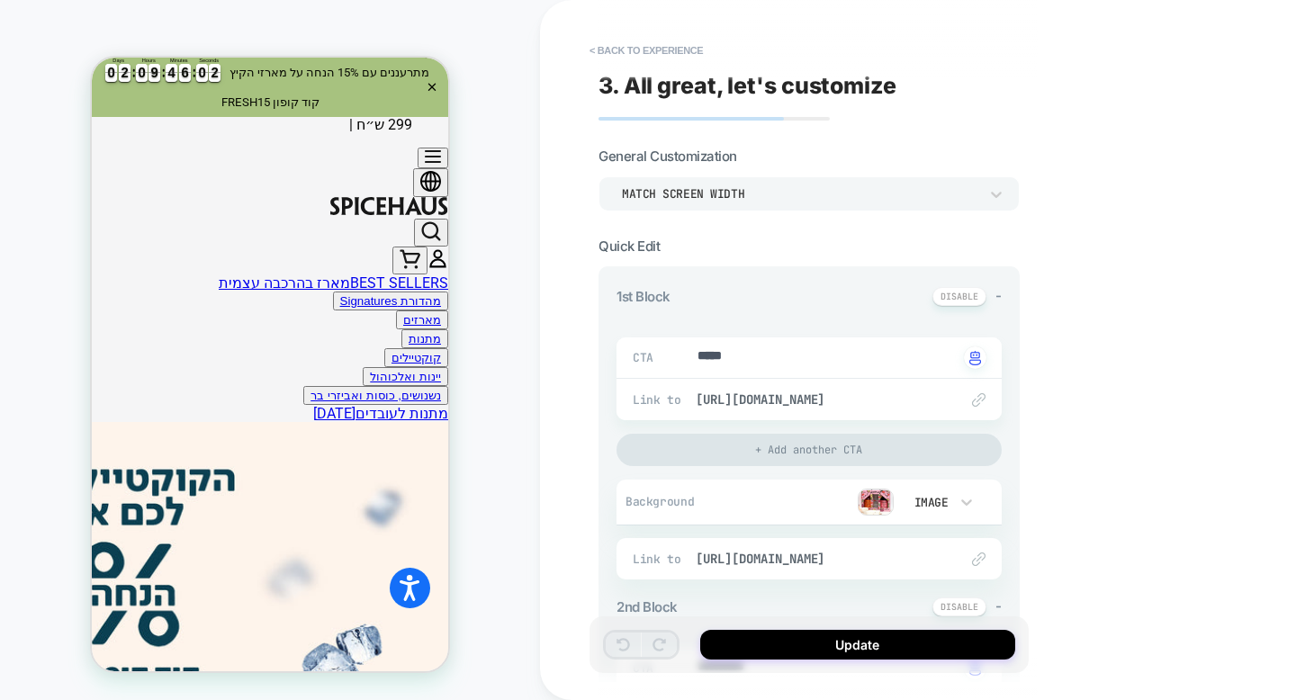
scroll to position [607, 0]
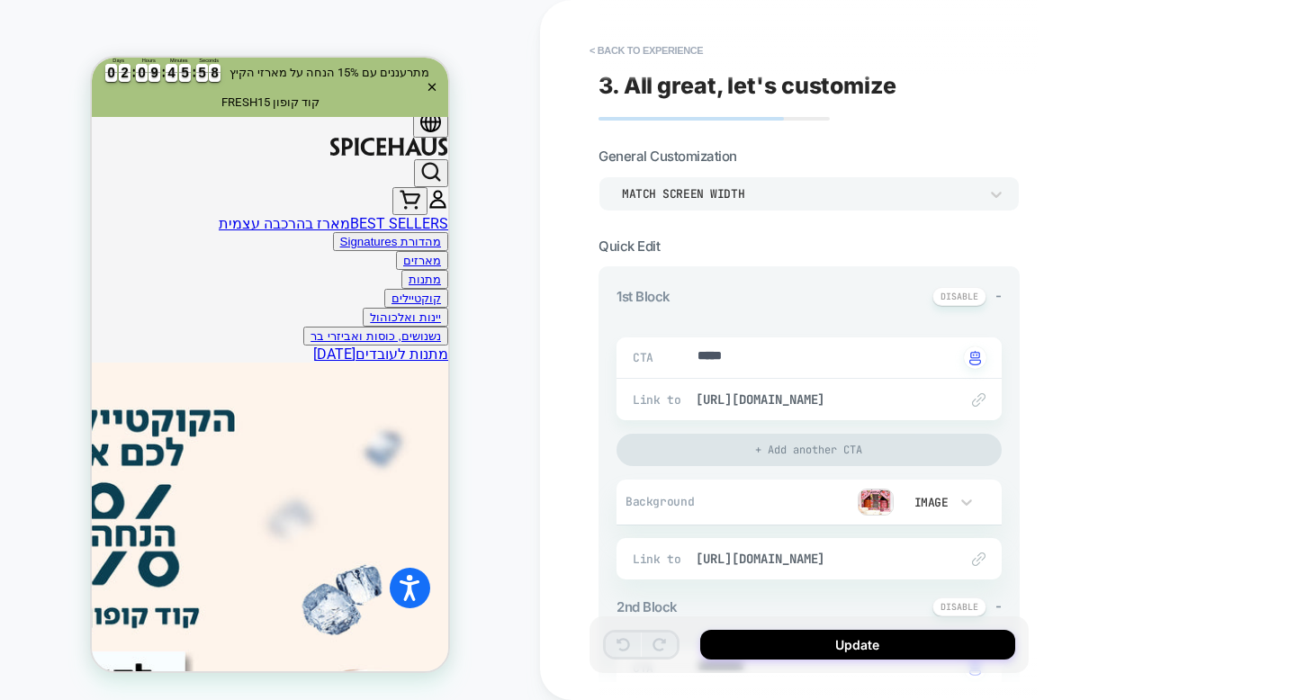
click at [750, 186] on div "Match Screen Width" at bounding box center [800, 193] width 356 height 15
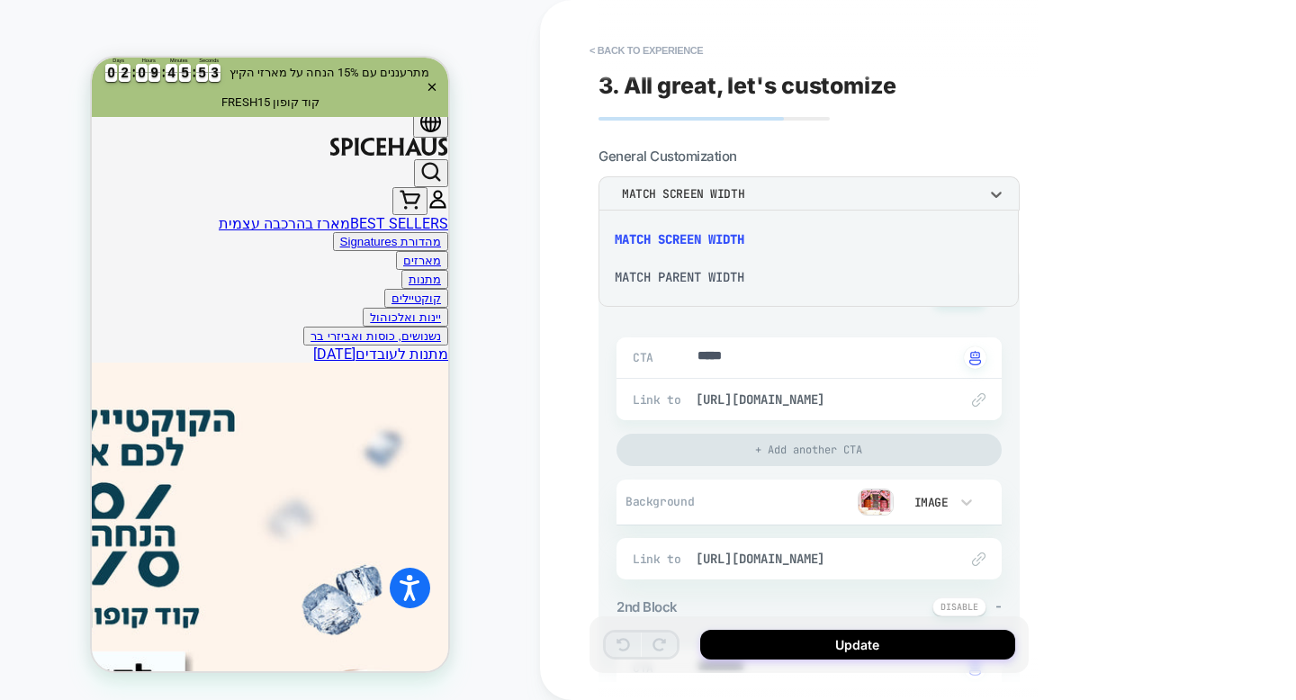
click at [729, 278] on div "Match Parent Width" at bounding box center [809, 277] width 406 height 38
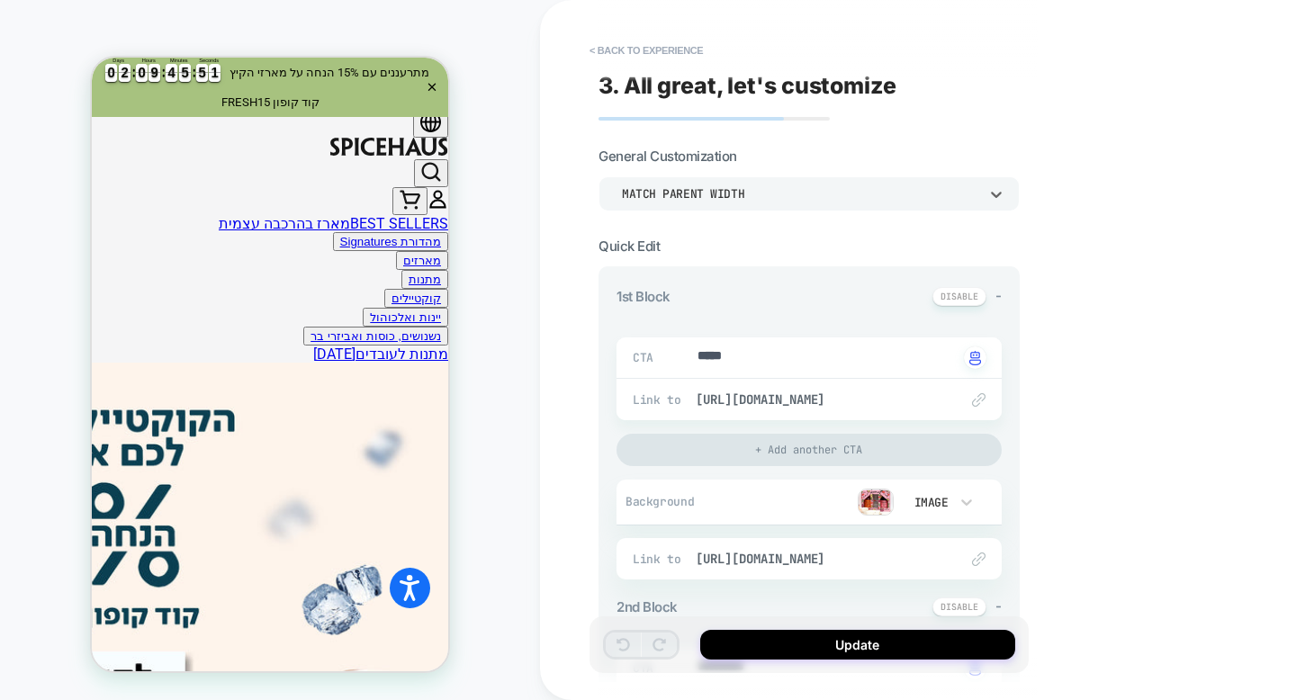
click at [738, 203] on div "Match Parent Width" at bounding box center [800, 194] width 374 height 19
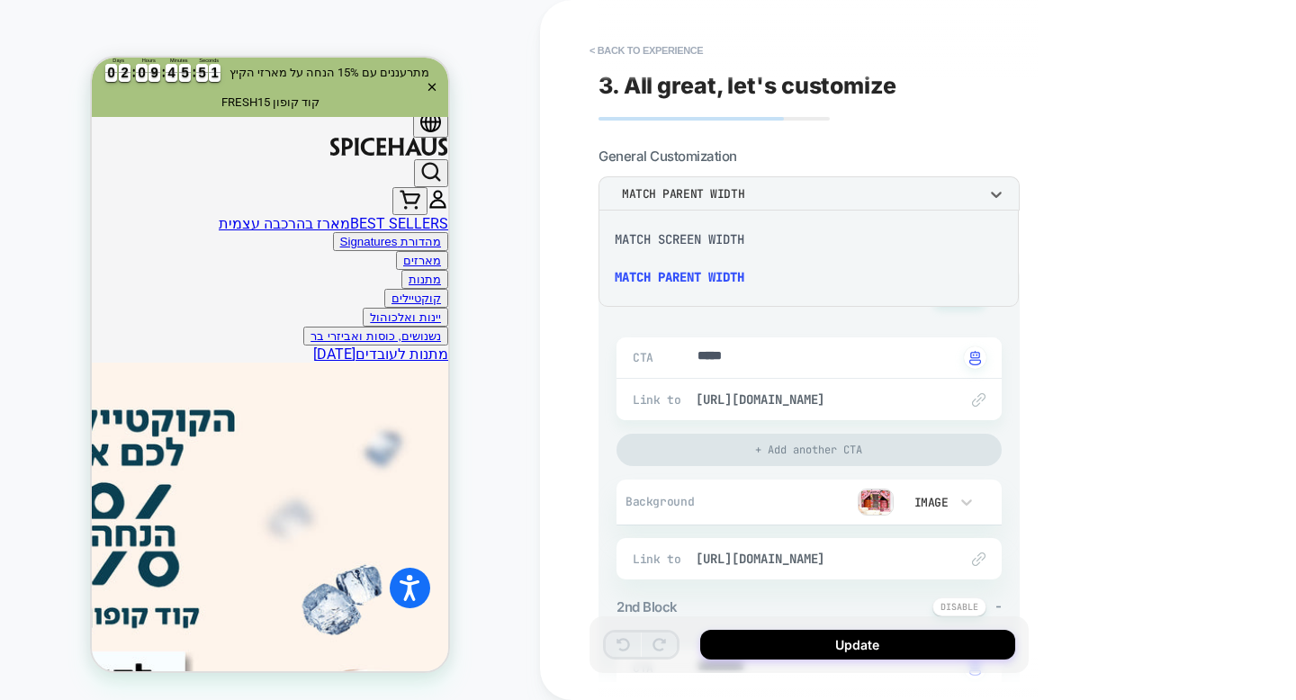
click at [742, 239] on div "Match Screen Width" at bounding box center [809, 240] width 406 height 38
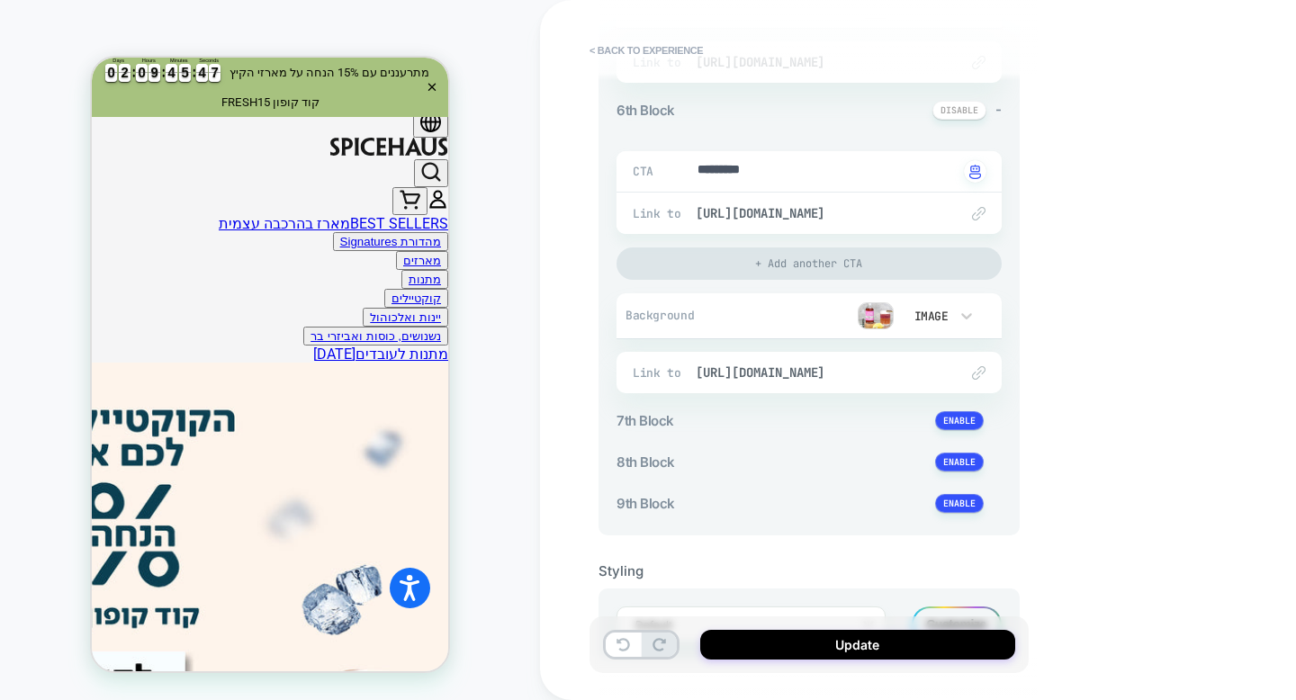
scroll to position [1547, 0]
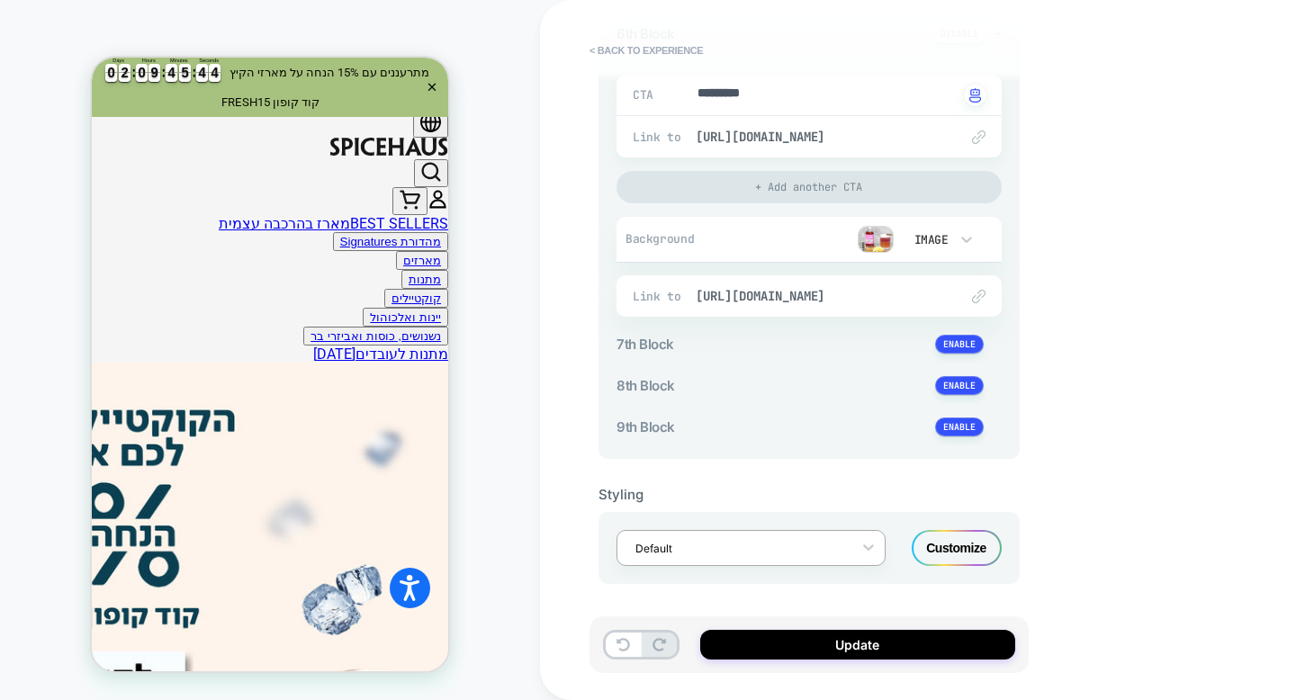
click at [838, 558] on div "Default" at bounding box center [740, 549] width 226 height 24
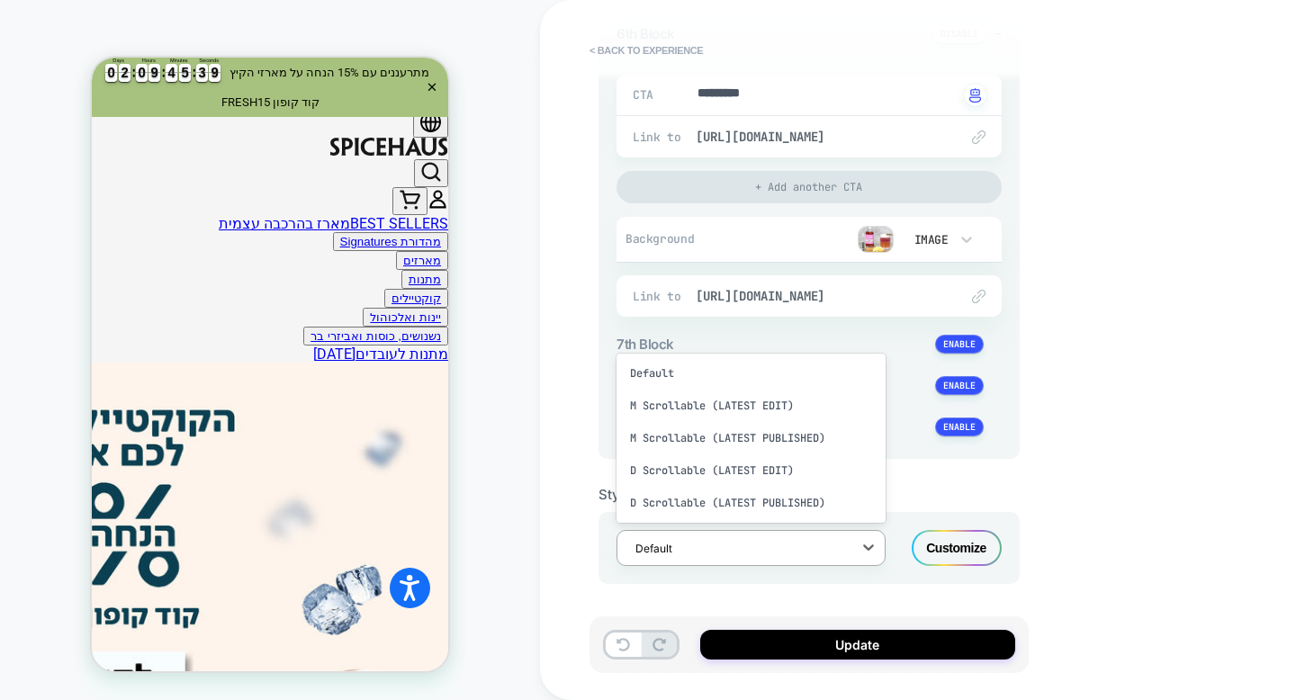
click at [920, 514] on div "option Default focused, 1 of 5. 5 results available. Use Up and Down to choose …" at bounding box center [809, 548] width 421 height 72
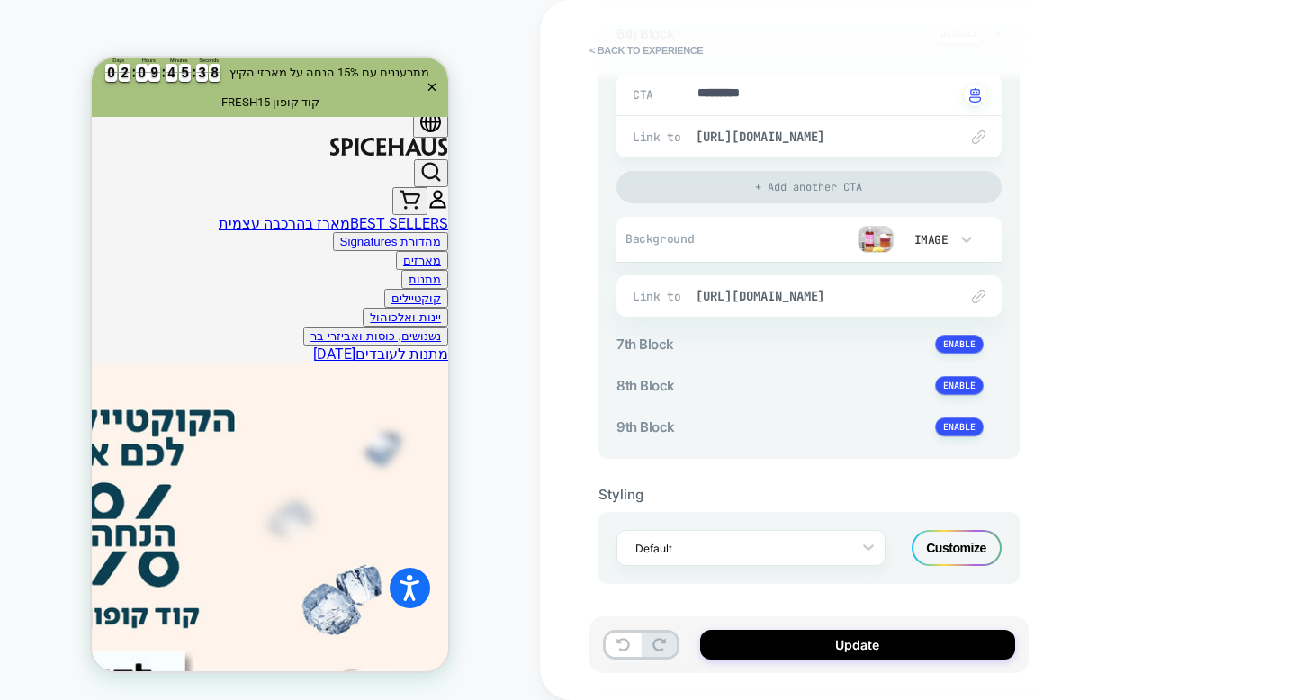
click at [937, 541] on div "Customize" at bounding box center [957, 548] width 90 height 36
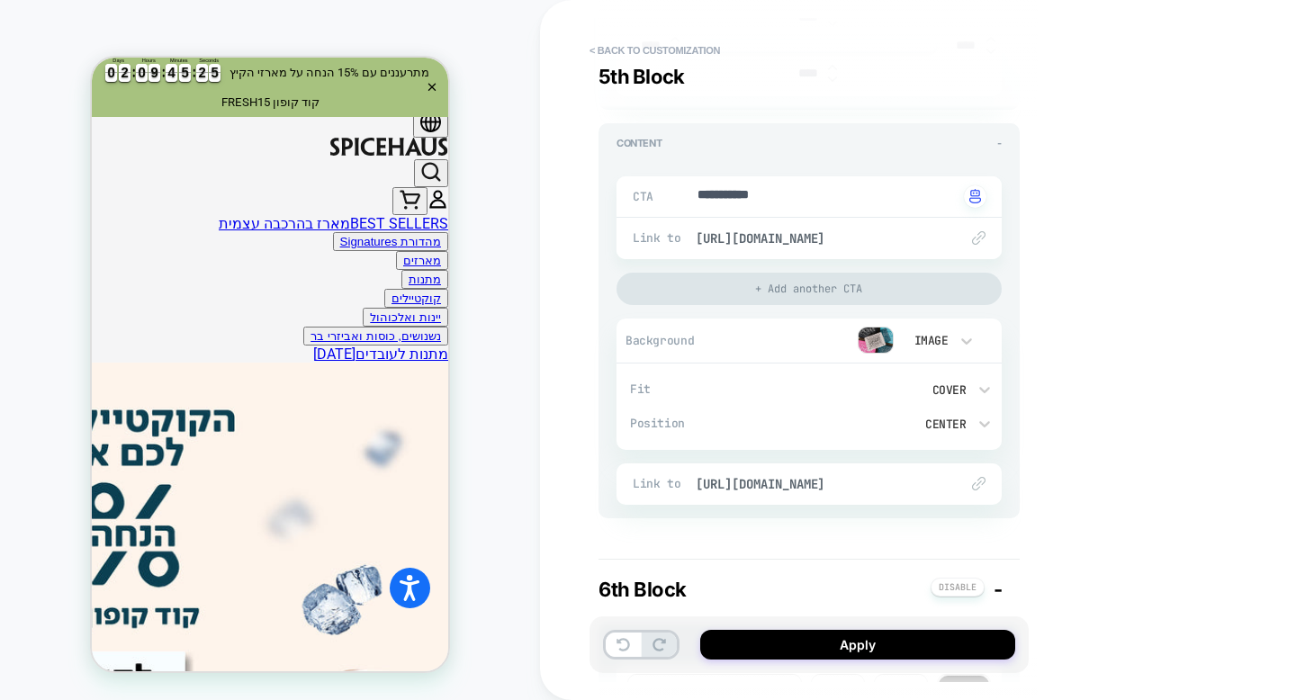
scroll to position [3457, 0]
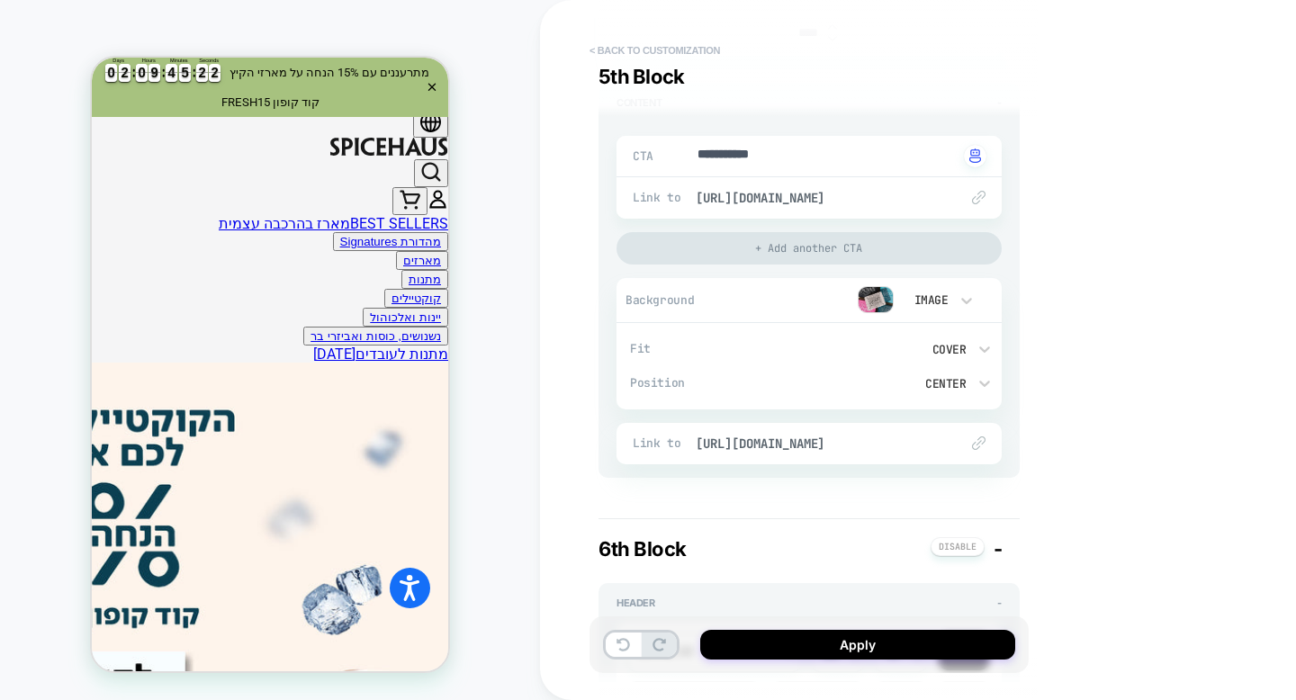
click at [641, 56] on button "< Back to customization" at bounding box center [655, 50] width 149 height 29
type textarea "*"
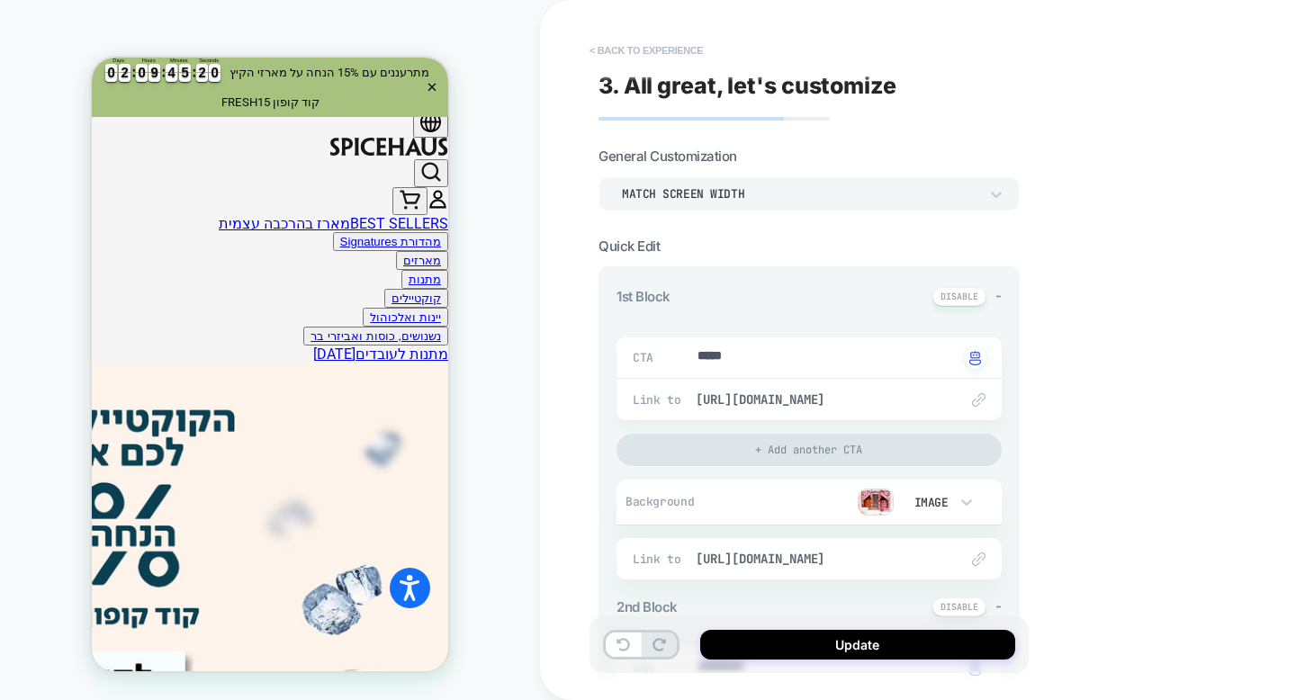
click at [605, 59] on button "< Back to experience" at bounding box center [646, 50] width 131 height 29
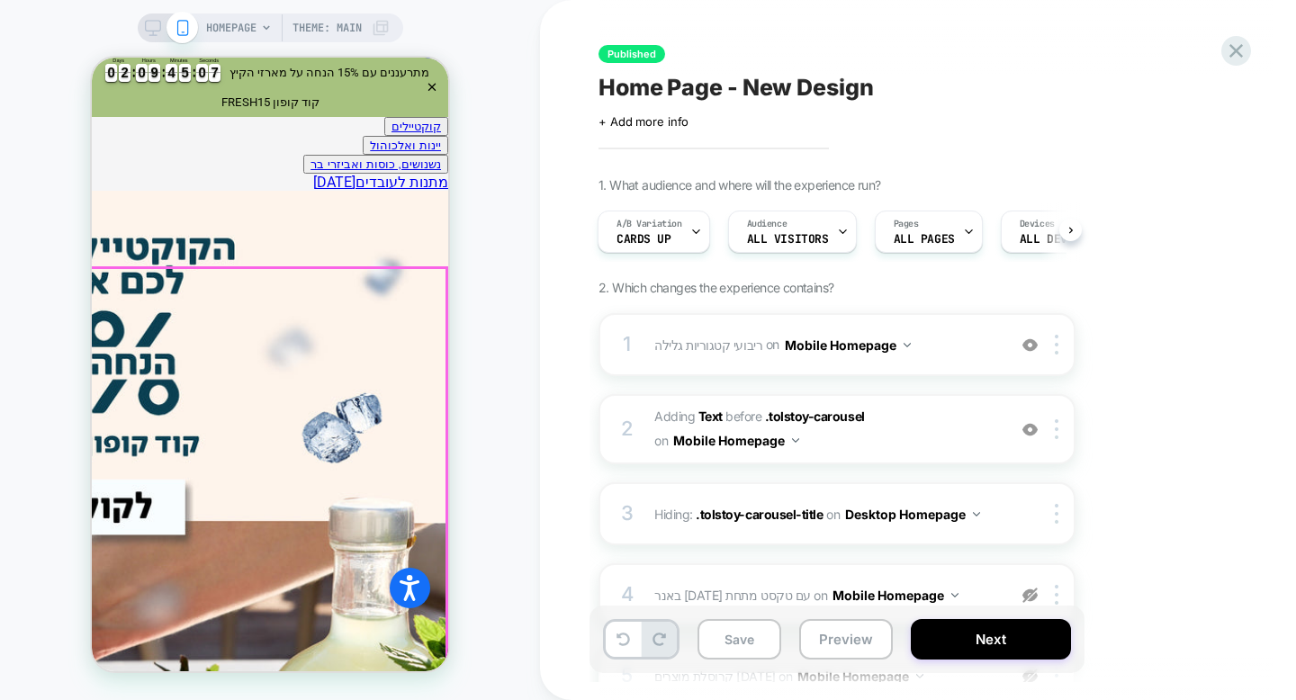
scroll to position [780, 0]
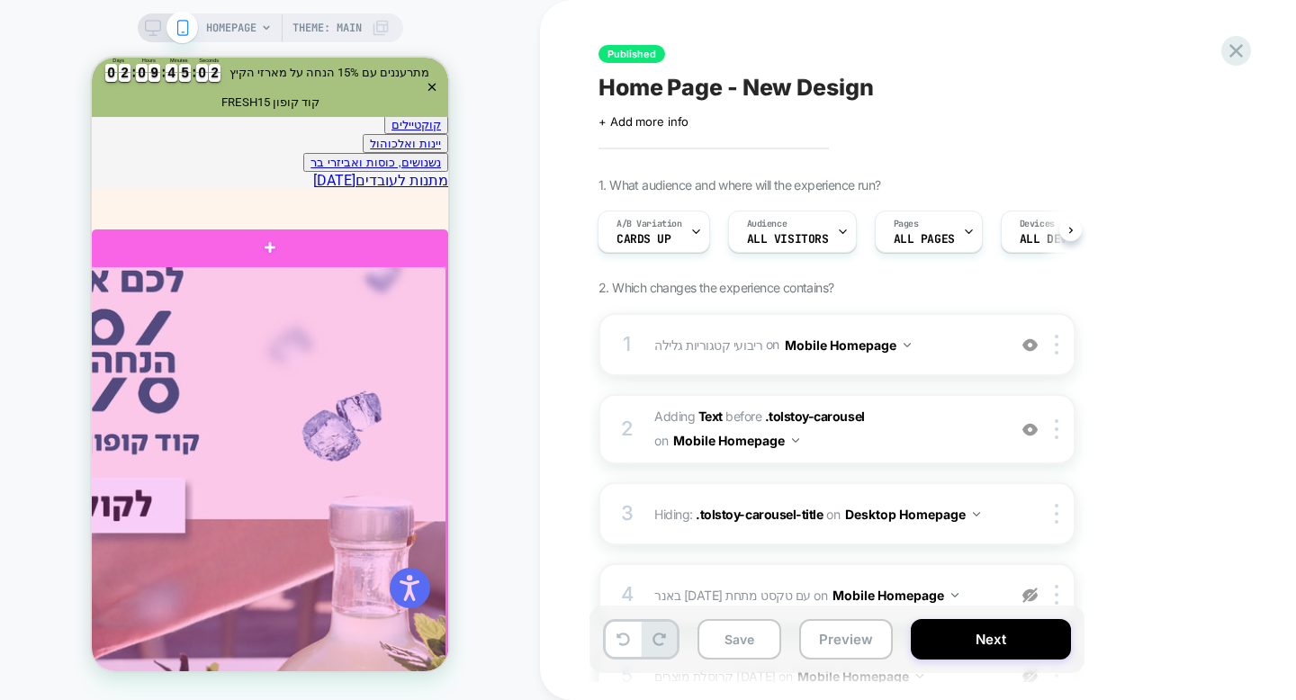
click at [398, 283] on div at bounding box center [268, 488] width 356 height 444
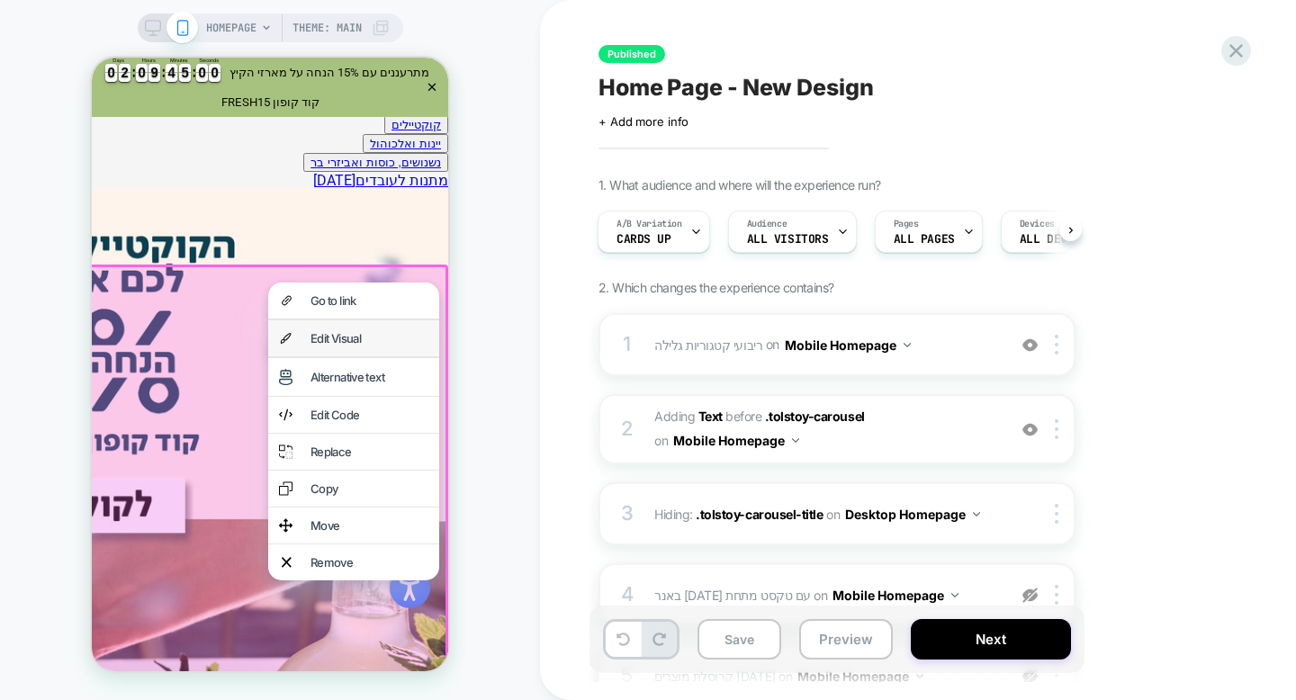
click at [400, 329] on div "Edit Visual" at bounding box center [353, 338] width 171 height 36
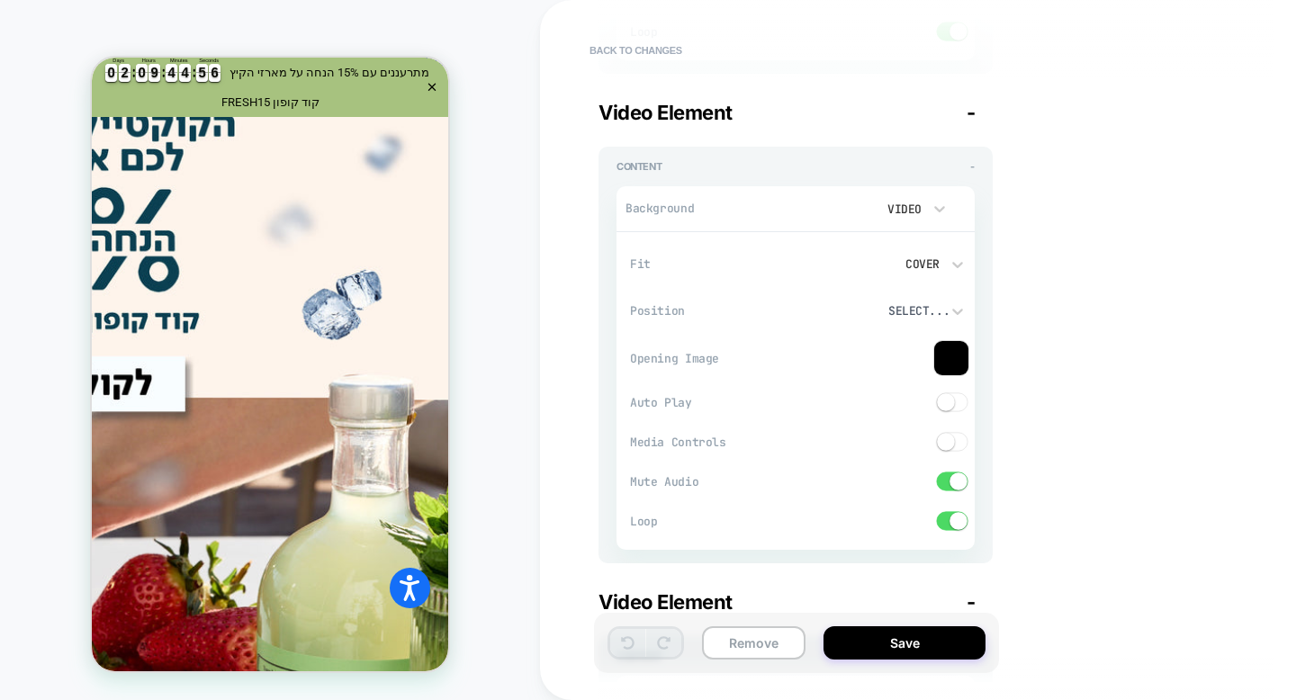
scroll to position [651, 0]
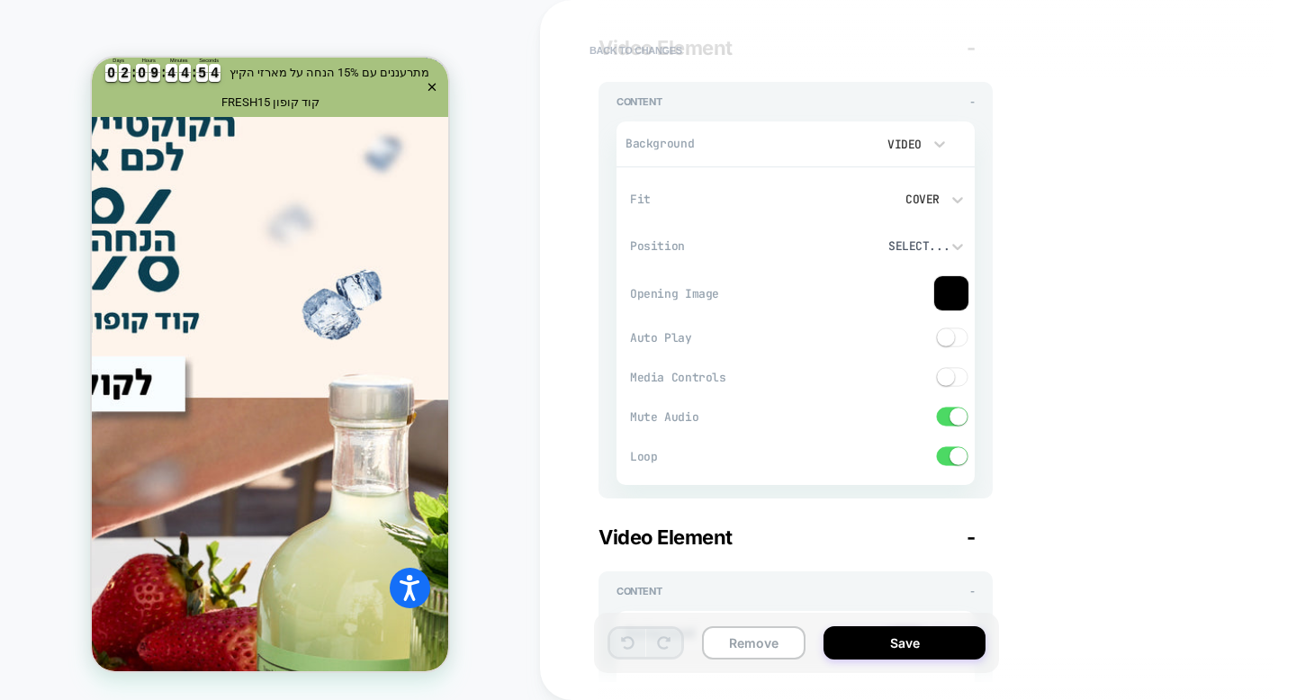
click at [646, 54] on button "Back to changes" at bounding box center [636, 50] width 111 height 29
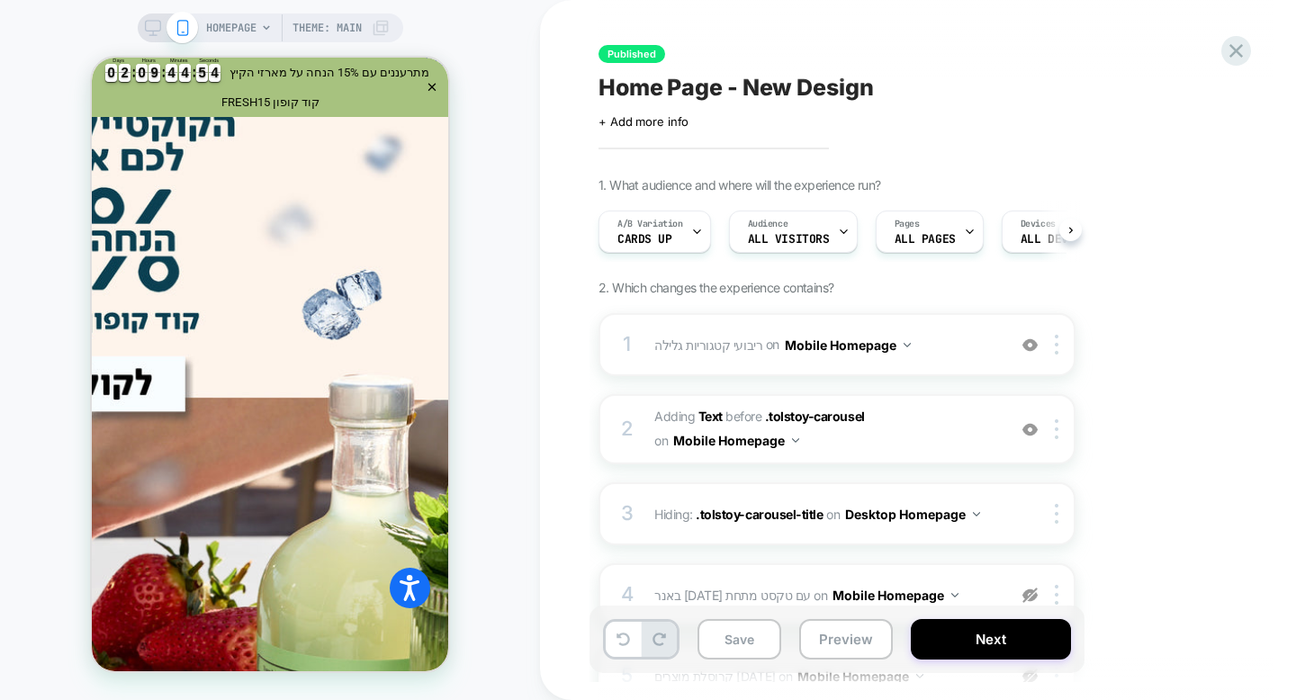
scroll to position [0, 1]
click at [1032, 429] on img at bounding box center [1030, 429] width 15 height 15
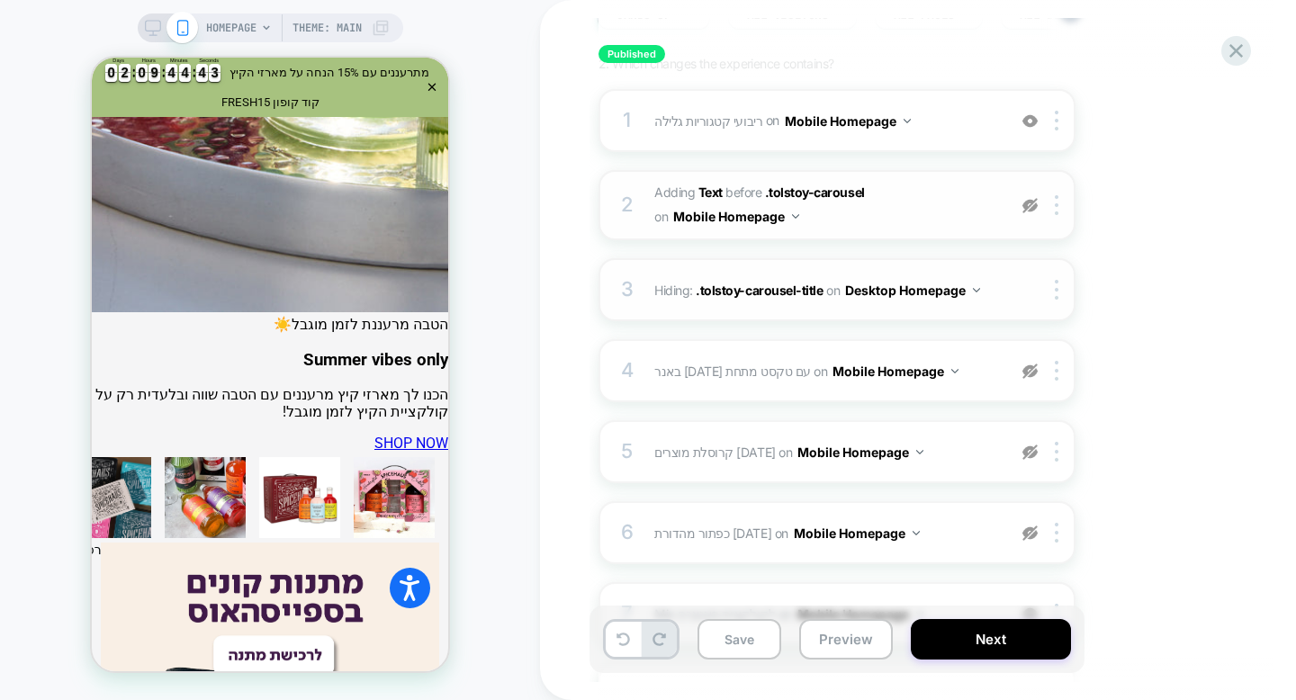
scroll to position [226, 0]
click at [1033, 371] on img at bounding box center [1030, 369] width 15 height 15
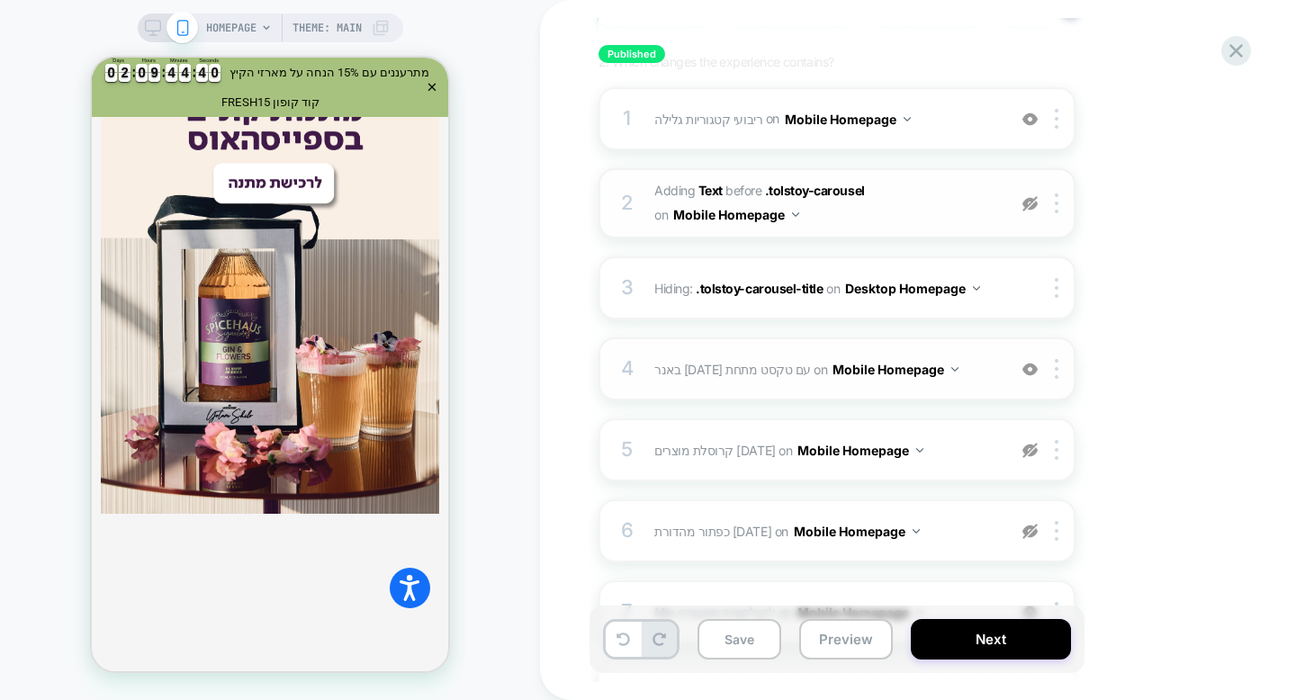
scroll to position [1660, 0]
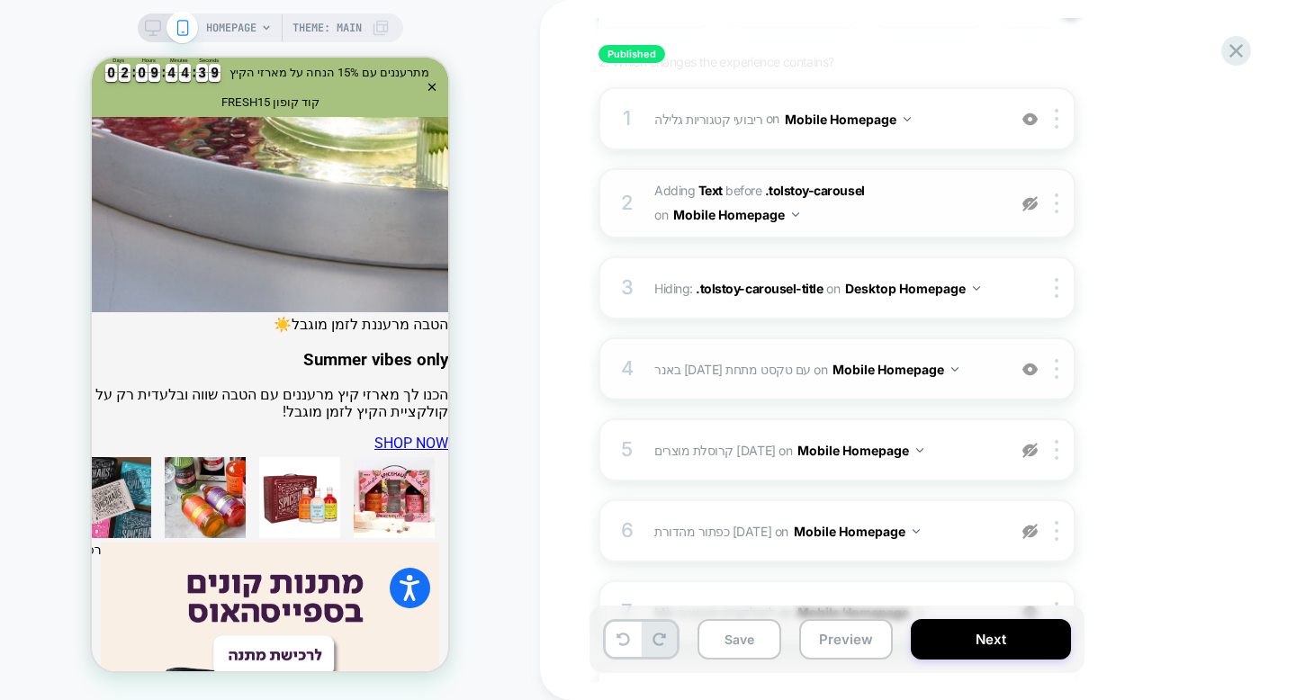
click at [1003, 371] on div "4 באנר פסח עם טקסט מתחת Adding Mix AFTER .tolstoy-carousel on Mobile Homepage A…" at bounding box center [837, 369] width 477 height 63
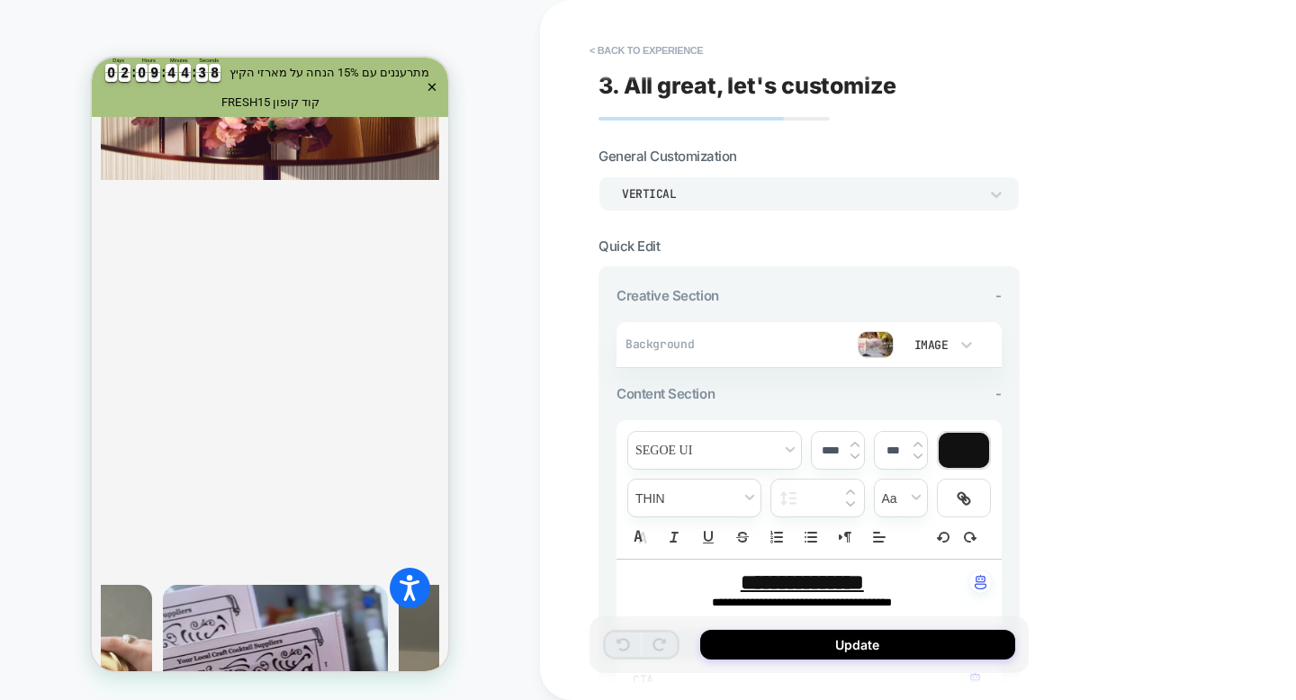
scroll to position [2468, 0]
click at [661, 54] on button "< Back to experience" at bounding box center [646, 50] width 131 height 29
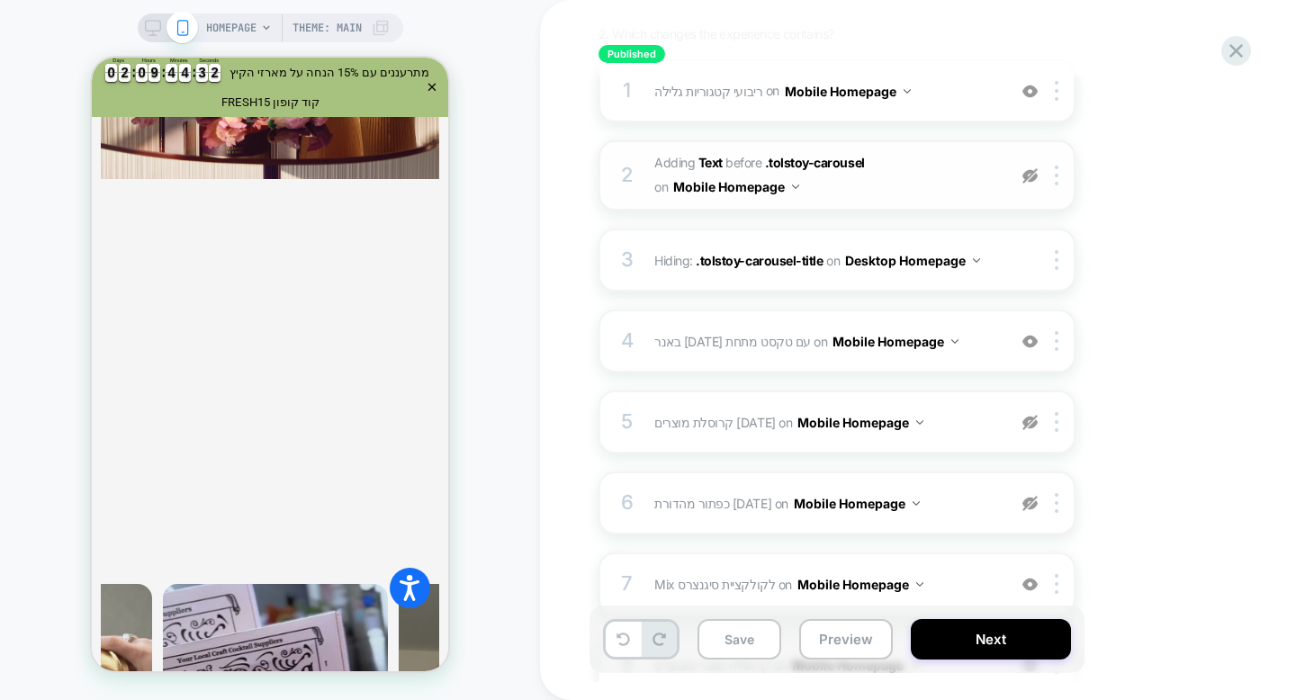
scroll to position [267, 0]
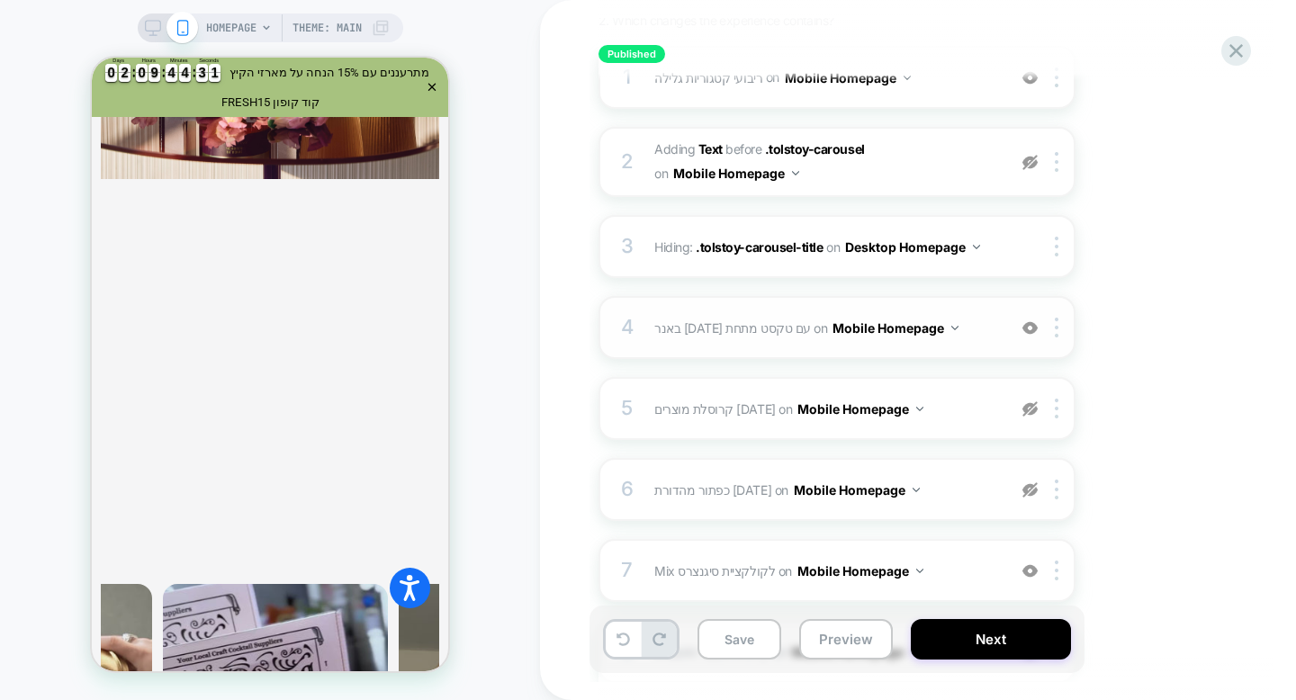
click at [1031, 328] on img at bounding box center [1030, 327] width 15 height 15
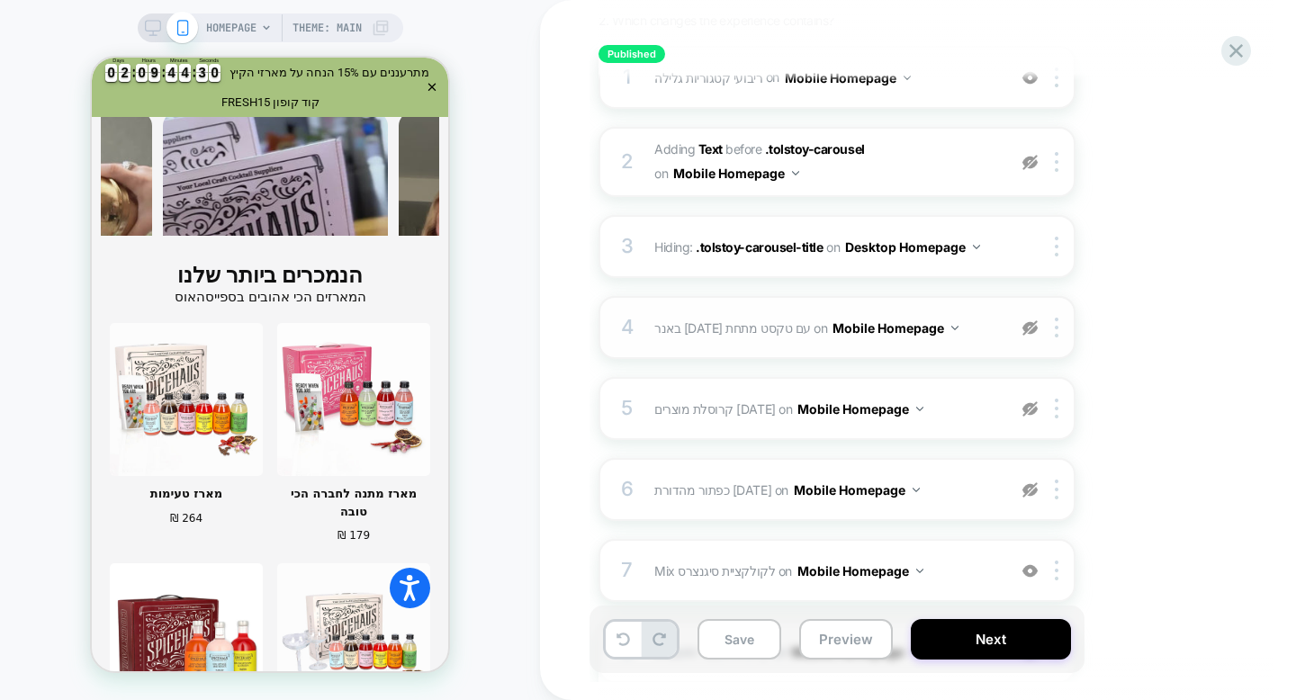
scroll to position [2468, 0]
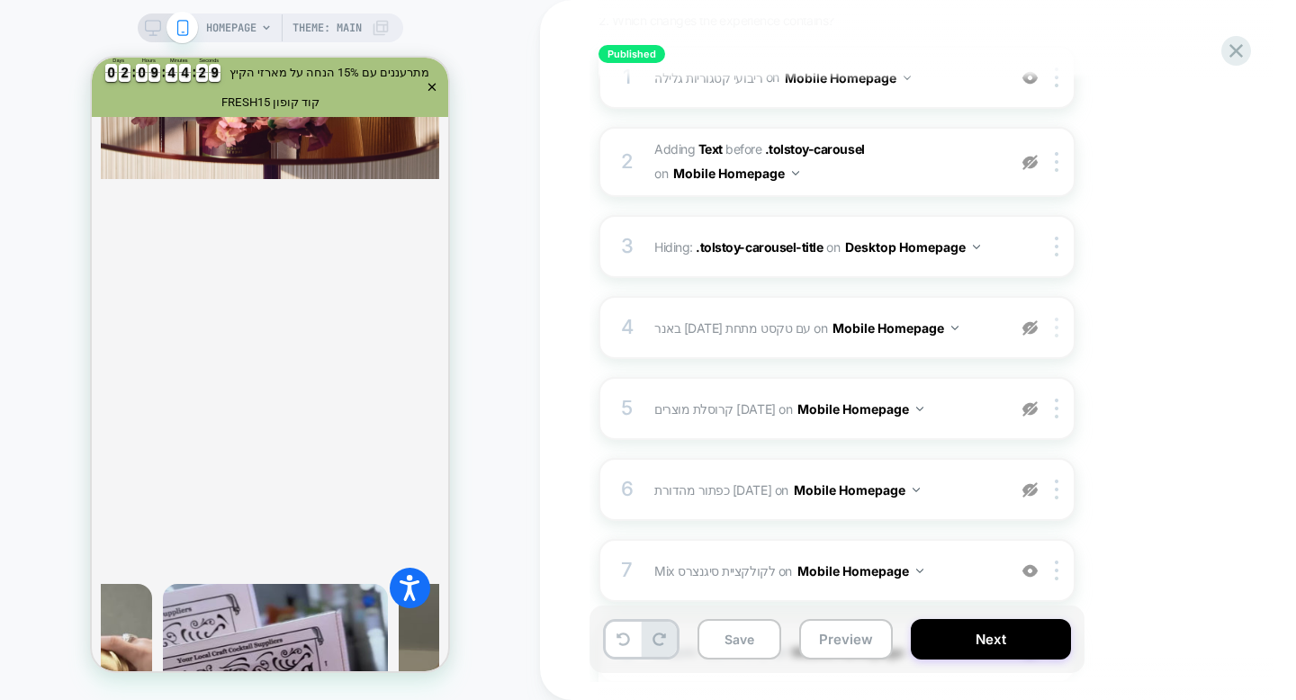
click at [1057, 332] on img at bounding box center [1057, 328] width 4 height 20
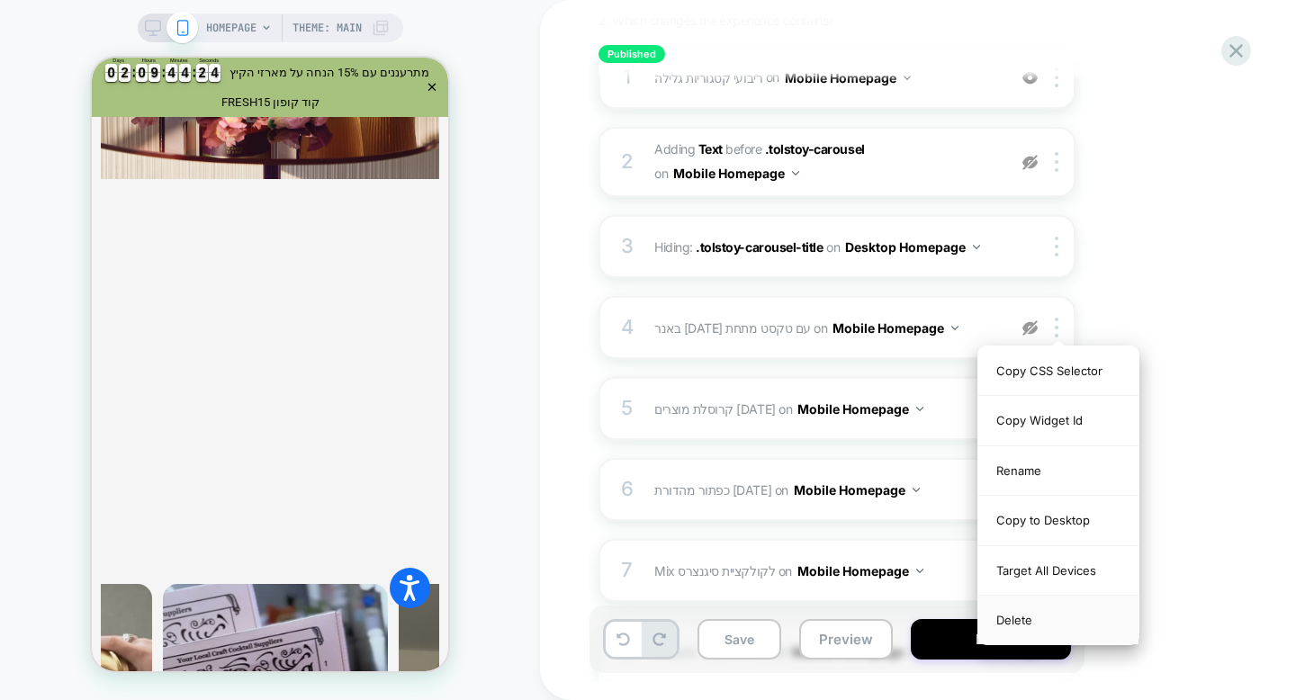
click at [1084, 609] on div "Delete" at bounding box center [1059, 620] width 160 height 49
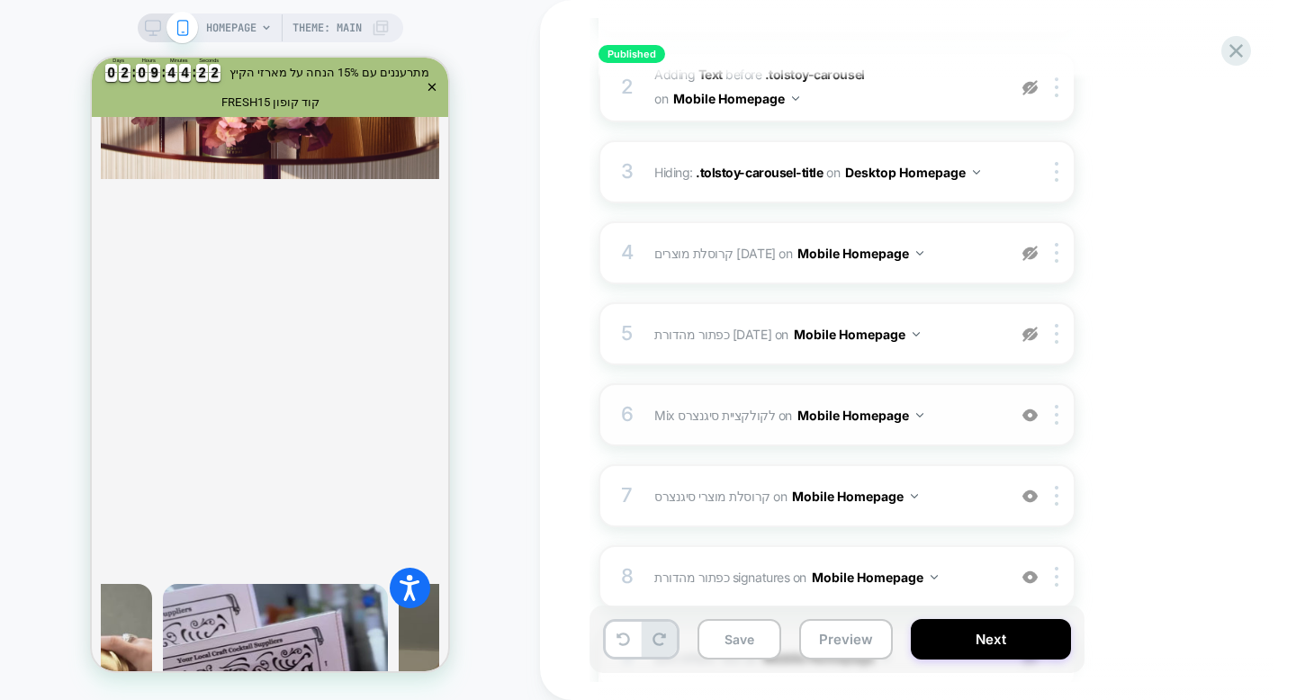
scroll to position [348, 0]
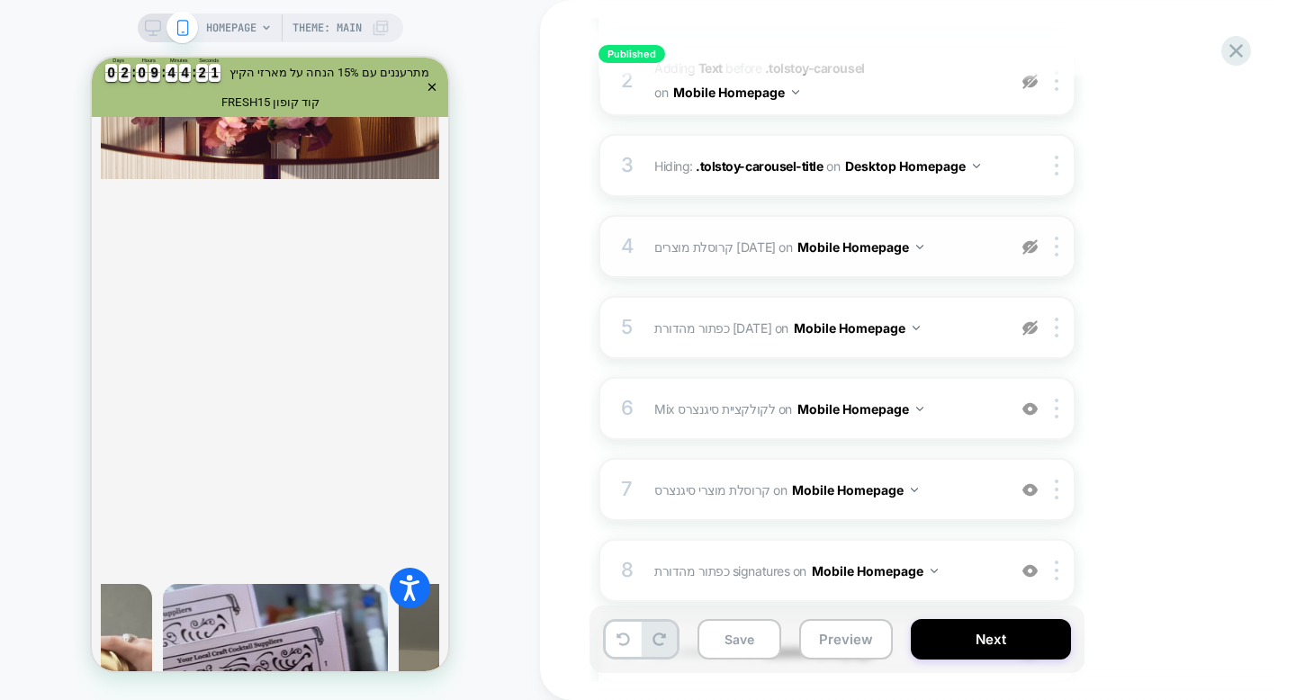
click at [1030, 244] on img at bounding box center [1030, 246] width 15 height 15
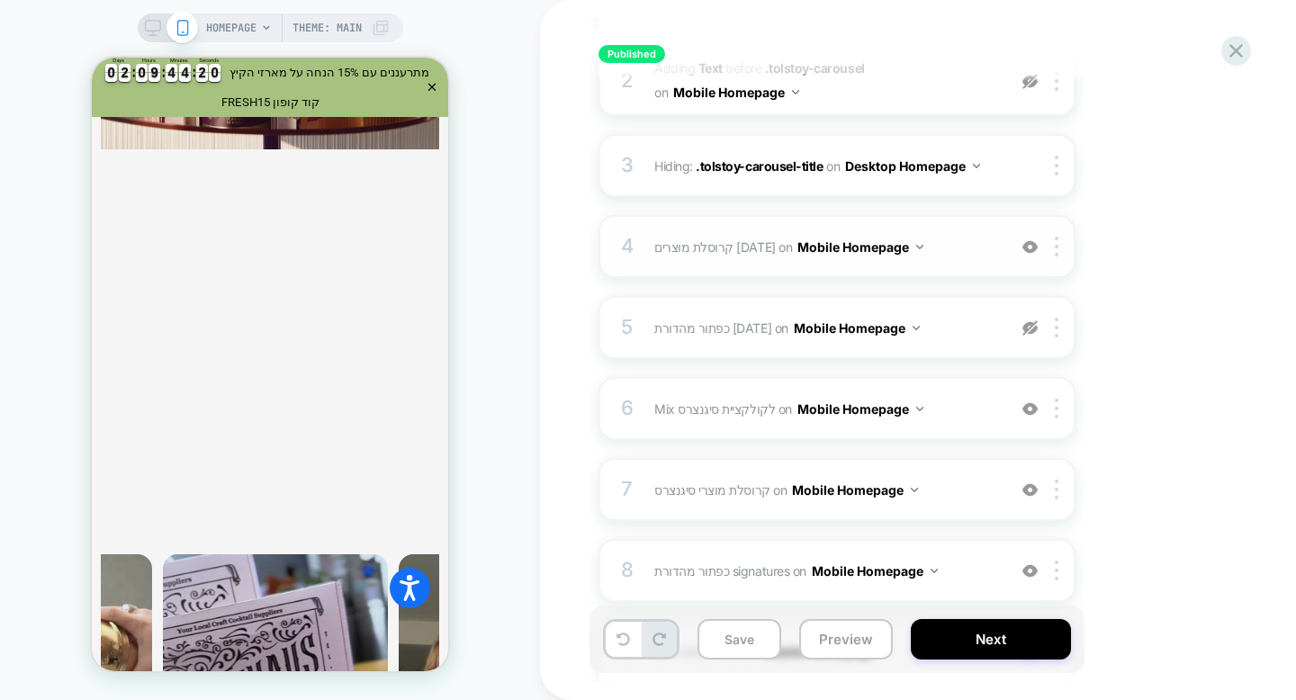
scroll to position [2468, 0]
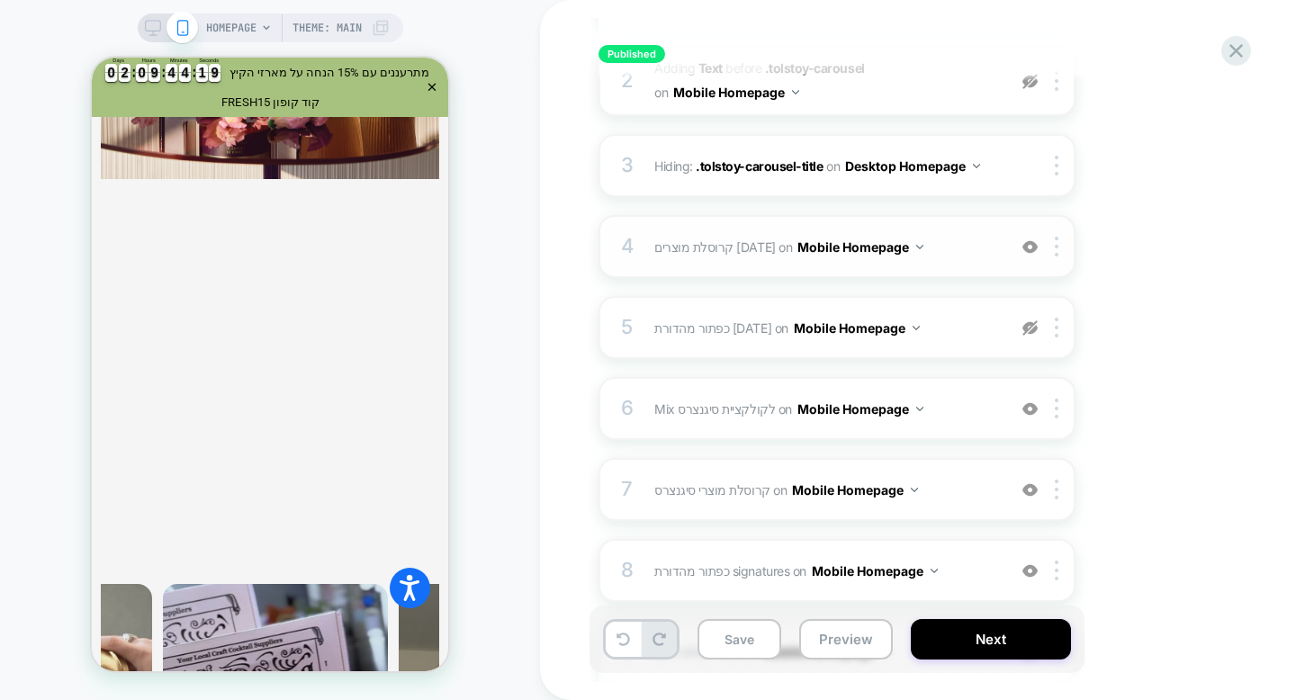
click at [1030, 244] on img at bounding box center [1030, 246] width 15 height 15
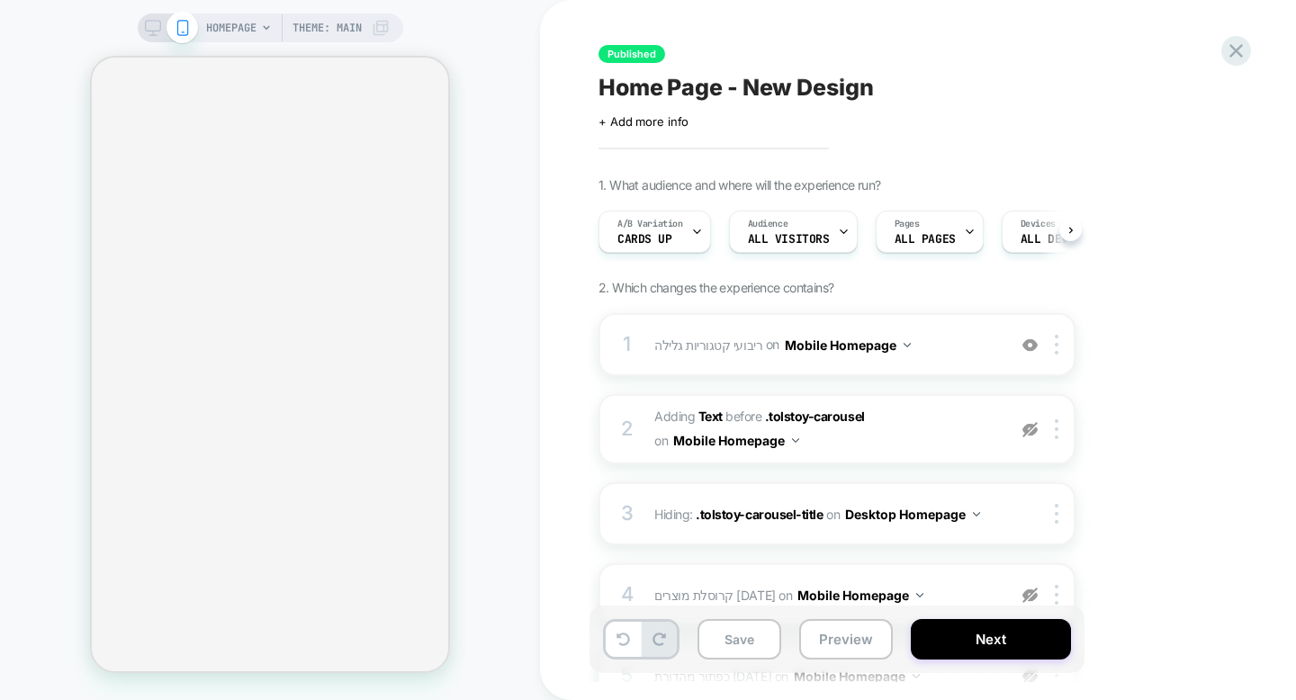
click at [1055, 585] on img at bounding box center [1057, 595] width 4 height 20
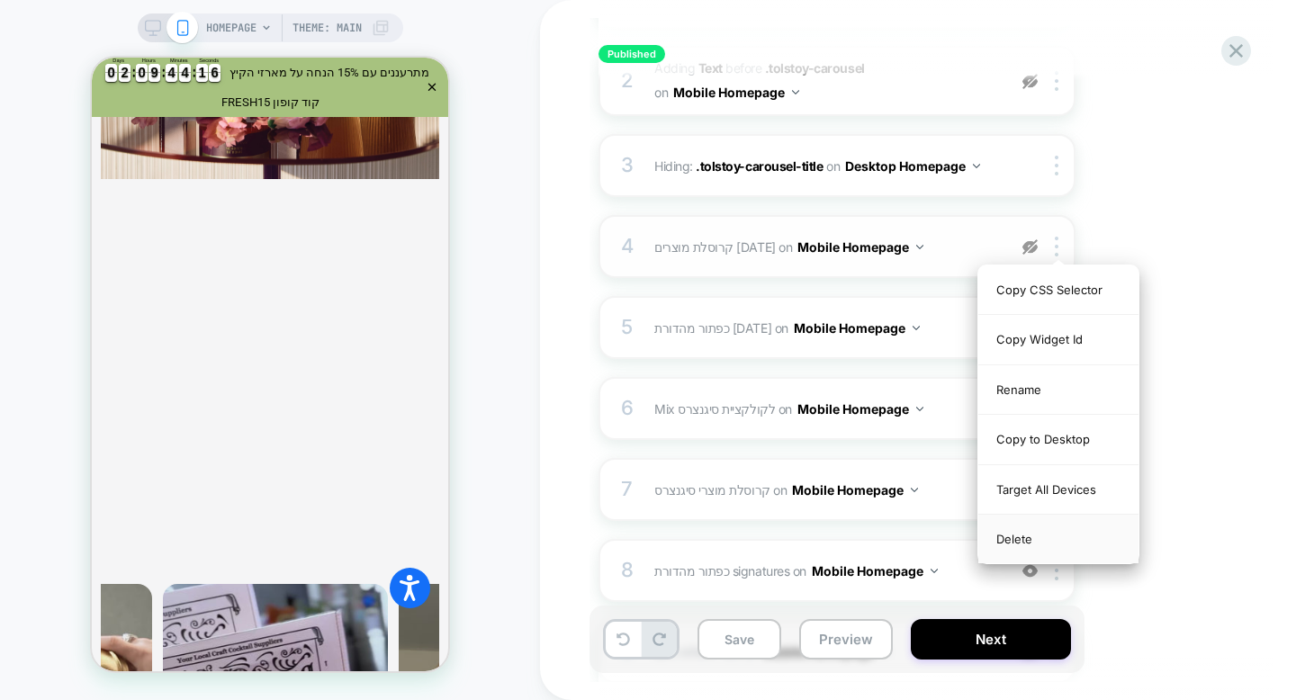
click at [1074, 536] on div "Delete" at bounding box center [1059, 539] width 160 height 49
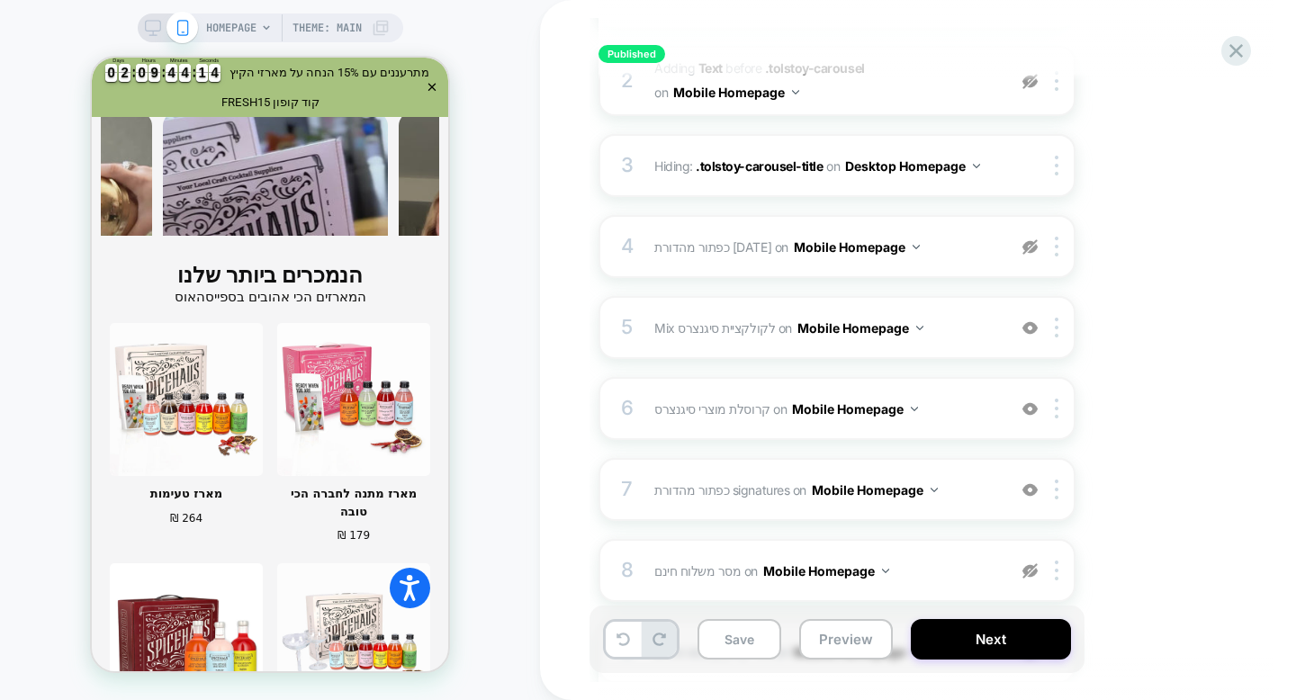
scroll to position [2468, 0]
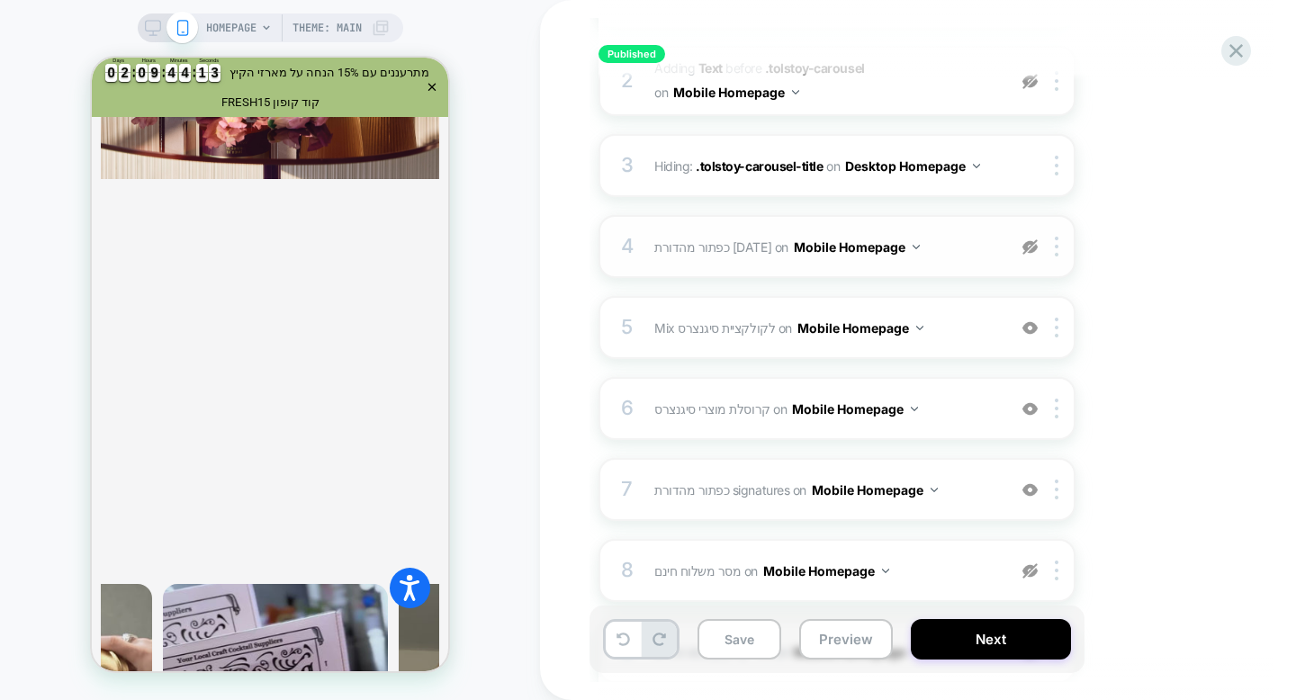
click at [1033, 246] on img at bounding box center [1030, 246] width 15 height 15
click at [1051, 250] on div at bounding box center [1060, 247] width 30 height 20
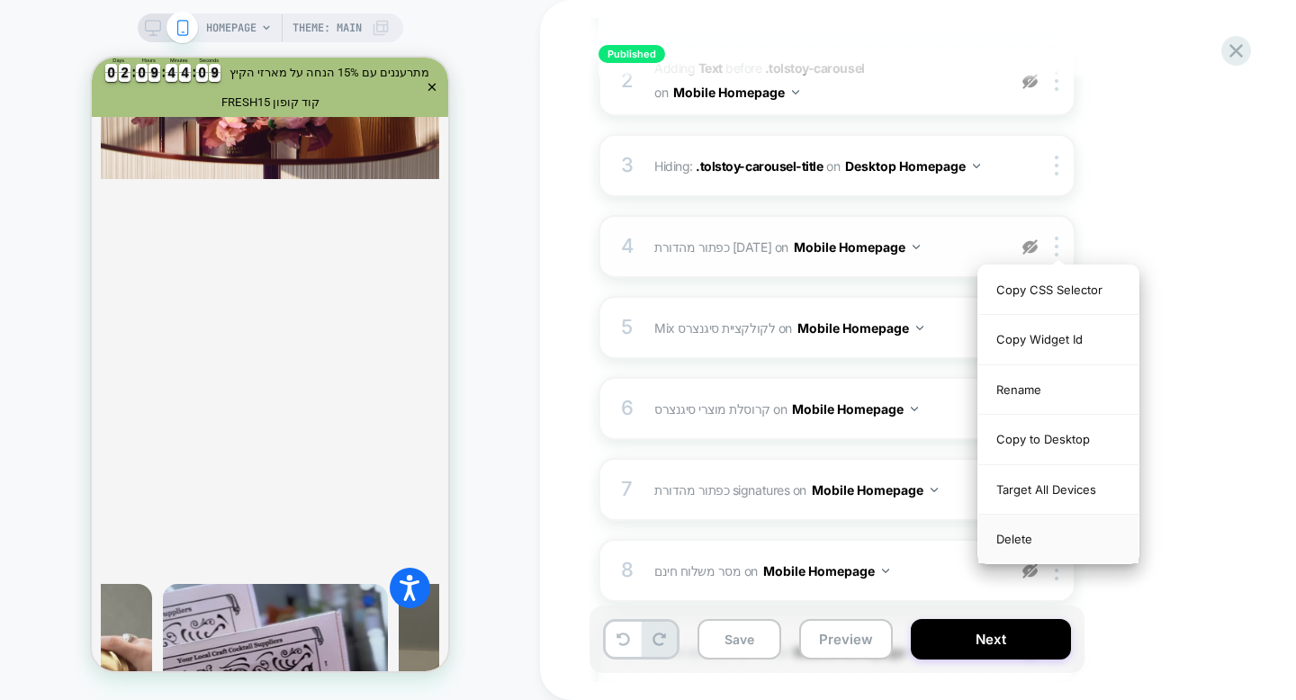
click at [348, 38] on div "Delete" at bounding box center [340, 30] width 15 height 15
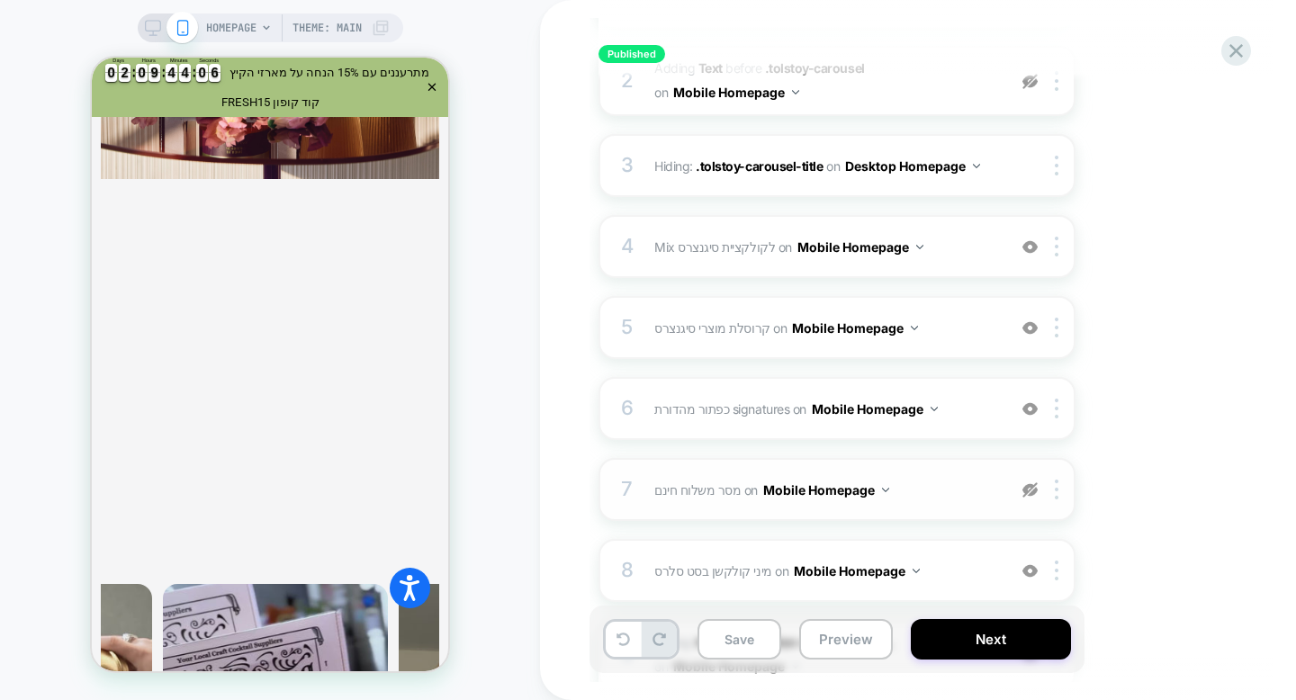
click at [967, 492] on span "מסר משלוח חינם Adding Animated Text BEFORE #_loomi_addon_[PHONE_NUMBER] on Mobi…" at bounding box center [825, 490] width 343 height 26
click at [853, 510] on div "7 מסר משלוח חינם Adding Animated Text BEFORE #_loomi_addon_[PHONE_NUMBER] on Mo…" at bounding box center [837, 489] width 477 height 63
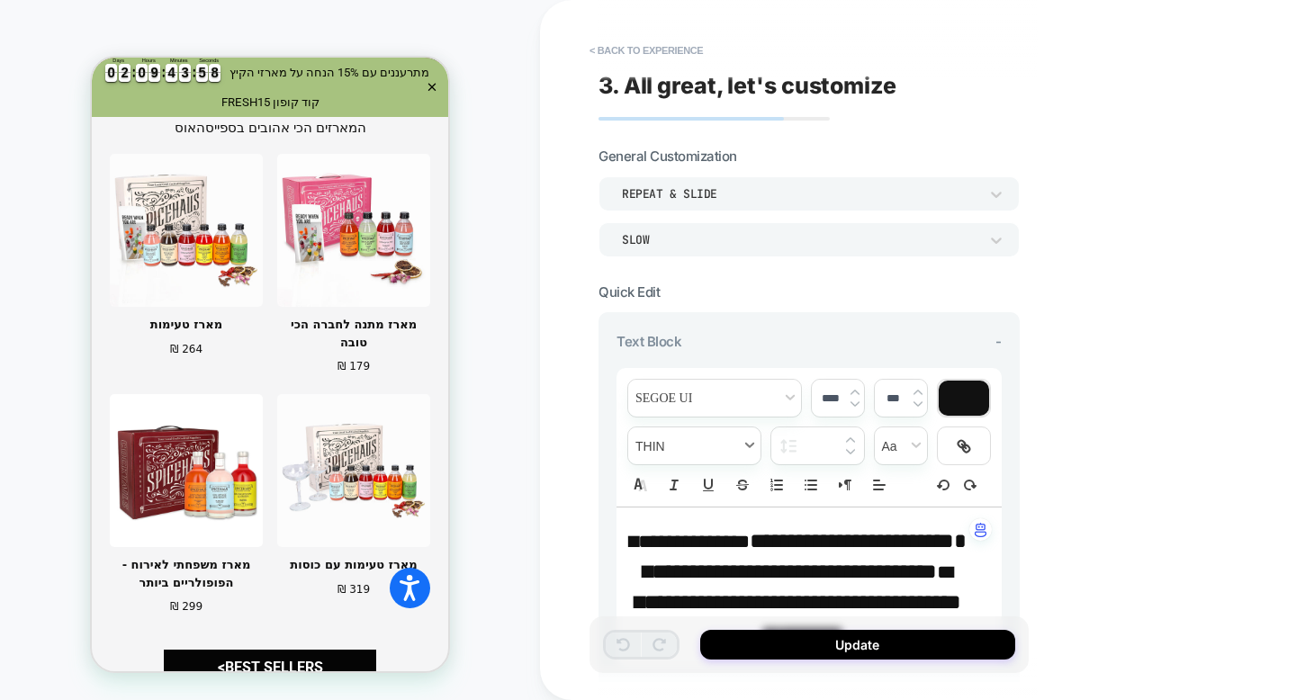
scroll to position [3117, 0]
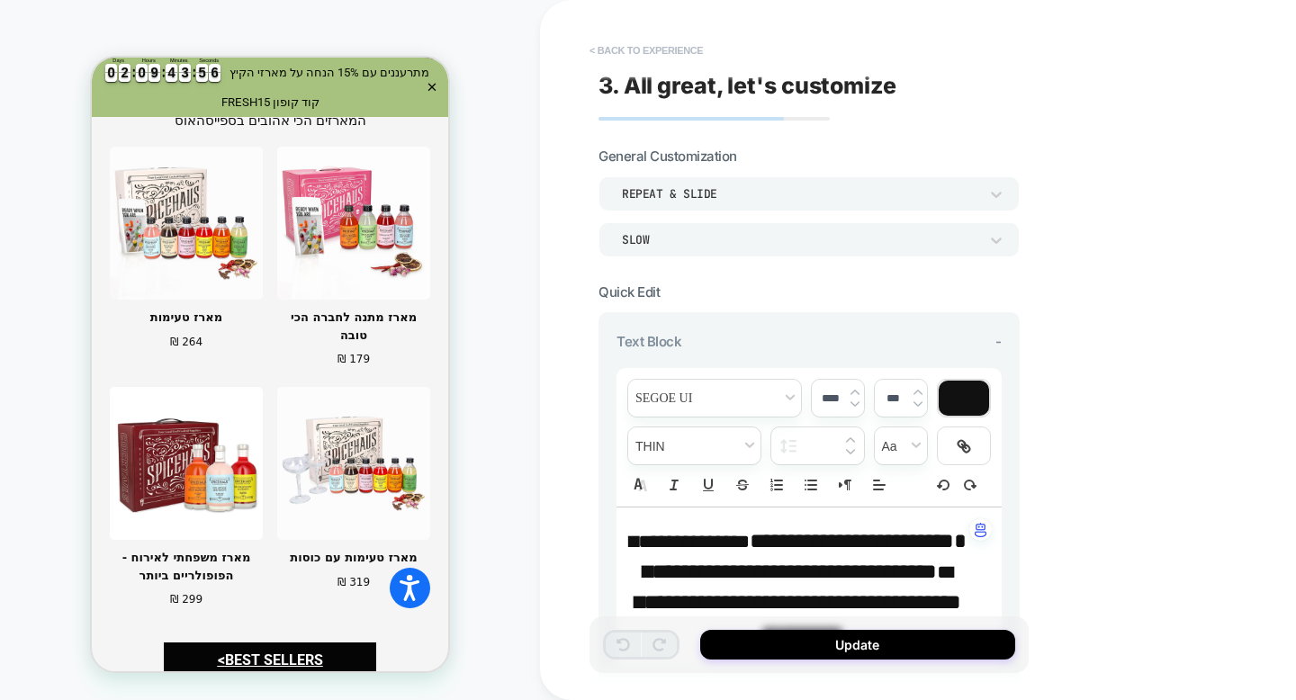
click at [629, 47] on button "< Back to experience" at bounding box center [646, 50] width 131 height 29
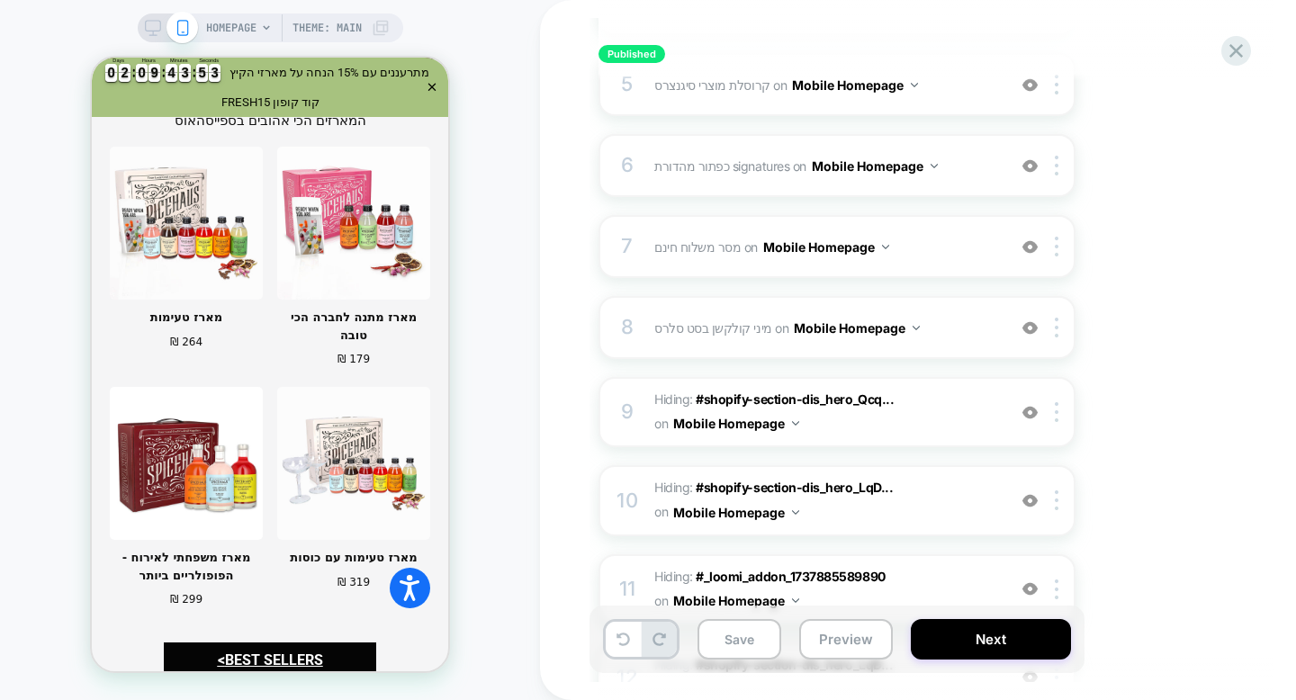
scroll to position [596, 0]
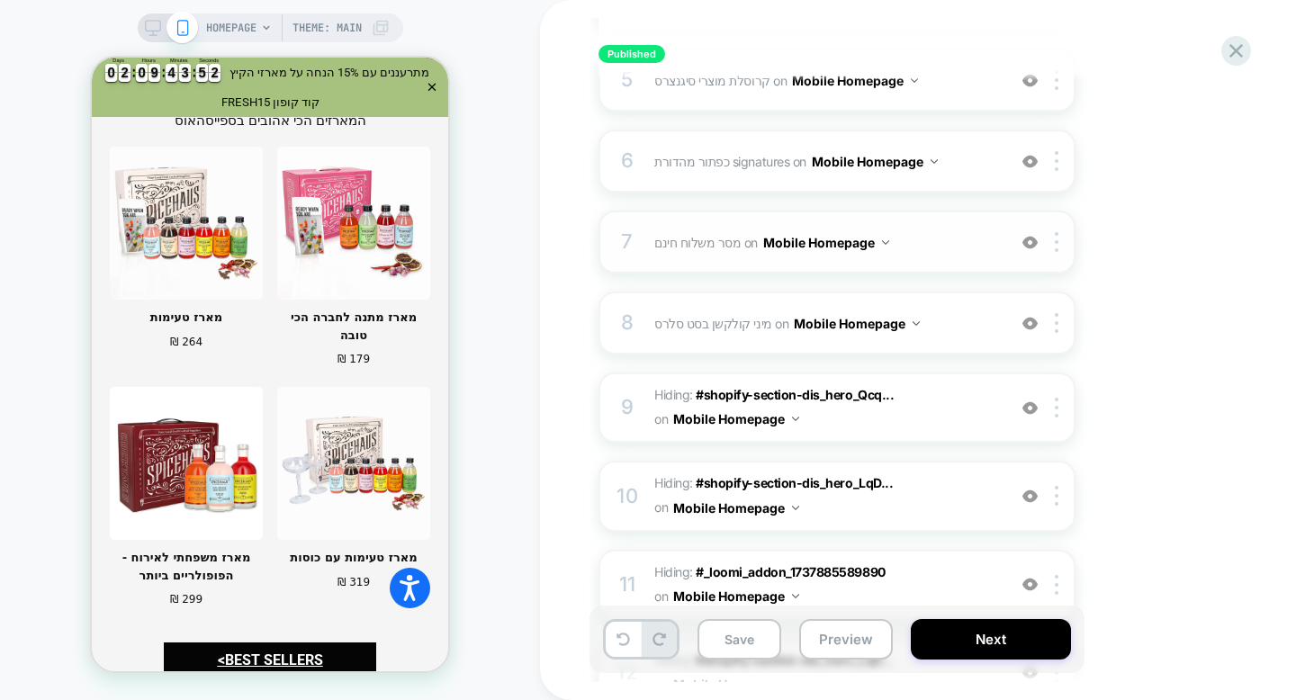
click at [1028, 244] on img at bounding box center [1030, 242] width 15 height 15
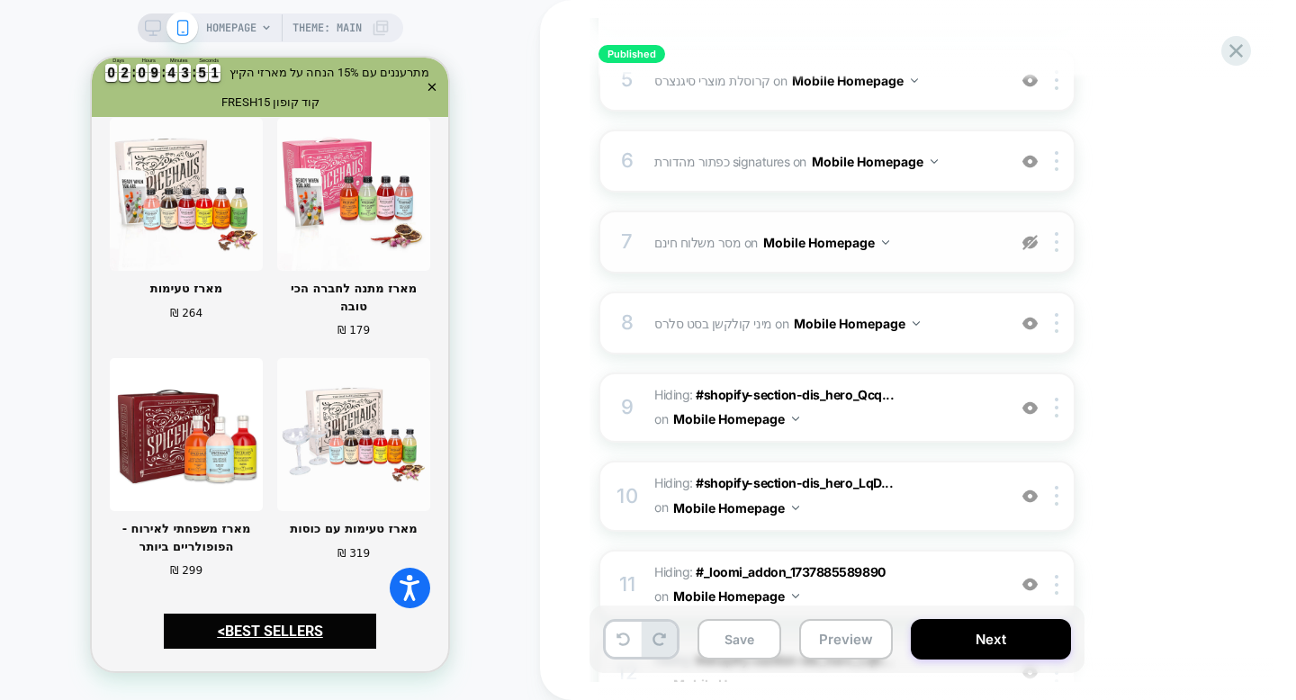
scroll to position [3117, 0]
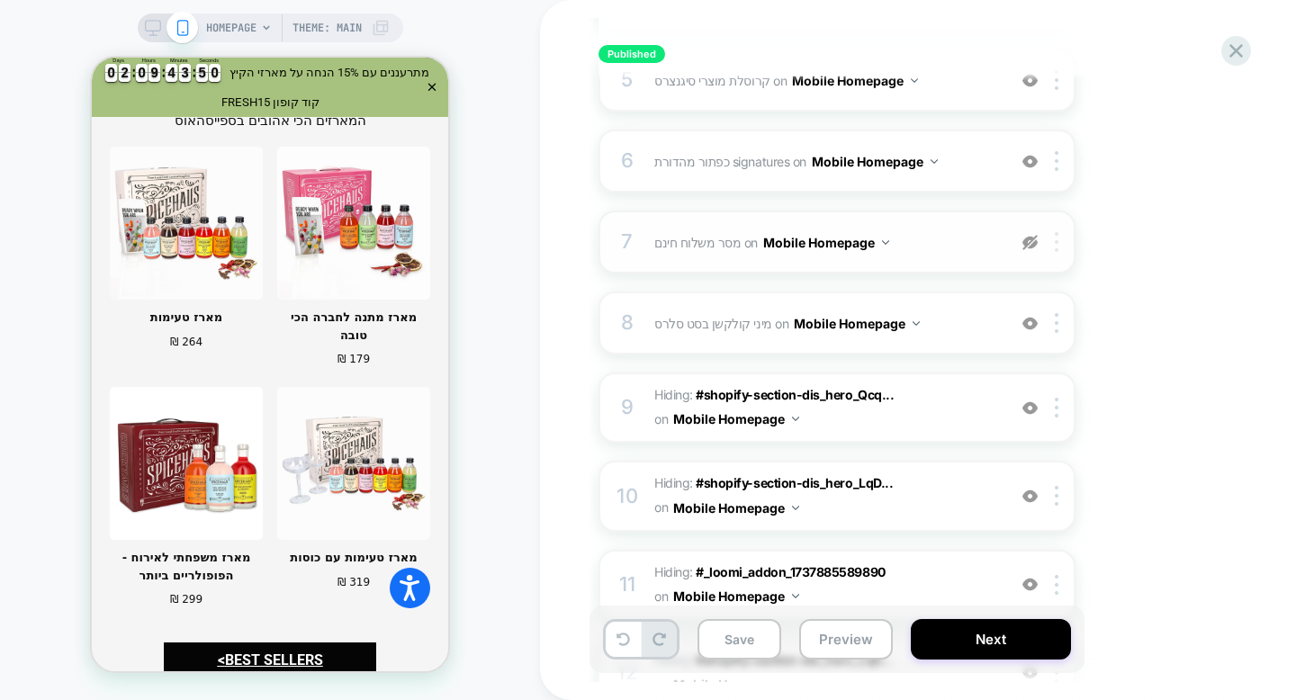
click at [1055, 248] on img at bounding box center [1057, 242] width 4 height 20
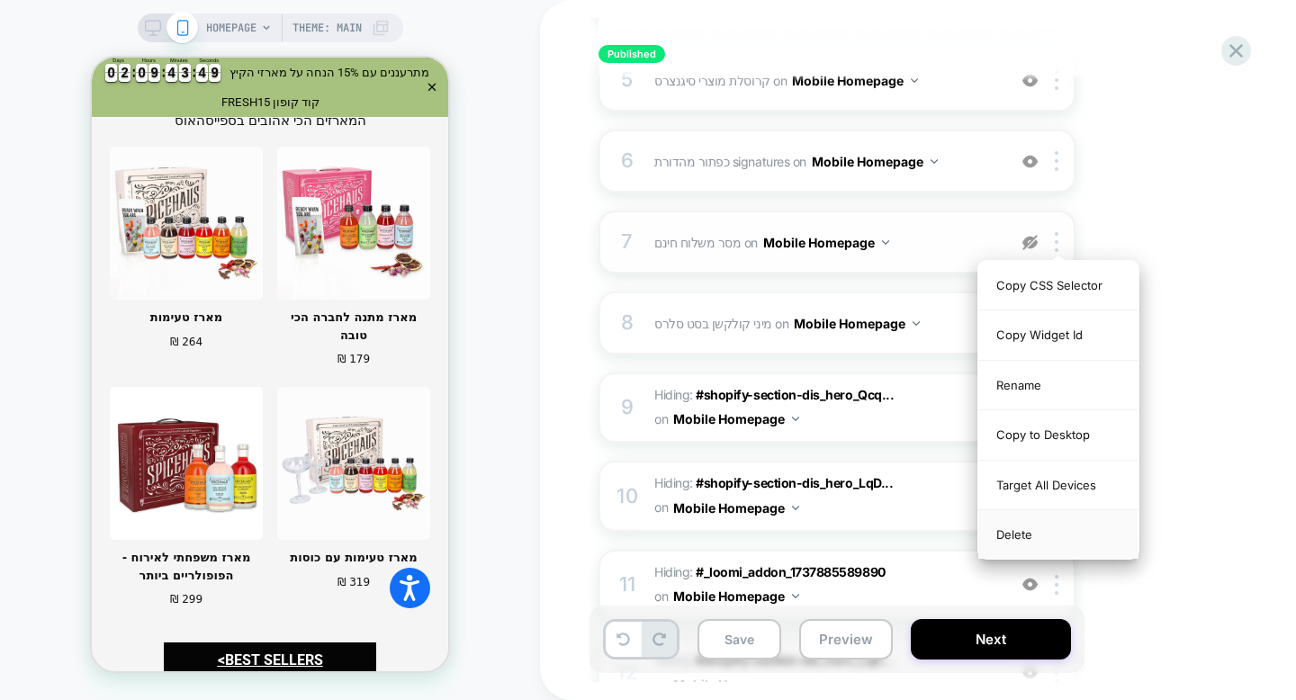
click at [1061, 538] on div "Delete" at bounding box center [1059, 534] width 160 height 49
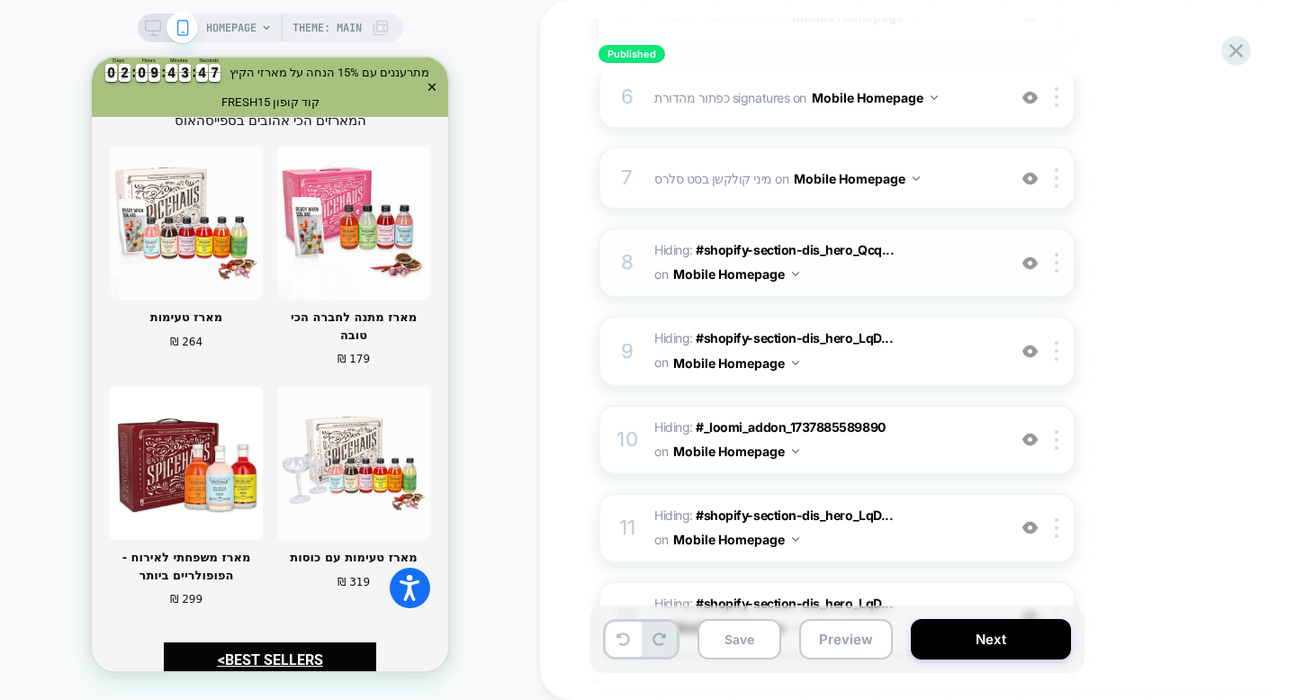
scroll to position [661, 0]
click at [979, 263] on span "Hiding : #shopify-section-dis_hero_Qcq... #shopify-section-dis_hero_Qcqxqg .sli…" at bounding box center [825, 262] width 343 height 49
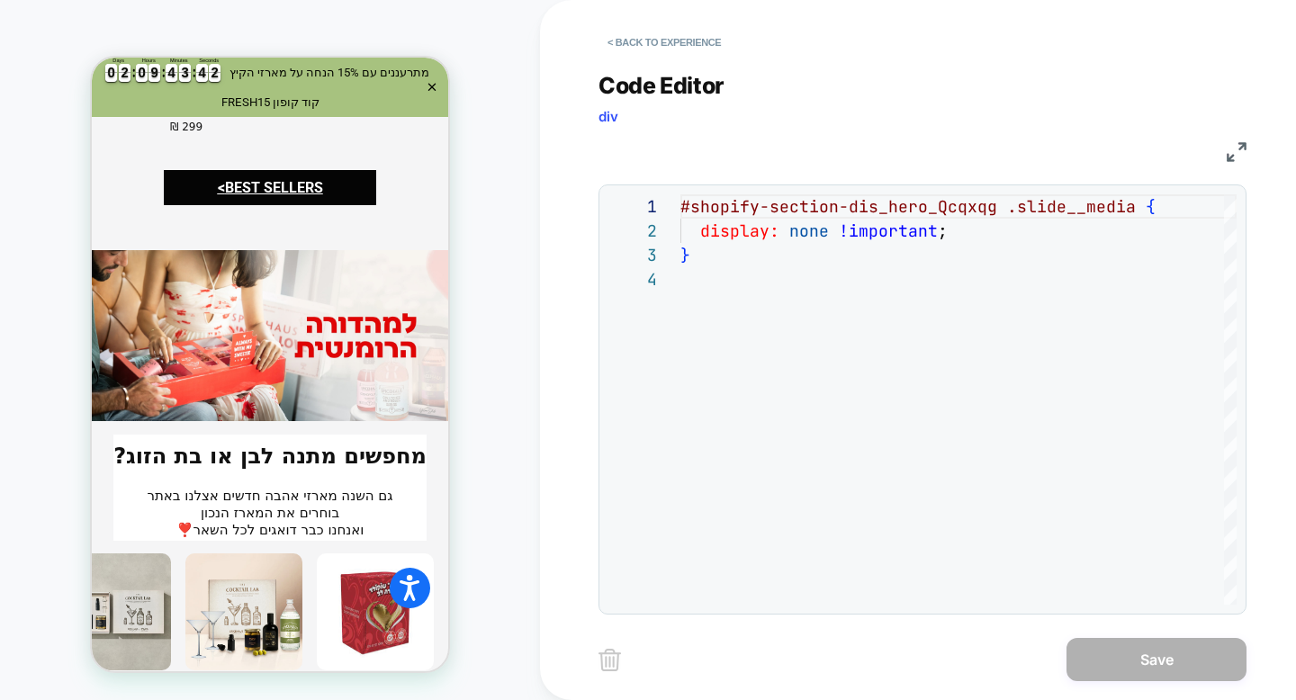
scroll to position [3117, 0]
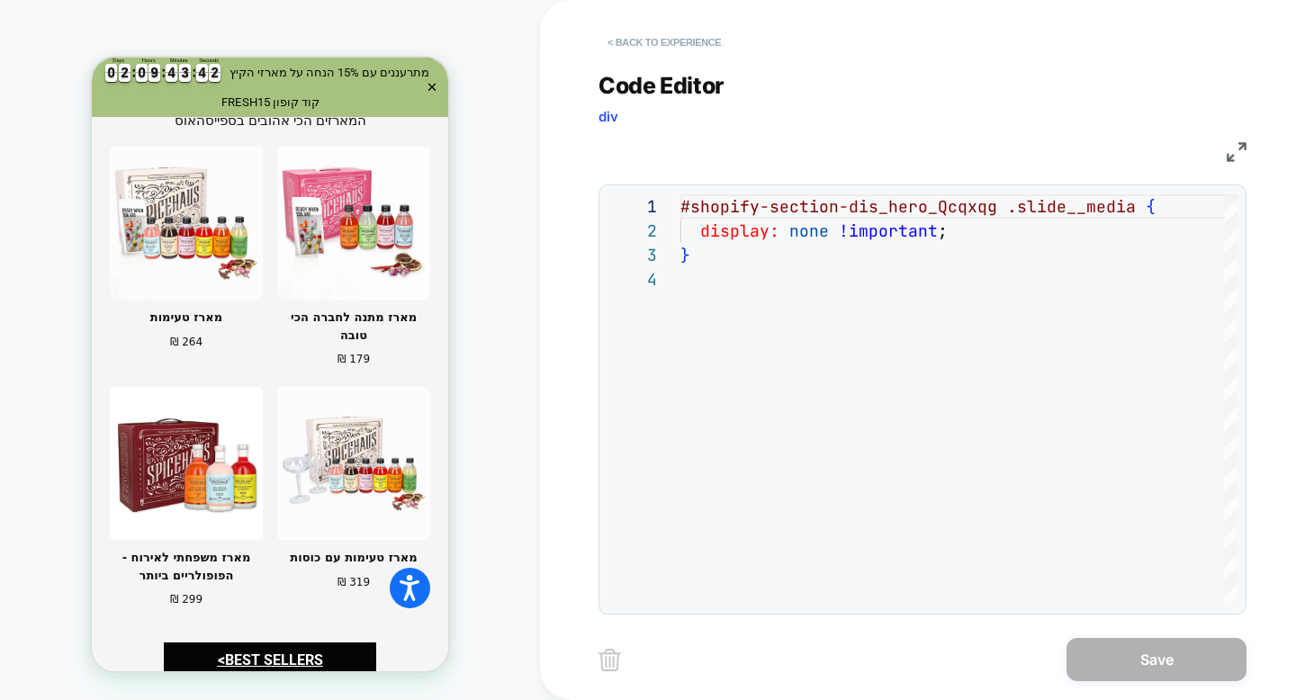
click at [684, 50] on button "< Back to experience" at bounding box center [664, 42] width 131 height 29
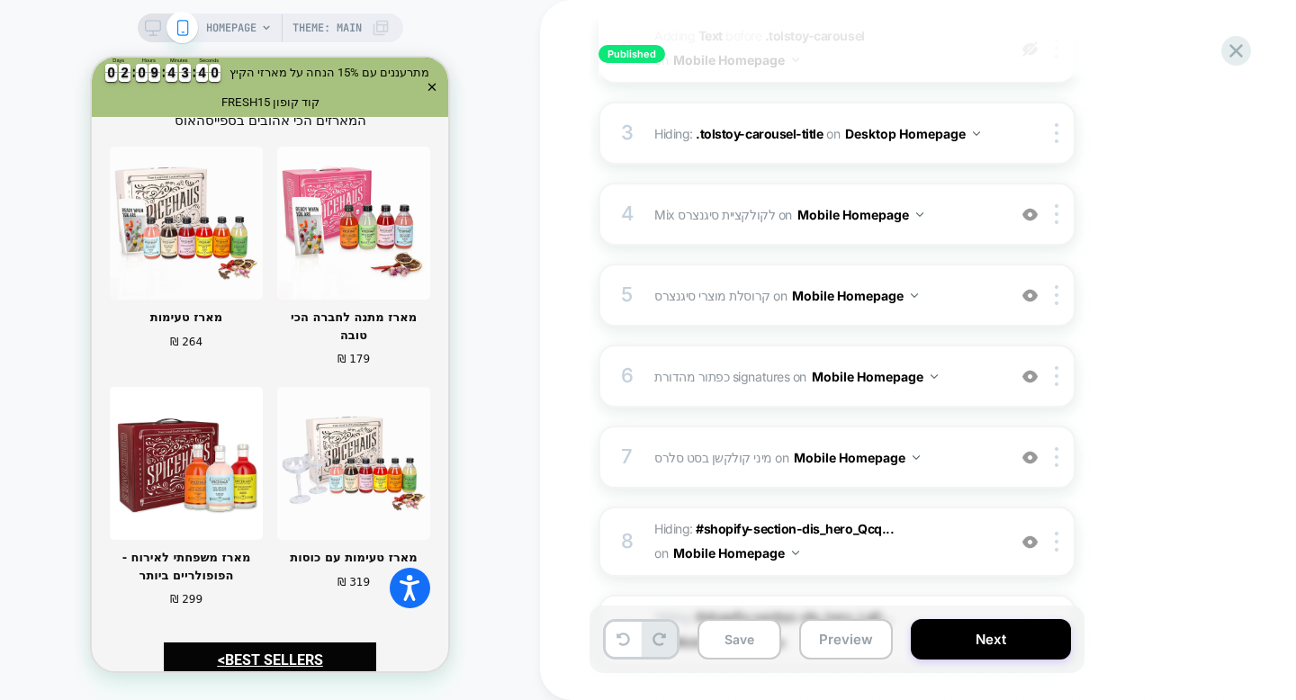
scroll to position [638, 0]
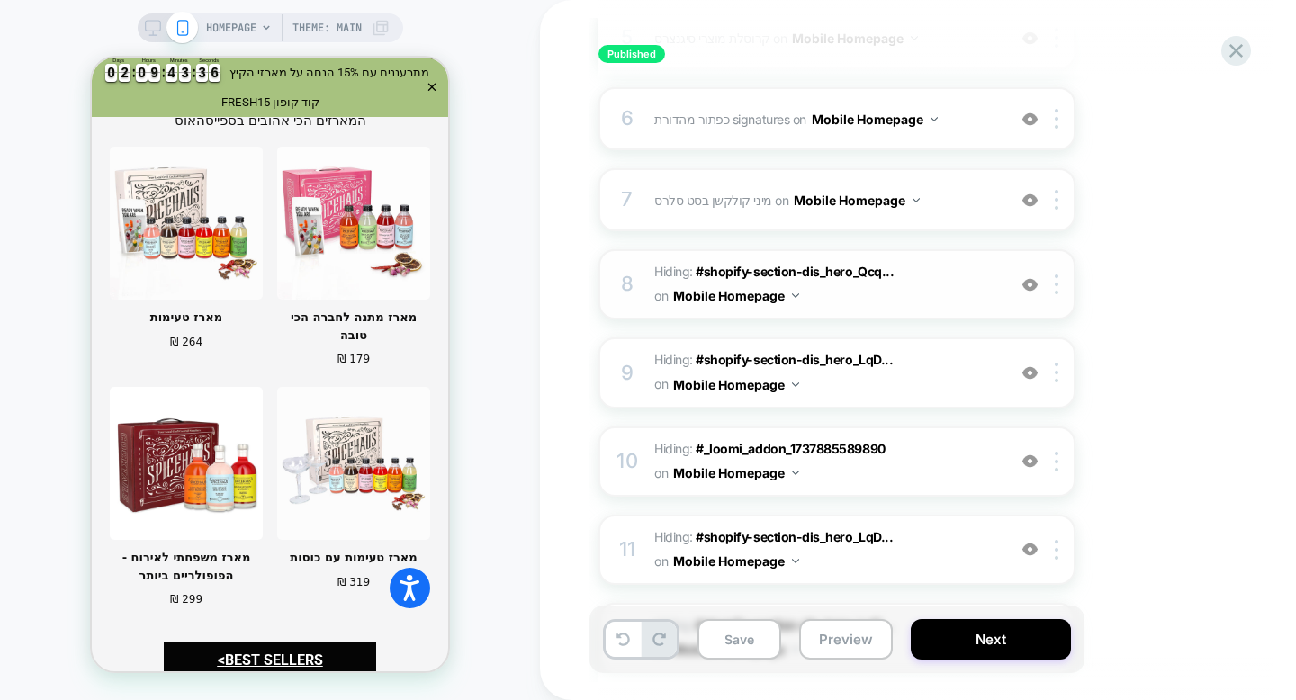
click at [1028, 284] on img at bounding box center [1030, 284] width 15 height 15
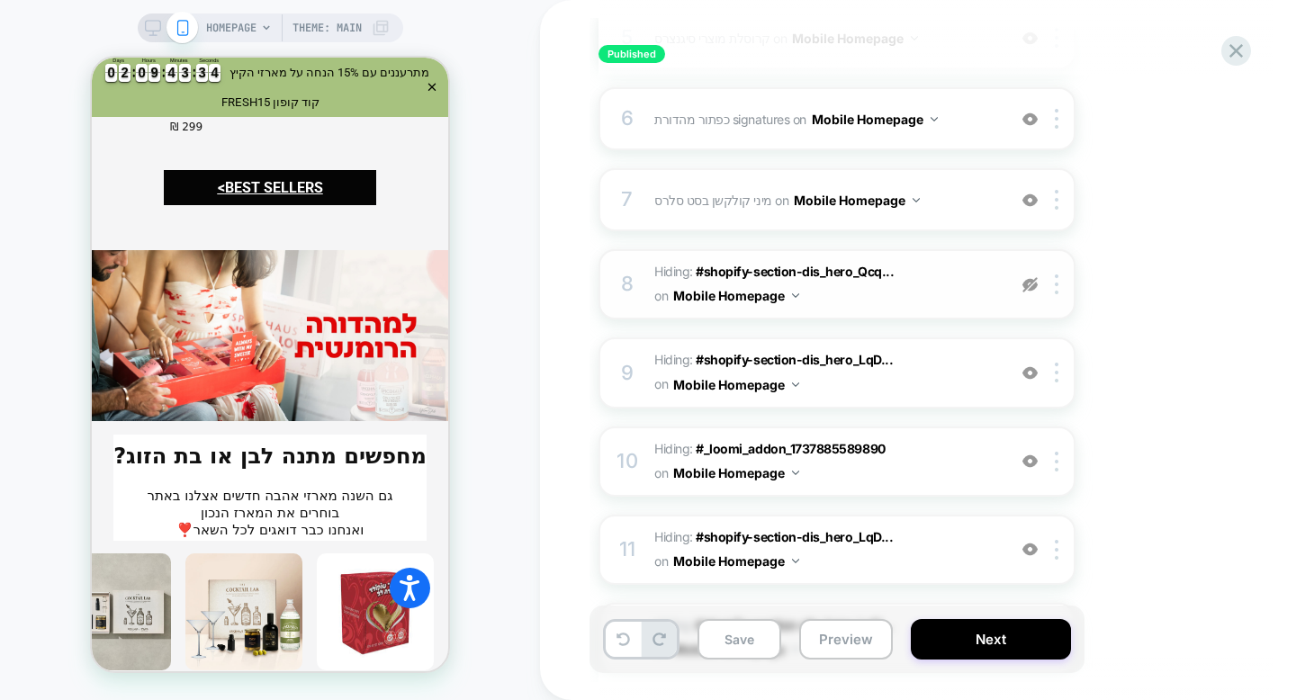
scroll to position [3117, 0]
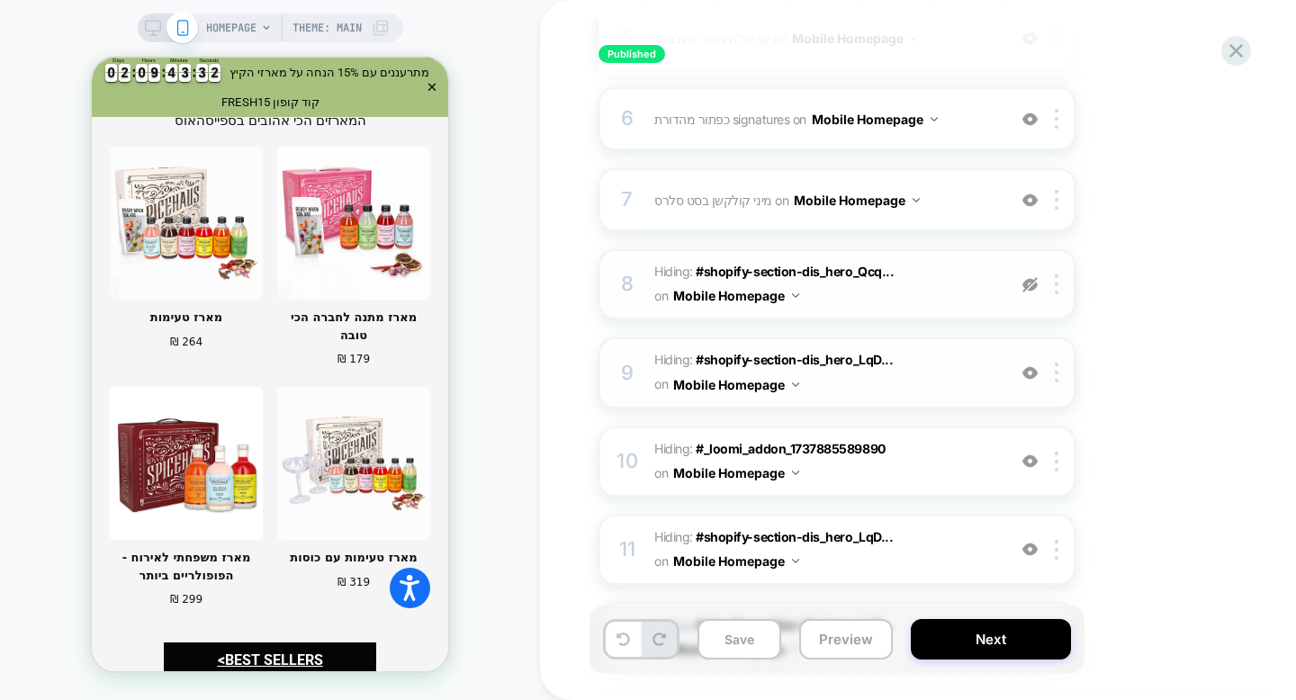
click at [1029, 375] on img at bounding box center [1030, 372] width 15 height 15
click at [1032, 463] on img at bounding box center [1030, 461] width 15 height 15
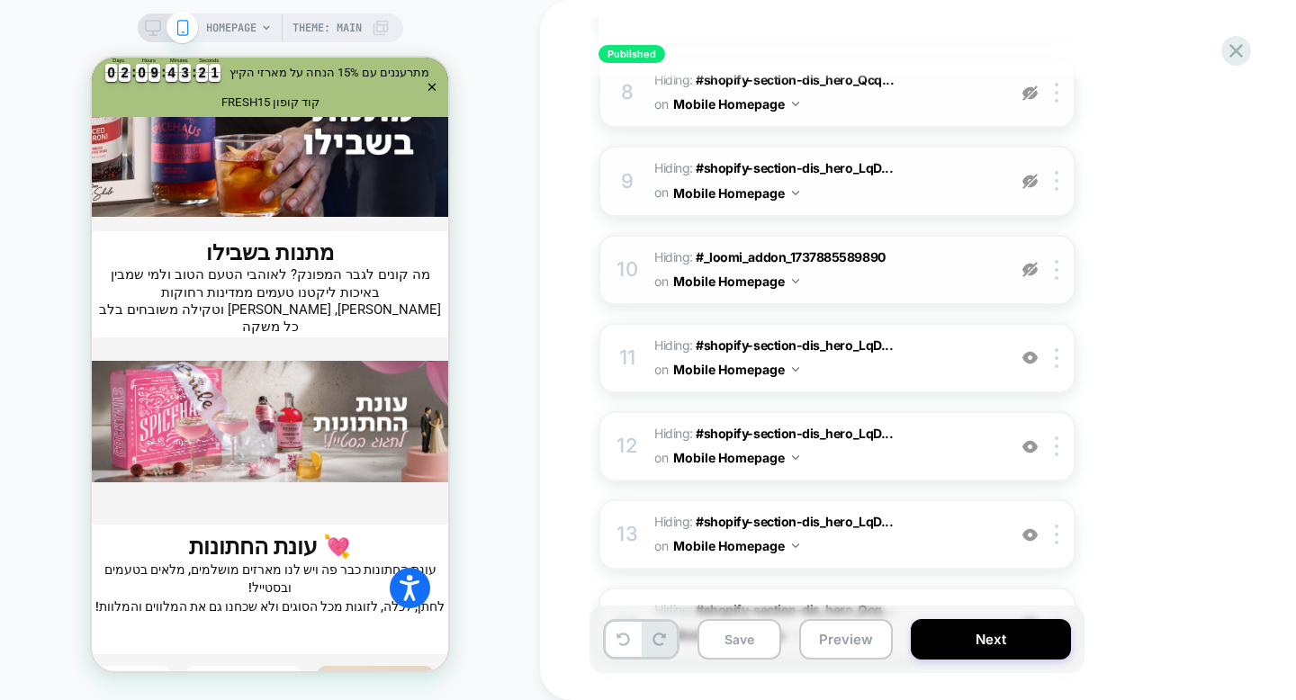
scroll to position [881, 0]
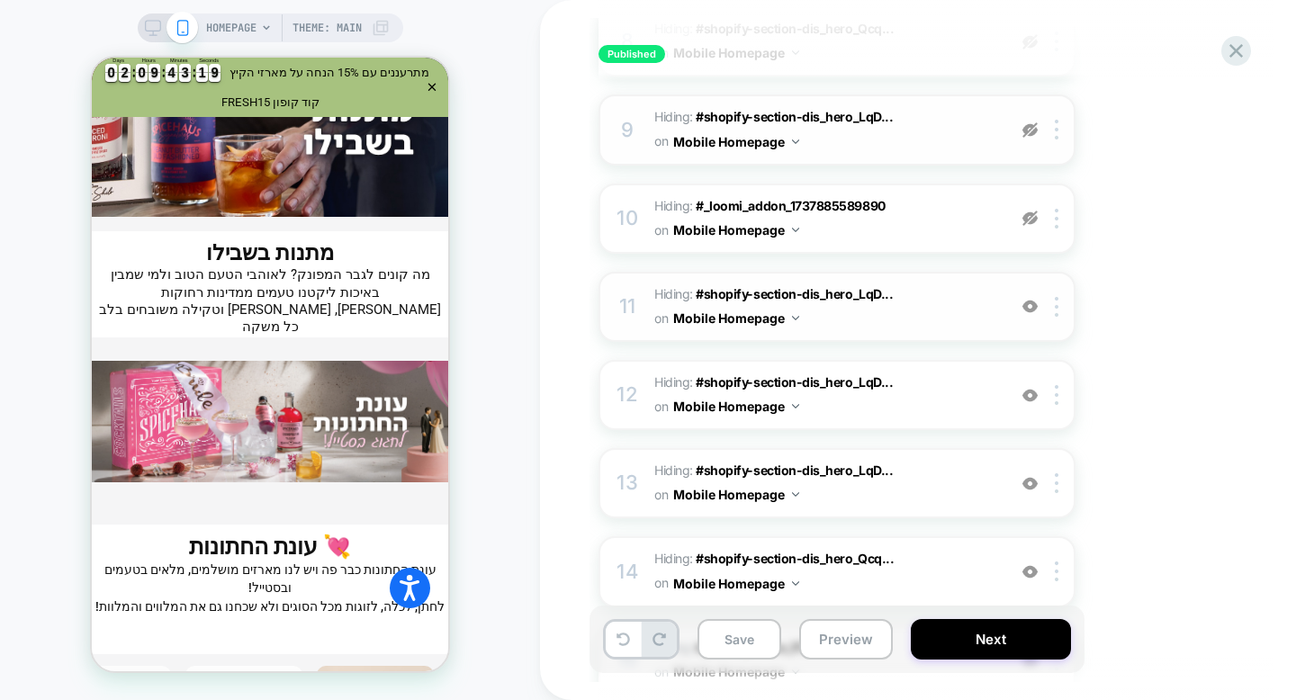
click at [1028, 310] on img at bounding box center [1030, 306] width 15 height 15
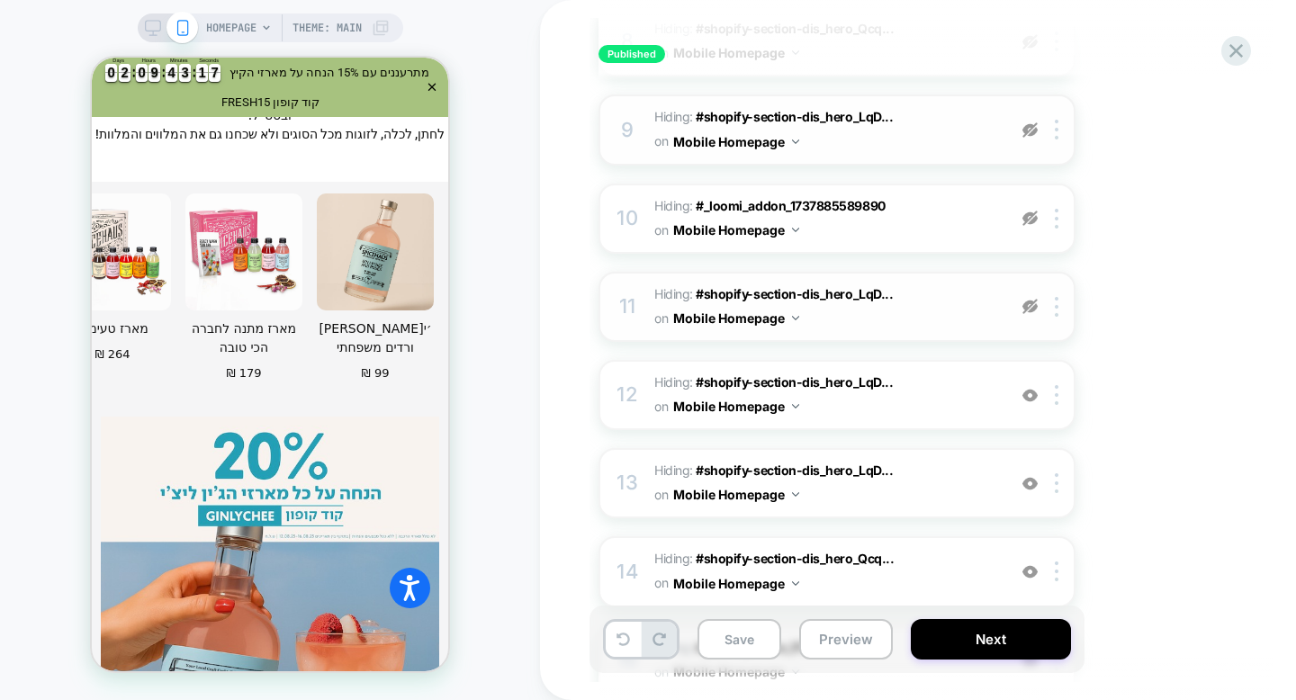
scroll to position [4958, 0]
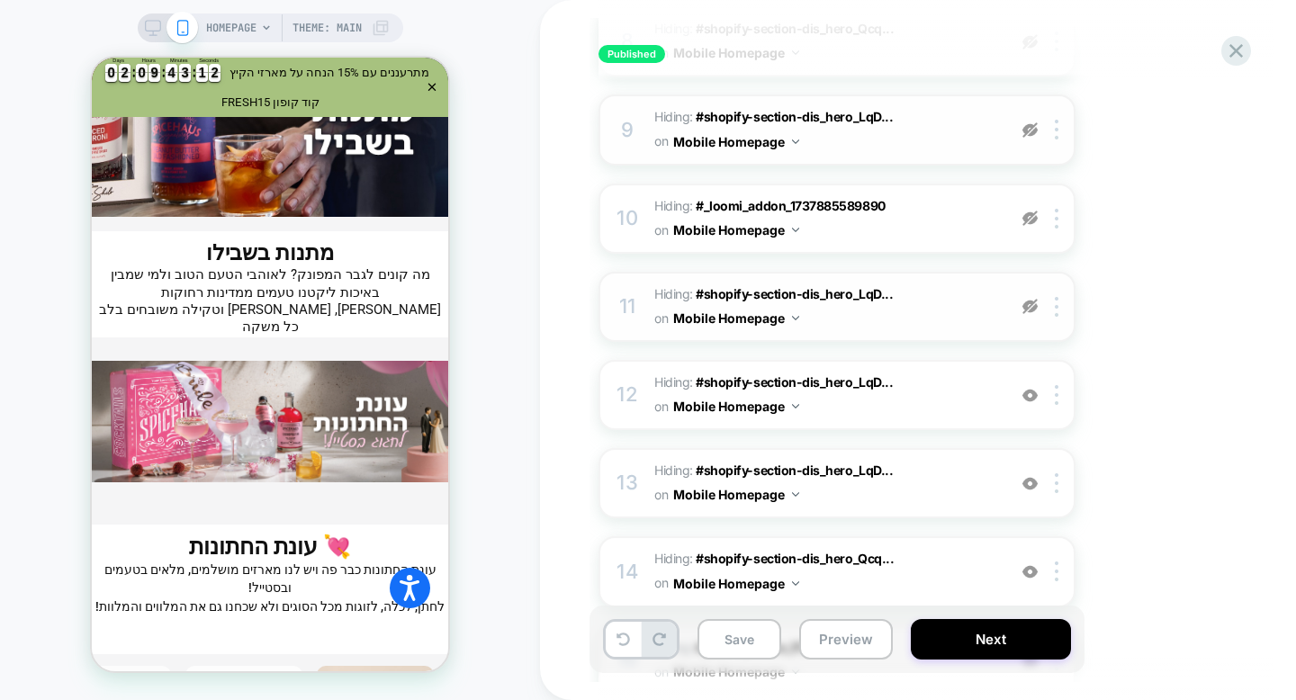
click at [1033, 310] on img at bounding box center [1030, 306] width 15 height 15
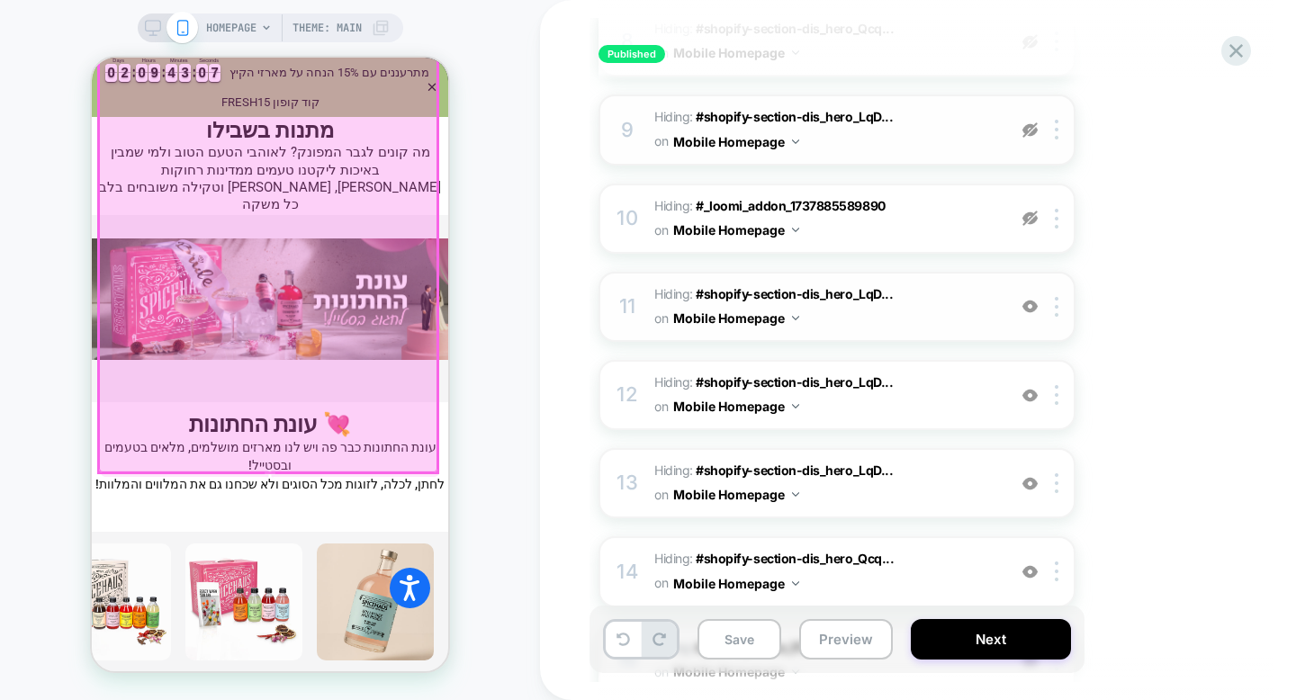
scroll to position [5103, 0]
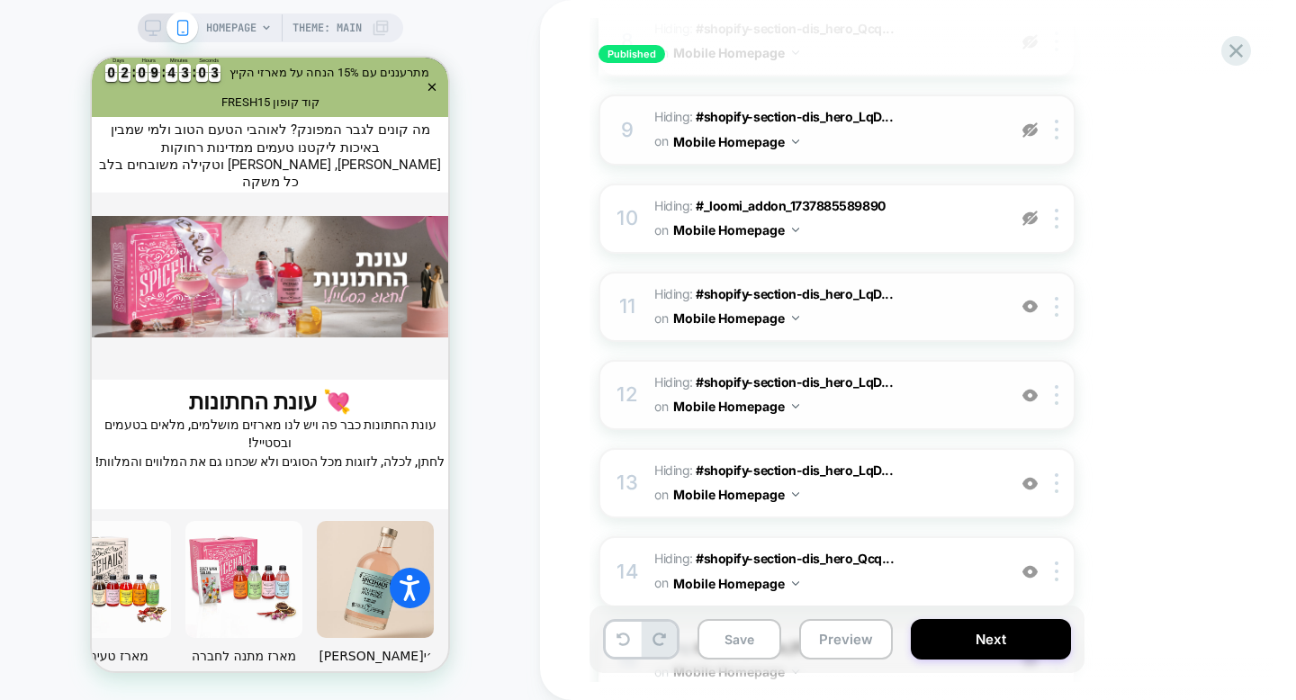
click at [1030, 404] on div "12 Hiding : #shopify-section-dis_hero_LqD... #shopify-section-dis_hero_LqDaNe .…" at bounding box center [837, 395] width 477 height 70
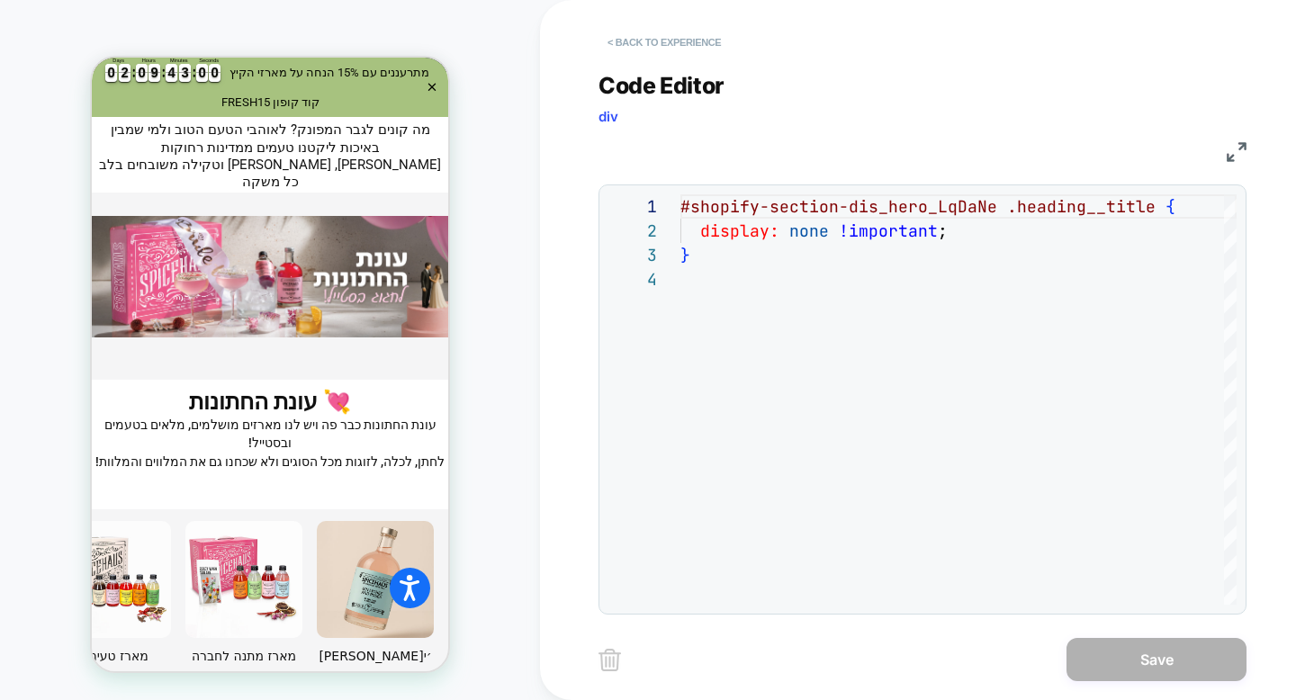
click at [682, 46] on button "< Back to experience" at bounding box center [664, 42] width 131 height 29
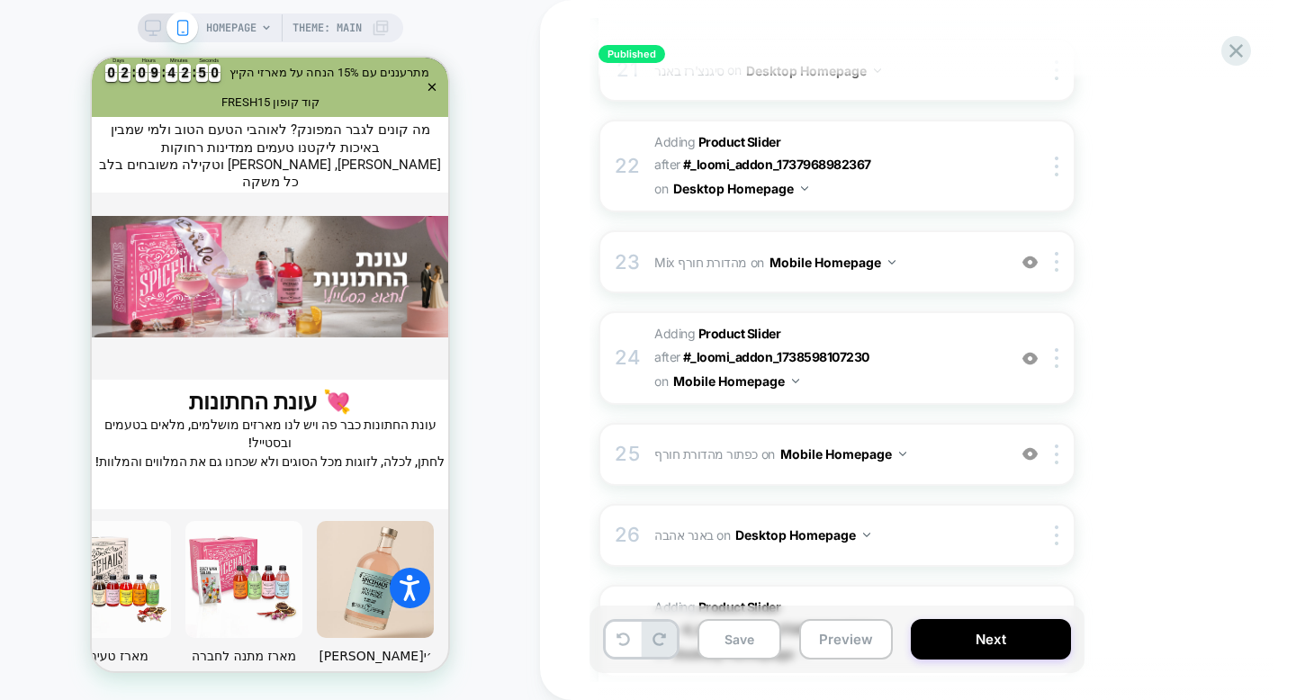
scroll to position [1989, 0]
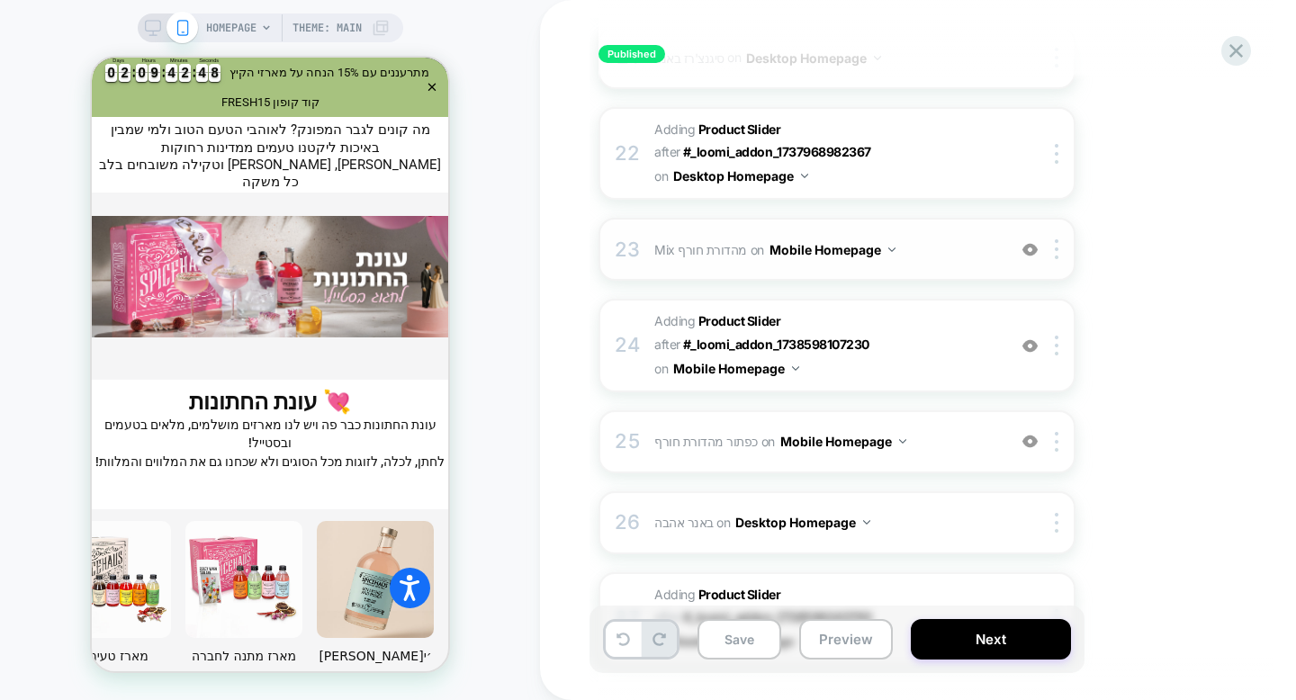
click at [979, 237] on span "Mix מהדורת חורף Adding Mix BEFORE #shopify-section-dis_hero_AMKH8z .slide__medi…" at bounding box center [825, 250] width 343 height 26
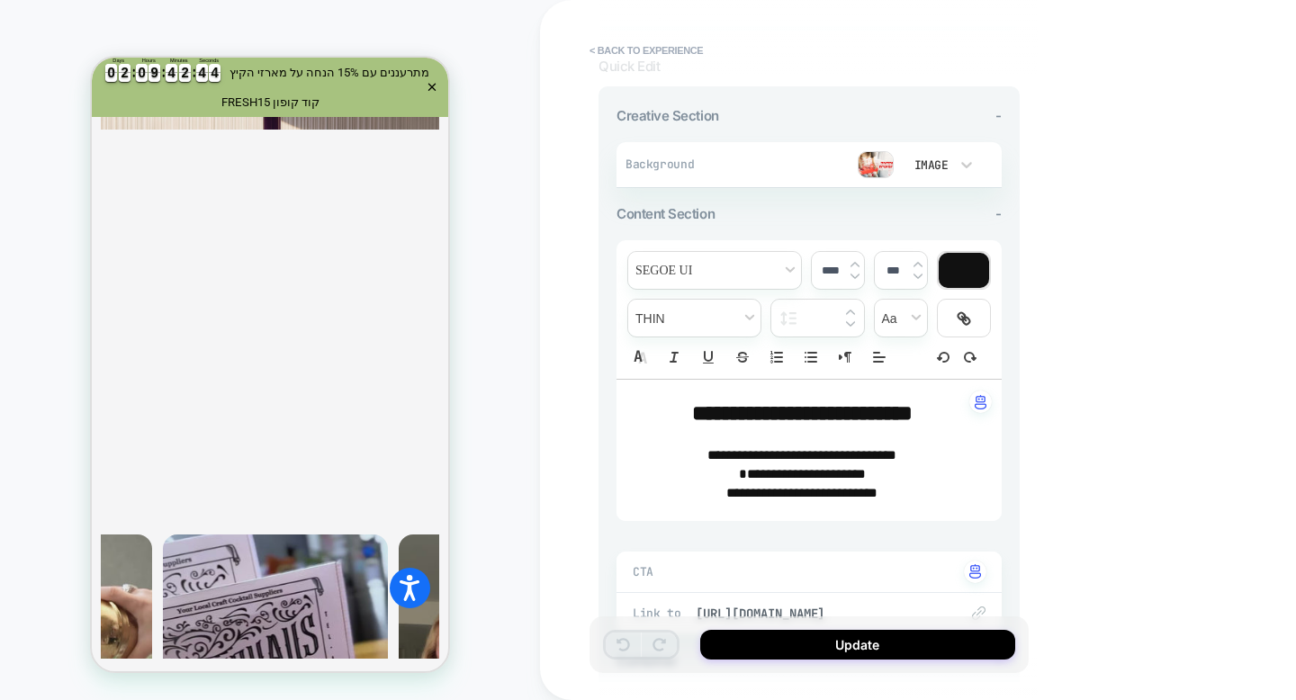
scroll to position [112, 0]
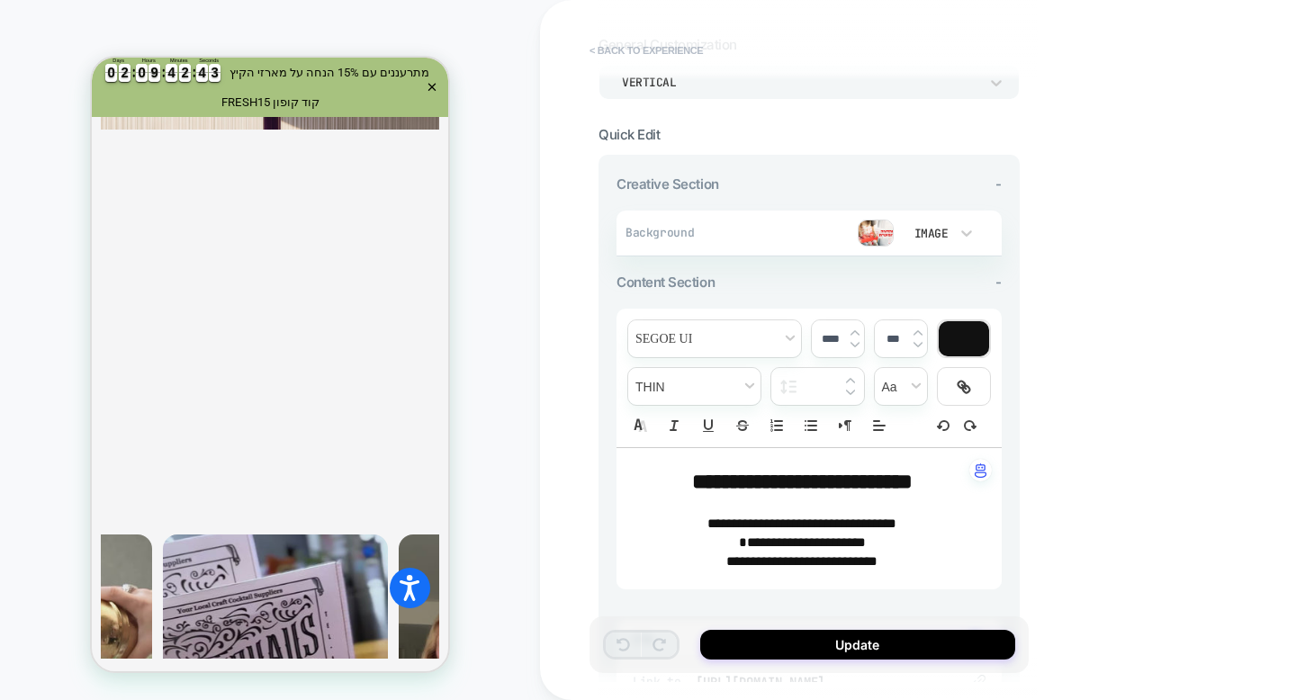
click at [673, 49] on button "< Back to experience" at bounding box center [646, 50] width 131 height 29
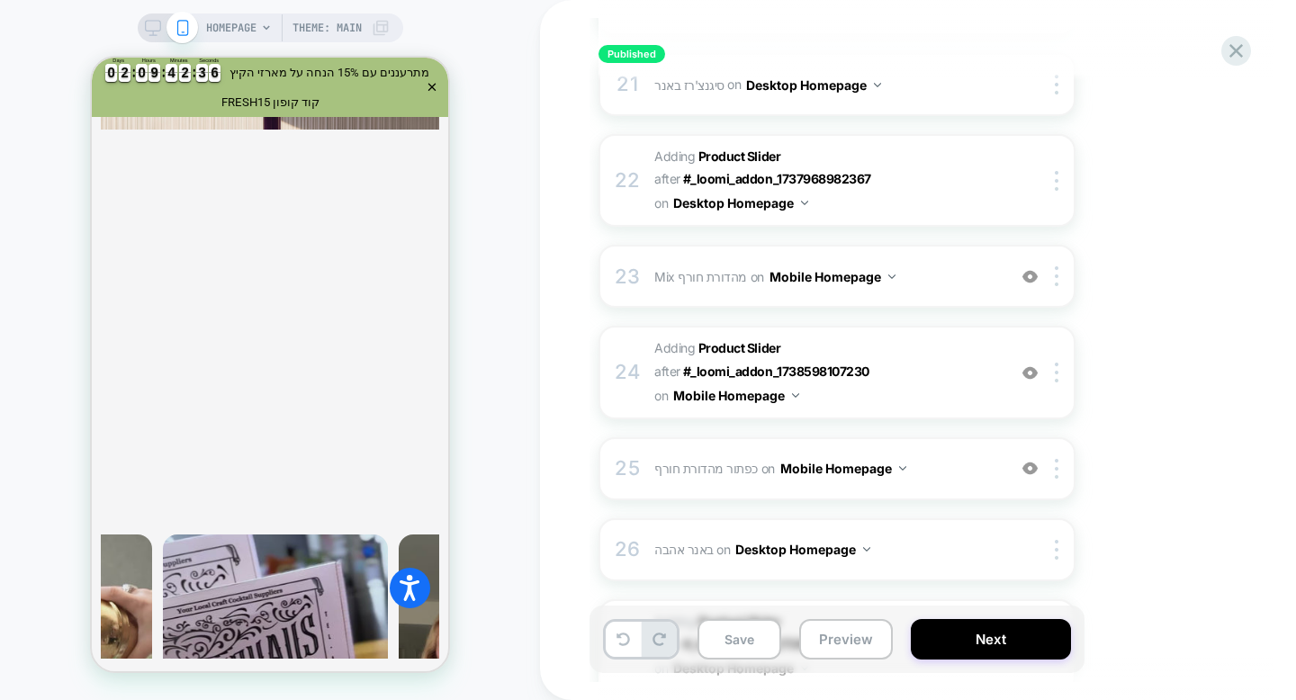
scroll to position [2057, 0]
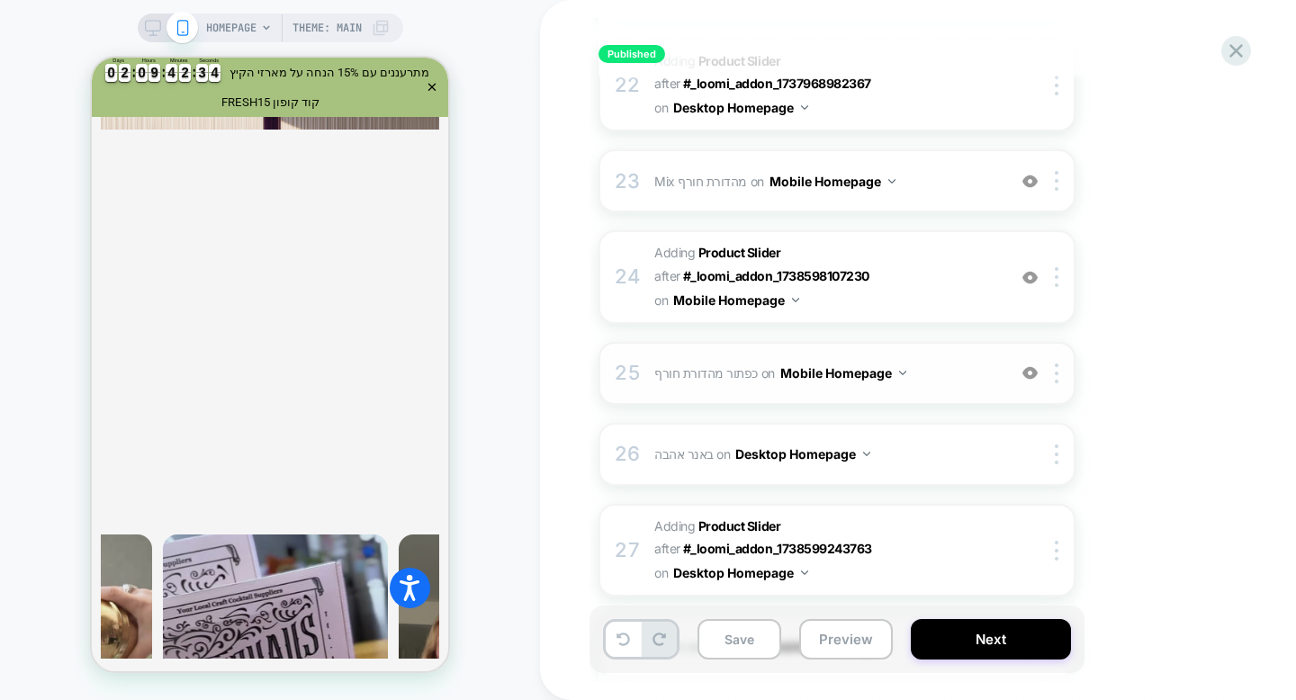
click at [845, 351] on div "25 כפתור מהדורת חורף Adding Text AFTER #_loomi_addon_1738598196130 on Mobile Ho…" at bounding box center [837, 373] width 477 height 63
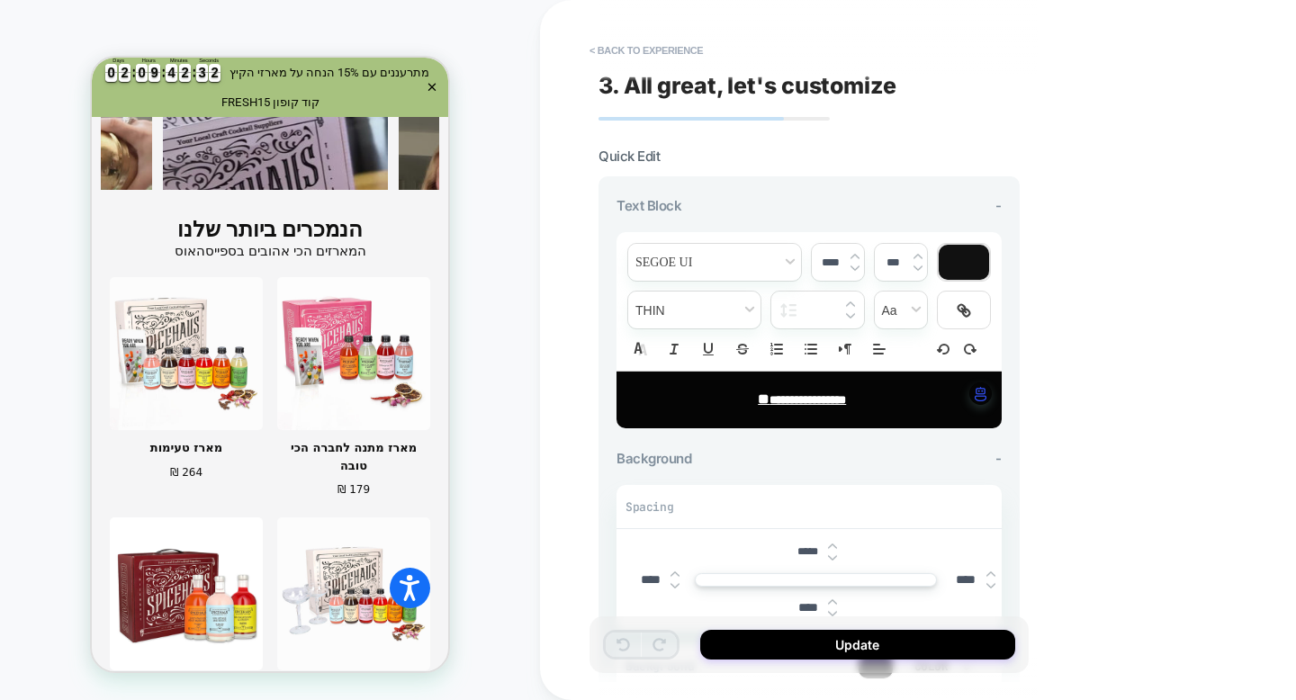
scroll to position [2990, 0]
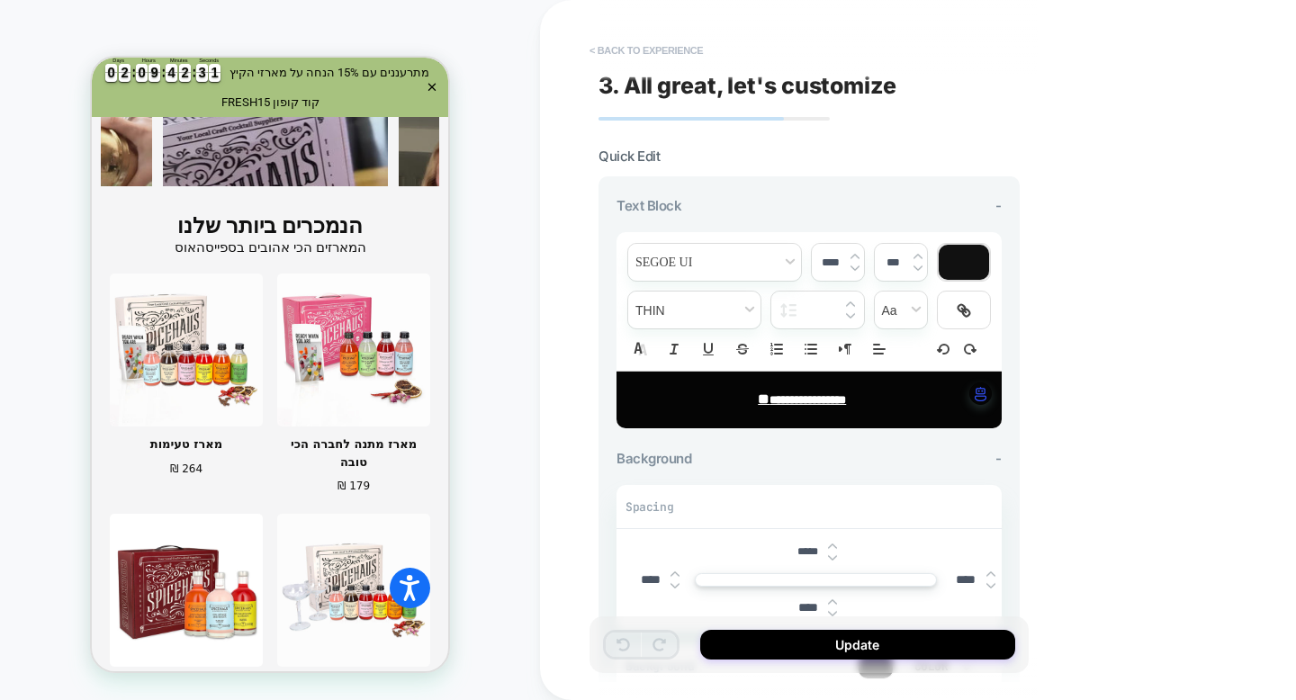
click at [652, 45] on button "< Back to experience" at bounding box center [646, 50] width 131 height 29
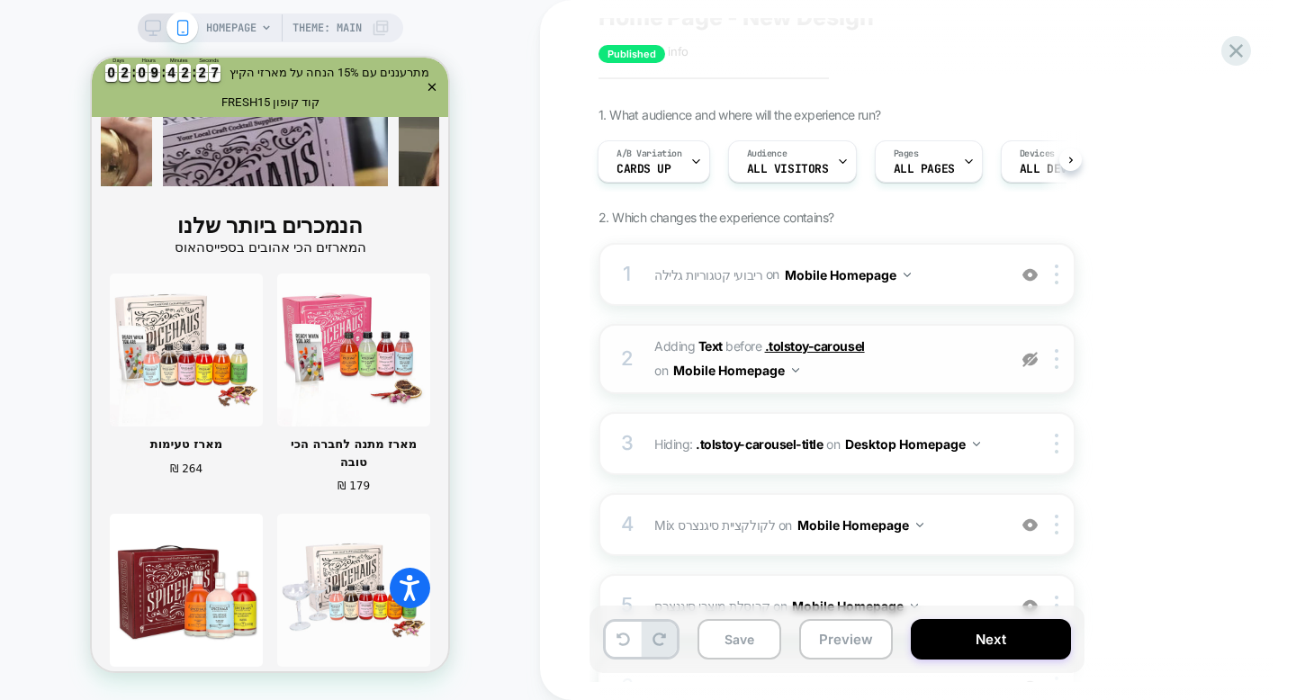
scroll to position [99, 0]
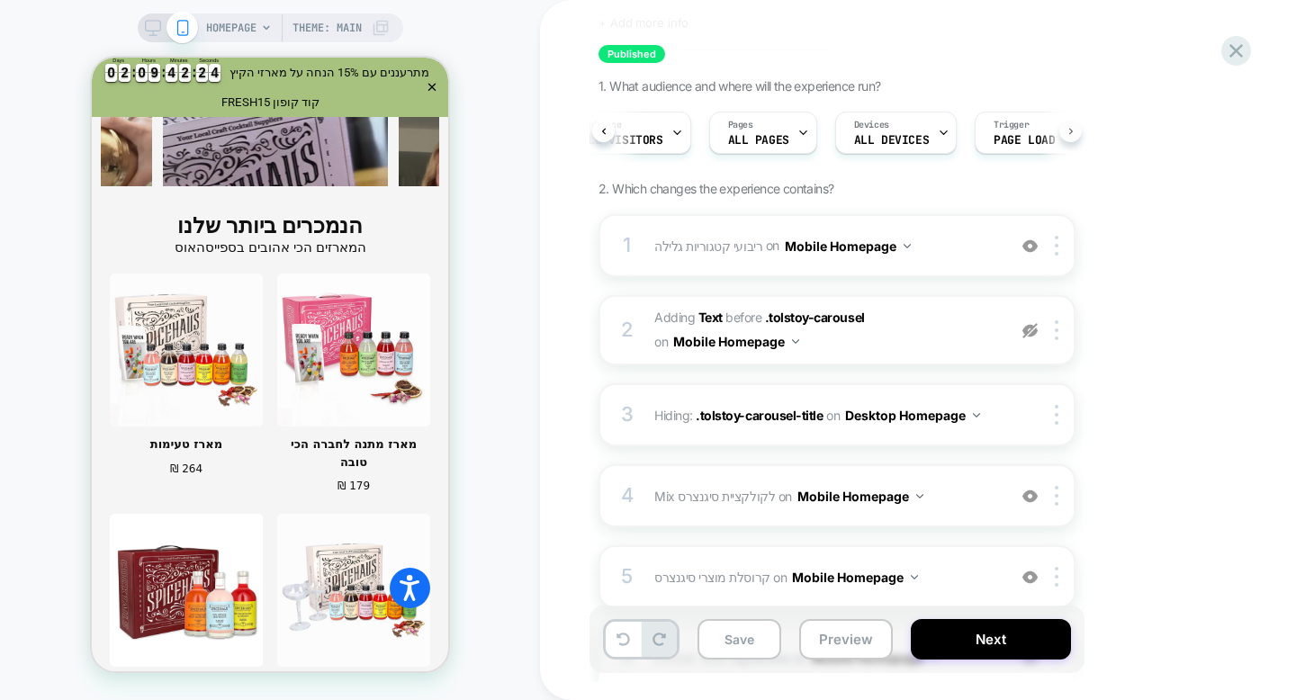
click at [1072, 131] on icon at bounding box center [1071, 131] width 7 height 7
click at [1072, 131] on div "A/B Variation Cards up Audience All Visitors Pages ALL PAGES Devices ALL DEVICE…" at bounding box center [837, 133] width 477 height 60
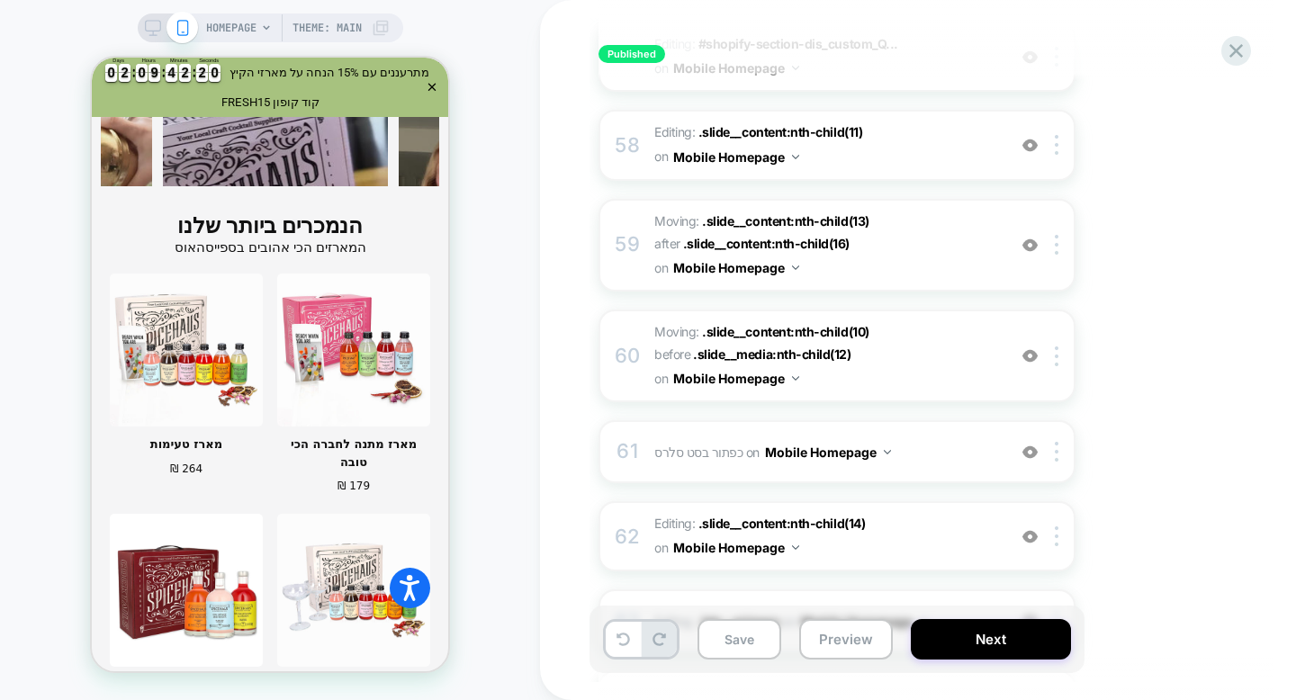
scroll to position [5401, 0]
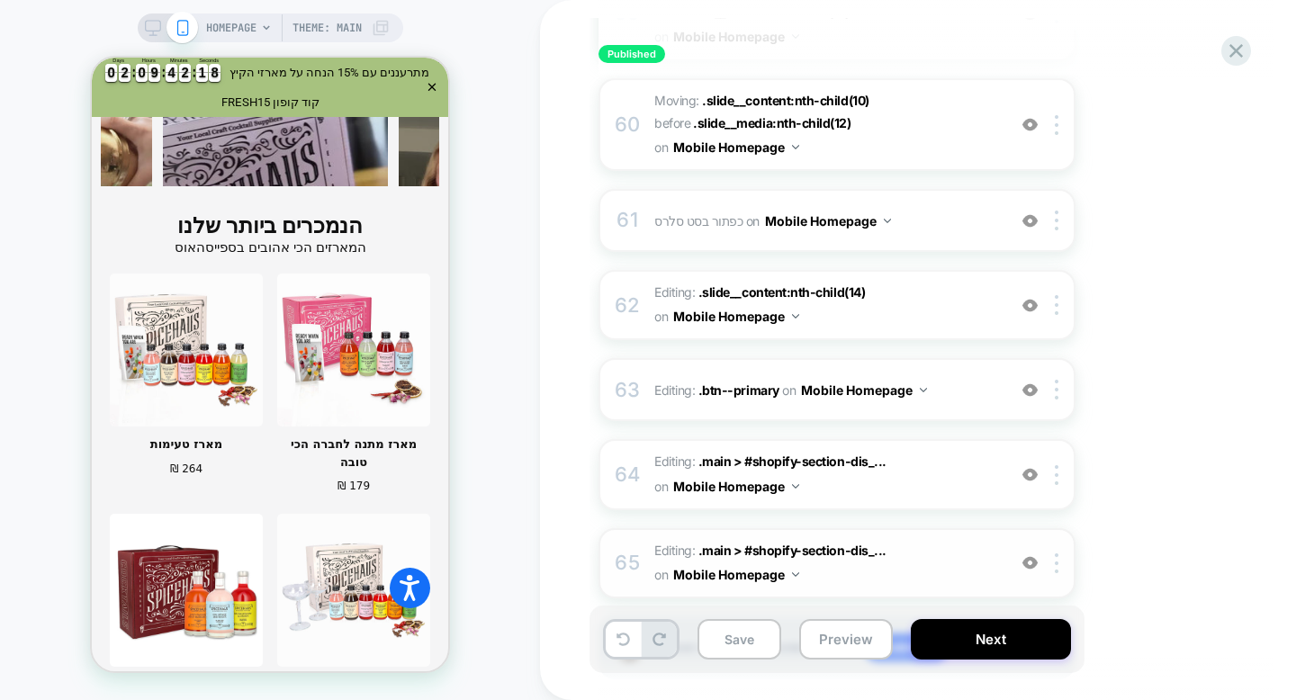
click at [956, 539] on span "Editing : .main > #shopify-section-dis_... .main > #shopify-section-dis_custom_…" at bounding box center [825, 563] width 343 height 49
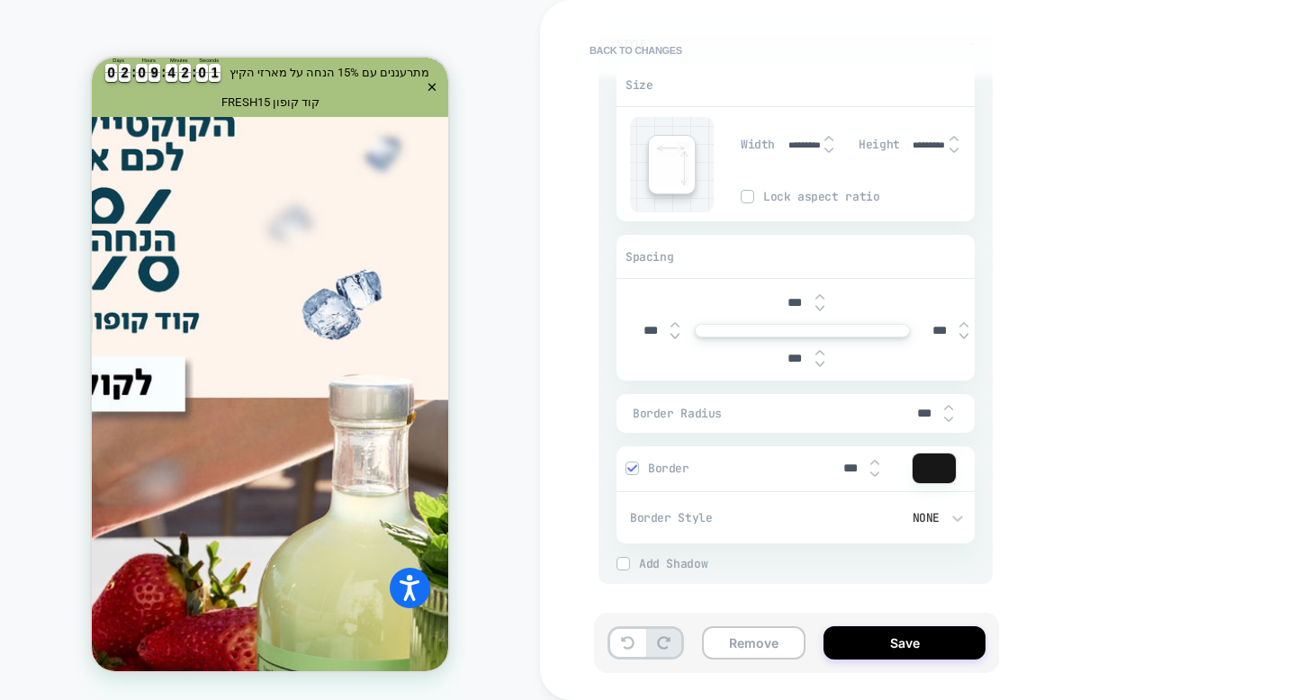
scroll to position [1407, 0]
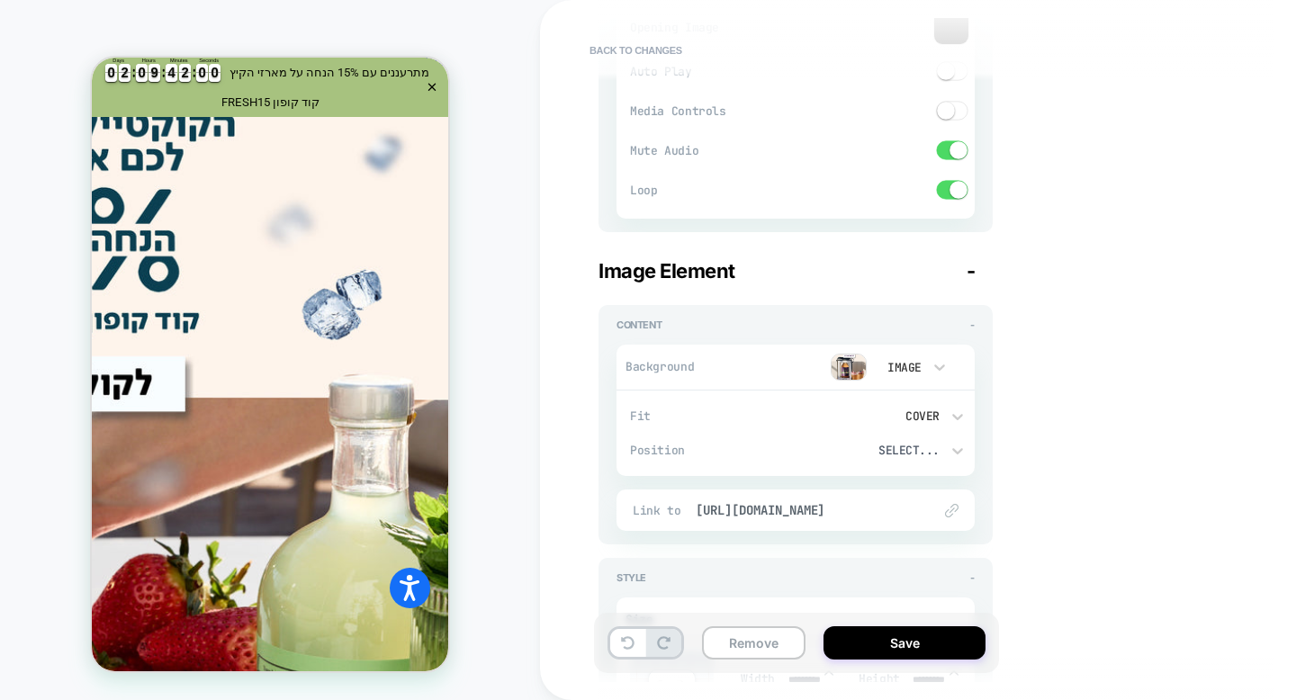
click at [856, 365] on img at bounding box center [849, 367] width 36 height 27
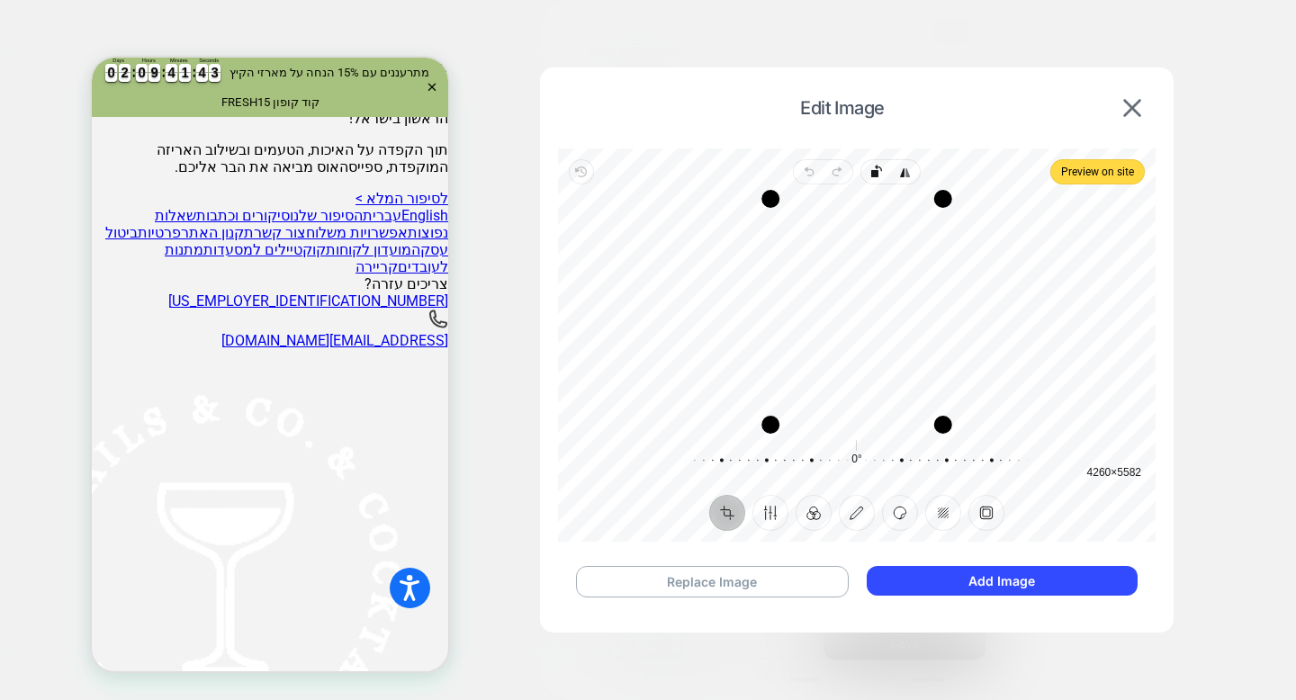
scroll to position [8199, 0]
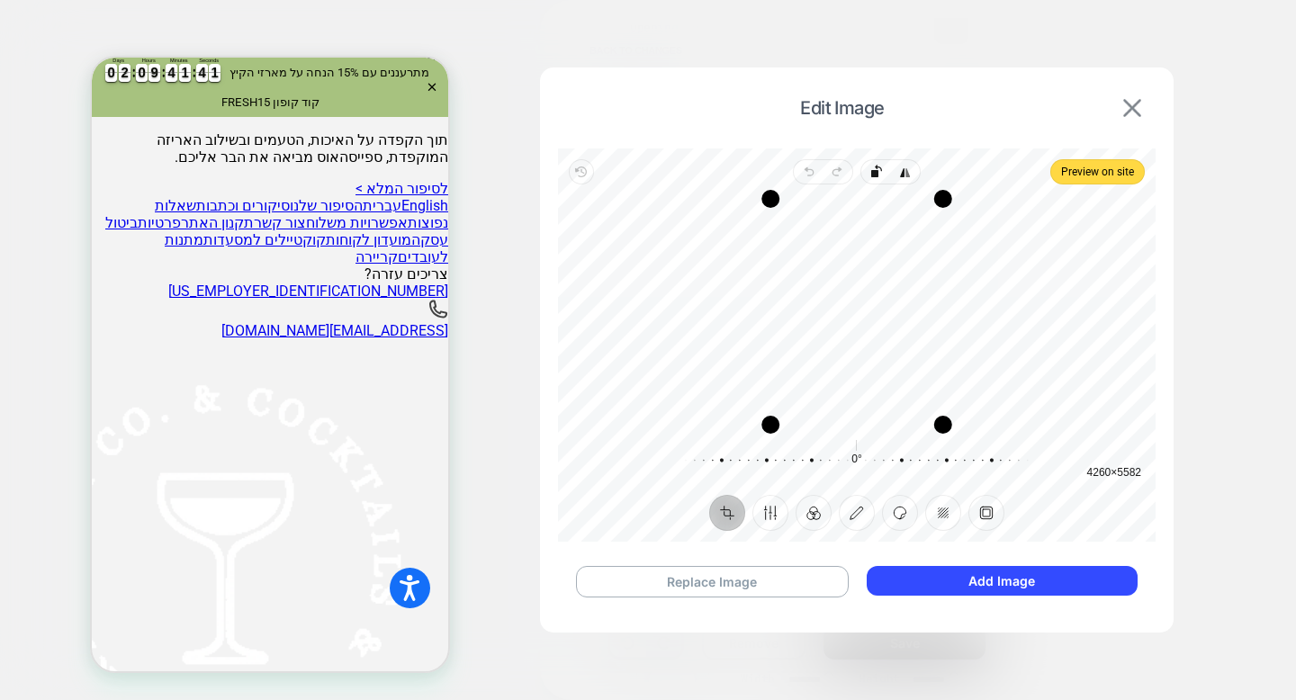
click at [1131, 102] on img at bounding box center [1132, 108] width 18 height 18
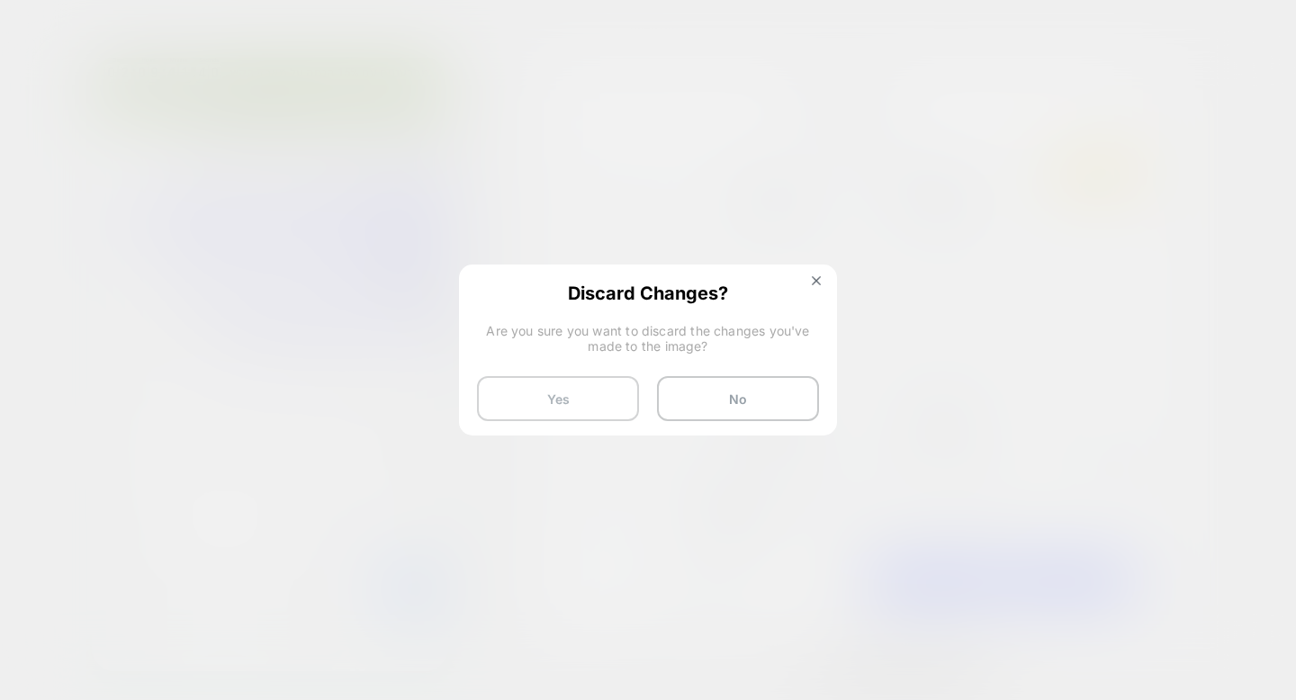
click at [584, 376] on button "Yes" at bounding box center [558, 398] width 162 height 45
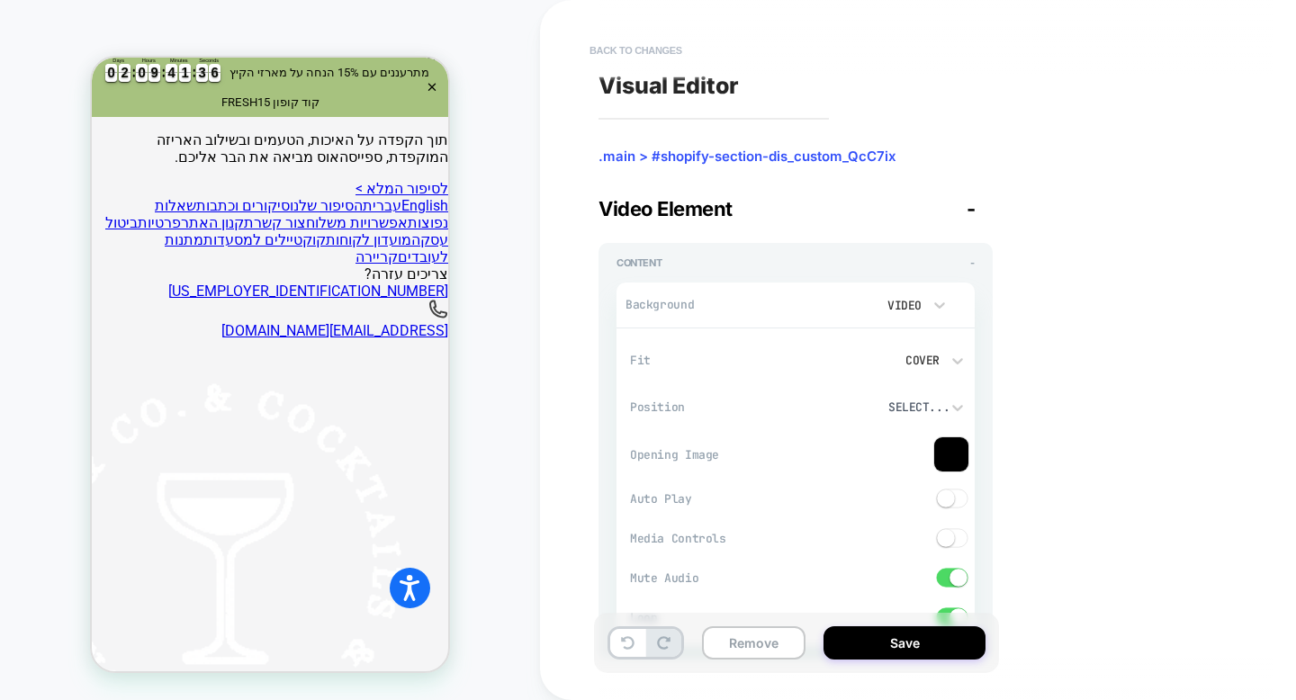
click at [637, 50] on button "Back to changes" at bounding box center [636, 50] width 111 height 29
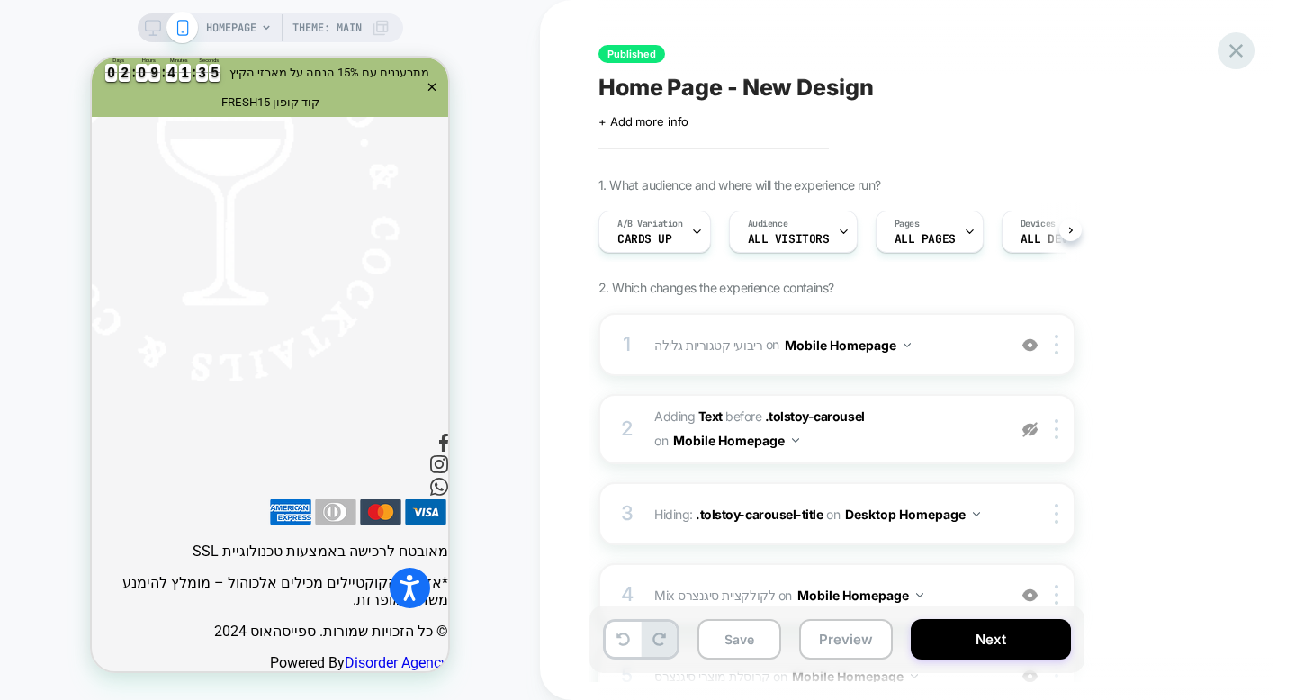
scroll to position [0, 1]
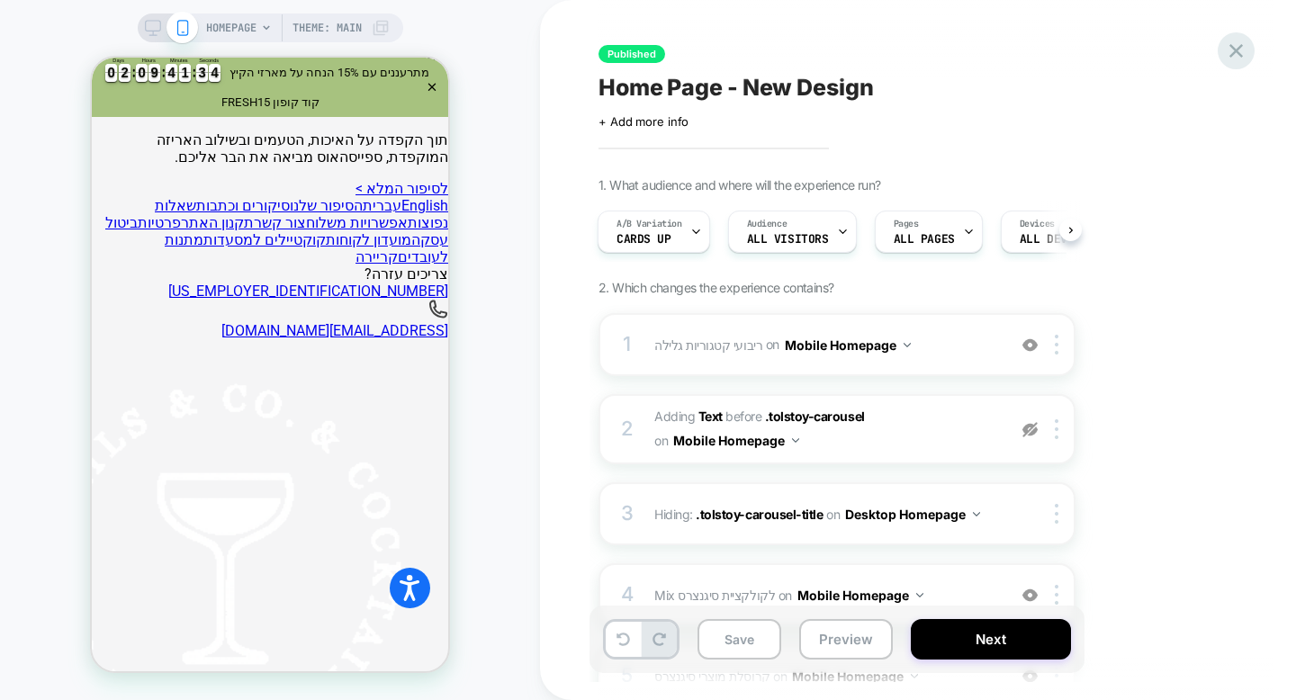
click at [1232, 53] on icon at bounding box center [1237, 51] width 14 height 14
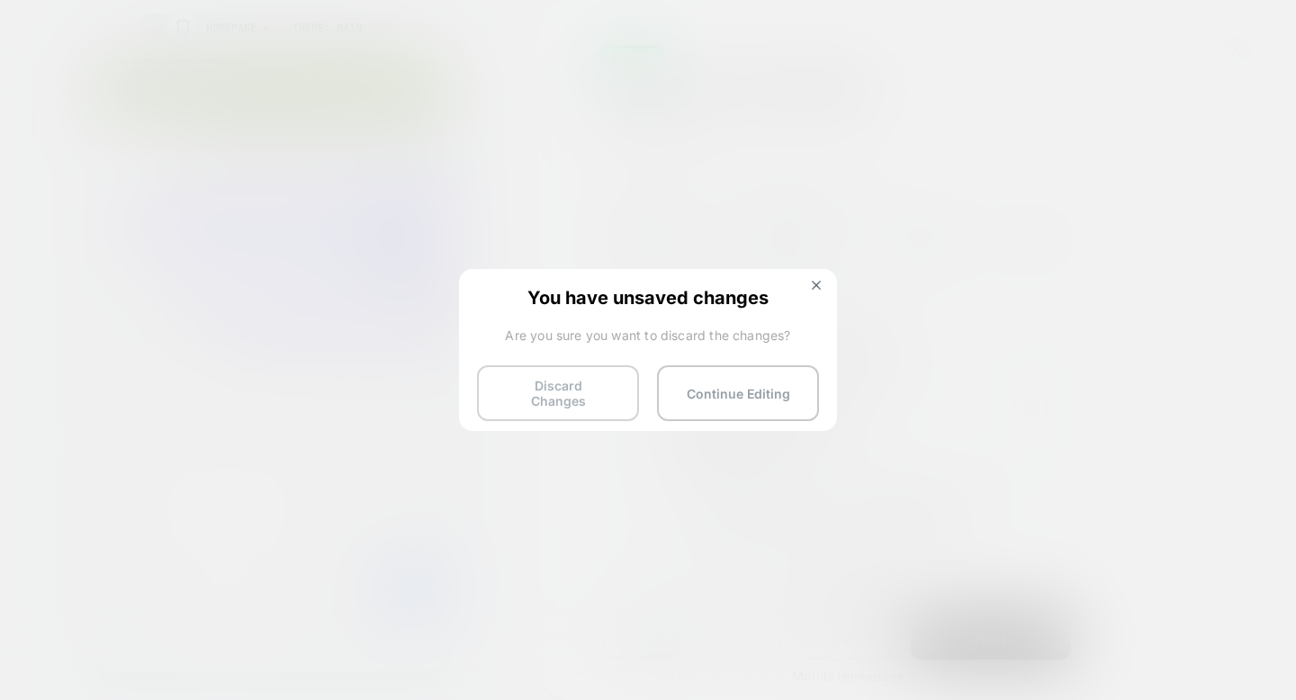
click at [567, 391] on button "Discard Changes" at bounding box center [558, 393] width 162 height 56
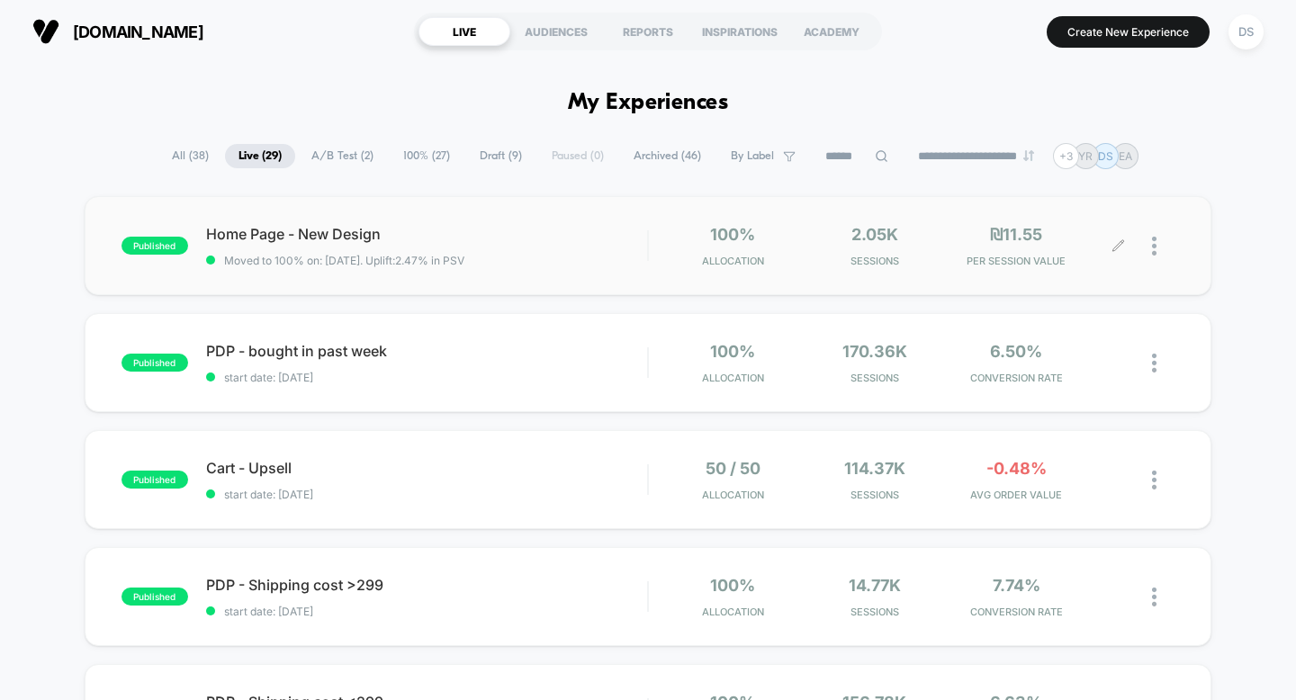
click at [1118, 247] on icon at bounding box center [1118, 245] width 11 height 11
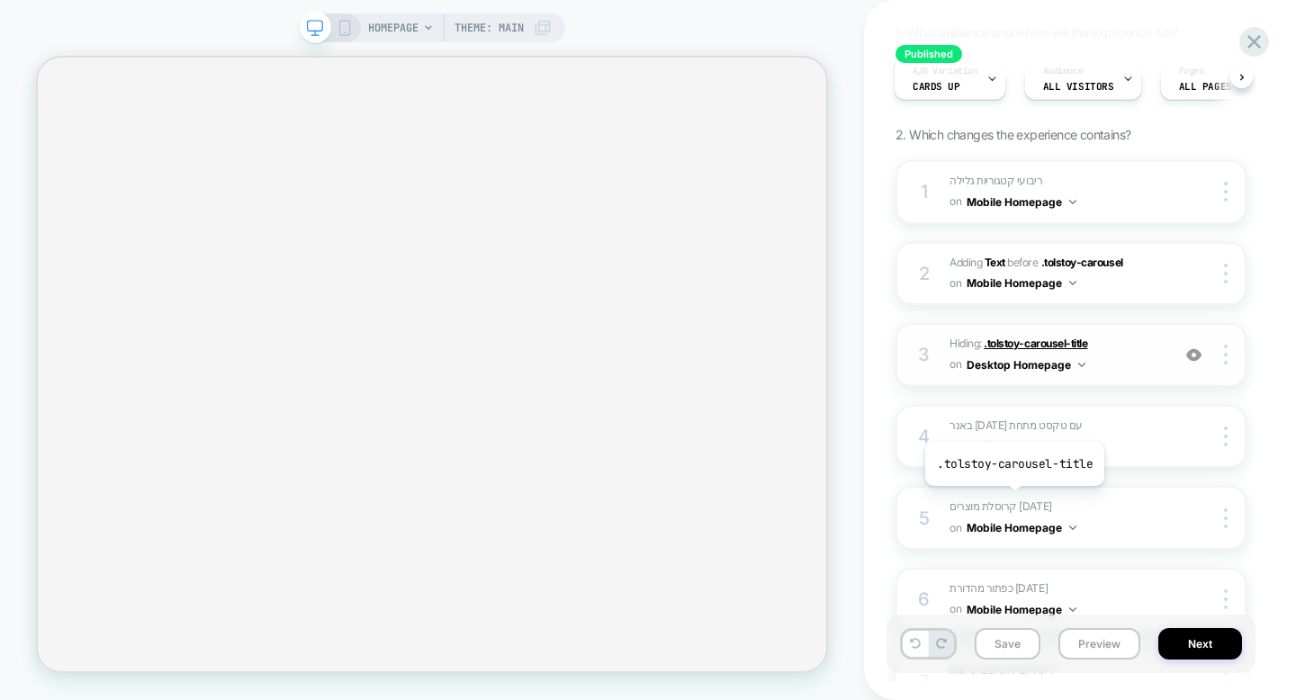
scroll to position [166, 0]
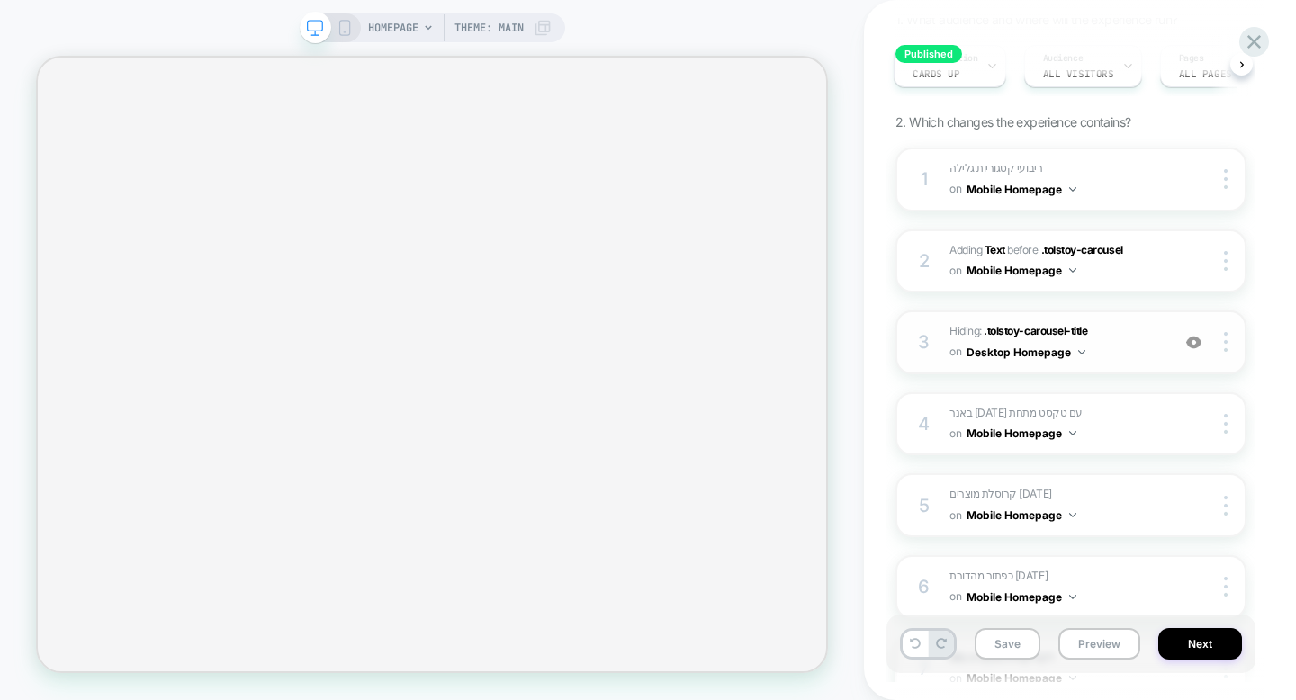
click at [1159, 355] on span "Hiding : .tolstoy-carousel-title .tolstoy-carousel-title on Desktop Homepage" at bounding box center [1056, 342] width 212 height 42
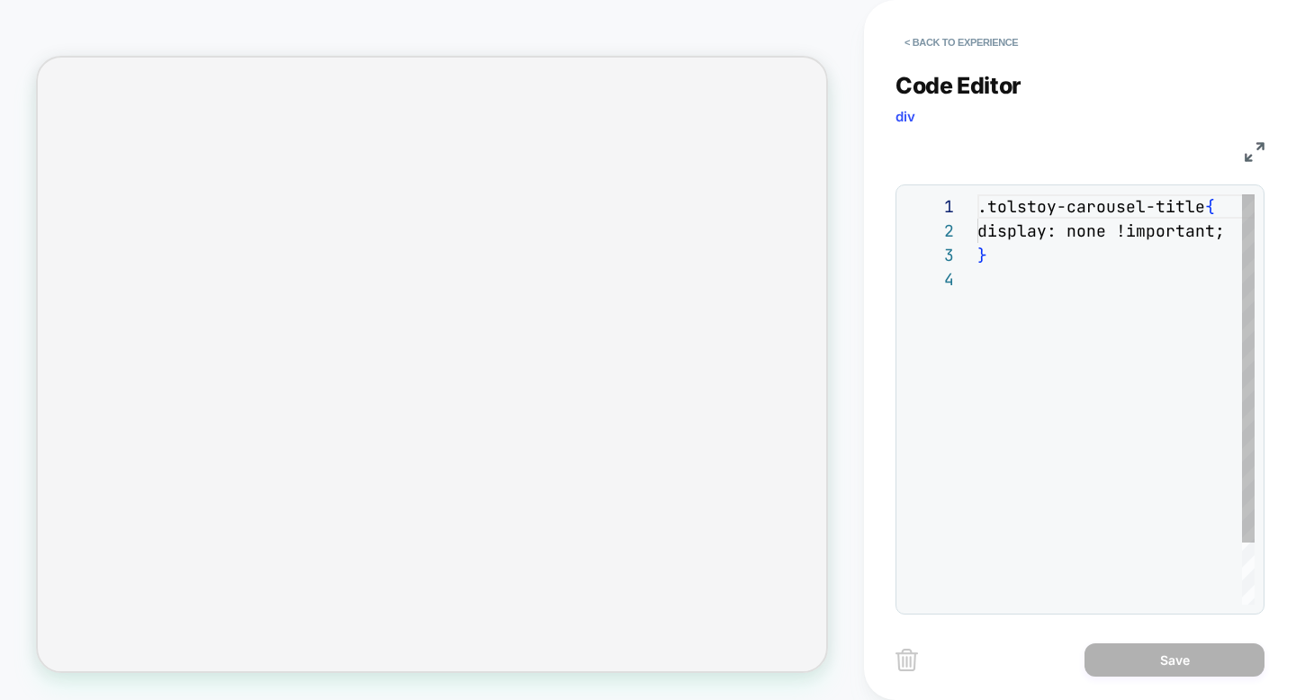
scroll to position [73, 0]
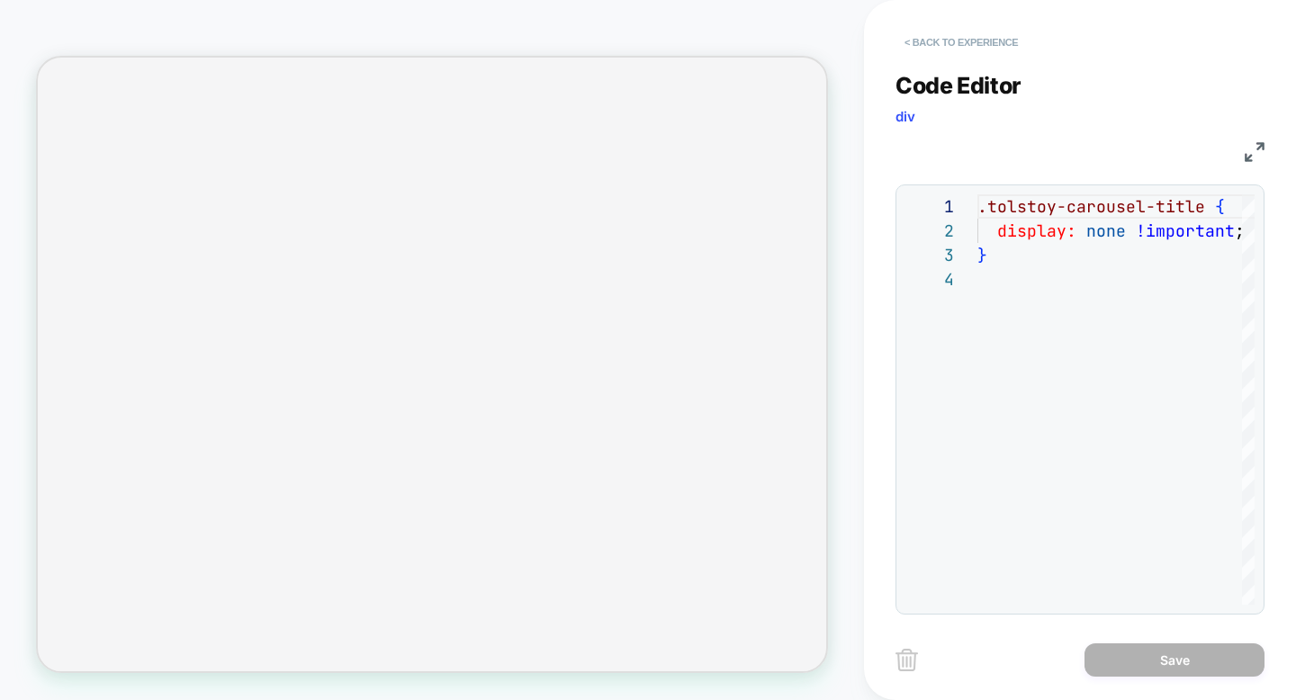
click at [907, 47] on button "< Back to experience" at bounding box center [961, 42] width 131 height 29
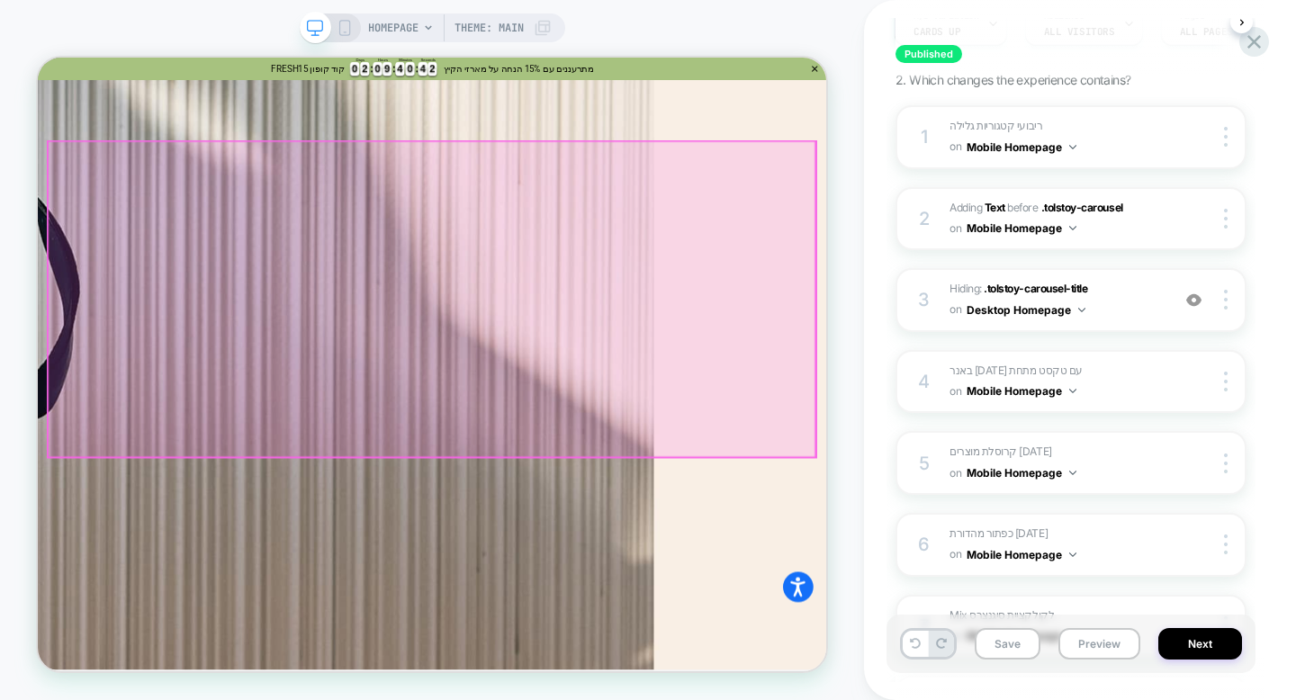
scroll to position [0, 0]
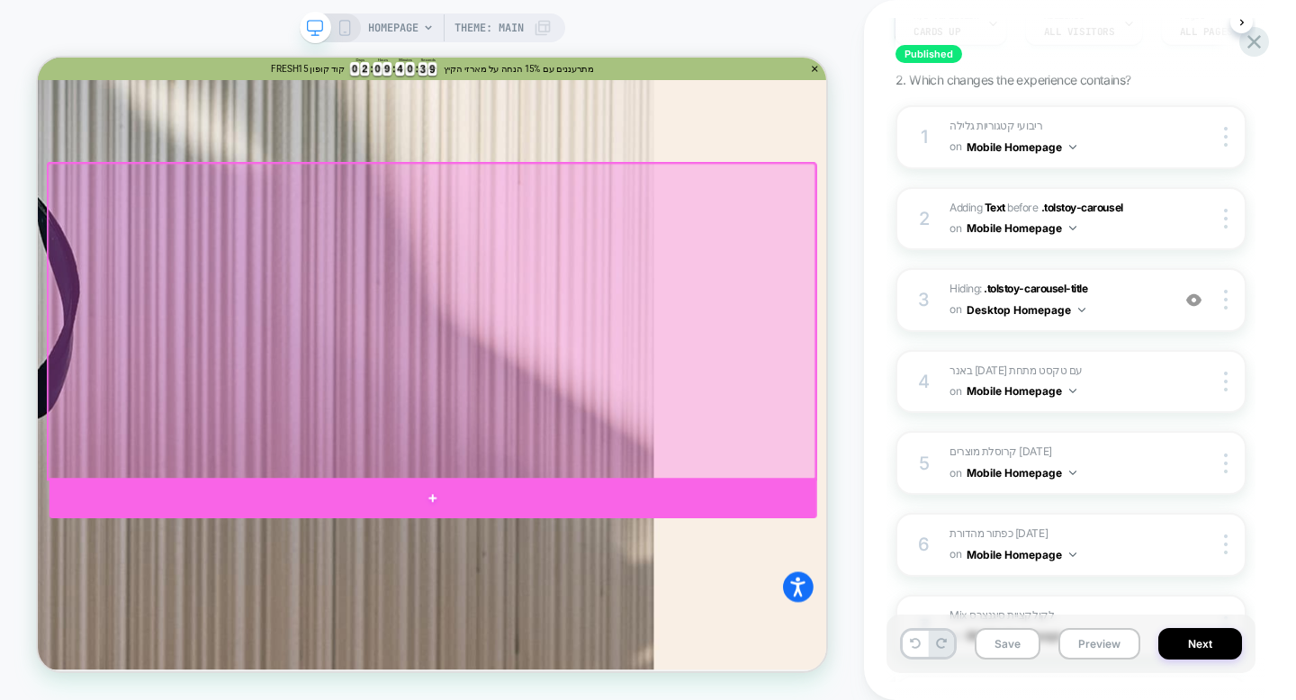
click at [569, 648] on div at bounding box center [565, 645] width 1024 height 54
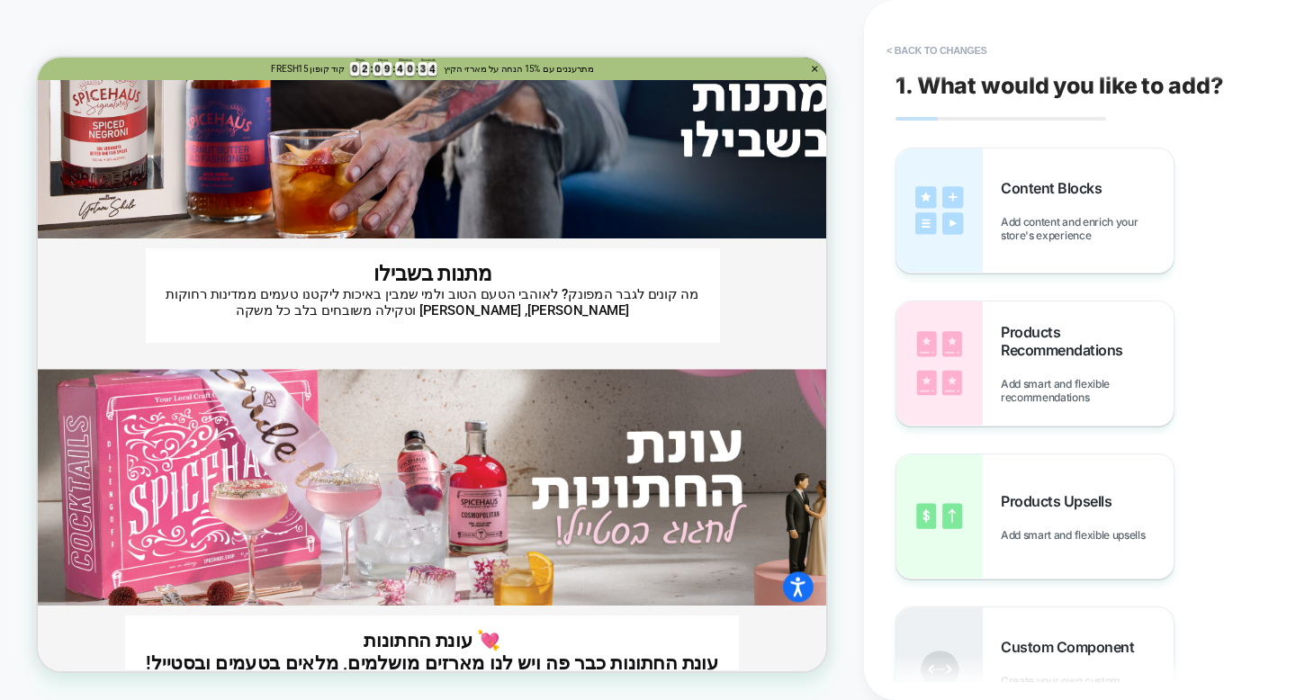
scroll to position [7769, 0]
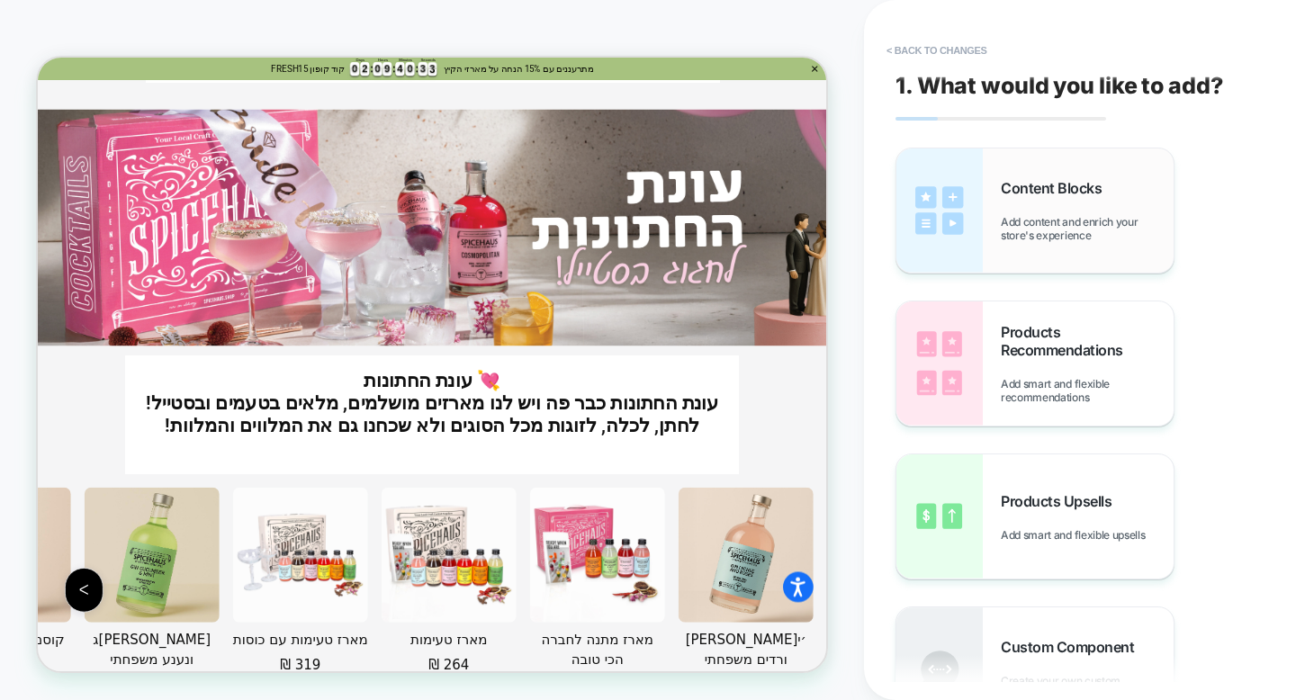
click at [948, 224] on img at bounding box center [940, 211] width 86 height 124
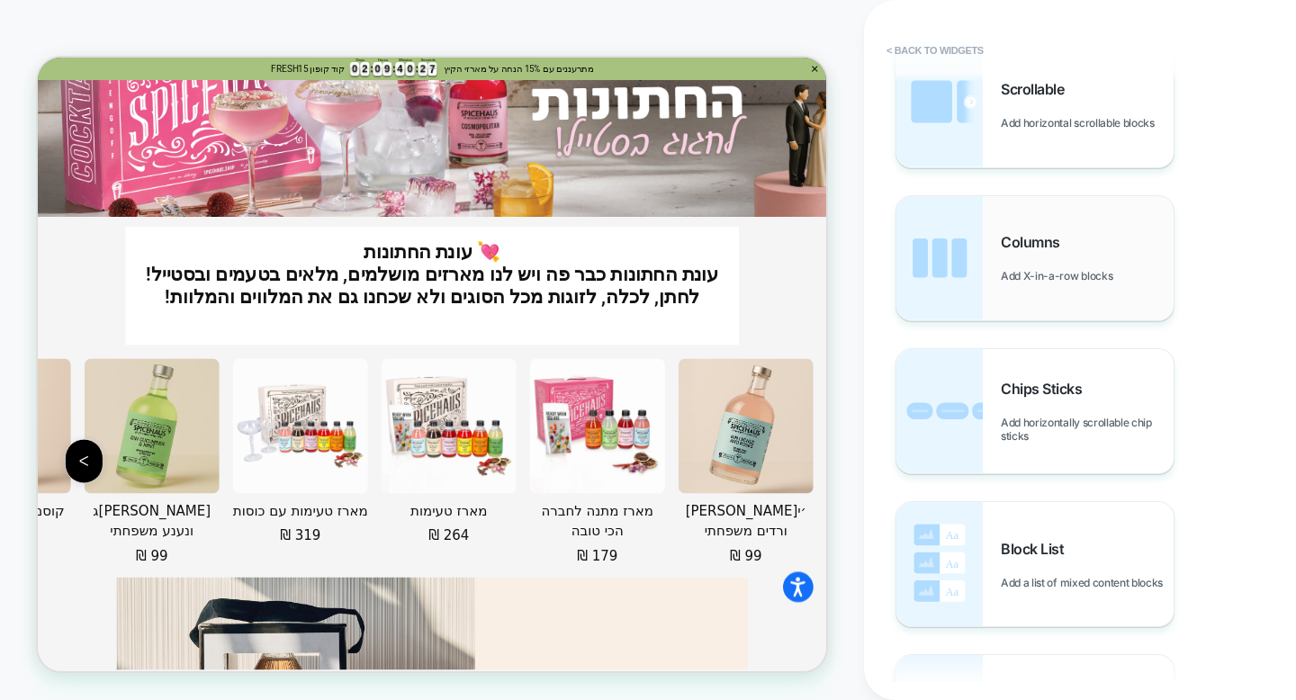
scroll to position [10651, 0]
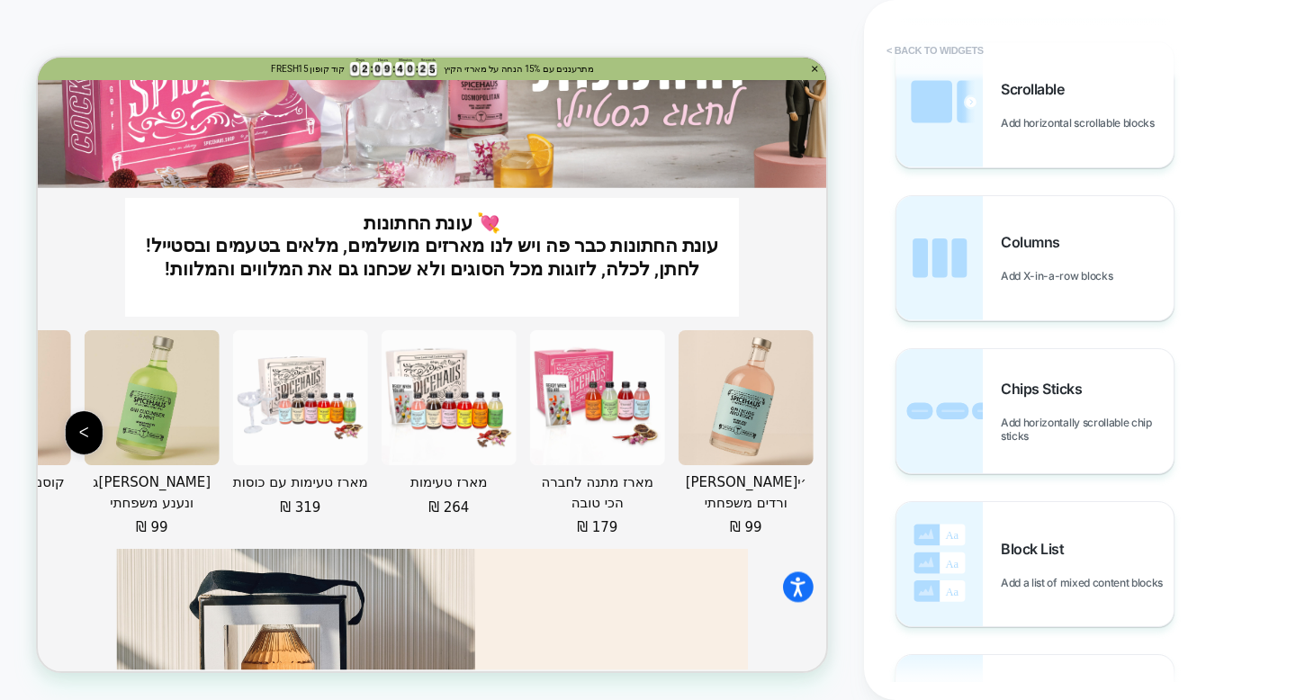
click at [924, 50] on button "< Back to widgets" at bounding box center [935, 50] width 115 height 29
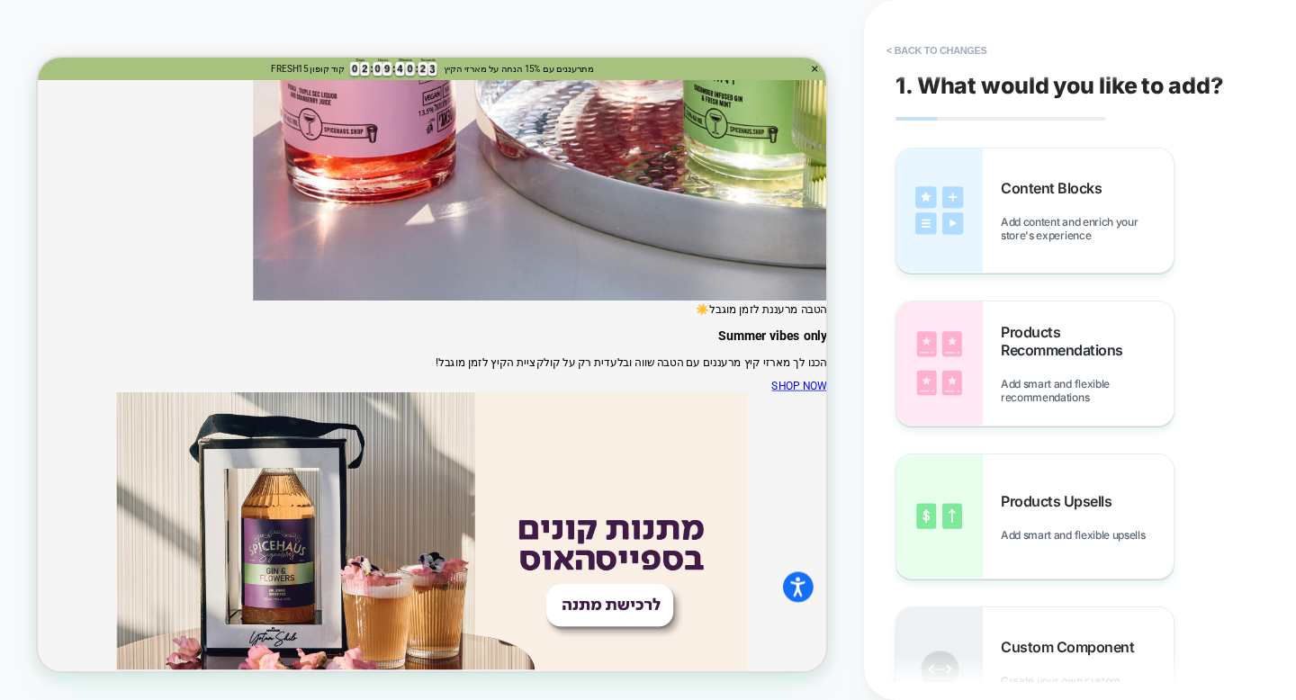
scroll to position [1242, 0]
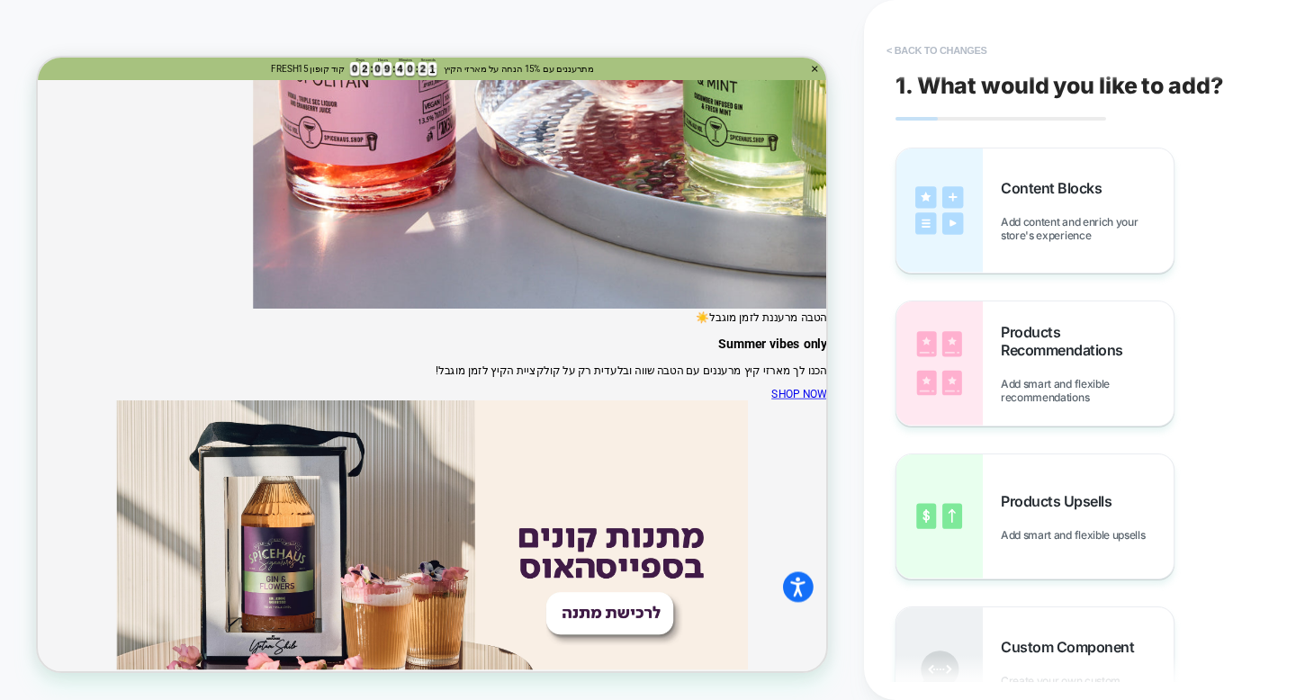
click at [906, 46] on button "< Back to changes" at bounding box center [937, 50] width 119 height 29
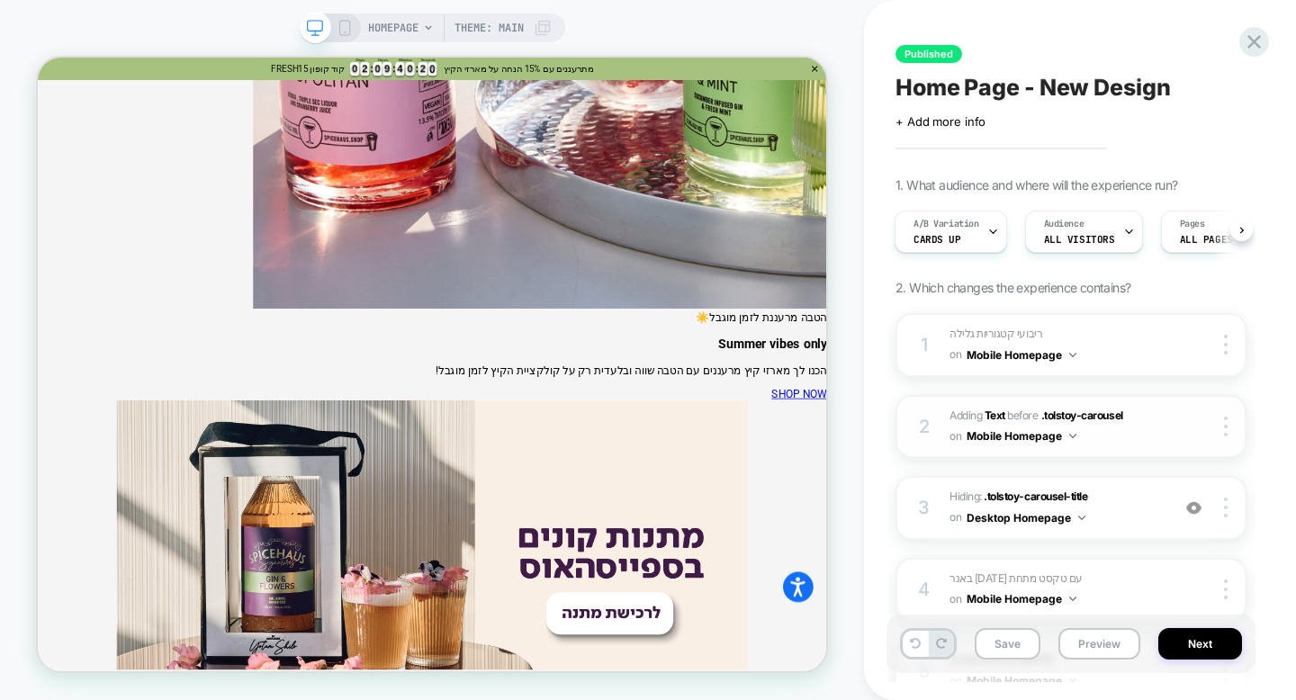
scroll to position [91, 0]
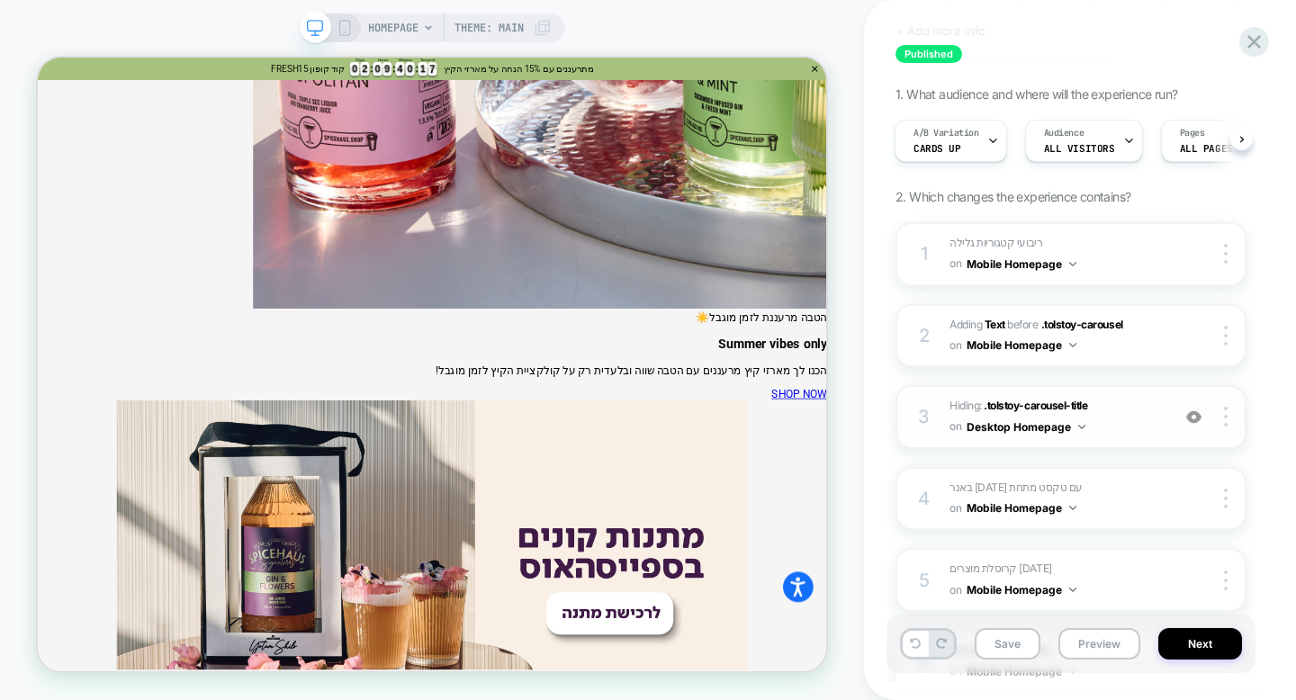
click at [1198, 418] on img at bounding box center [1194, 417] width 15 height 15
click at [1196, 414] on img at bounding box center [1194, 417] width 15 height 15
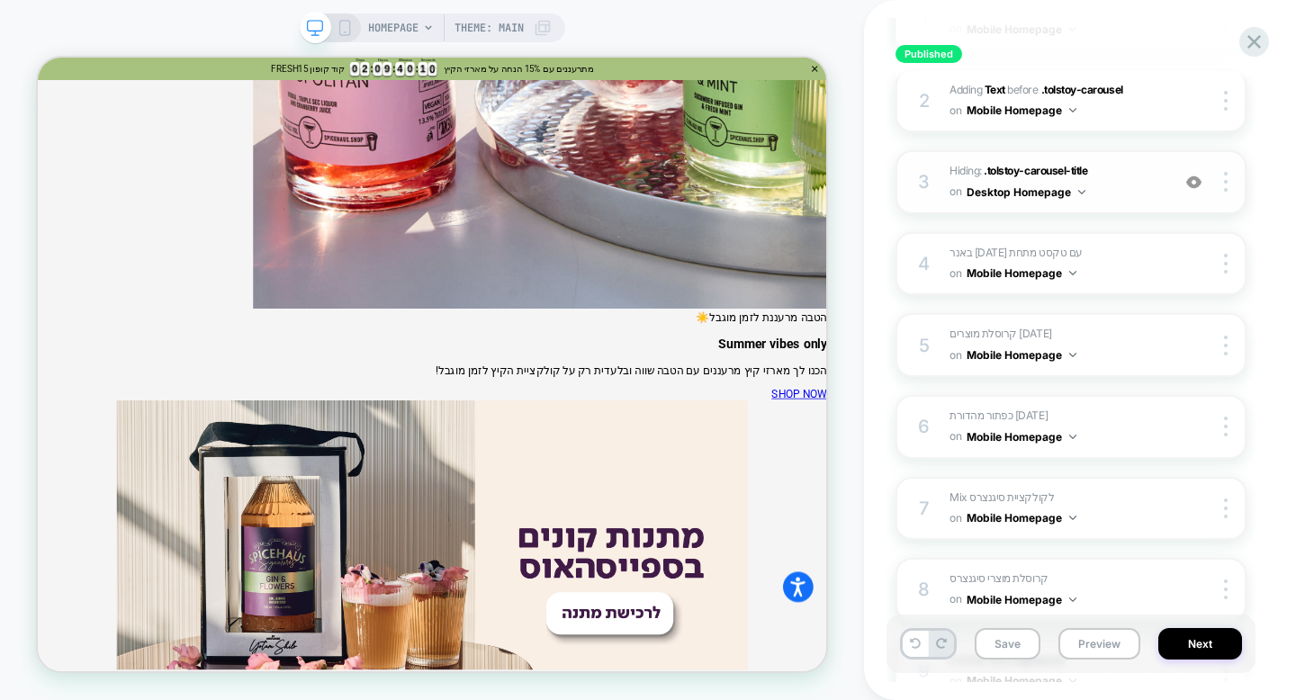
scroll to position [330, 0]
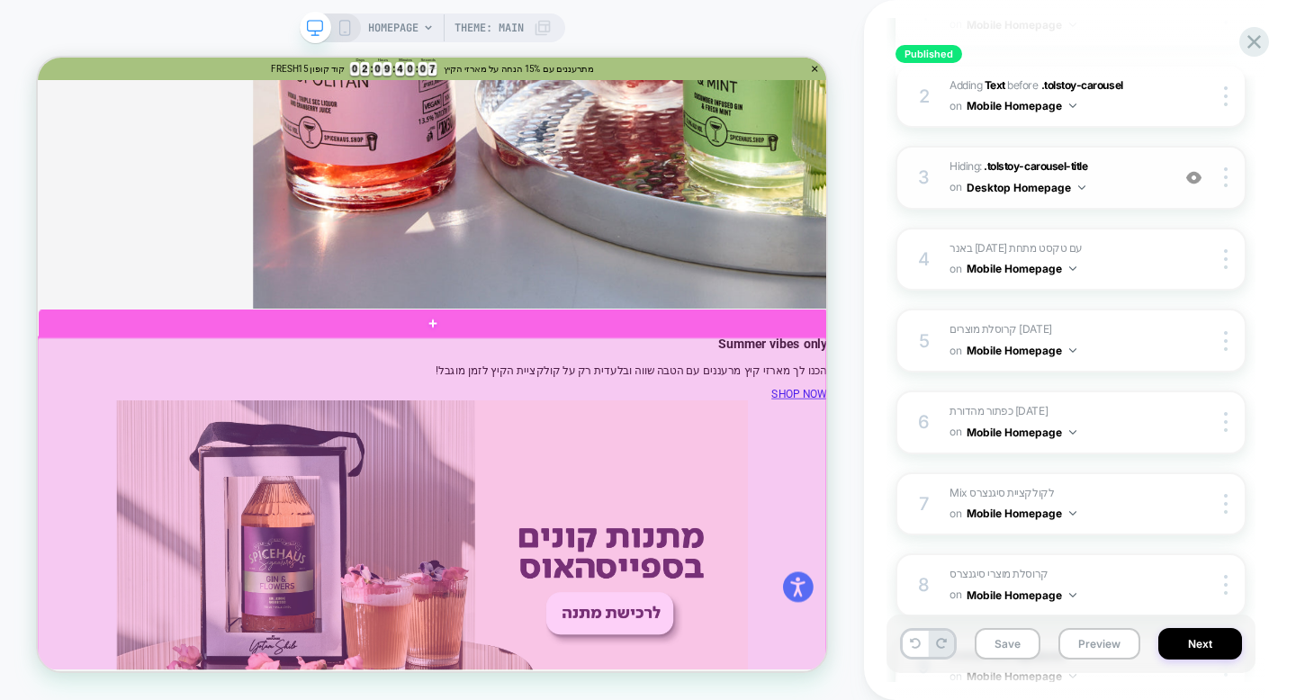
click at [654, 605] on div at bounding box center [563, 668] width 1052 height 474
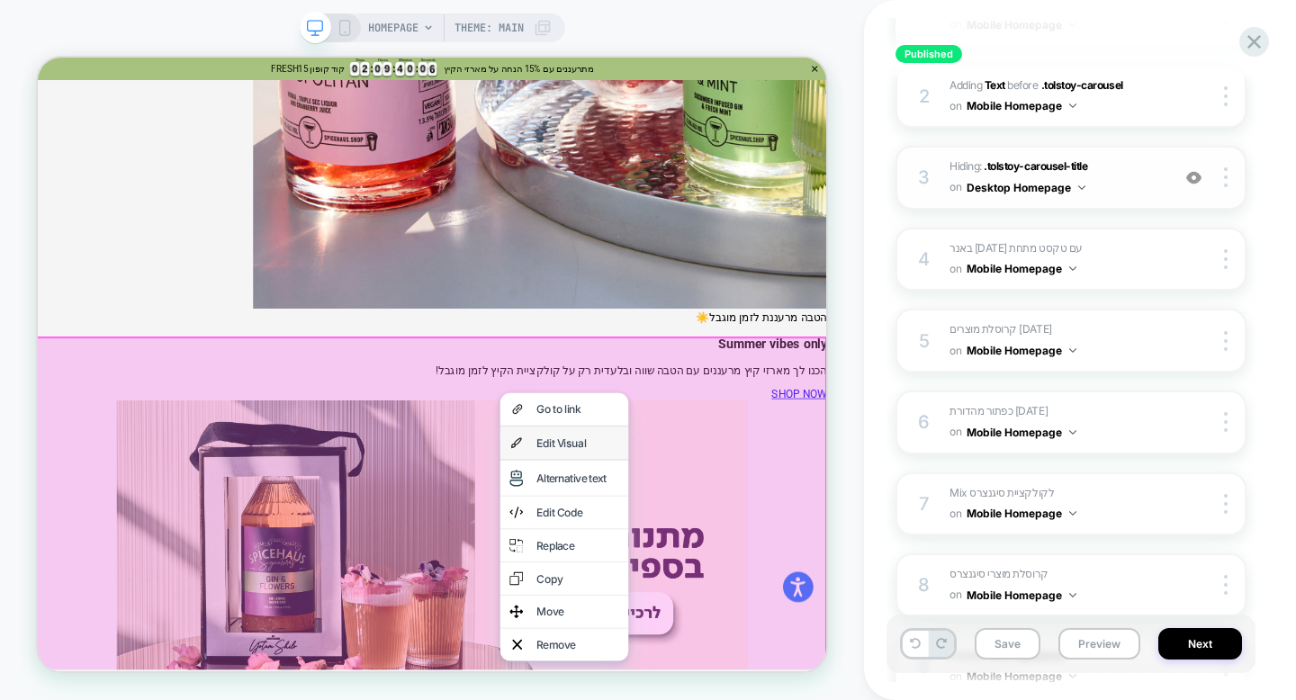
click at [739, 563] on div "Edit Visual" at bounding box center [758, 572] width 110 height 18
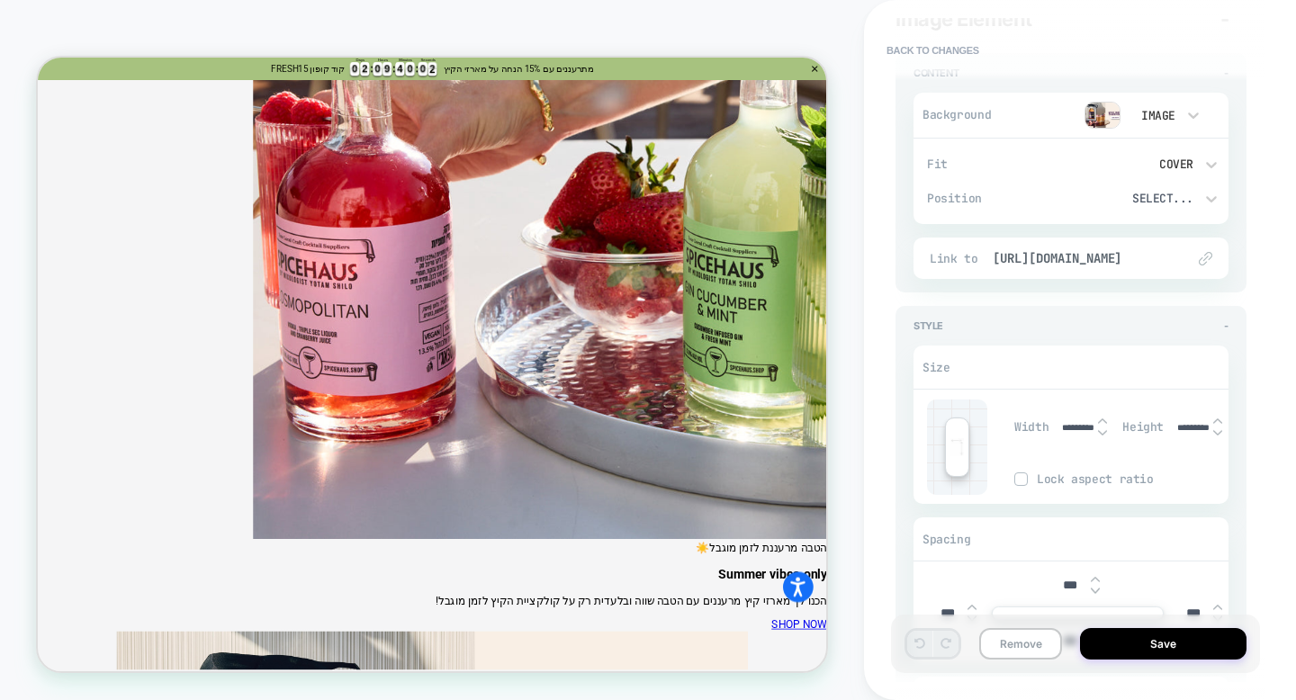
scroll to position [188, 0]
click at [1078, 256] on span "[URL][DOMAIN_NAME]" at bounding box center [1080, 260] width 175 height 16
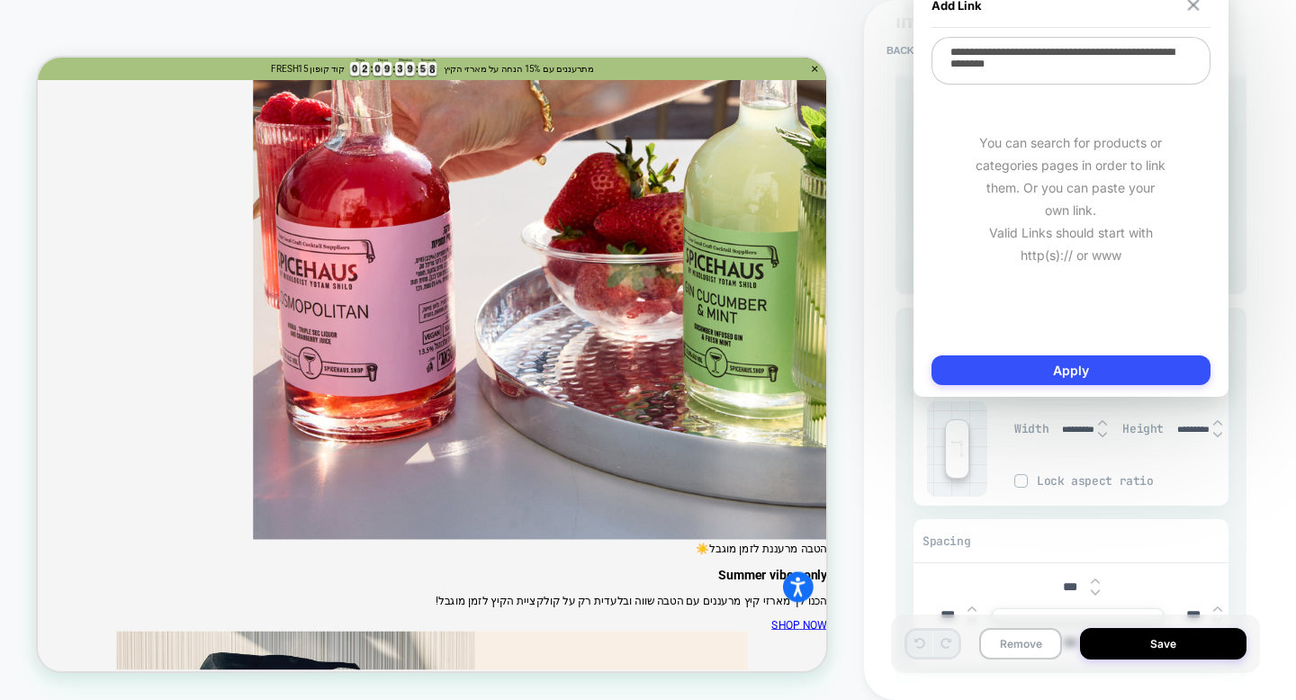
click at [1187, 5] on button at bounding box center [1193, 5] width 17 height 13
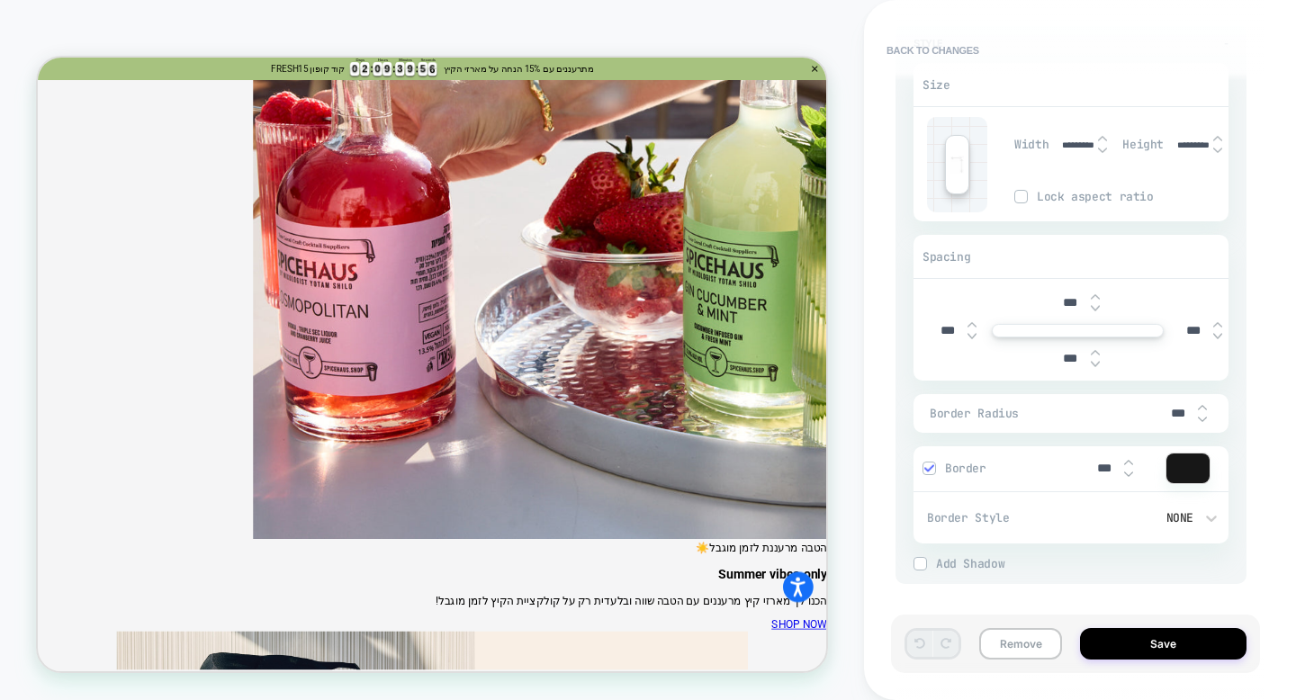
scroll to position [0, 0]
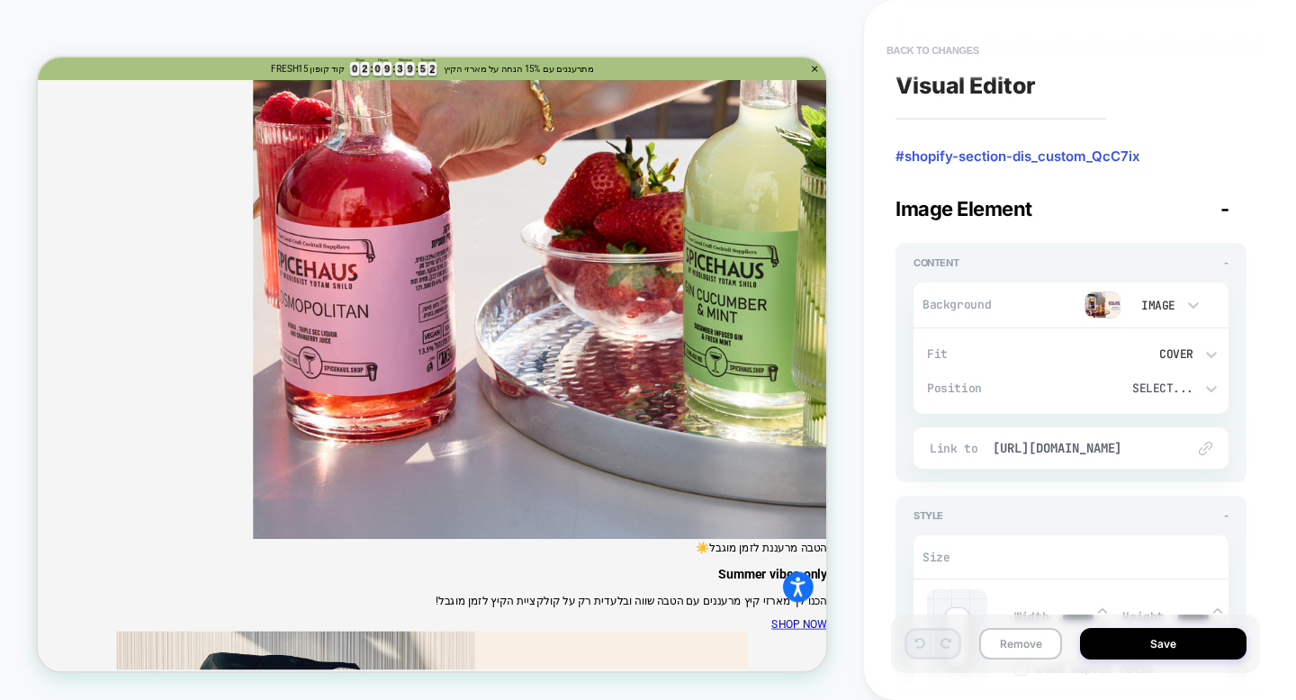
click at [948, 59] on button "Back to changes" at bounding box center [933, 50] width 111 height 29
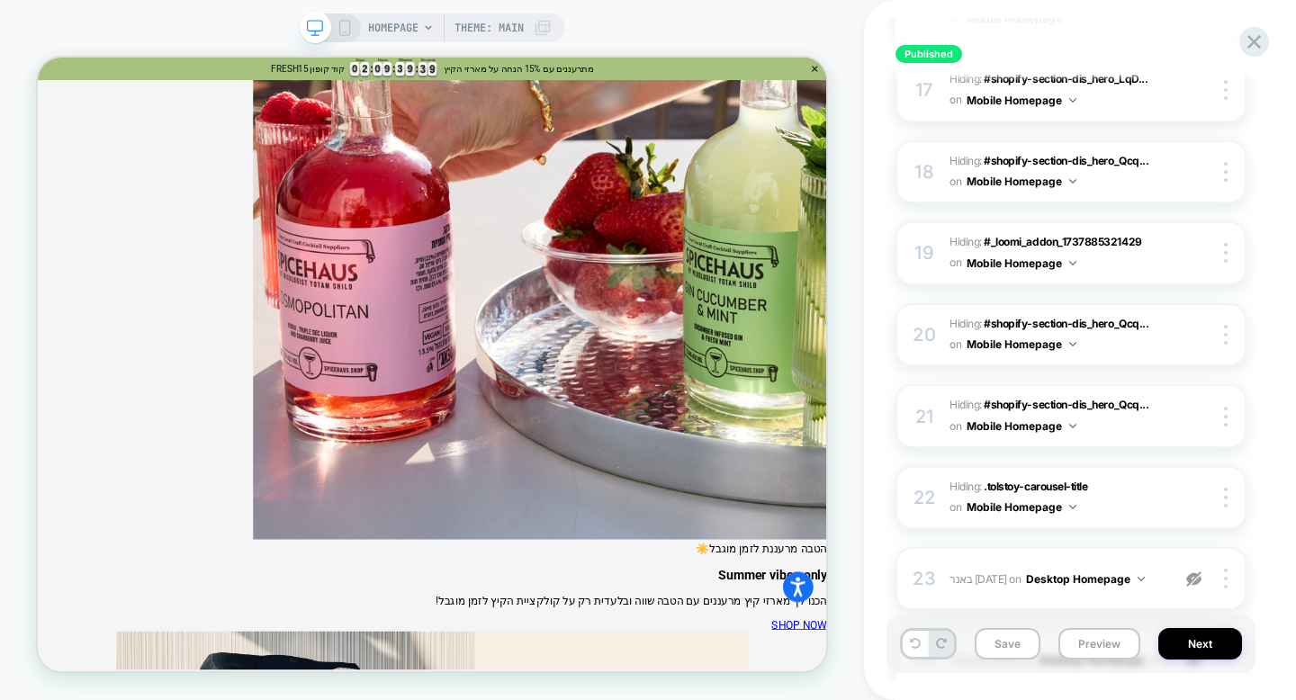
scroll to position [1614, 0]
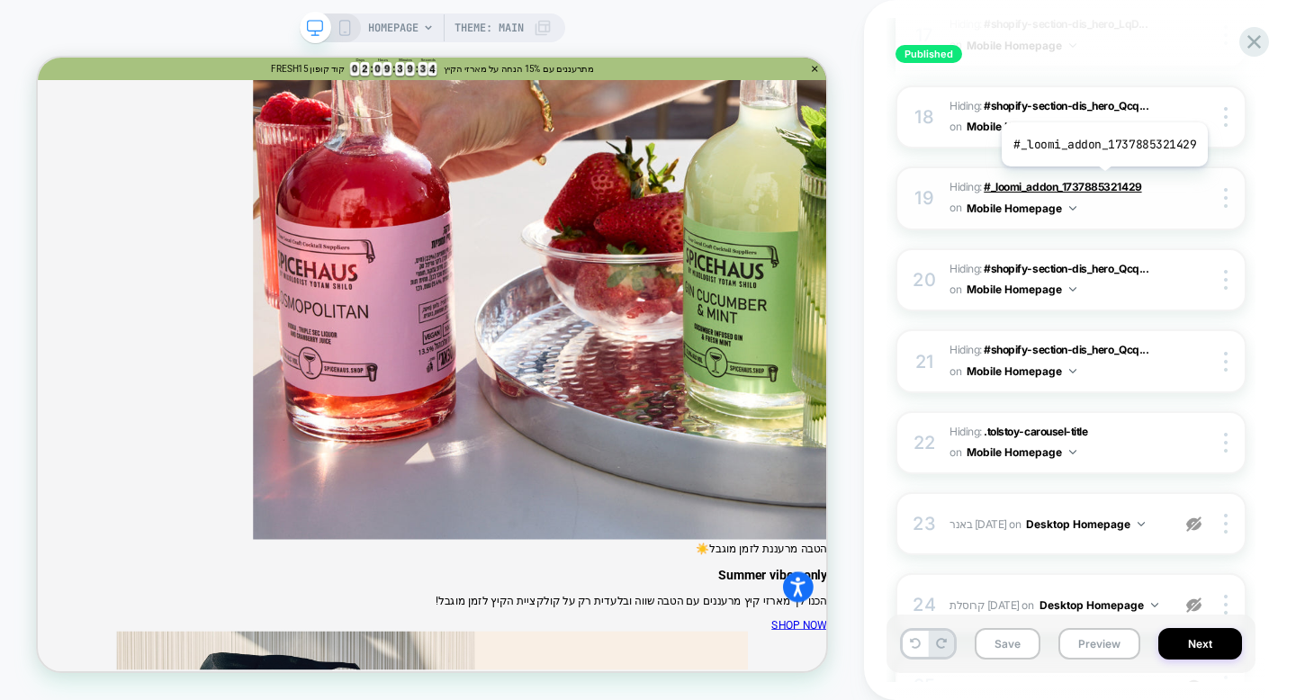
click at [1103, 180] on span "#_loomi_addon_1737885321429" at bounding box center [1063, 187] width 158 height 14
click at [1227, 191] on img at bounding box center [1226, 198] width 4 height 20
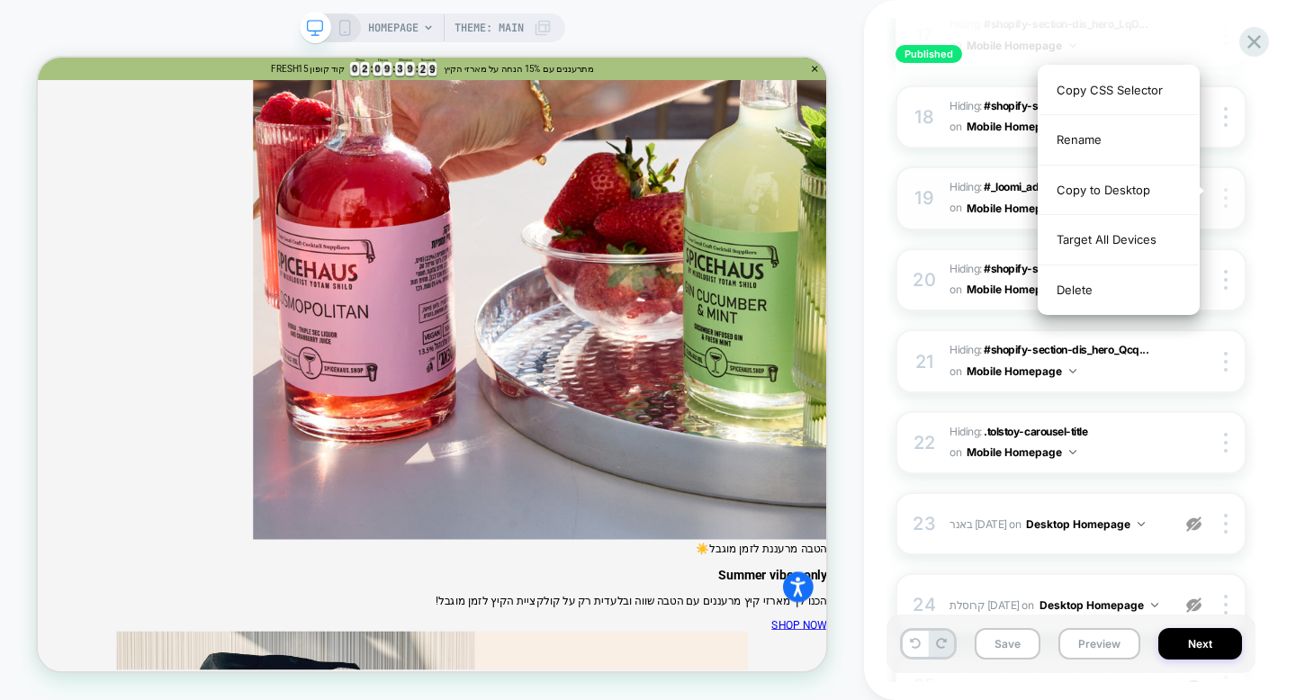
click at [1227, 191] on img at bounding box center [1226, 198] width 4 height 20
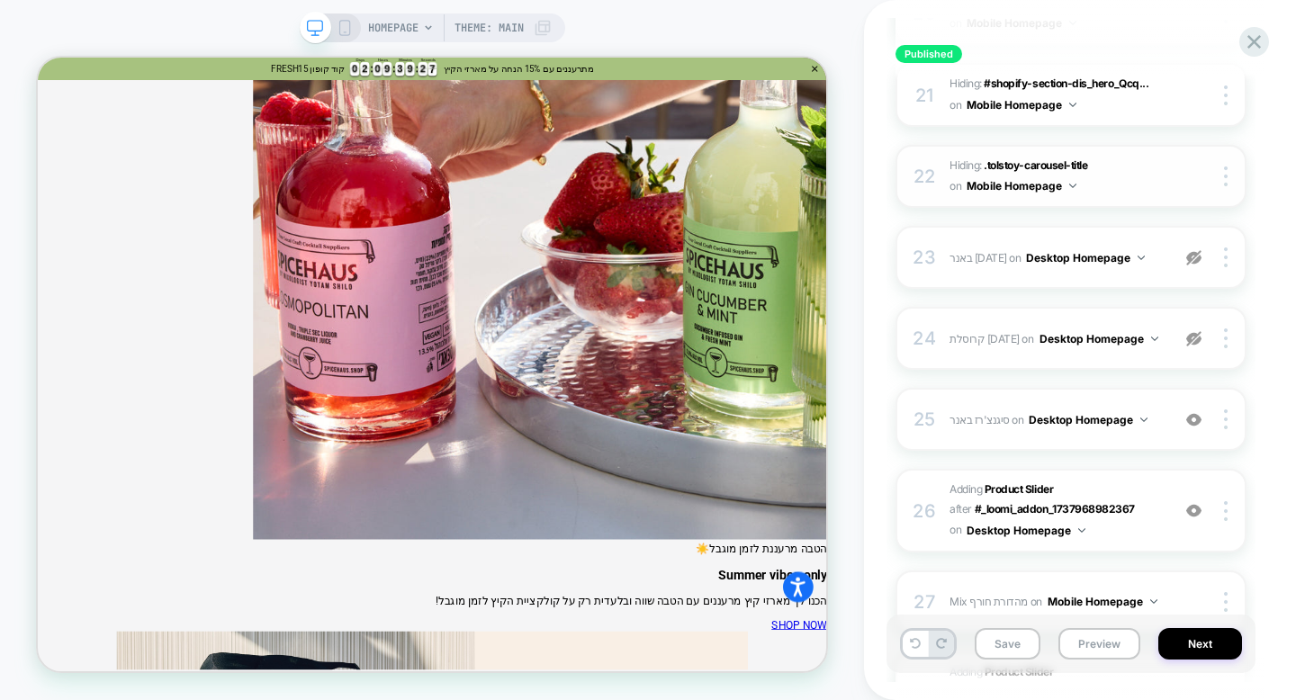
scroll to position [1883, 0]
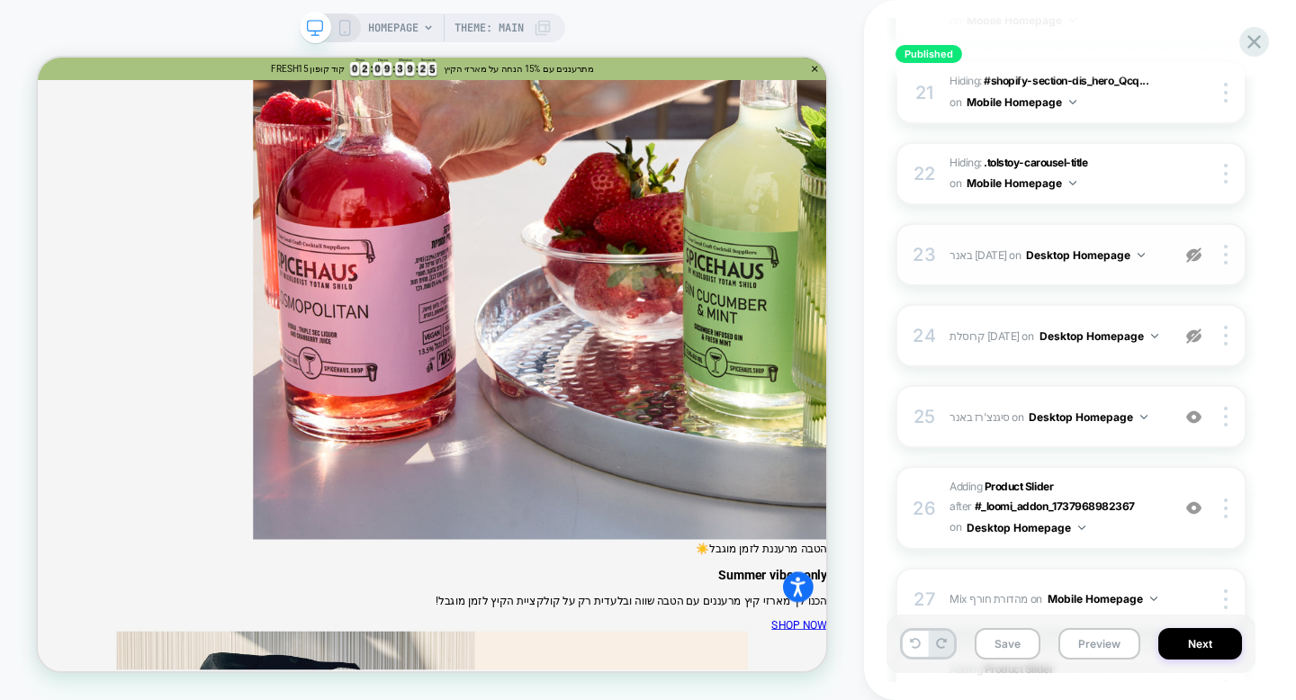
click at [1187, 252] on img at bounding box center [1194, 255] width 15 height 15
click at [1192, 248] on img at bounding box center [1194, 255] width 15 height 15
click at [1117, 268] on div "23 באנר פסח Adding Mix AFTER .tolstoy-carousel-arrows-container on Desktop Home…" at bounding box center [1071, 254] width 351 height 63
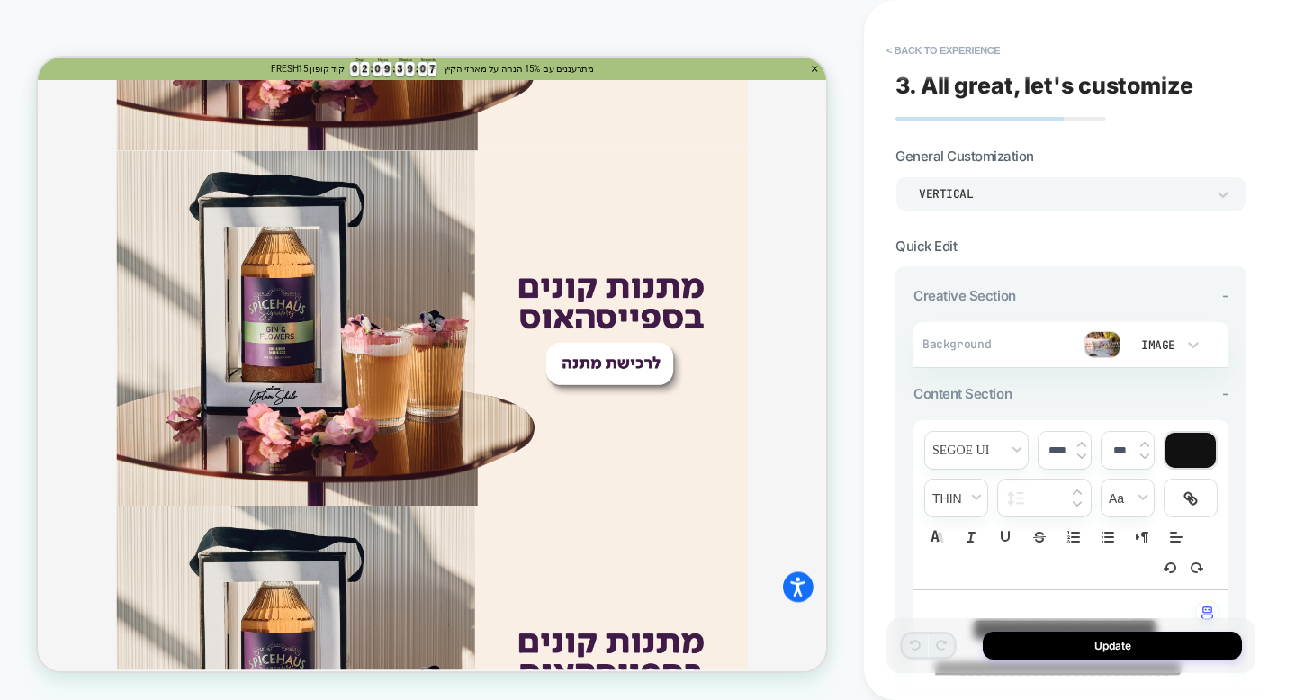
scroll to position [5568, 0]
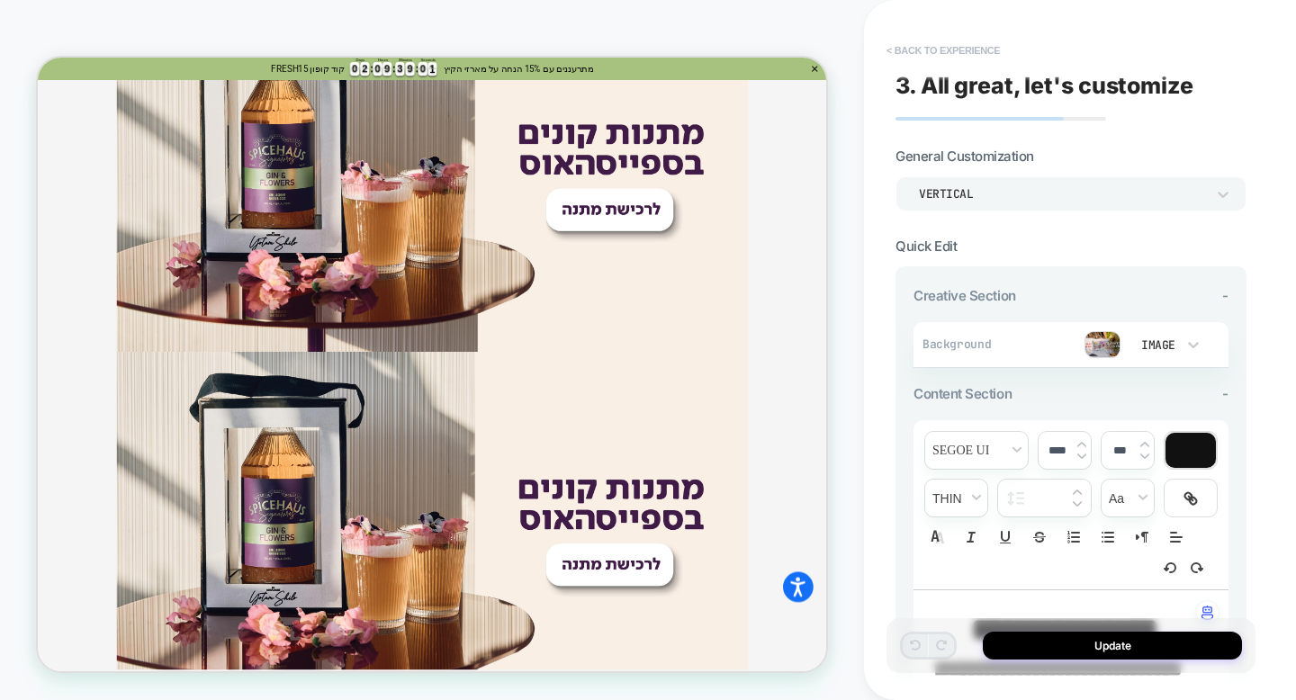
click at [978, 49] on button "< Back to experience" at bounding box center [943, 50] width 131 height 29
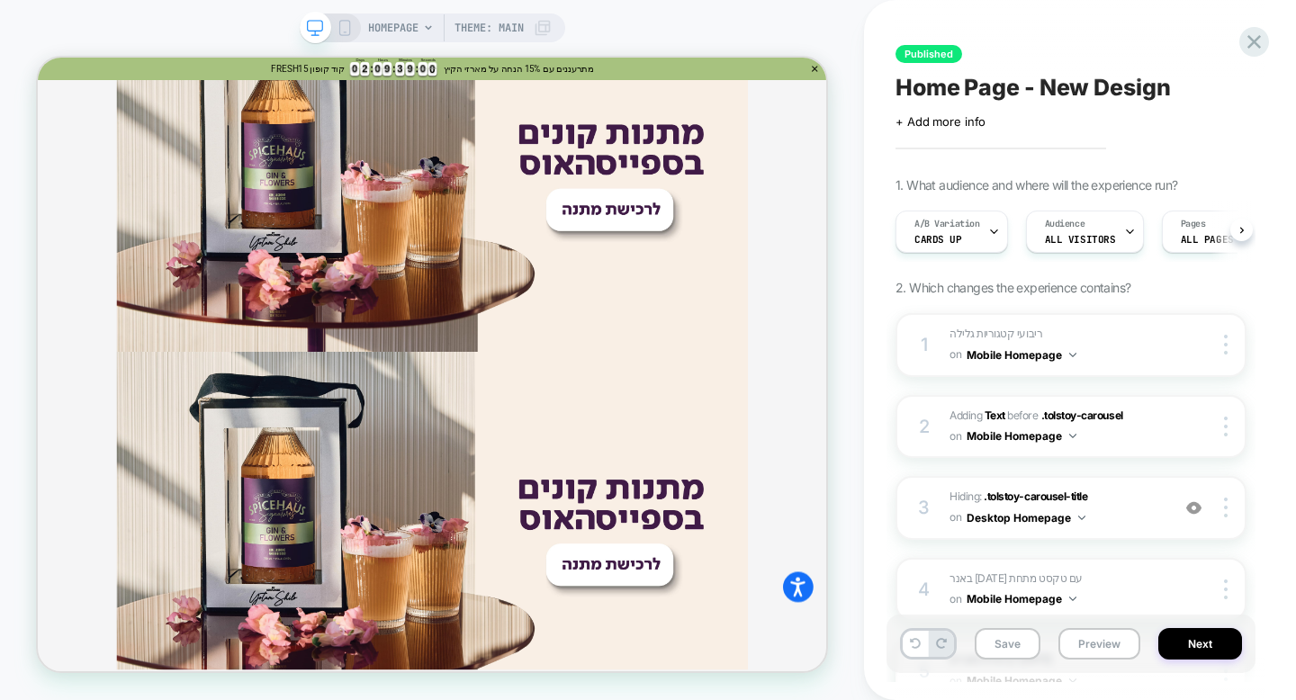
scroll to position [0, 1]
click at [1252, 45] on icon at bounding box center [1255, 42] width 14 height 14
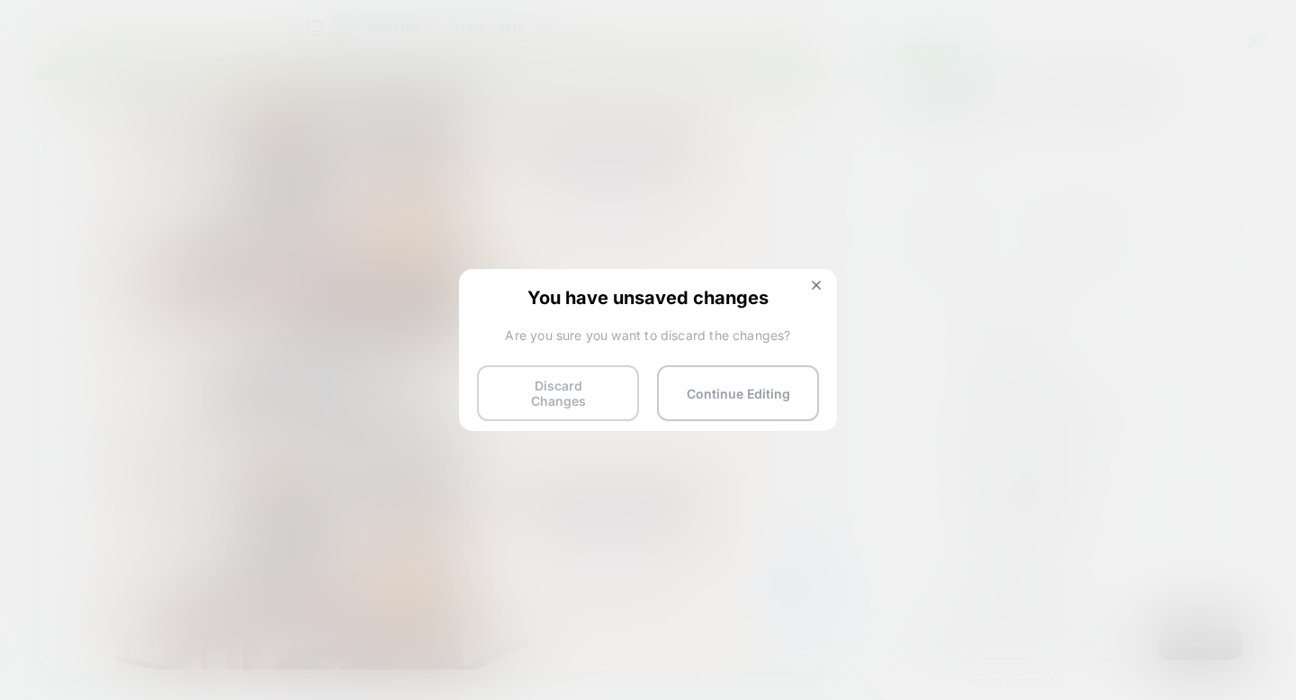
click at [580, 392] on button "Discard Changes" at bounding box center [558, 393] width 162 height 56
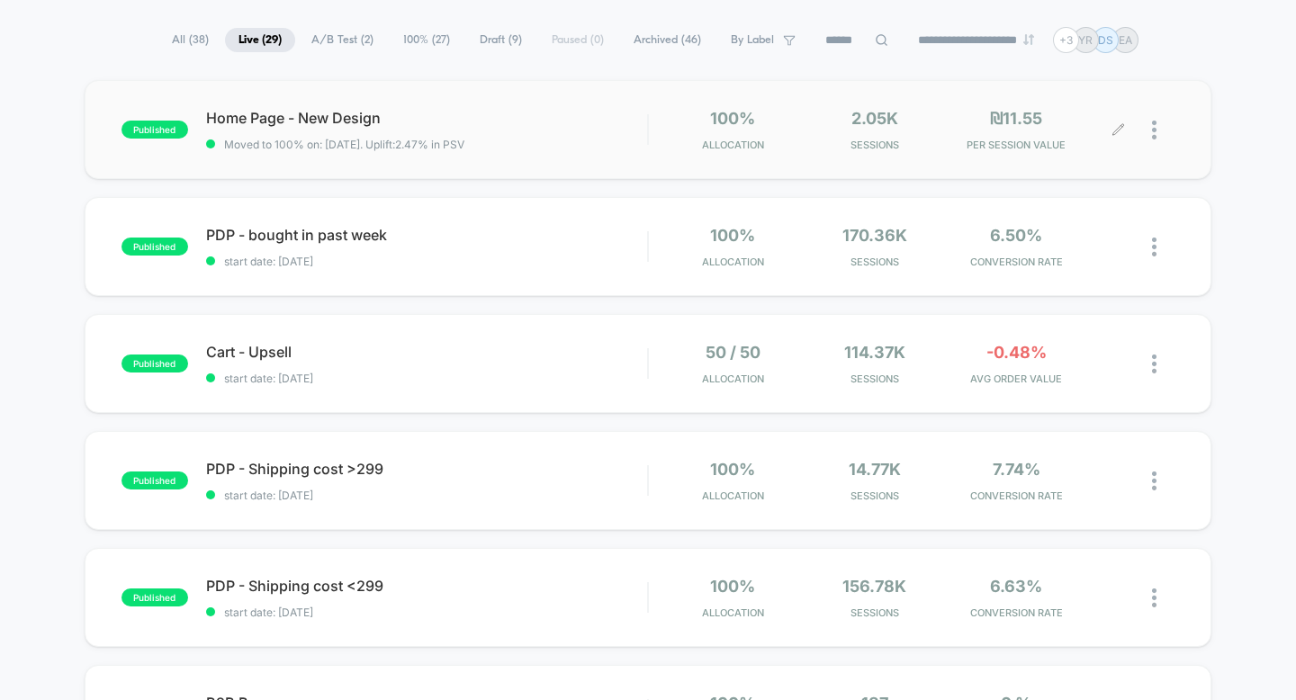
scroll to position [118, 0]
click at [1161, 137] on div at bounding box center [1163, 128] width 23 height 42
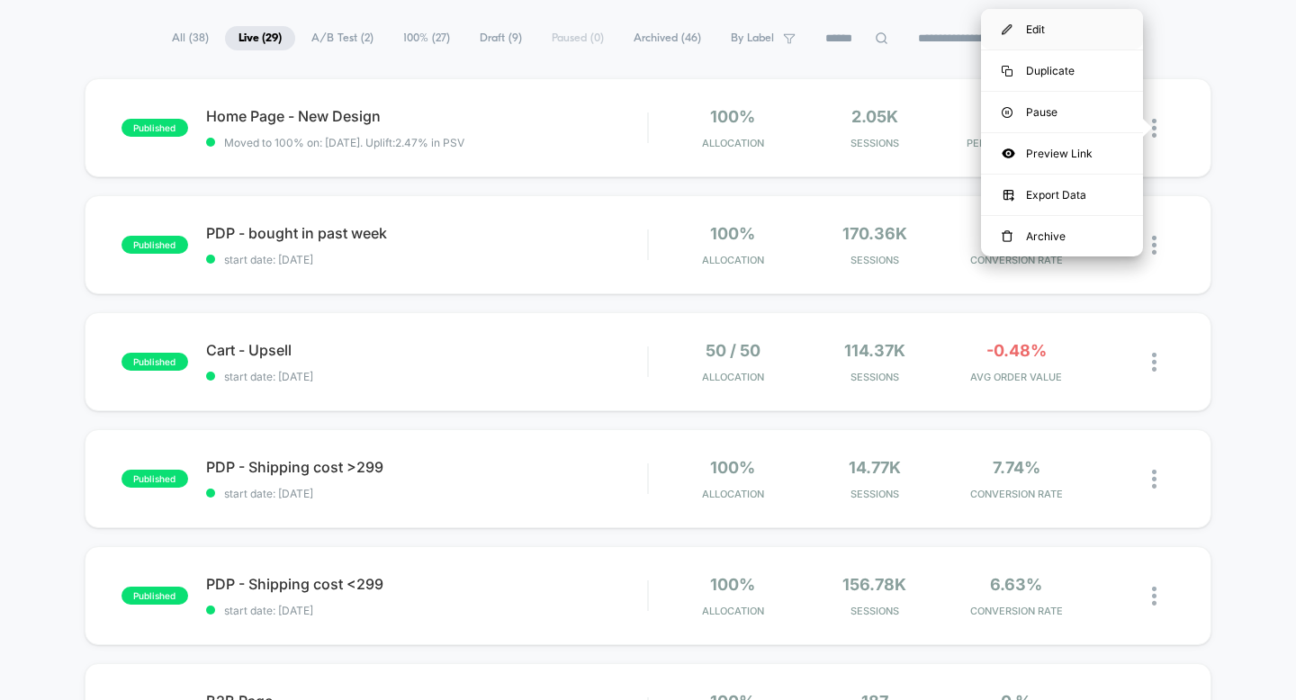
click at [1107, 43] on div "Edit" at bounding box center [1062, 29] width 162 height 41
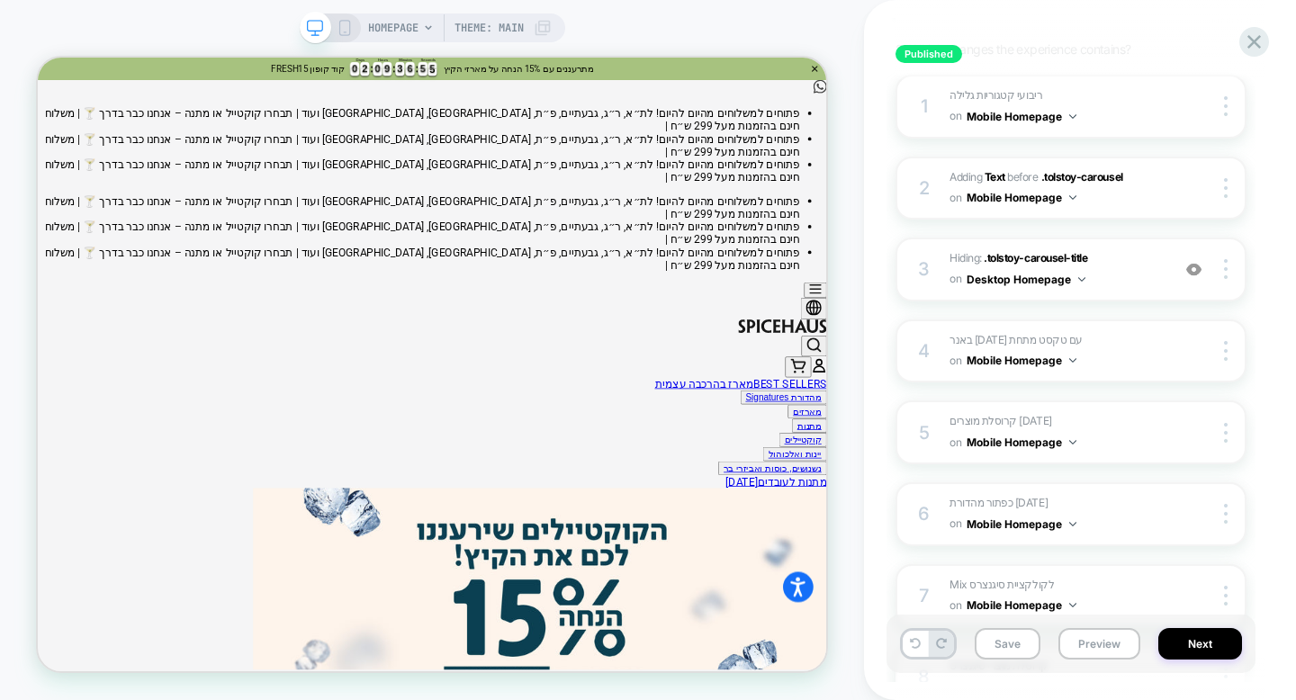
click at [345, 31] on icon at bounding box center [345, 28] width 16 height 16
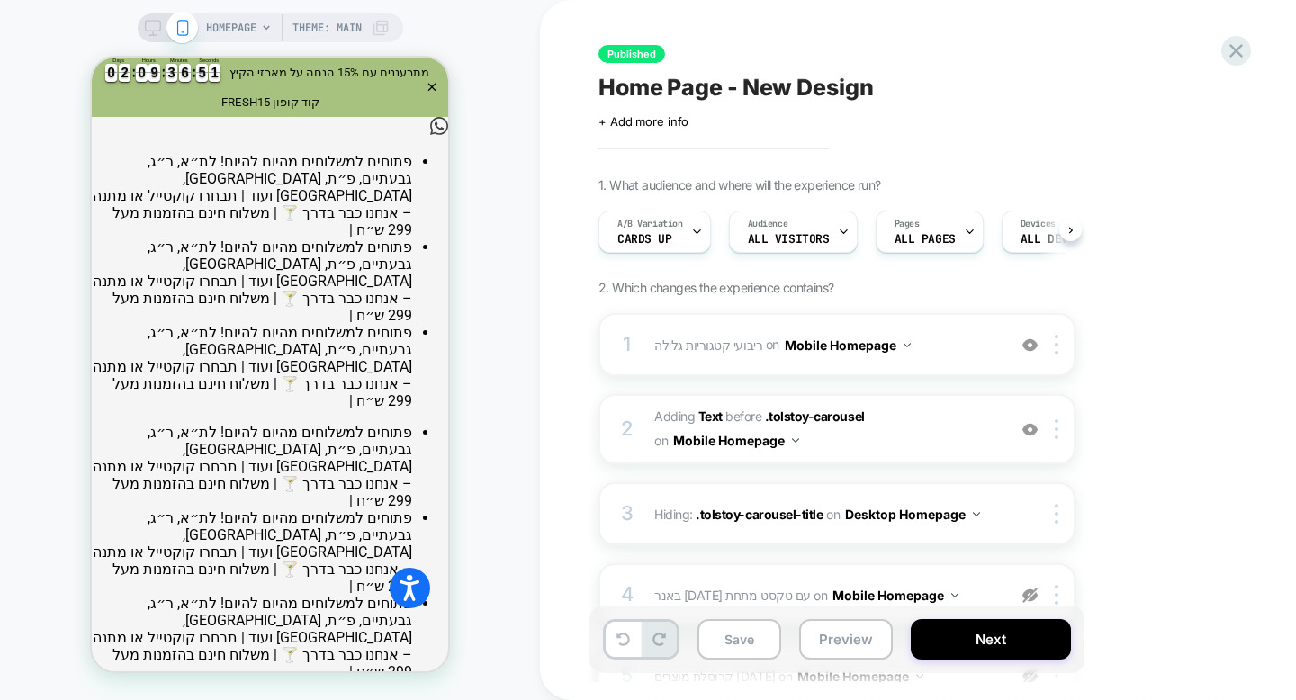
scroll to position [0, 1]
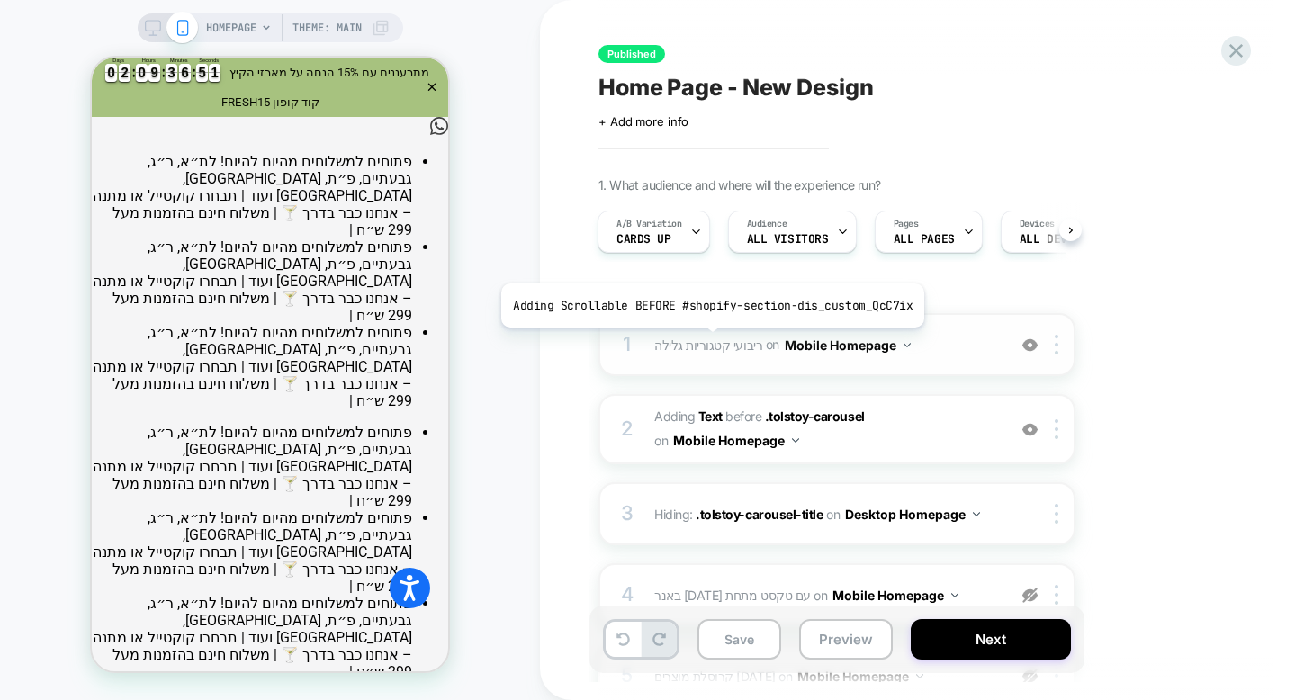
click at [708, 341] on span "ריבועי קטגוריות גלילה" at bounding box center [708, 344] width 108 height 15
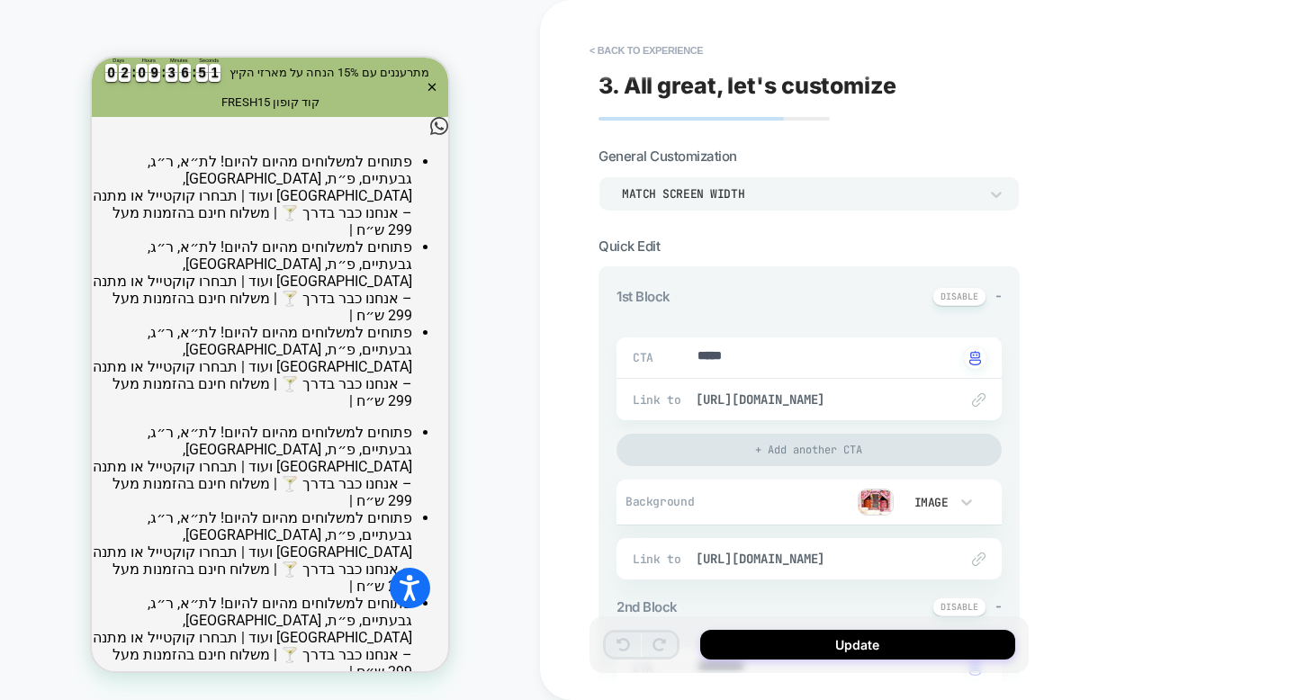
type textarea "*"
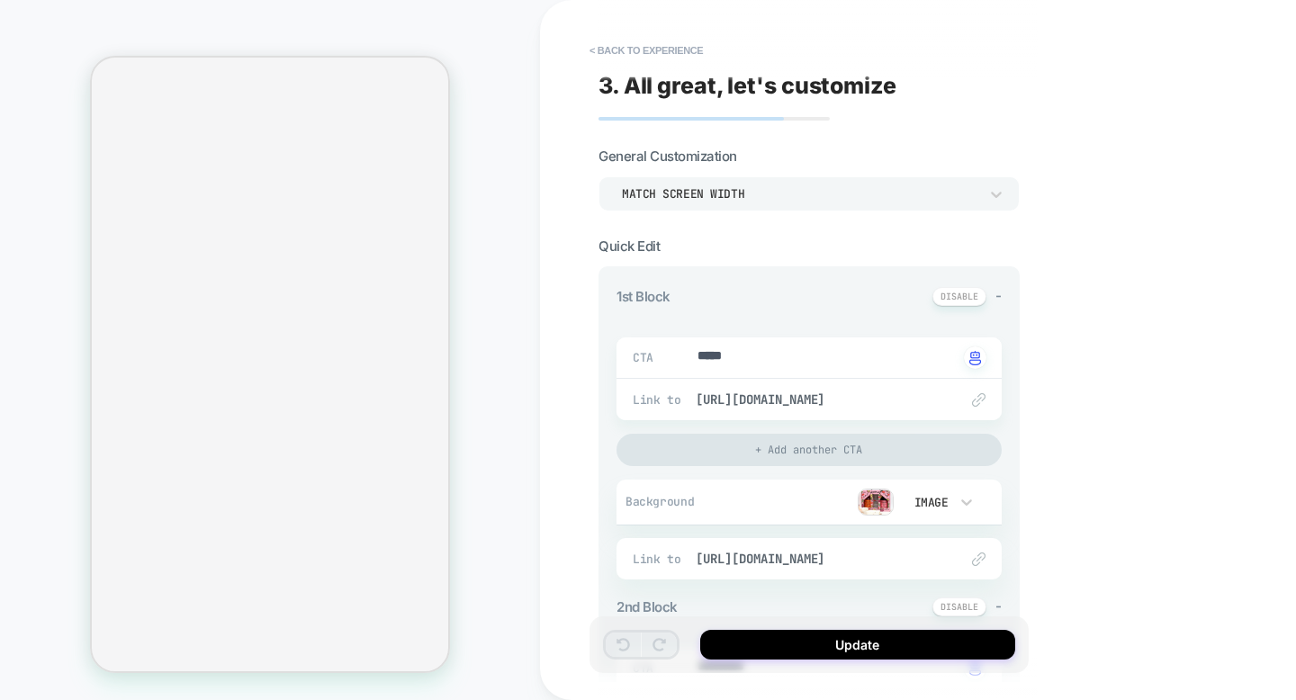
type textarea "*"
click at [675, 200] on div "Match Screen Width" at bounding box center [800, 193] width 356 height 15
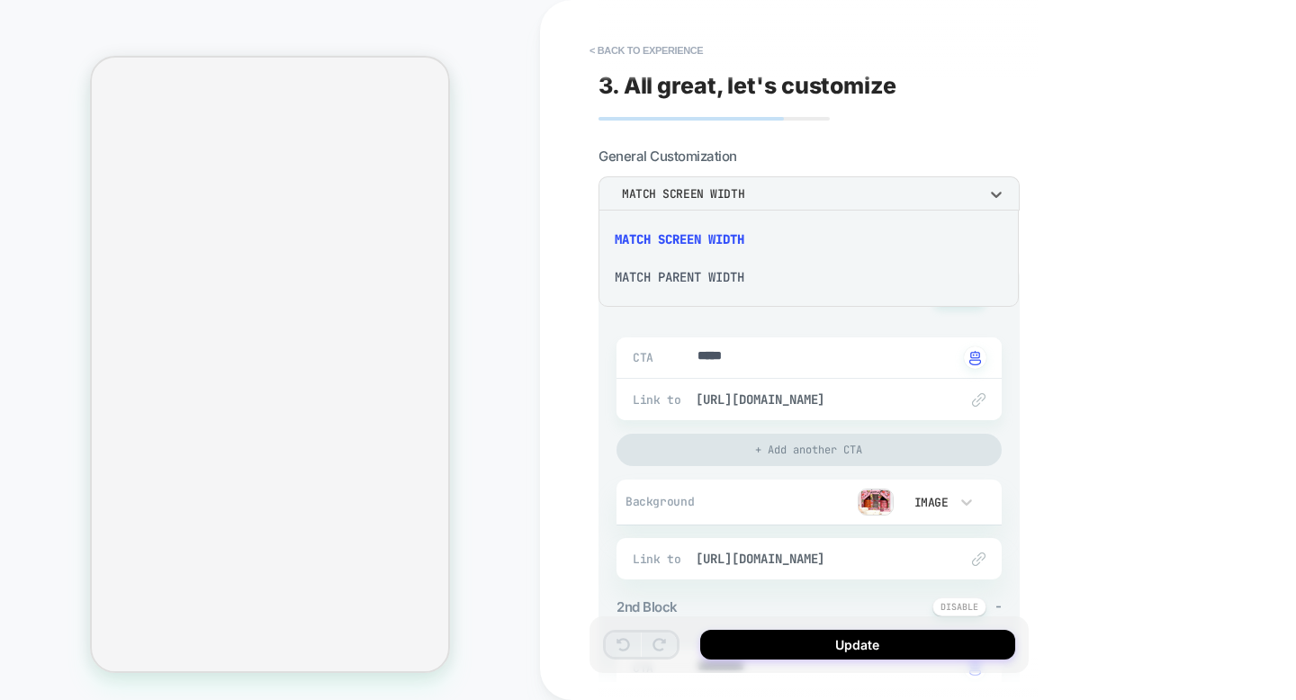
click at [666, 158] on div at bounding box center [648, 350] width 1296 height 700
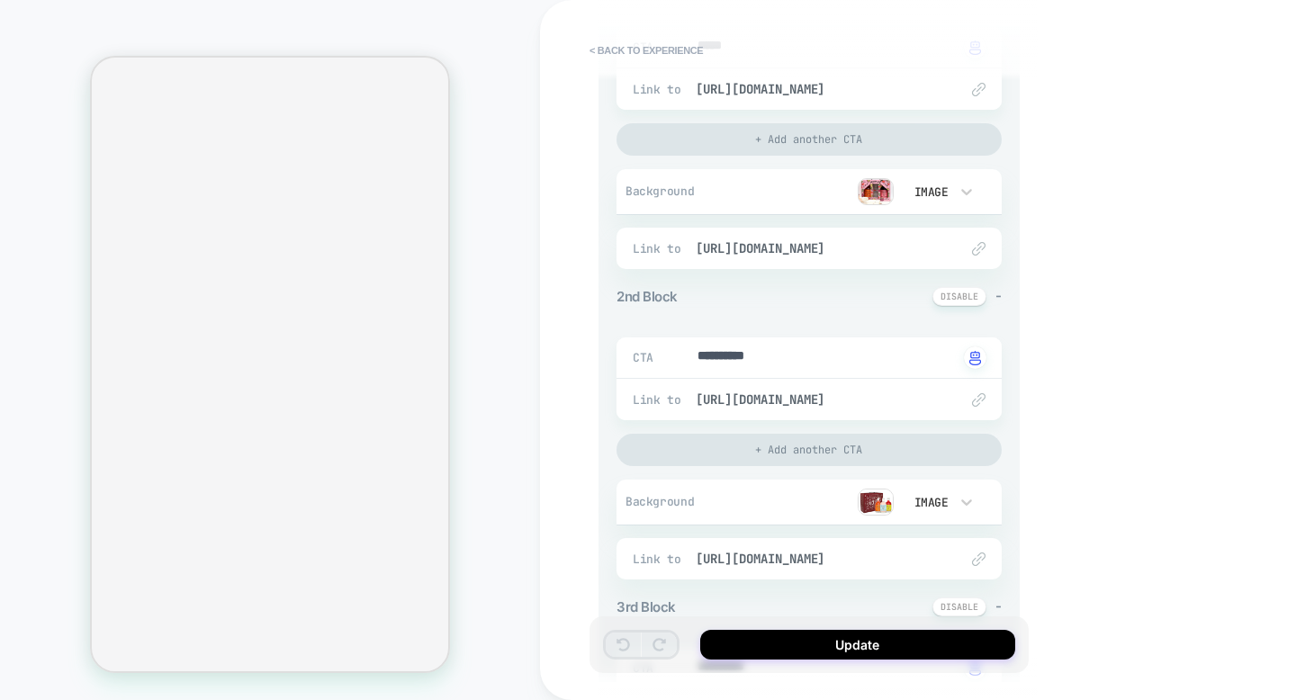
scroll to position [384, 0]
